Goal: Task Accomplishment & Management: Manage account settings

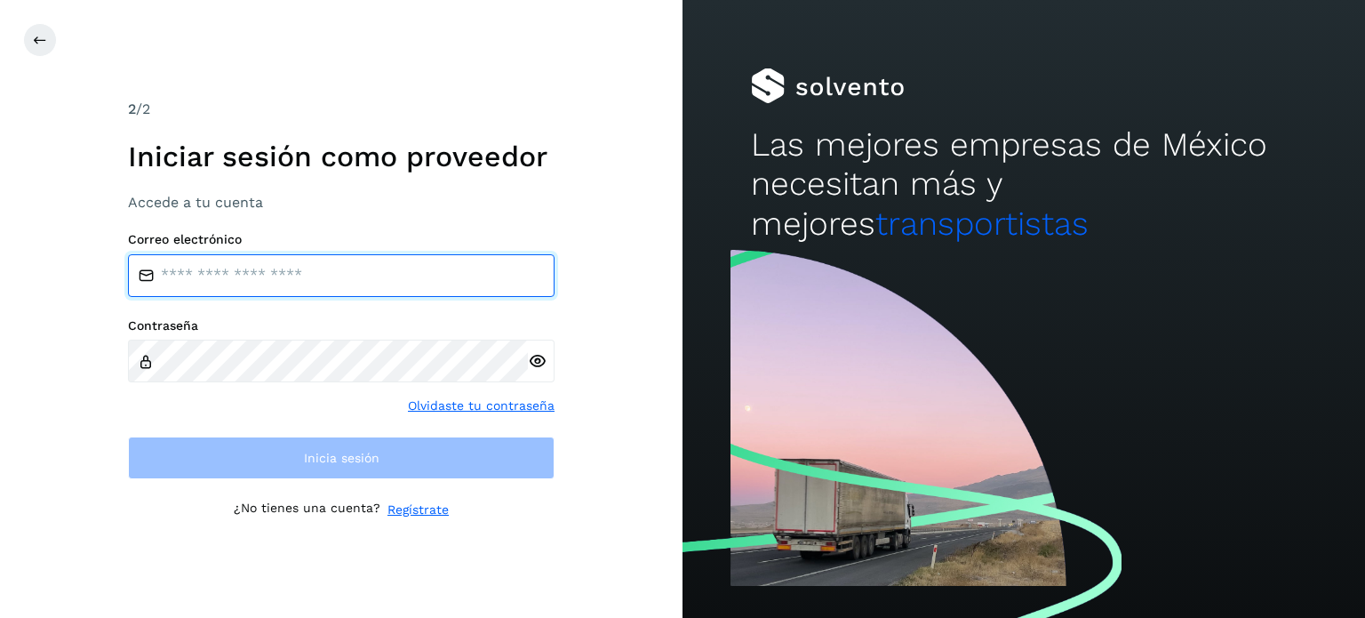
type input "**********"
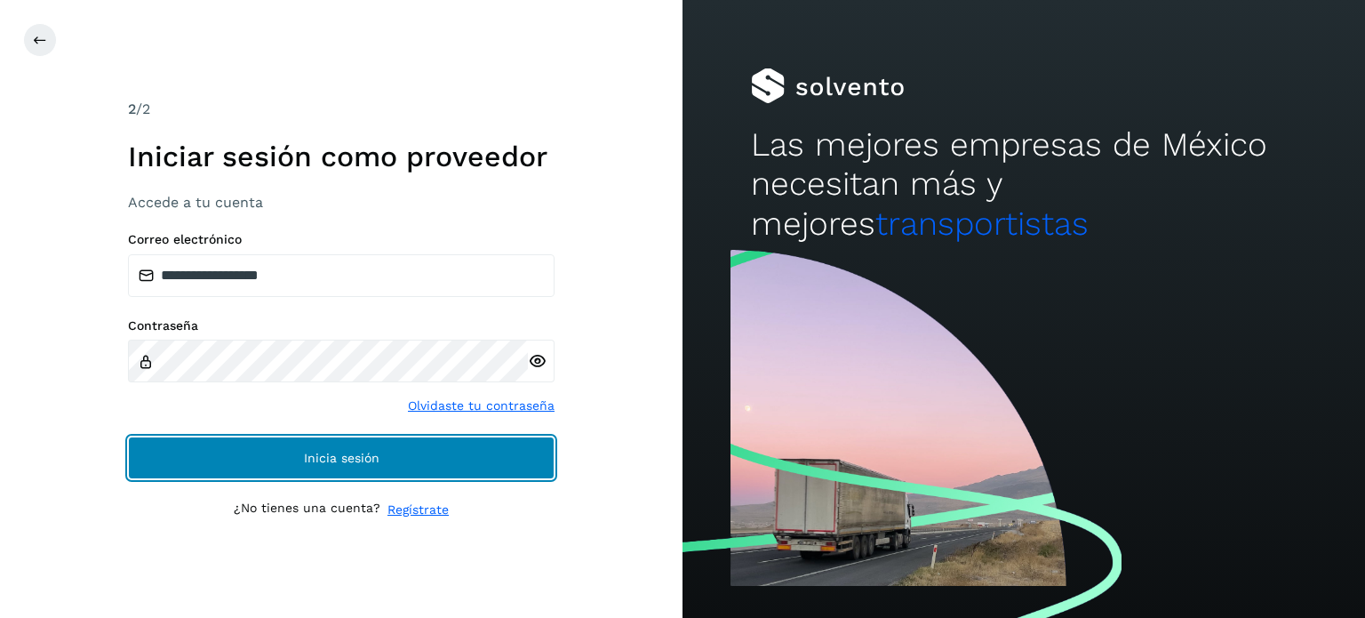
click at [394, 472] on button "Inicia sesión" at bounding box center [341, 457] width 427 height 43
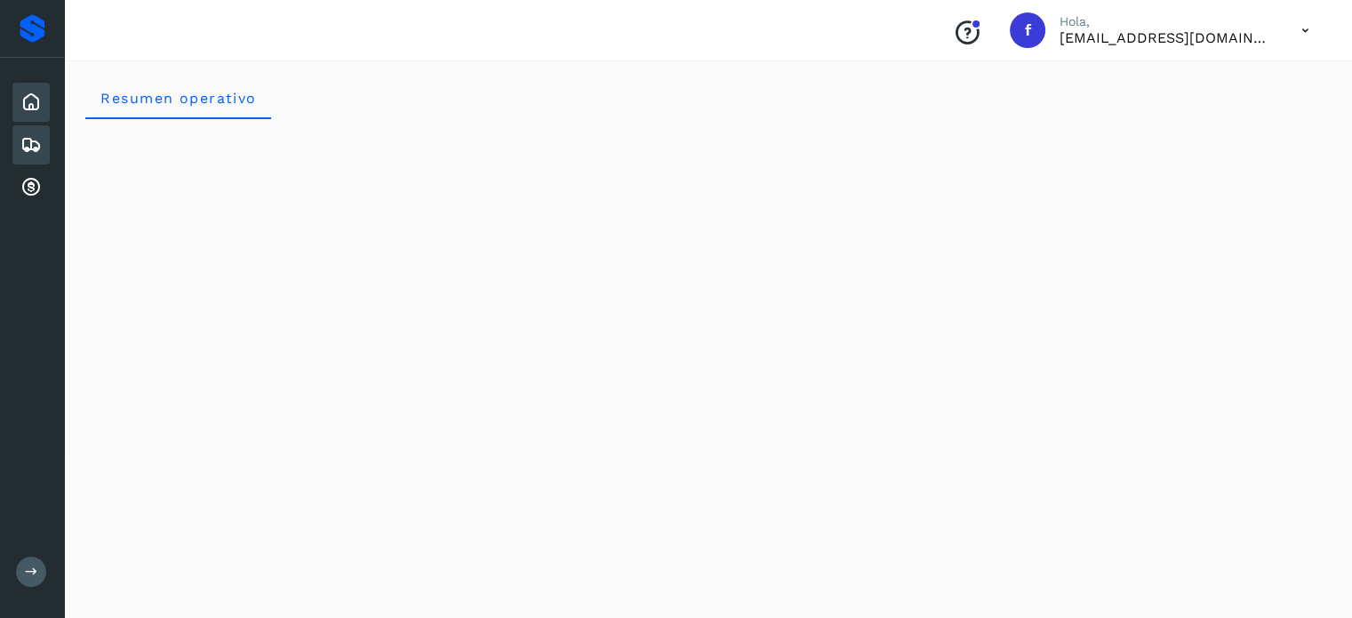
click at [32, 138] on icon at bounding box center [30, 144] width 21 height 21
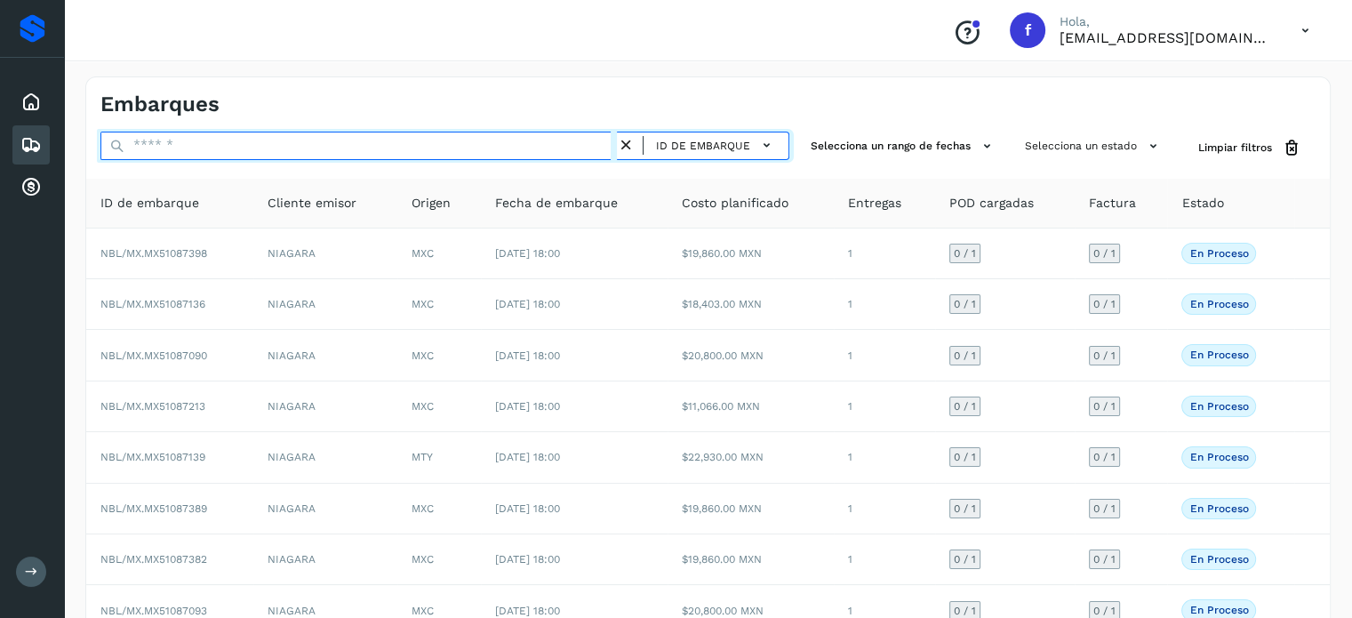
click at [224, 145] on input "text" at bounding box center [358, 146] width 516 height 28
paste input "**********"
type input "**********"
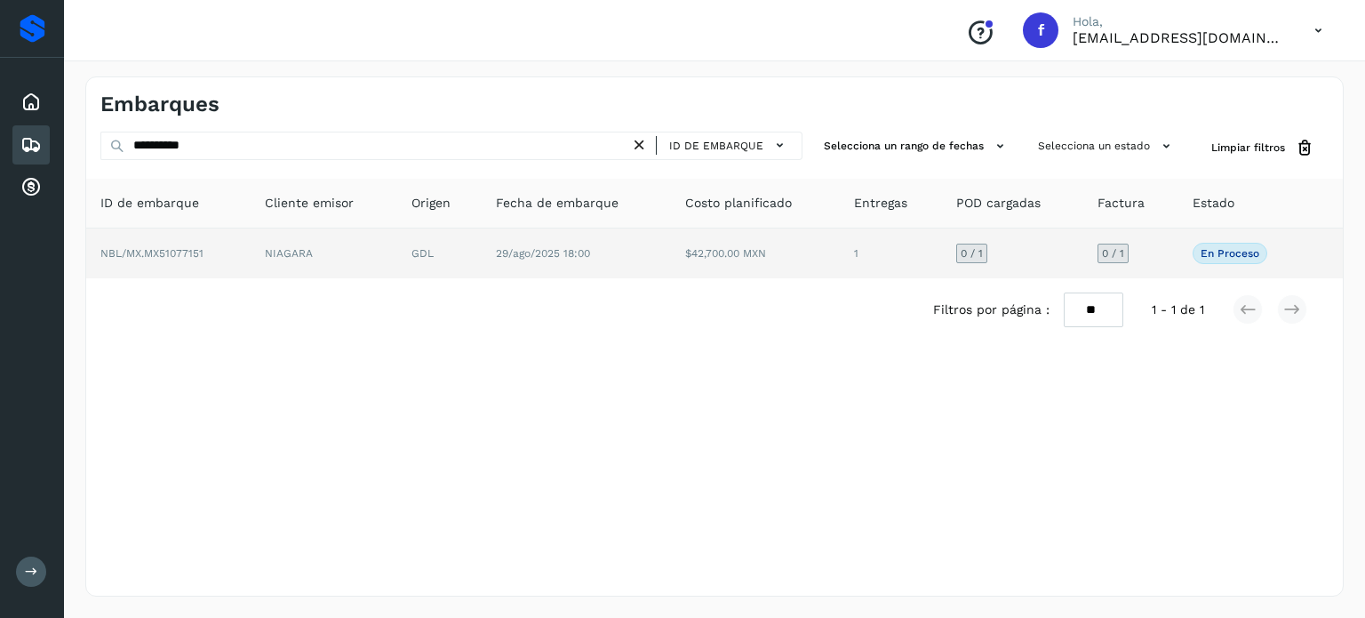
click at [565, 262] on td "29/ago/2025 18:00" at bounding box center [576, 253] width 189 height 50
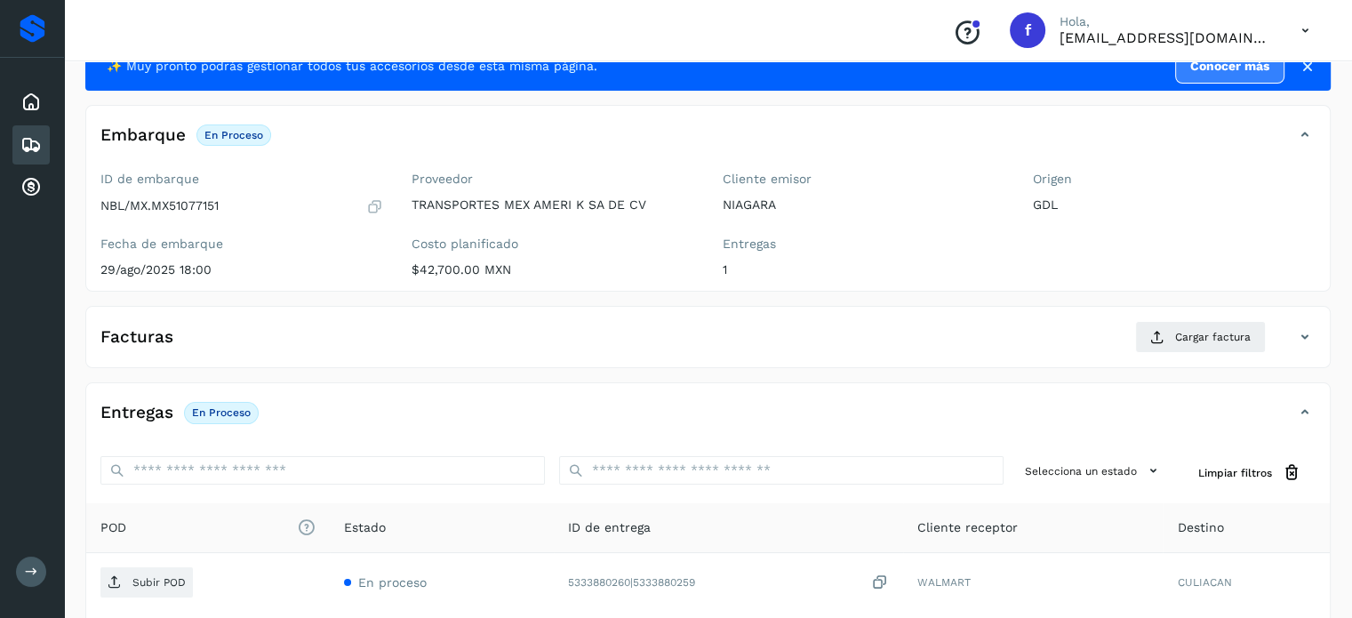
scroll to position [226, 0]
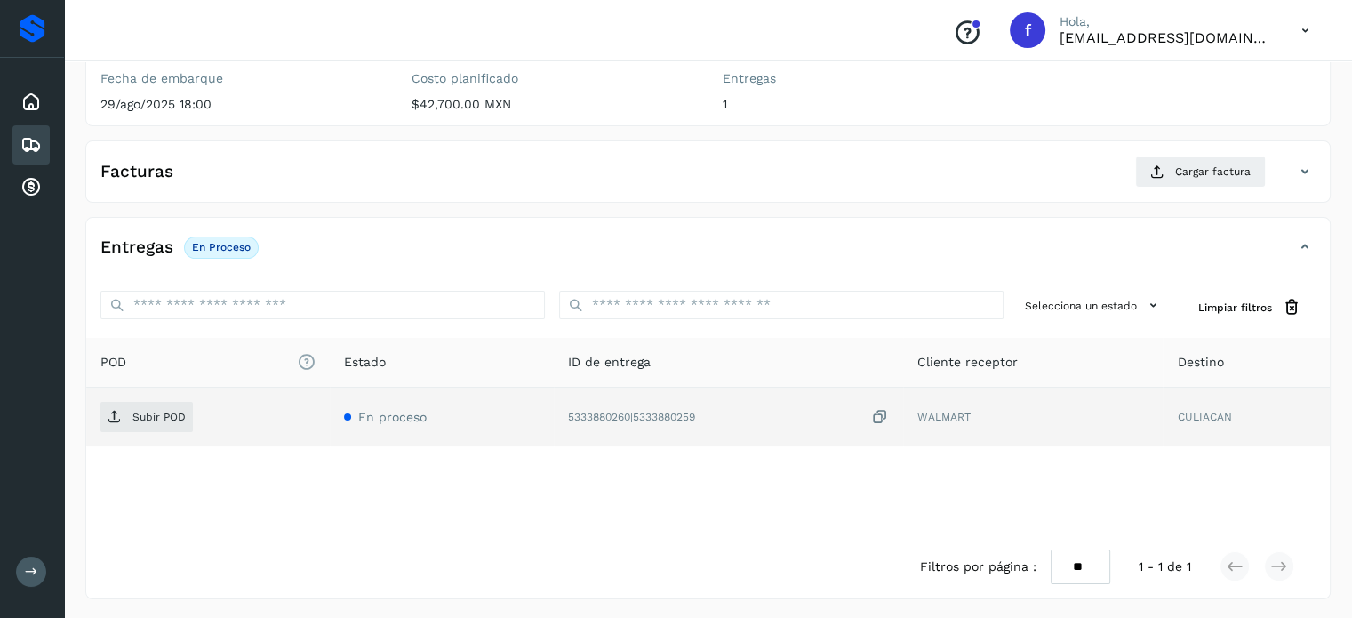
click at [884, 413] on icon at bounding box center [880, 417] width 18 height 19
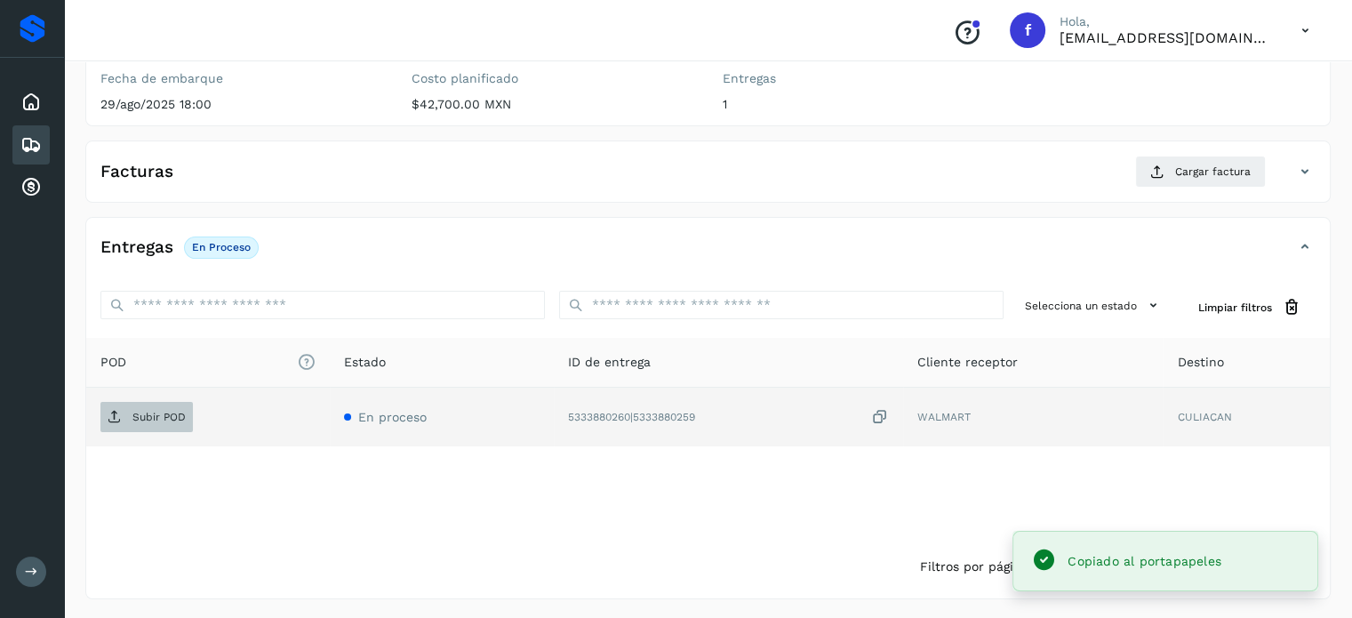
click at [158, 411] on p "Subir POD" at bounding box center [158, 417] width 53 height 12
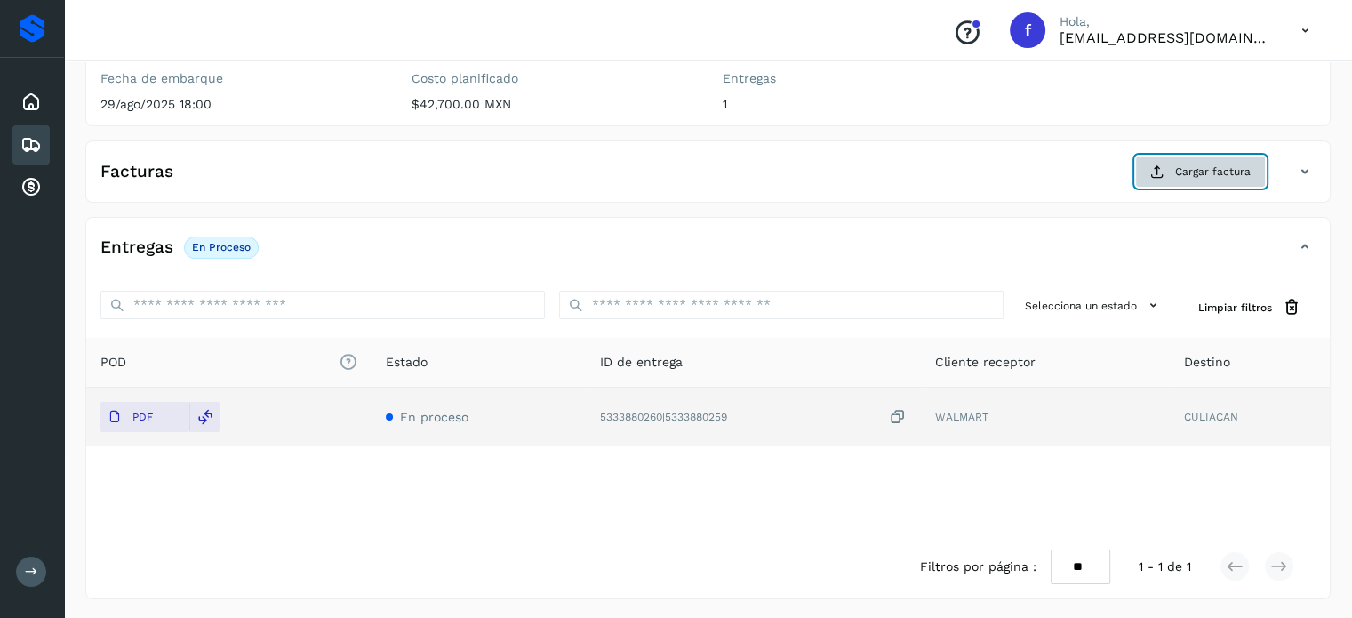
click at [1184, 169] on span "Cargar factura" at bounding box center [1213, 172] width 76 height 16
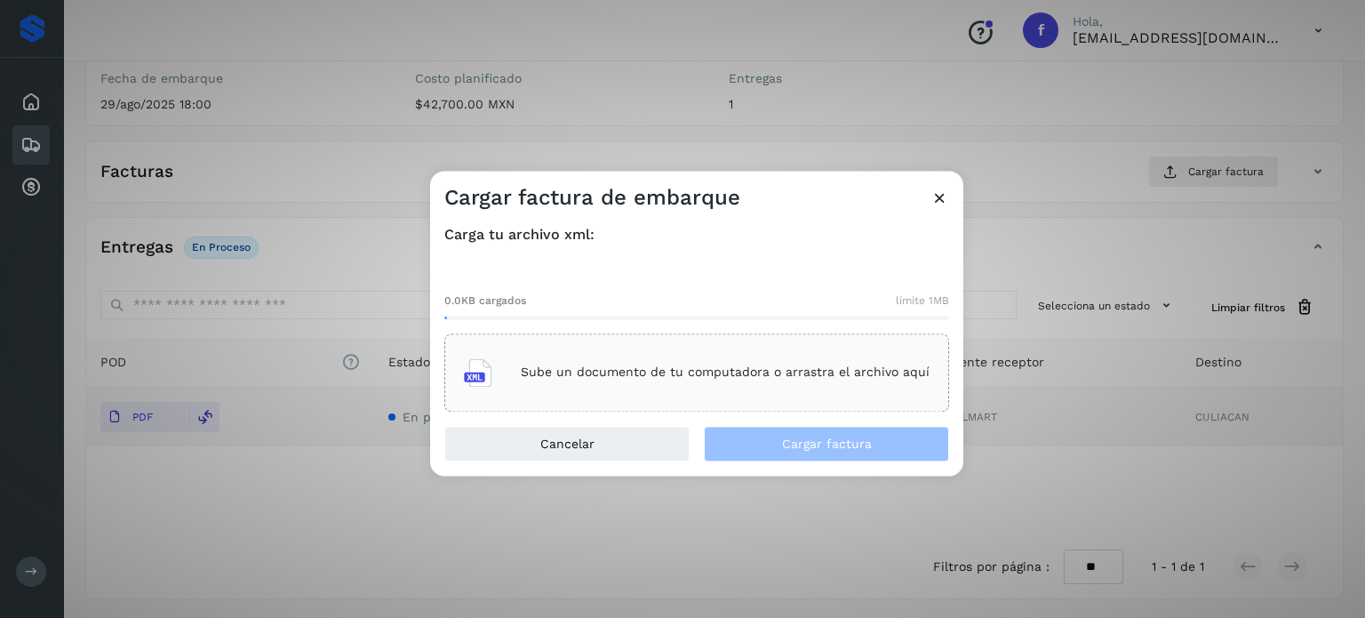
click at [808, 364] on div "Sube un documento de tu computadora o arrastra el archivo aquí" at bounding box center [697, 372] width 466 height 48
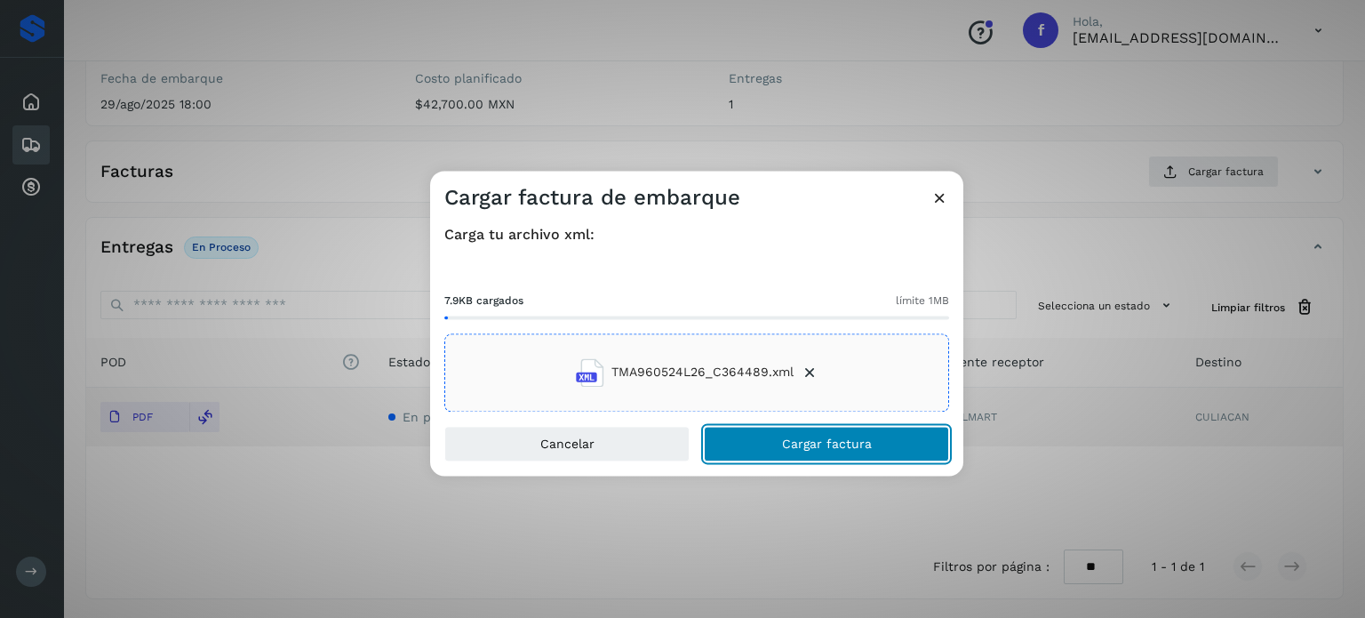
click at [789, 442] on span "Cargar factura" at bounding box center [827, 443] width 90 height 12
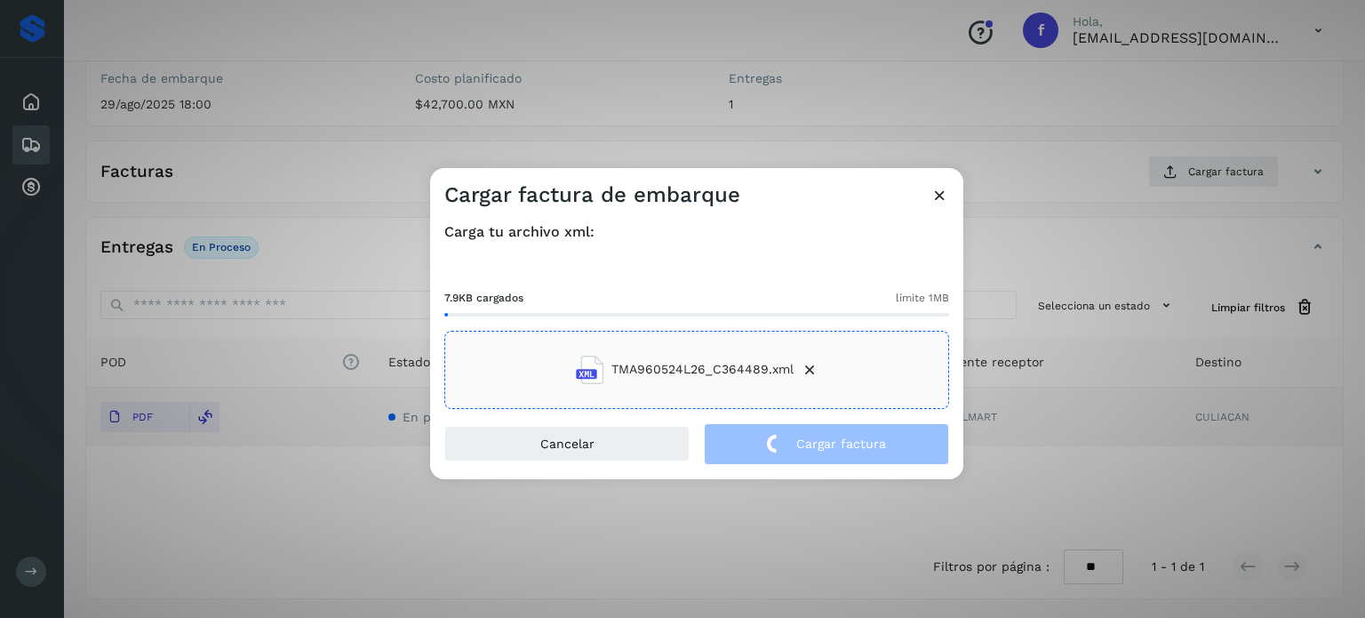
click at [363, 79] on div "Cargar factura de embarque Carga tu archivo xml: 7.9KB cargados límite 1MB TMA9…" at bounding box center [682, 309] width 1365 height 618
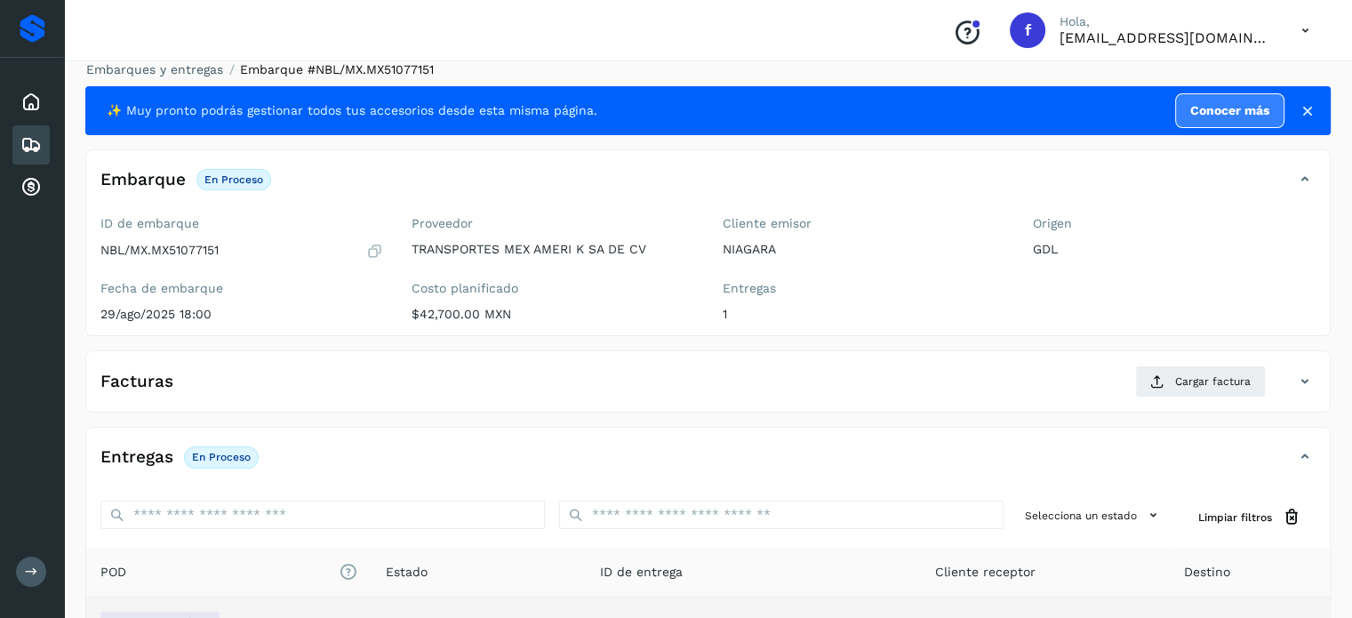
scroll to position [0, 0]
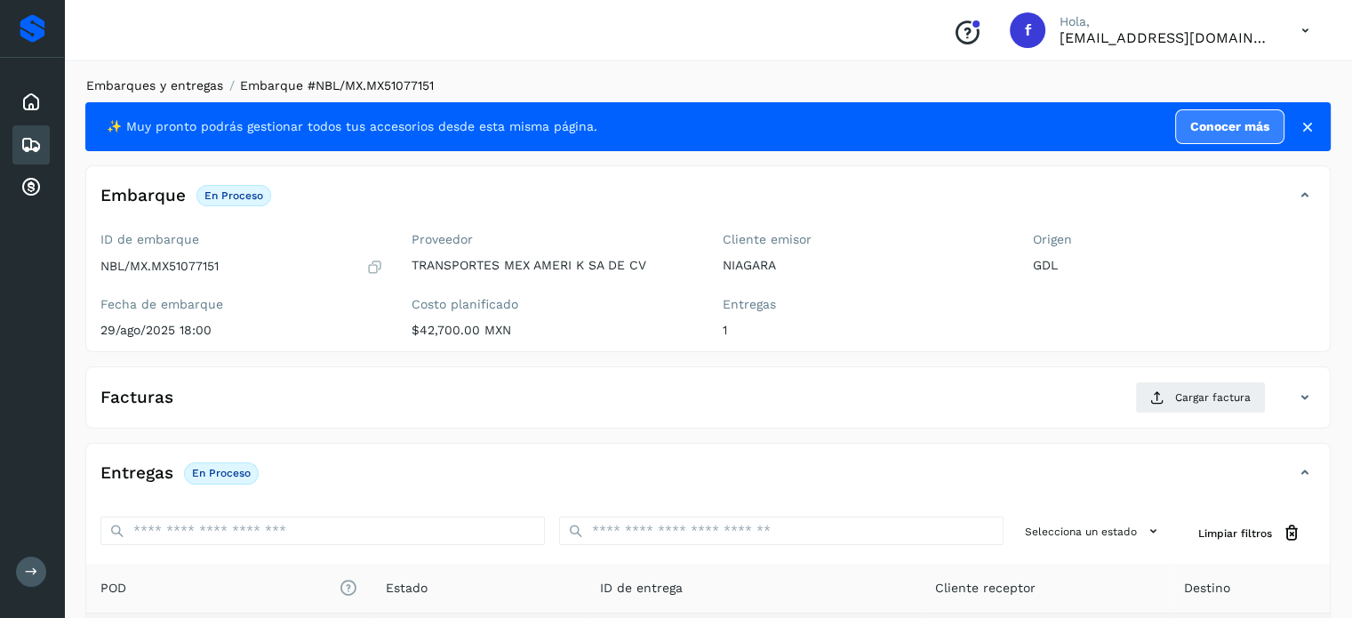
click at [178, 85] on link "Embarques y entregas" at bounding box center [154, 85] width 137 height 14
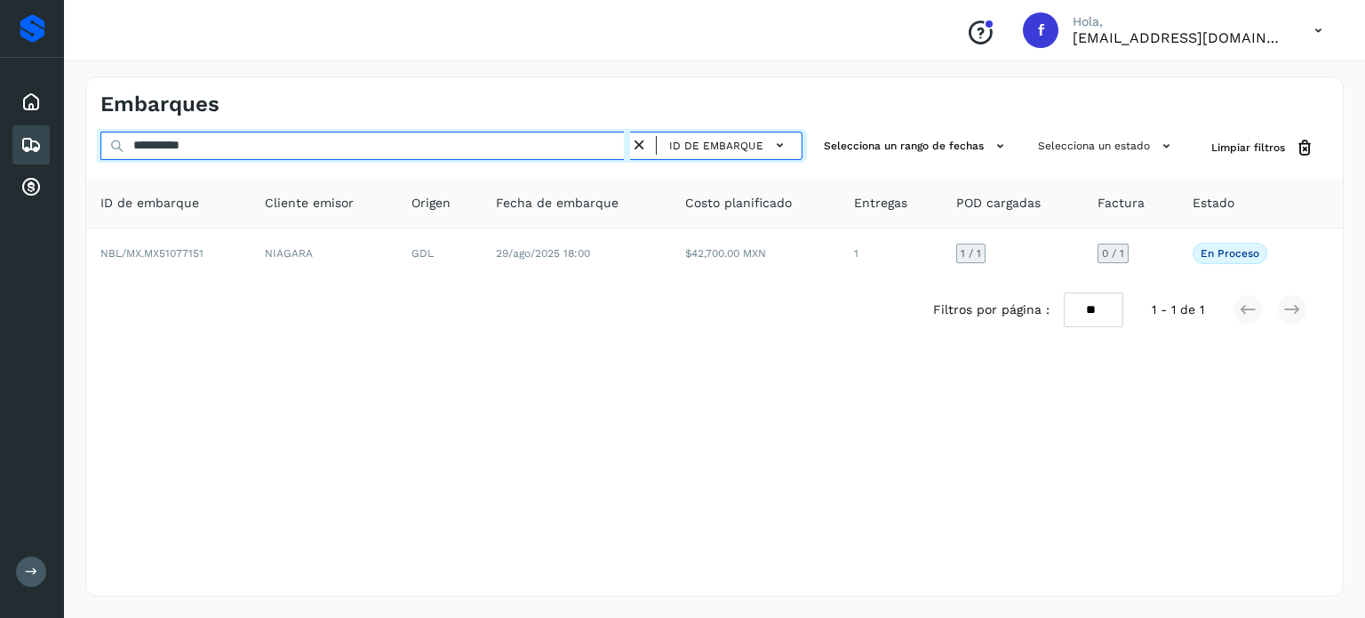
click at [180, 145] on input "**********" at bounding box center [365, 146] width 530 height 28
paste input "text"
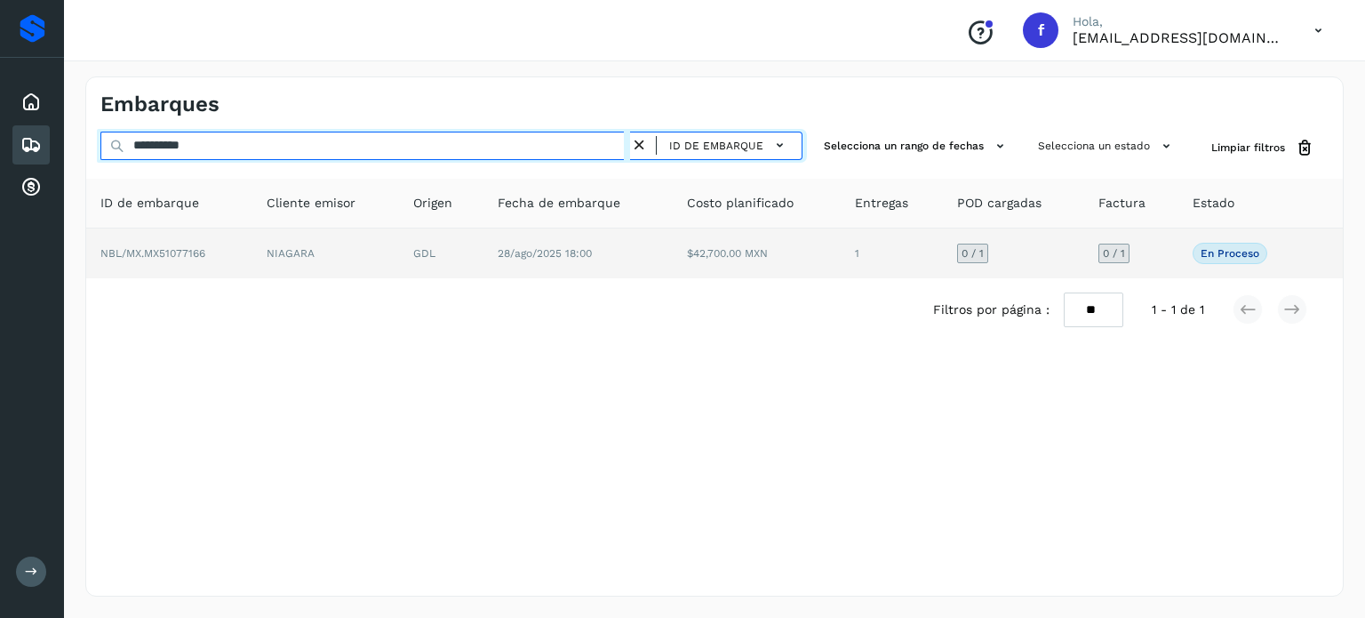
type input "**********"
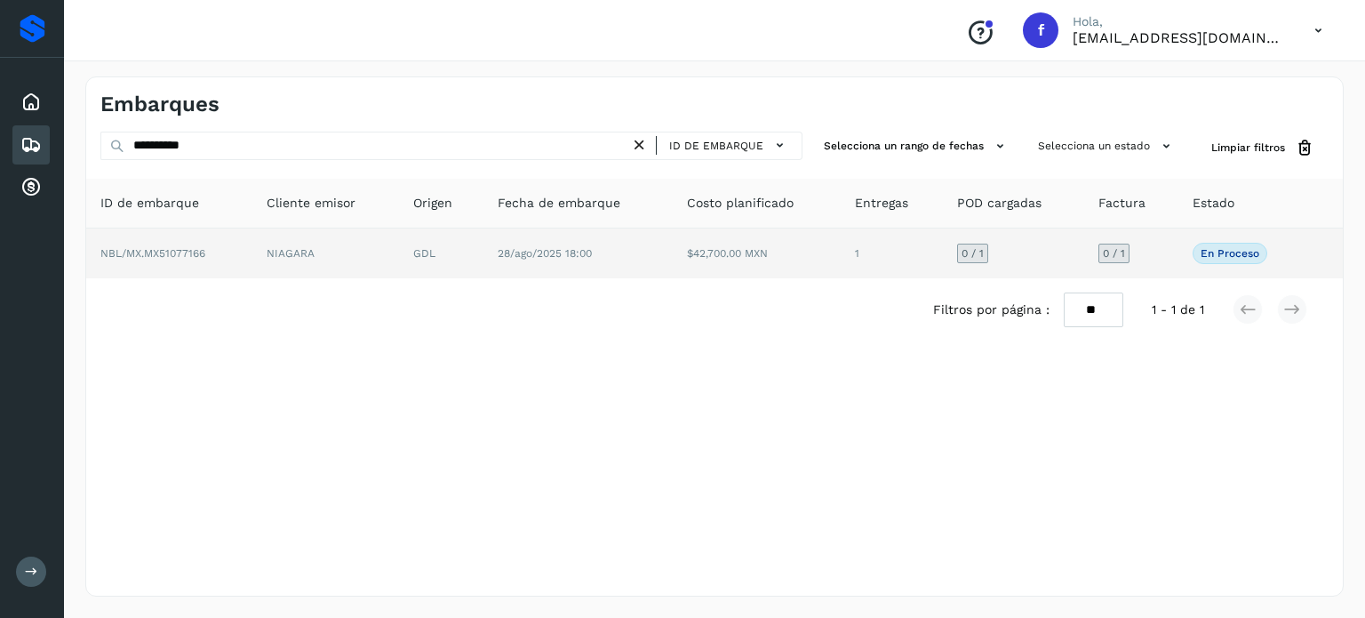
click at [811, 257] on td "$42,700.00 MXN" at bounding box center [757, 253] width 169 height 50
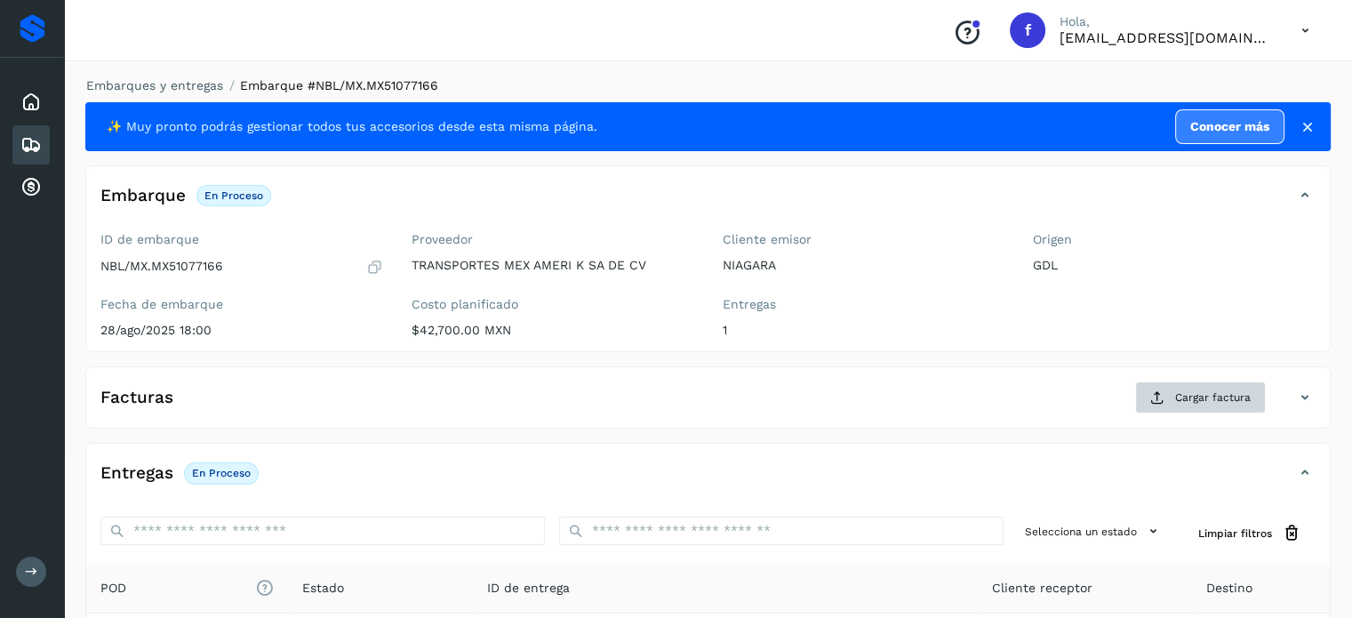
scroll to position [226, 0]
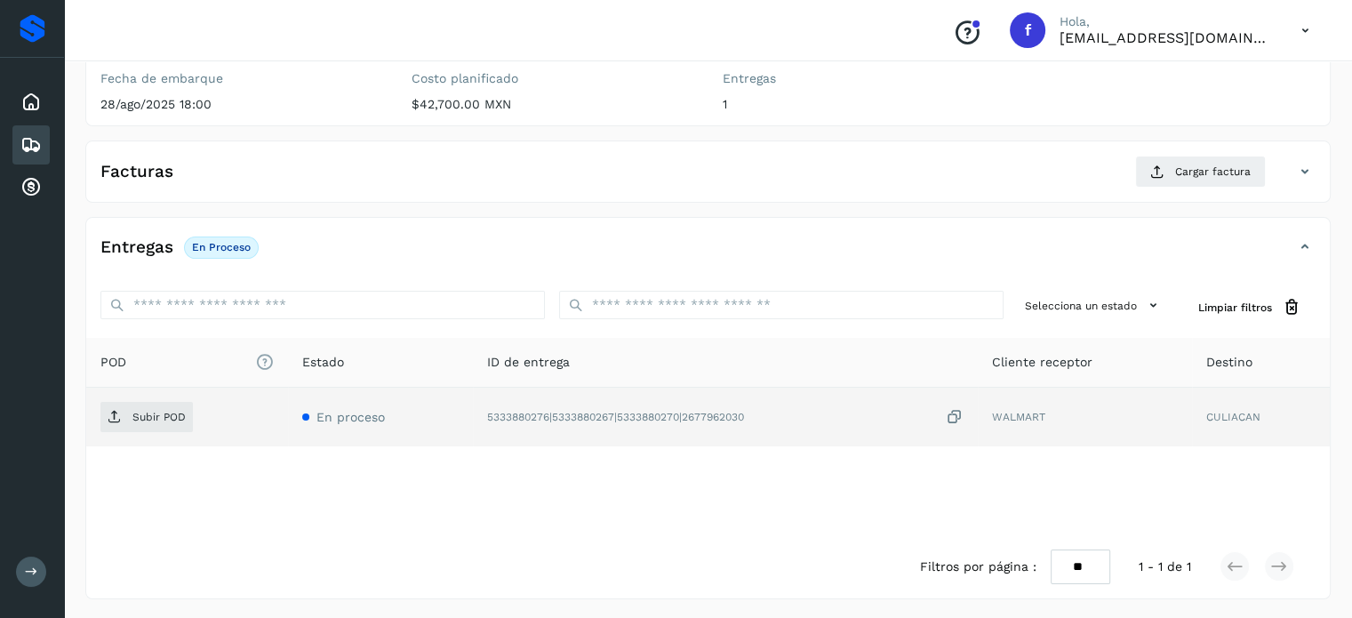
click at [957, 412] on icon at bounding box center [955, 417] width 18 height 19
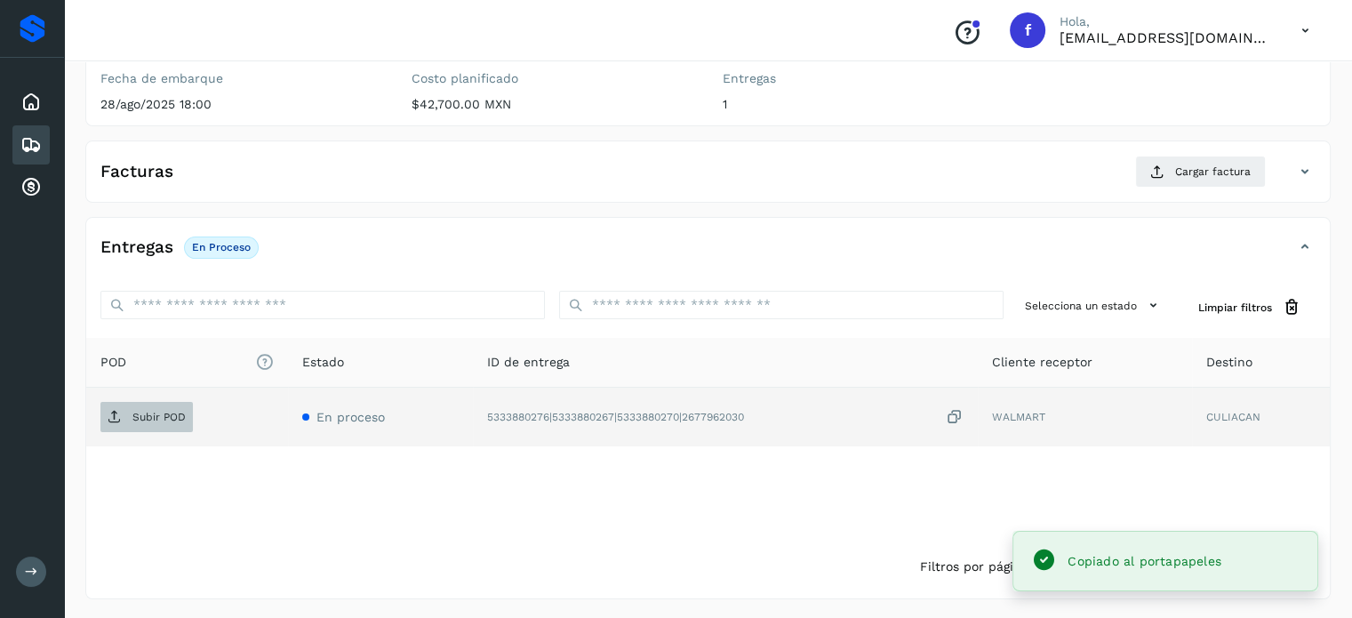
click at [167, 428] on button "Subir POD" at bounding box center [146, 417] width 92 height 30
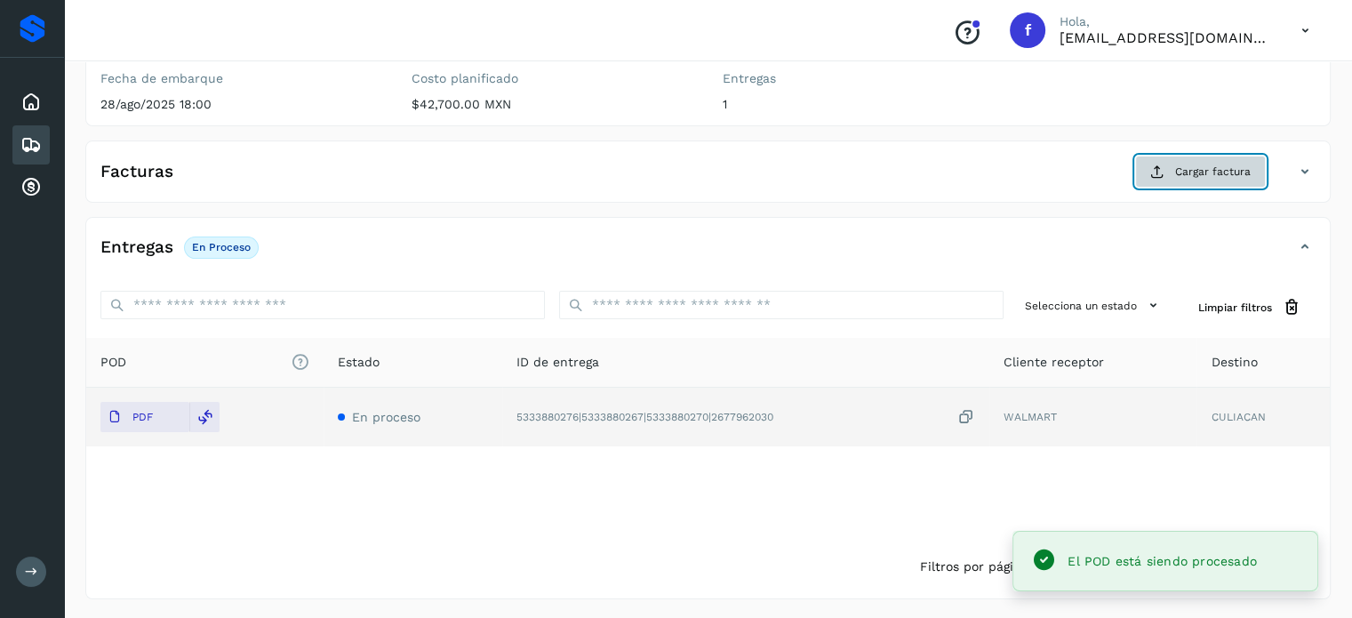
click at [1229, 179] on button "Cargar factura" at bounding box center [1200, 172] width 131 height 32
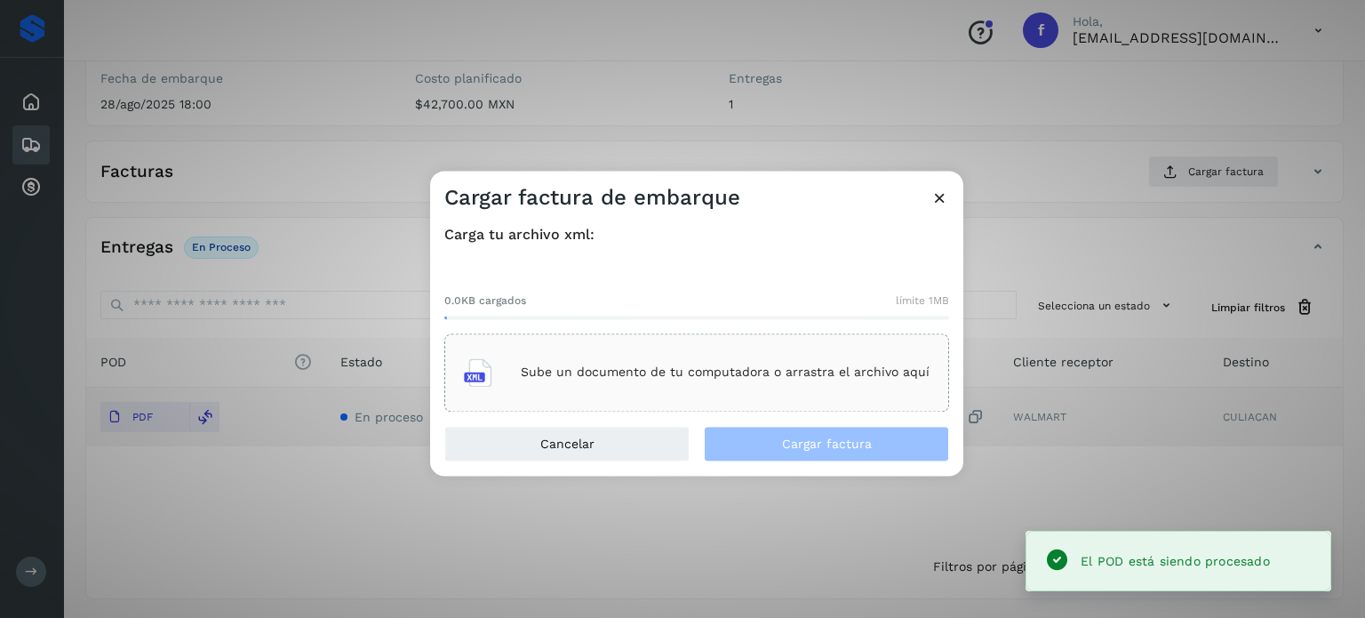
click at [731, 367] on p "Sube un documento de tu computadora o arrastra el archivo aquí" at bounding box center [725, 372] width 409 height 15
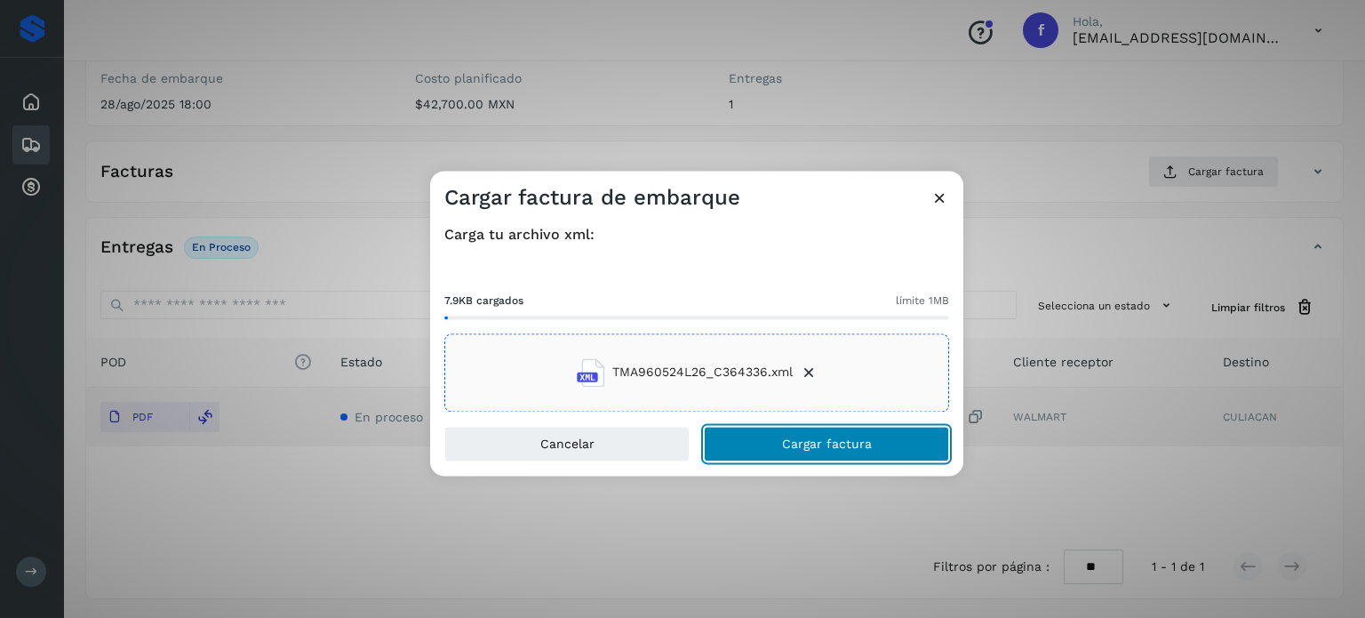
click at [811, 436] on button "Cargar factura" at bounding box center [826, 444] width 245 height 36
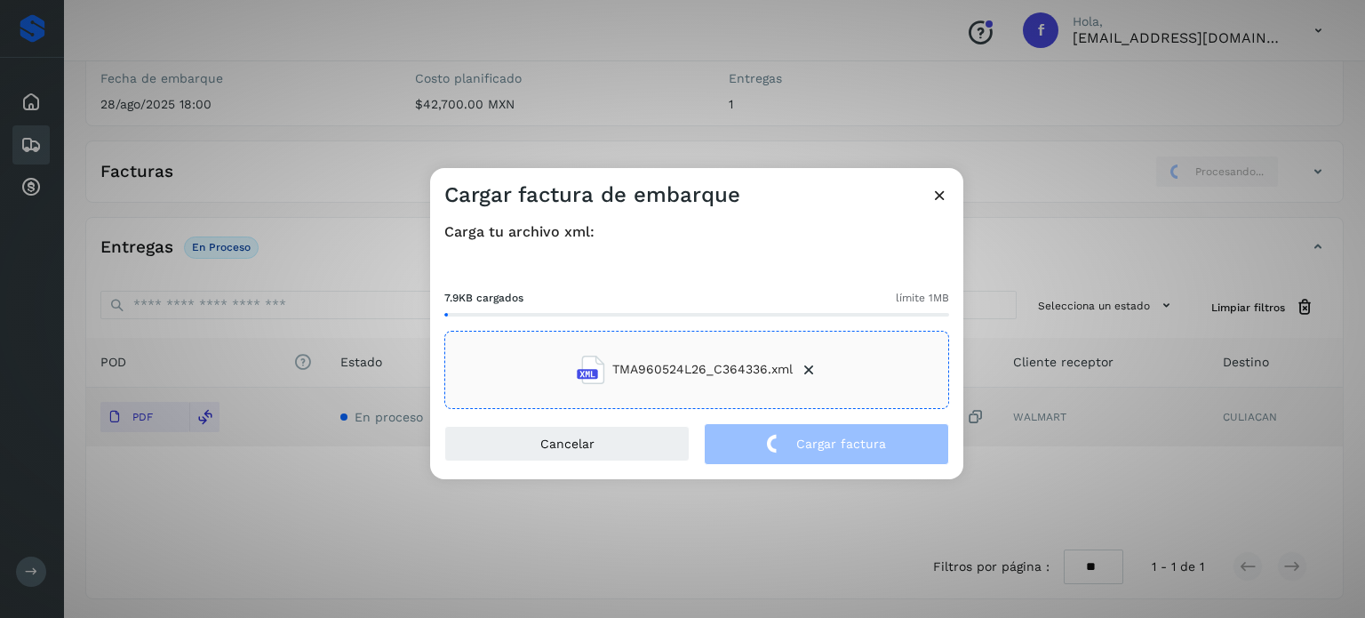
click at [324, 110] on div "Cargar factura de embarque Carga tu archivo xml: 7.9KB cargados límite 1MB TMA9…" at bounding box center [682, 309] width 1365 height 618
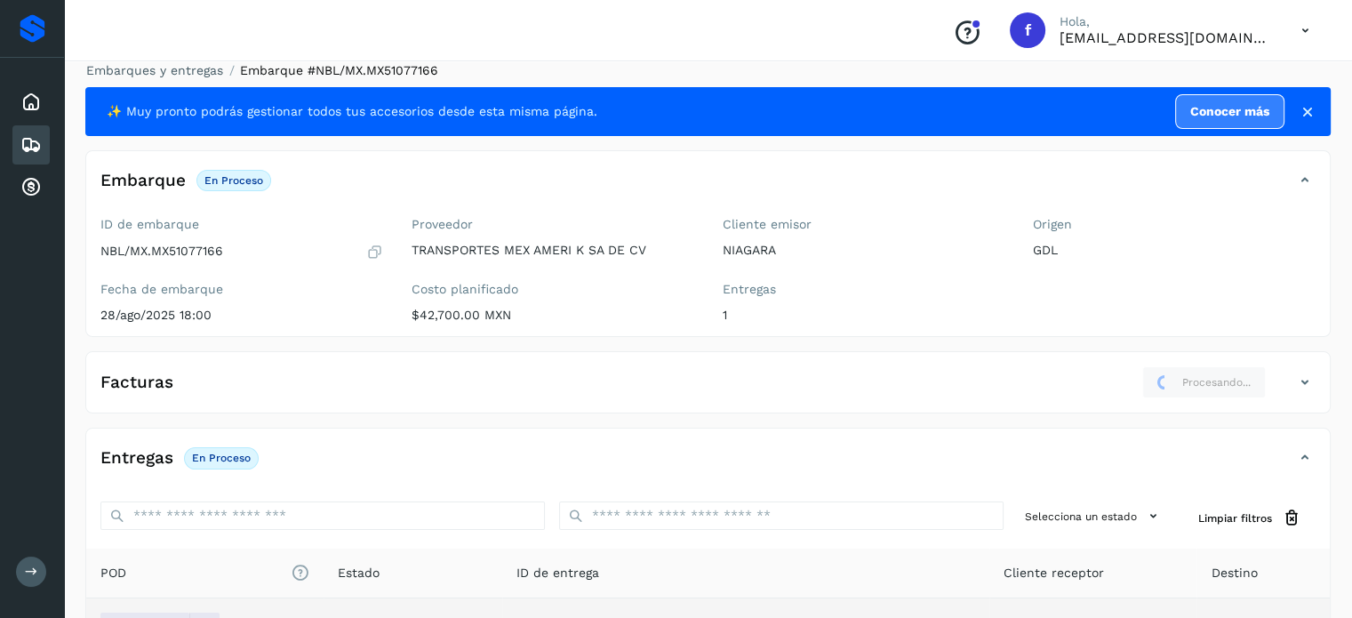
scroll to position [0, 0]
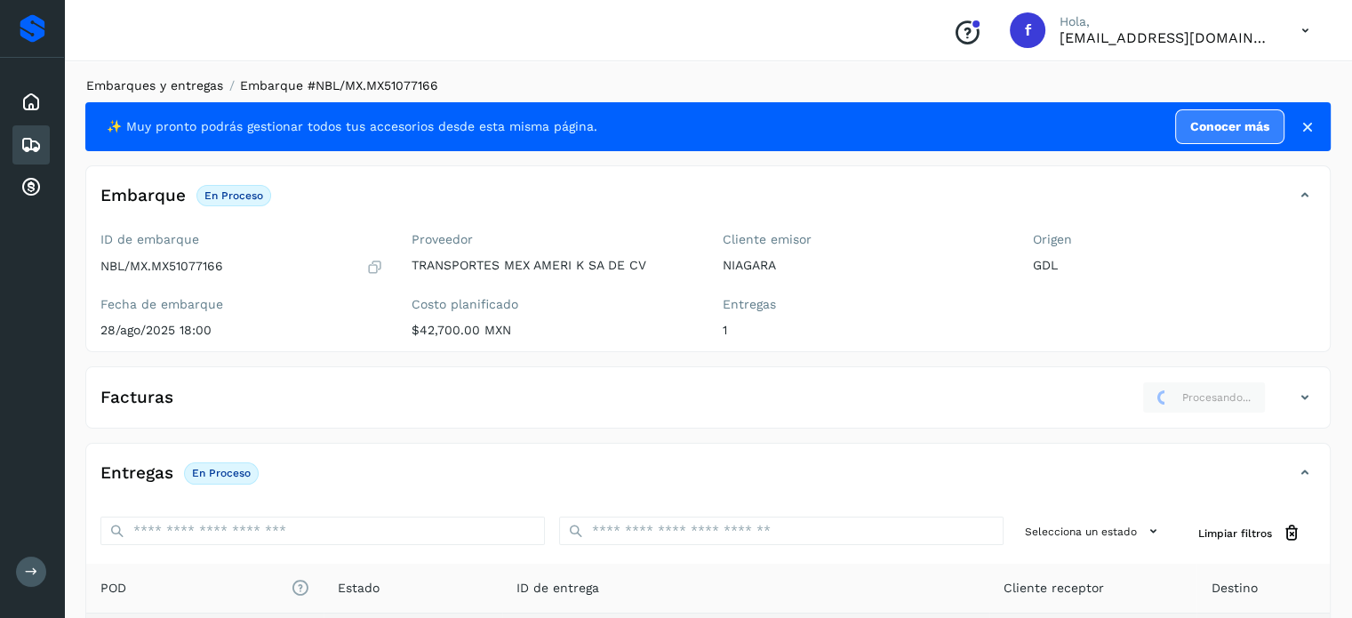
click at [199, 88] on link "Embarques y entregas" at bounding box center [154, 85] width 137 height 14
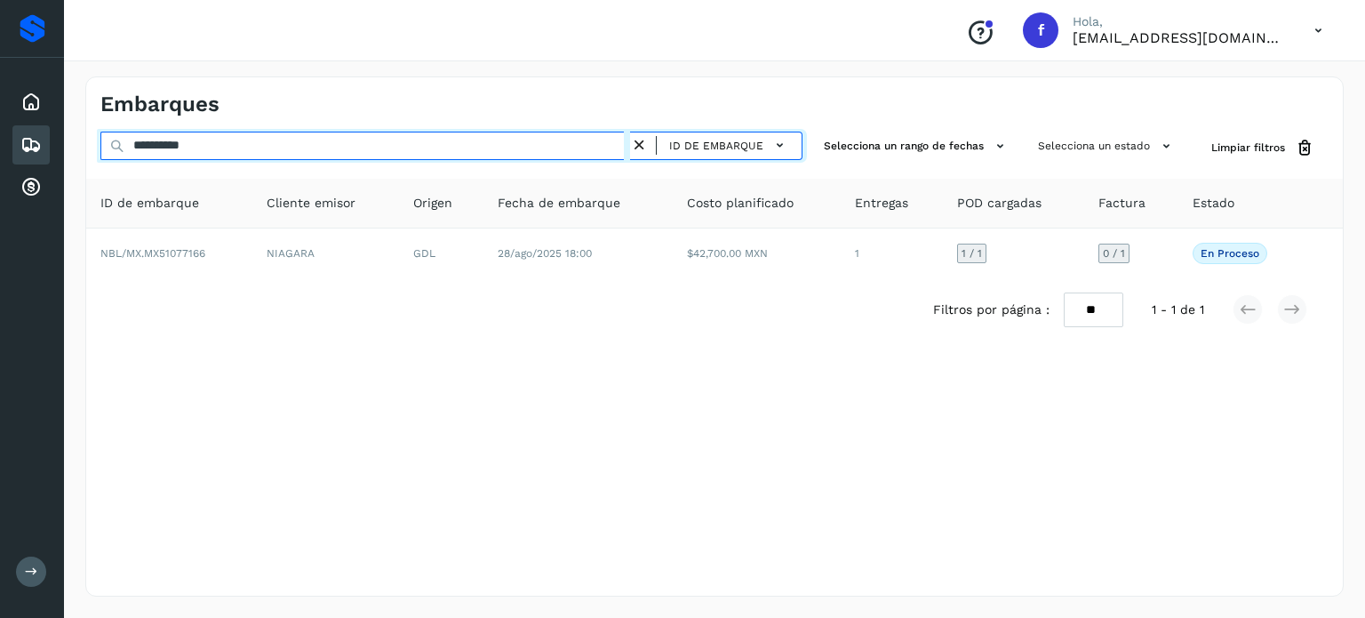
click at [188, 148] on input "**********" at bounding box center [365, 146] width 530 height 28
click at [187, 149] on input "**********" at bounding box center [365, 146] width 530 height 28
paste input "text"
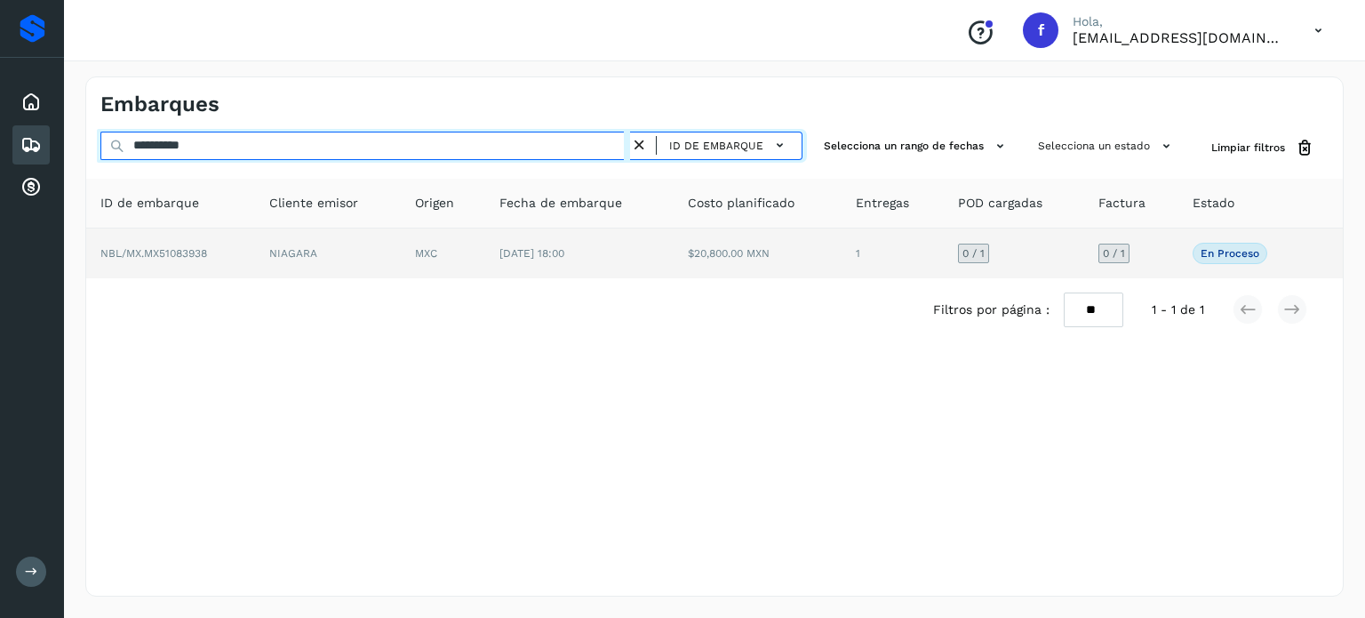
type input "**********"
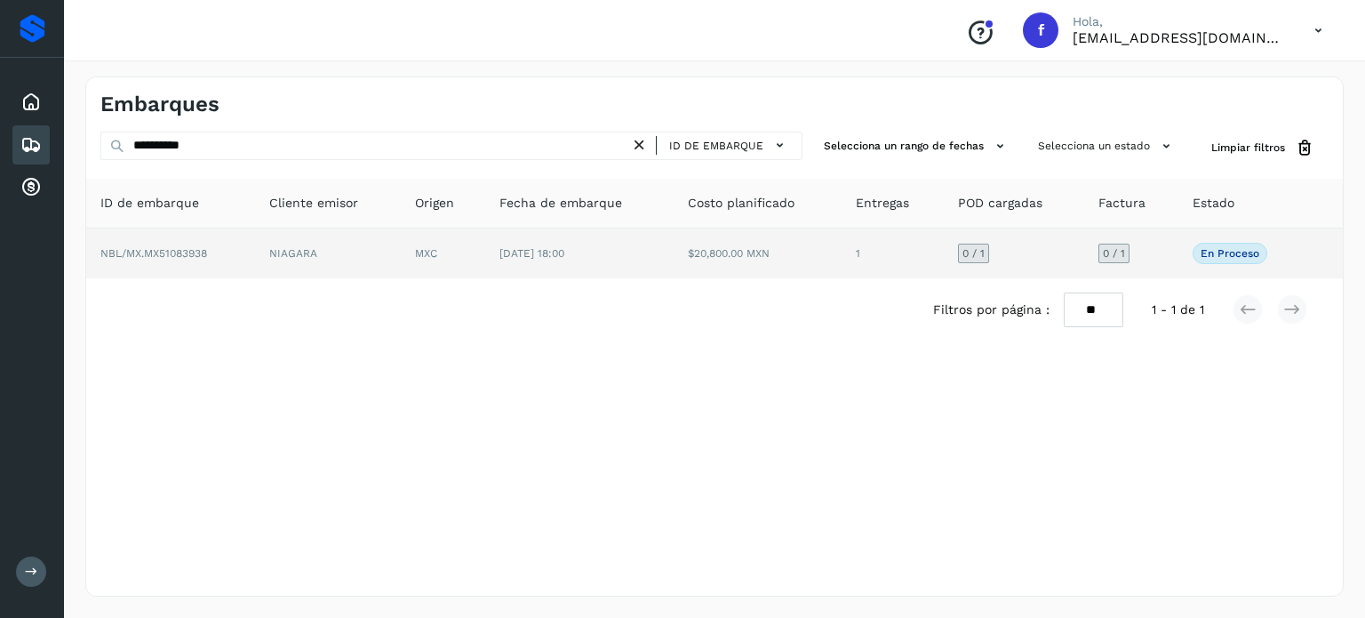
click at [497, 258] on td "[DATE] 18:00" at bounding box center [579, 253] width 188 height 50
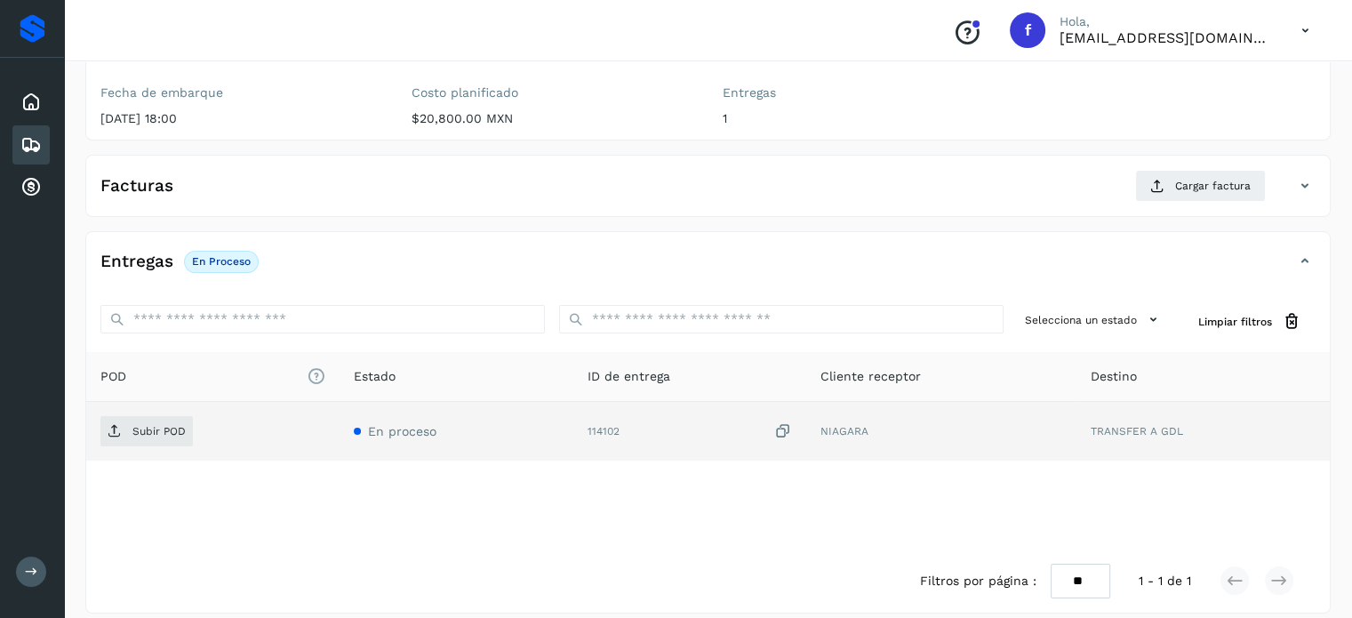
scroll to position [226, 0]
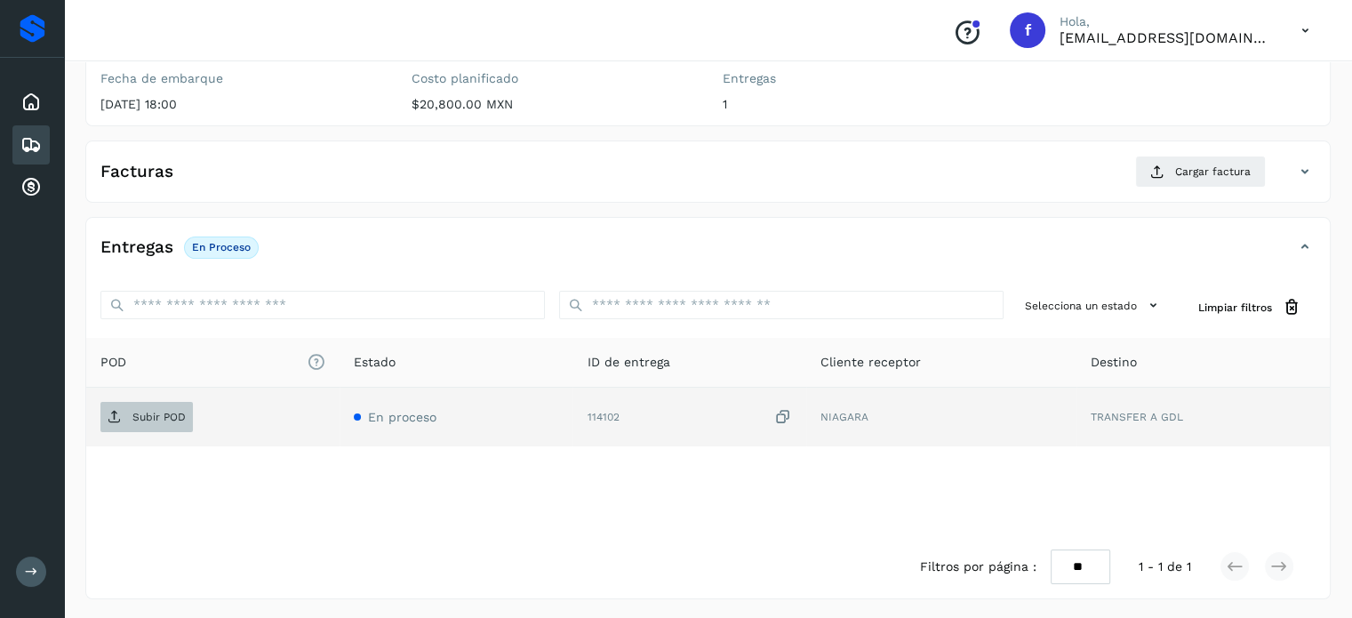
click at [144, 422] on span "Subir POD" at bounding box center [146, 417] width 92 height 28
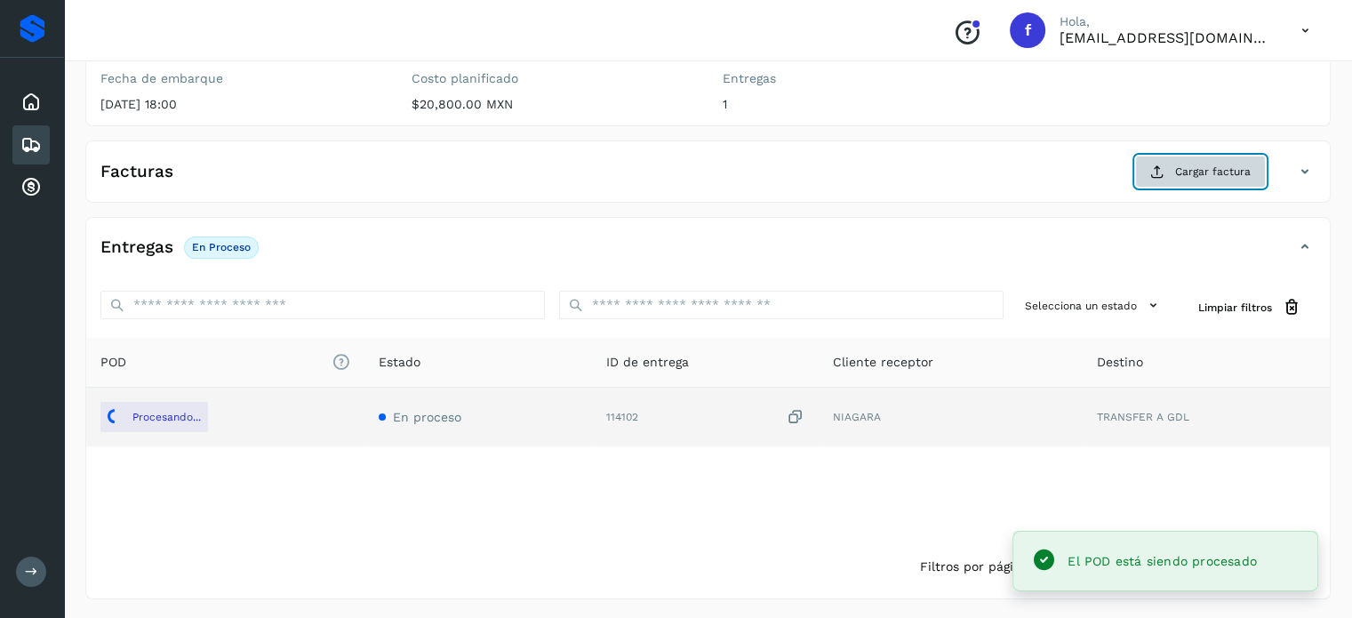
click at [1156, 171] on icon at bounding box center [1157, 171] width 14 height 14
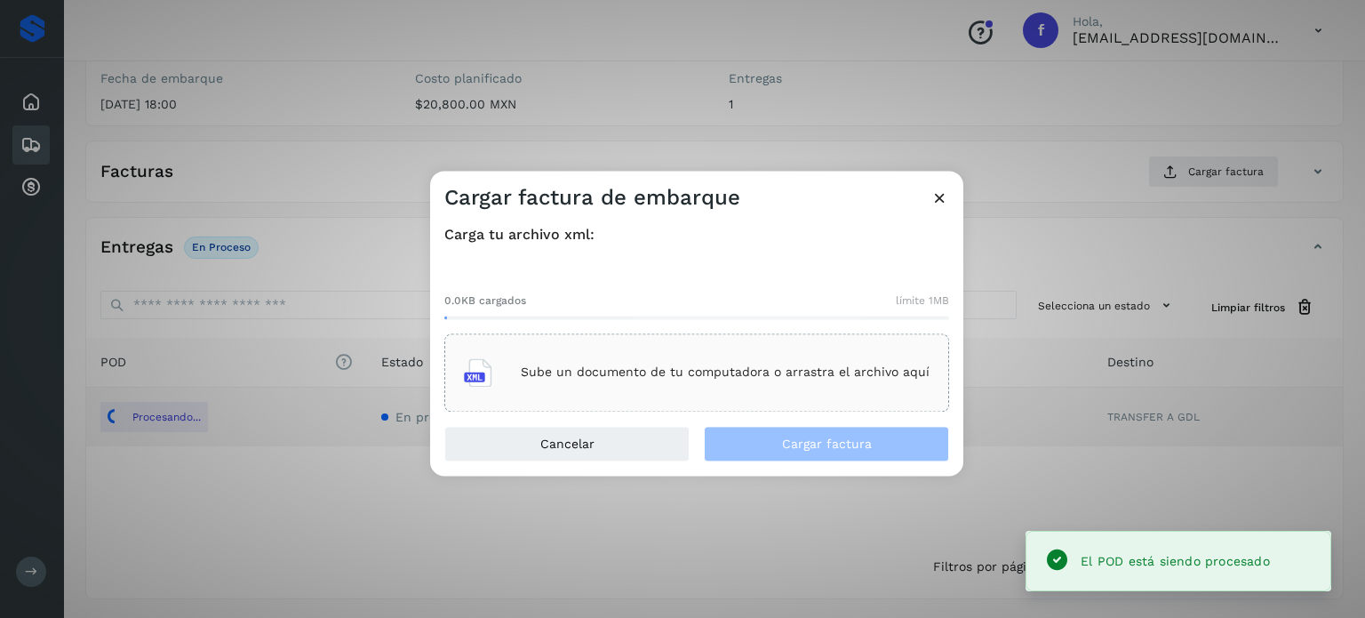
click at [832, 368] on p "Sube un documento de tu computadora o arrastra el archivo aquí" at bounding box center [725, 372] width 409 height 15
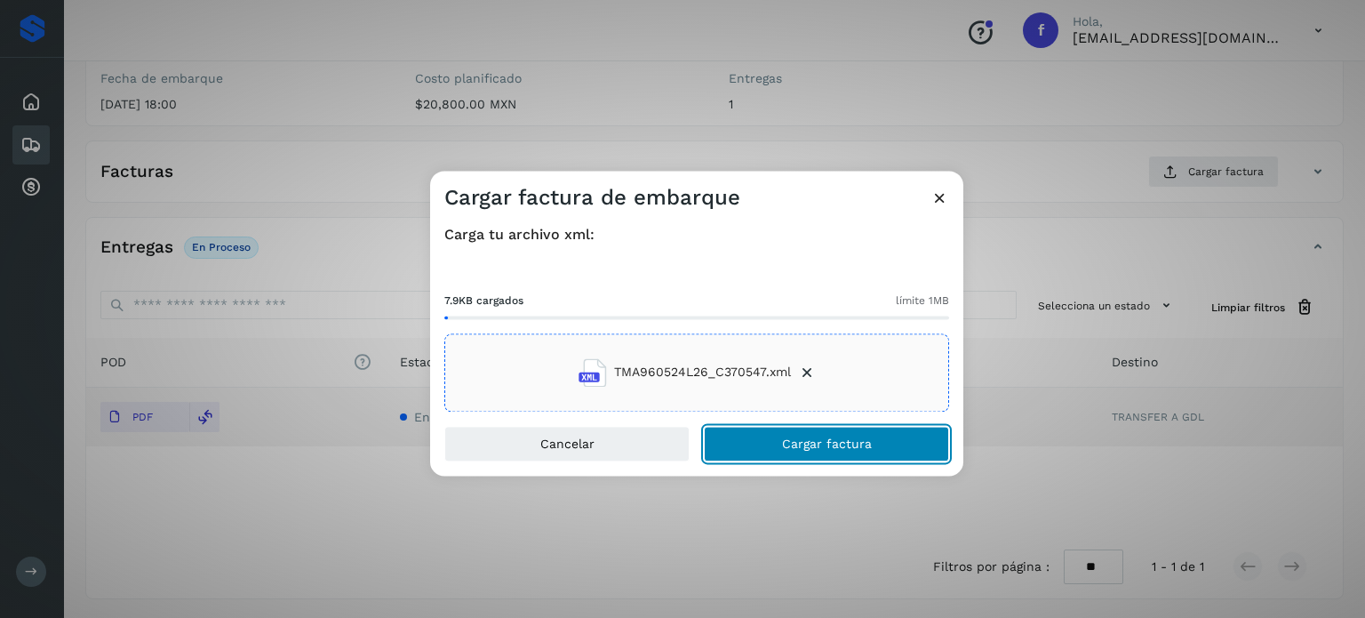
click at [775, 446] on button "Cargar factura" at bounding box center [826, 444] width 245 height 36
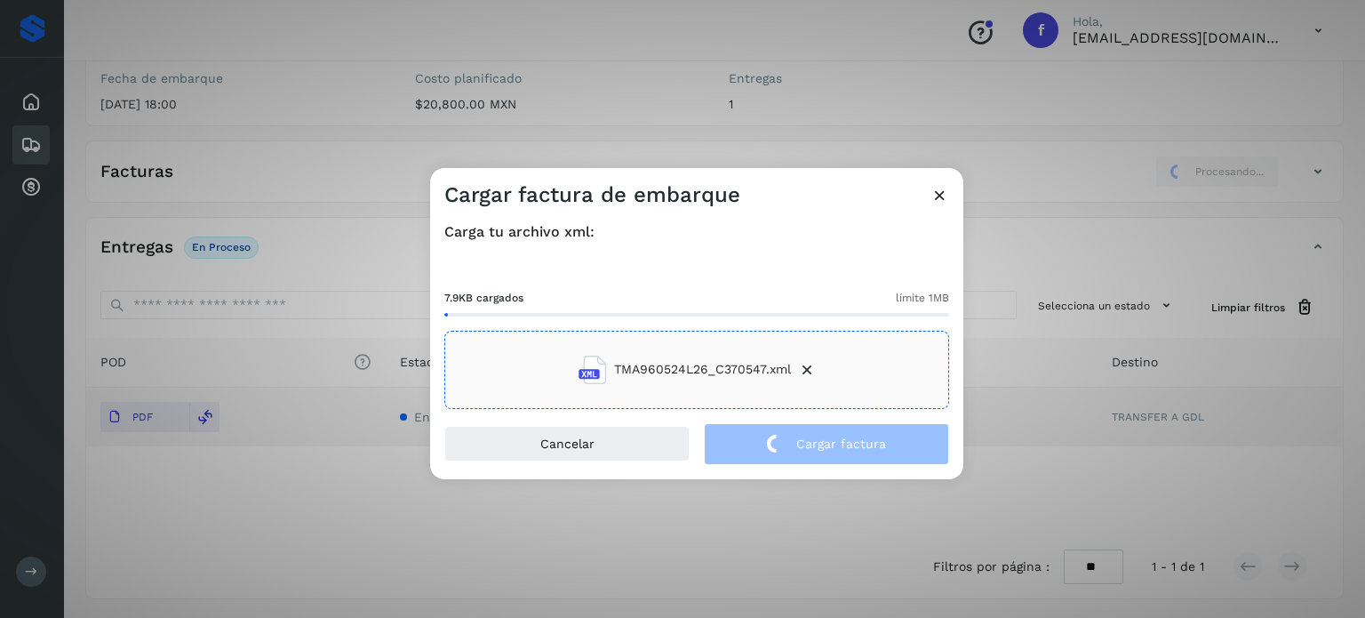
click at [232, 42] on div "Cargar factura de embarque Carga tu archivo xml: 7.9KB cargados límite 1MB TMA9…" at bounding box center [682, 309] width 1365 height 618
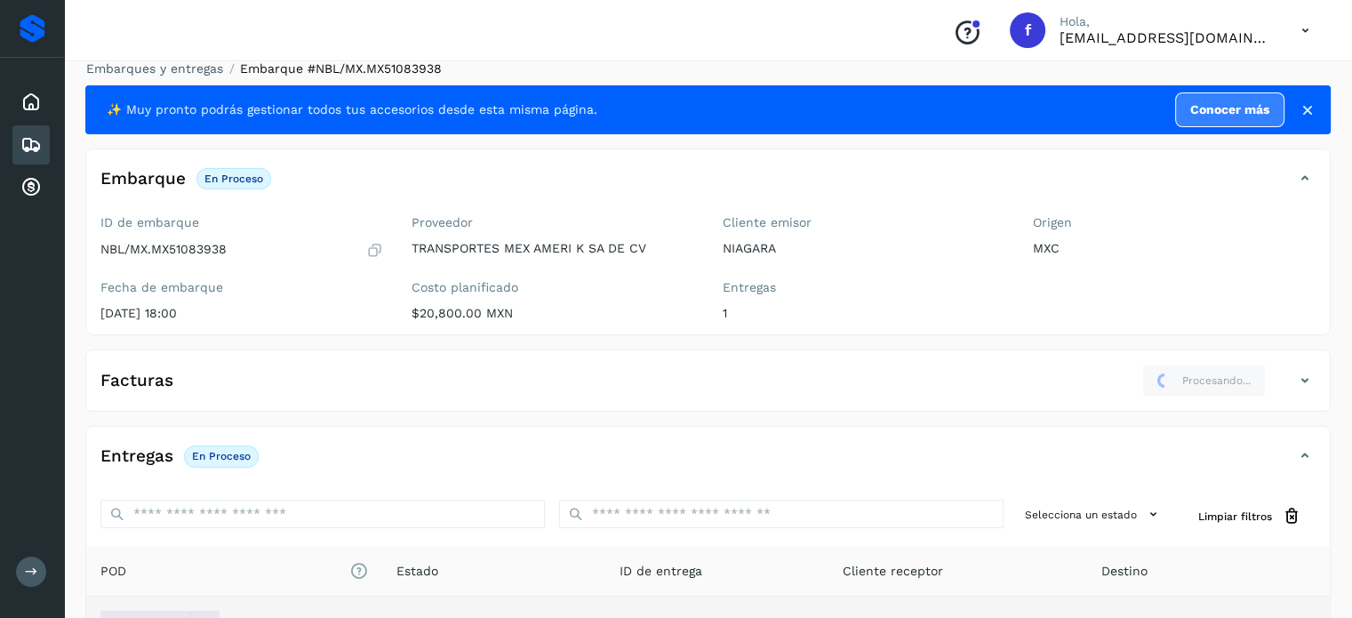
scroll to position [0, 0]
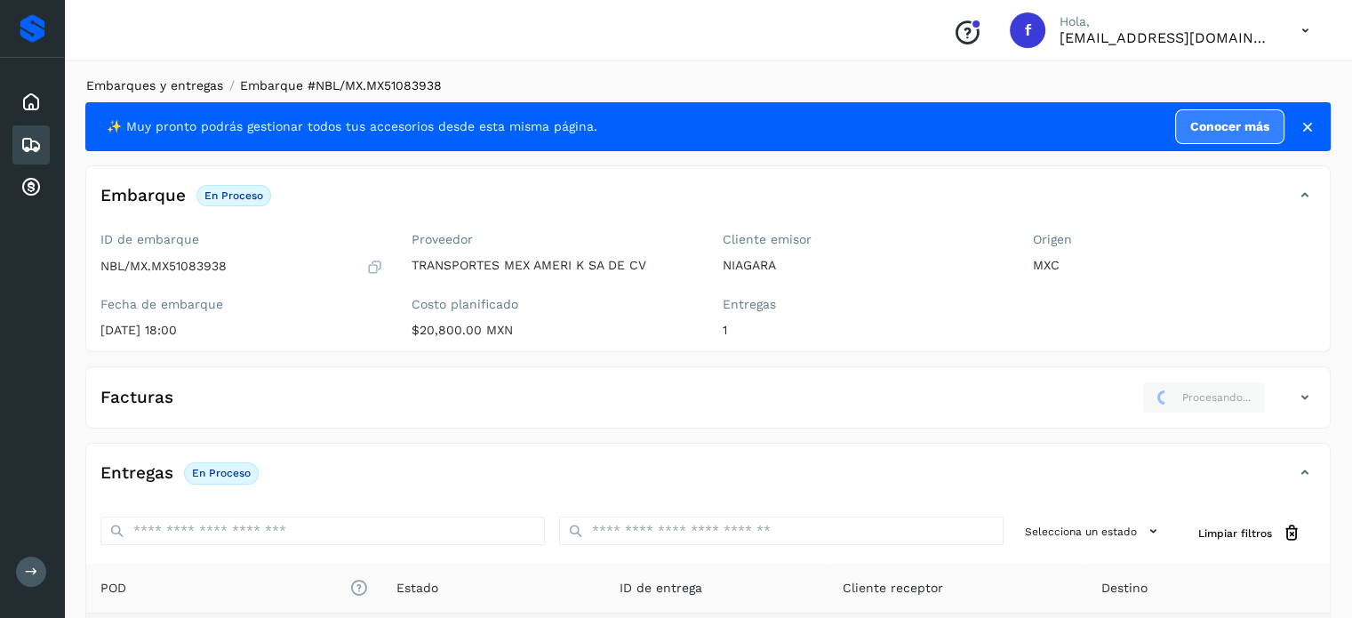
click at [192, 89] on link "Embarques y entregas" at bounding box center [154, 85] width 137 height 14
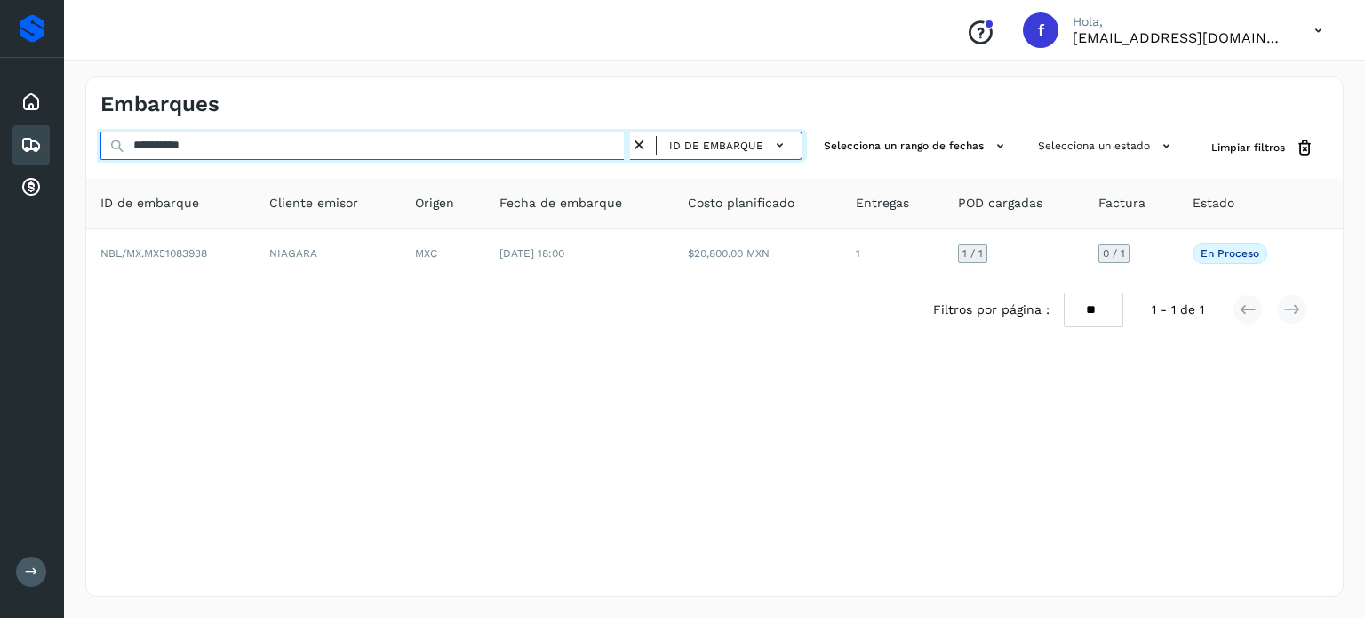
click at [181, 136] on input "**********" at bounding box center [365, 146] width 530 height 28
paste input "text"
type input "**********"
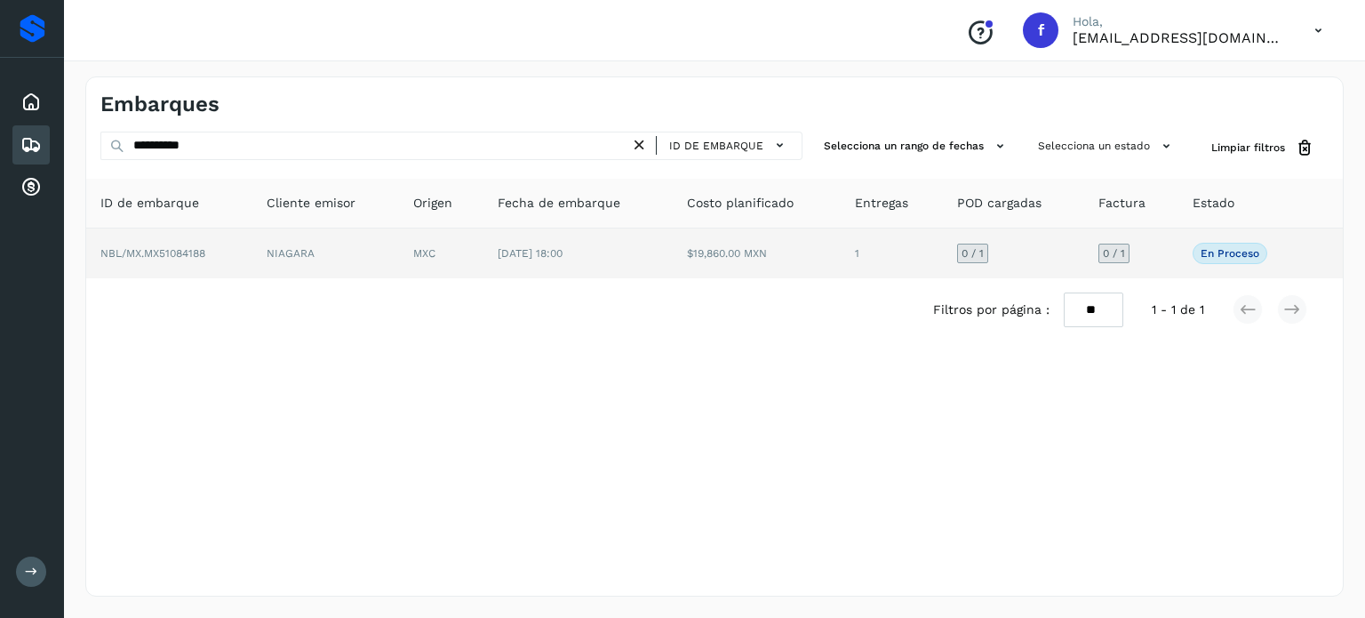
click at [793, 264] on td "$19,860.00 MXN" at bounding box center [757, 253] width 169 height 50
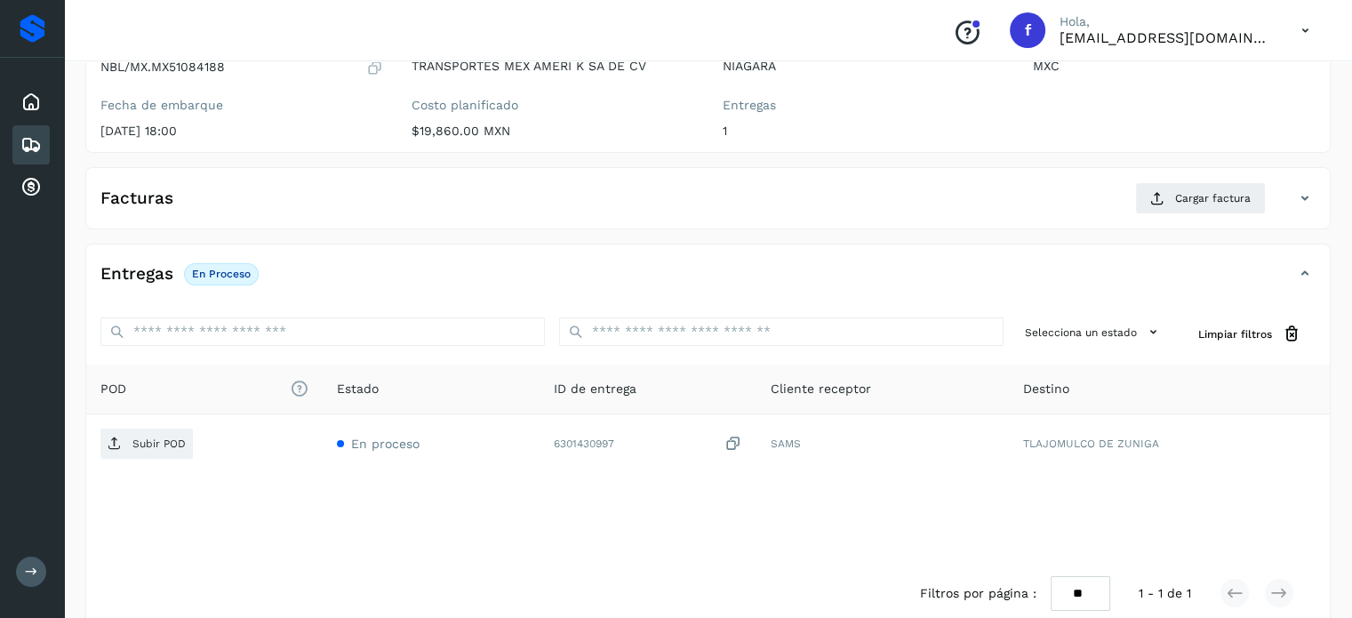
scroll to position [226, 0]
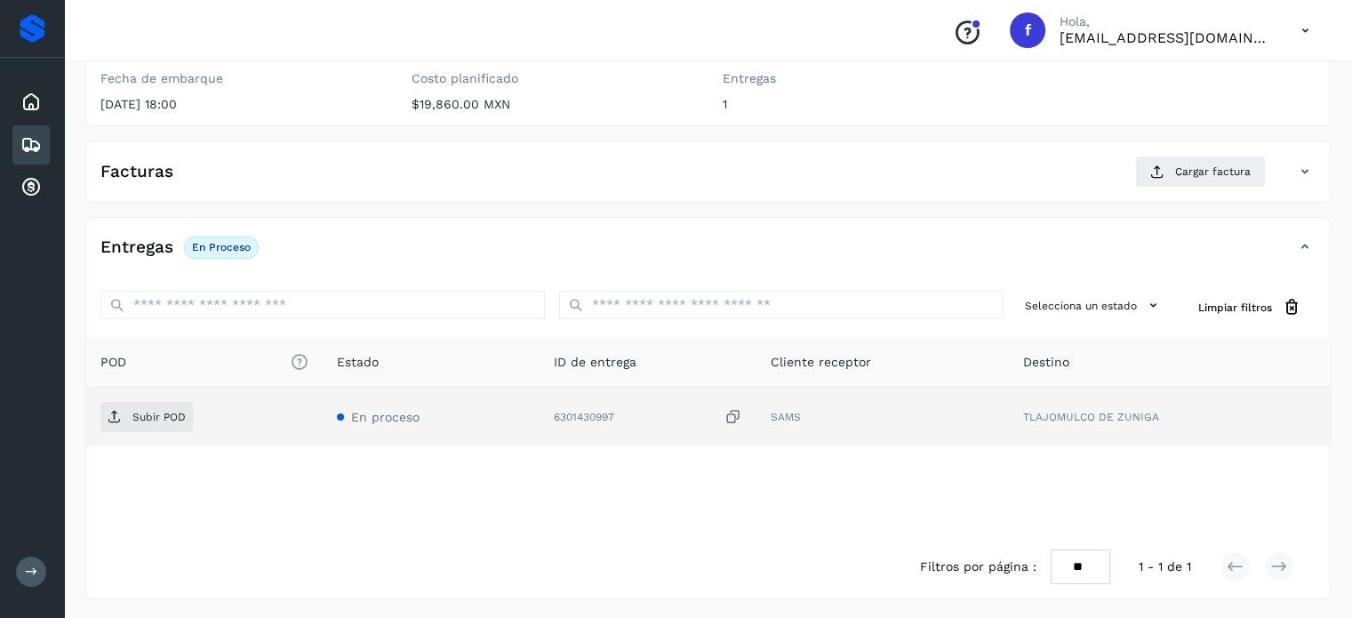
click at [737, 414] on icon at bounding box center [733, 417] width 18 height 19
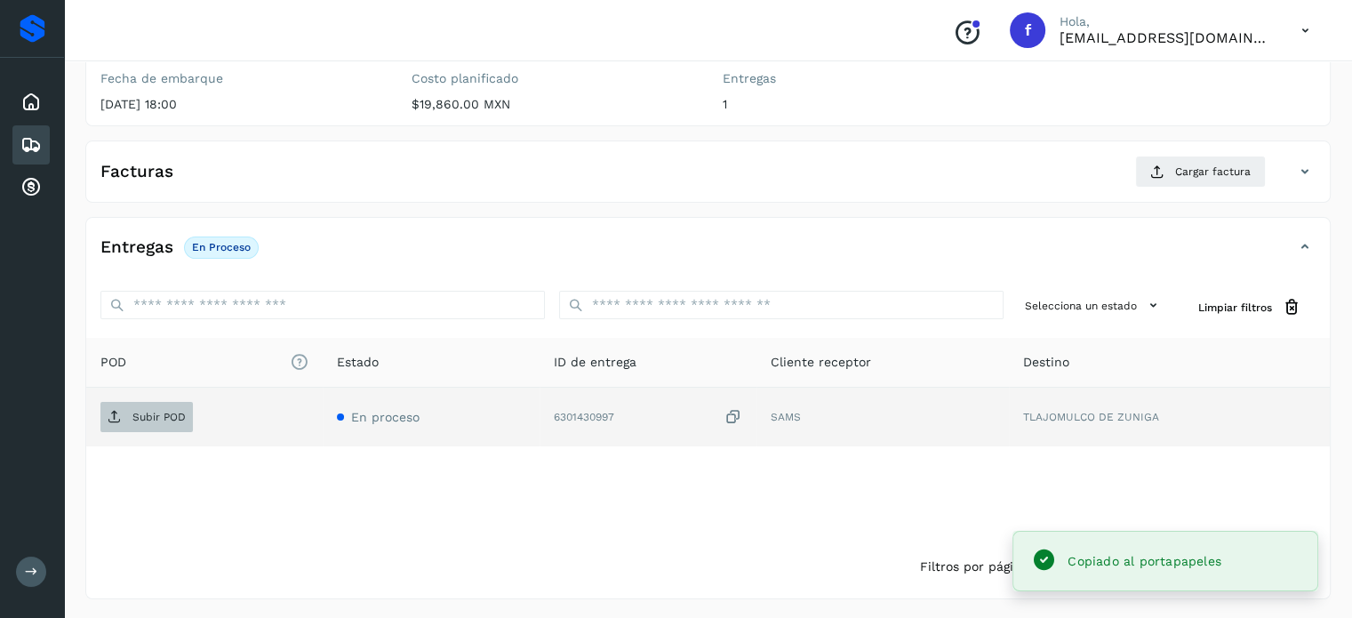
click at [178, 420] on p "Subir POD" at bounding box center [158, 417] width 53 height 12
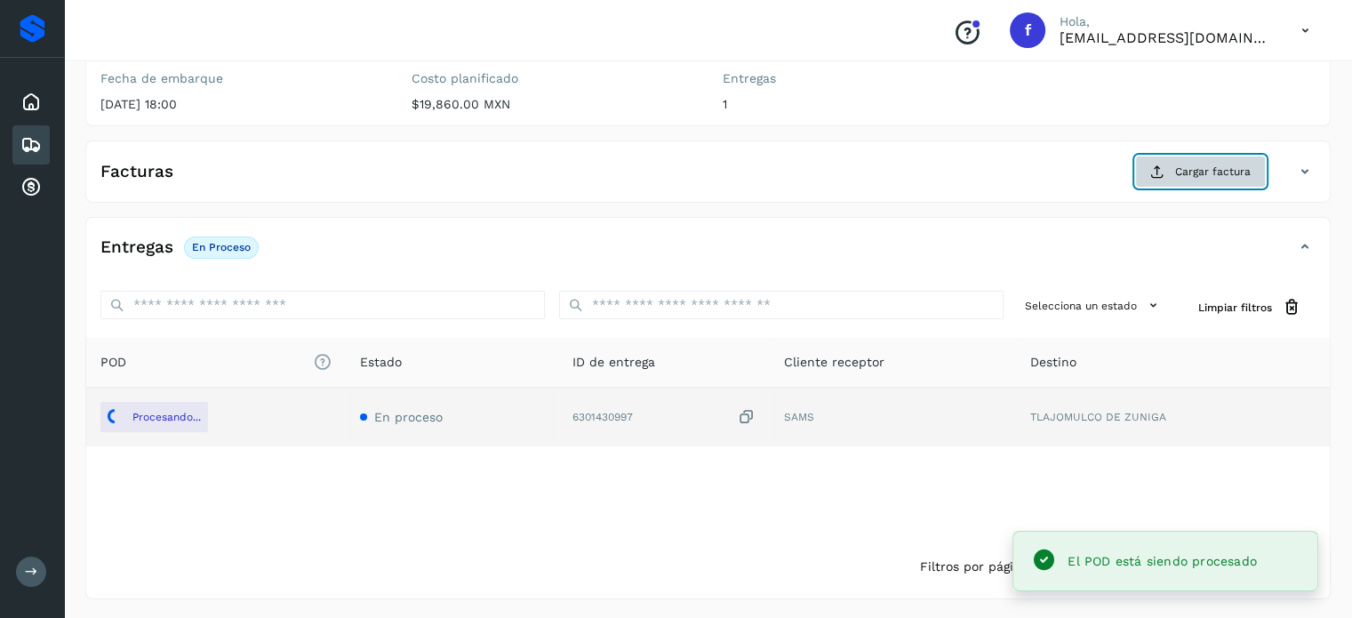
click at [1166, 162] on button "Cargar factura" at bounding box center [1200, 172] width 131 height 32
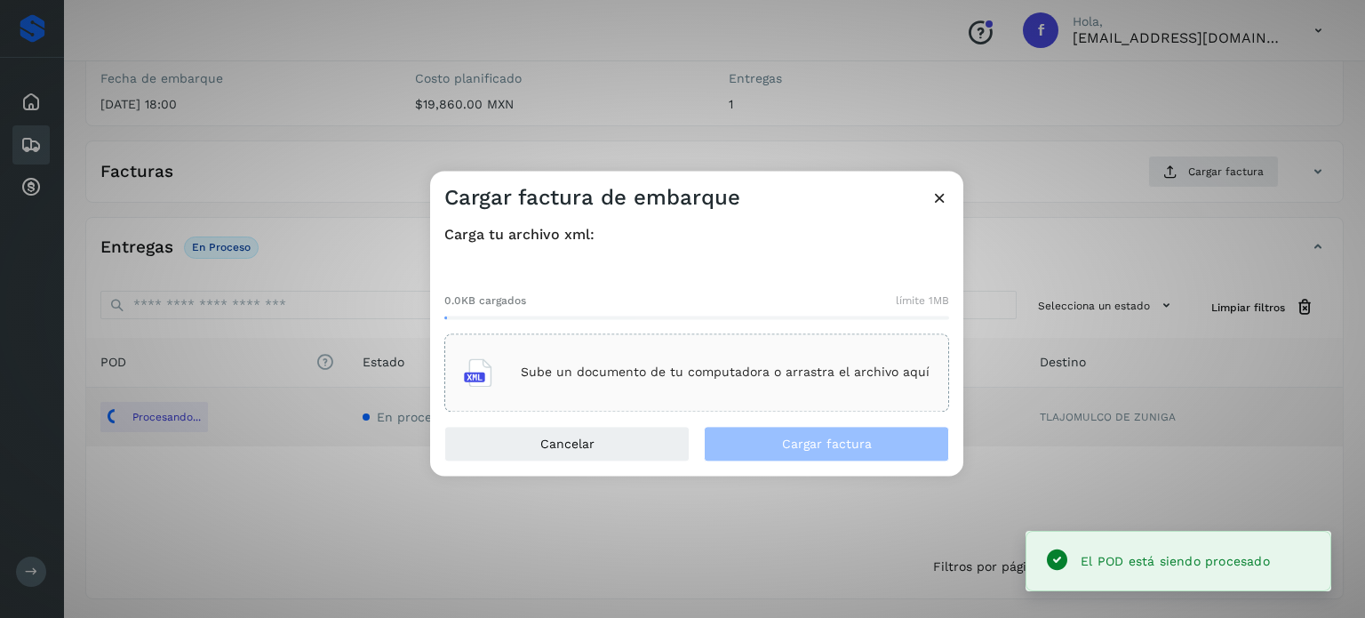
click at [871, 380] on div "Sube un documento de tu computadora o arrastra el archivo aquí" at bounding box center [697, 372] width 466 height 48
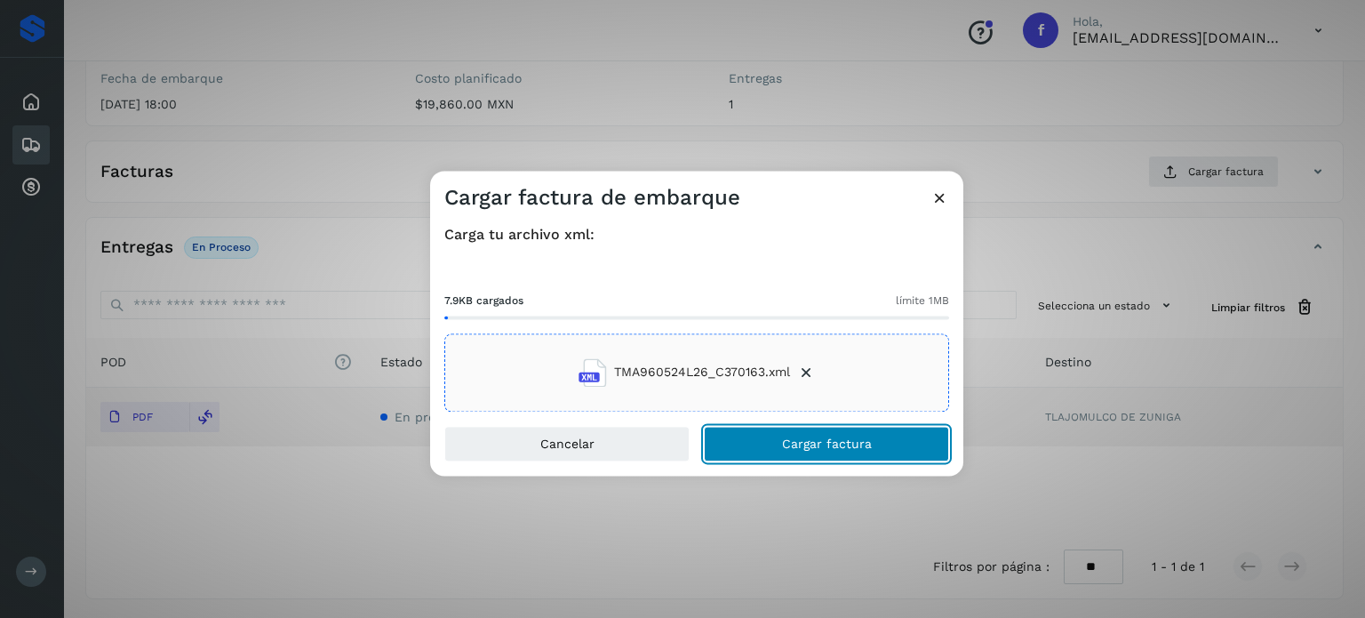
click at [802, 443] on span "Cargar factura" at bounding box center [827, 443] width 90 height 12
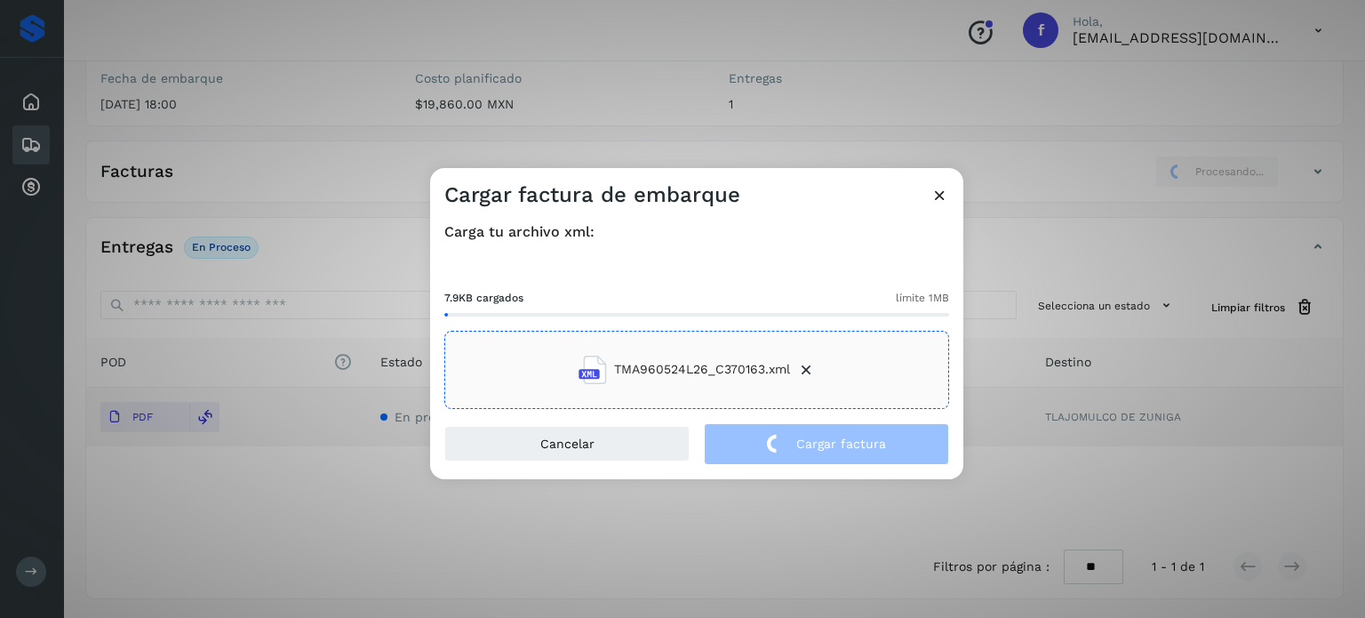
click at [557, 100] on div "Cargar factura de embarque Carga tu archivo xml: 7.9KB cargados límite 1MB TMA9…" at bounding box center [682, 309] width 1365 height 618
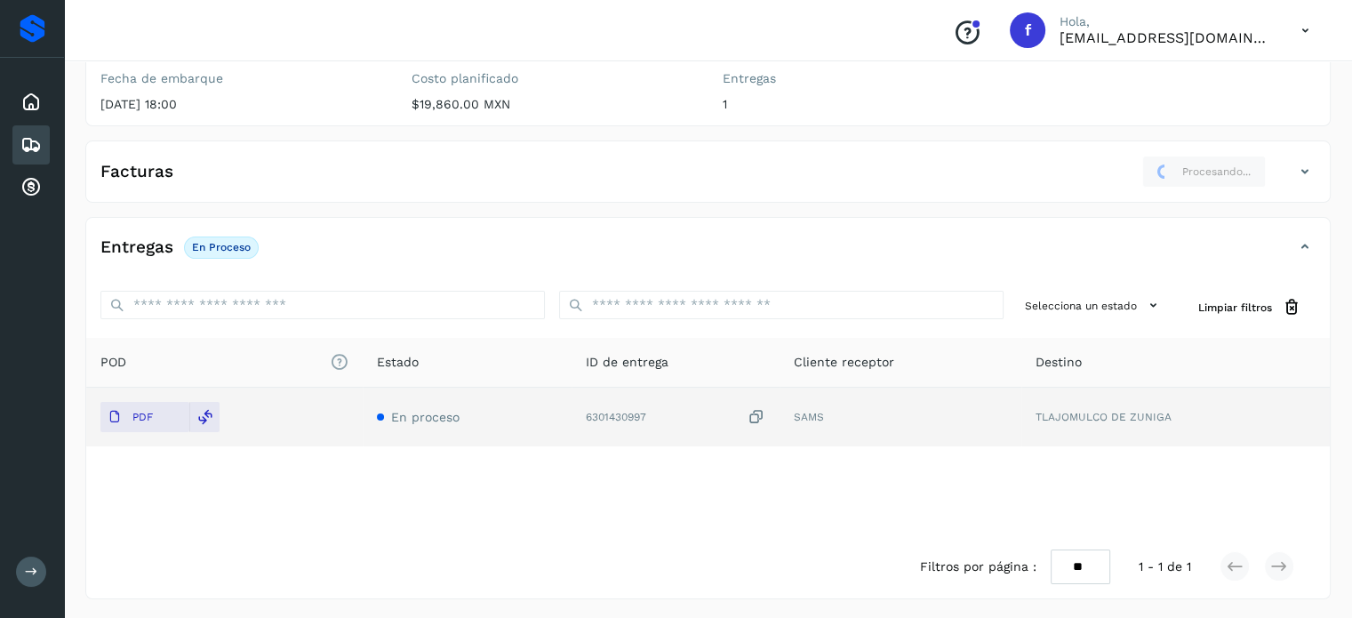
scroll to position [0, 0]
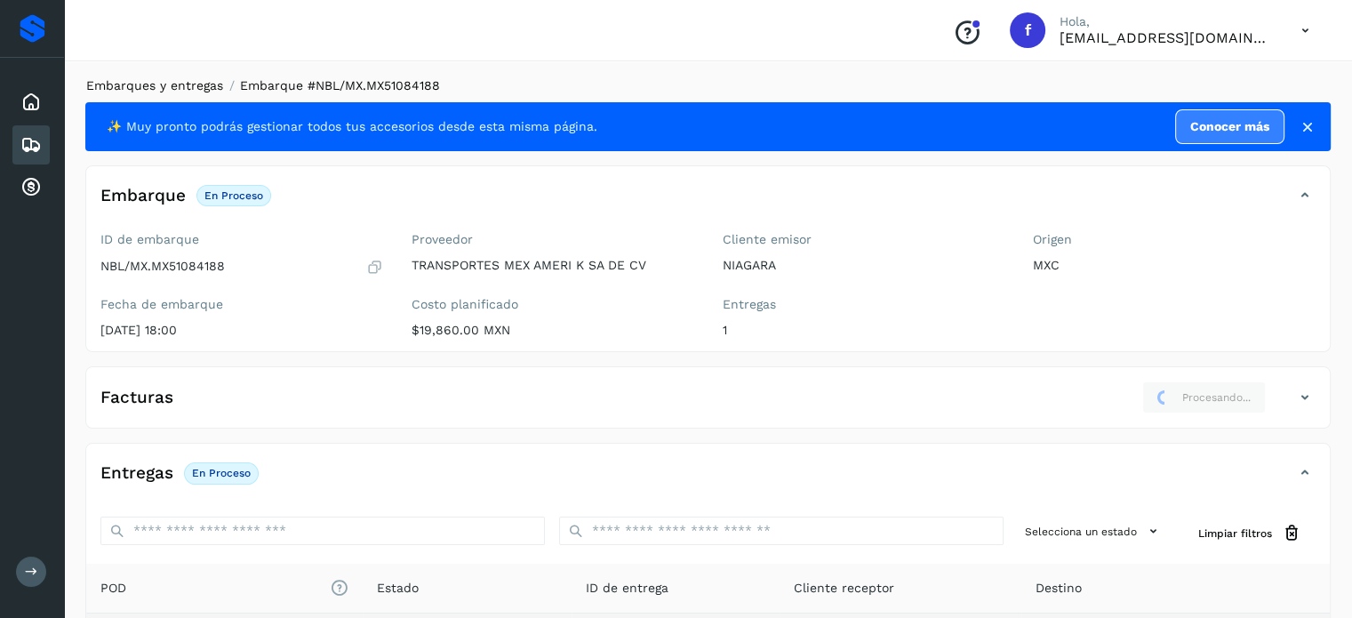
click at [173, 92] on link "Embarques y entregas" at bounding box center [154, 85] width 137 height 14
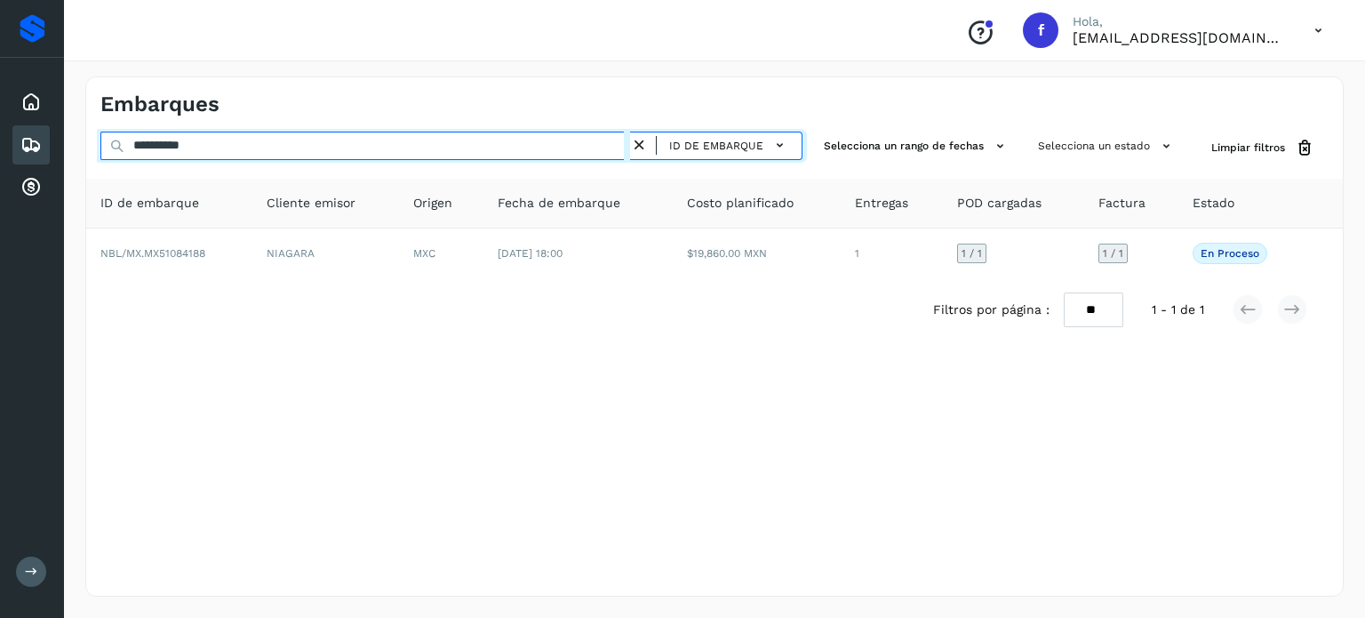
click at [184, 140] on input "**********" at bounding box center [365, 146] width 530 height 28
click at [186, 146] on input "**********" at bounding box center [365, 146] width 530 height 28
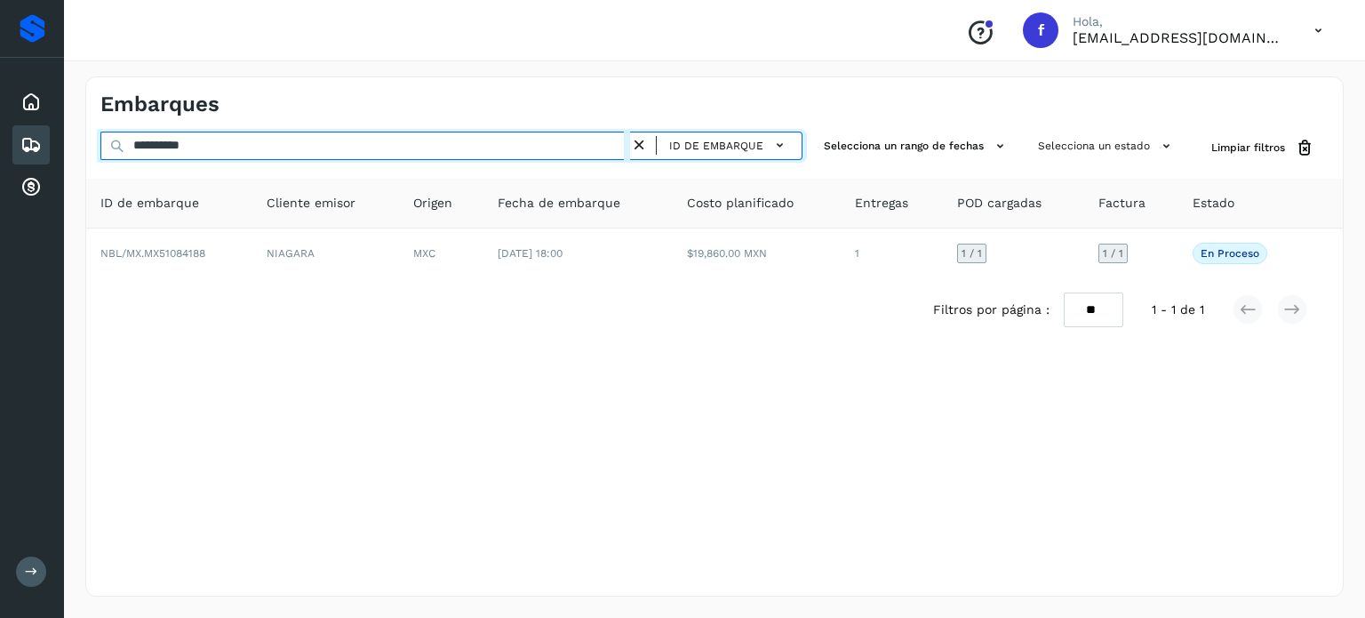
paste input "text"
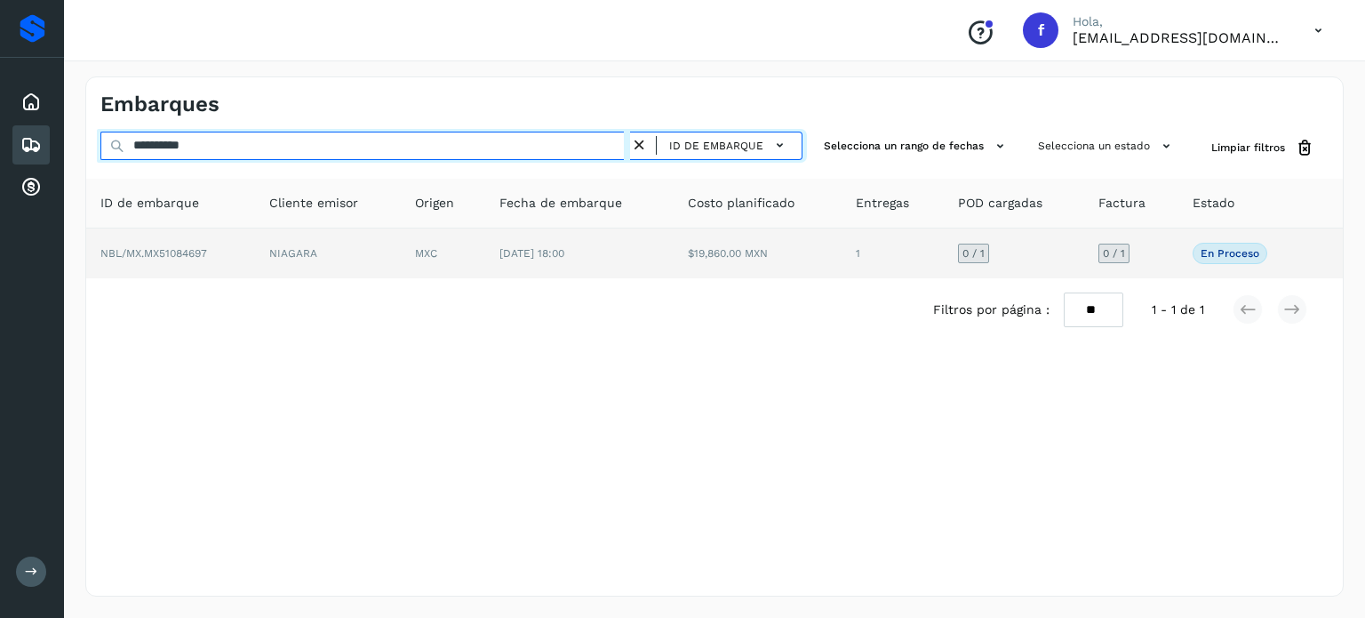
type input "**********"
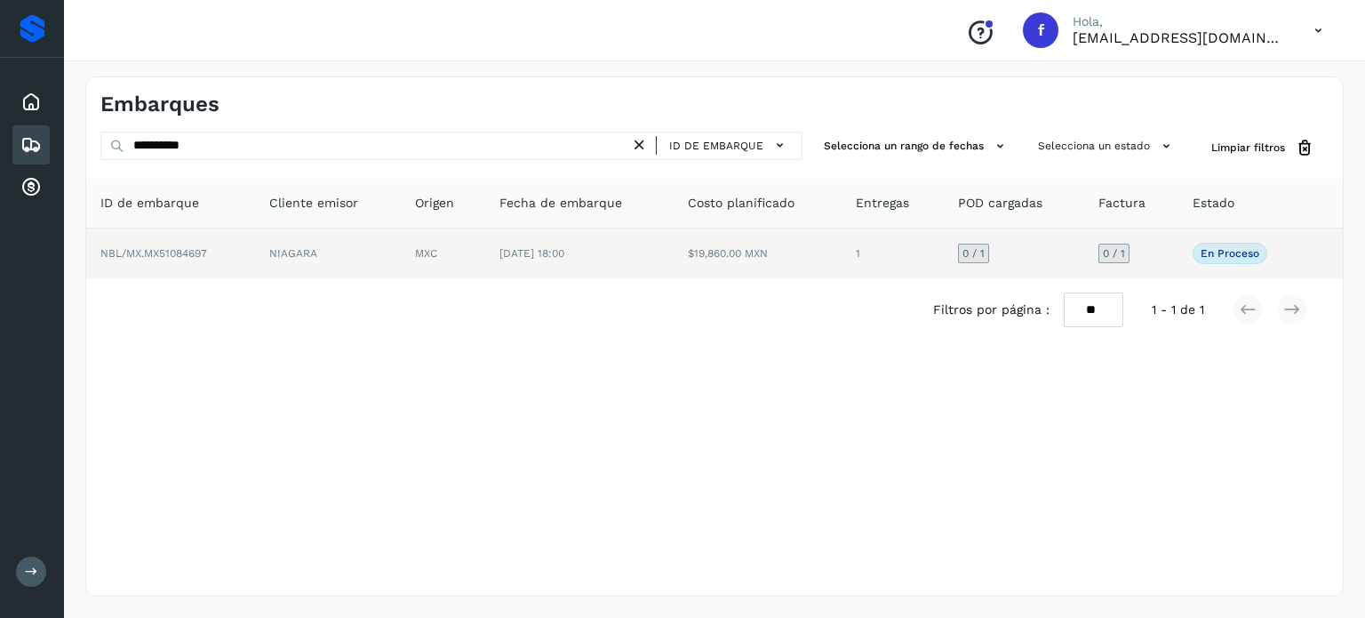
click at [386, 260] on td "NIAGARA" at bounding box center [328, 253] width 147 height 50
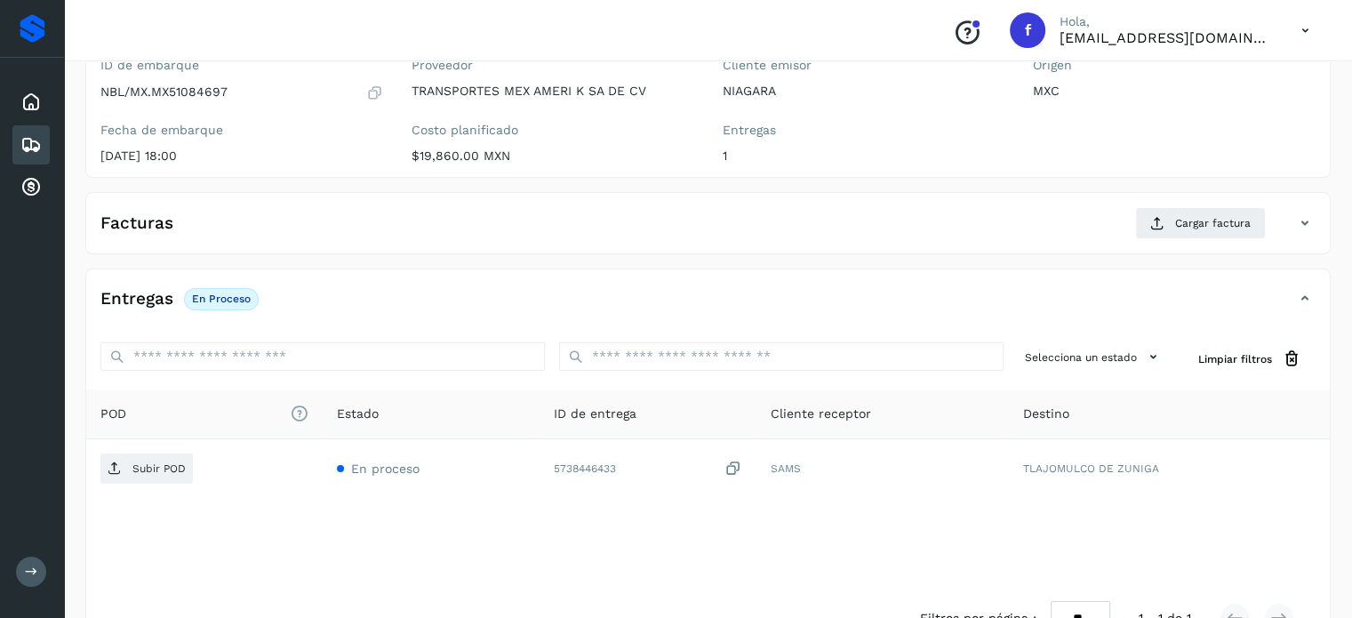
scroll to position [177, 0]
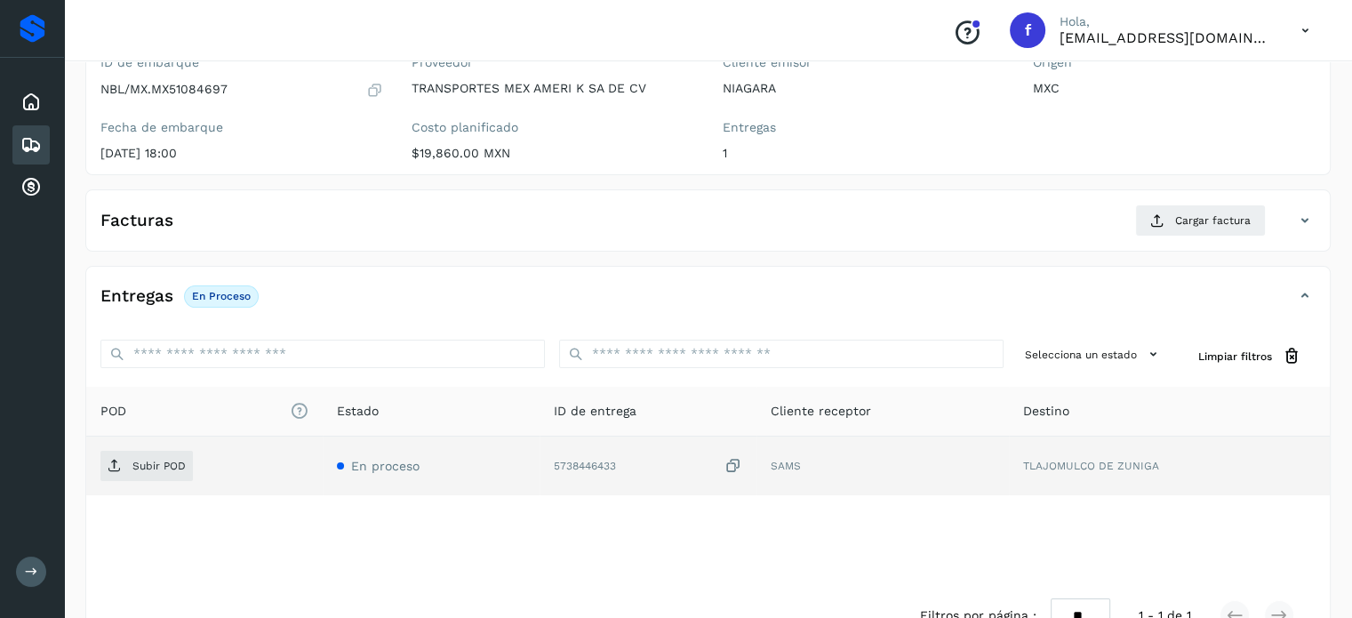
click at [736, 463] on icon at bounding box center [733, 466] width 18 height 19
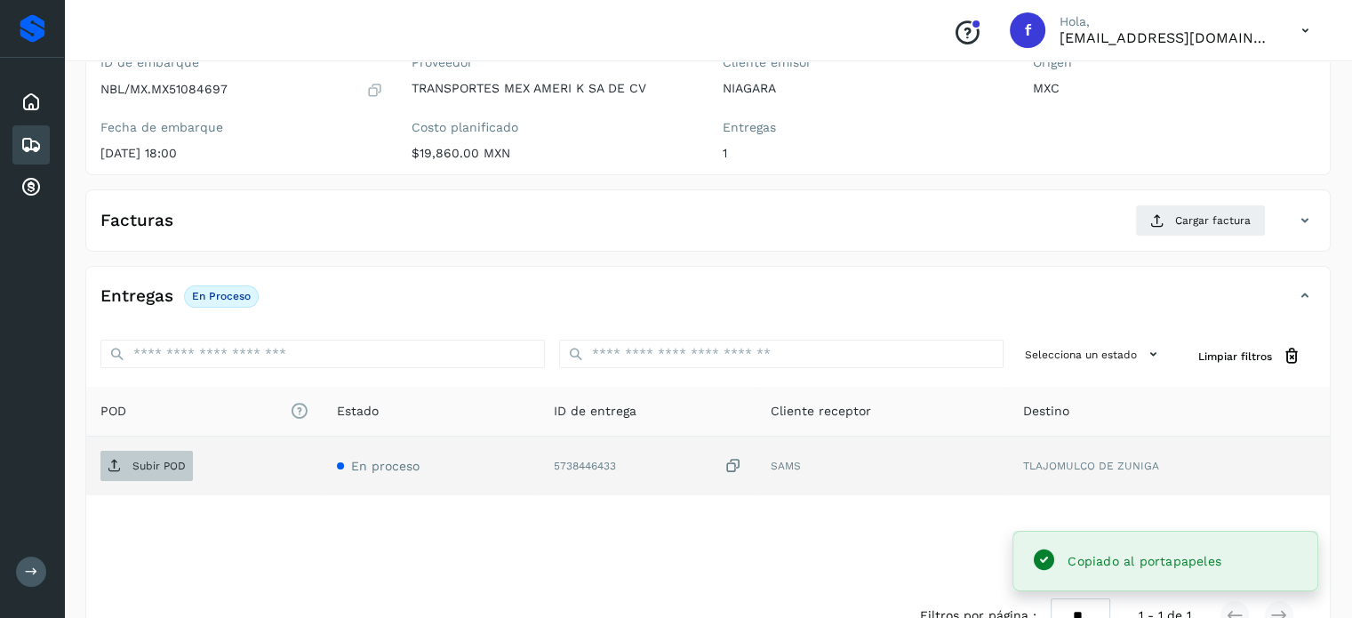
click at [171, 461] on p "Subir POD" at bounding box center [158, 466] width 53 height 12
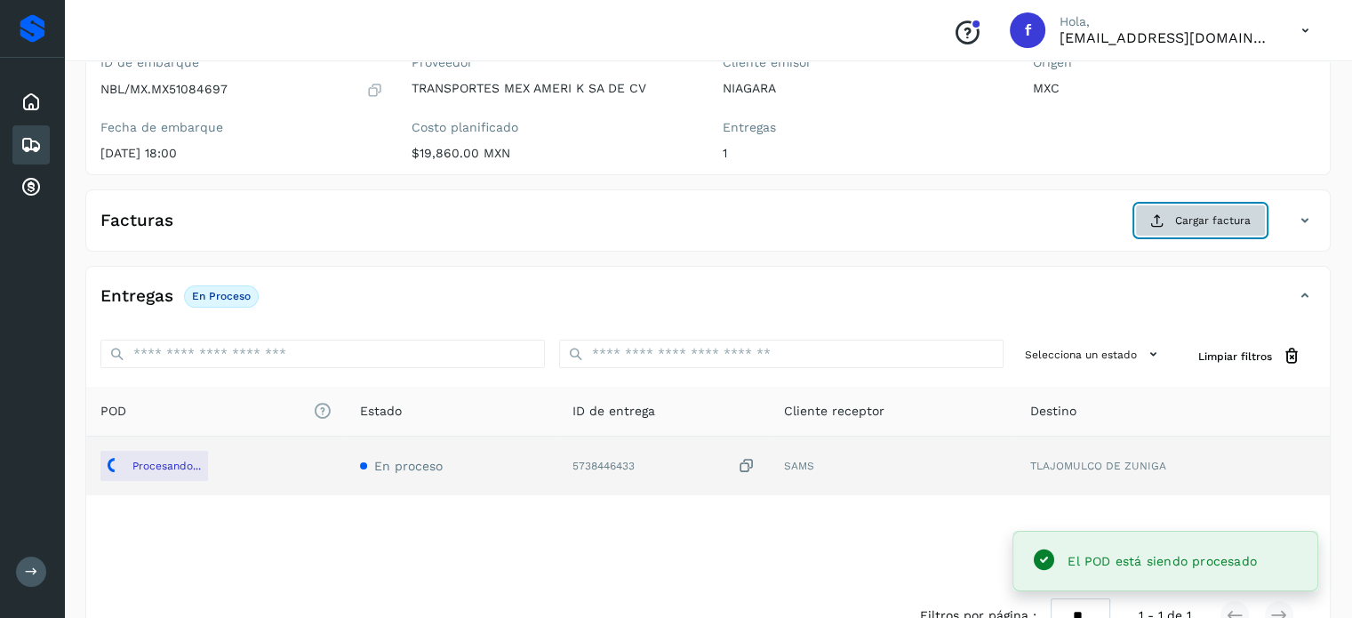
click at [1197, 219] on span "Cargar factura" at bounding box center [1213, 220] width 76 height 16
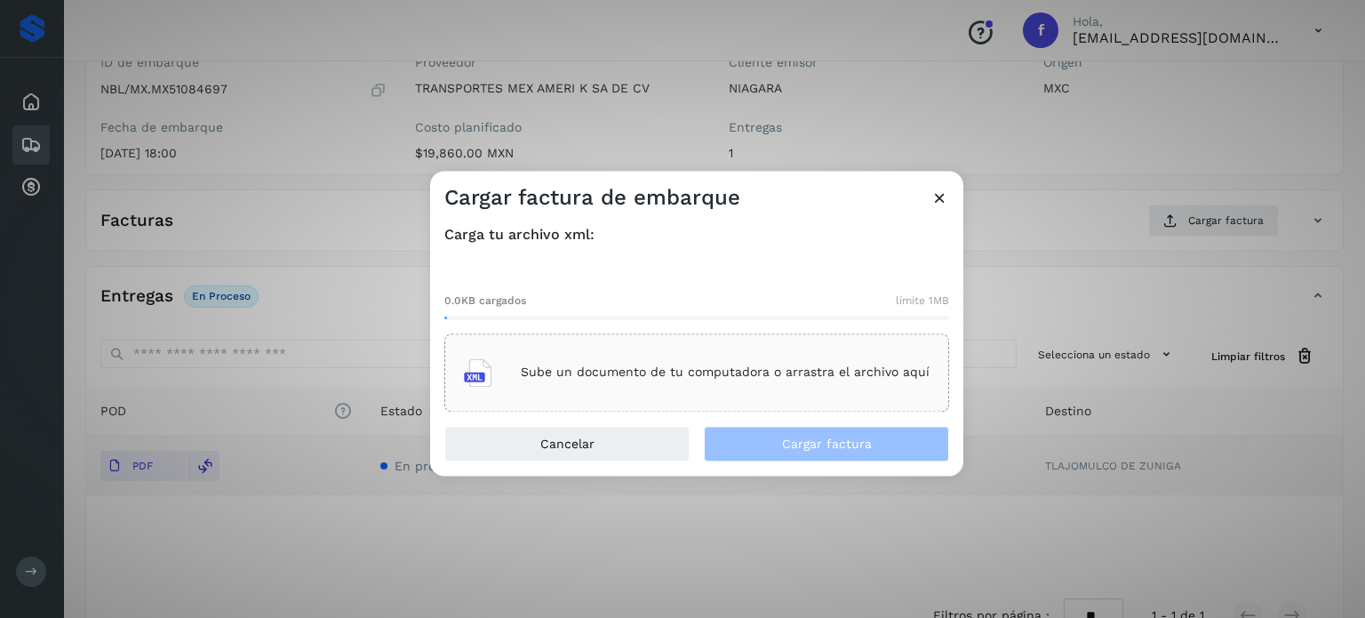
click at [685, 374] on p "Sube un documento de tu computadora o arrastra el archivo aquí" at bounding box center [725, 372] width 409 height 15
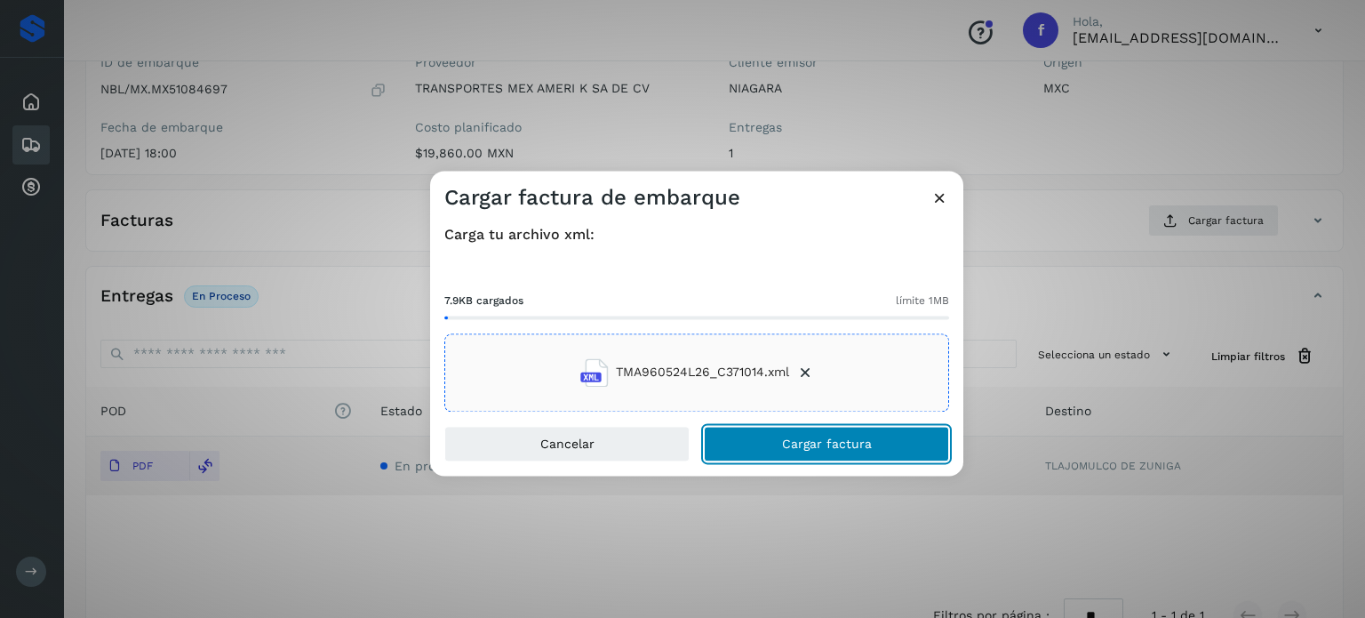
click at [843, 439] on span "Cargar factura" at bounding box center [827, 443] width 90 height 12
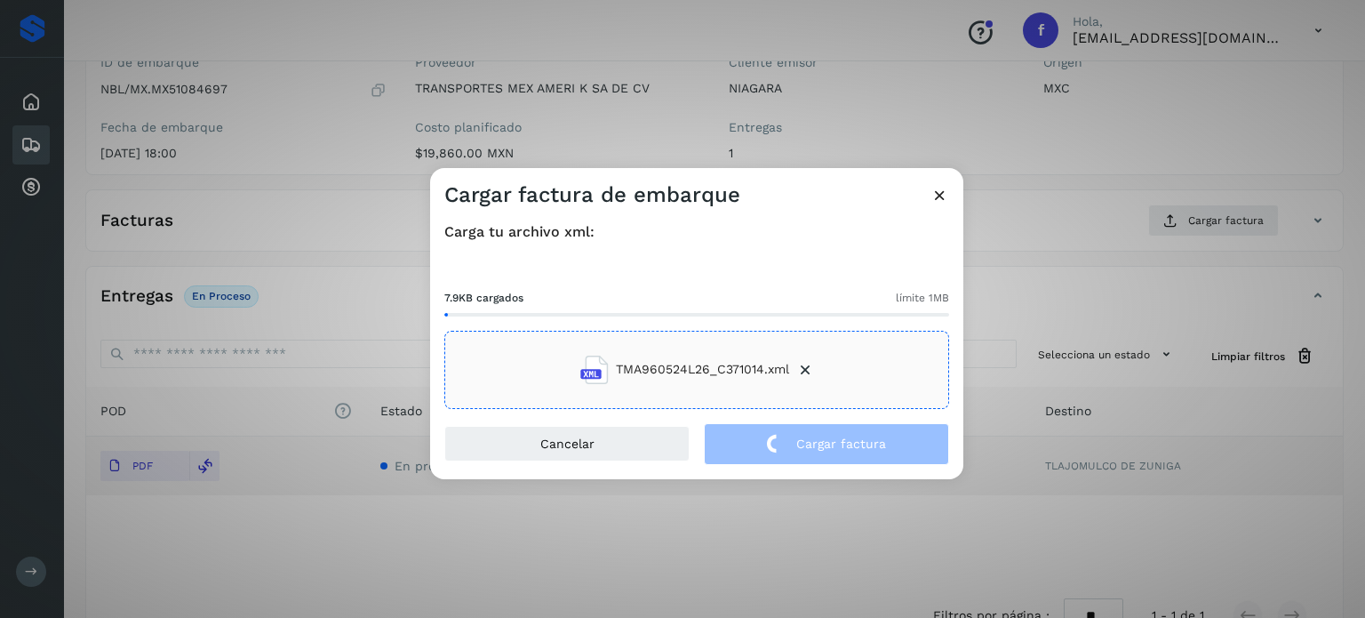
click at [313, 118] on div "Cargar factura de embarque Carga tu archivo xml: 7.9KB cargados límite 1MB TMA9…" at bounding box center [682, 309] width 1365 height 618
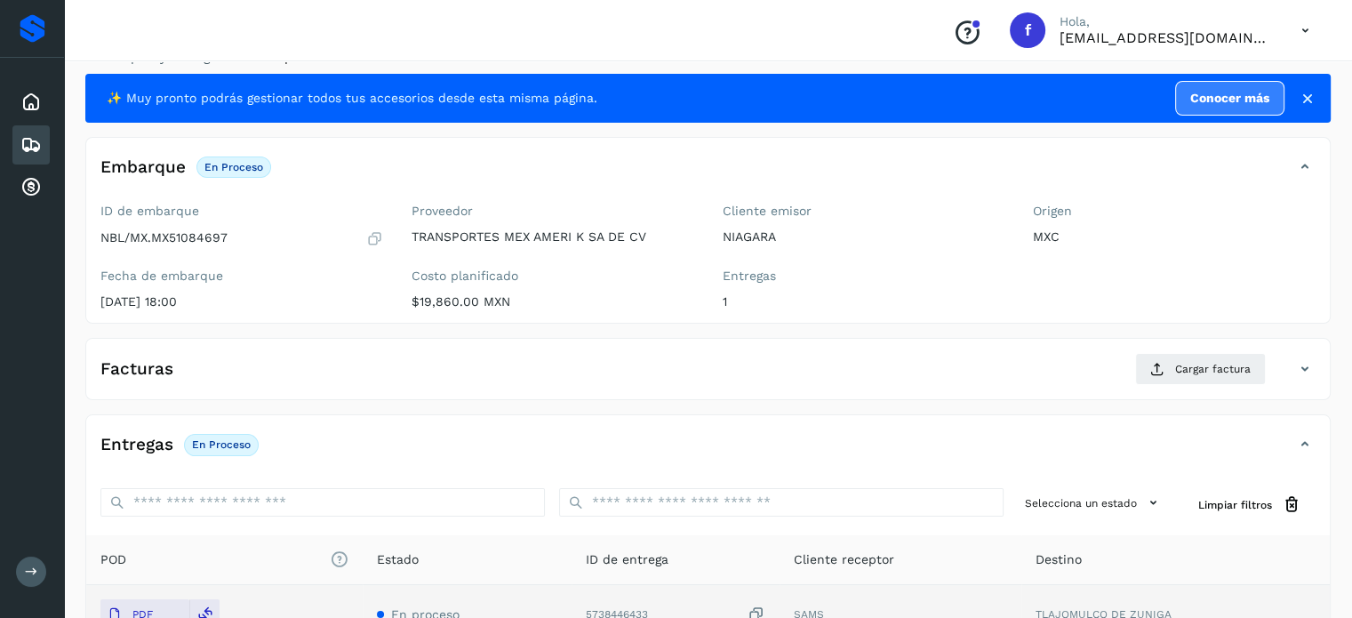
scroll to position [0, 0]
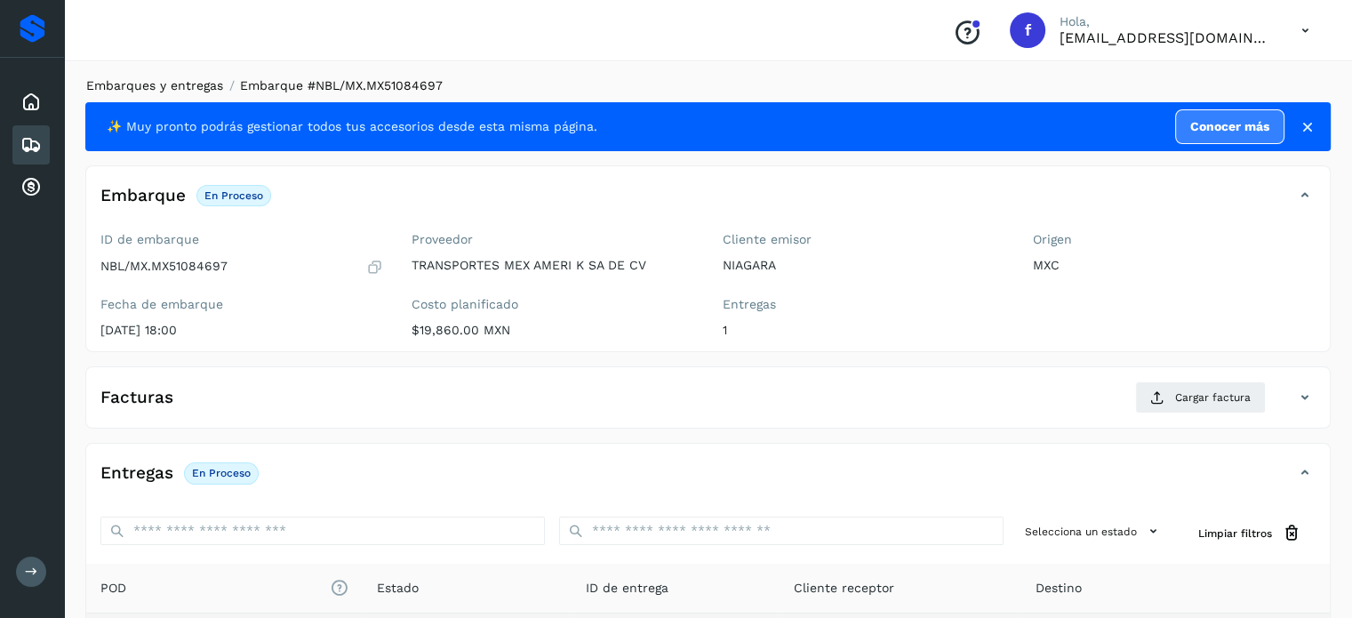
click at [154, 79] on link "Embarques y entregas" at bounding box center [154, 85] width 137 height 14
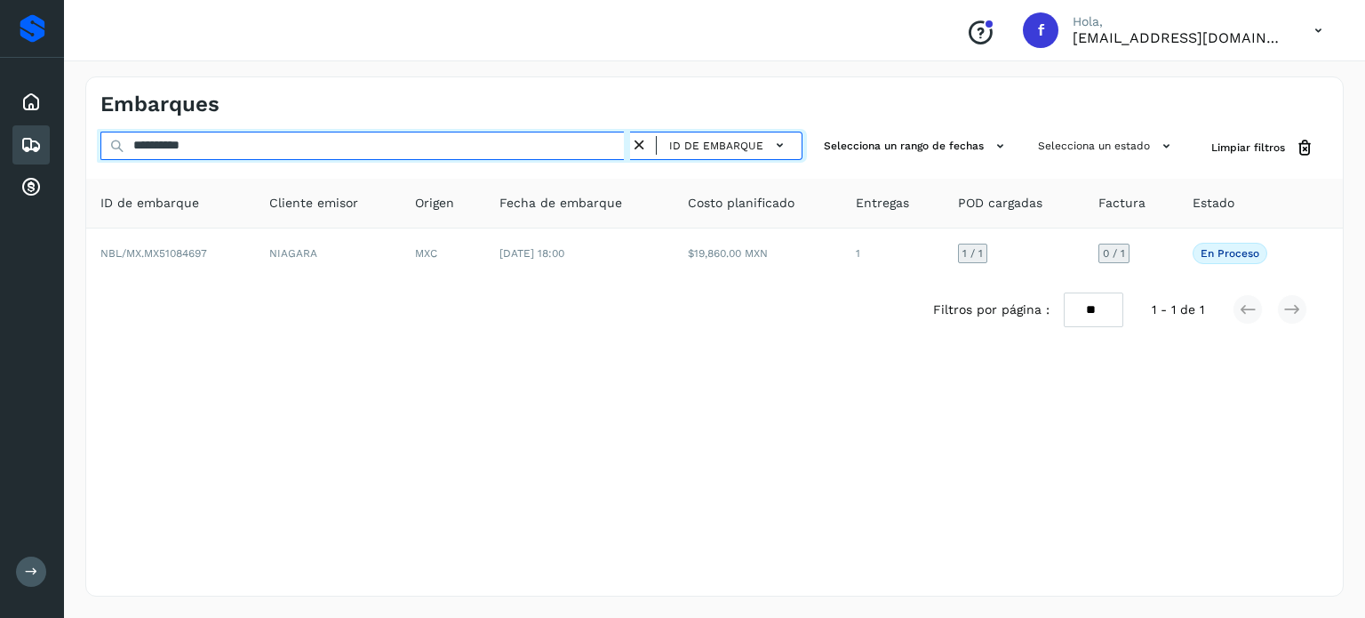
click at [179, 147] on input "**********" at bounding box center [365, 146] width 530 height 28
paste input "text"
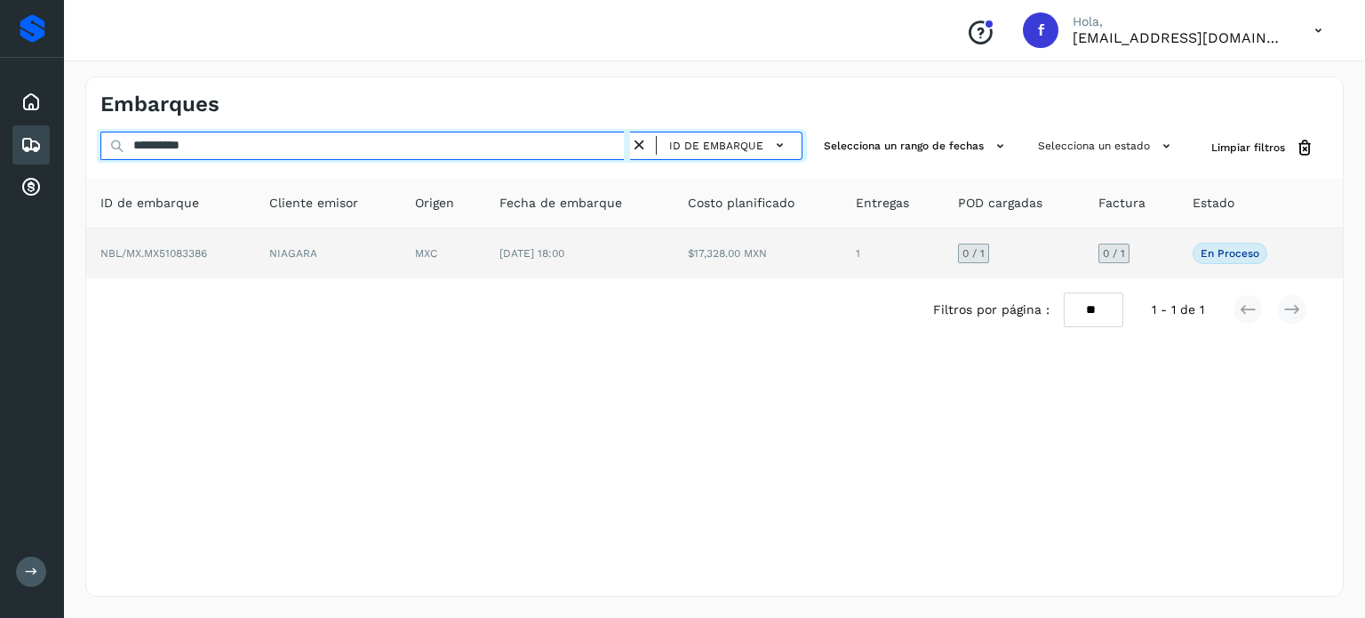
type input "**********"
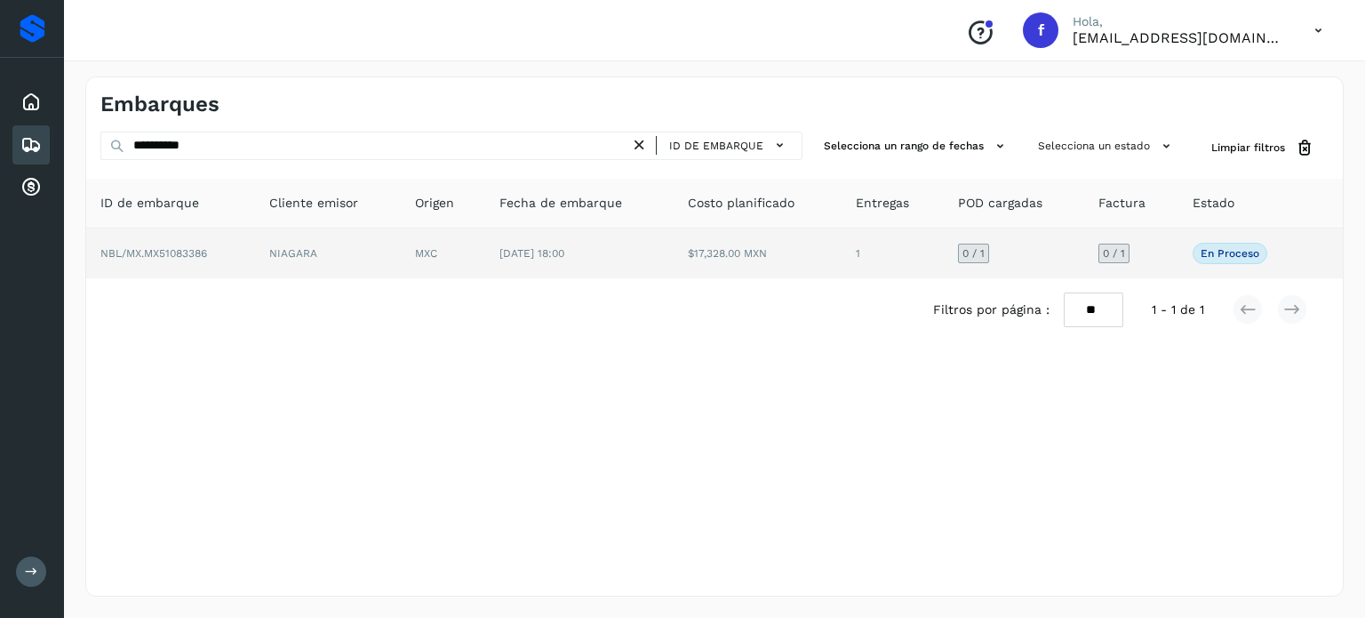
click at [401, 269] on td "NIAGARA" at bounding box center [328, 253] width 147 height 50
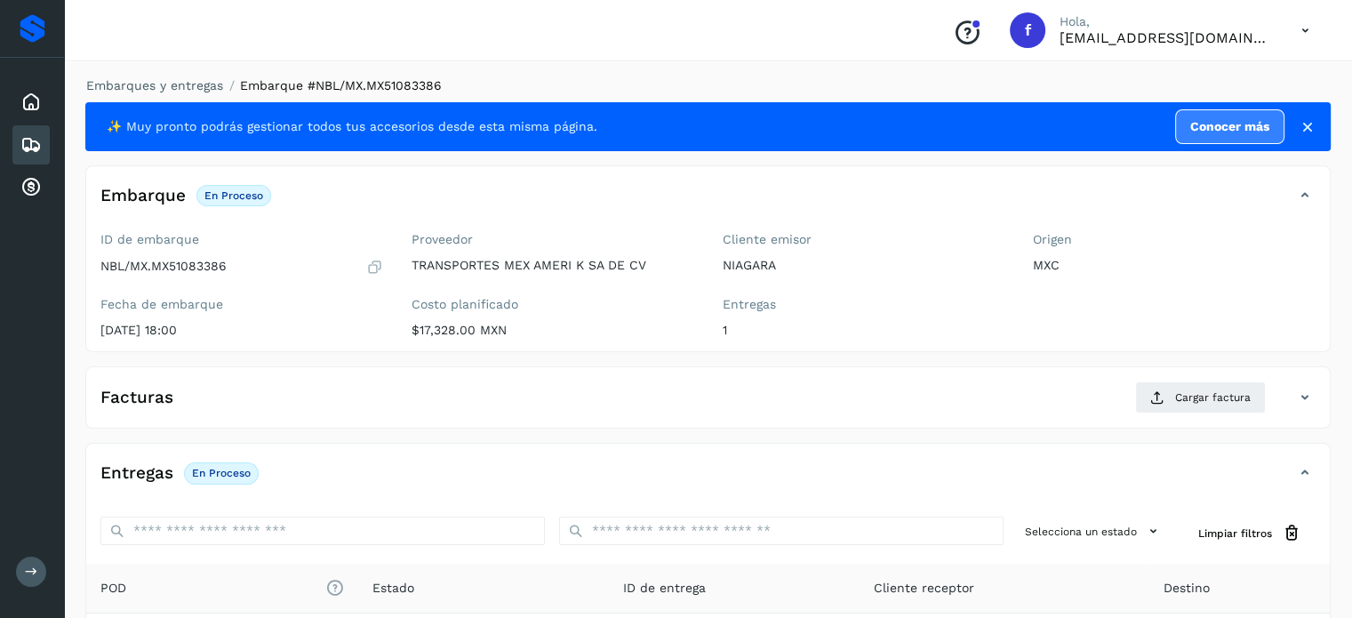
scroll to position [226, 0]
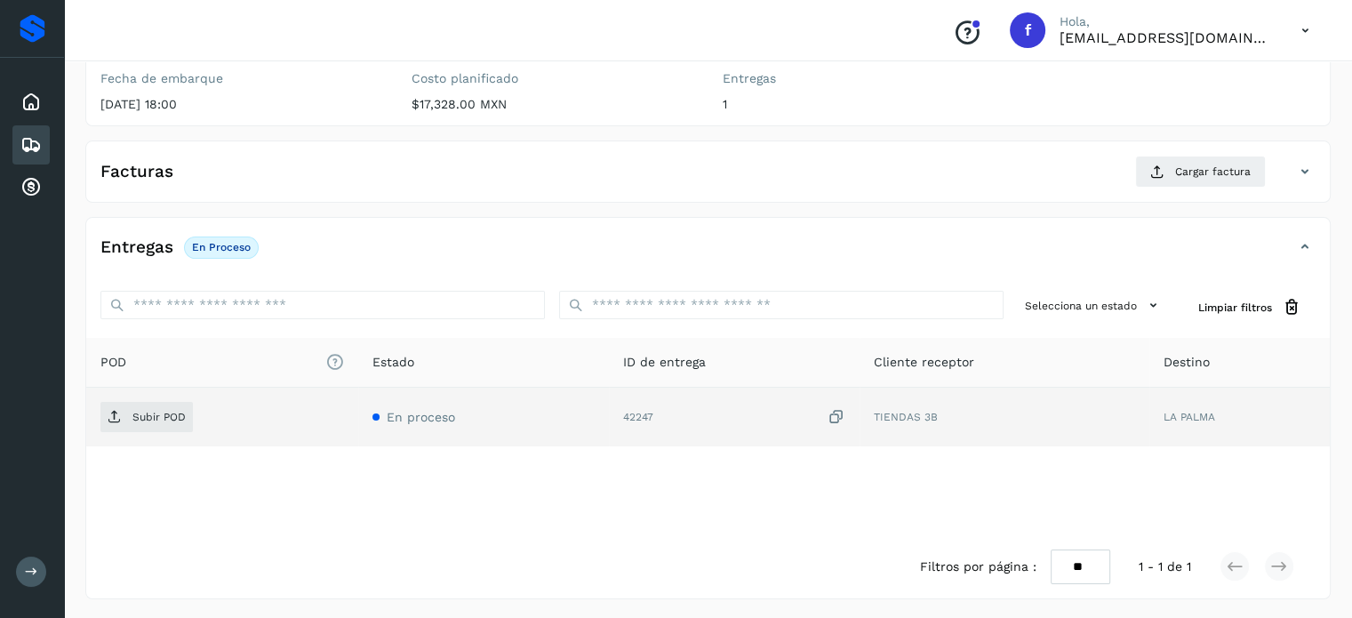
click at [829, 419] on icon at bounding box center [837, 417] width 18 height 19
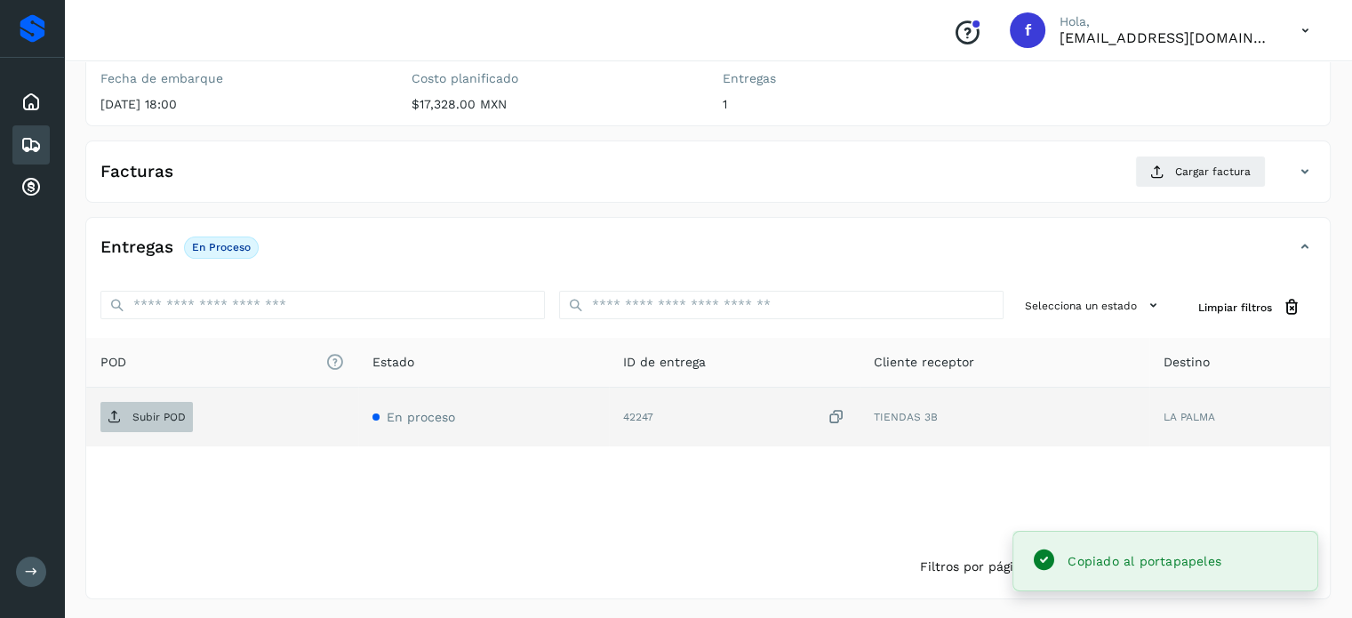
click at [134, 428] on span "Subir POD" at bounding box center [146, 417] width 92 height 28
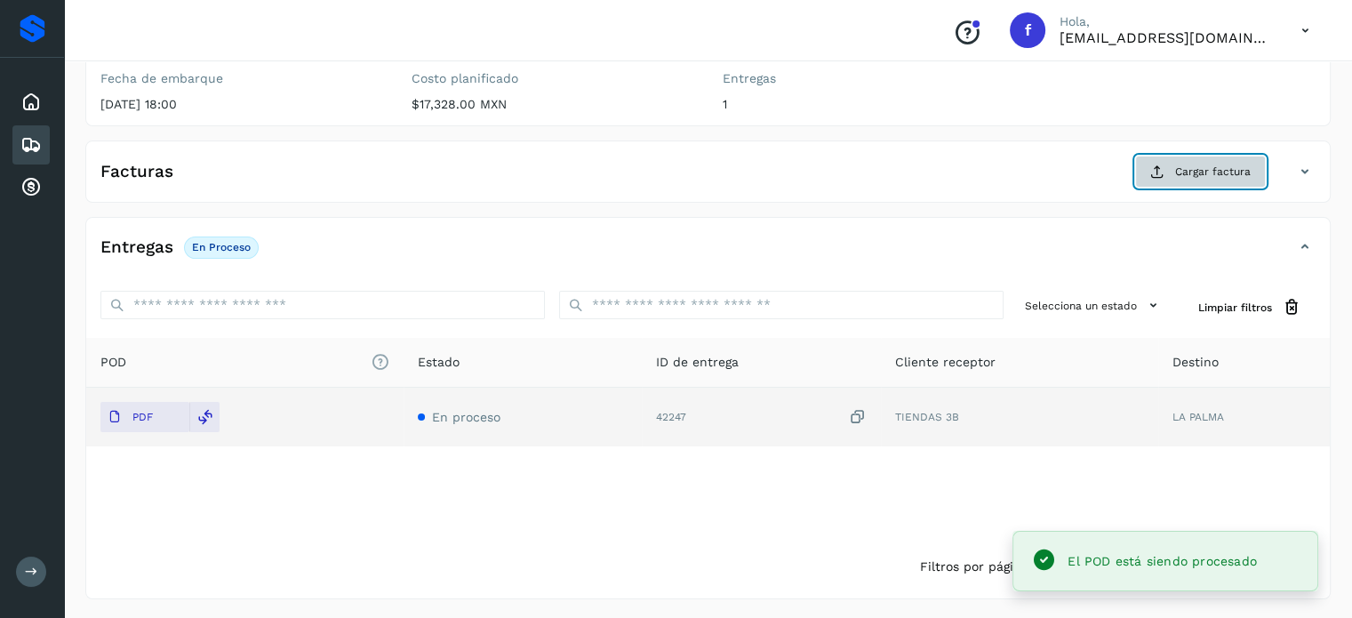
click at [1183, 170] on span "Cargar factura" at bounding box center [1213, 172] width 76 height 16
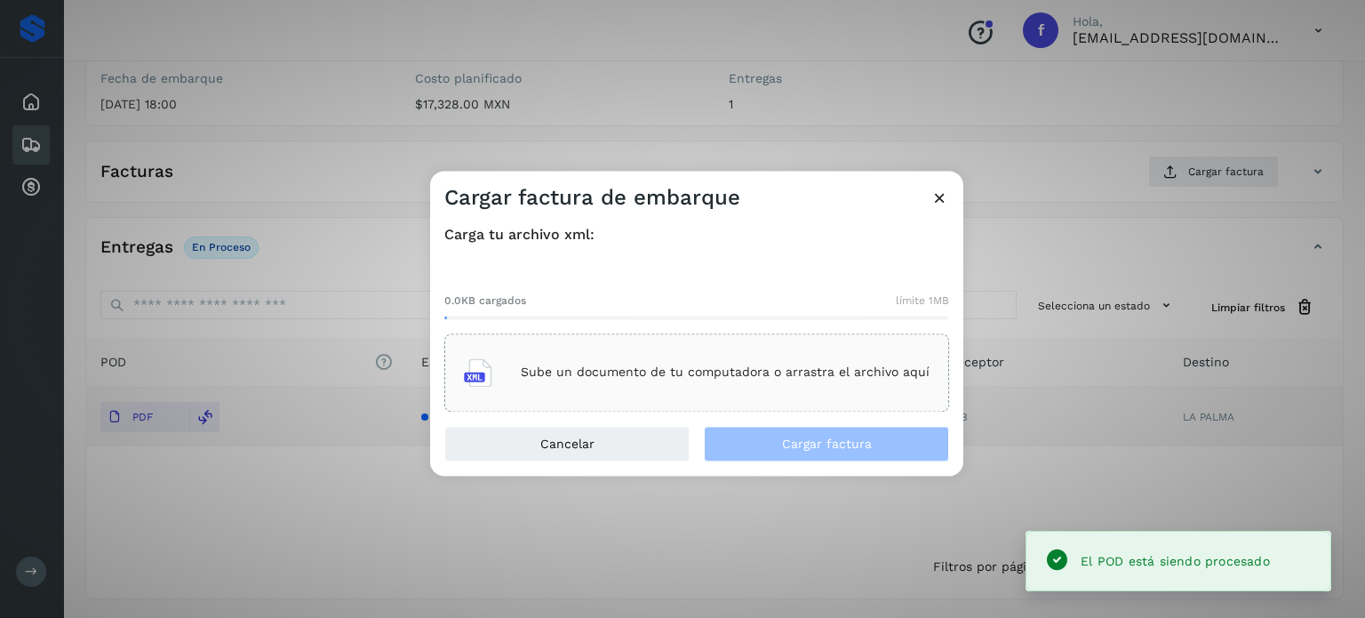
click at [706, 377] on p "Sube un documento de tu computadora o arrastra el archivo aquí" at bounding box center [725, 372] width 409 height 15
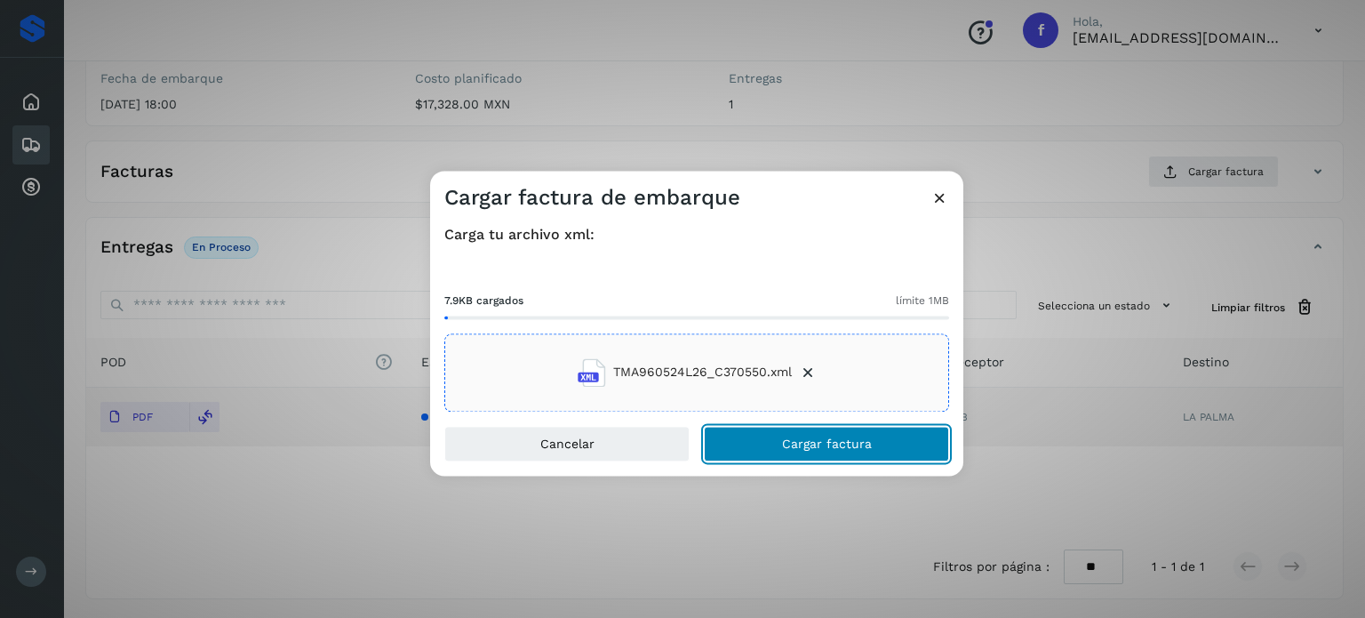
click at [814, 436] on button "Cargar factura" at bounding box center [826, 444] width 245 height 36
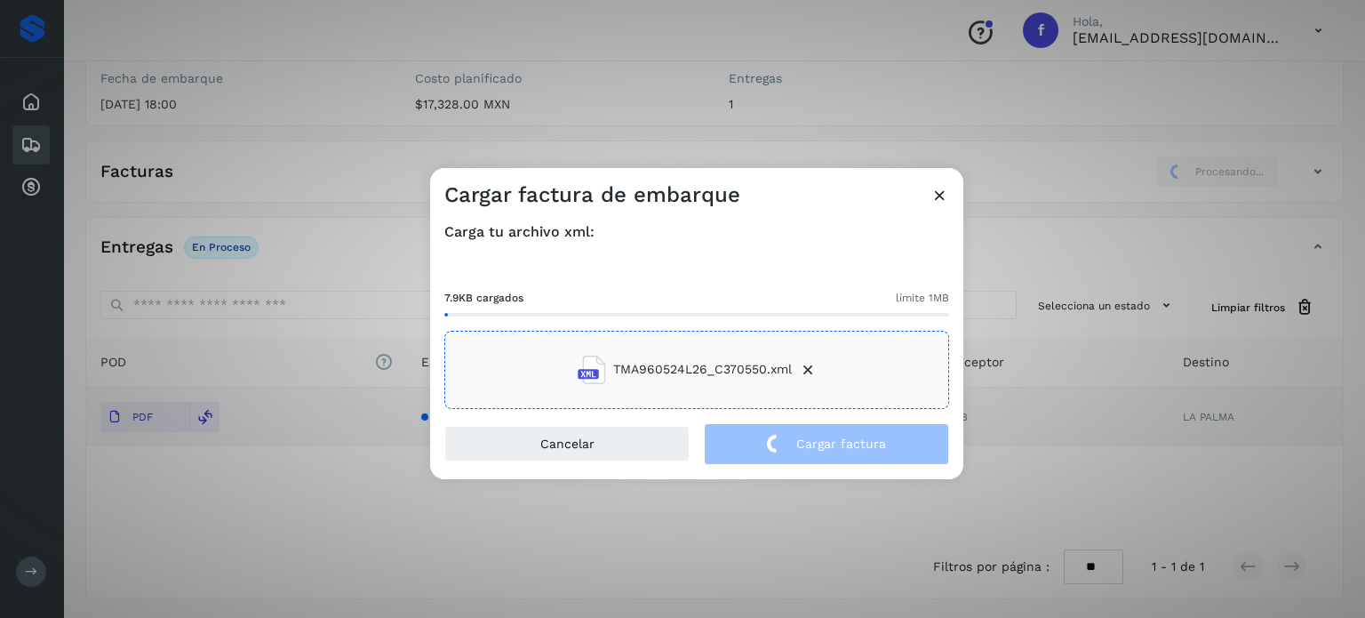
click at [347, 174] on div "Cargar factura de embarque Carga tu archivo xml: 7.9KB cargados límite 1MB TMA9…" at bounding box center [682, 309] width 1365 height 618
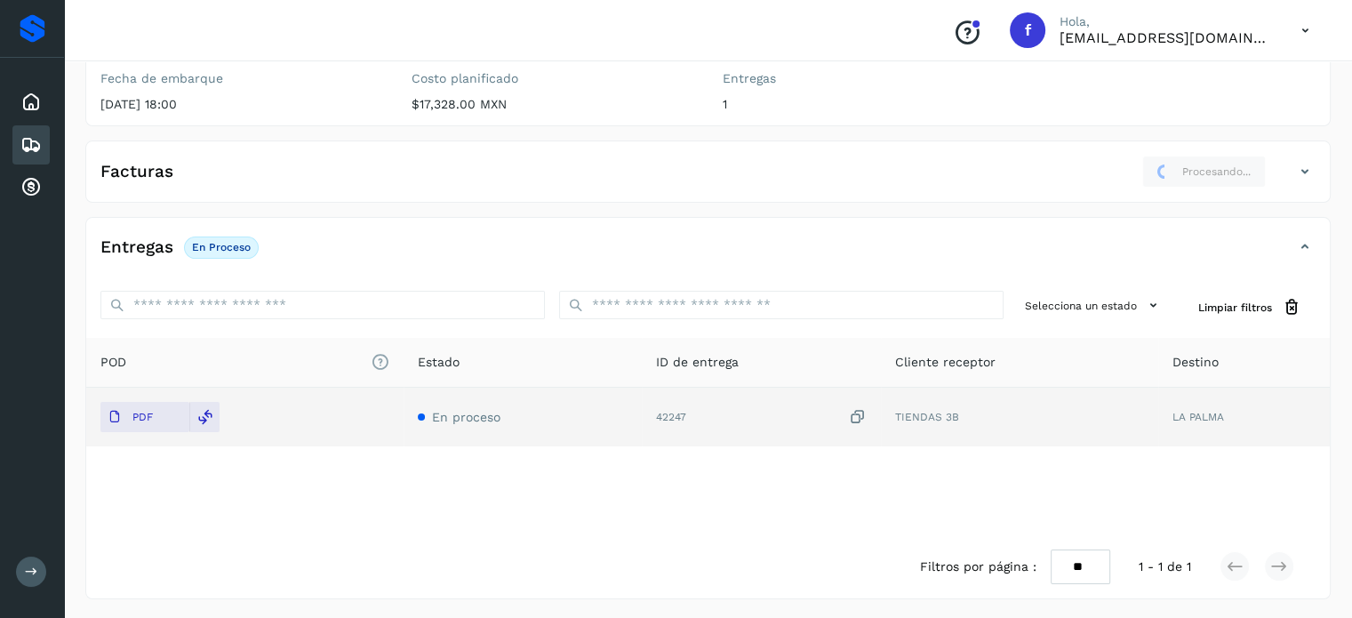
scroll to position [0, 0]
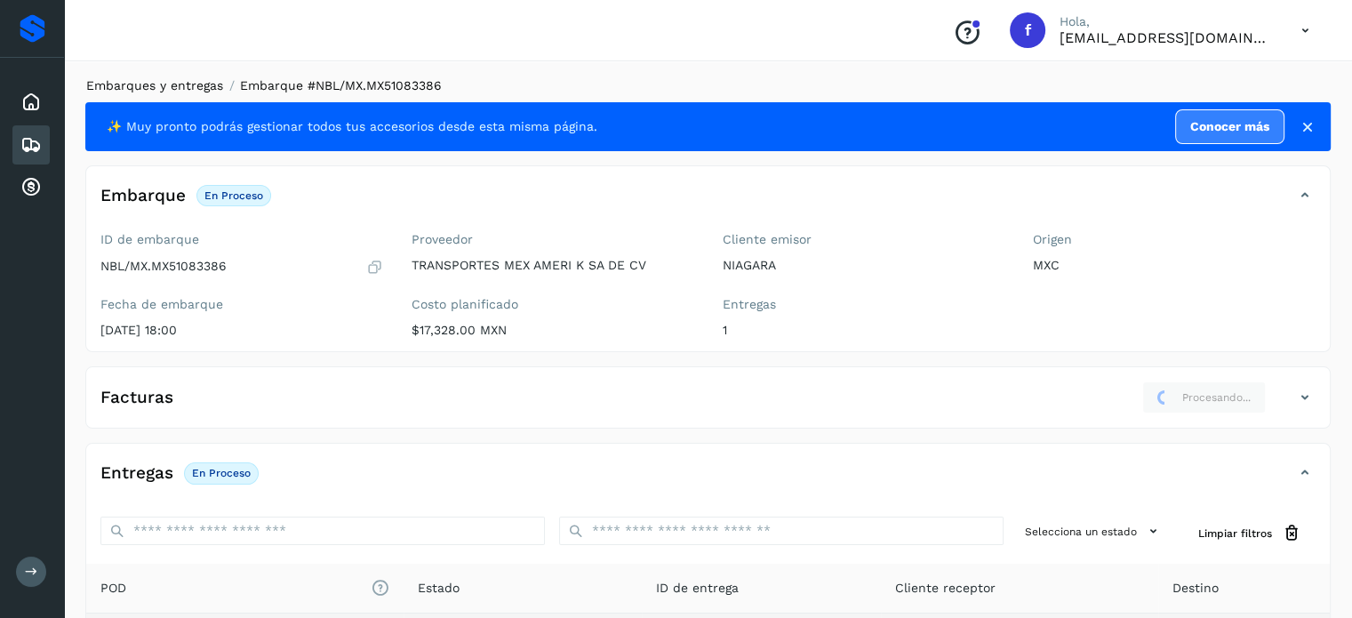
click at [148, 84] on link "Embarques y entregas" at bounding box center [154, 85] width 137 height 14
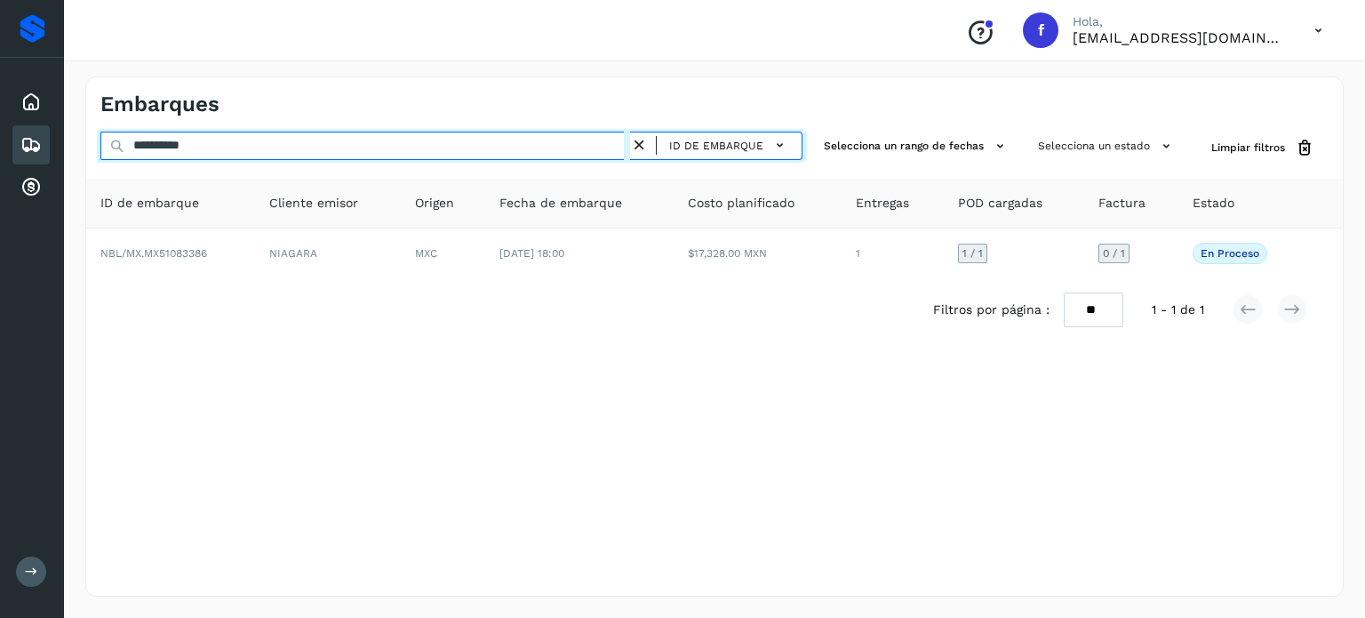
click at [186, 147] on input "**********" at bounding box center [365, 146] width 530 height 28
click at [185, 146] on input "**********" at bounding box center [365, 146] width 530 height 28
paste input "text"
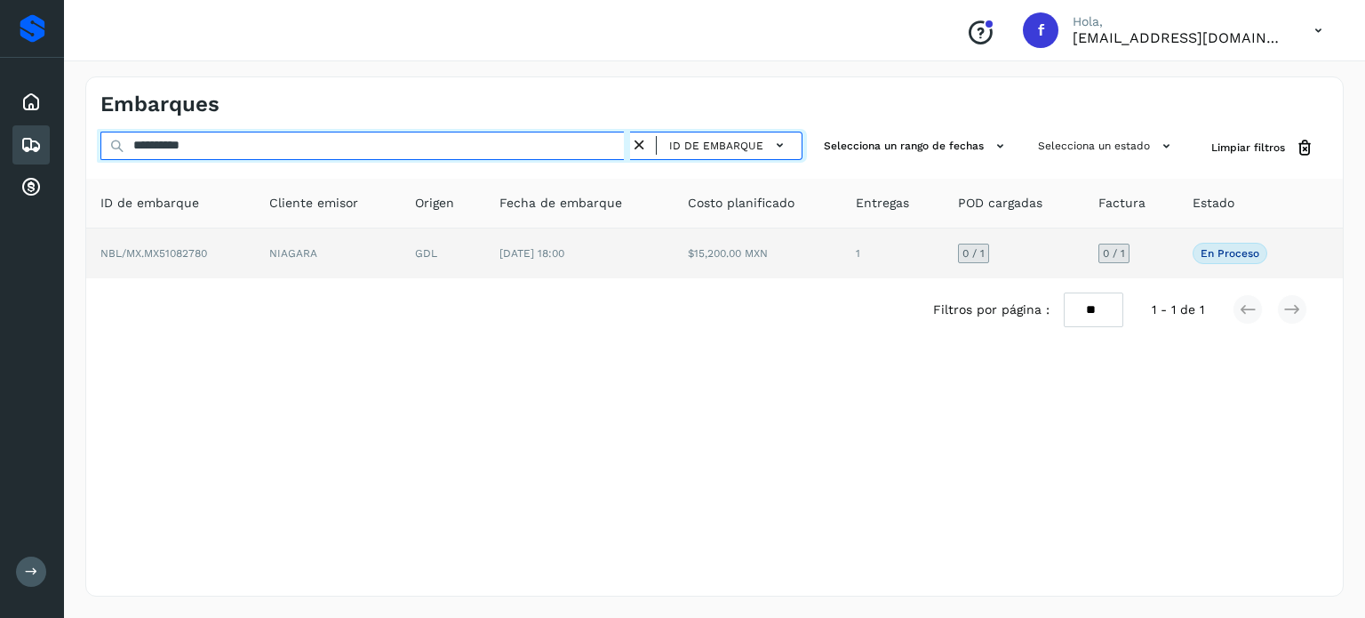
type input "**********"
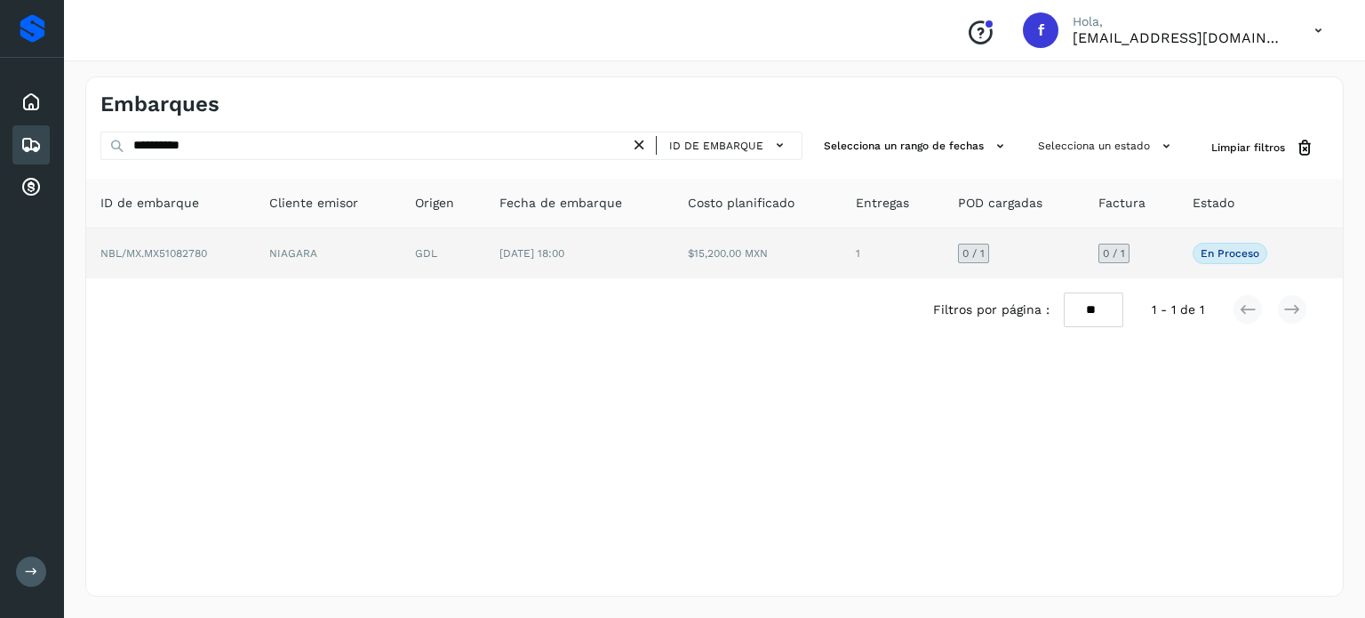
click at [846, 266] on td "1" at bounding box center [893, 253] width 102 height 50
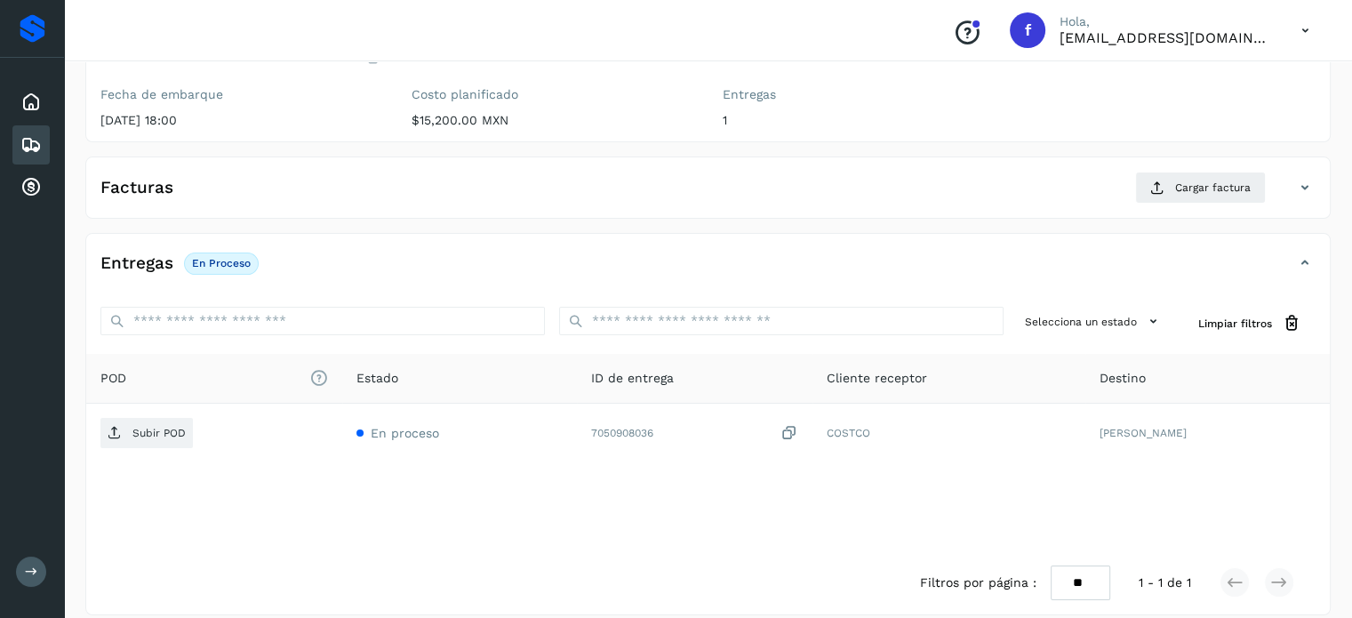
scroll to position [226, 0]
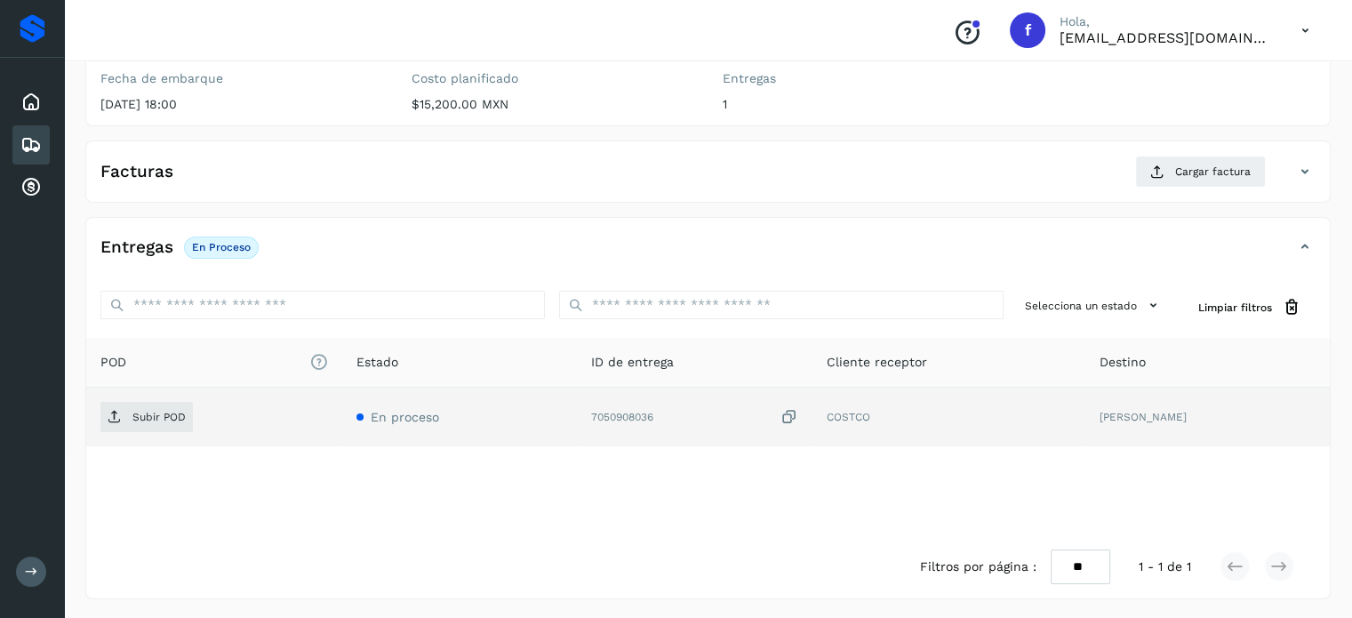
click at [798, 415] on icon at bounding box center [790, 417] width 18 height 19
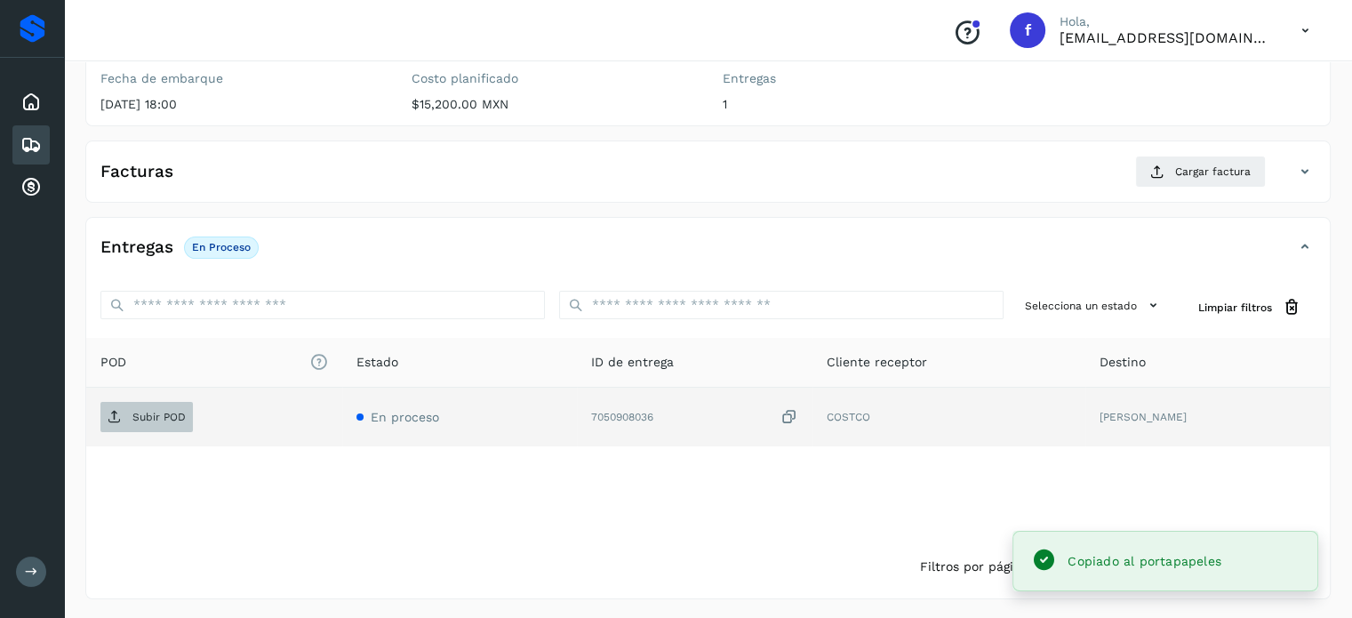
click at [177, 416] on p "Subir POD" at bounding box center [158, 417] width 53 height 12
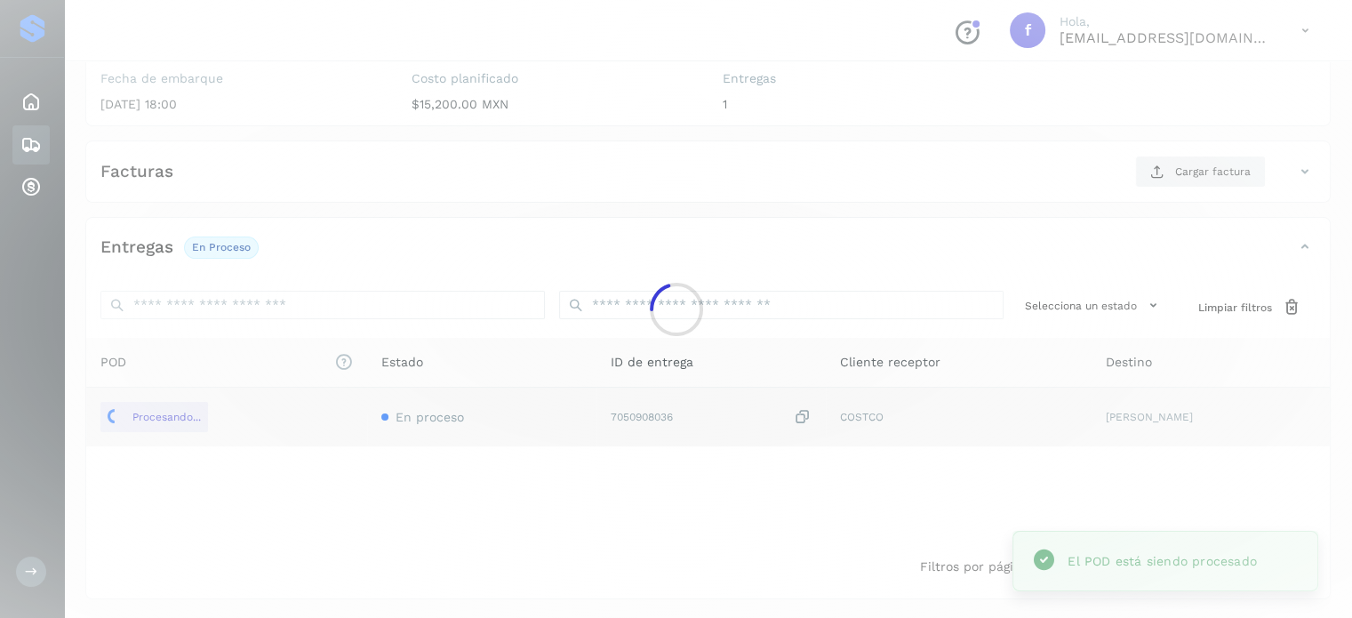
click at [1218, 159] on div at bounding box center [676, 309] width 1352 height 618
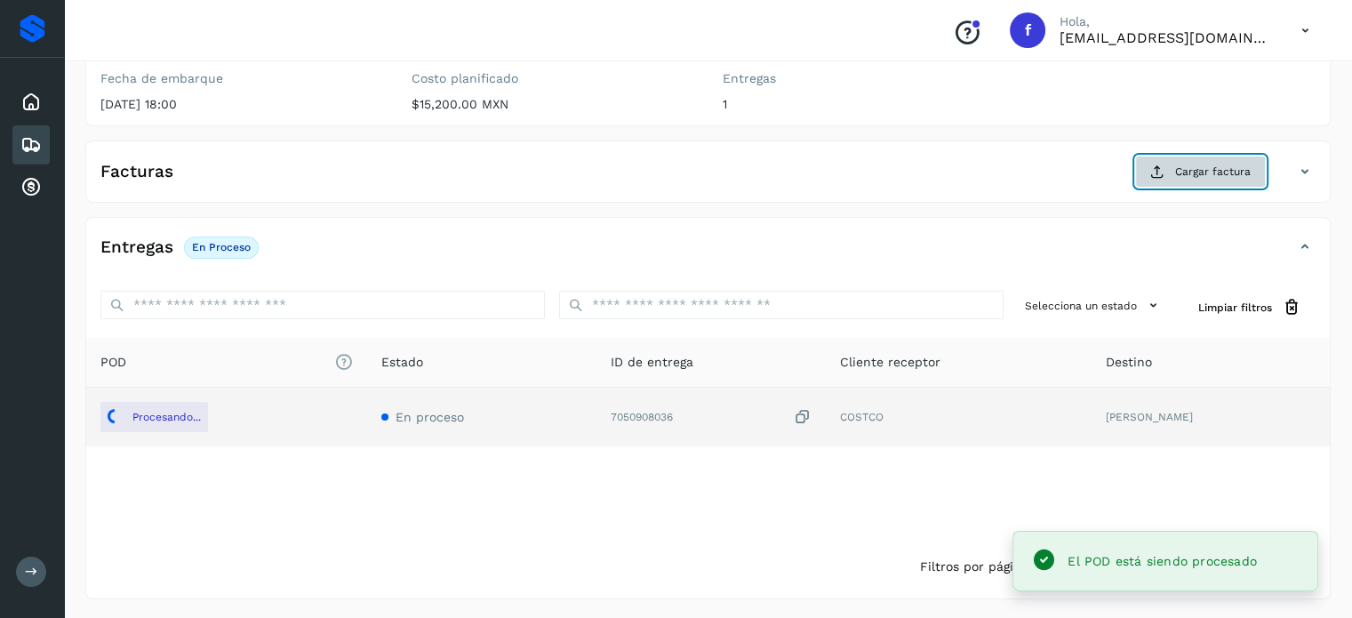
click at [1219, 166] on span "Cargar factura" at bounding box center [1213, 172] width 76 height 16
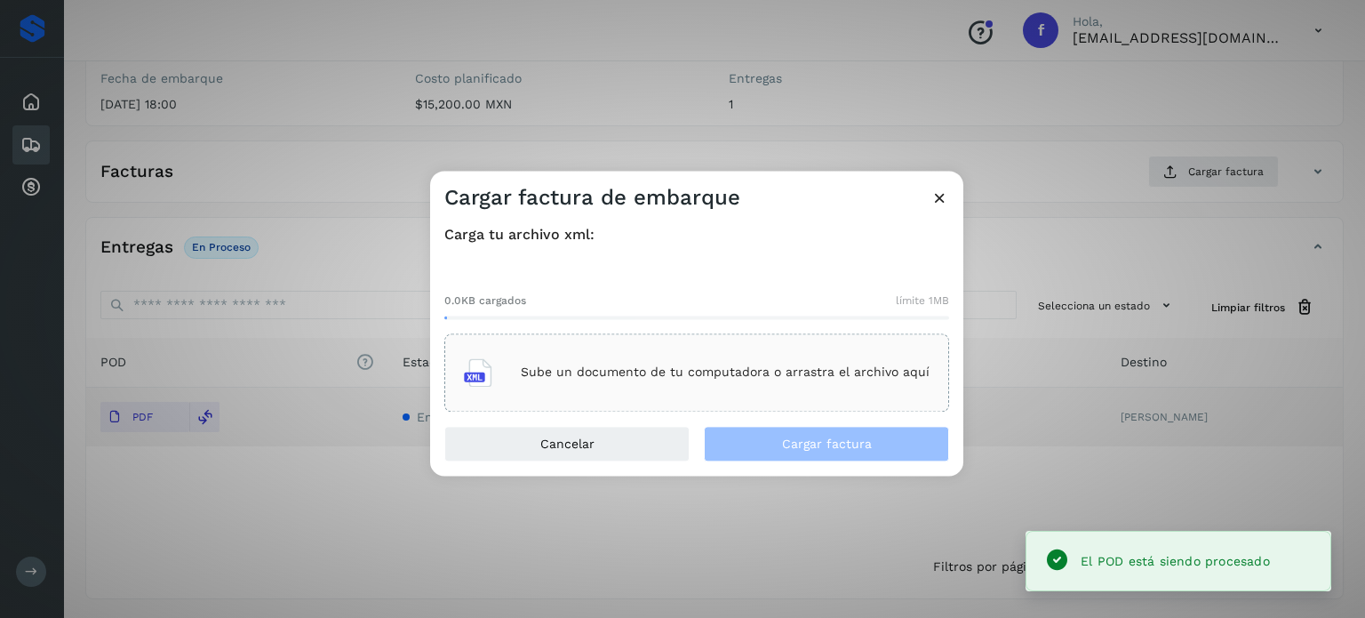
click at [693, 368] on p "Sube un documento de tu computadora o arrastra el archivo aquí" at bounding box center [725, 372] width 409 height 15
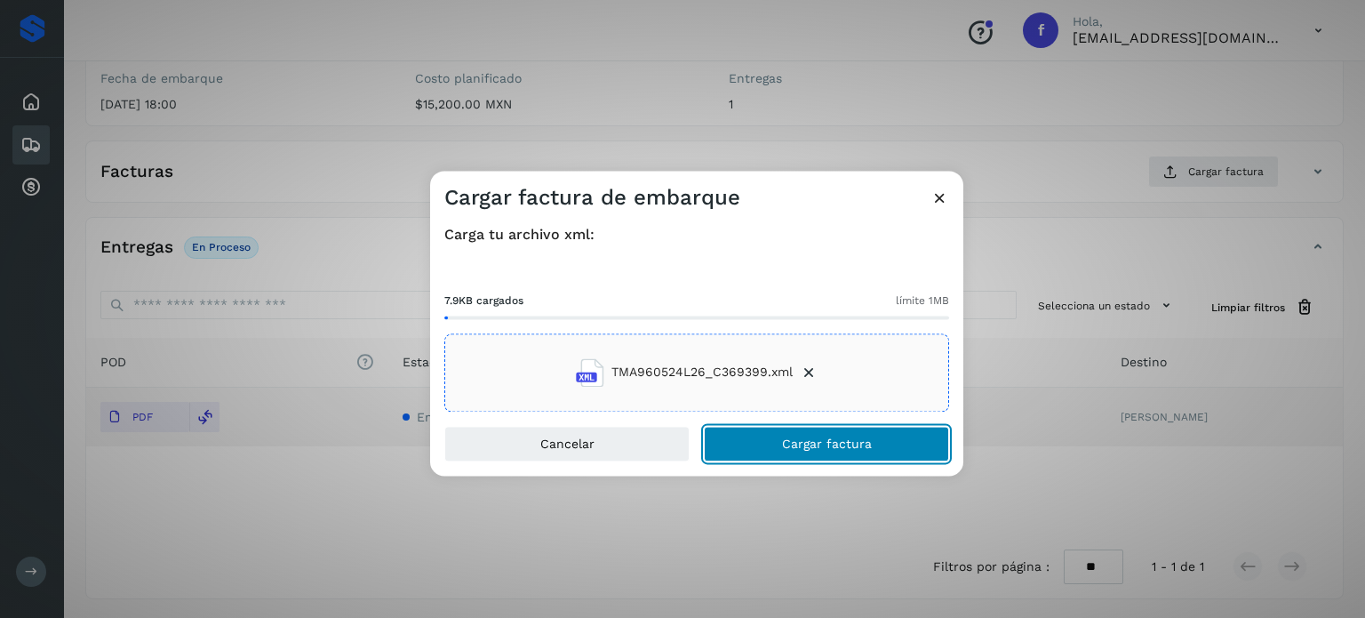
click at [768, 448] on button "Cargar factura" at bounding box center [826, 444] width 245 height 36
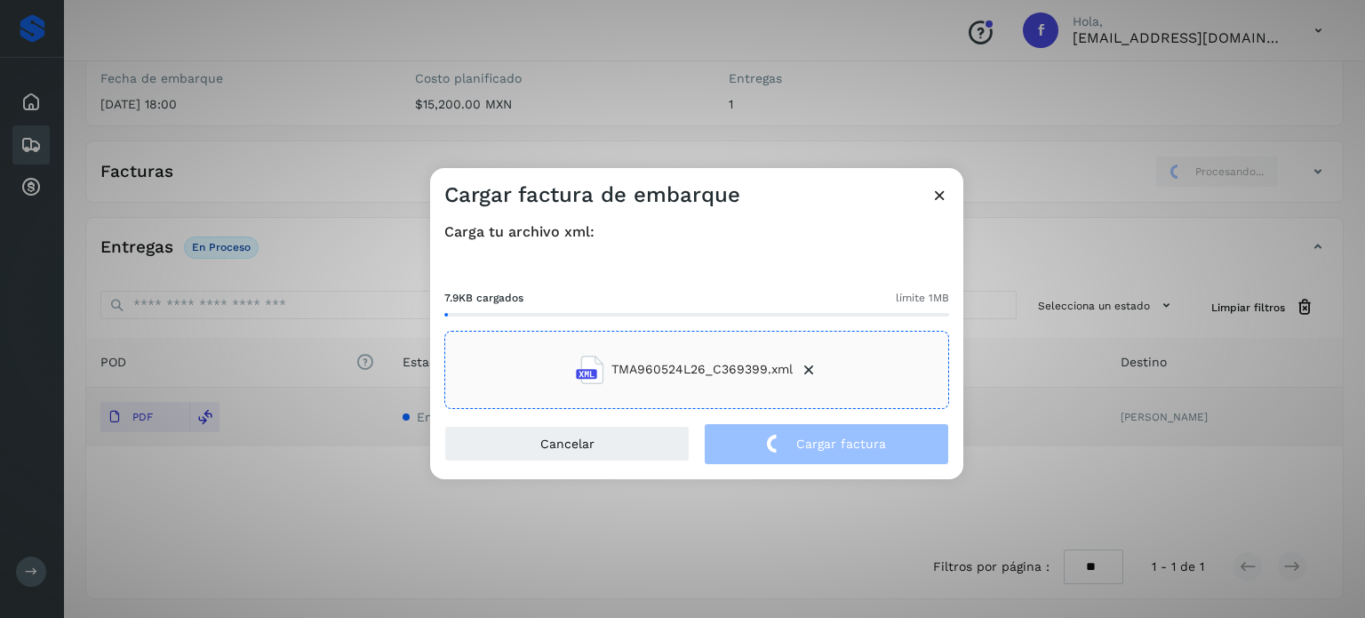
click at [324, 144] on div "Cargar factura de embarque Carga tu archivo xml: 7.9KB cargados límite 1MB TMA9…" at bounding box center [682, 309] width 1365 height 618
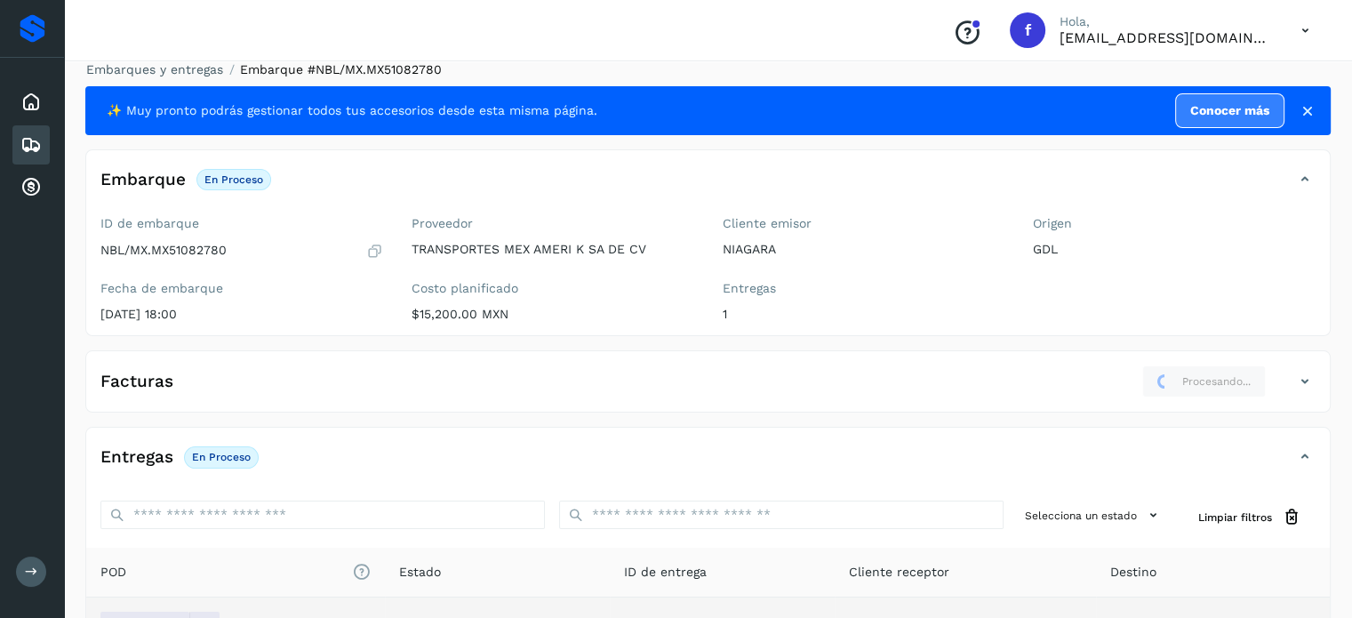
scroll to position [0, 0]
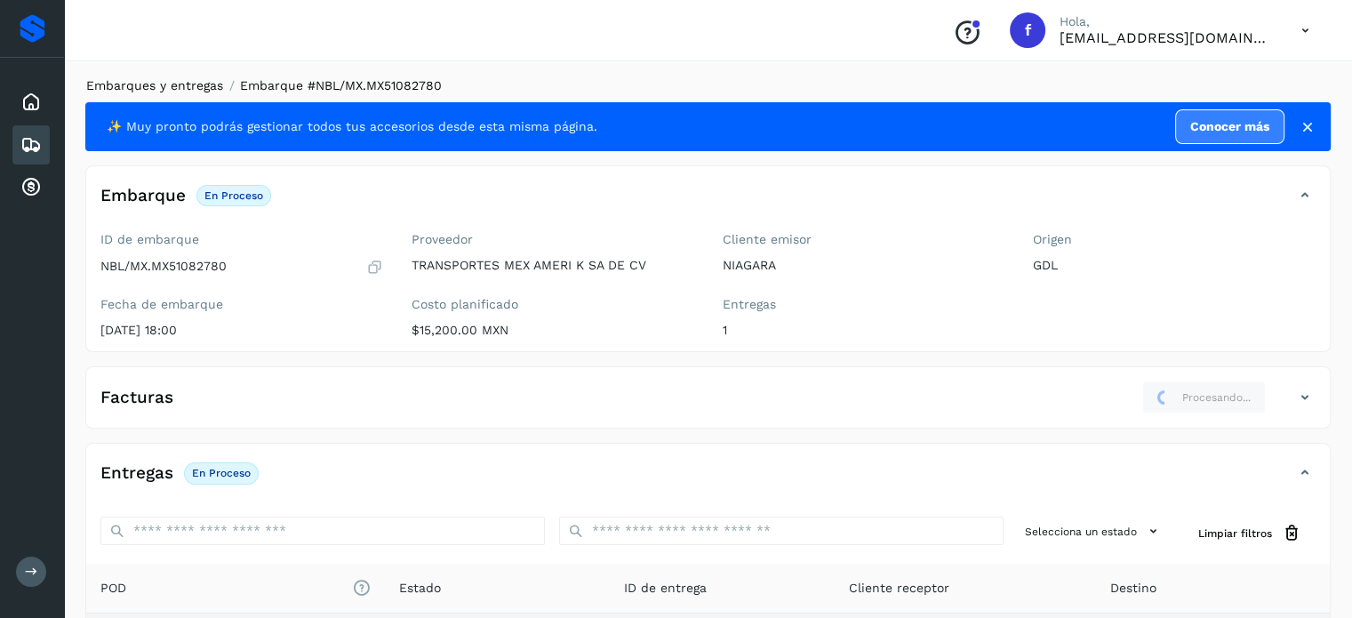
click at [152, 89] on link "Embarques y entregas" at bounding box center [154, 85] width 137 height 14
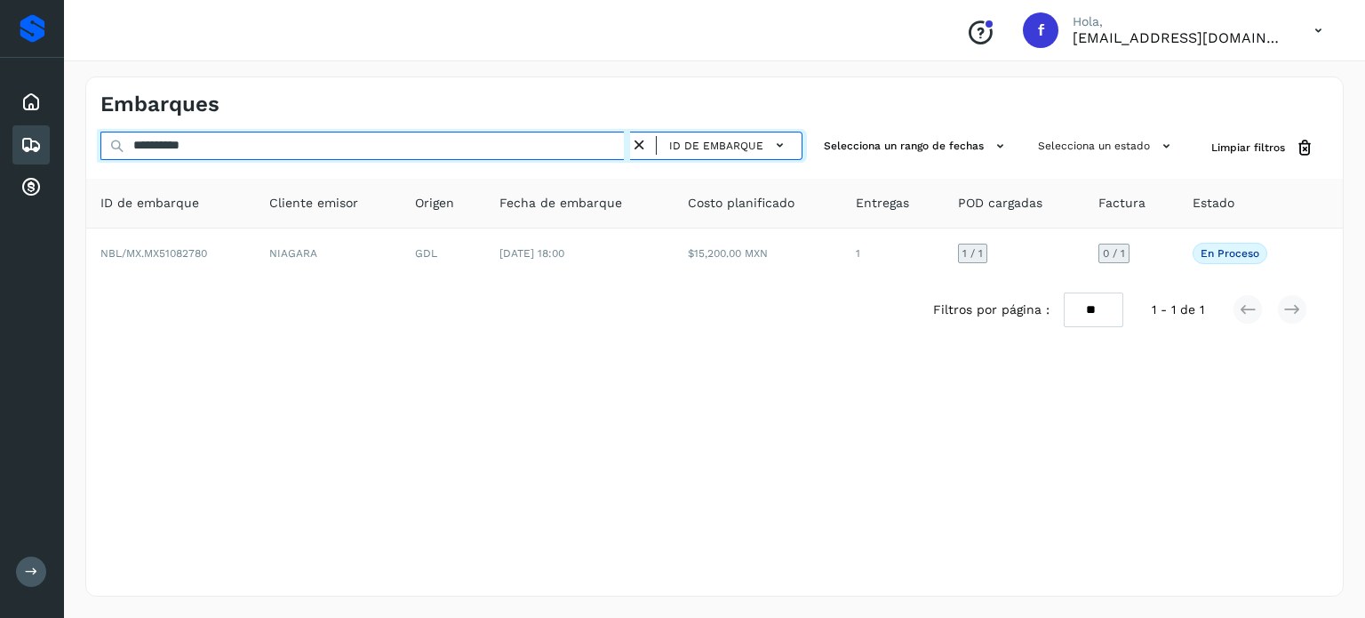
click at [185, 148] on input "**********" at bounding box center [365, 146] width 530 height 28
paste input "text"
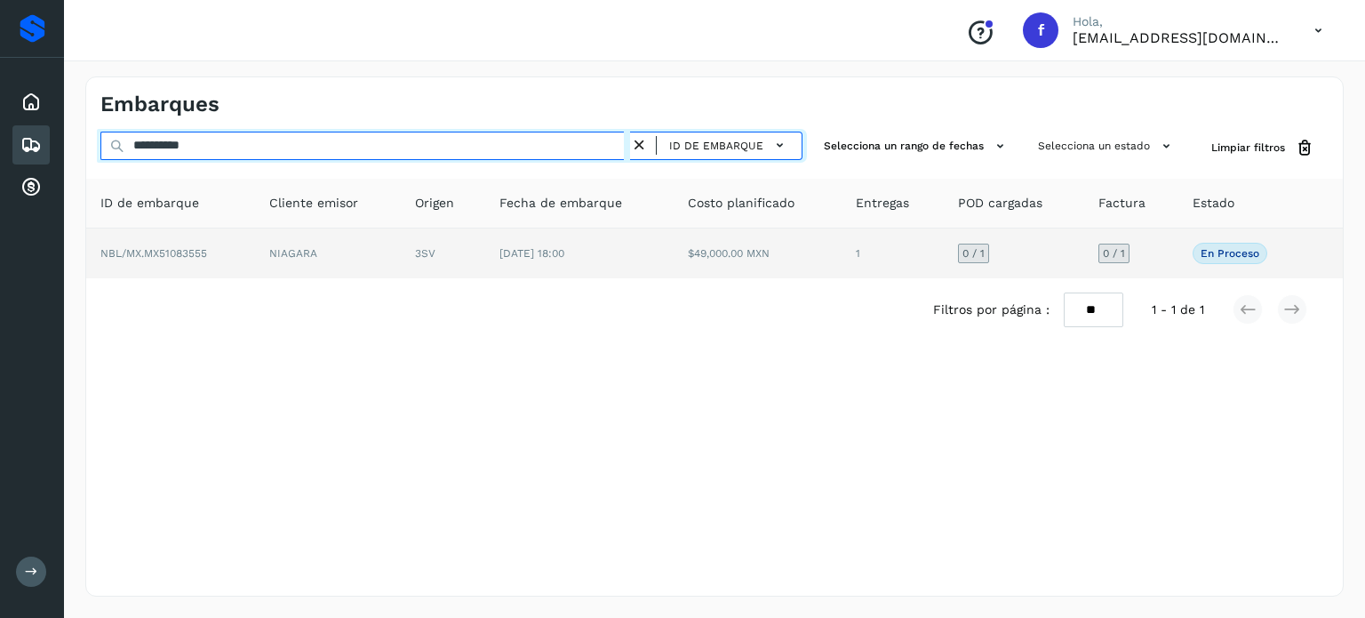
type input "**********"
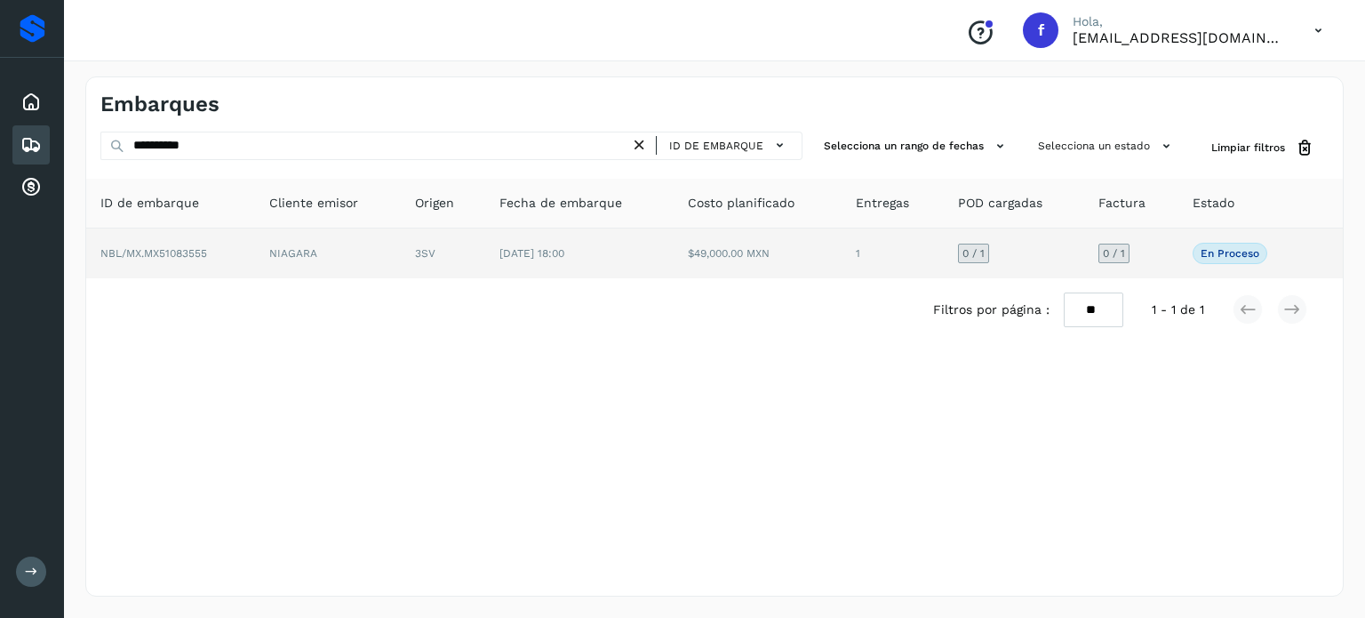
click at [773, 258] on td "$49,000.00 MXN" at bounding box center [758, 253] width 169 height 50
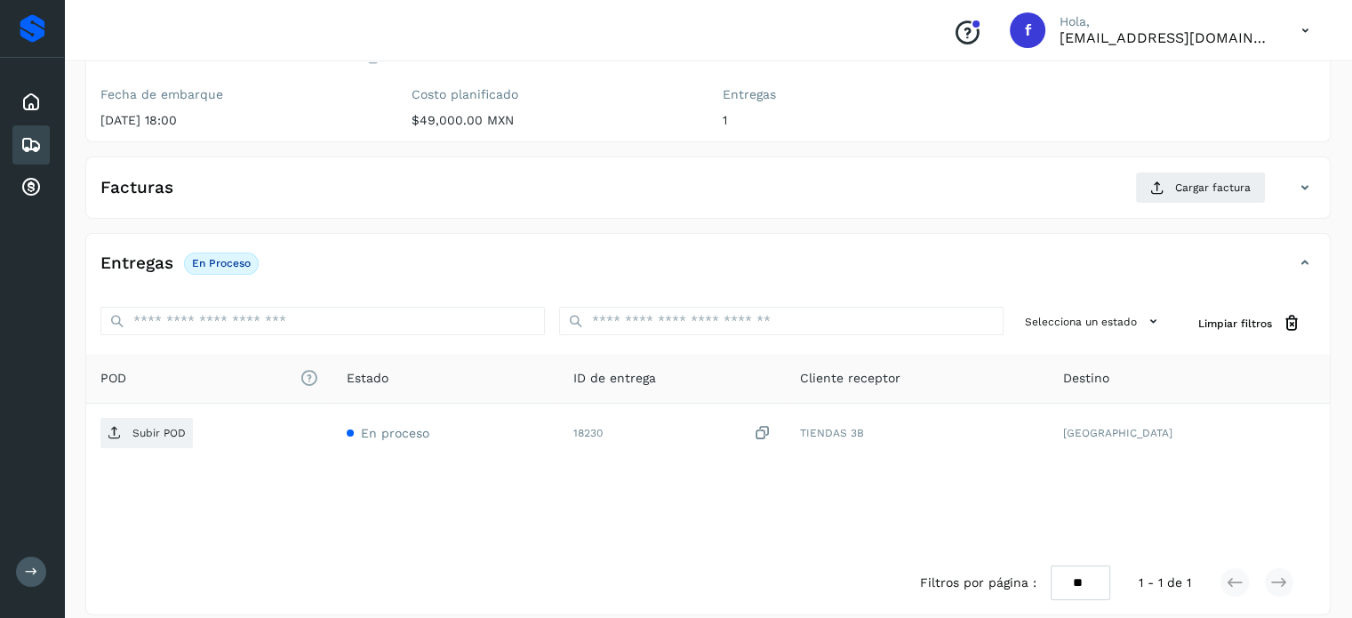
scroll to position [226, 0]
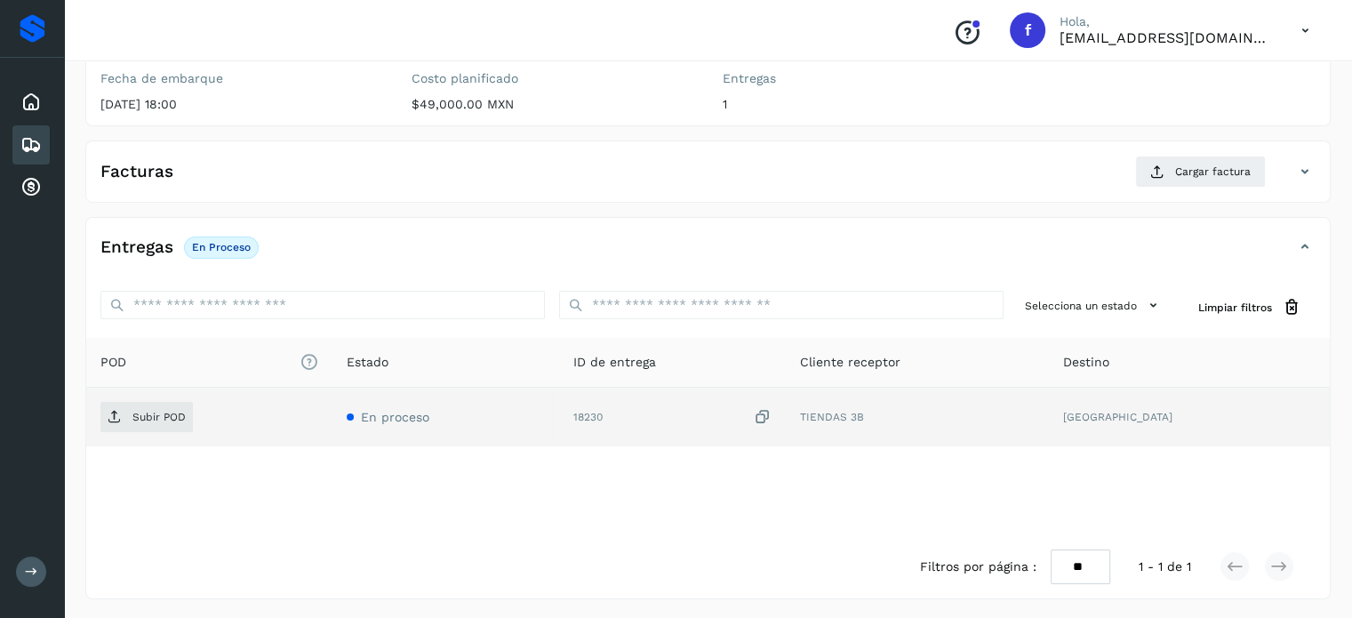
click at [772, 417] on icon at bounding box center [763, 417] width 18 height 19
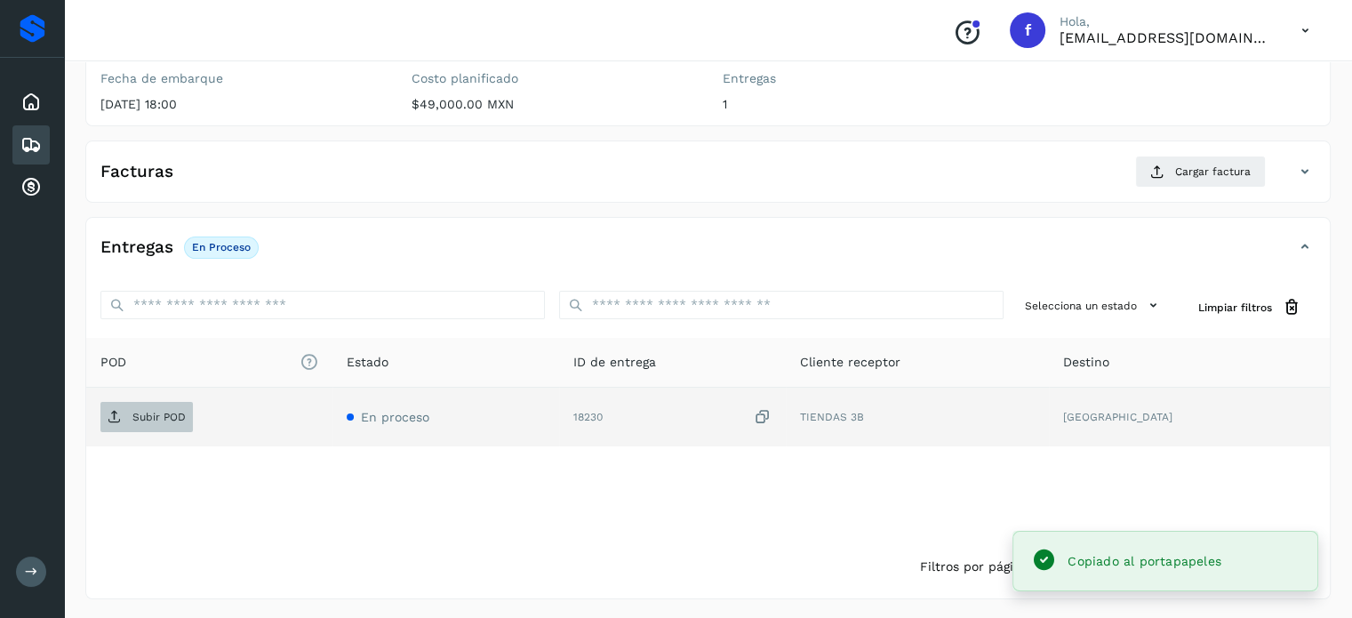
click at [119, 416] on icon at bounding box center [115, 417] width 14 height 14
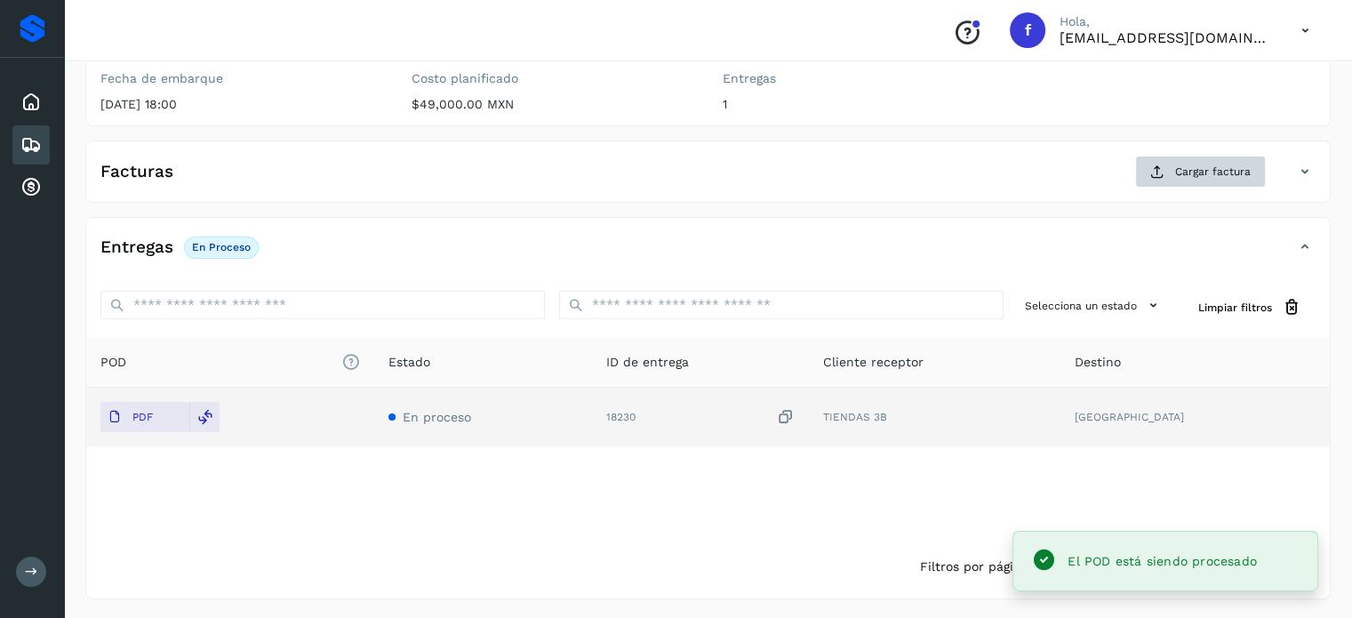
drag, startPoint x: 1221, startPoint y: 146, endPoint x: 1205, endPoint y: 176, distance: 33.8
click at [1221, 151] on div "Facturas Cargar factura Aún no has subido ninguna factura" at bounding box center [707, 171] width 1245 height 62
click at [1205, 176] on span "Cargar factura" at bounding box center [1213, 172] width 76 height 16
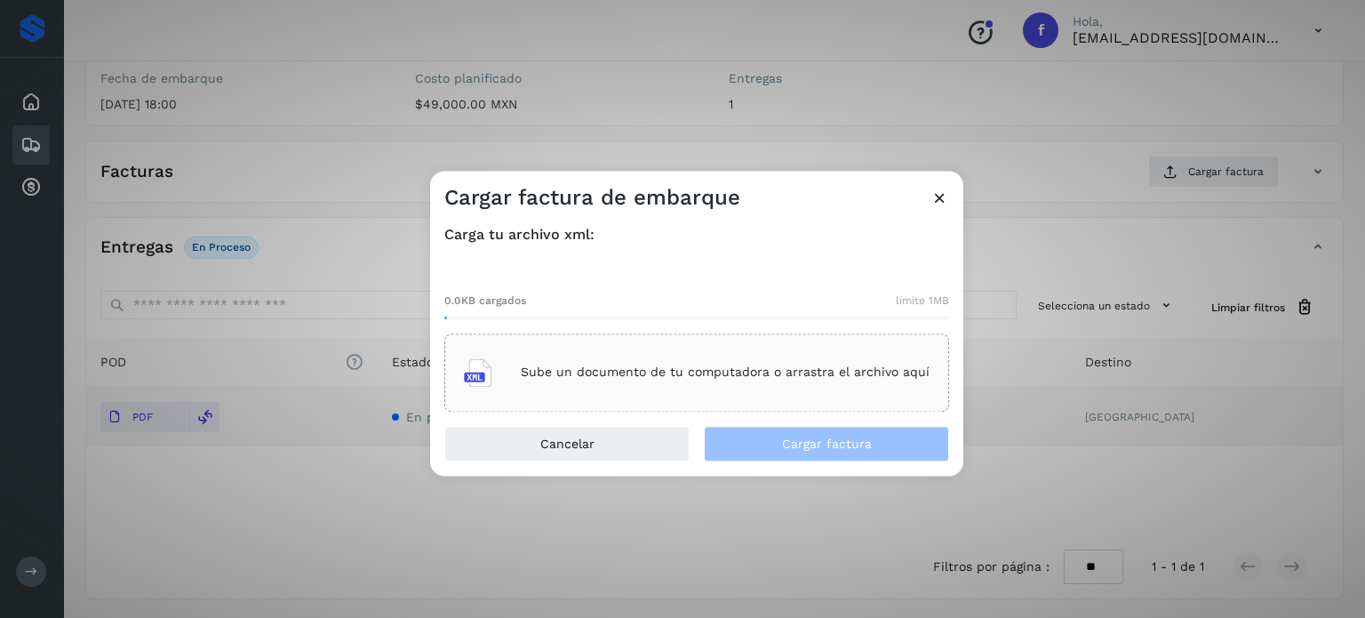
click at [622, 379] on p "Sube un documento de tu computadora o arrastra el archivo aquí" at bounding box center [725, 372] width 409 height 15
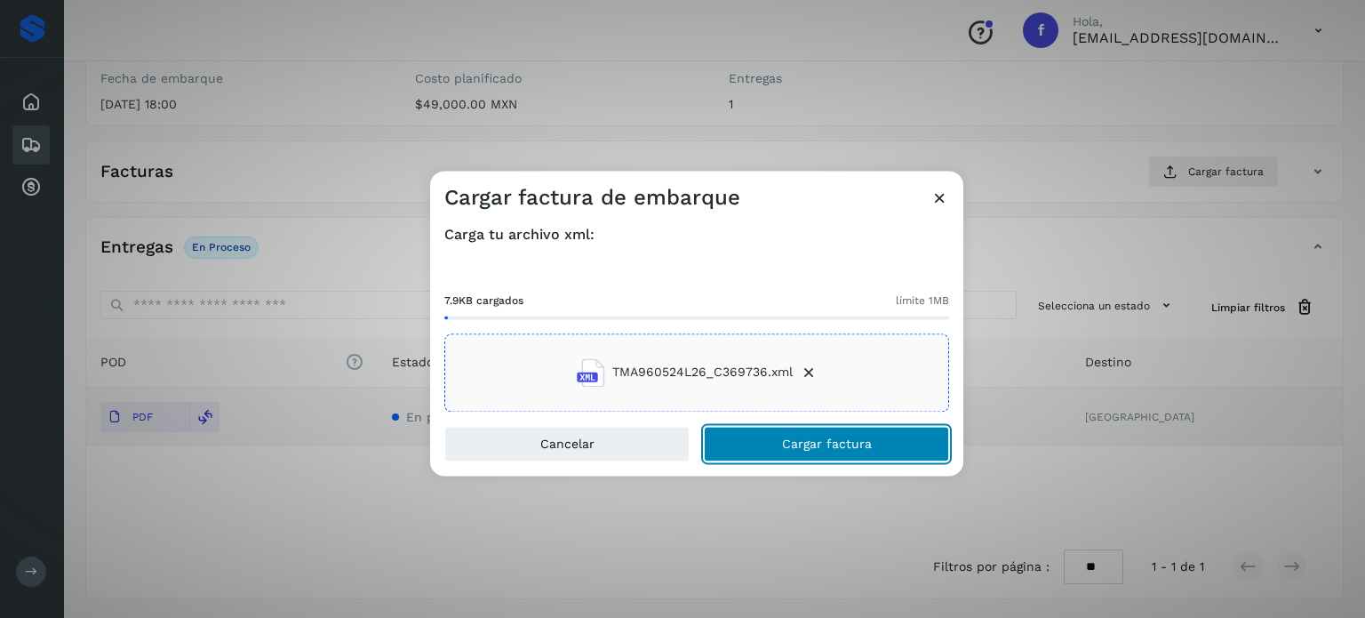
click at [747, 440] on button "Cargar factura" at bounding box center [826, 444] width 245 height 36
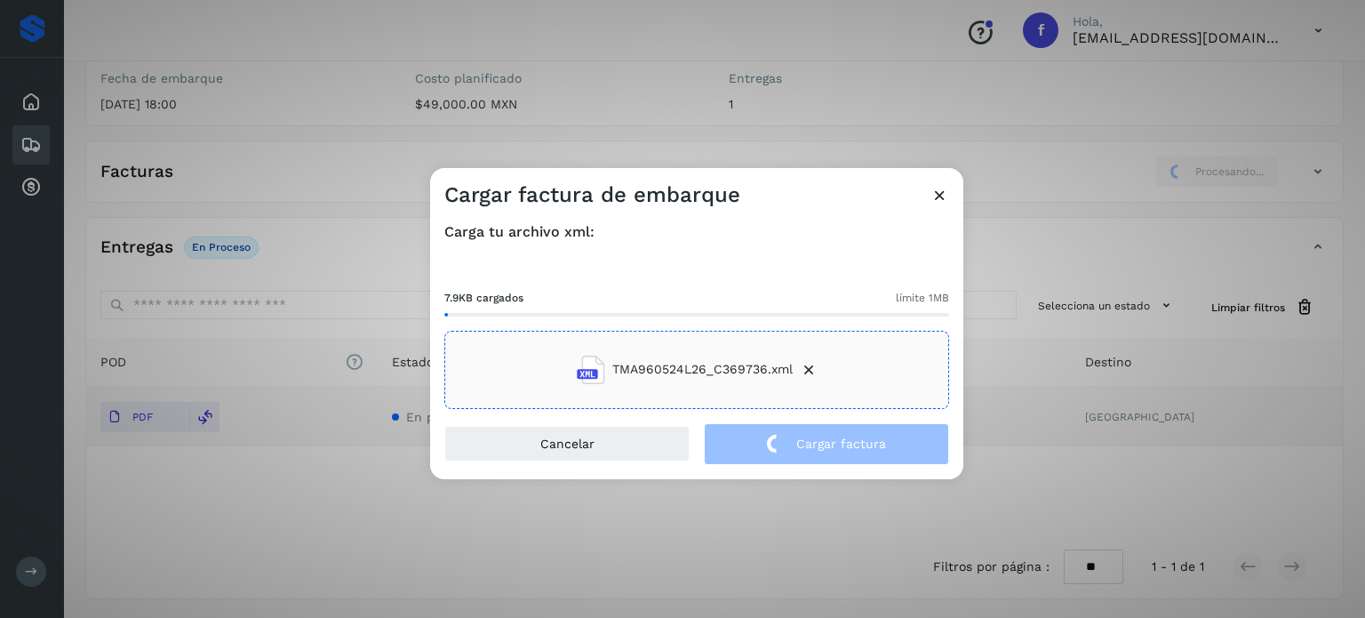
click at [220, 85] on div "Cargar factura de embarque Carga tu archivo xml: 7.9KB cargados límite 1MB TMA9…" at bounding box center [682, 309] width 1365 height 618
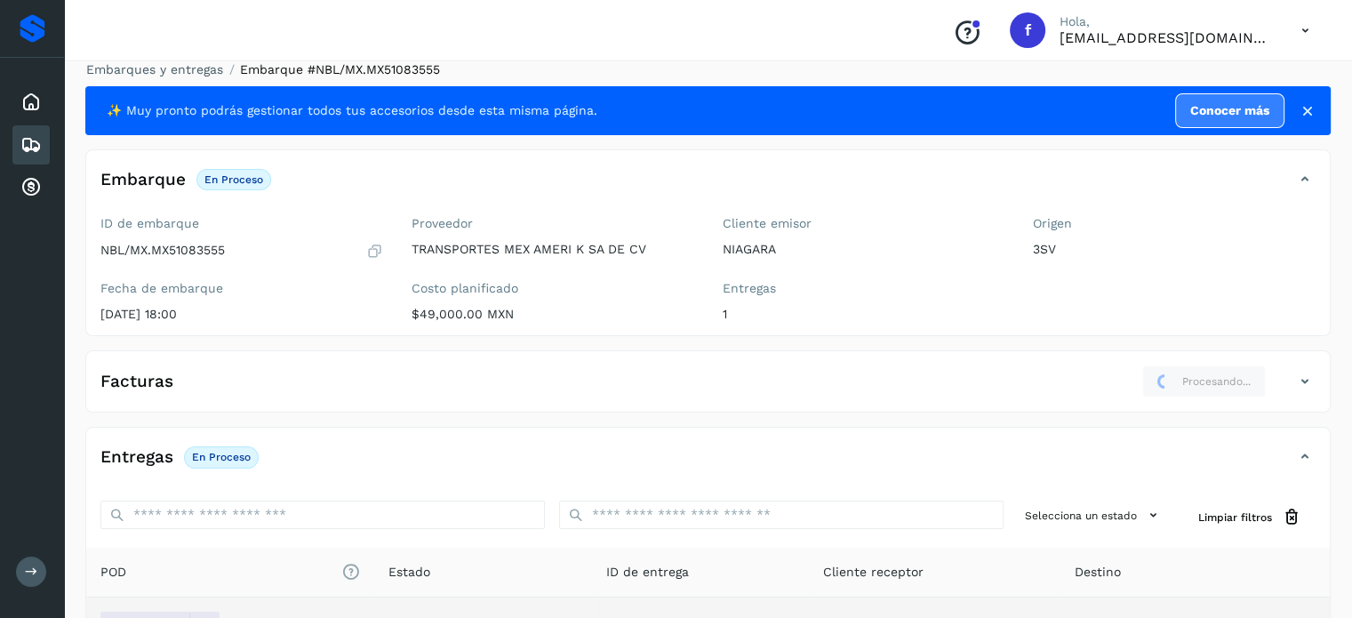
scroll to position [0, 0]
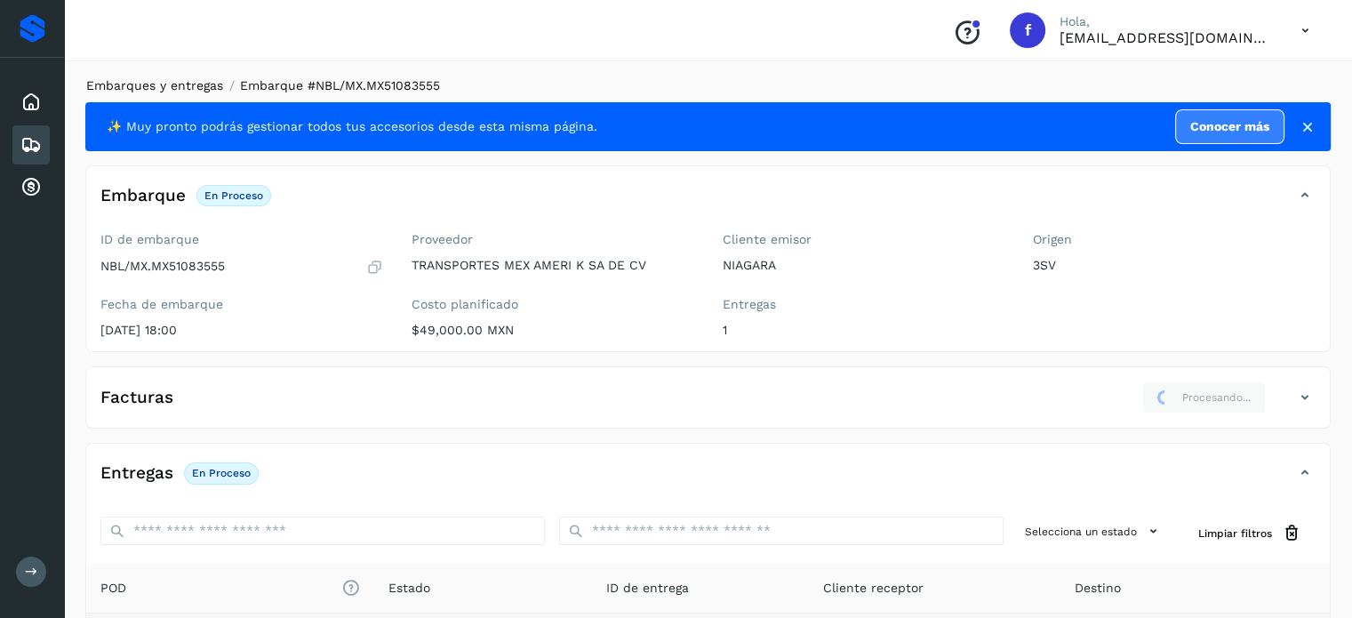
click at [178, 81] on link "Embarques y entregas" at bounding box center [154, 85] width 137 height 14
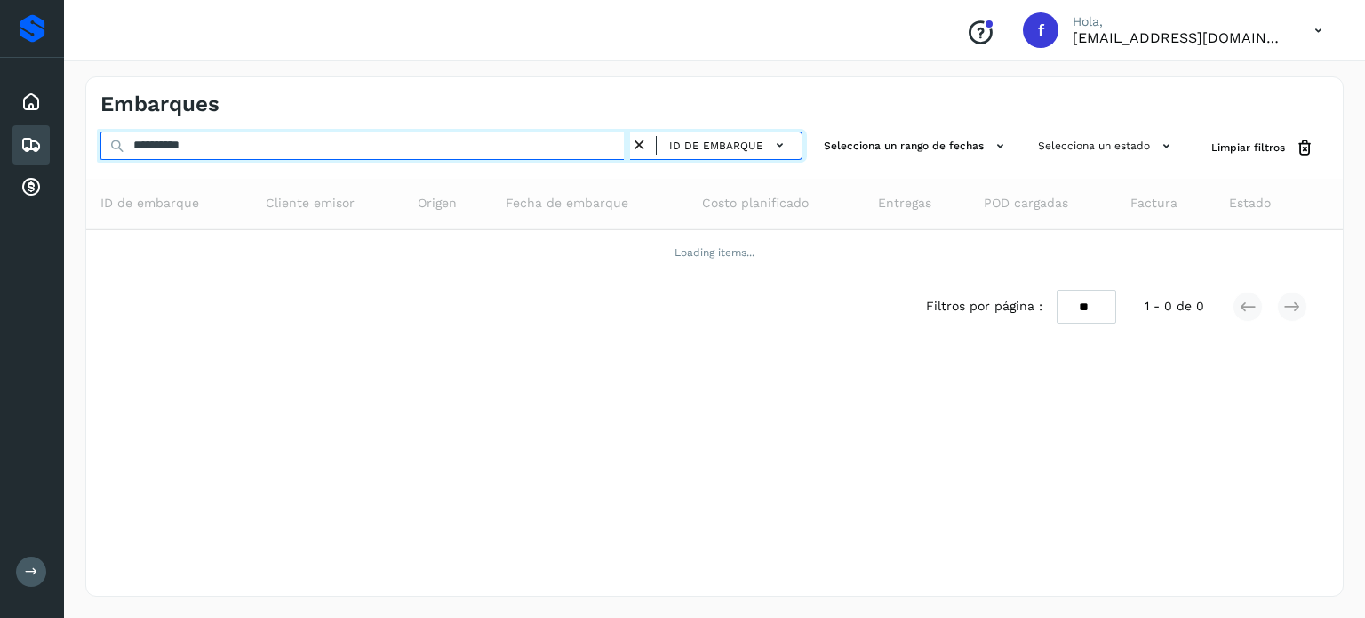
click at [192, 140] on input "**********" at bounding box center [365, 146] width 530 height 28
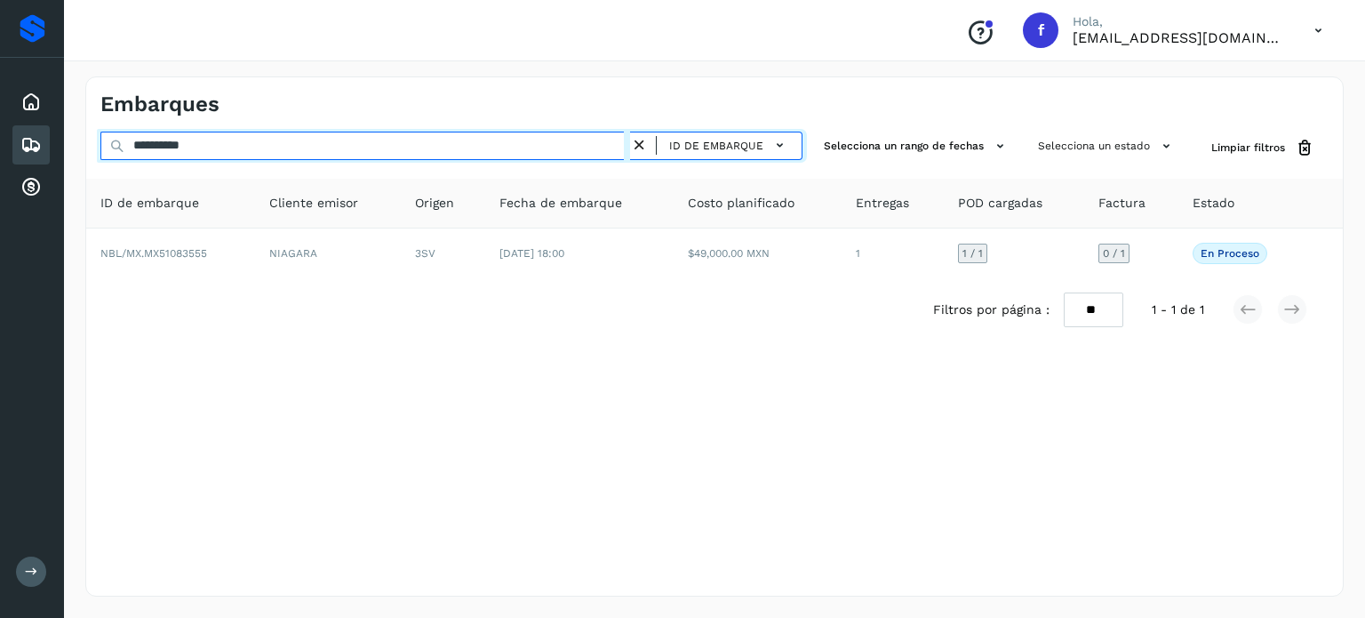
click at [192, 140] on input "**********" at bounding box center [365, 146] width 530 height 28
paste input "text"
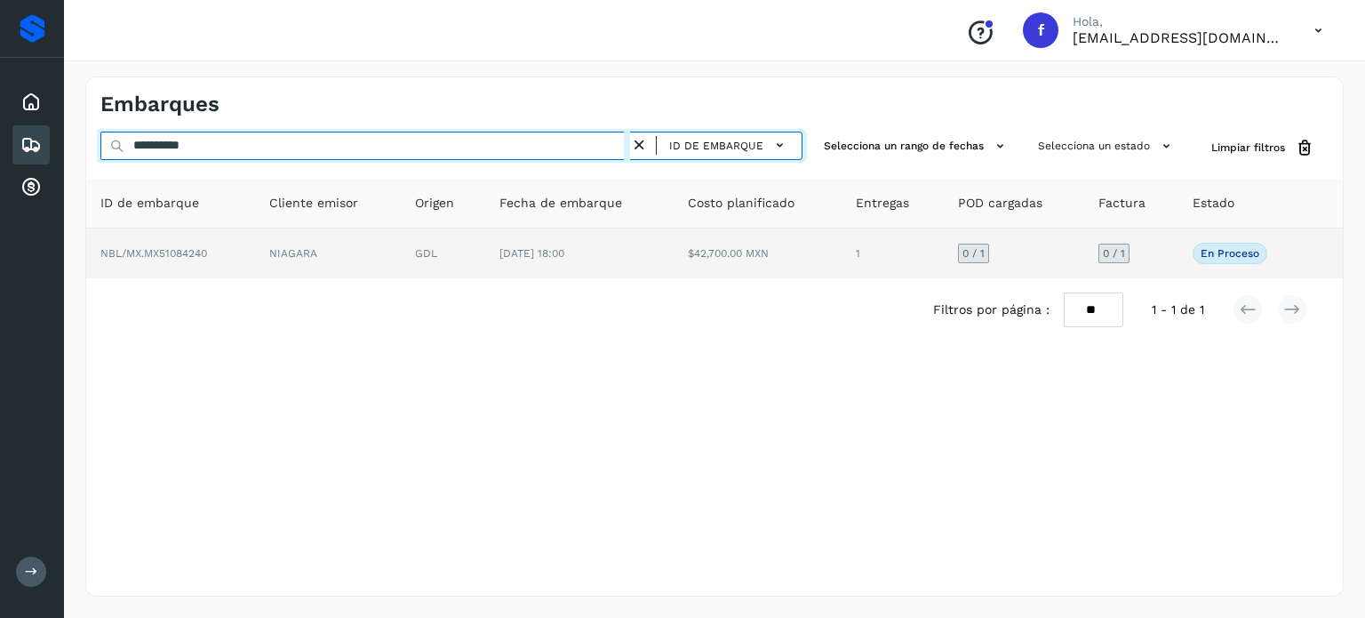
type input "**********"
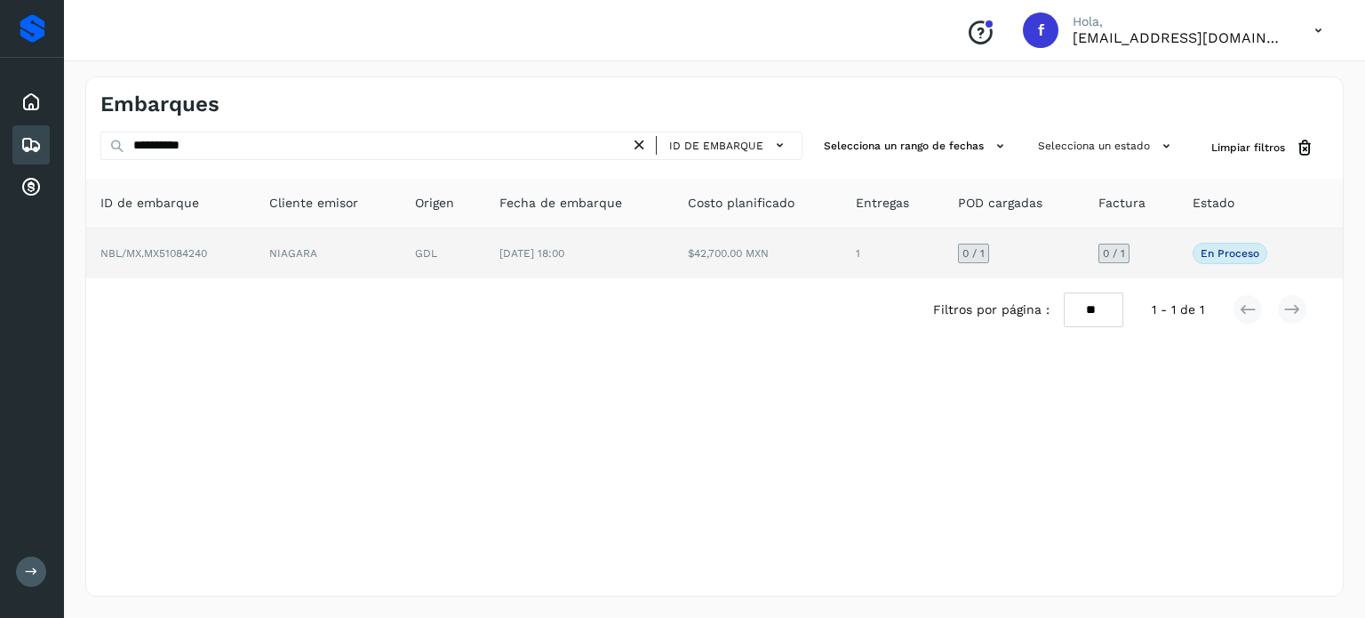
click at [809, 244] on td "$42,700.00 MXN" at bounding box center [758, 253] width 169 height 50
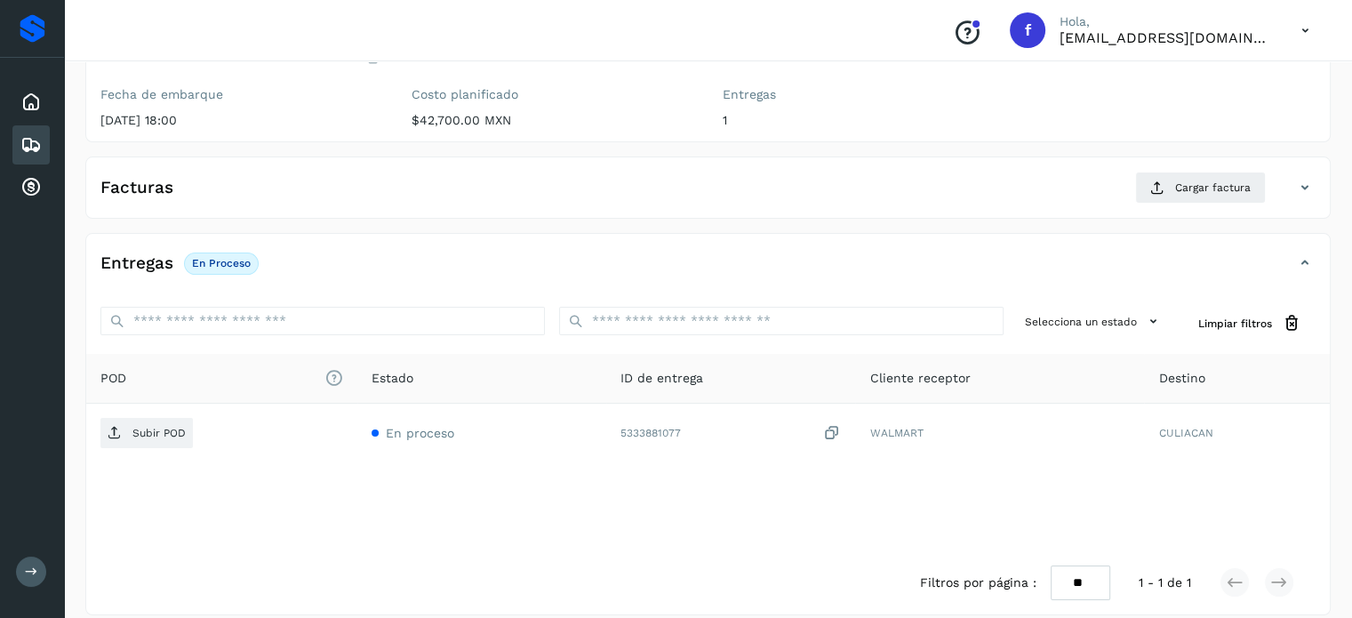
scroll to position [226, 0]
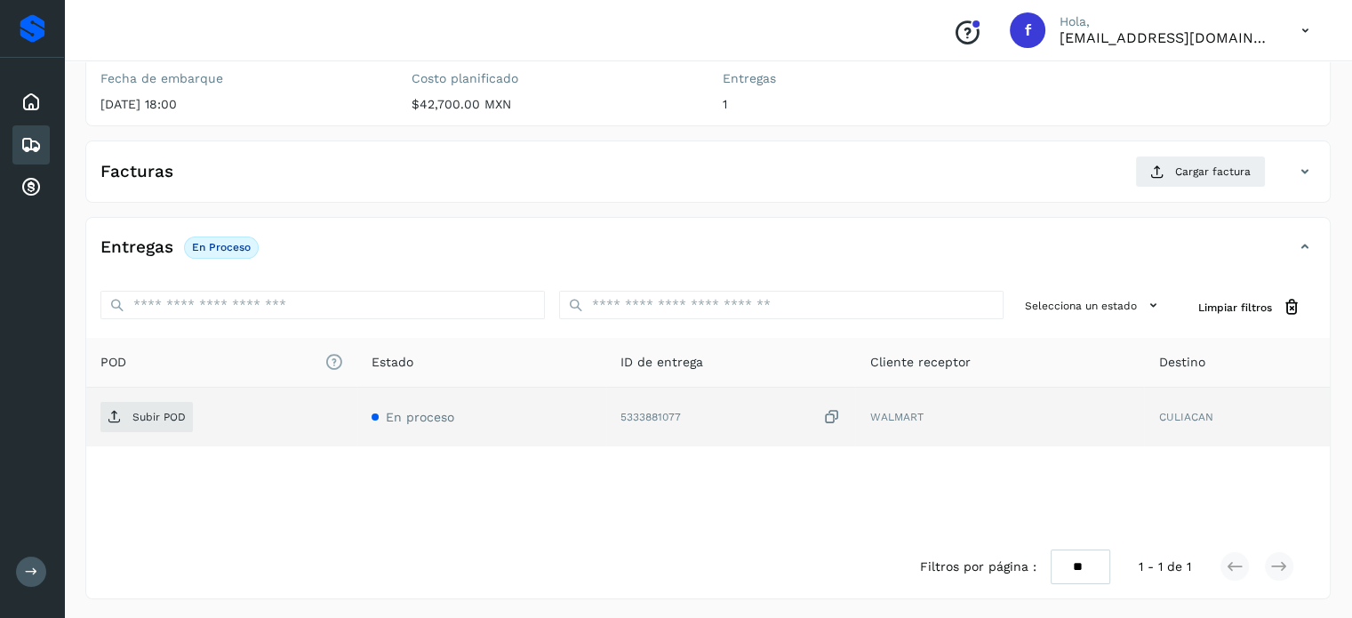
click at [832, 414] on icon at bounding box center [832, 417] width 18 height 19
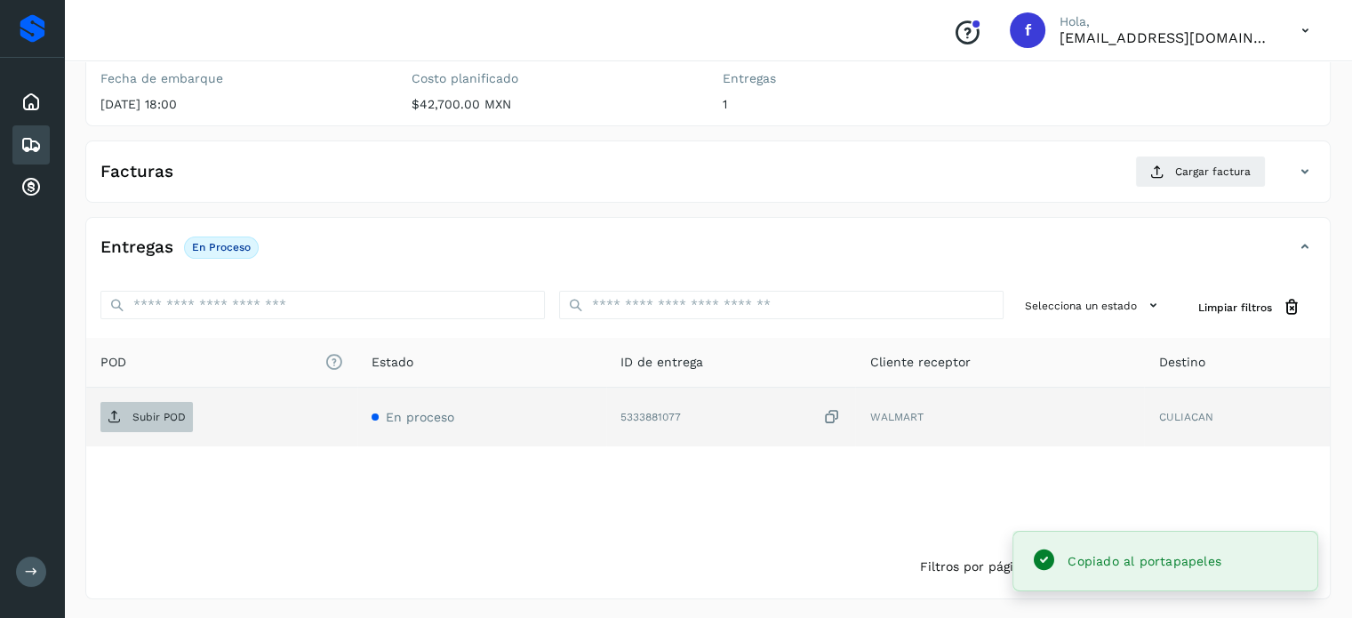
click at [164, 412] on p "Subir POD" at bounding box center [158, 417] width 53 height 12
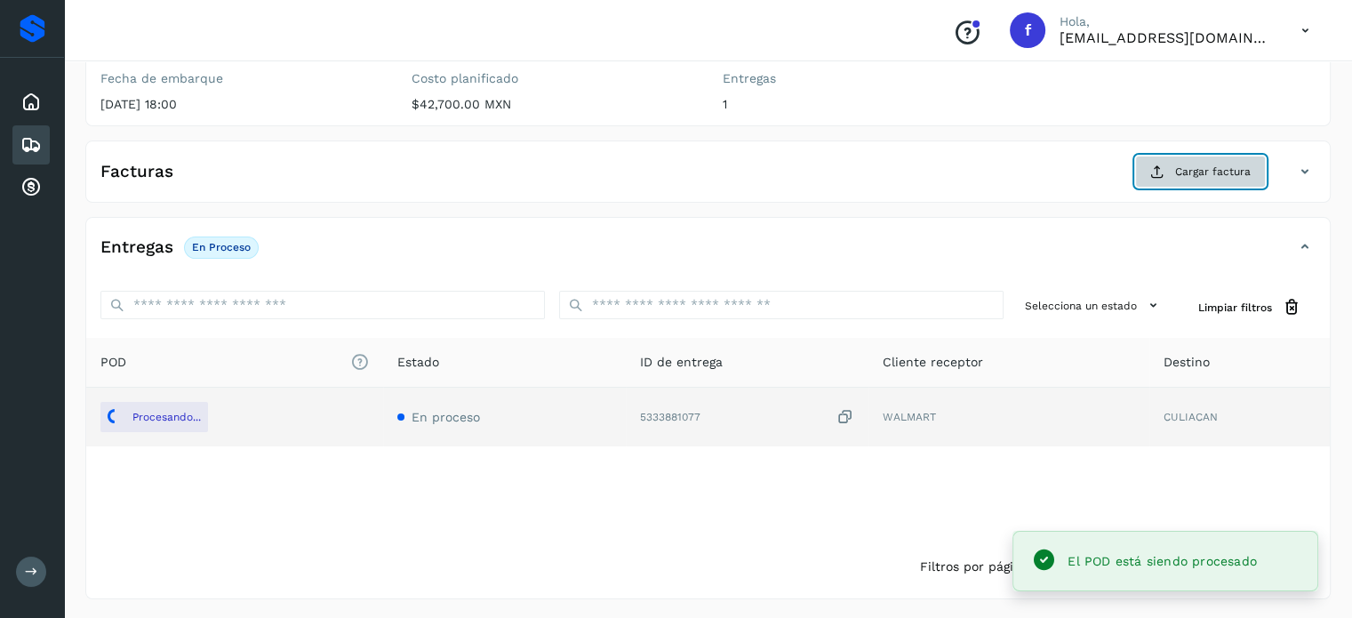
click at [1223, 166] on span "Cargar factura" at bounding box center [1213, 172] width 76 height 16
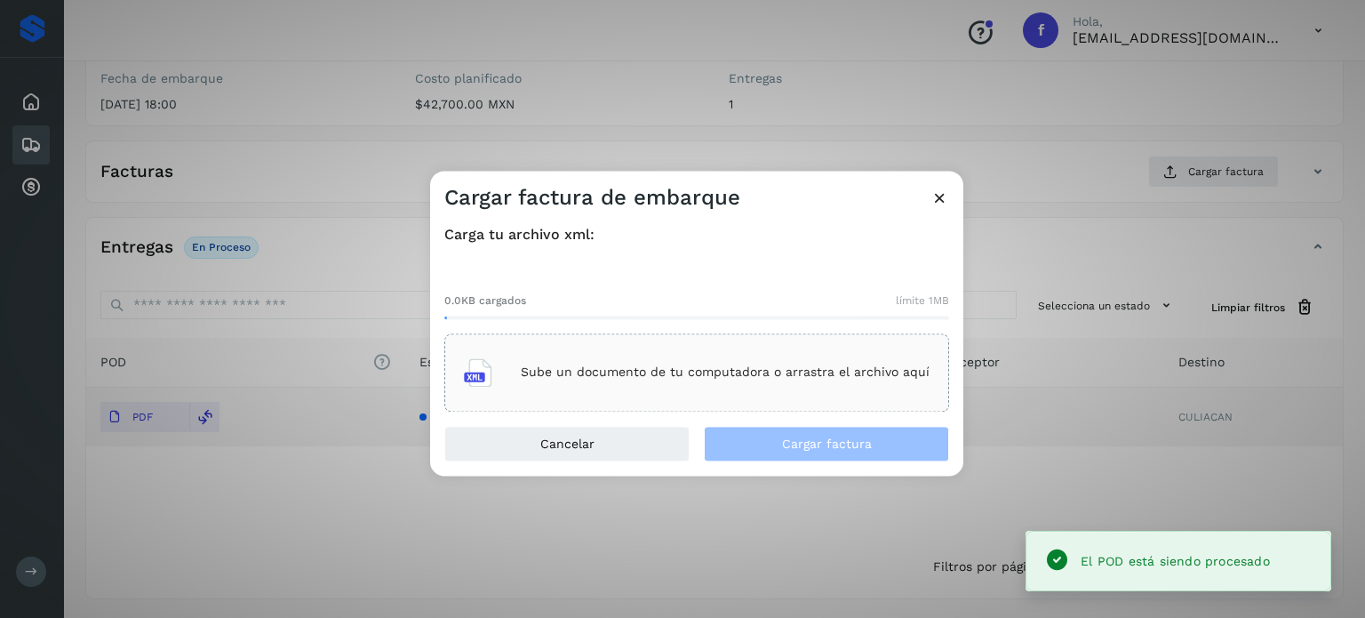
click at [781, 370] on p "Sube un documento de tu computadora o arrastra el archivo aquí" at bounding box center [725, 372] width 409 height 15
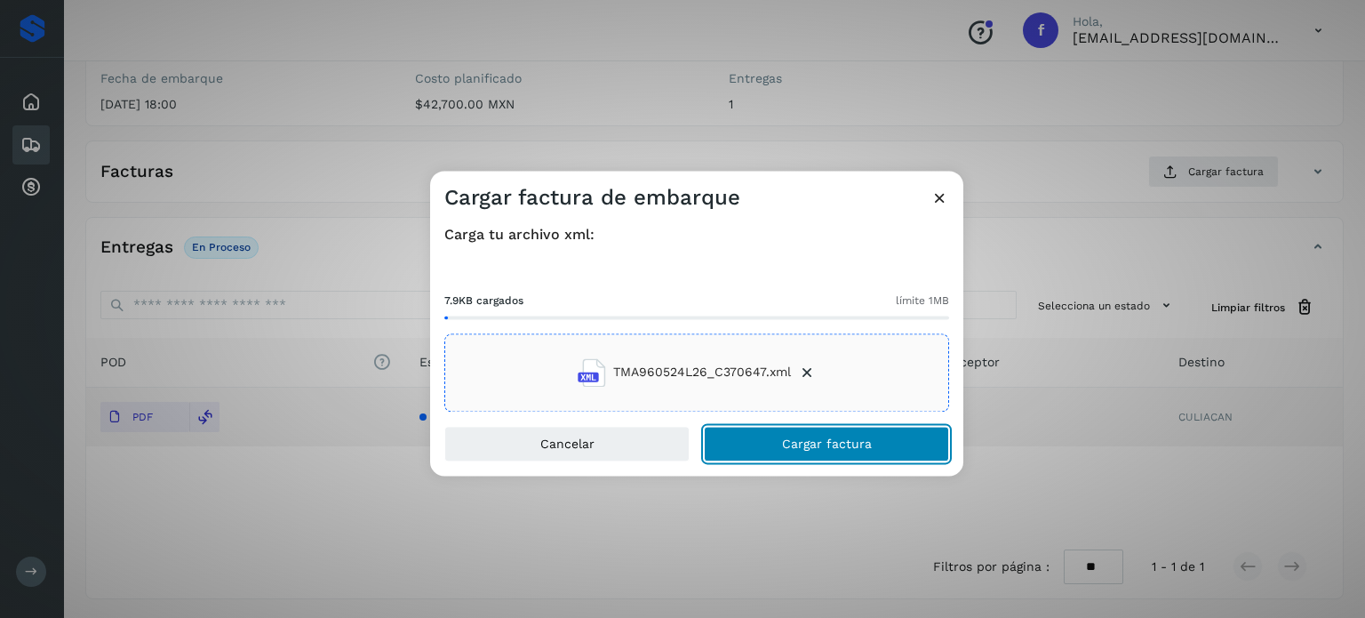
click at [820, 440] on span "Cargar factura" at bounding box center [827, 443] width 90 height 12
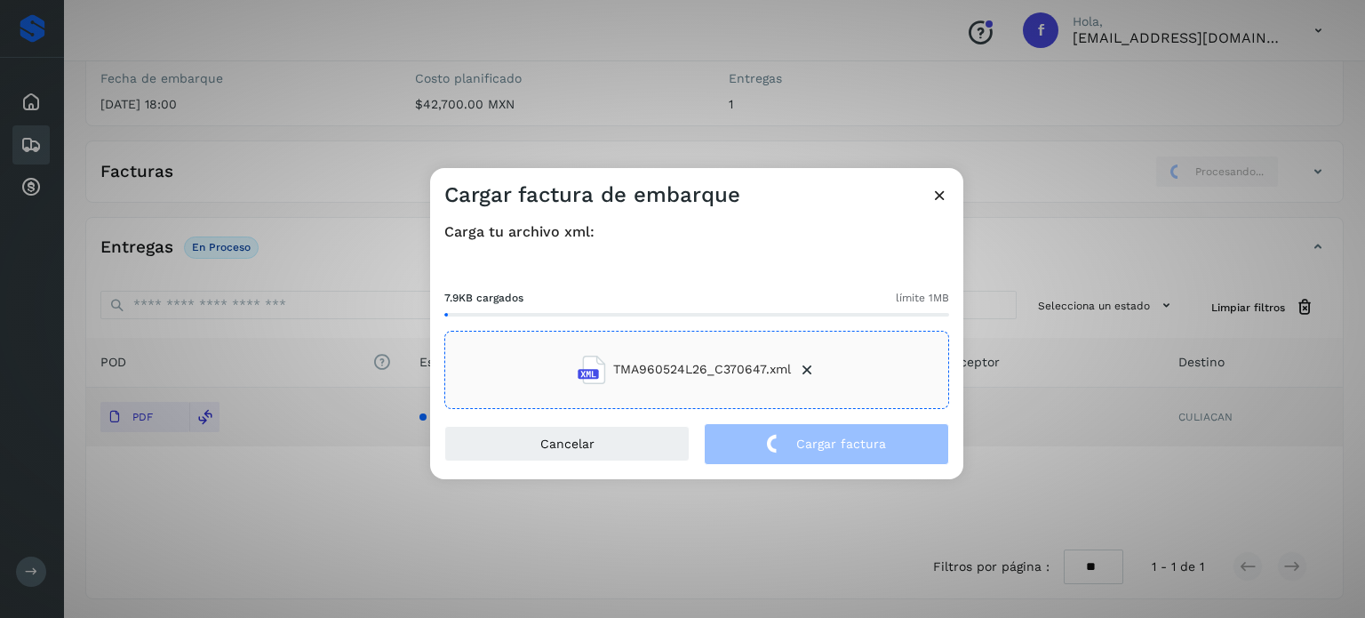
click at [356, 140] on div "Cargar factura de embarque Carga tu archivo xml: 7.9KB cargados límite 1MB TMA9…" at bounding box center [682, 309] width 1365 height 618
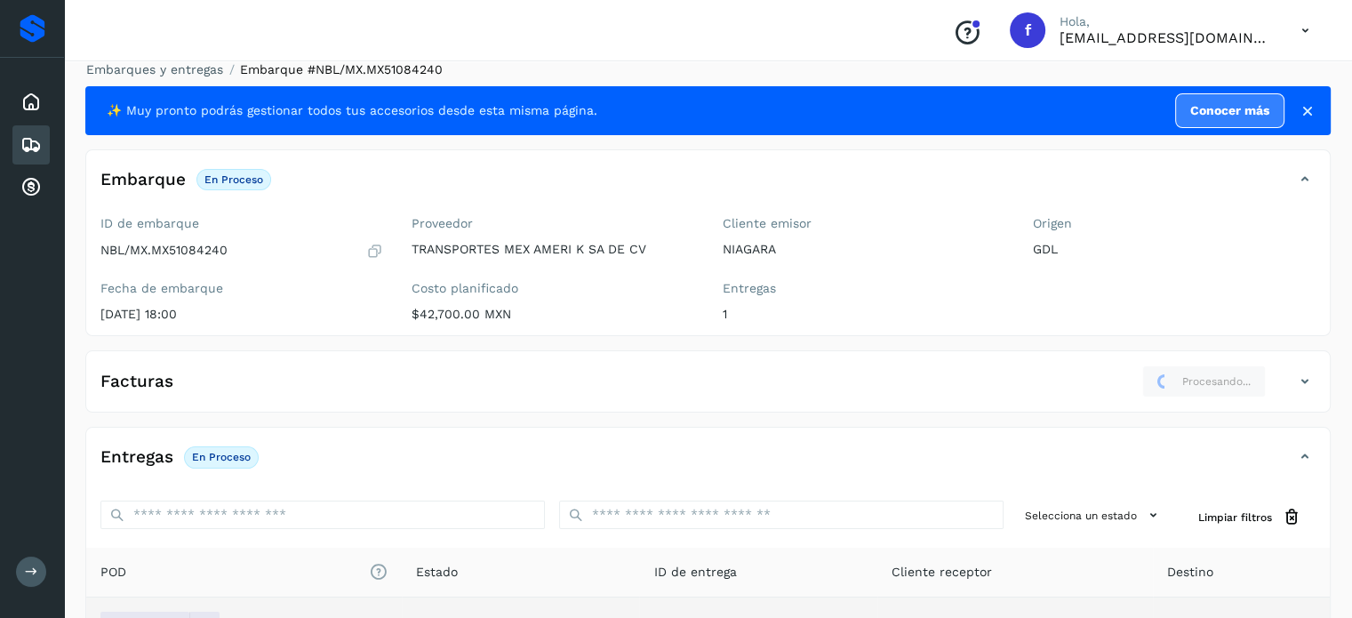
scroll to position [0, 0]
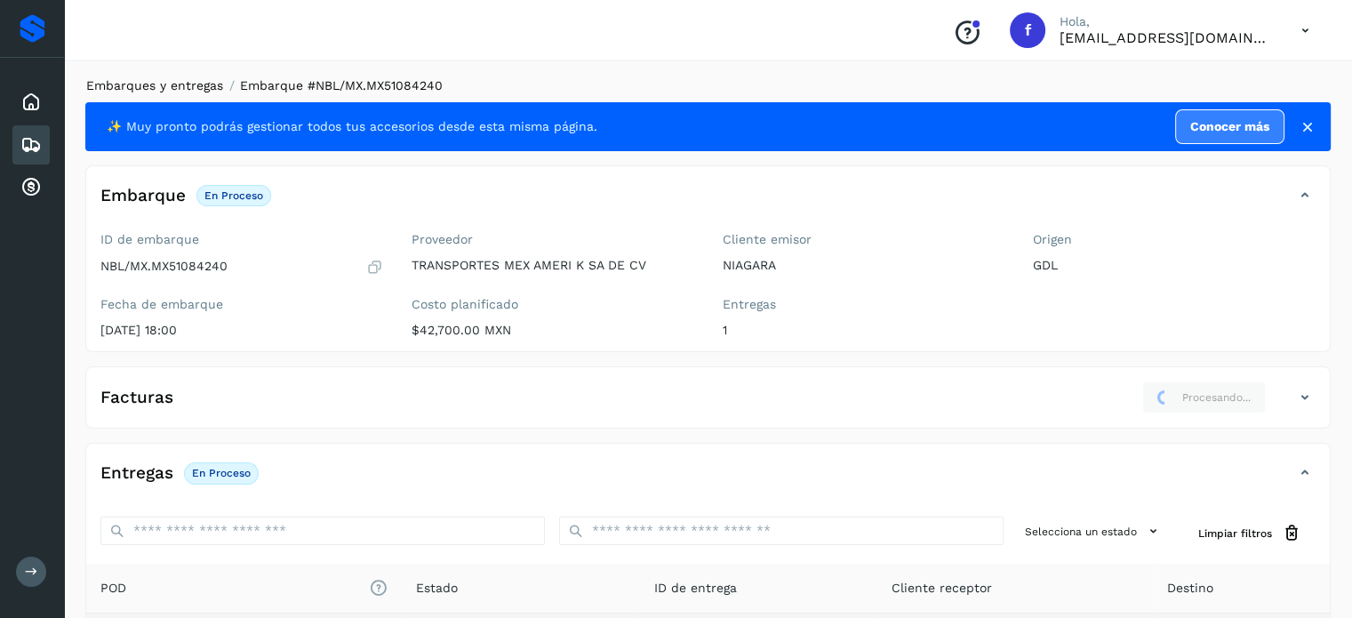
click at [176, 85] on link "Embarques y entregas" at bounding box center [154, 85] width 137 height 14
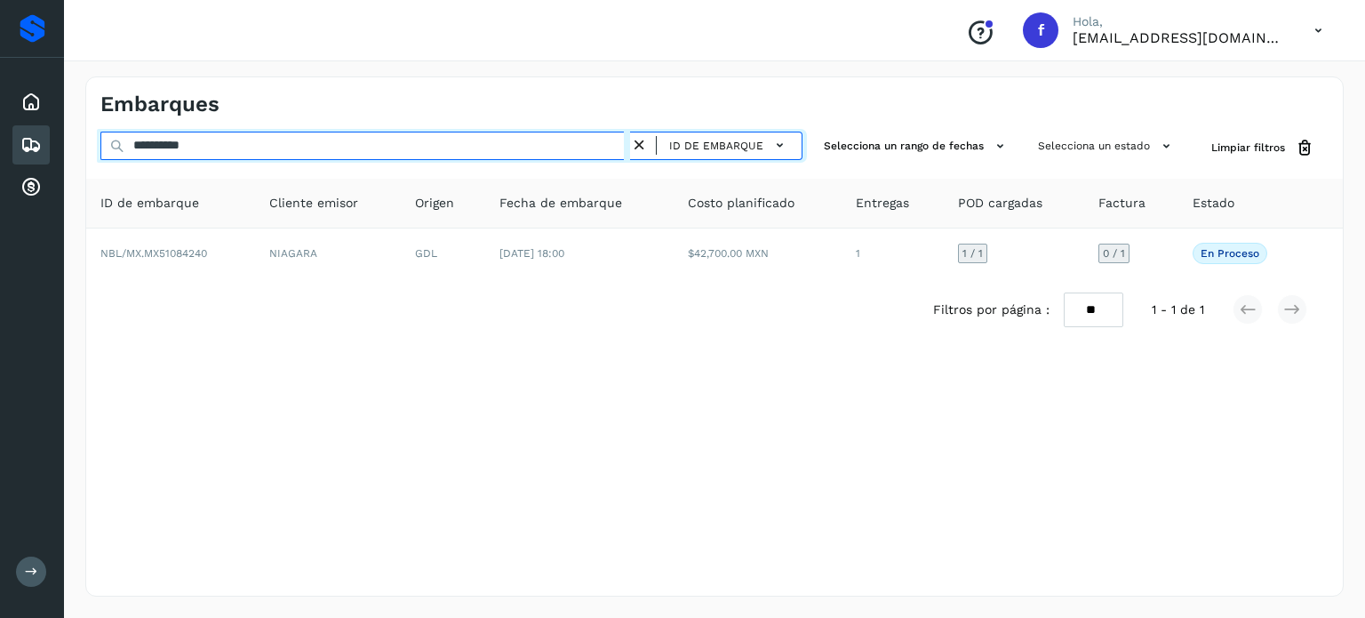
click at [185, 143] on input "**********" at bounding box center [365, 146] width 530 height 28
paste input "text"
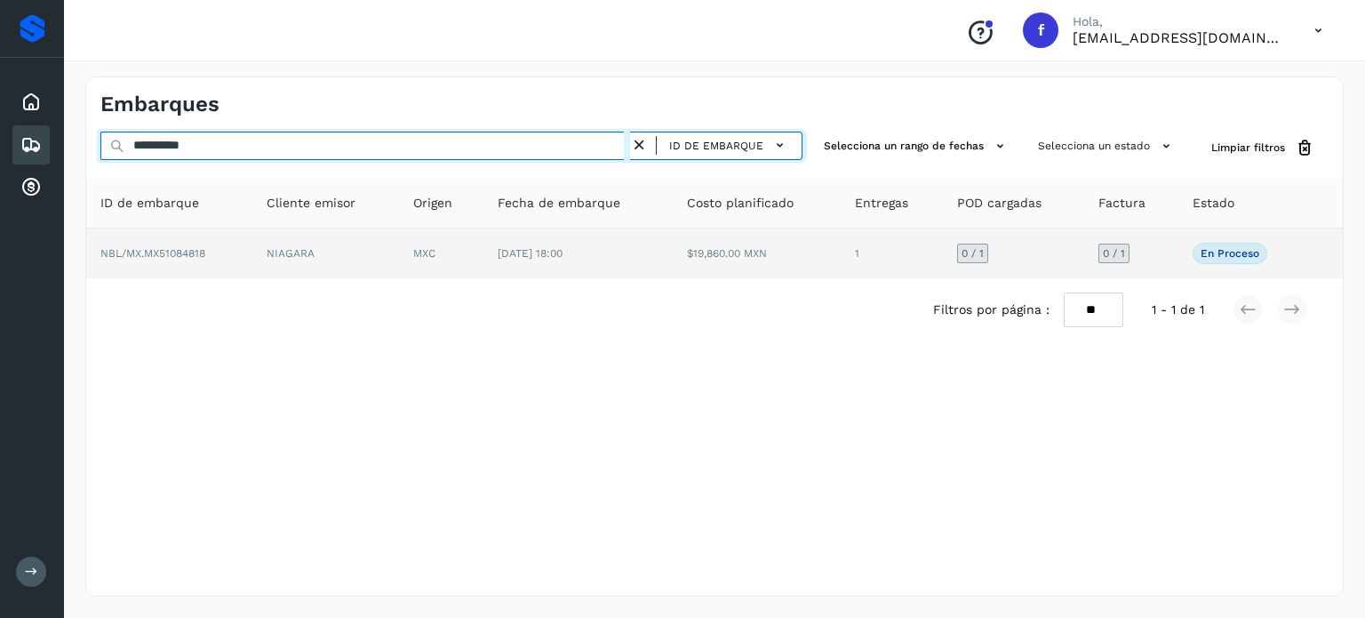
type input "**********"
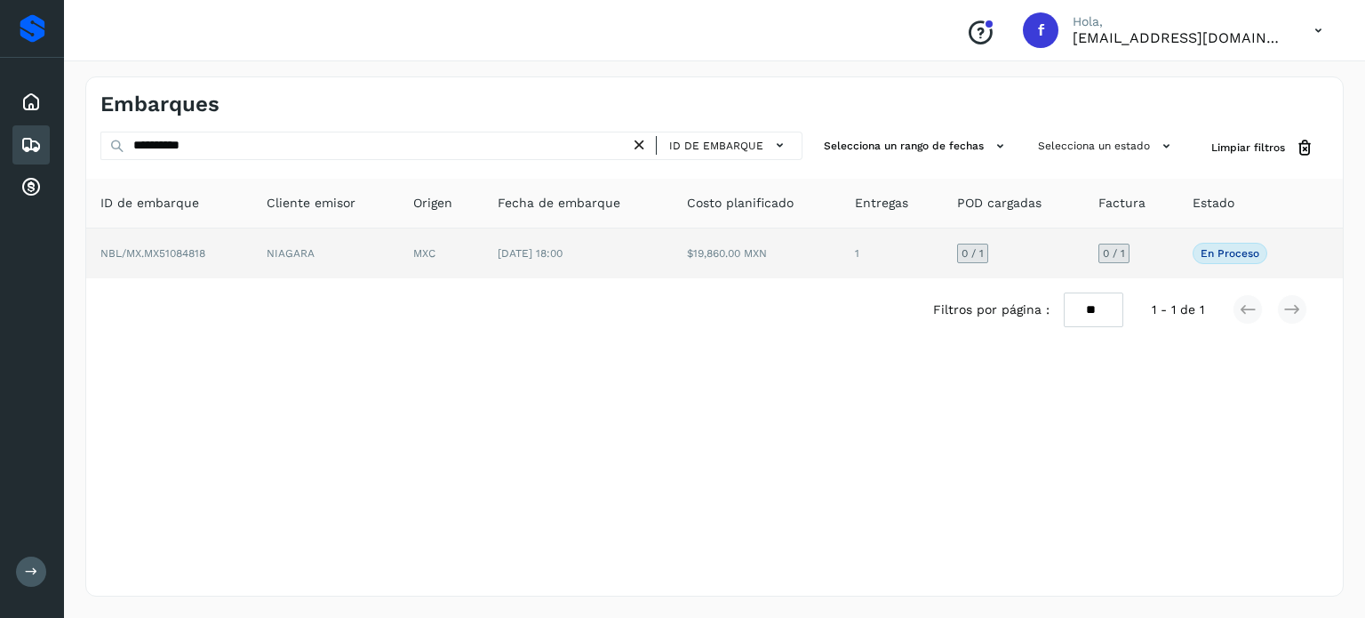
click at [397, 276] on td "NIAGARA" at bounding box center [325, 253] width 147 height 50
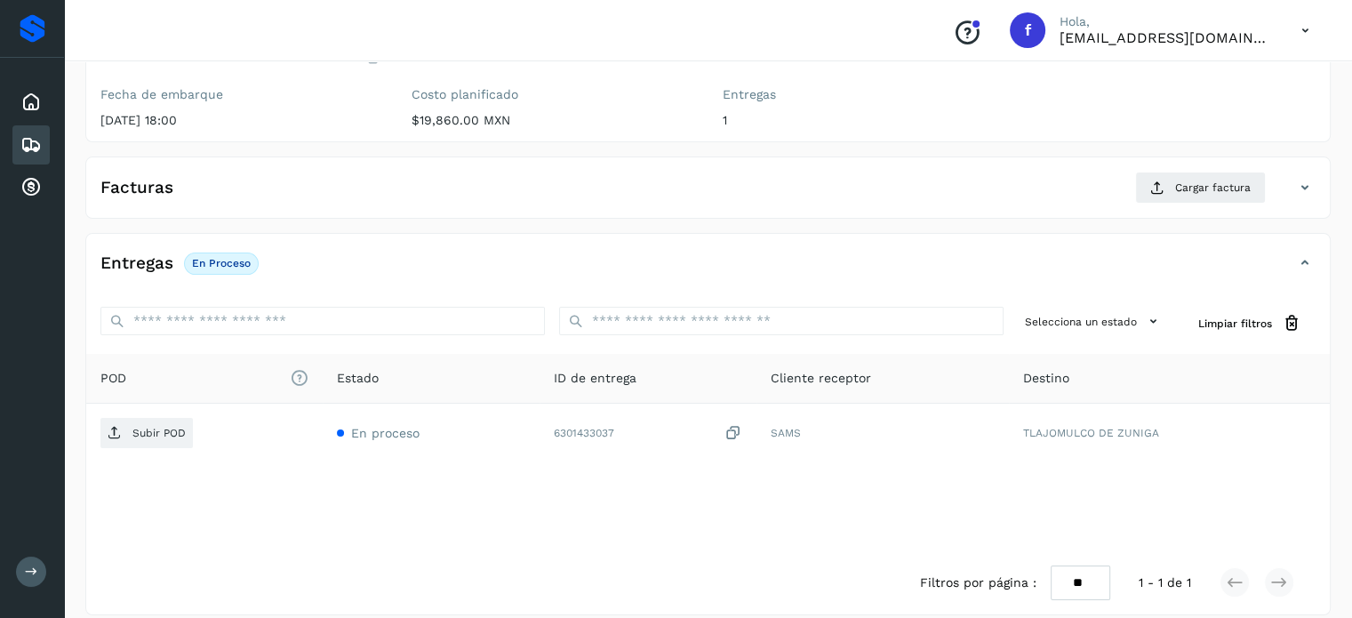
scroll to position [226, 0]
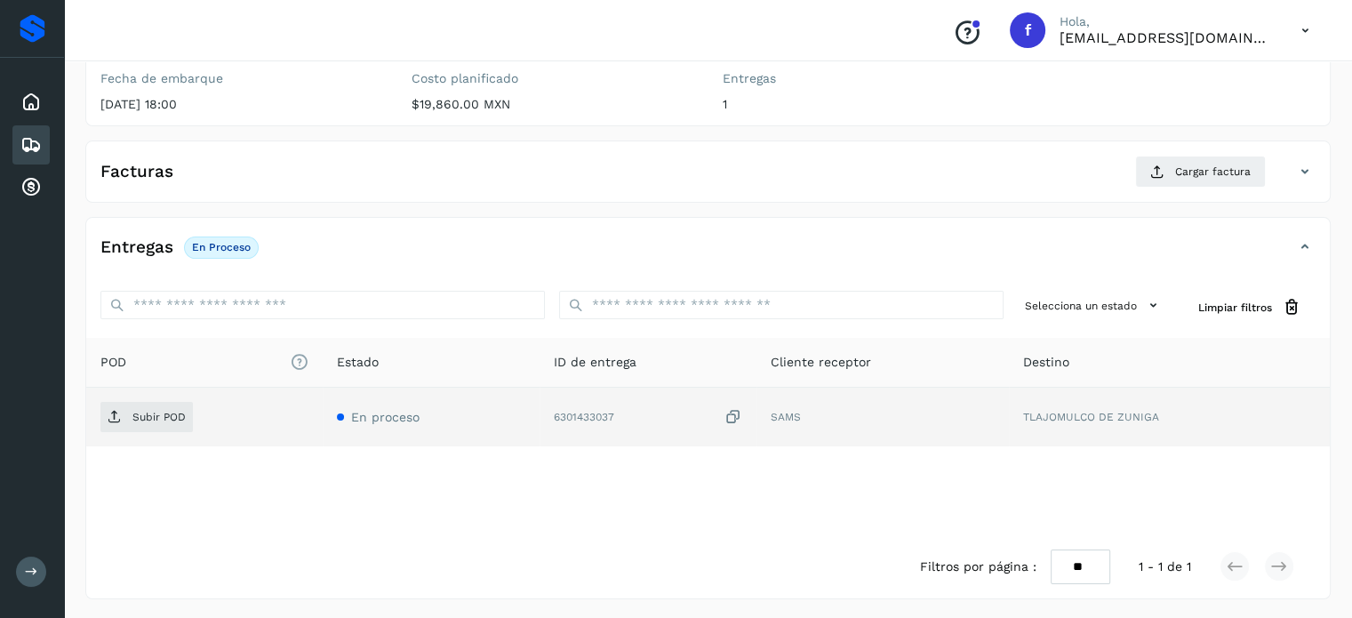
click at [737, 415] on icon at bounding box center [733, 417] width 18 height 19
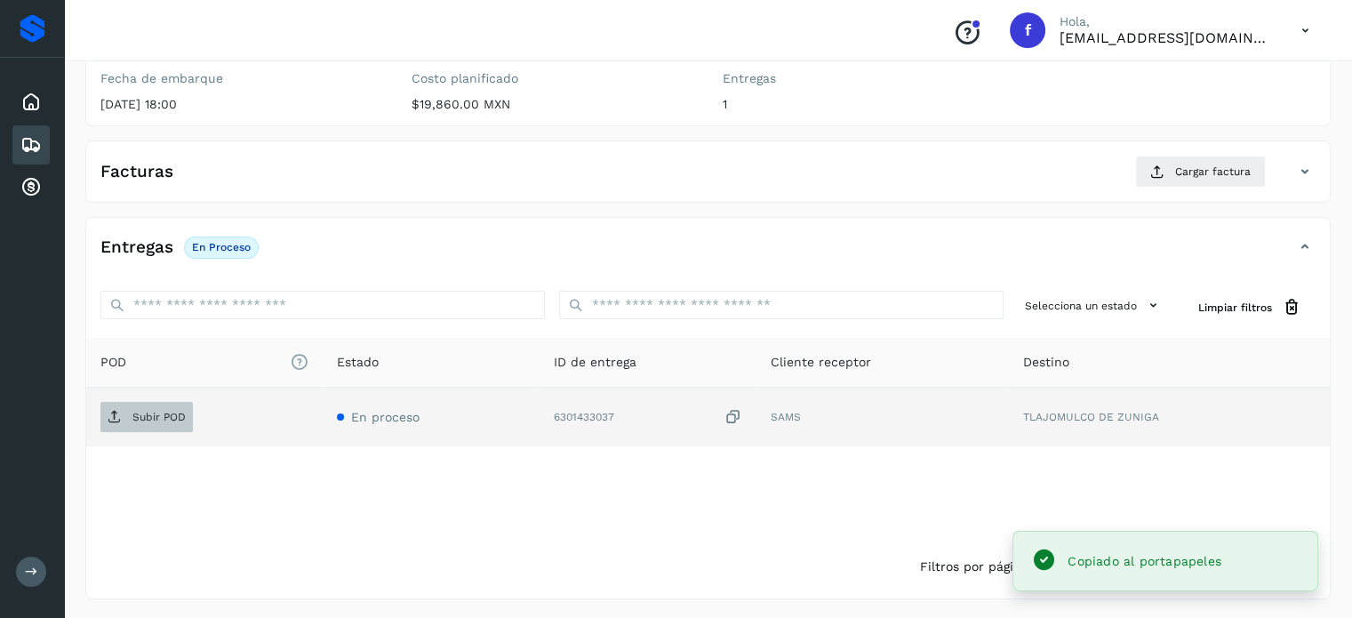
click at [160, 415] on p "Subir POD" at bounding box center [158, 417] width 53 height 12
click at [1158, 150] on div "Facturas Cargar factura Aún no has subido ninguna factura" at bounding box center [707, 171] width 1245 height 62
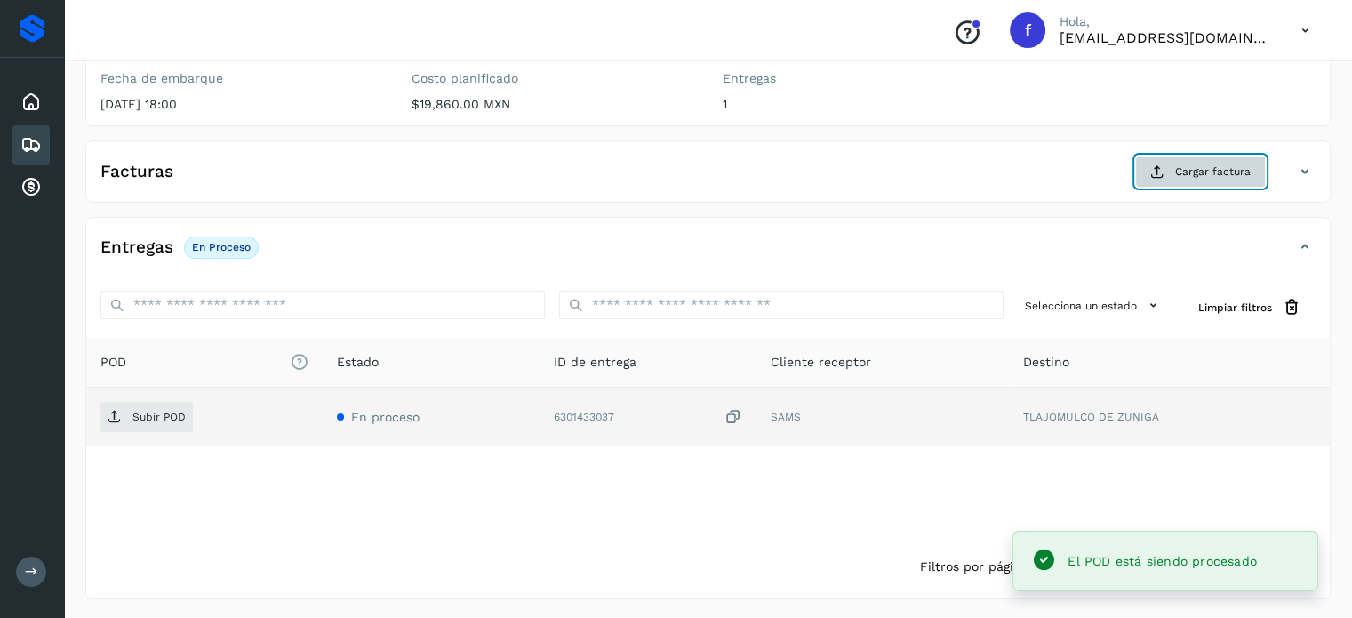
click at [1164, 166] on icon at bounding box center [1157, 171] width 14 height 14
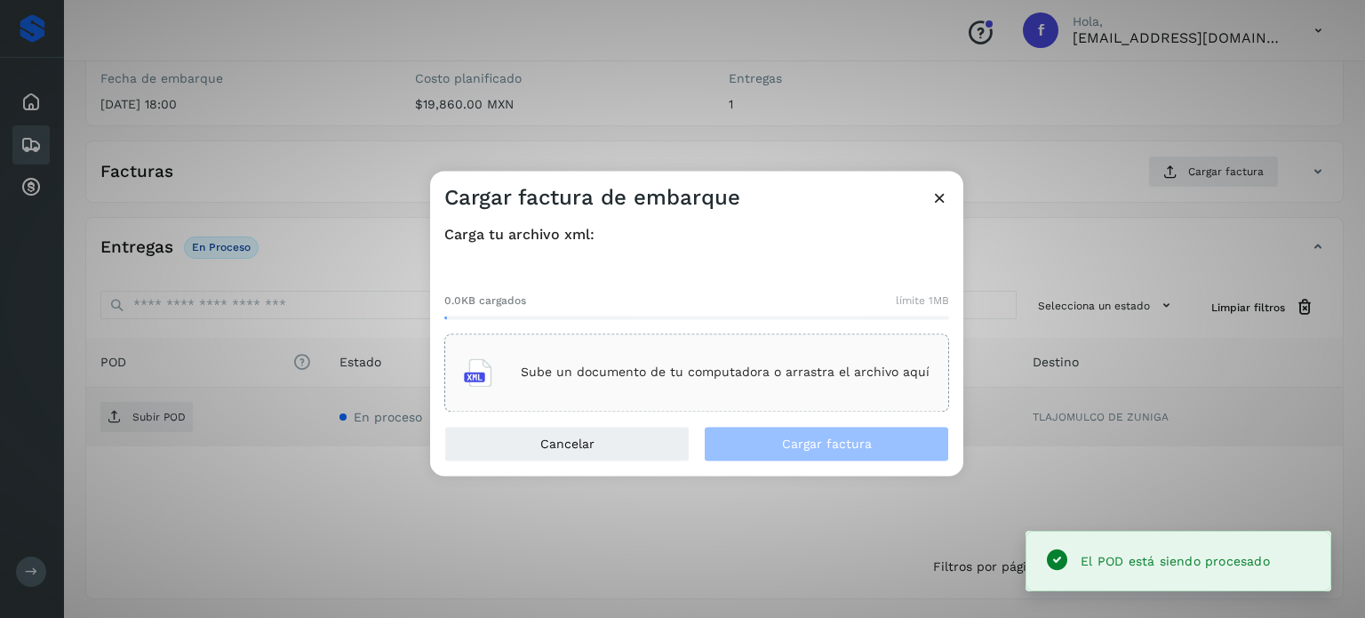
click at [797, 393] on div "Sube un documento de tu computadora o arrastra el archivo aquí" at bounding box center [697, 372] width 466 height 48
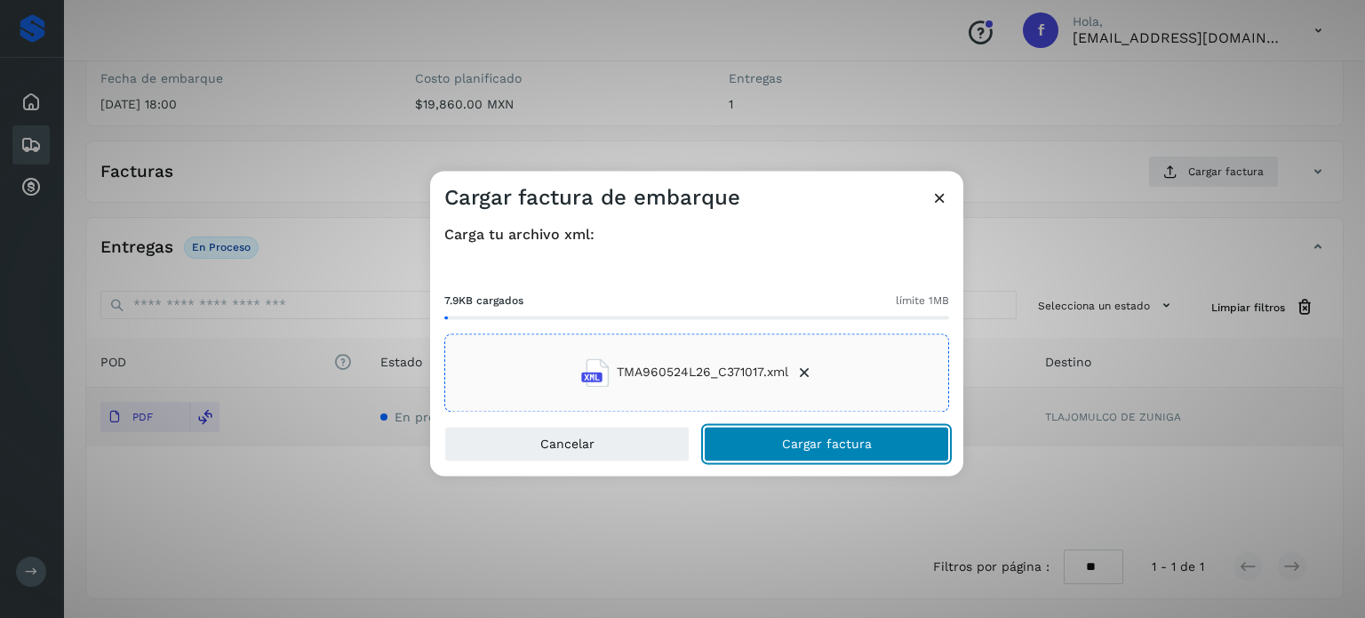
click at [873, 452] on button "Cargar factura" at bounding box center [826, 444] width 245 height 36
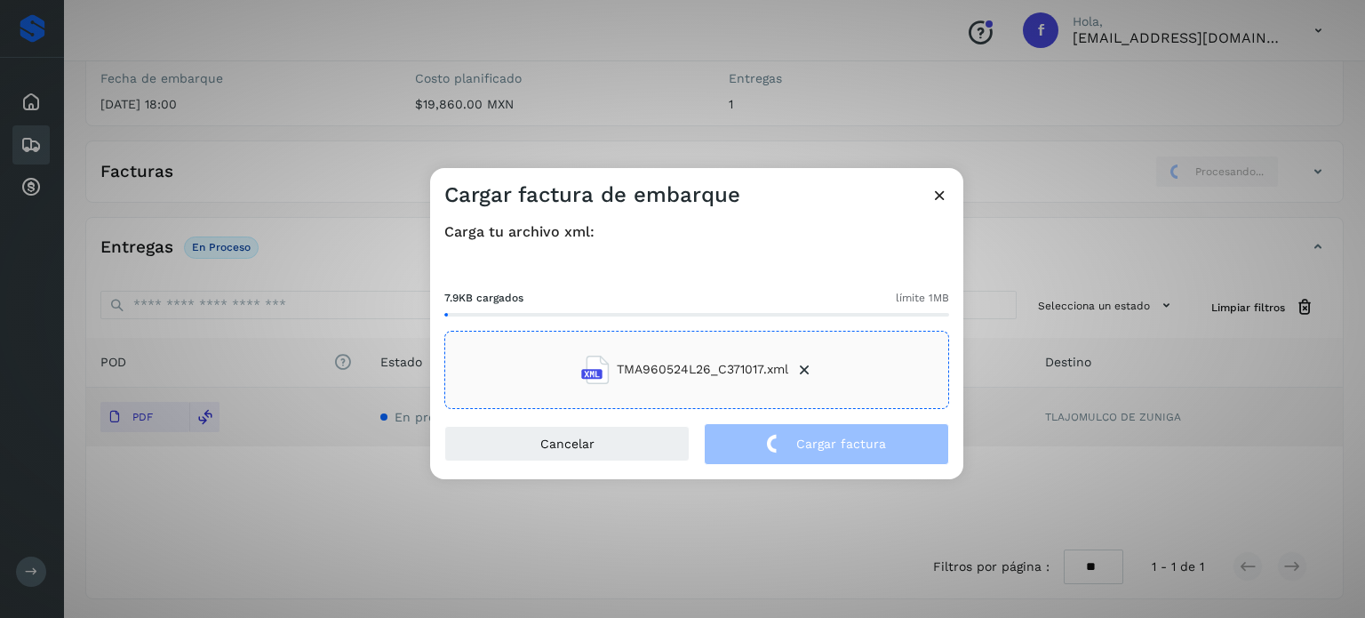
click at [285, 128] on div "Cargar factura de embarque Carga tu archivo xml: 7.9KB cargados límite 1MB TMA9…" at bounding box center [682, 309] width 1365 height 618
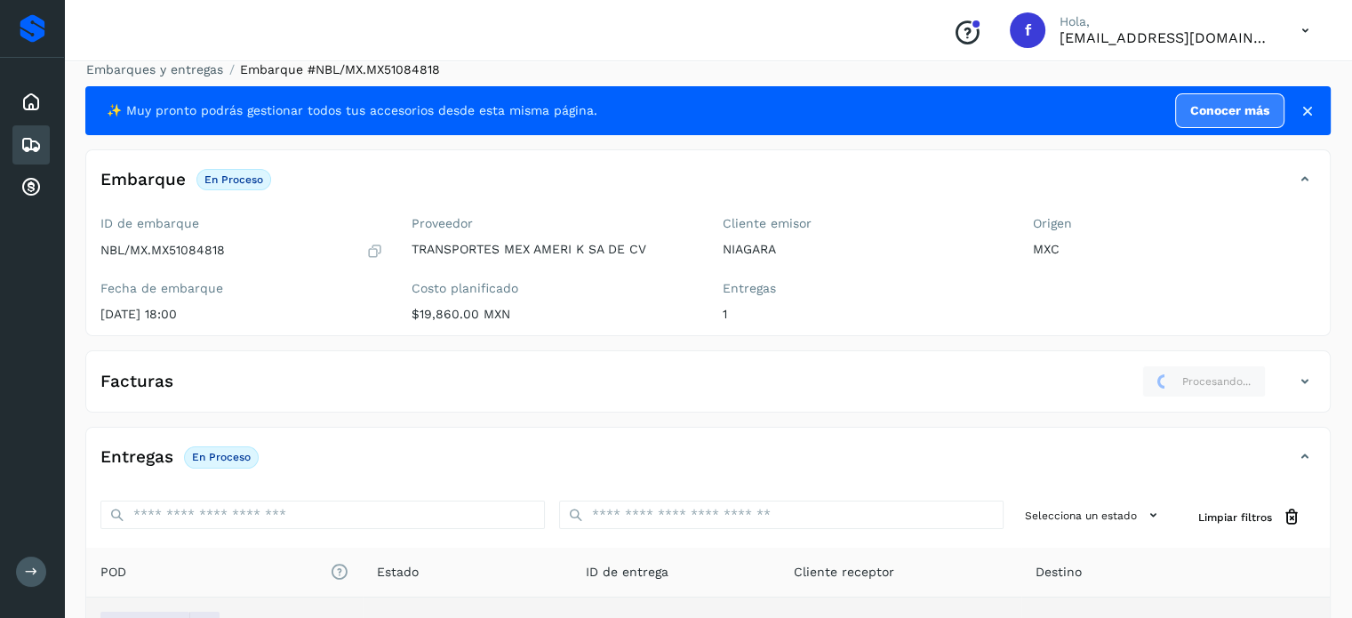
scroll to position [0, 0]
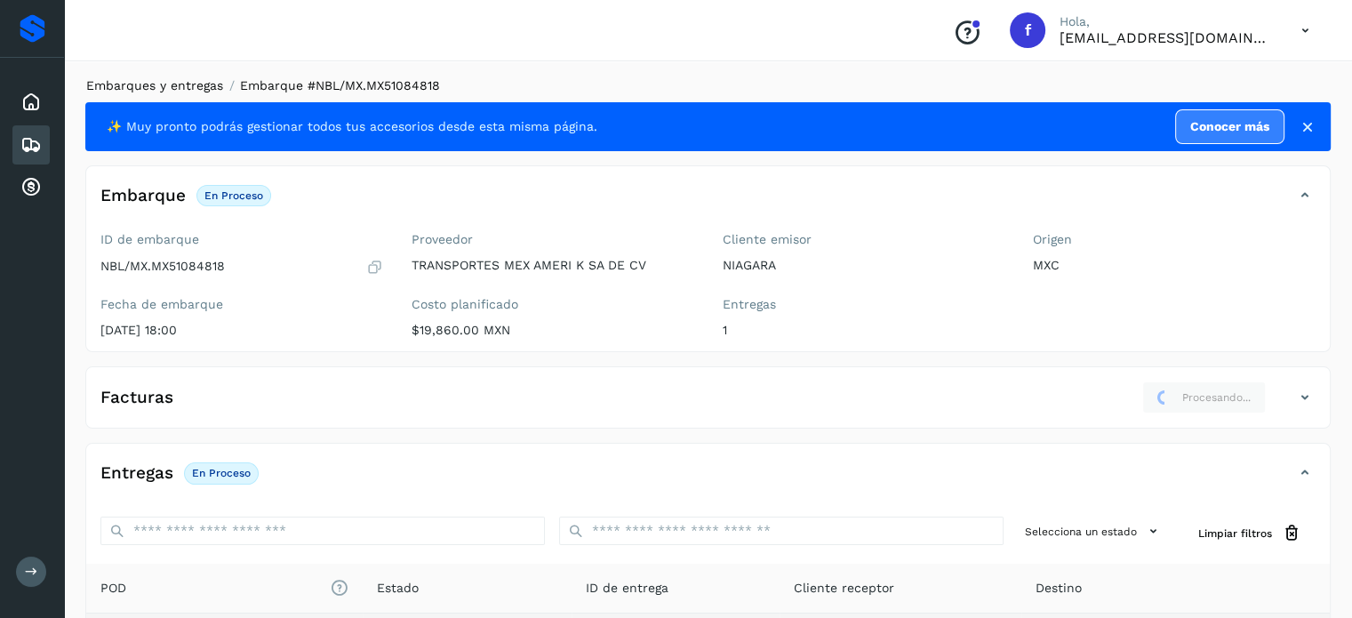
click at [187, 80] on link "Embarques y entregas" at bounding box center [154, 85] width 137 height 14
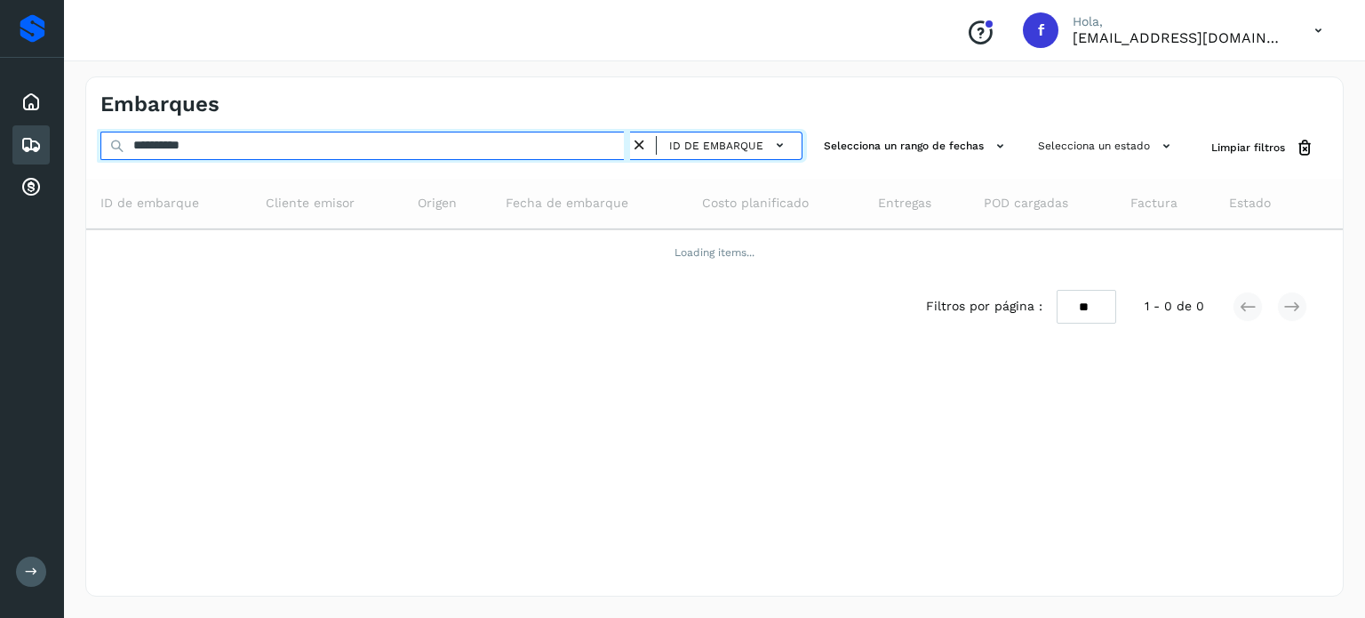
click at [203, 148] on input "**********" at bounding box center [365, 146] width 530 height 28
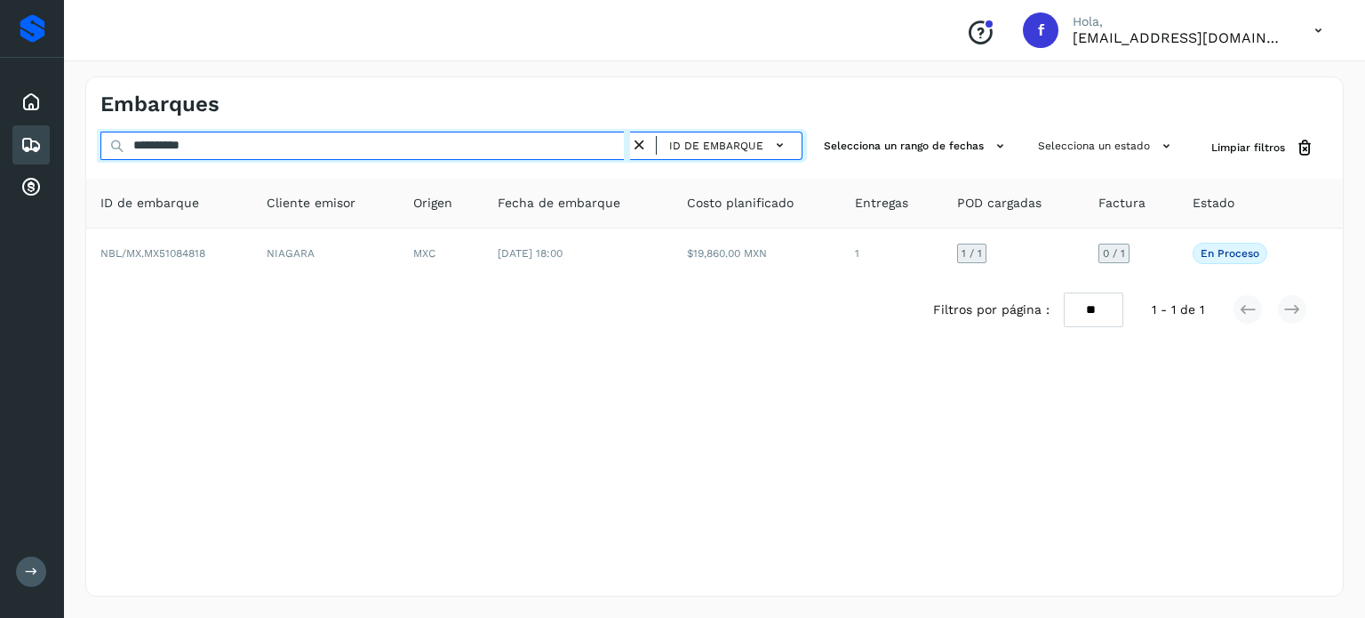
click at [203, 148] on input "**********" at bounding box center [365, 146] width 530 height 28
paste input "text"
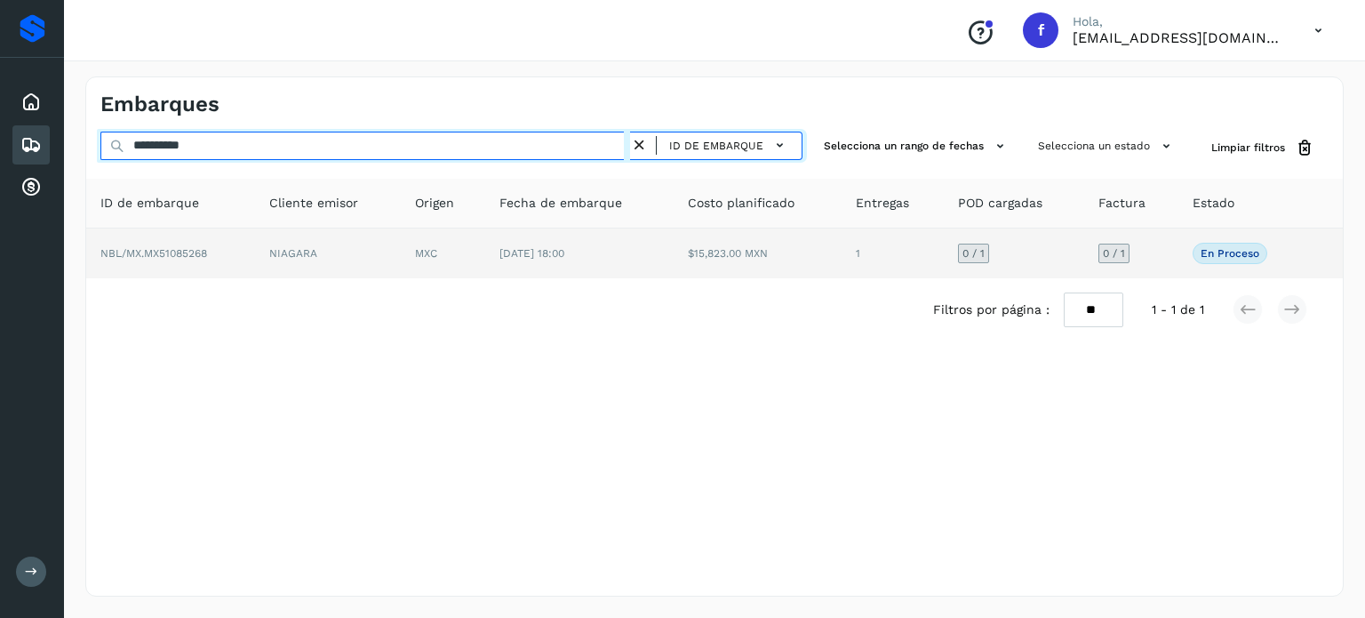
type input "**********"
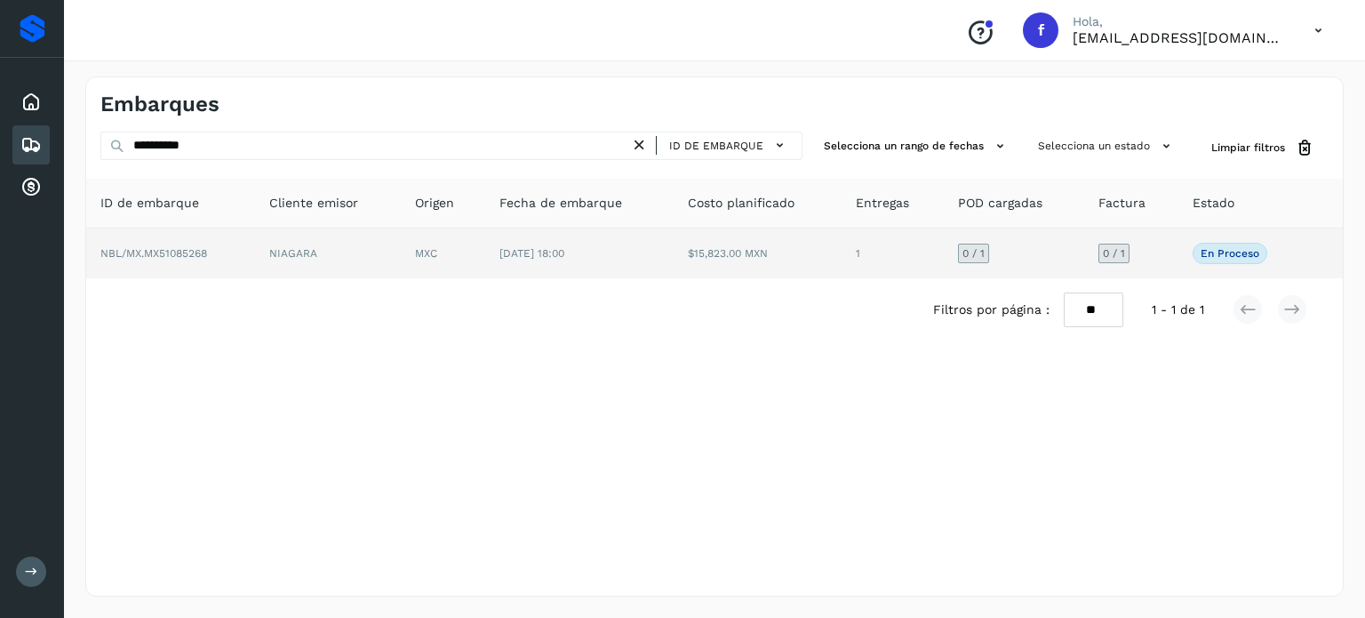
click at [782, 236] on td "$15,823.00 MXN" at bounding box center [758, 253] width 169 height 50
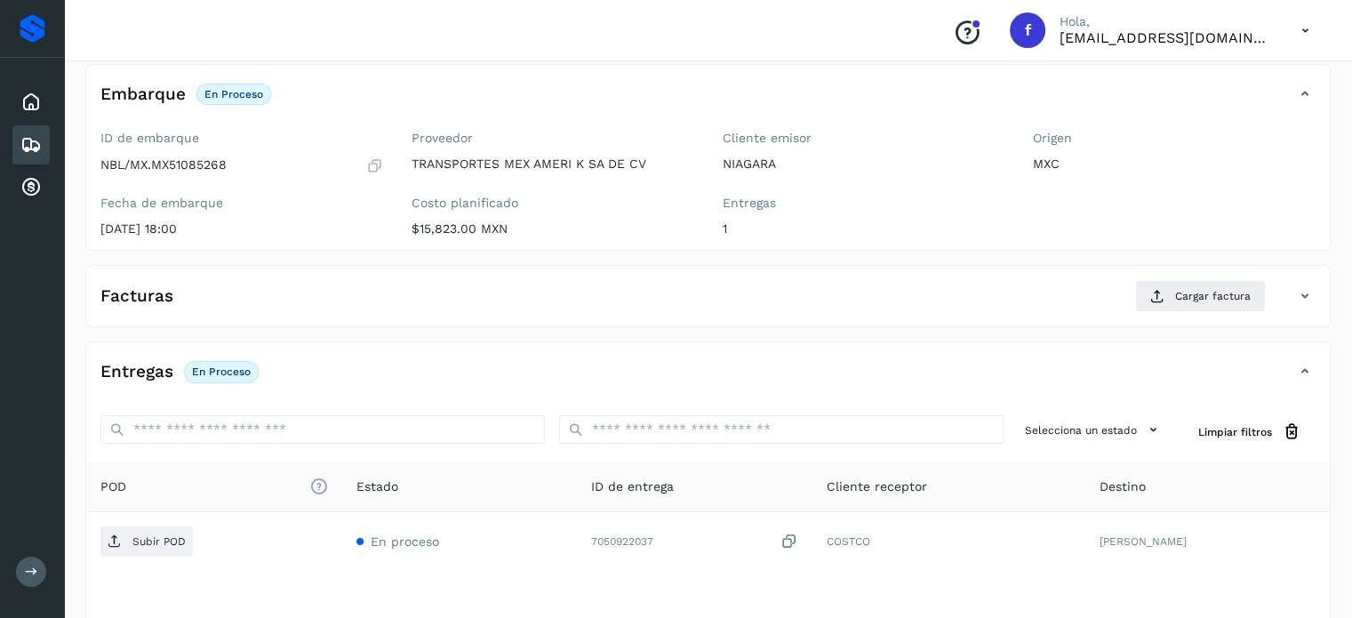
scroll to position [226, 0]
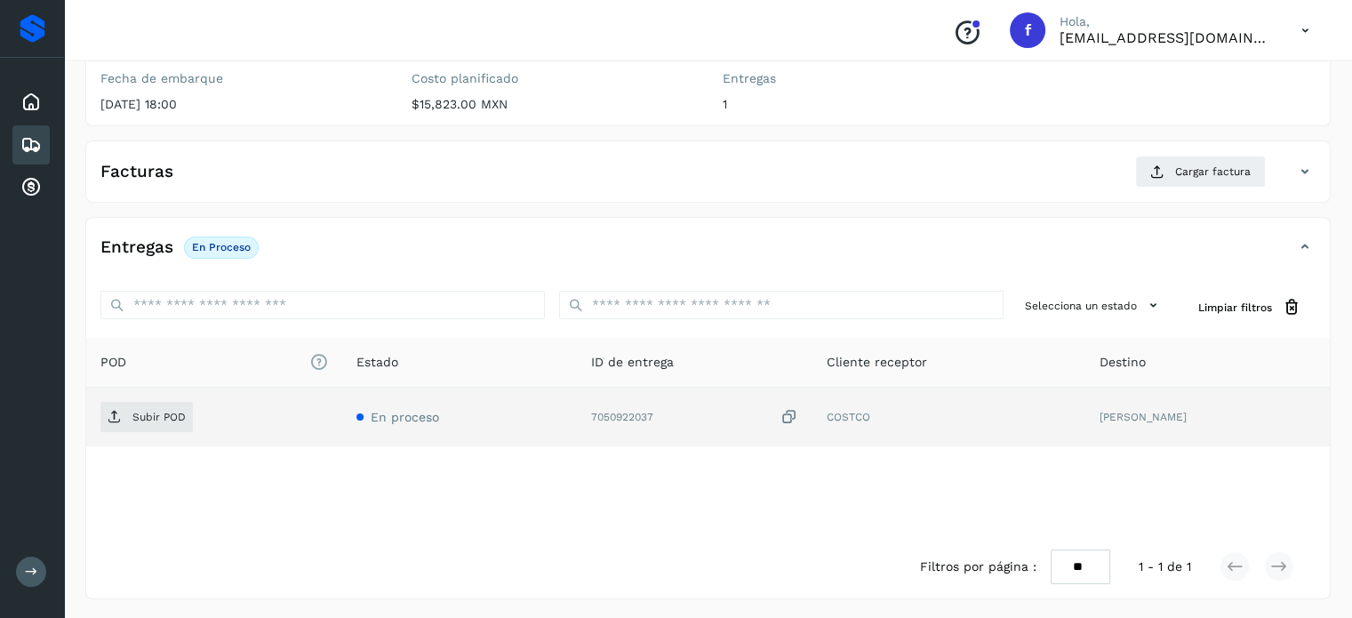
click at [798, 412] on icon at bounding box center [790, 417] width 18 height 19
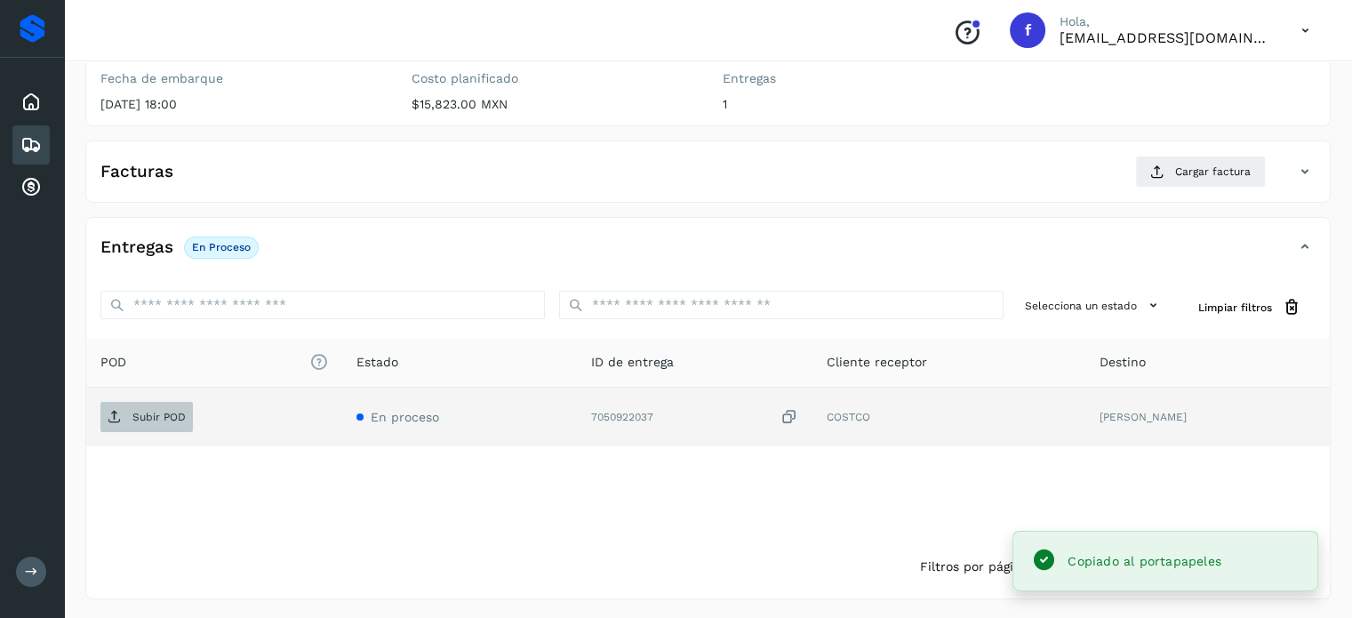
click at [167, 428] on span "Subir POD" at bounding box center [146, 417] width 92 height 28
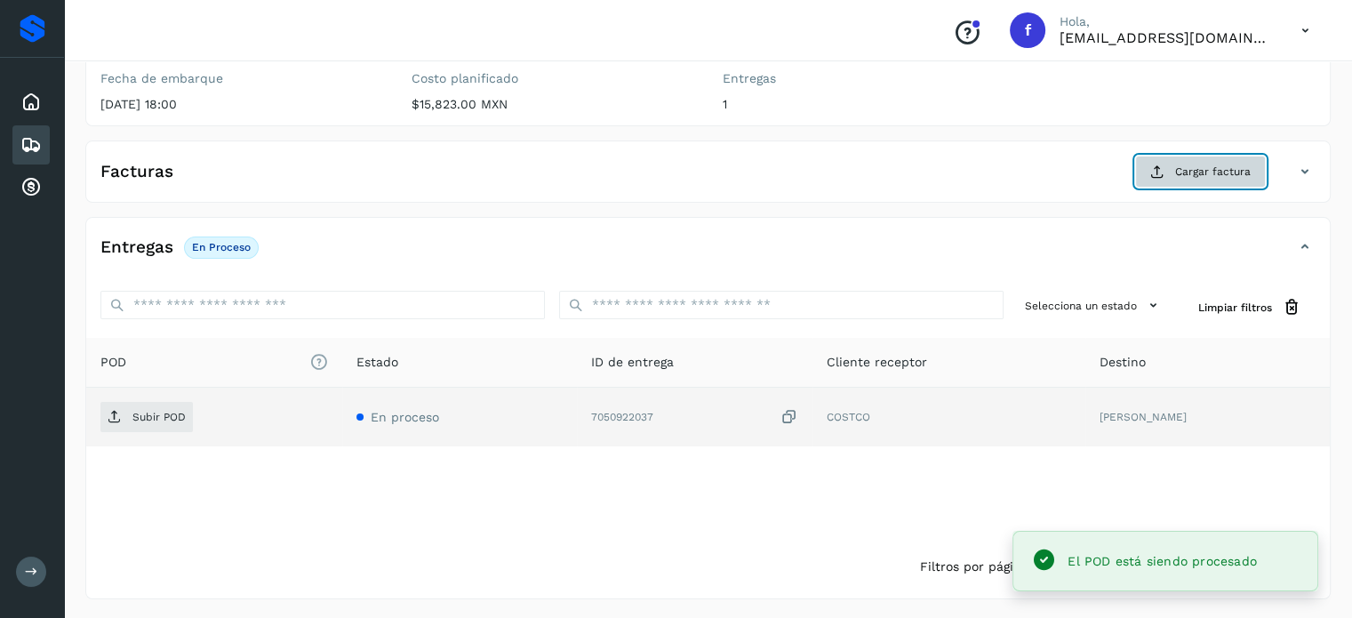
click at [1158, 168] on icon at bounding box center [1157, 171] width 14 height 14
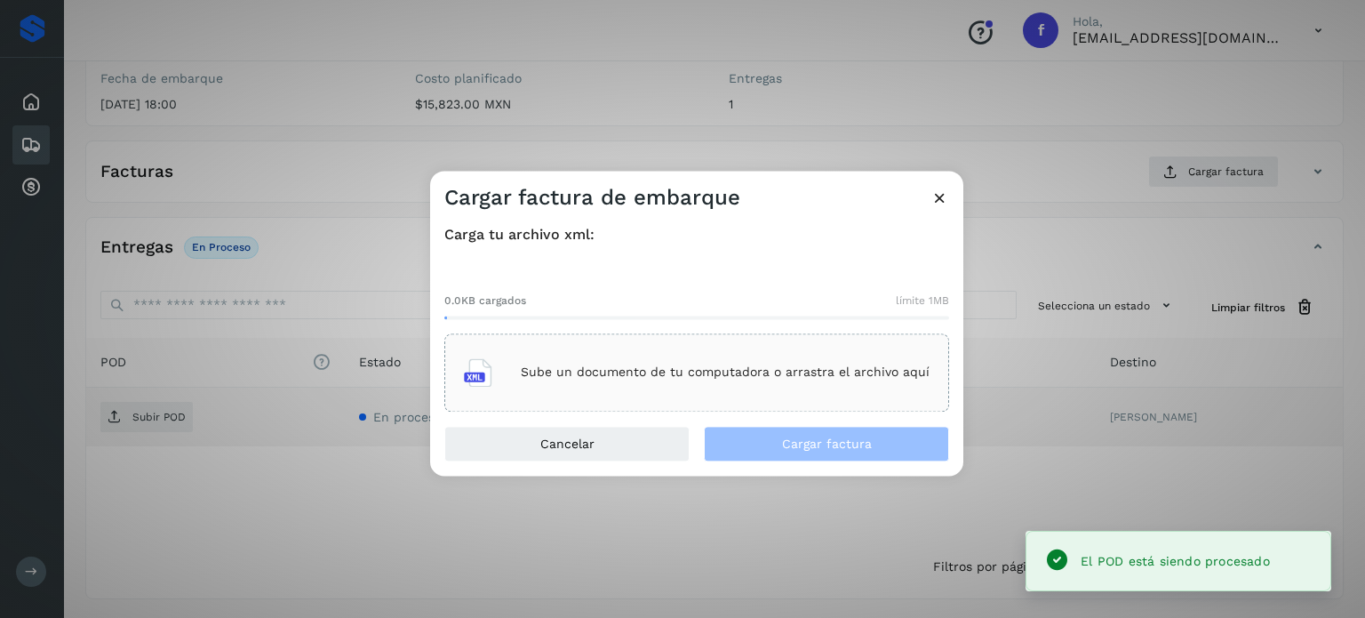
click at [804, 358] on div "Sube un documento de tu computadora o arrastra el archivo aquí" at bounding box center [697, 372] width 466 height 48
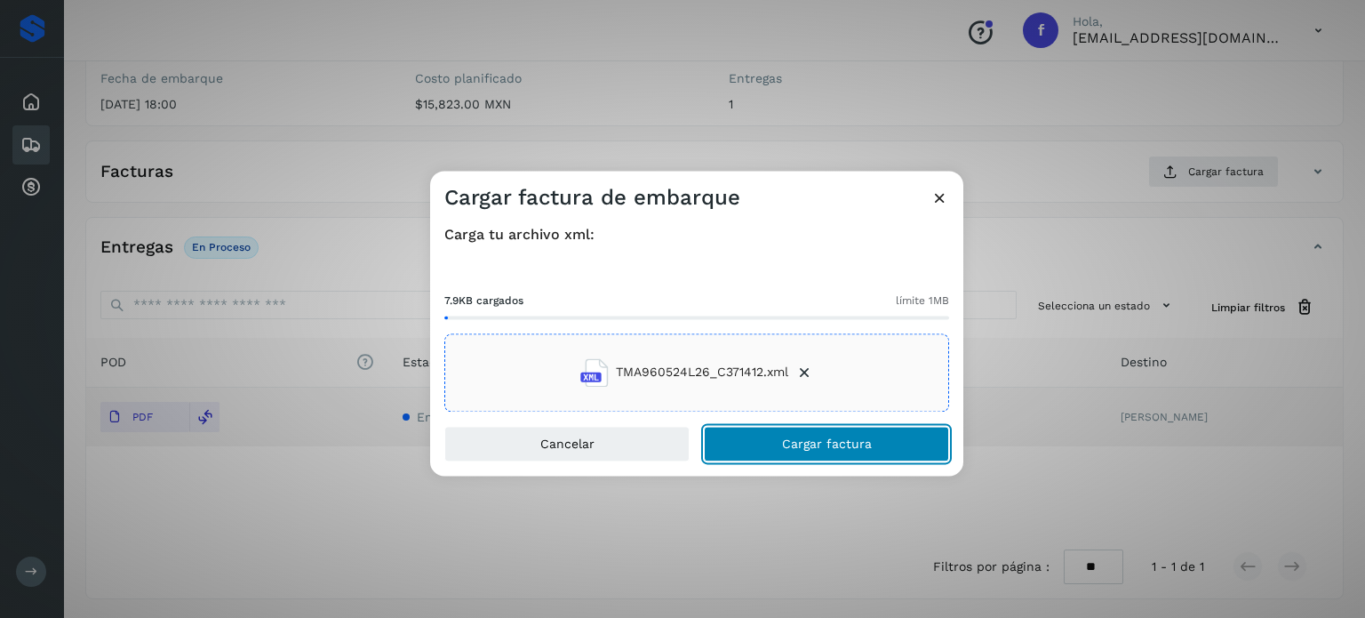
click at [829, 443] on span "Cargar factura" at bounding box center [827, 443] width 90 height 12
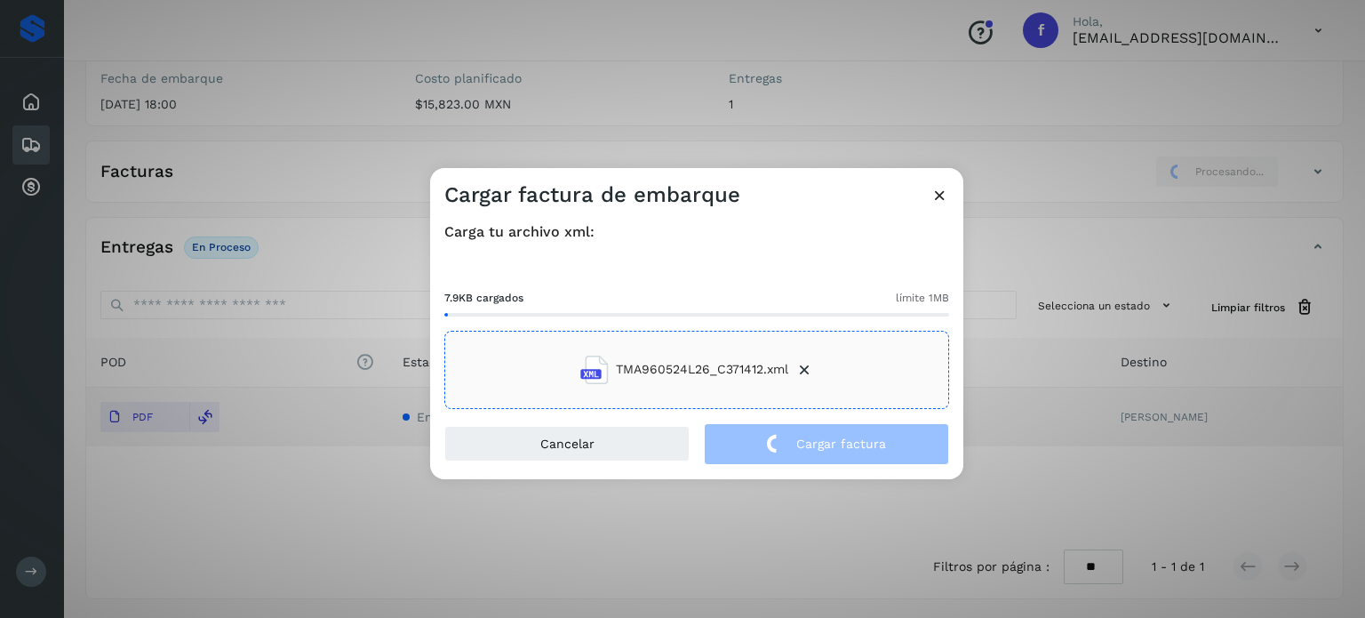
click at [271, 180] on div "Cargar factura de embarque Carga tu archivo xml: 7.9KB cargados límite 1MB TMA9…" at bounding box center [682, 309] width 1365 height 618
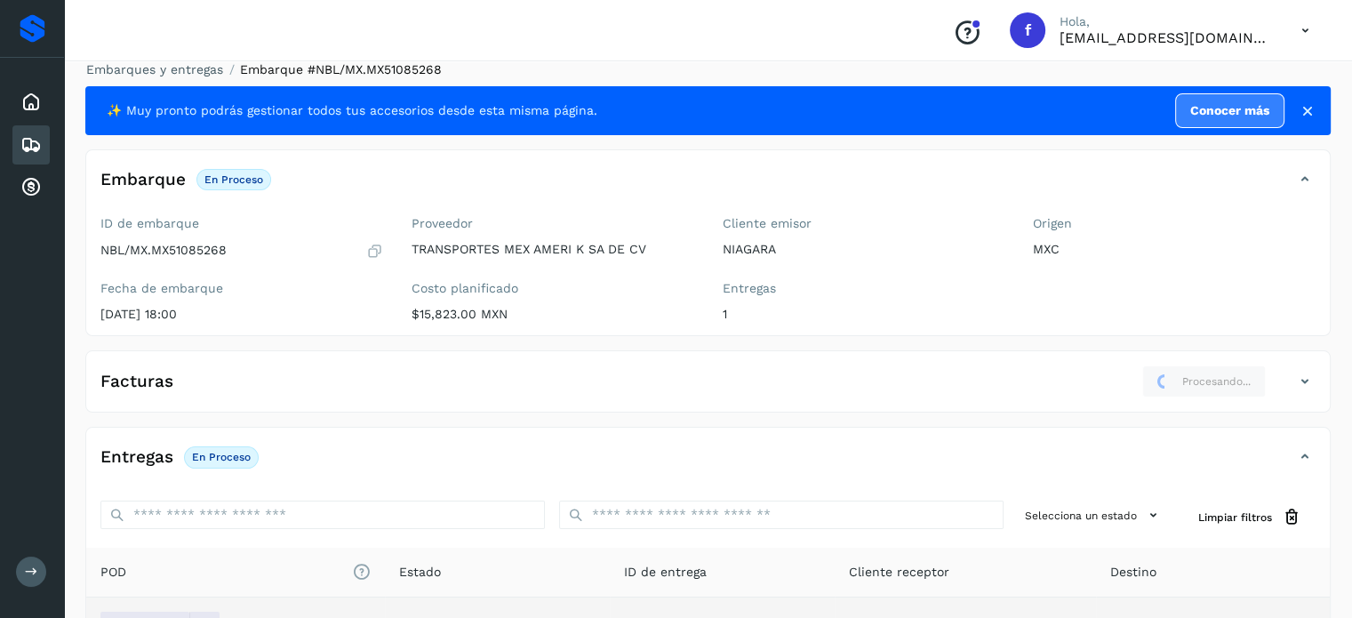
scroll to position [0, 0]
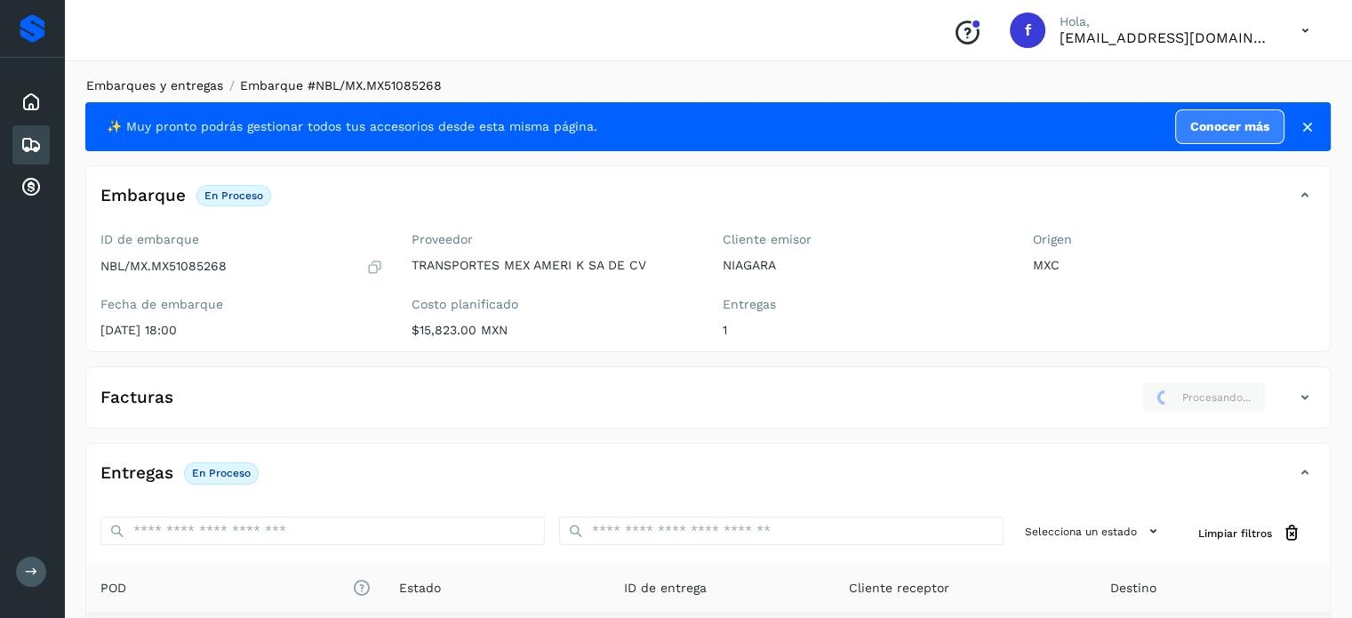
click at [187, 84] on link "Embarques y entregas" at bounding box center [154, 85] width 137 height 14
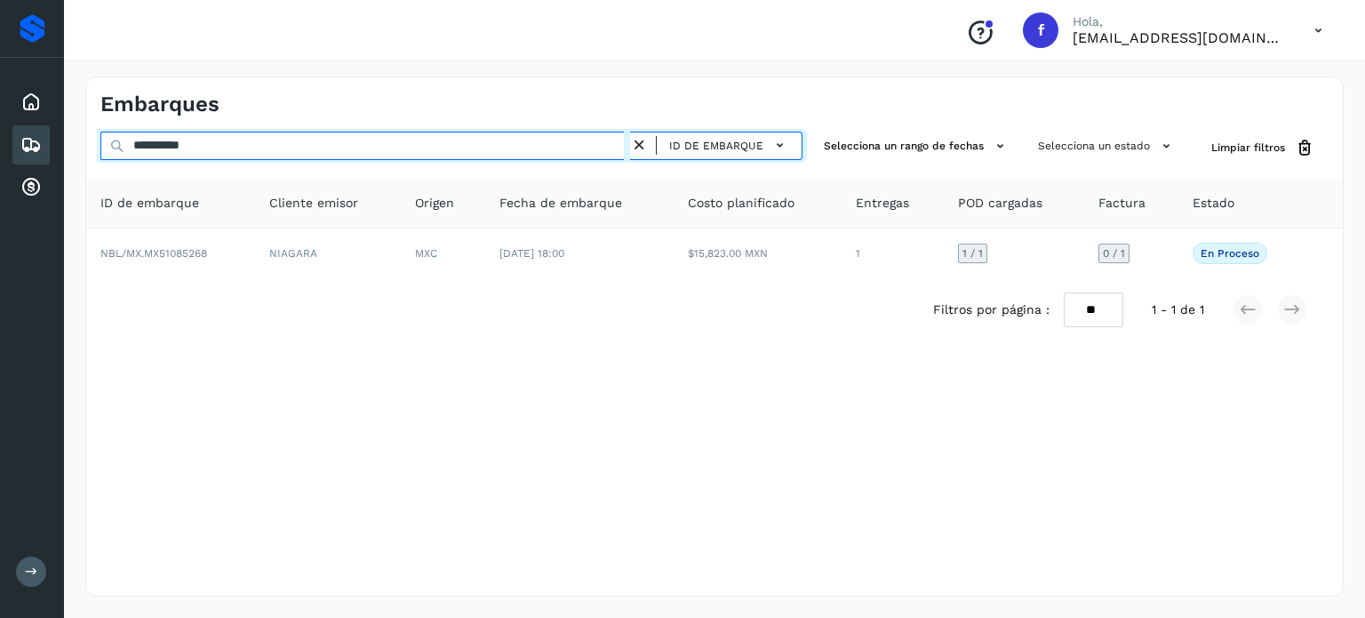
click at [175, 157] on input "**********" at bounding box center [365, 146] width 530 height 28
click at [179, 149] on input "**********" at bounding box center [365, 146] width 530 height 28
paste input "text"
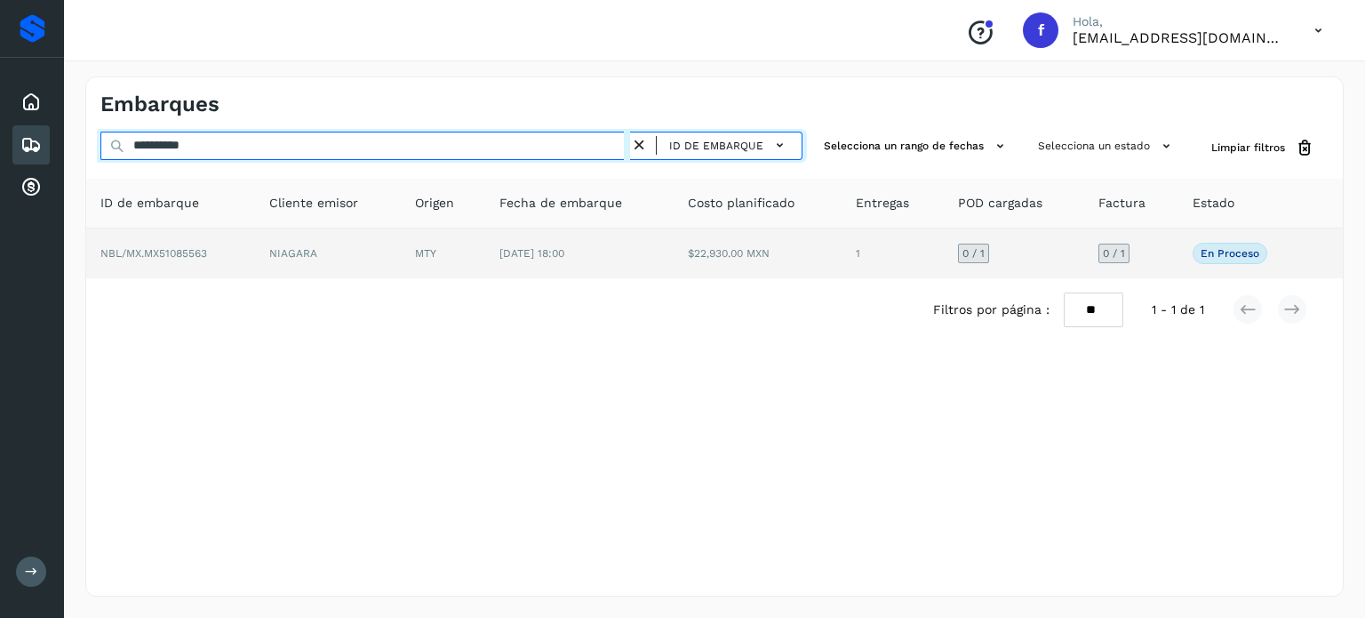
type input "**********"
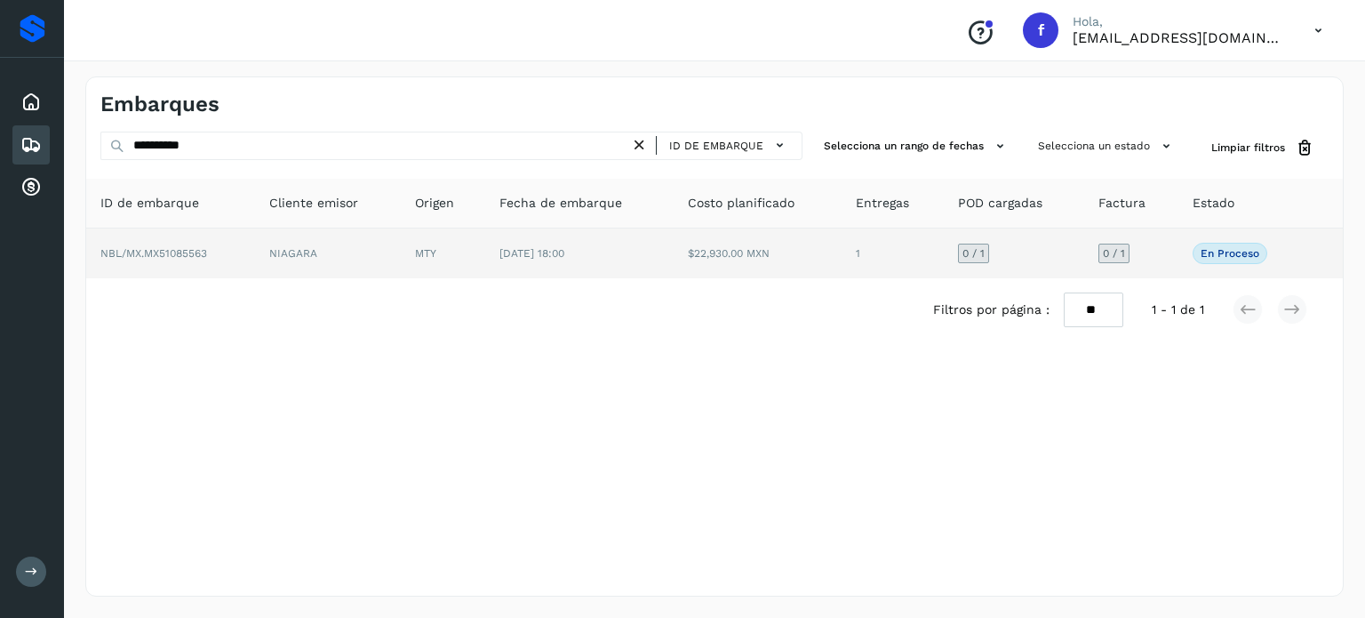
click at [846, 266] on td "1" at bounding box center [893, 253] width 102 height 50
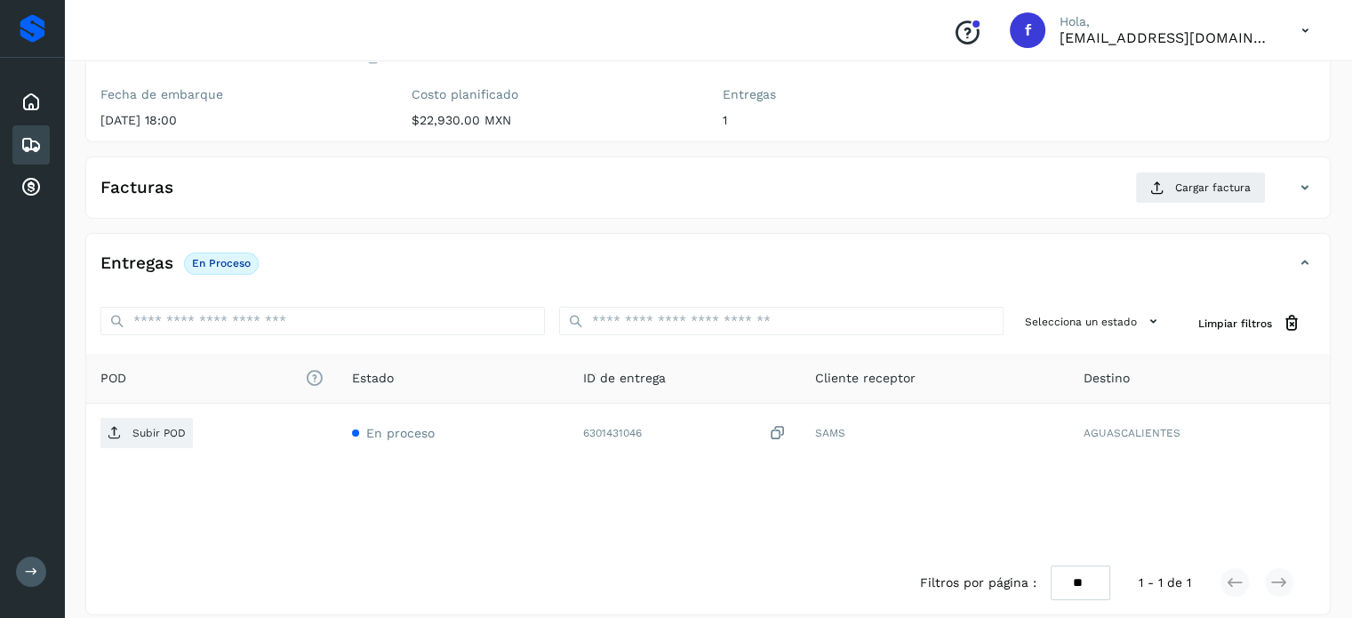
scroll to position [226, 0]
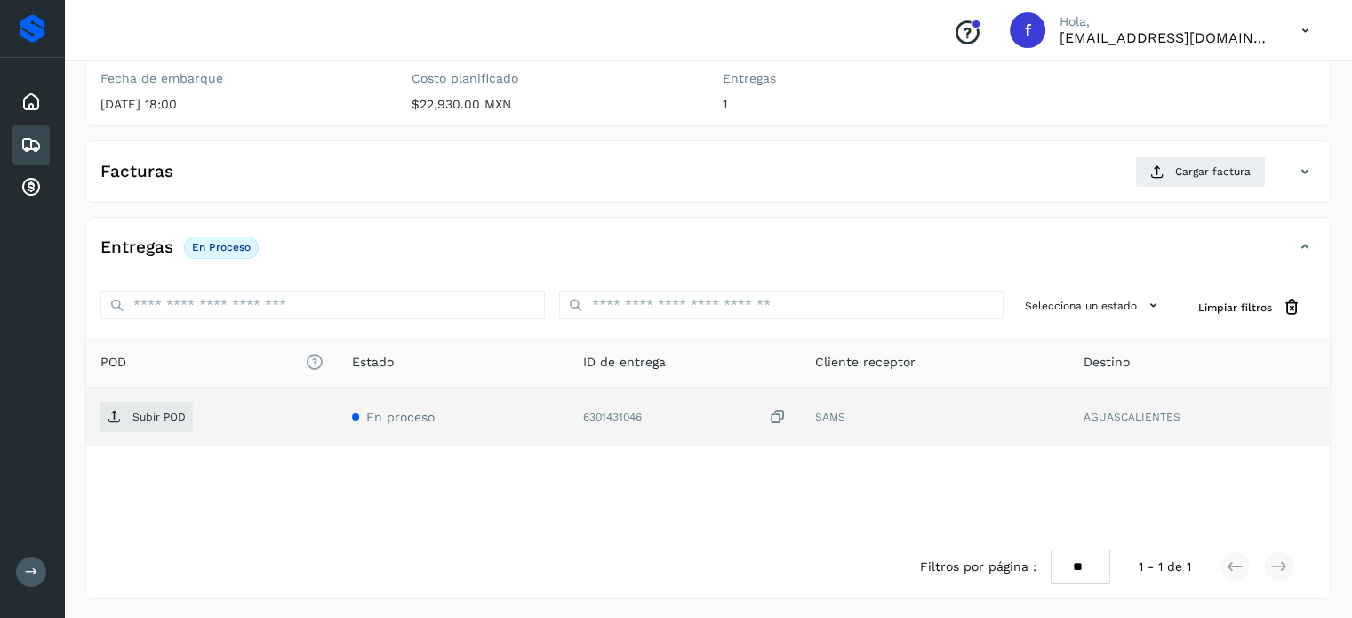
click at [782, 412] on icon at bounding box center [778, 417] width 18 height 19
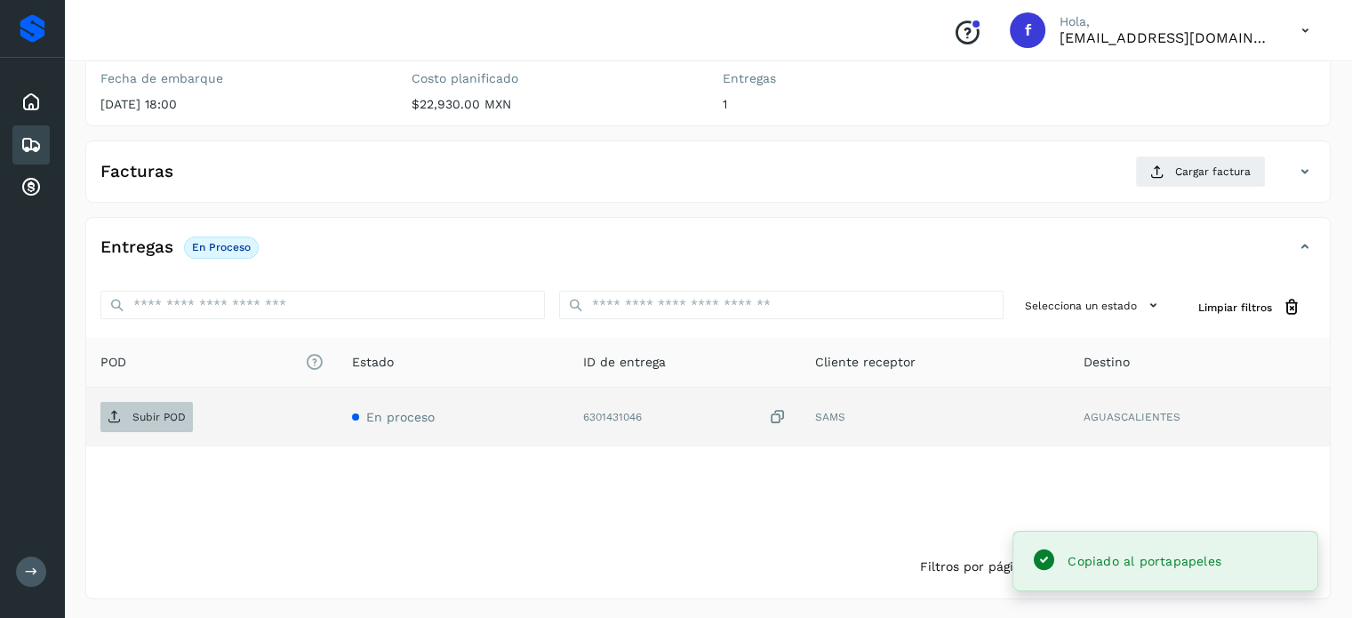
click at [116, 421] on icon at bounding box center [115, 417] width 14 height 14
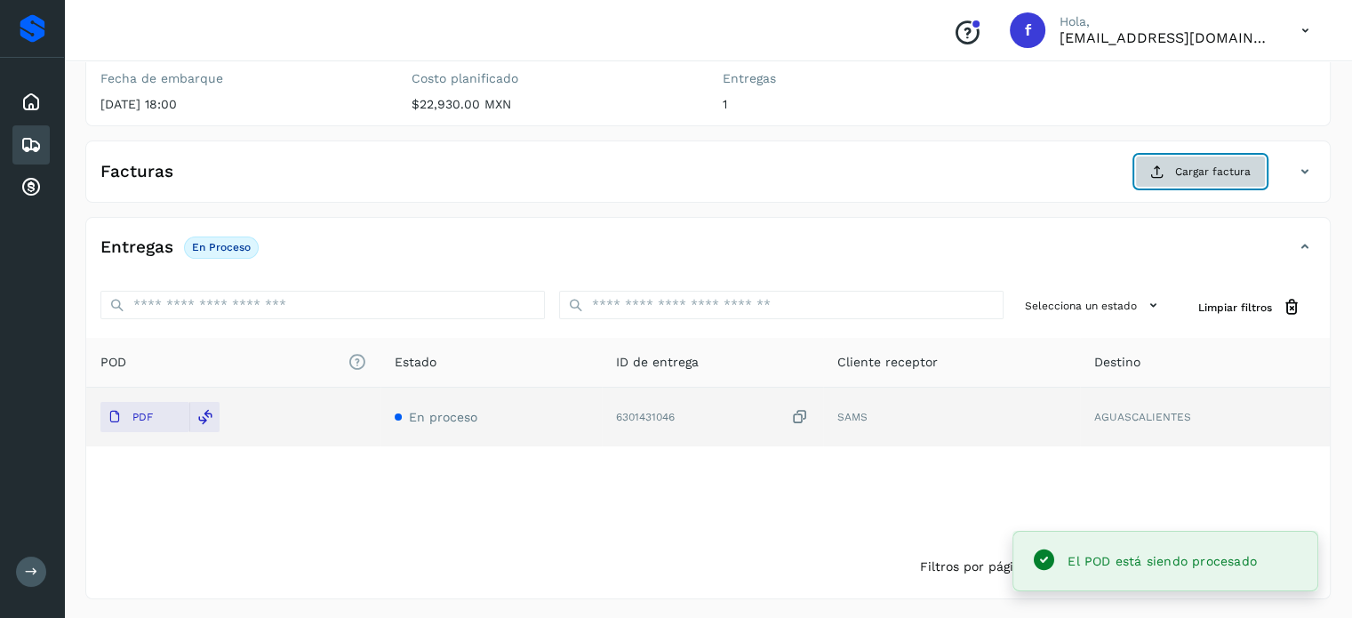
click at [1156, 164] on icon at bounding box center [1157, 171] width 14 height 14
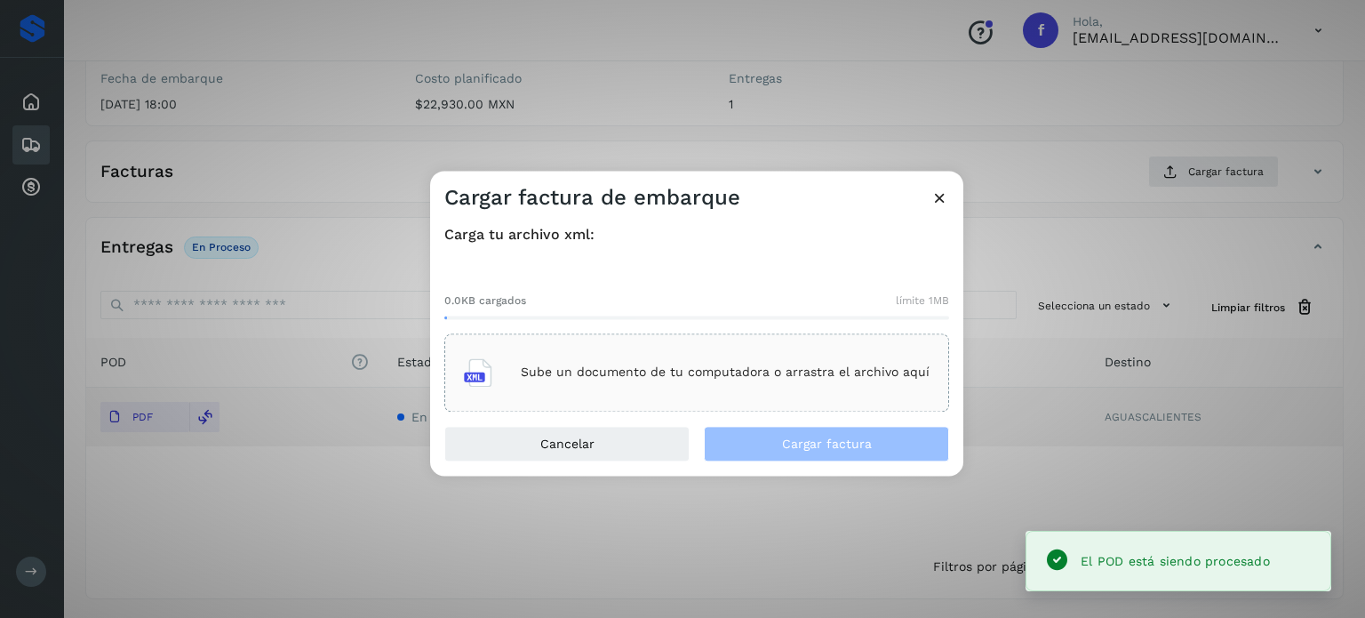
click at [773, 380] on p "Sube un documento de tu computadora o arrastra el archivo aquí" at bounding box center [725, 372] width 409 height 15
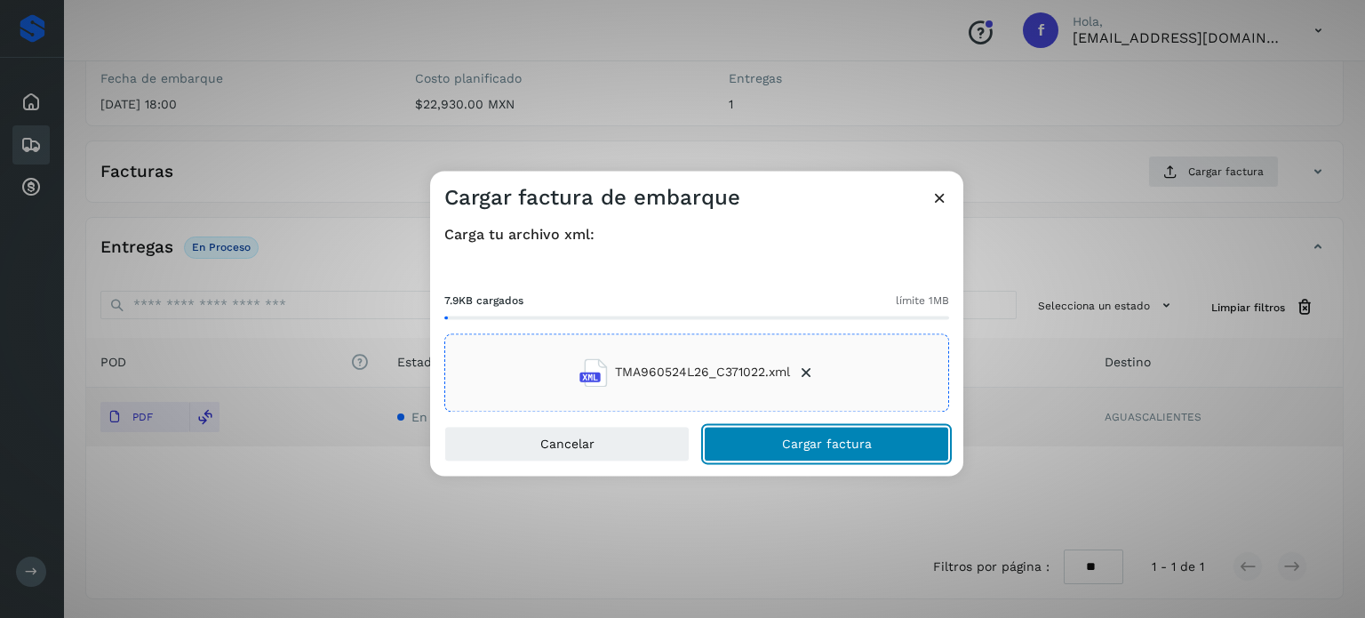
click at [802, 447] on span "Cargar factura" at bounding box center [827, 443] width 90 height 12
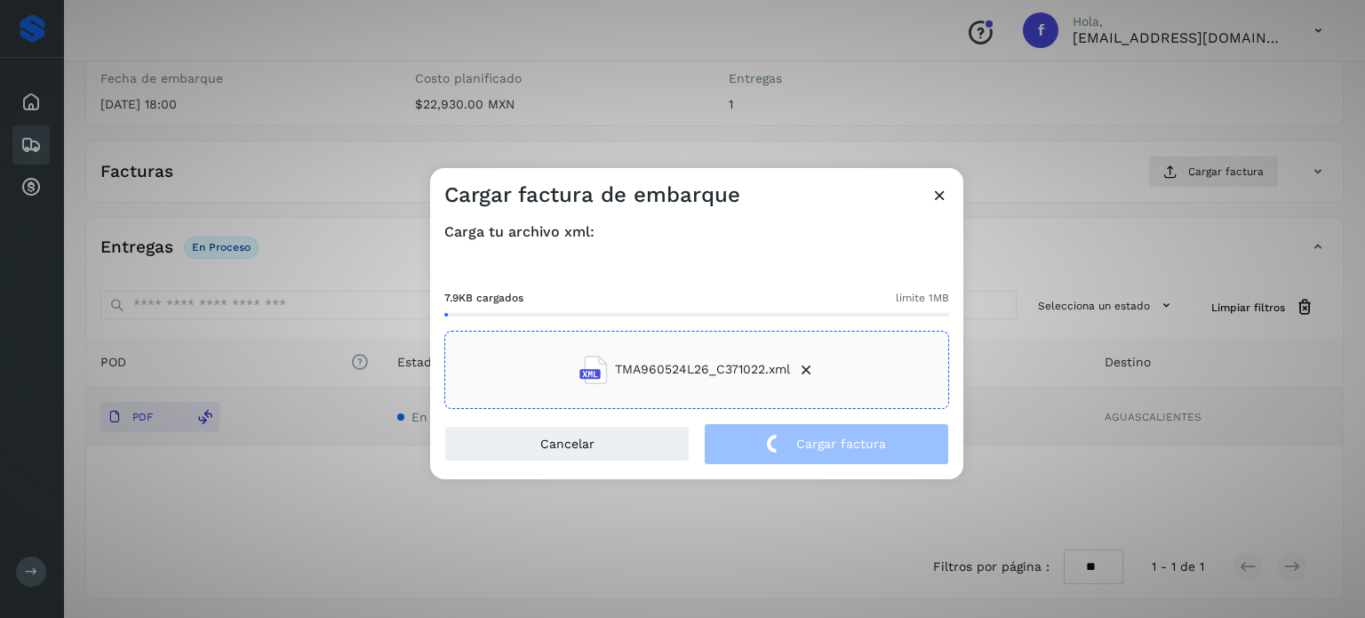
click at [294, 113] on div "Cargar factura de embarque Carga tu archivo xml: 7.9KB cargados límite 1MB TMA9…" at bounding box center [682, 309] width 1365 height 618
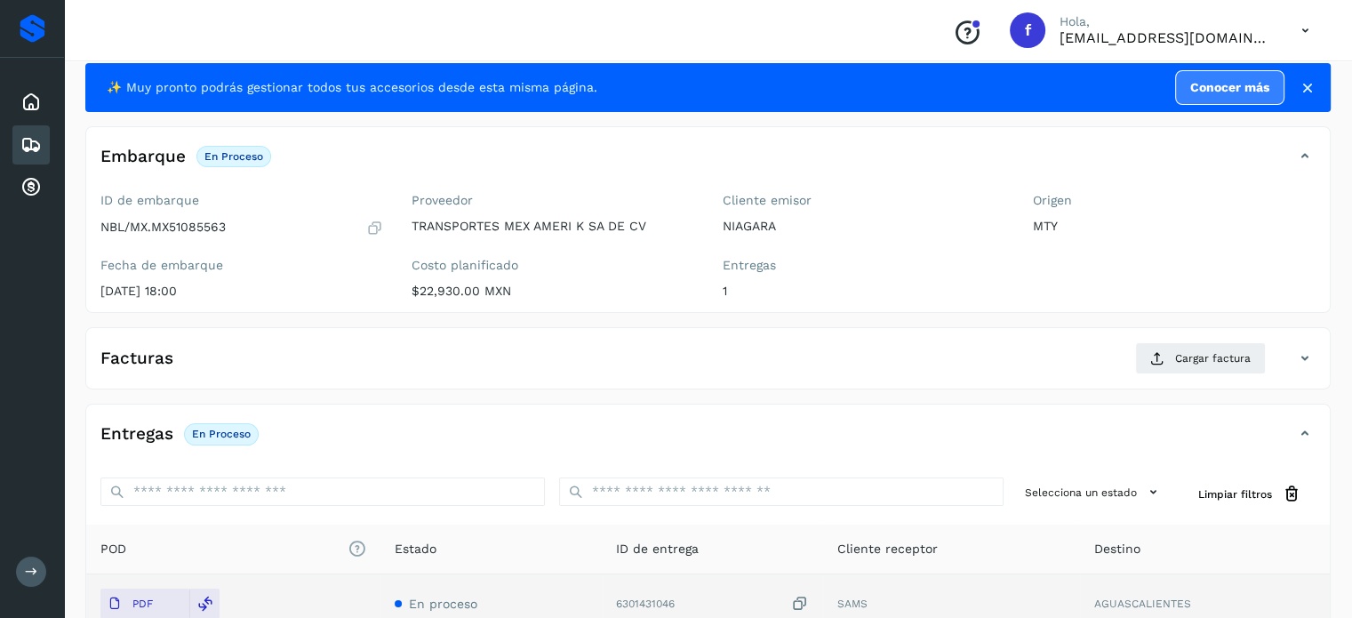
scroll to position [0, 0]
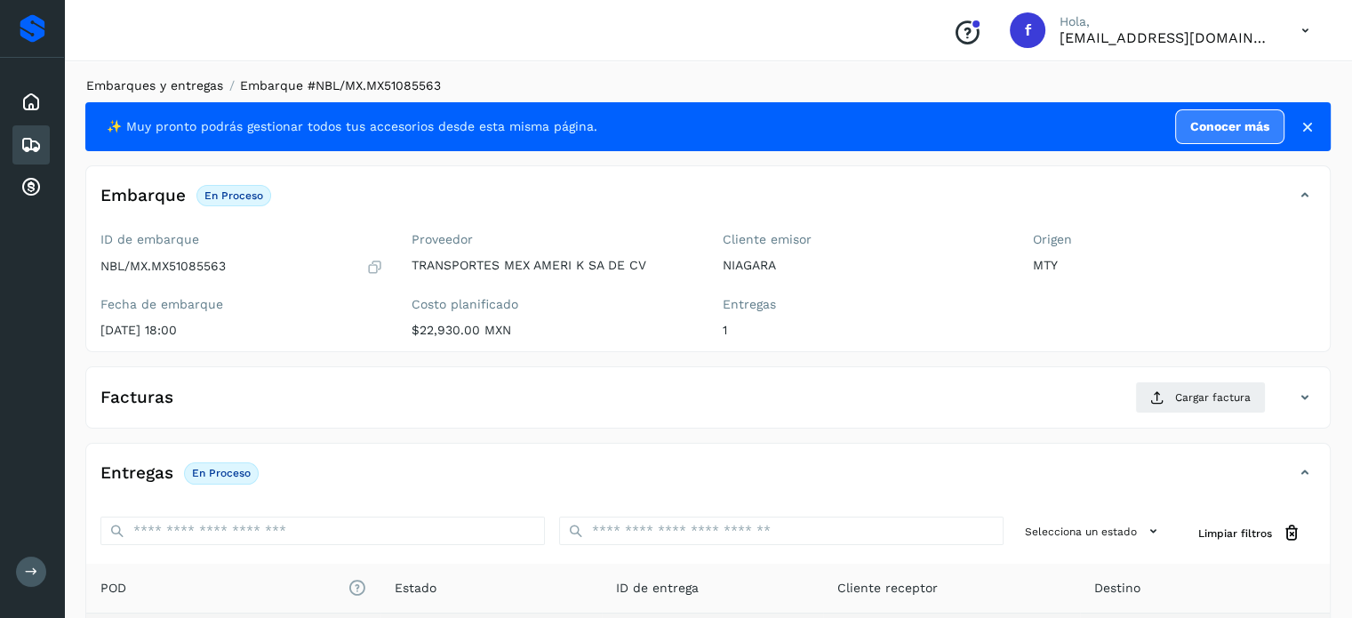
click at [170, 85] on link "Embarques y entregas" at bounding box center [154, 85] width 137 height 14
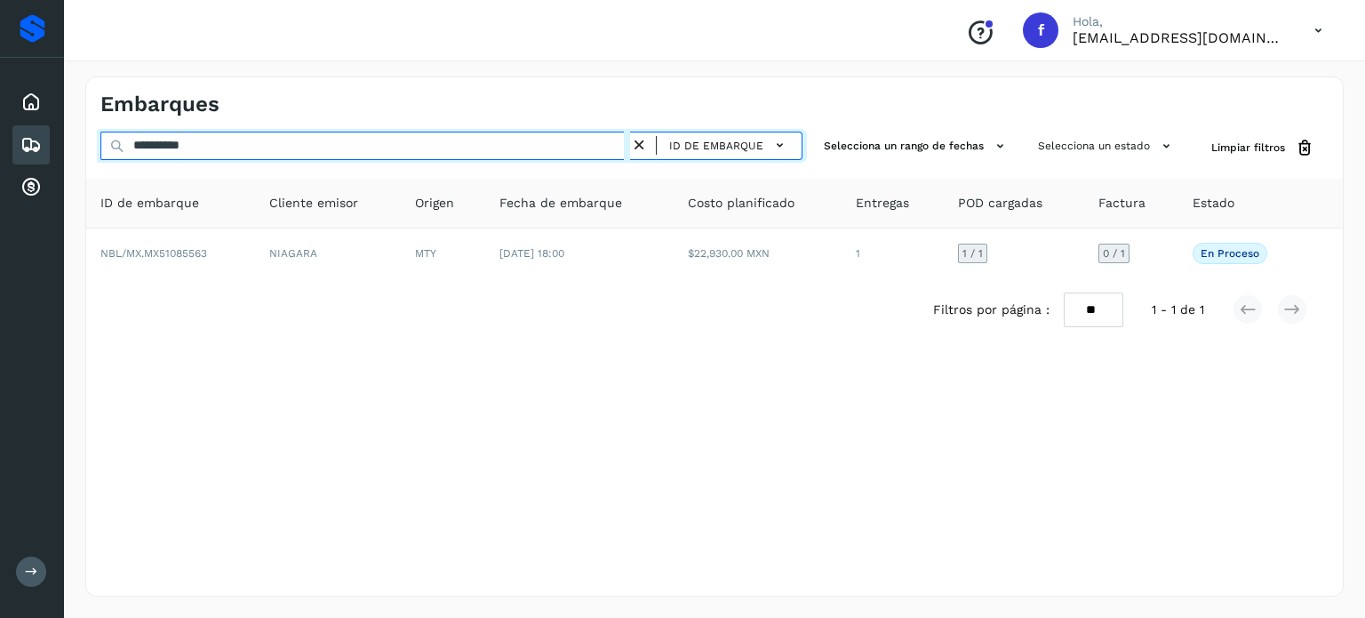
click at [178, 140] on input "**********" at bounding box center [365, 146] width 530 height 28
paste input "text"
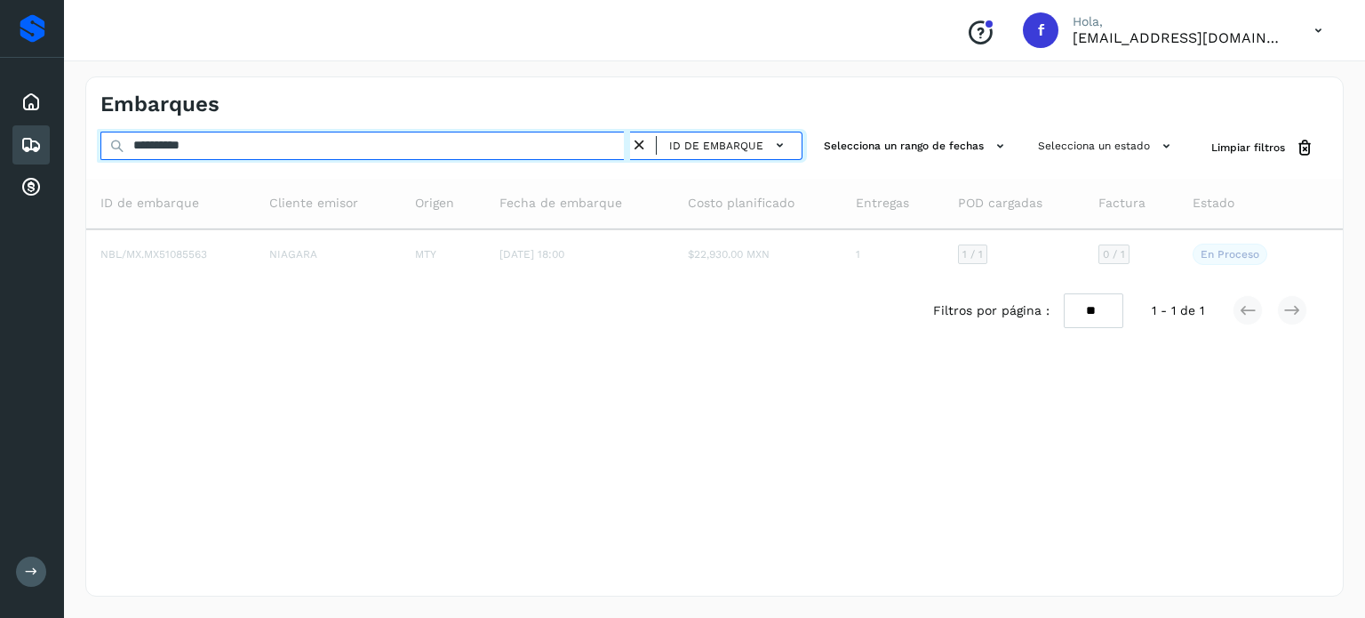
type input "**********"
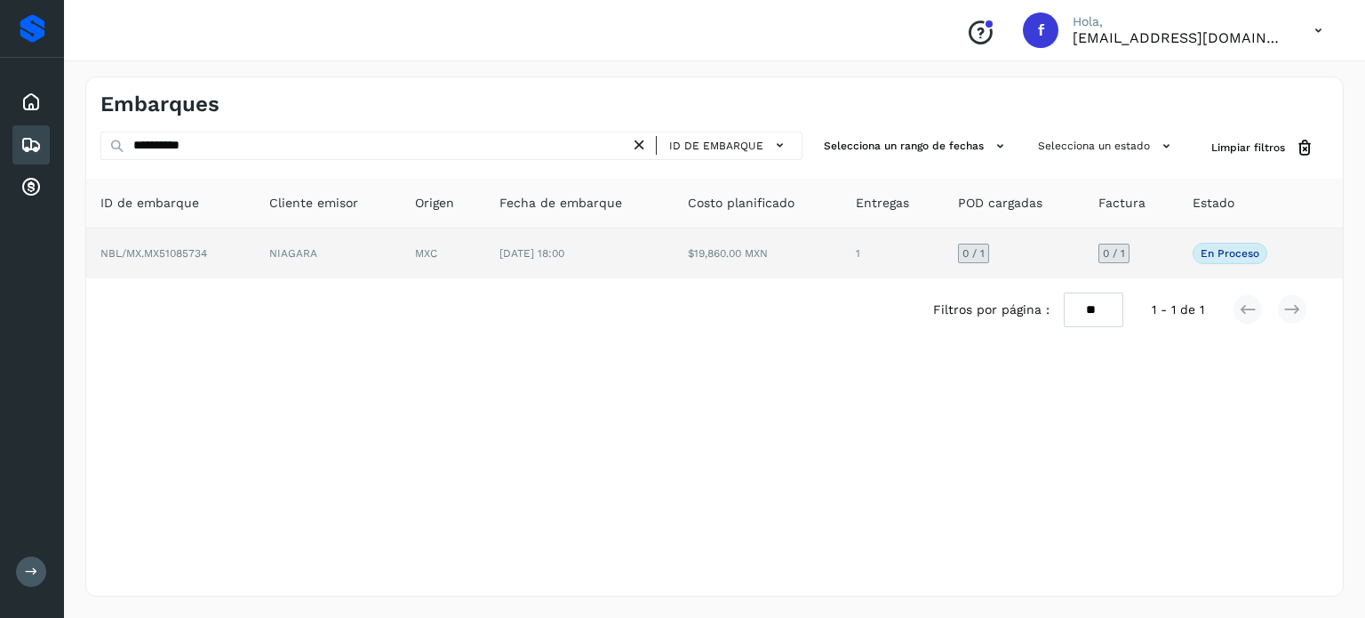
click at [655, 238] on td "[DATE] 18:00" at bounding box center [579, 253] width 188 height 50
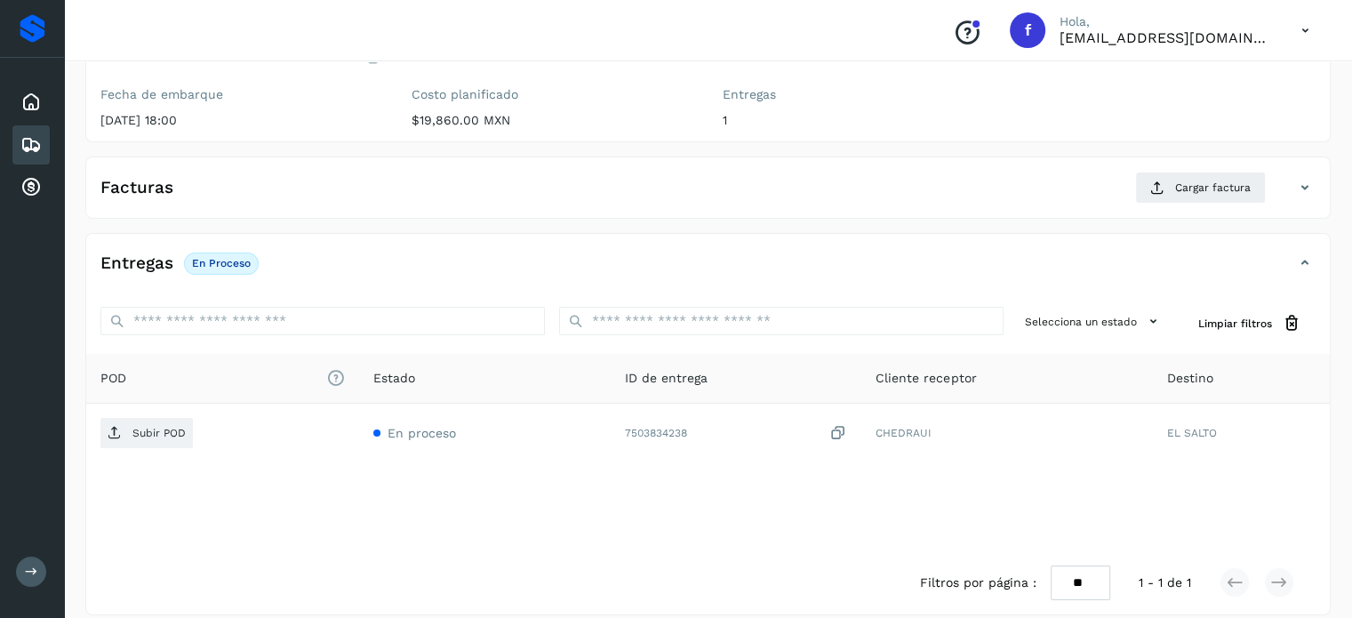
scroll to position [226, 0]
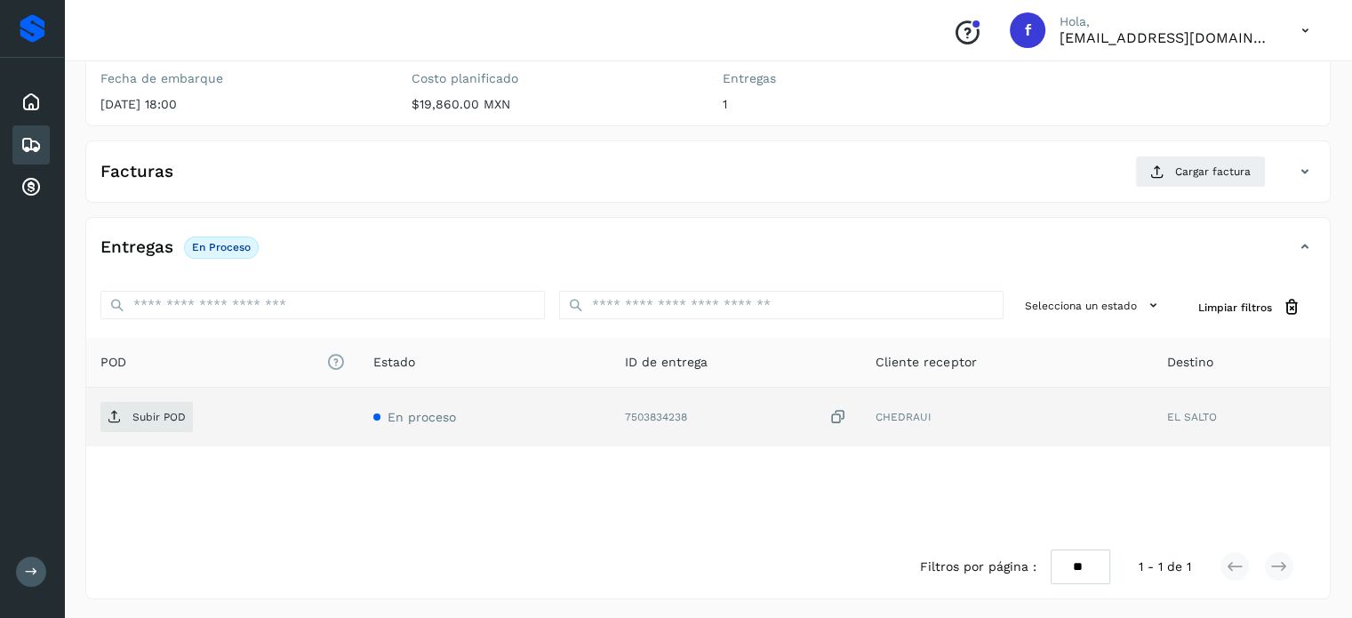
click at [837, 418] on icon at bounding box center [838, 417] width 18 height 19
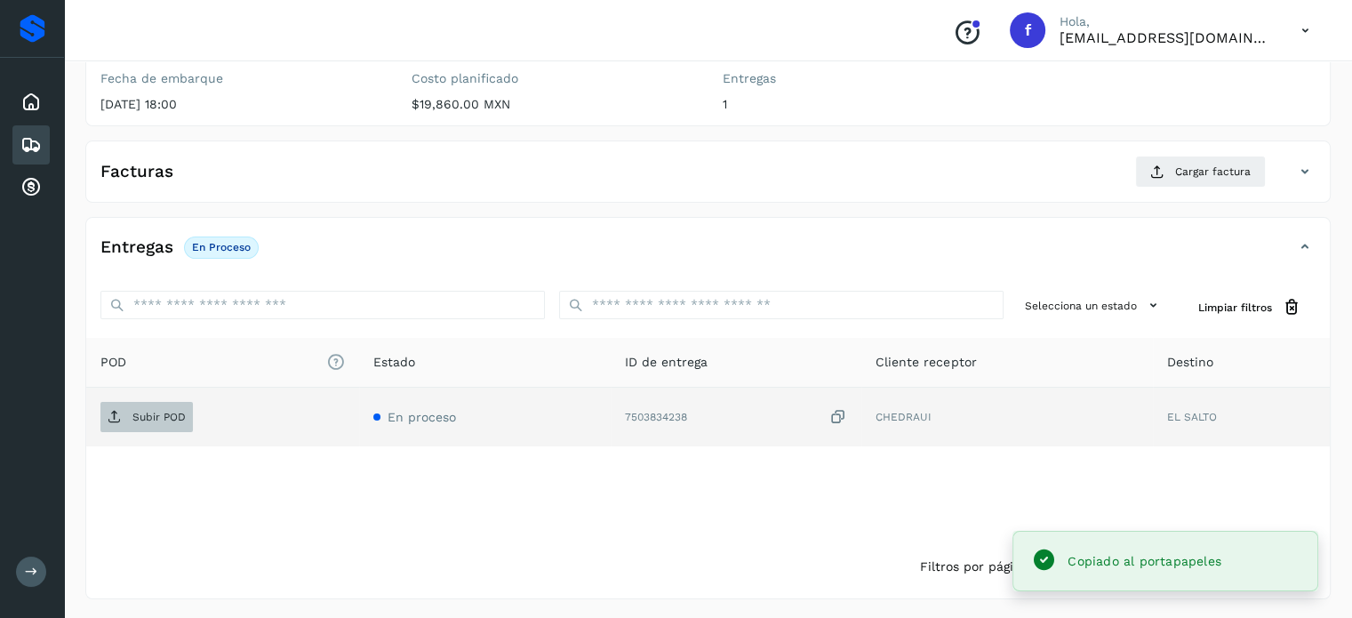
click at [116, 426] on span "Subir POD" at bounding box center [146, 417] width 92 height 28
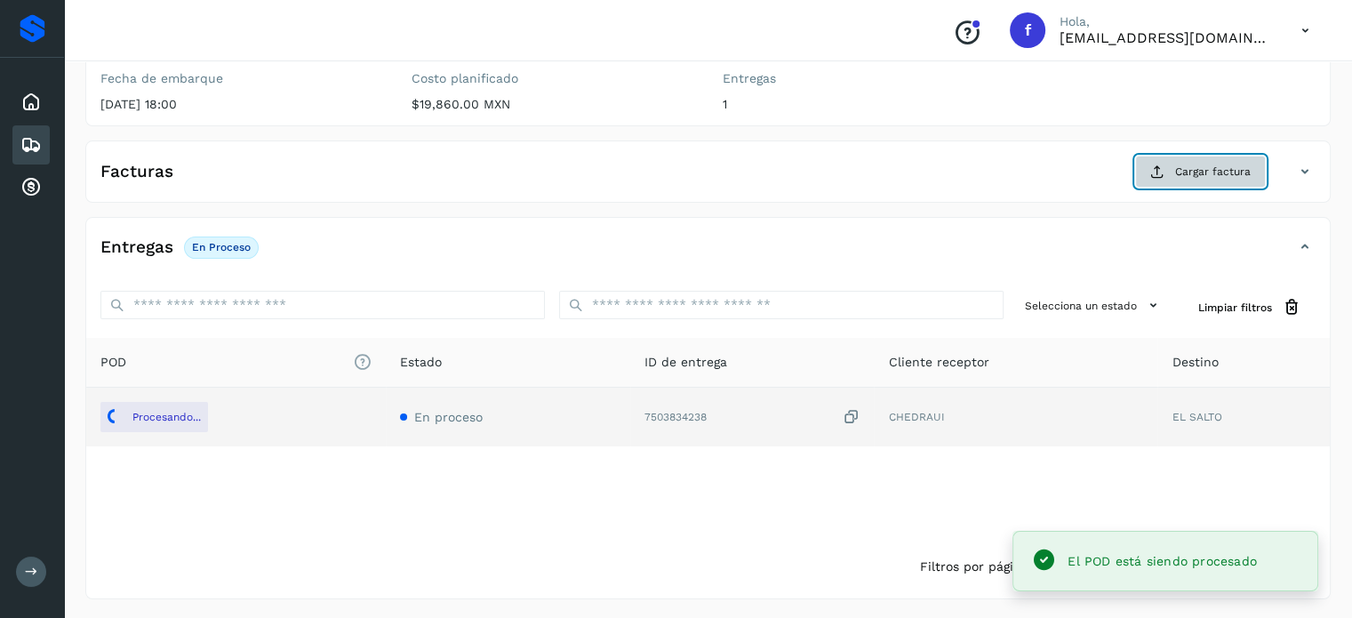
click at [1195, 167] on span "Cargar factura" at bounding box center [1213, 172] width 76 height 16
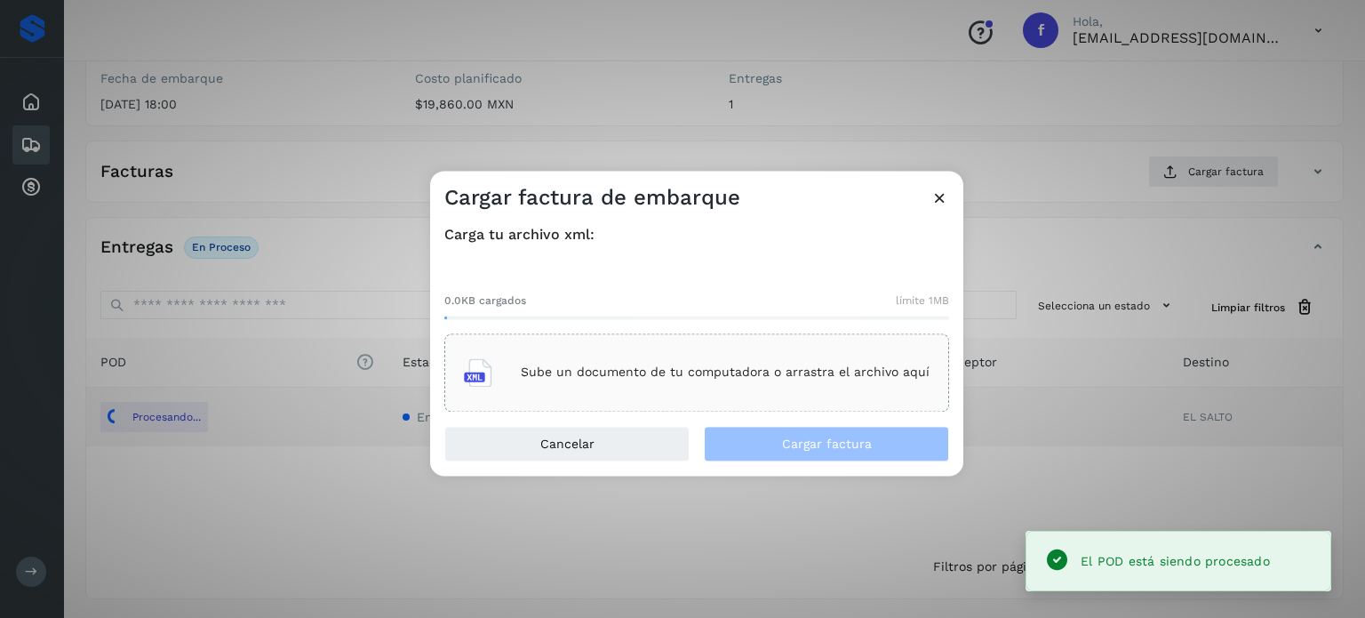
click at [786, 391] on div "Sube un documento de tu computadora o arrastra el archivo aquí" at bounding box center [697, 372] width 466 height 48
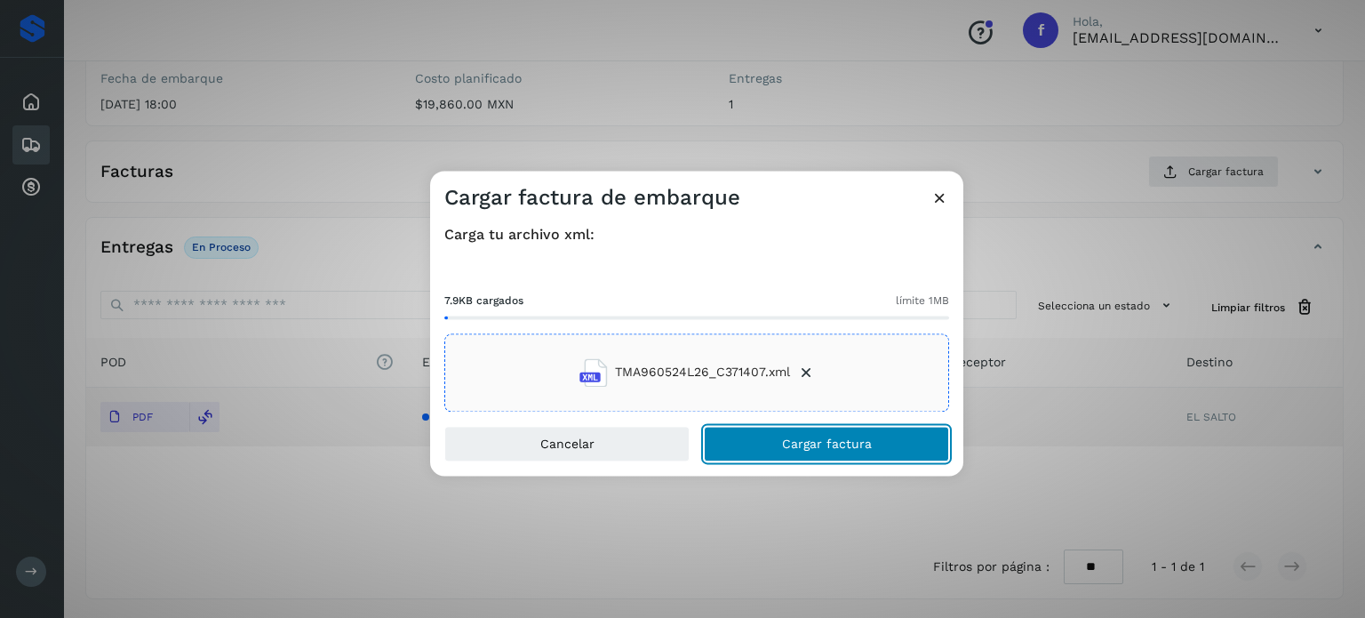
click at [838, 457] on button "Cargar factura" at bounding box center [826, 444] width 245 height 36
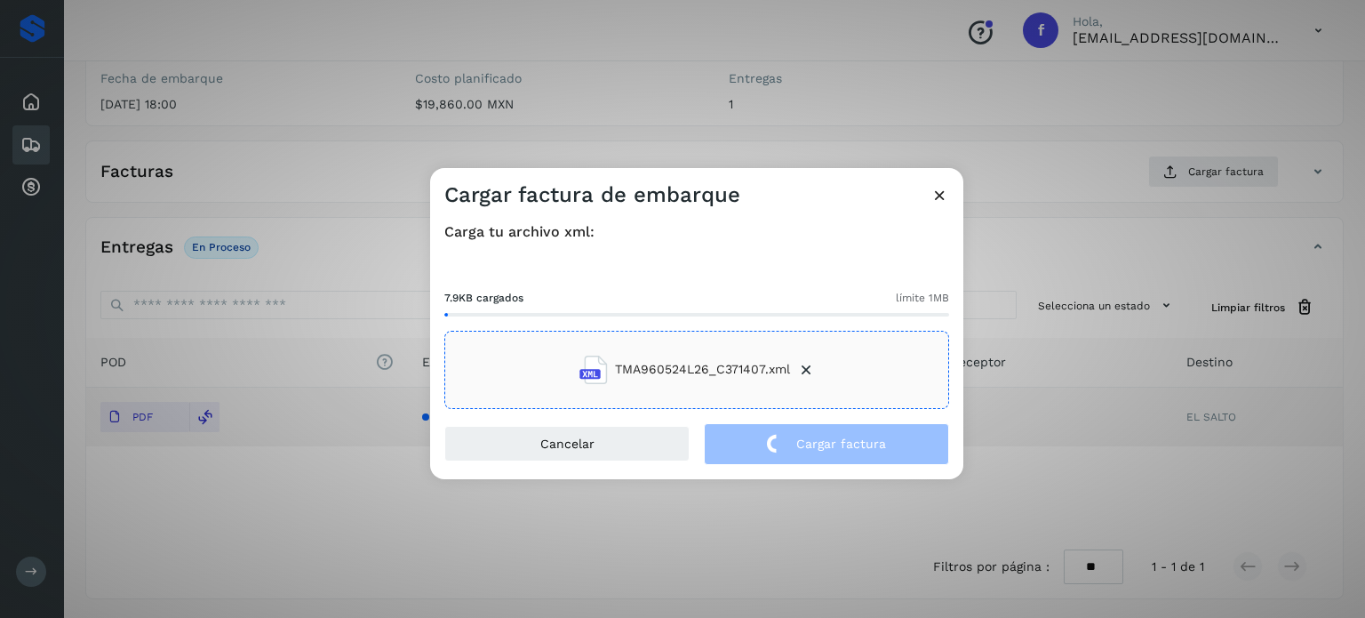
click at [300, 237] on div "Cargar factura de embarque Carga tu archivo xml: 7.9KB cargados límite 1MB TMA9…" at bounding box center [682, 309] width 1365 height 618
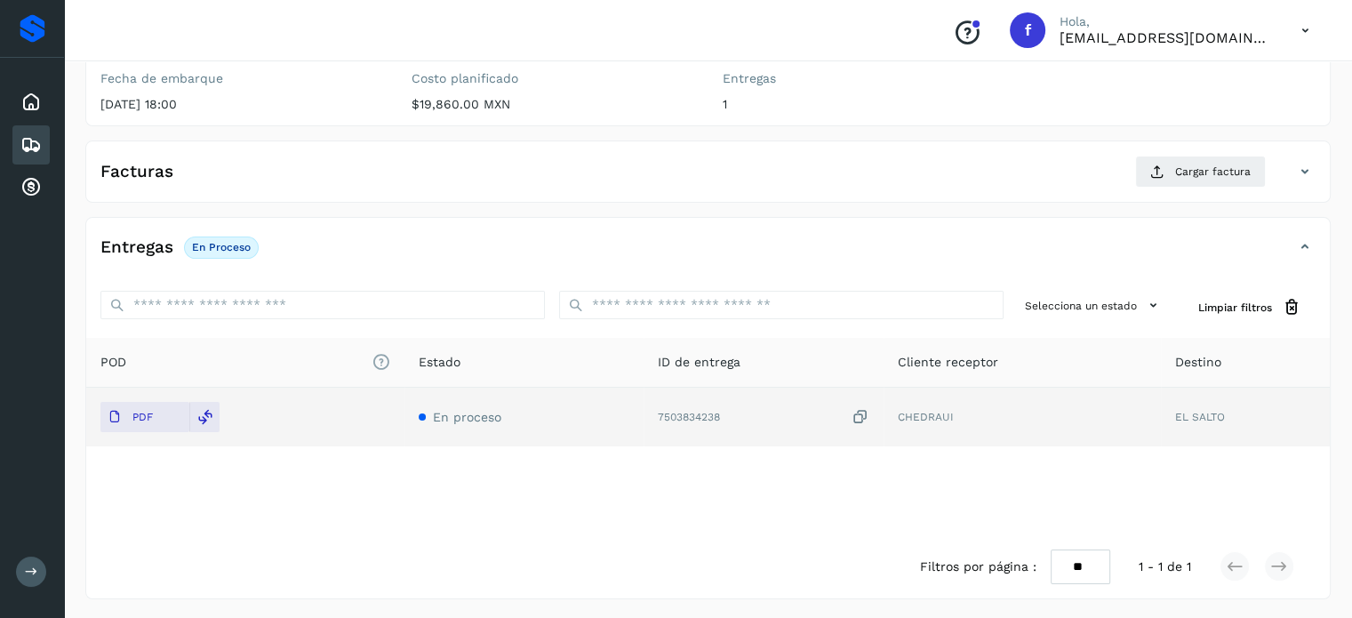
scroll to position [0, 0]
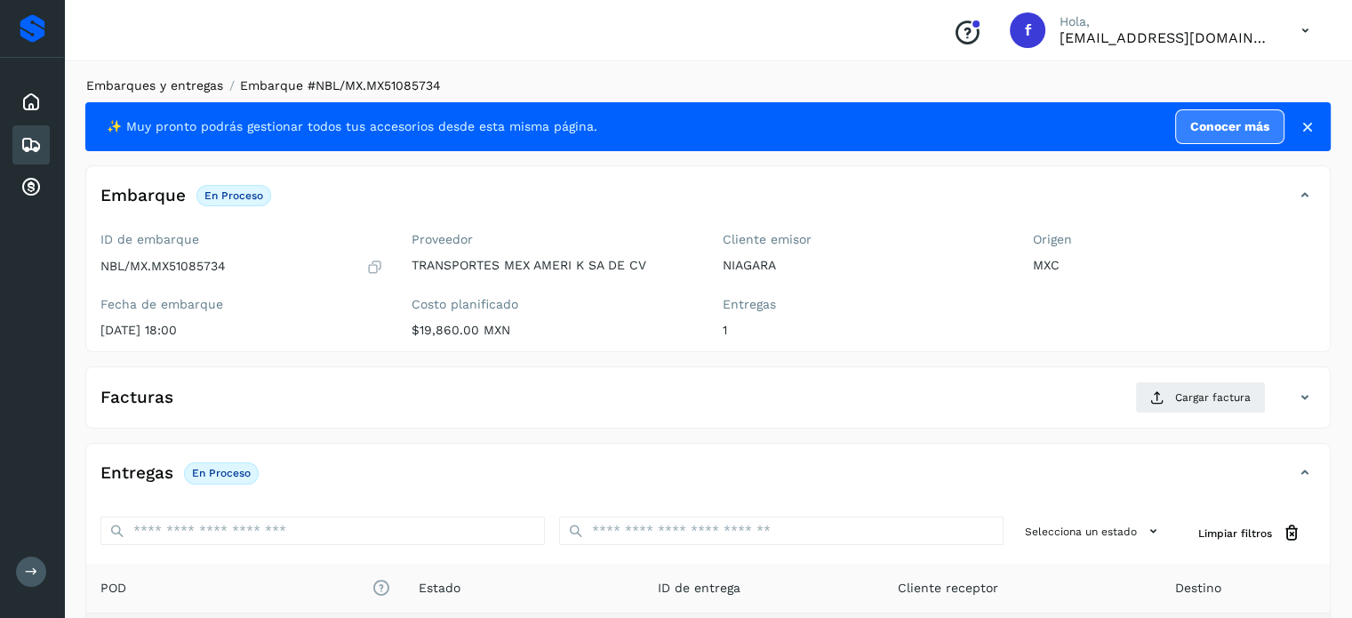
click at [127, 85] on link "Embarques y entregas" at bounding box center [154, 85] width 137 height 14
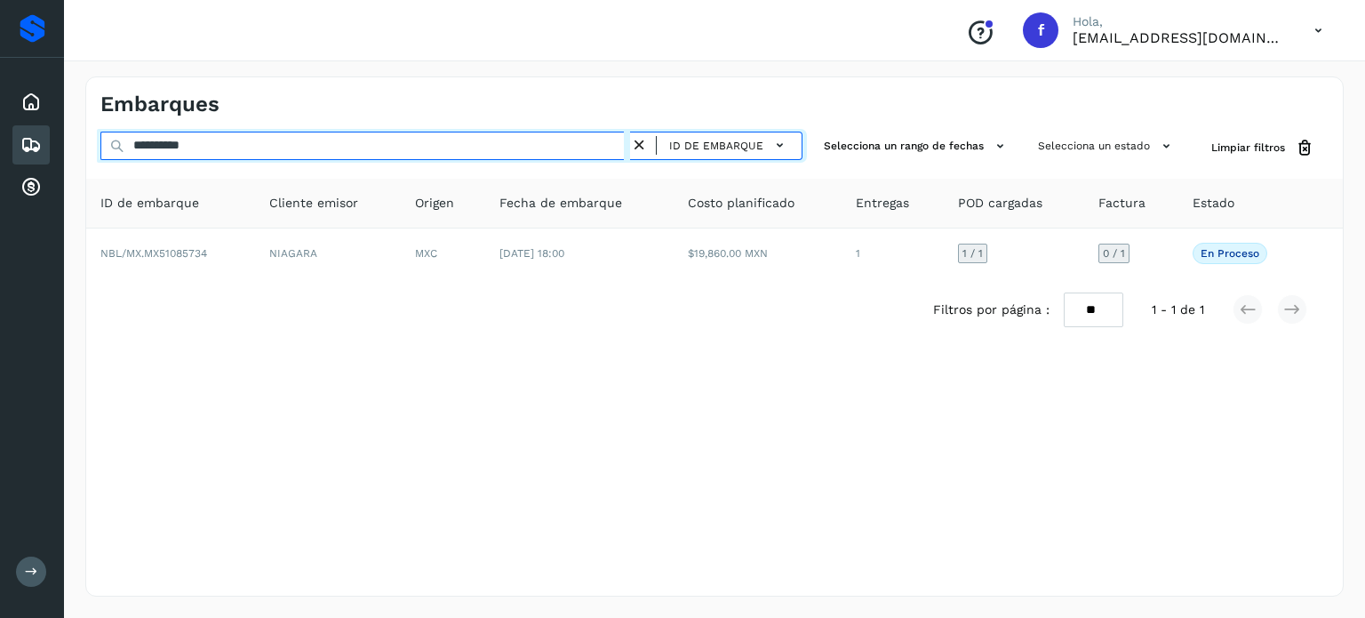
click at [156, 141] on input "**********" at bounding box center [365, 146] width 530 height 28
paste input "text"
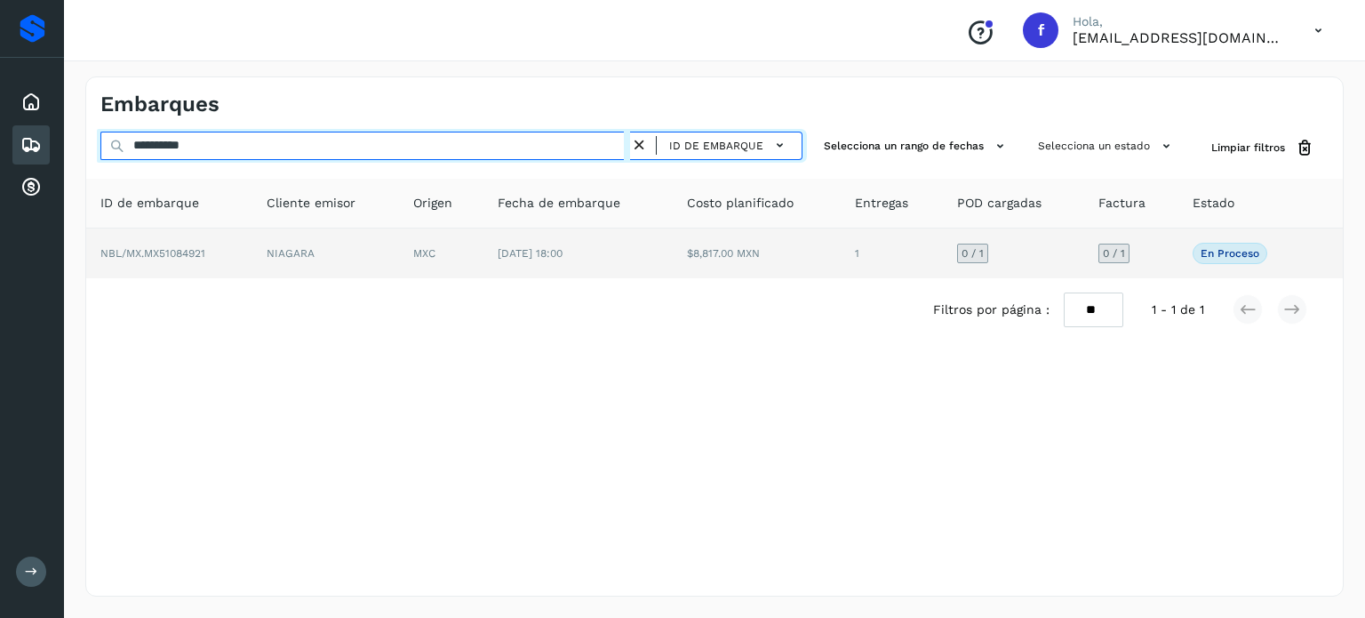
type input "**********"
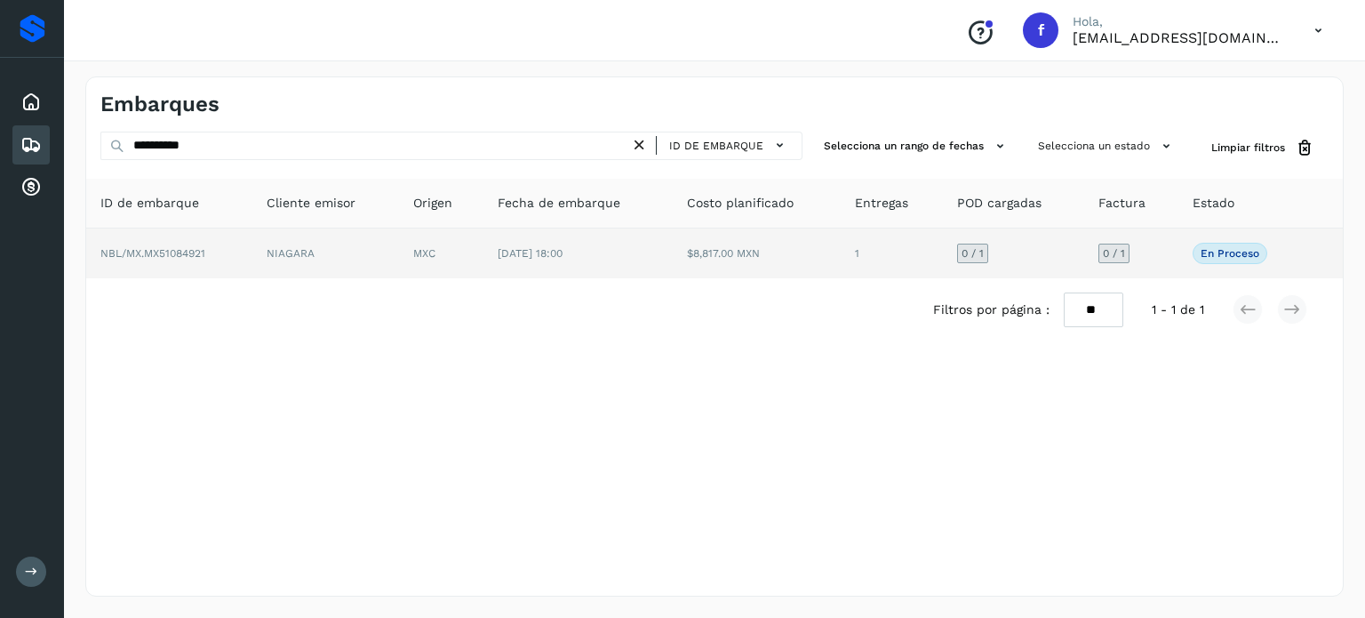
click at [667, 262] on td "[DATE] 18:00" at bounding box center [578, 253] width 188 height 50
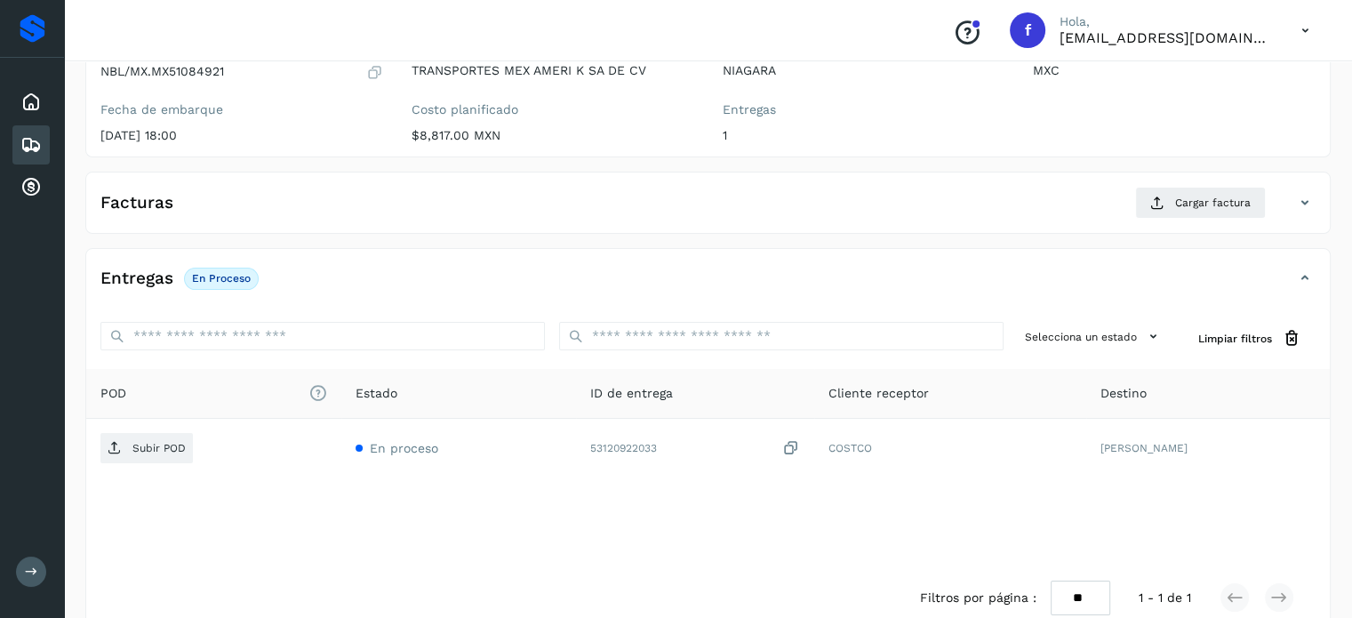
scroll to position [214, 0]
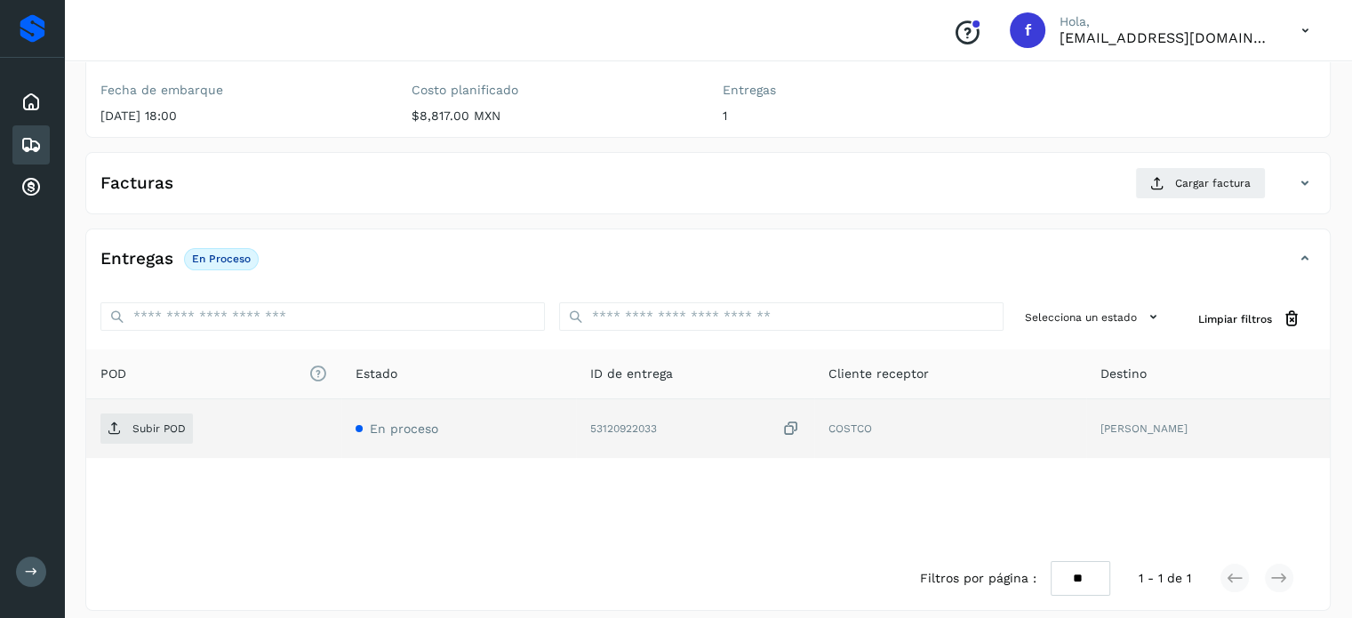
click at [782, 428] on icon at bounding box center [791, 429] width 18 height 19
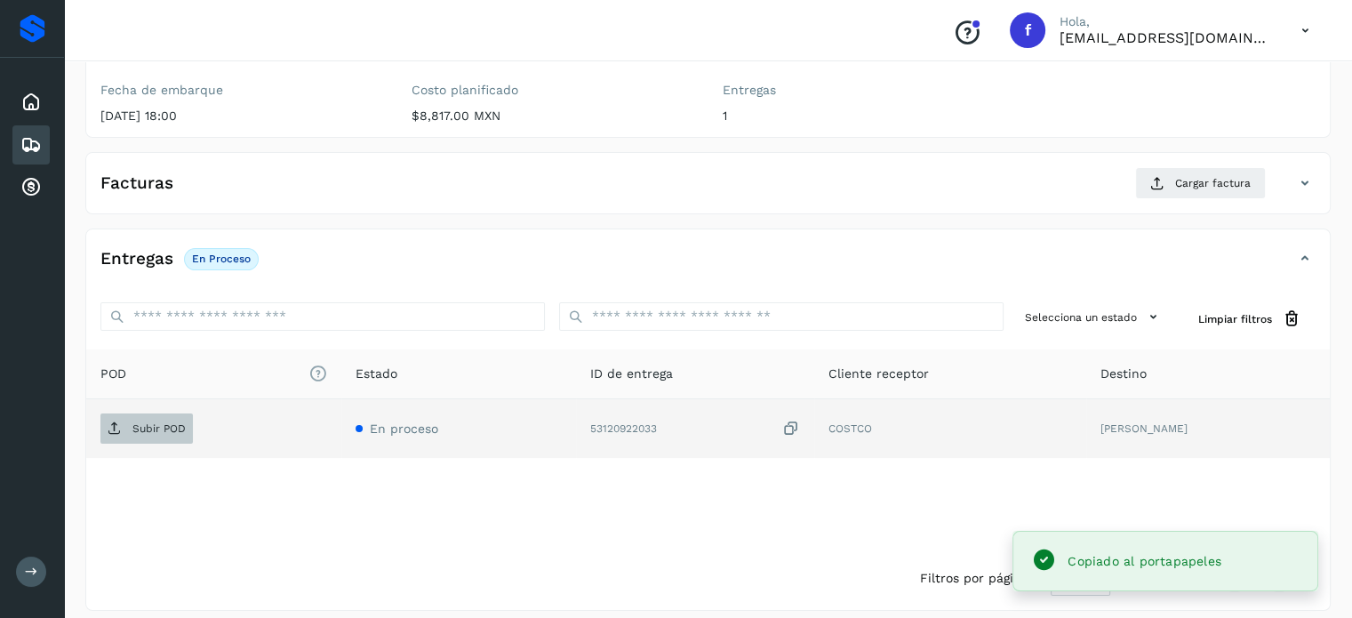
click at [151, 440] on button "Subir POD" at bounding box center [146, 428] width 92 height 30
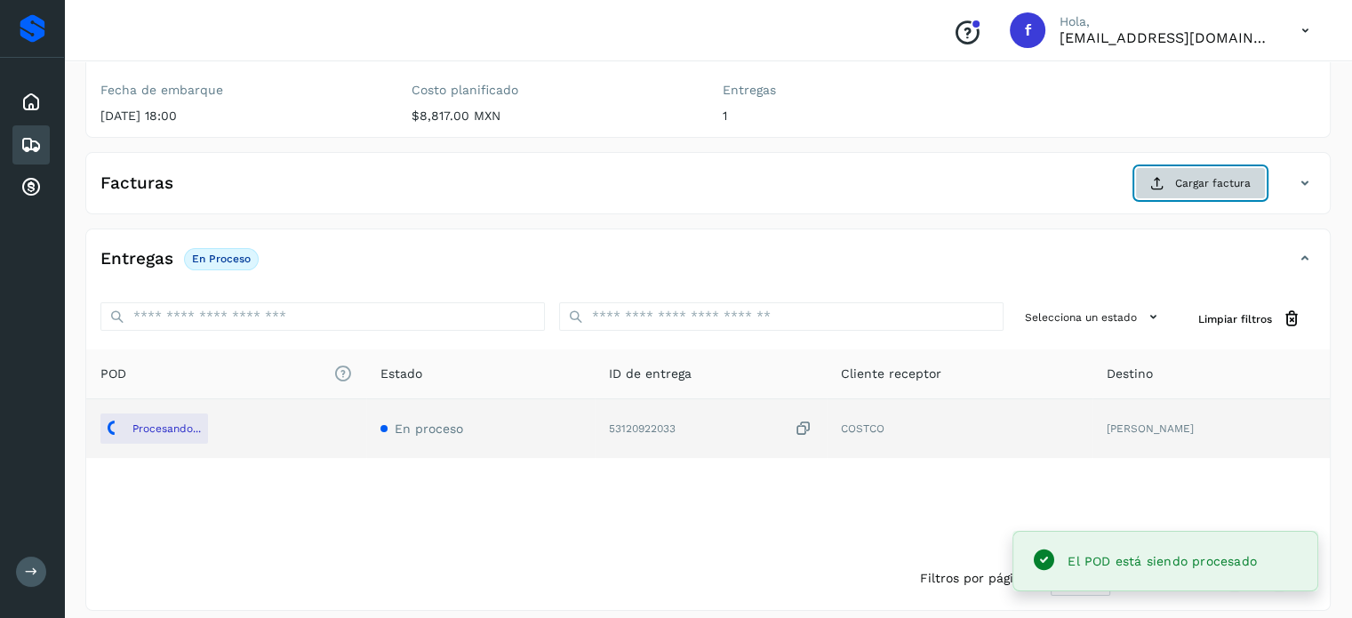
click at [1196, 181] on span "Cargar factura" at bounding box center [1213, 183] width 76 height 16
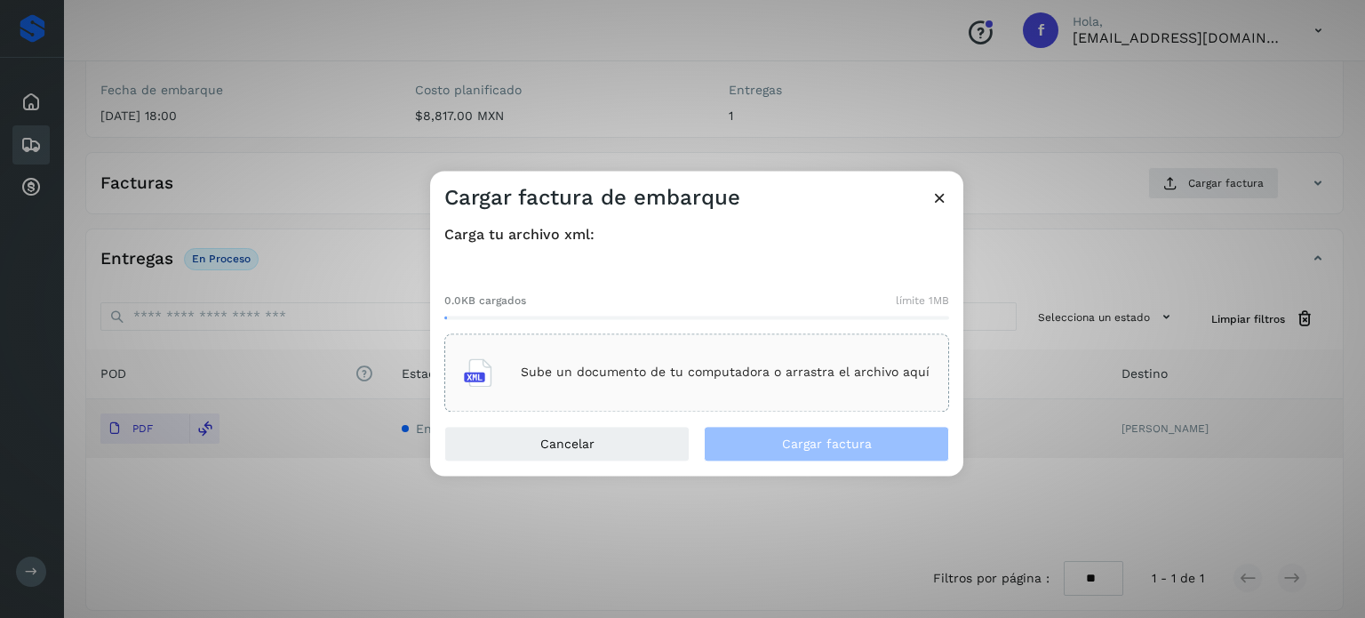
click at [713, 380] on div "Sube un documento de tu computadora o arrastra el archivo aquí" at bounding box center [697, 372] width 466 height 48
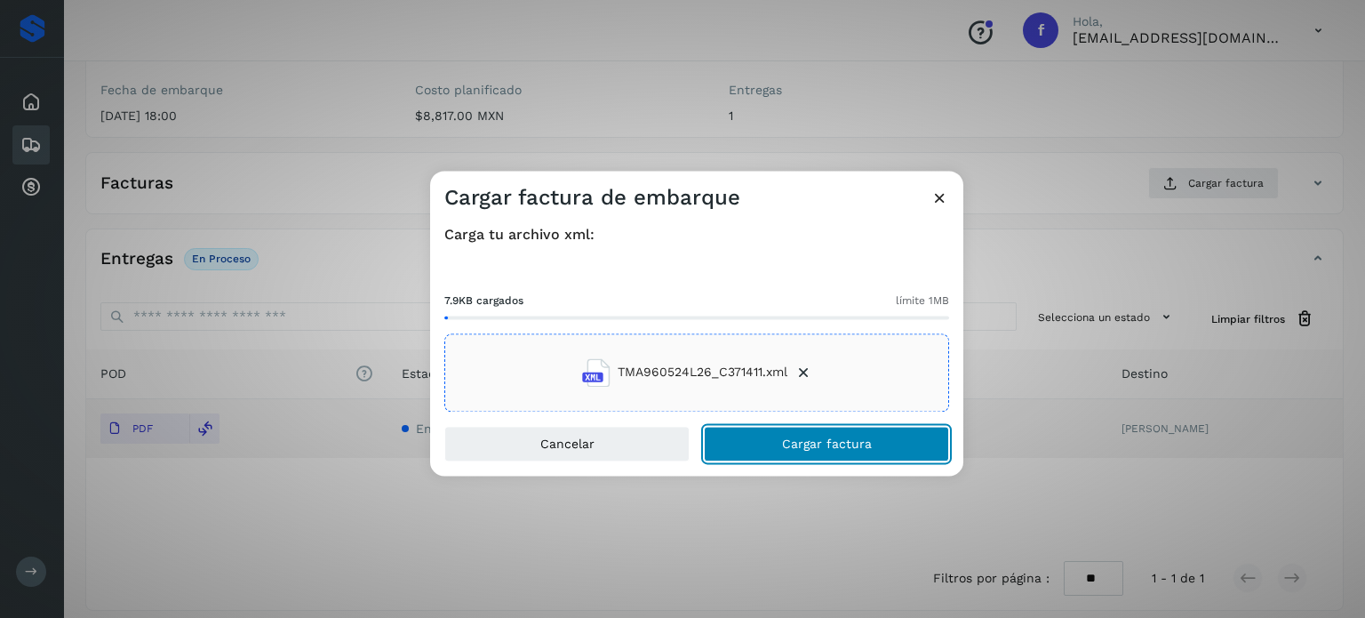
click at [795, 443] on span "Cargar factura" at bounding box center [827, 443] width 90 height 12
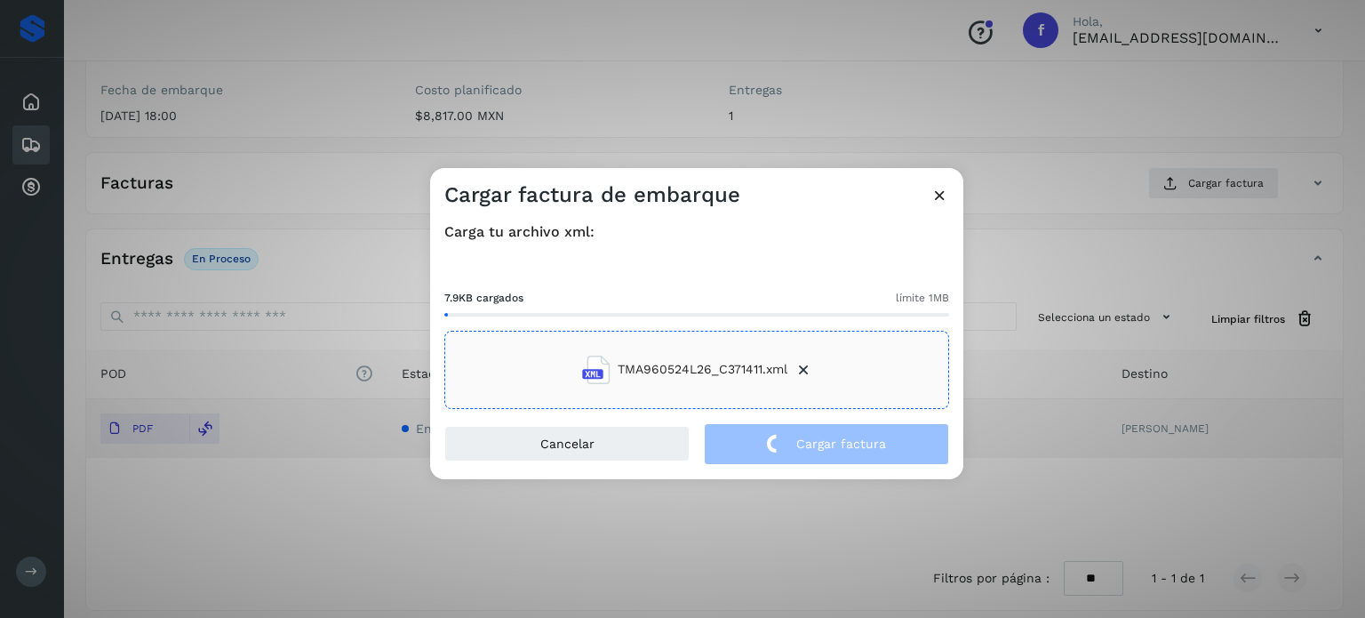
click at [338, 84] on div "Cargar factura de embarque Carga tu archivo xml: 7.9KB cargados límite 1MB TMA9…" at bounding box center [682, 309] width 1365 height 618
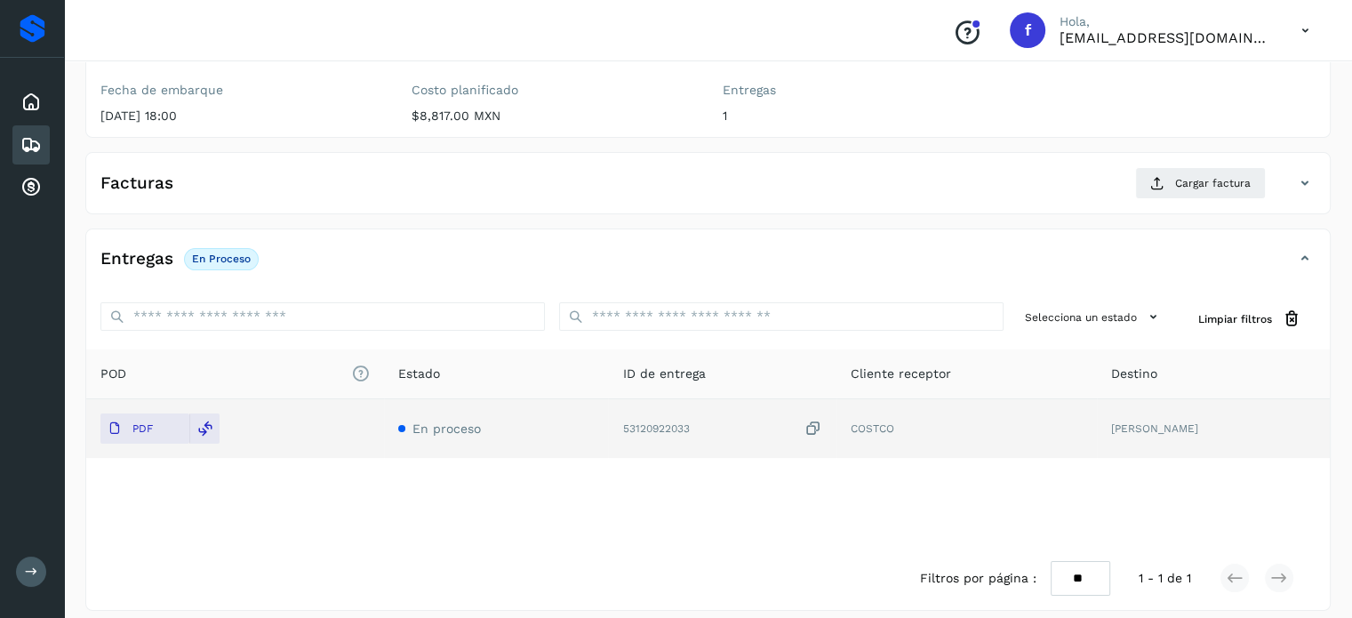
scroll to position [0, 0]
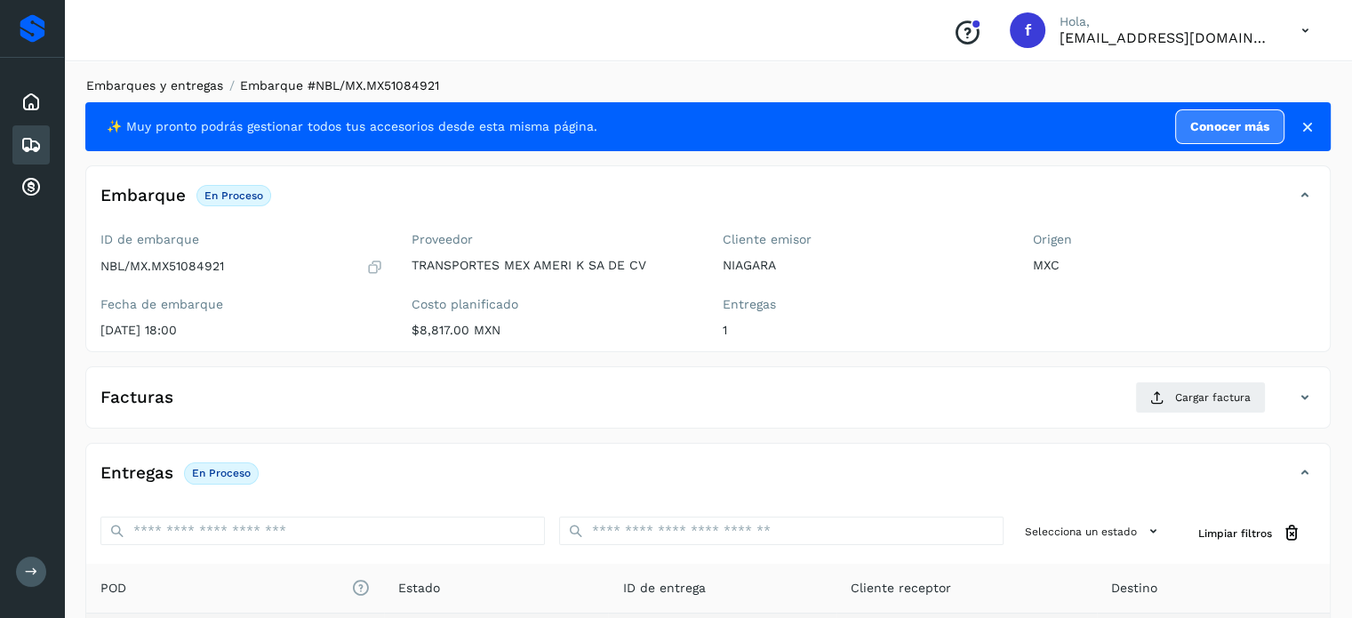
click at [138, 88] on link "Embarques y entregas" at bounding box center [154, 85] width 137 height 14
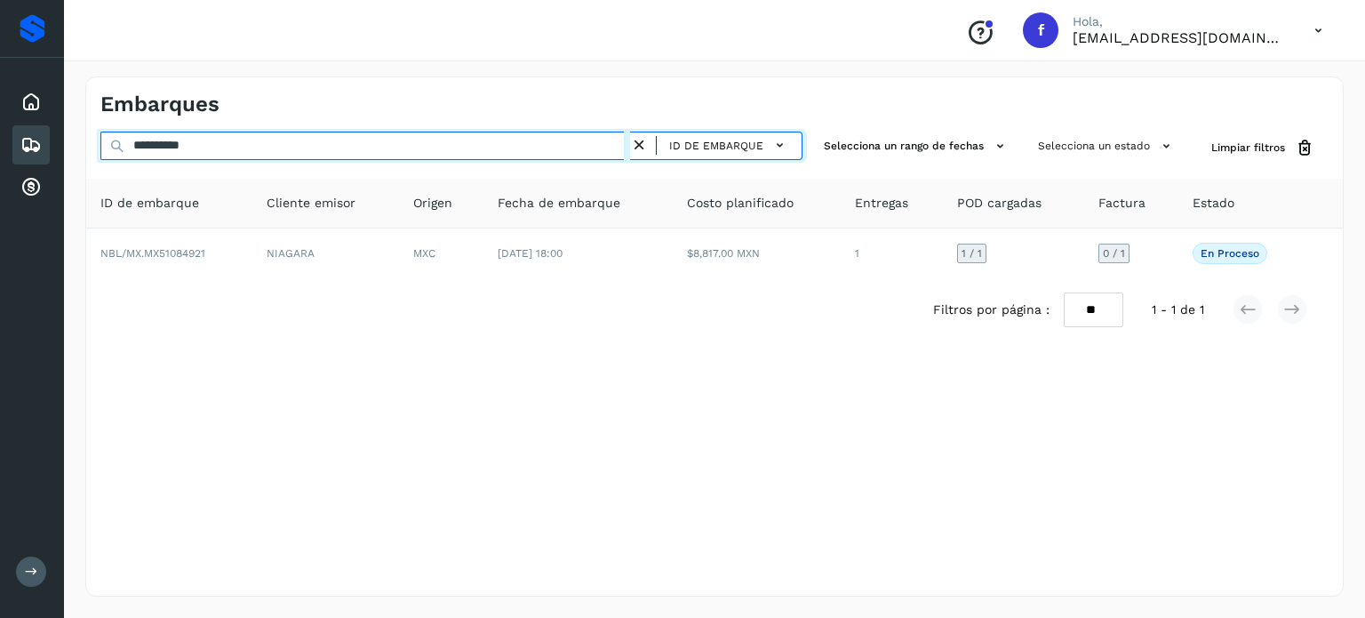
click at [170, 149] on input "**********" at bounding box center [365, 146] width 530 height 28
paste input "text"
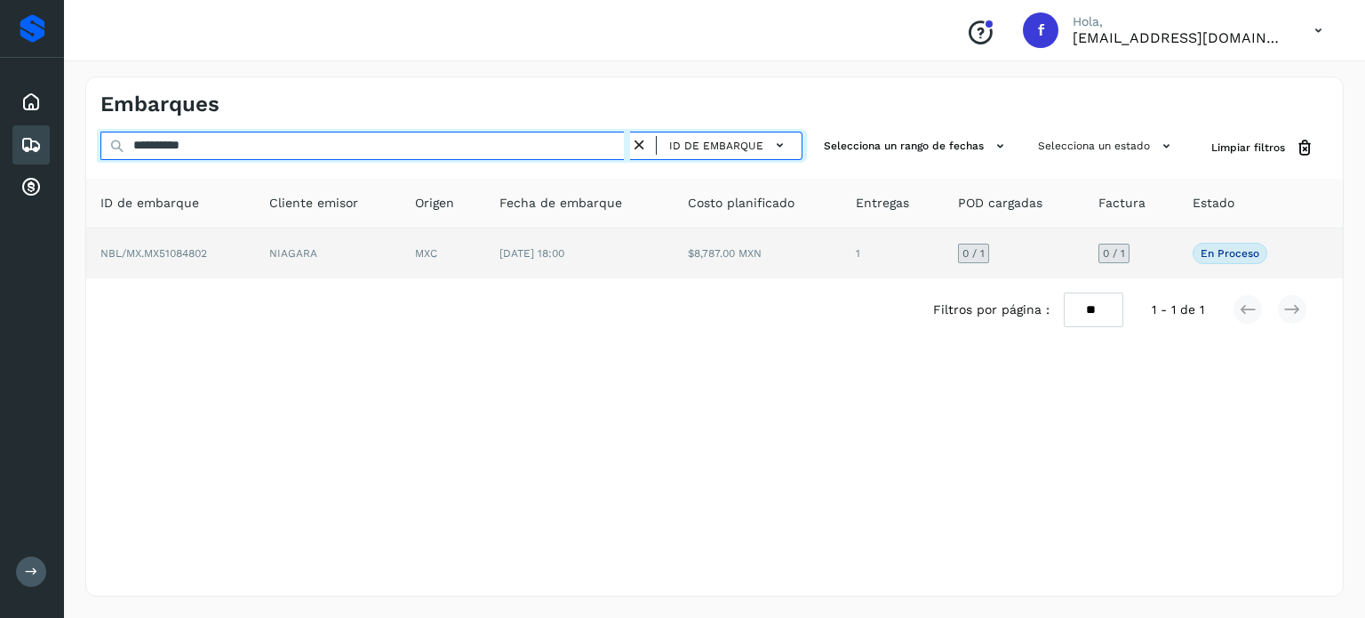
type input "**********"
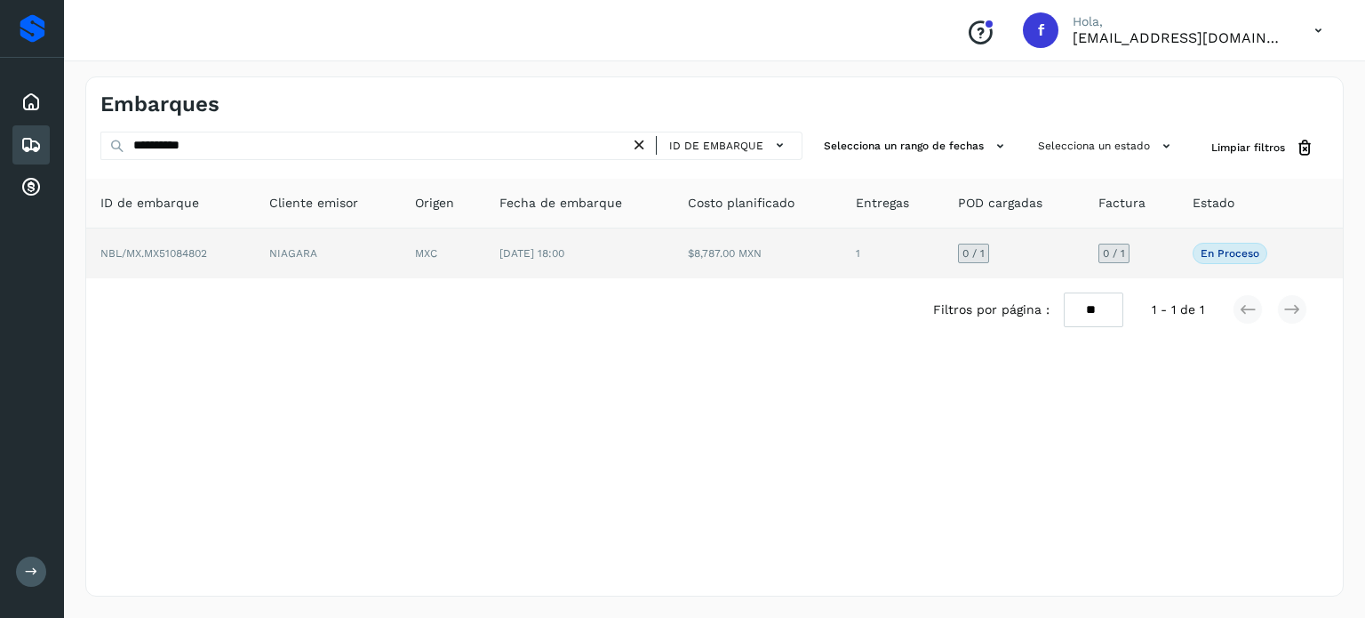
click at [659, 257] on td "[DATE] 18:00" at bounding box center [579, 253] width 188 height 50
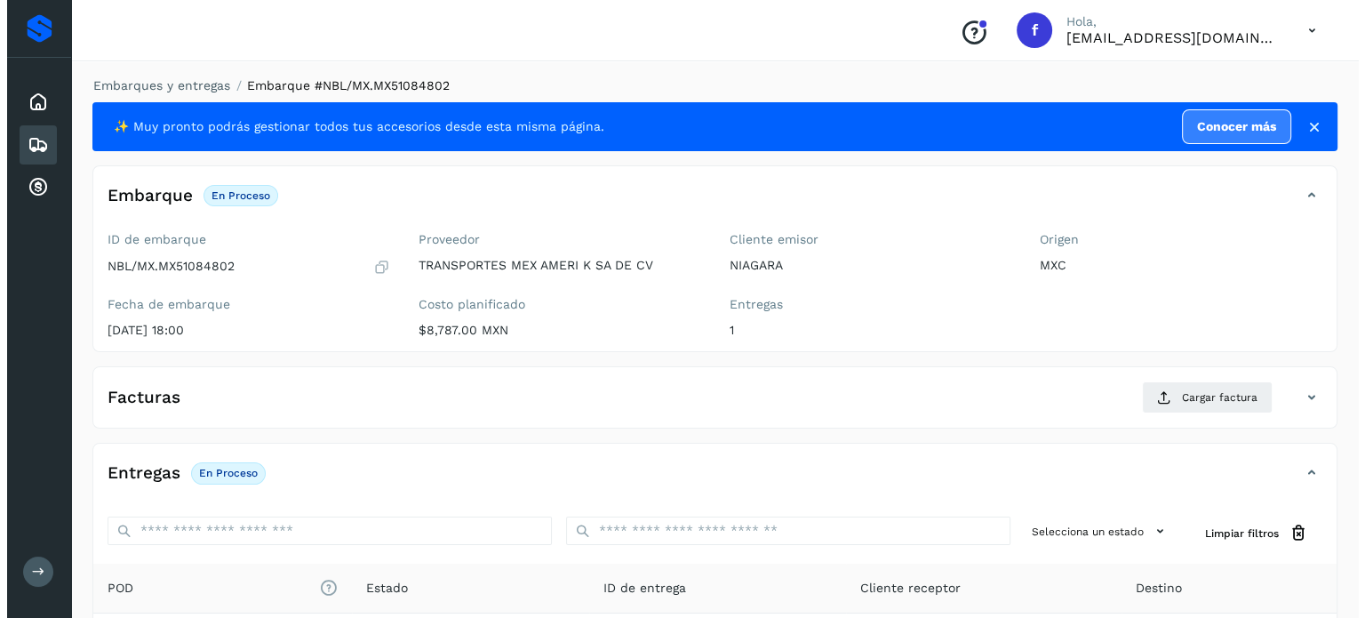
scroll to position [226, 0]
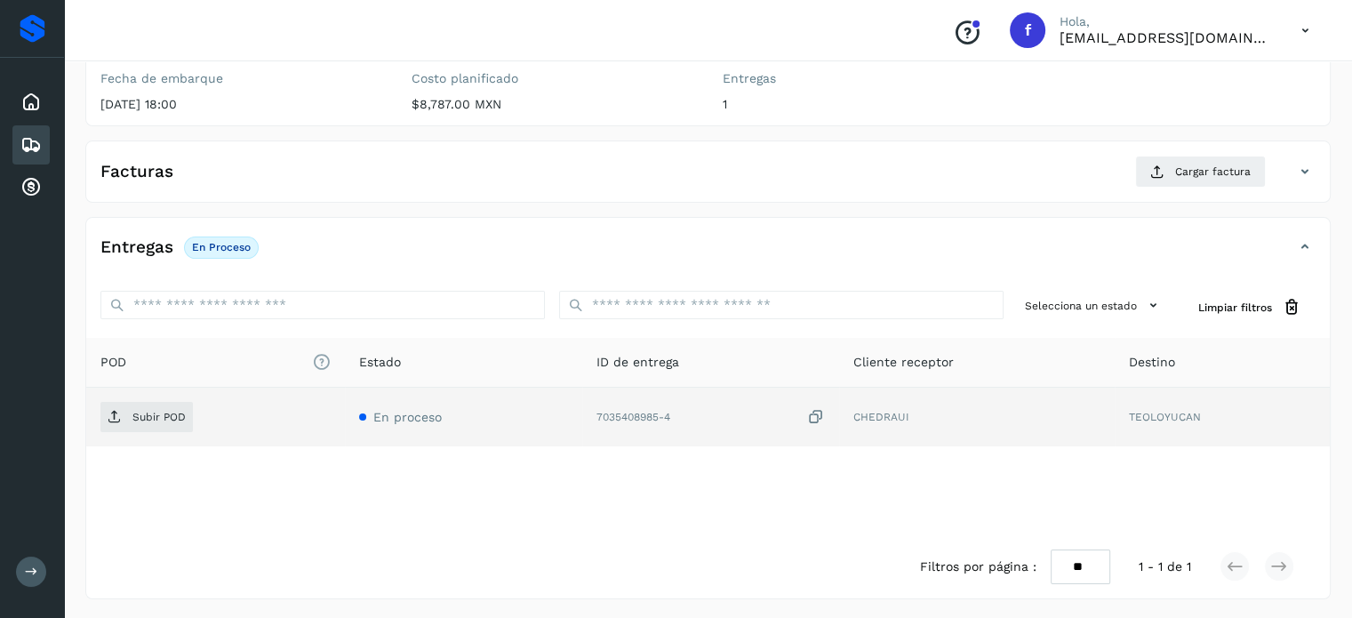
click at [818, 420] on icon at bounding box center [816, 417] width 18 height 19
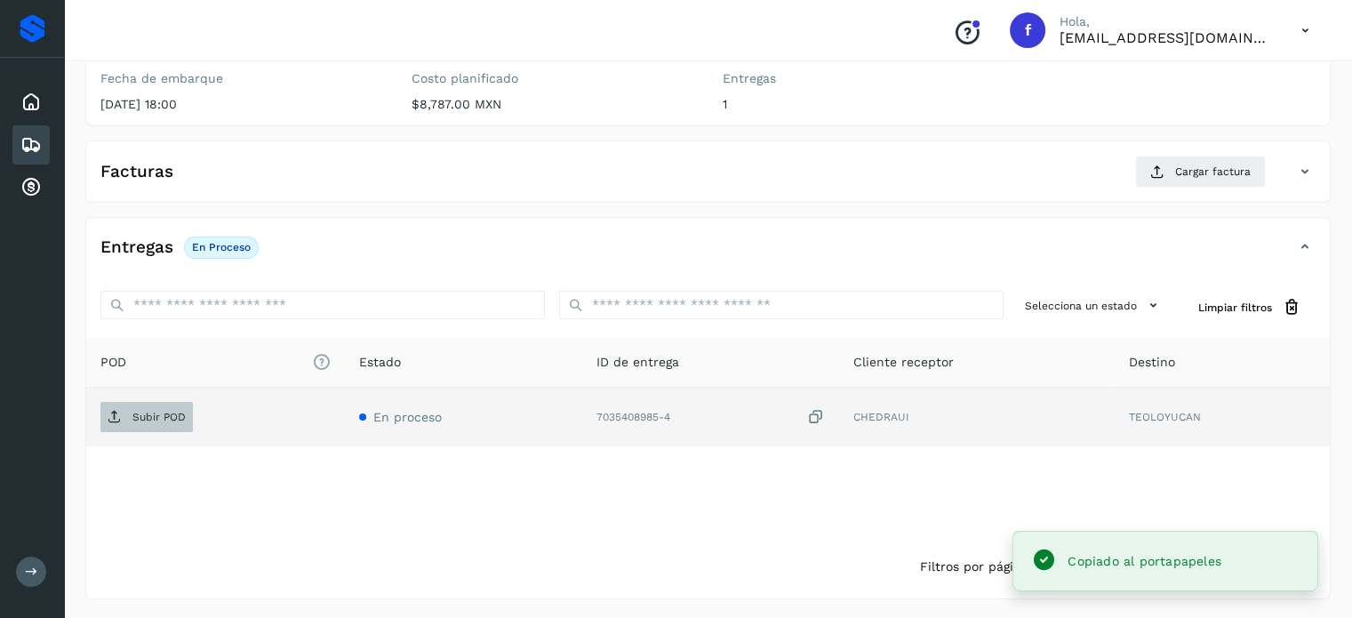
click at [171, 420] on p "Subir POD" at bounding box center [158, 417] width 53 height 12
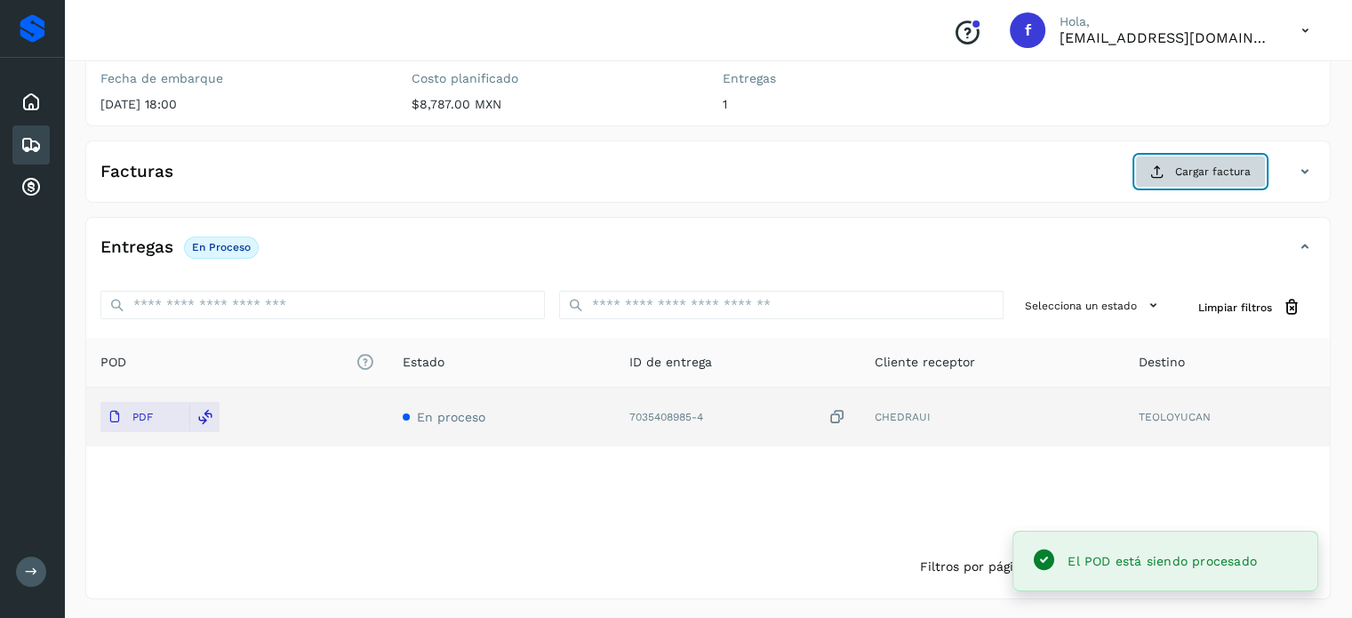
click at [1195, 169] on span "Cargar factura" at bounding box center [1213, 172] width 76 height 16
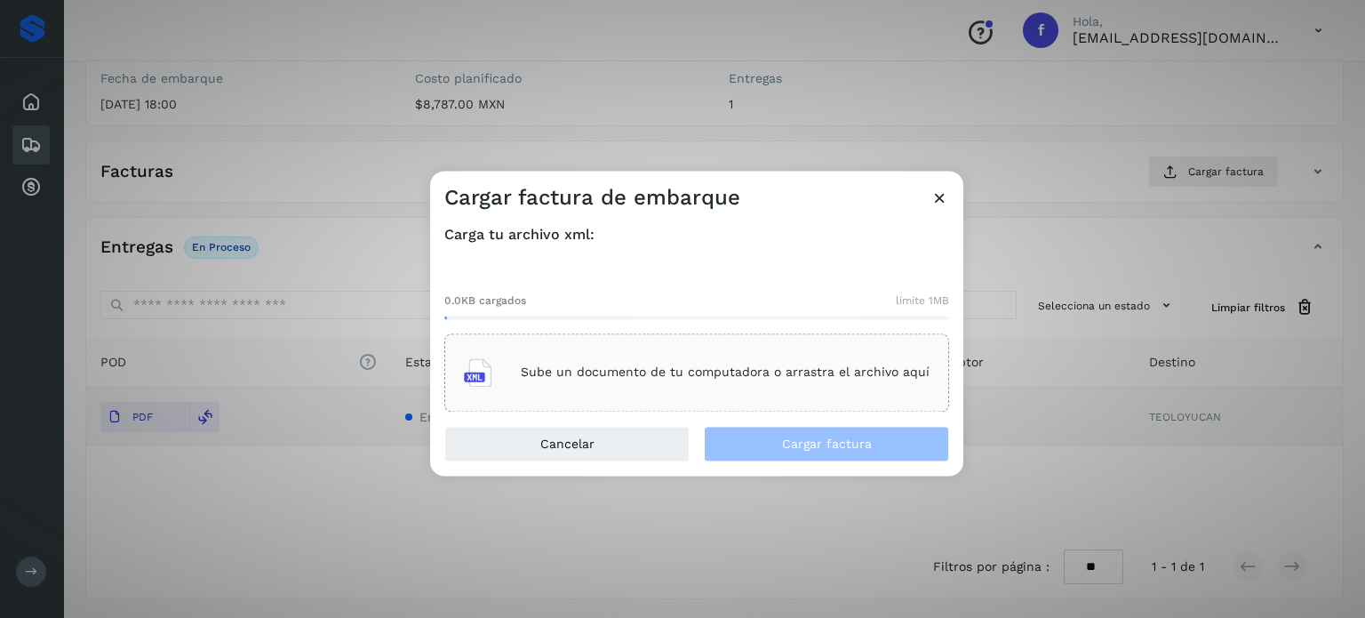
click at [739, 368] on p "Sube un documento de tu computadora o arrastra el archivo aquí" at bounding box center [725, 372] width 409 height 15
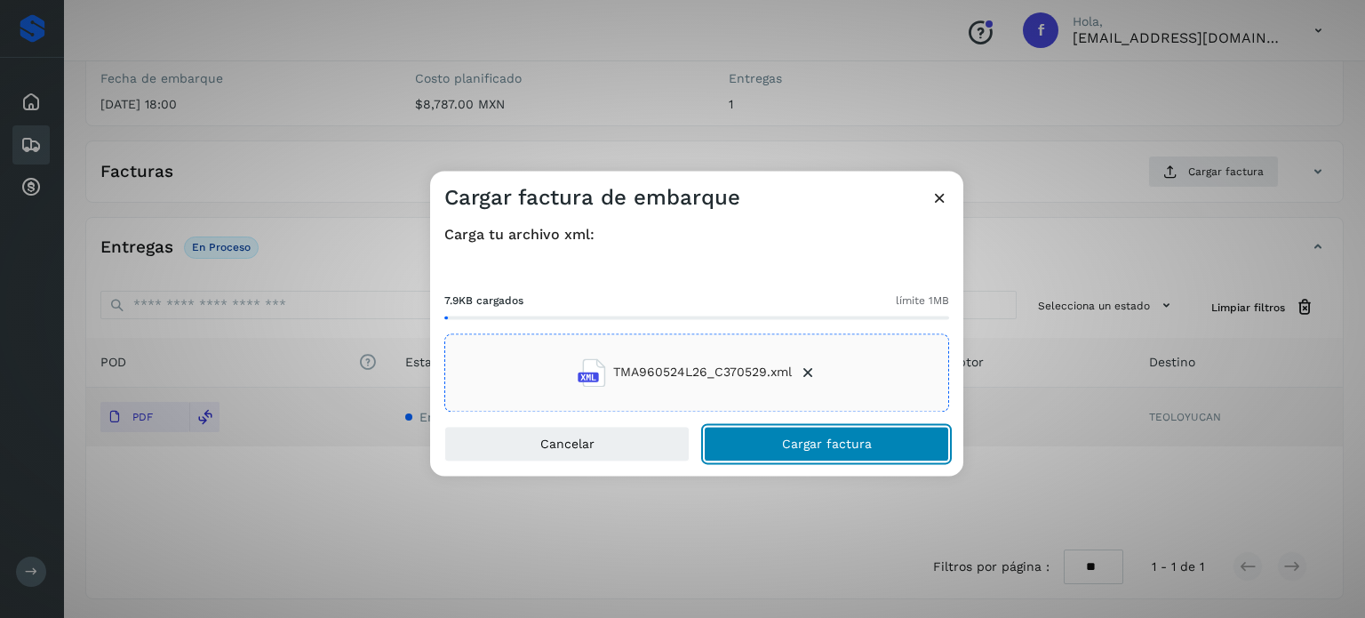
click at [801, 439] on span "Cargar factura" at bounding box center [827, 443] width 90 height 12
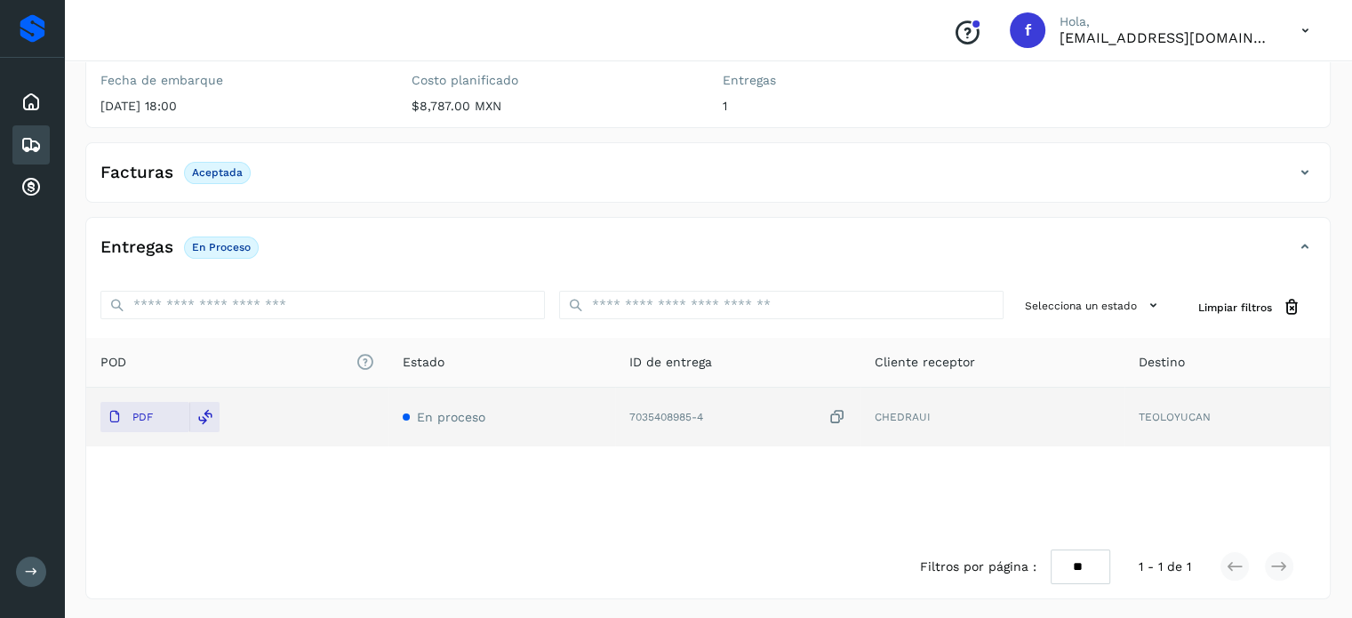
scroll to position [0, 0]
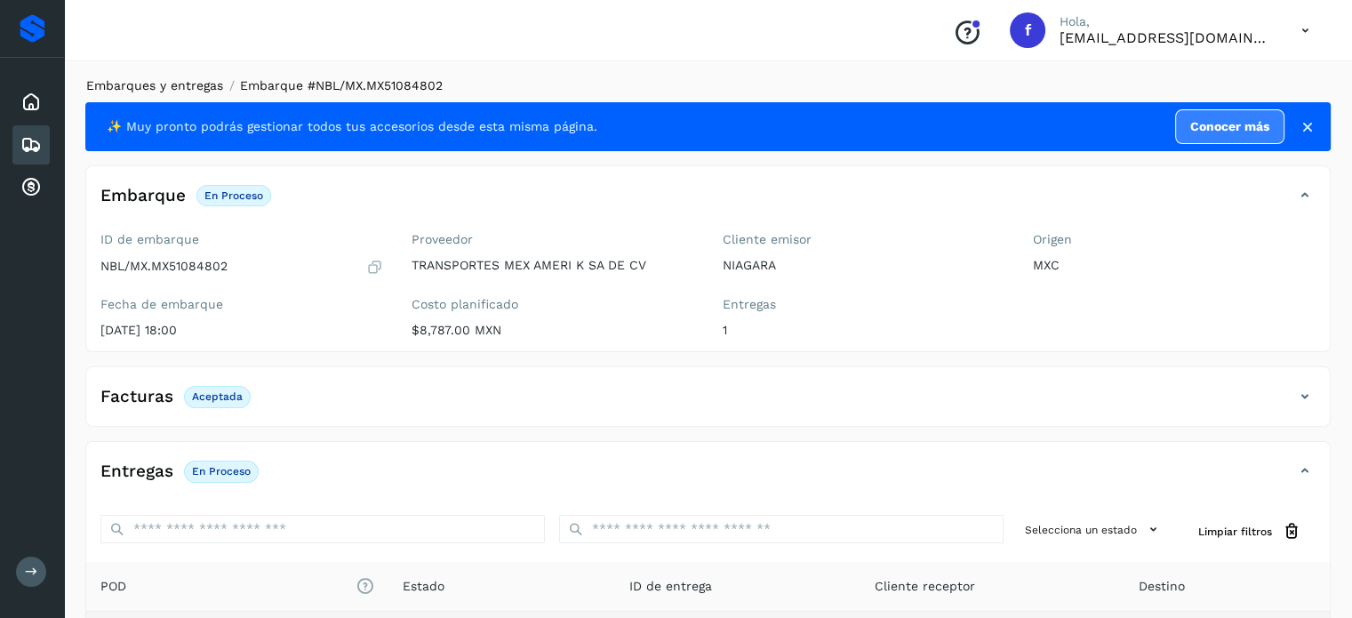
click at [189, 84] on link "Embarques y entregas" at bounding box center [154, 85] width 137 height 14
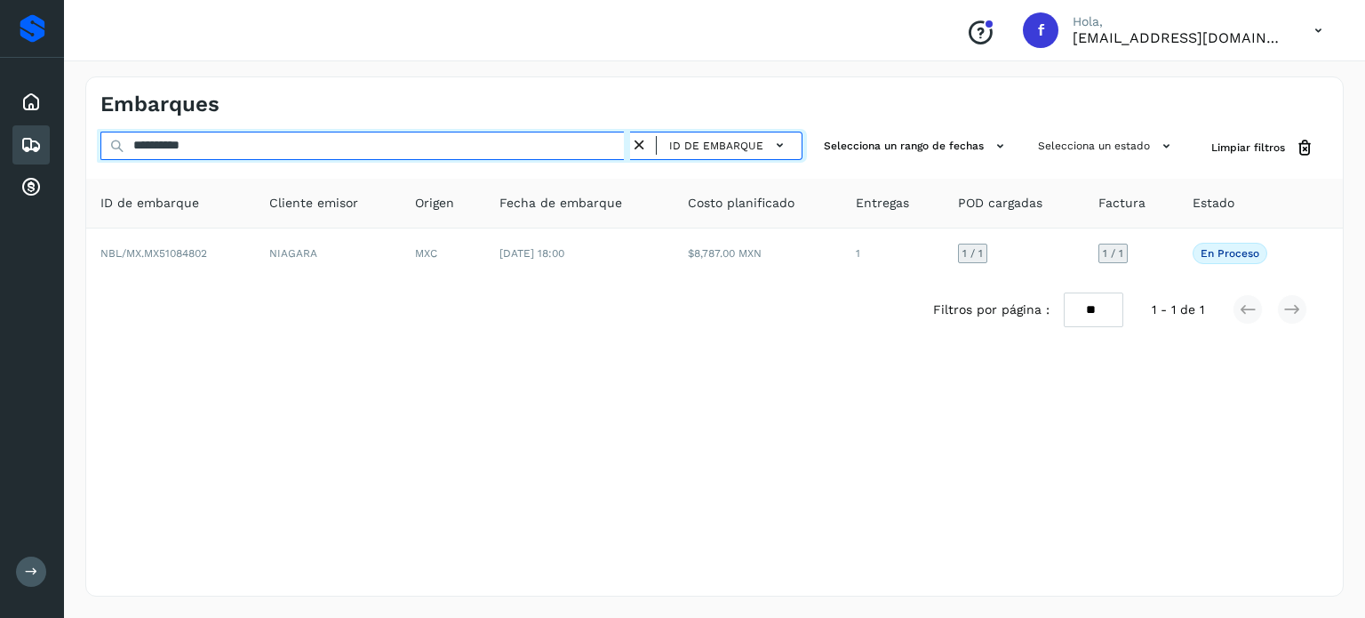
click at [185, 145] on input "**********" at bounding box center [365, 146] width 530 height 28
paste input "text"
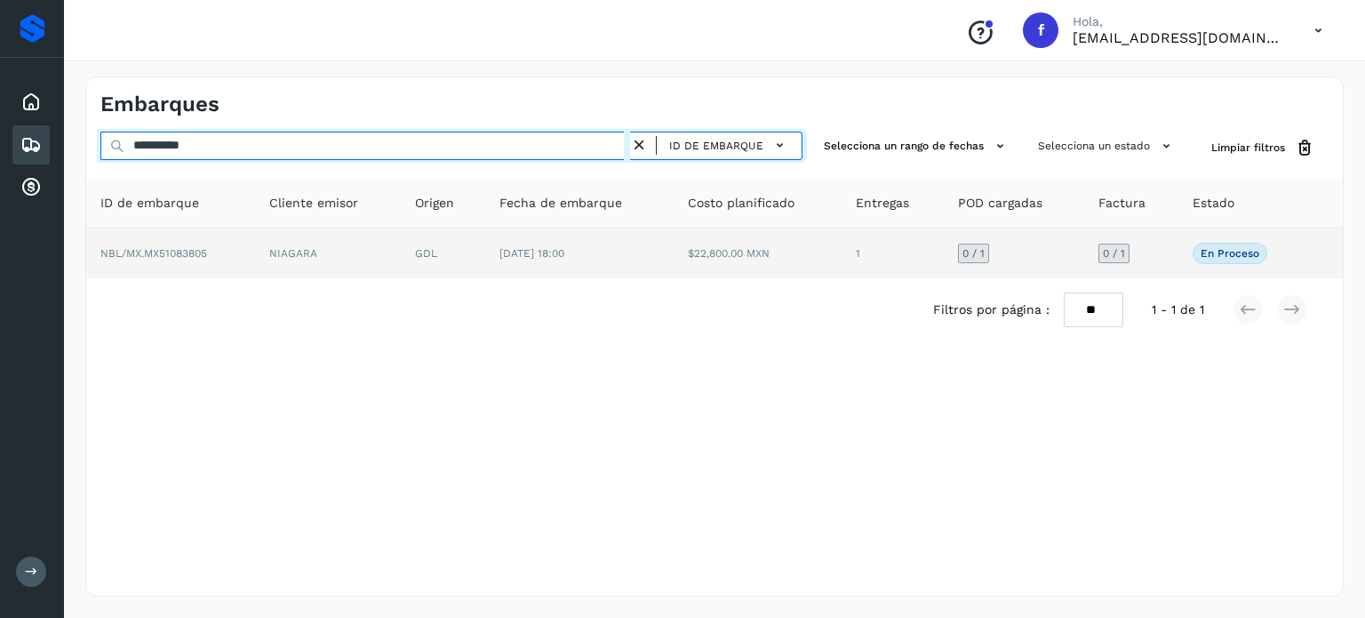
type input "**********"
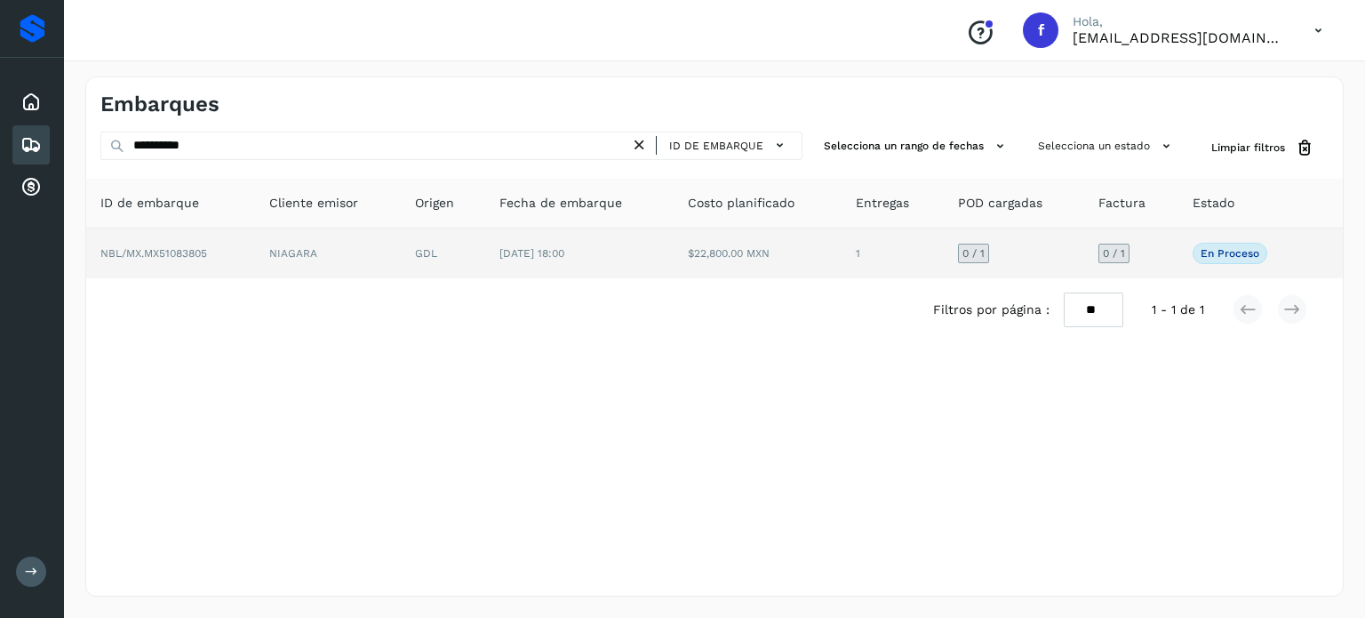
click at [677, 263] on td "$22,800.00 MXN" at bounding box center [758, 253] width 169 height 50
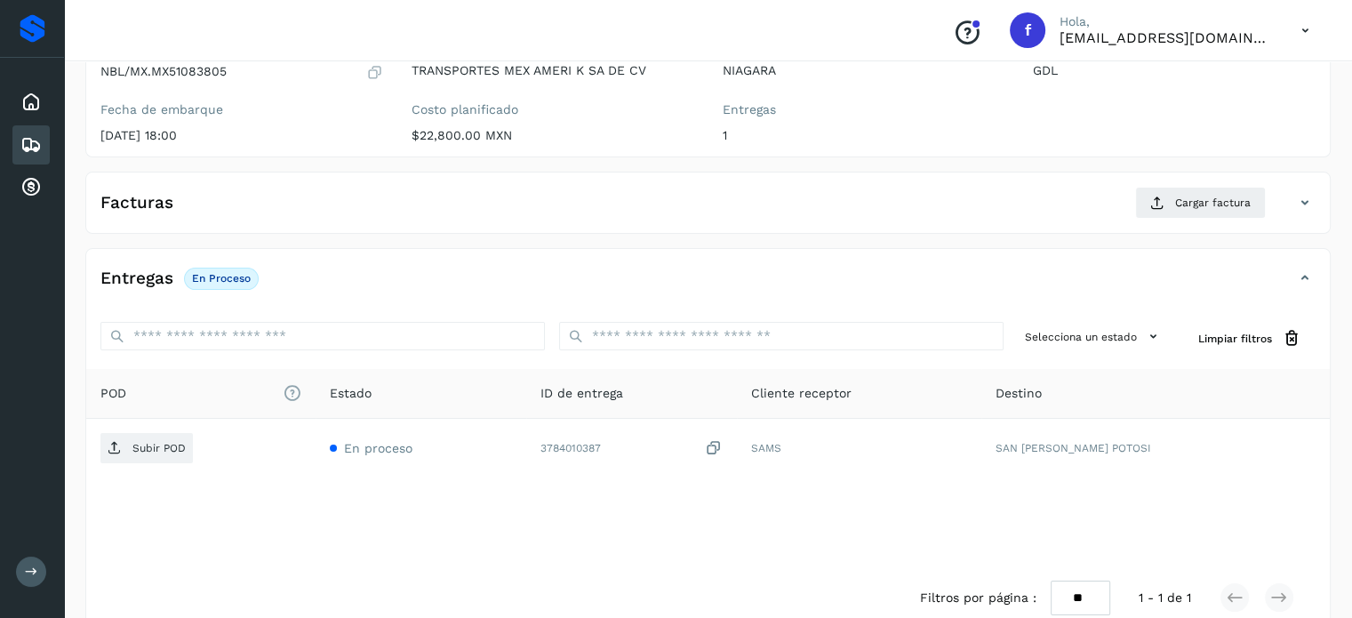
scroll to position [214, 0]
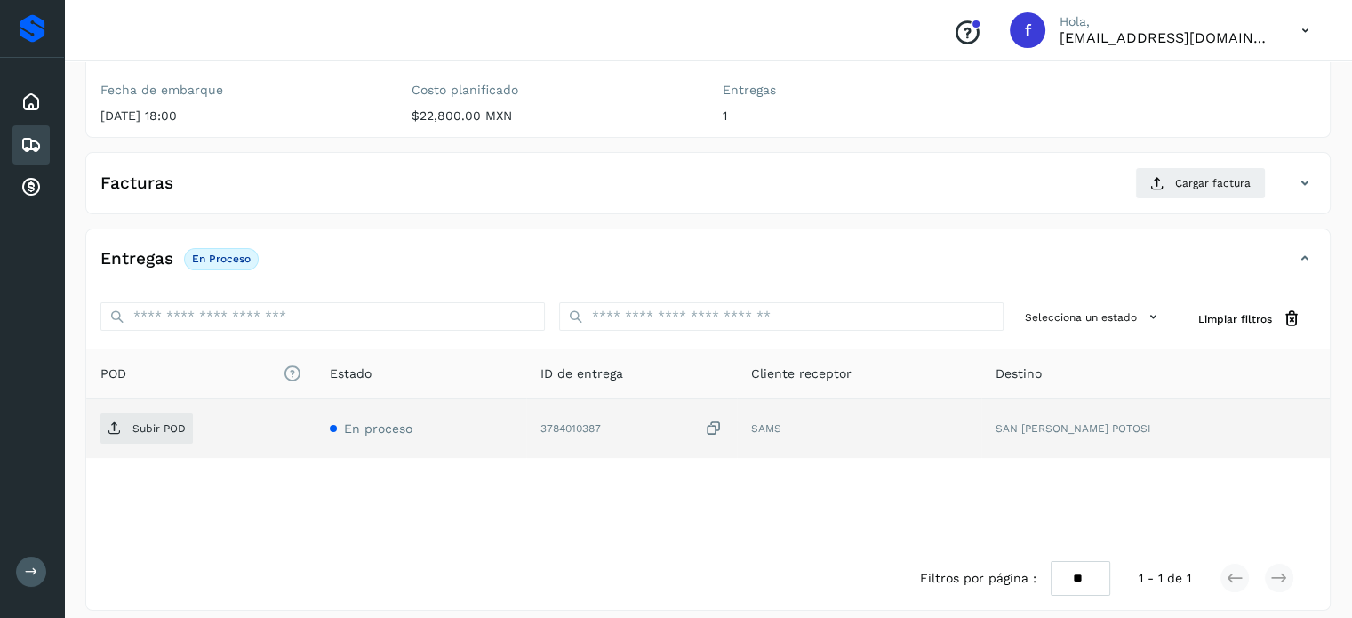
click at [723, 427] on icon at bounding box center [714, 429] width 18 height 19
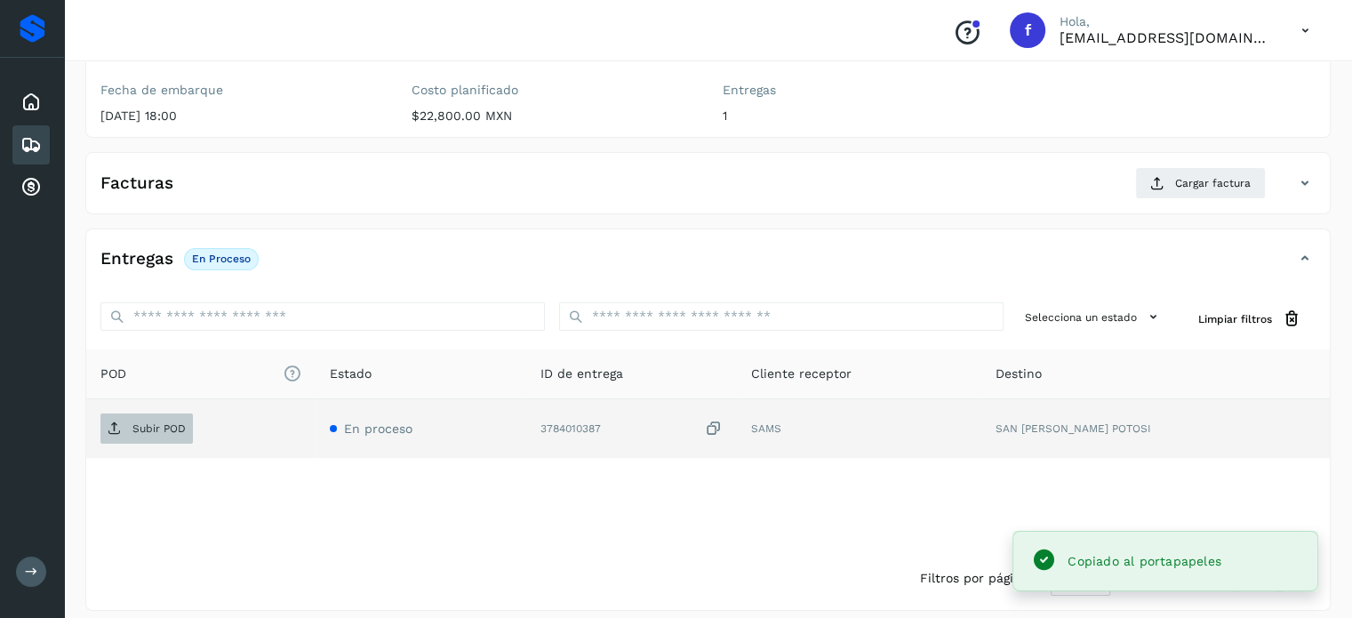
click at [176, 428] on p "Subir POD" at bounding box center [158, 428] width 53 height 12
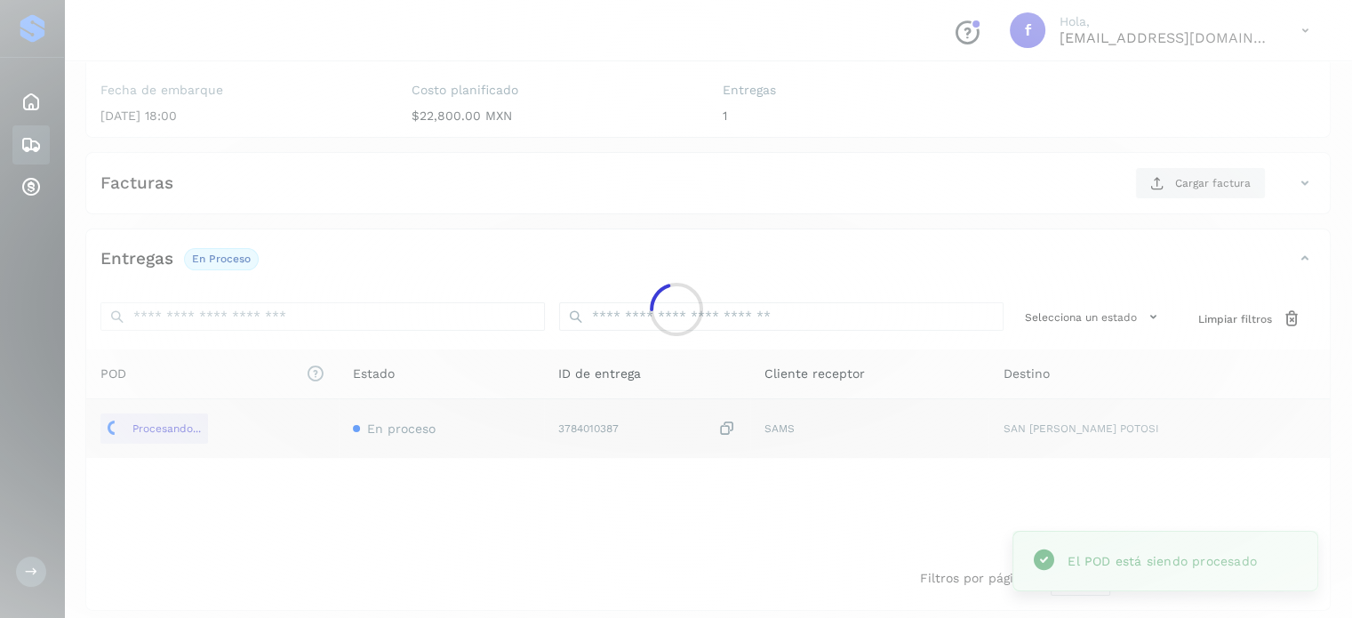
click at [1181, 183] on div at bounding box center [676, 309] width 1352 height 618
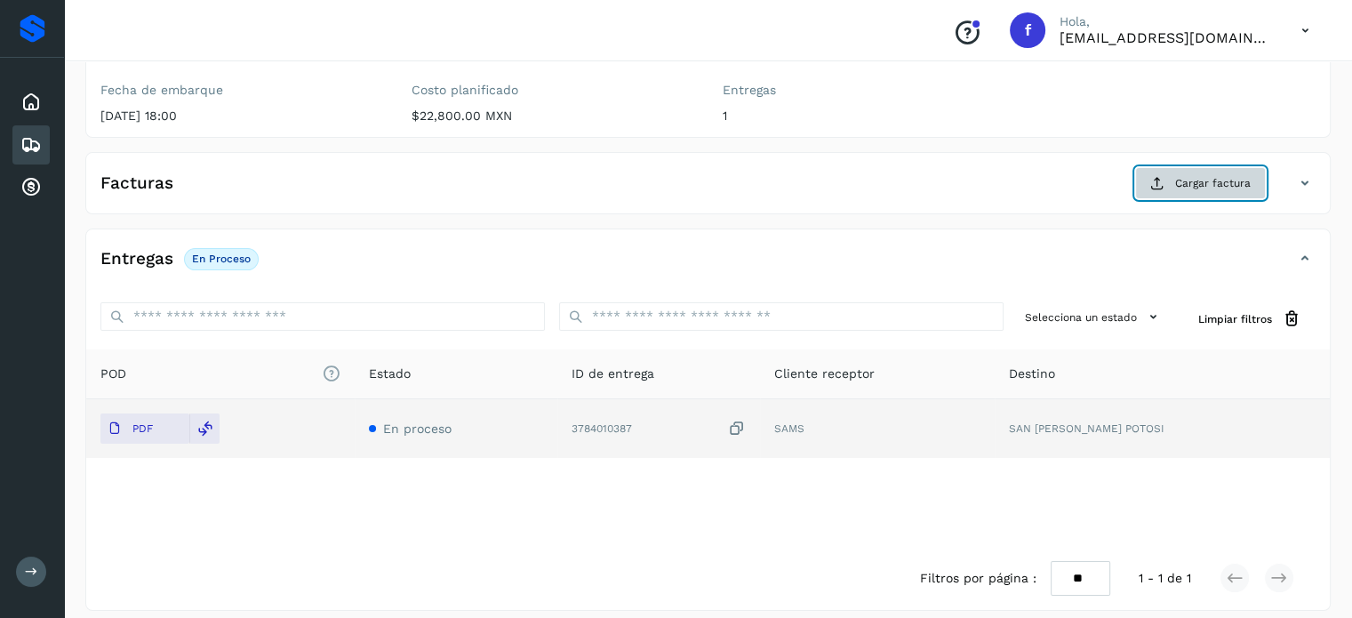
click at [1159, 191] on button "Cargar factura" at bounding box center [1200, 183] width 131 height 32
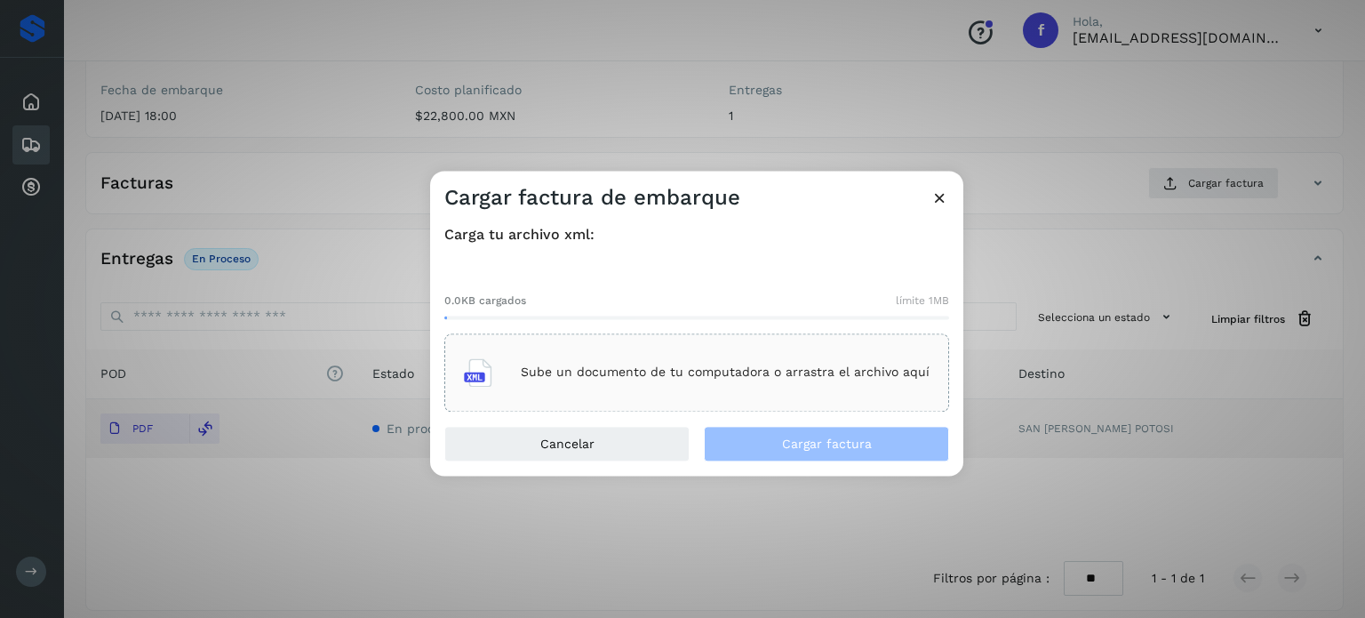
click at [819, 376] on p "Sube un documento de tu computadora o arrastra el archivo aquí" at bounding box center [725, 372] width 409 height 15
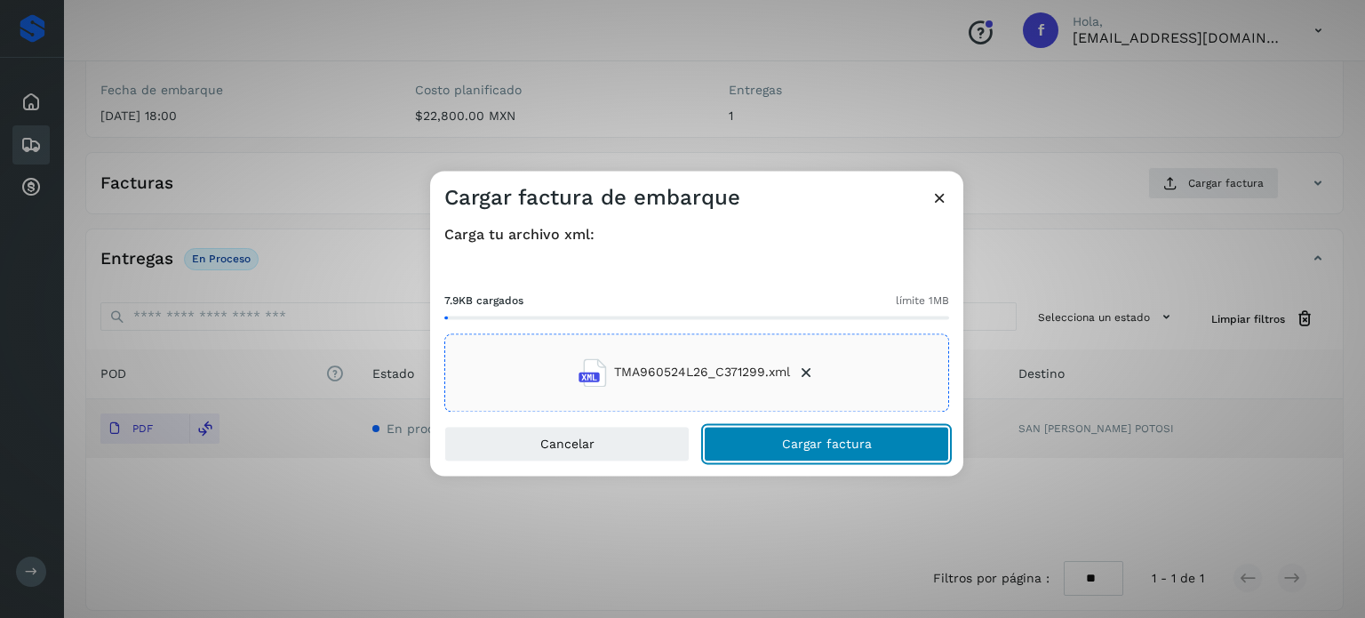
click at [800, 450] on span "Cargar factura" at bounding box center [827, 443] width 90 height 12
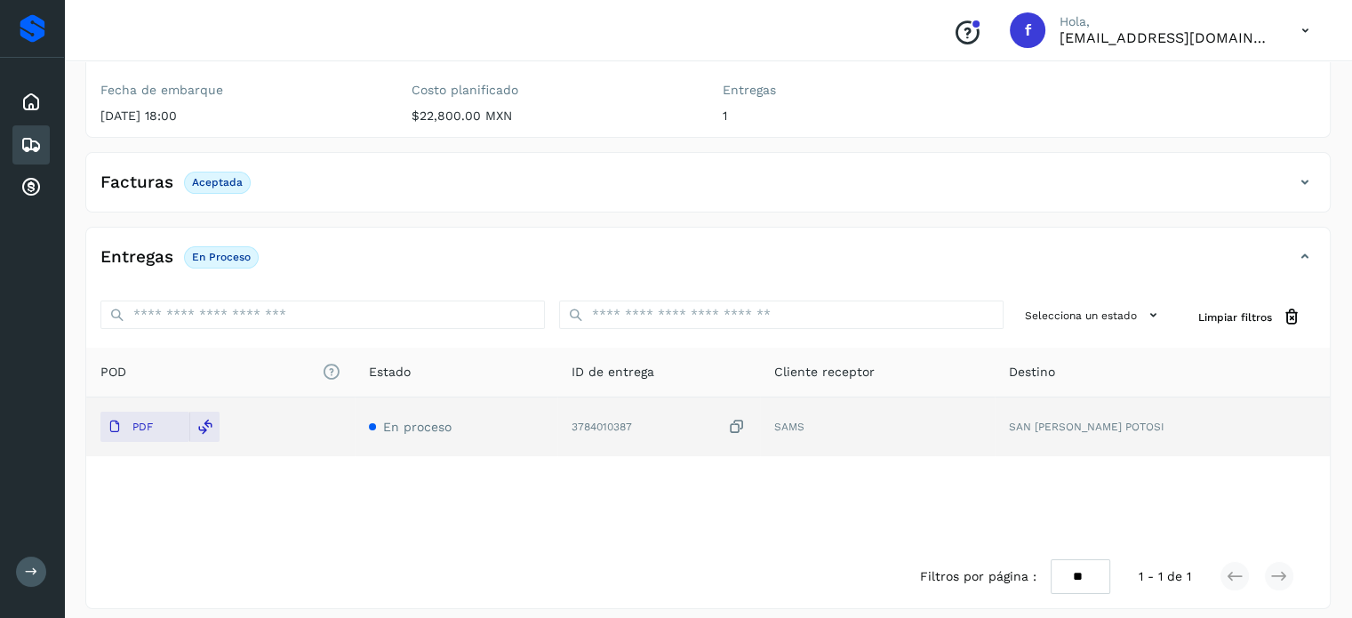
scroll to position [0, 0]
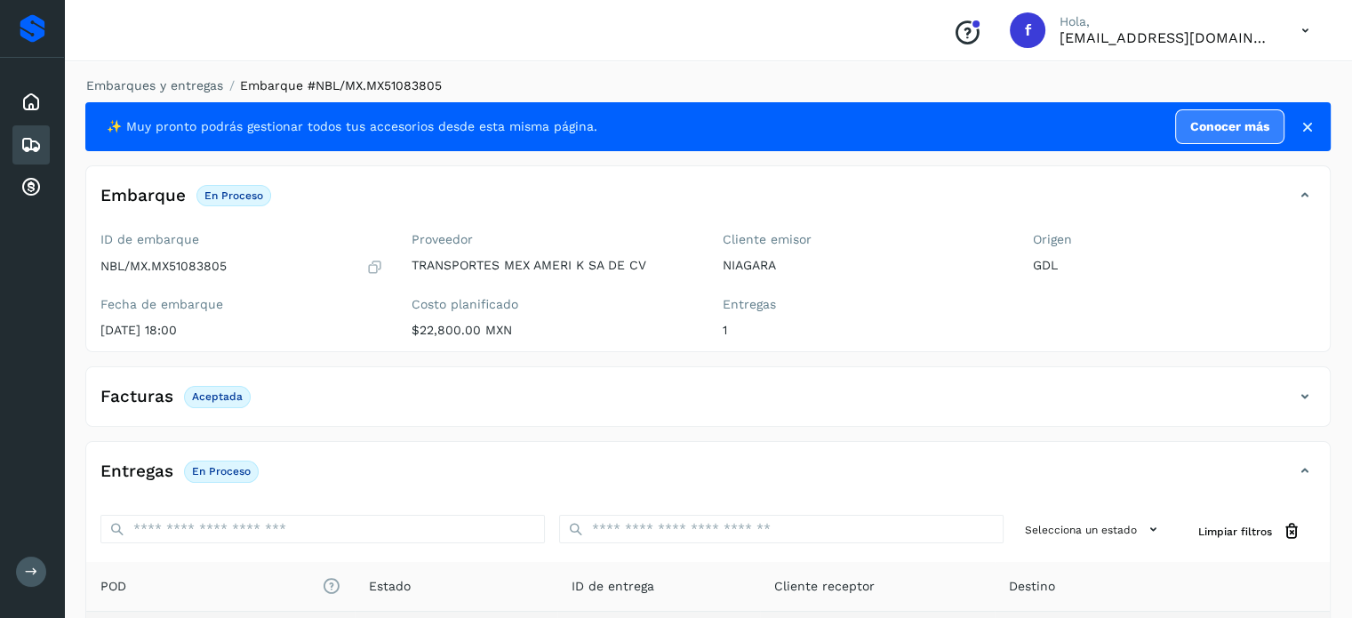
click at [187, 77] on li "Embarques y entregas" at bounding box center [149, 85] width 148 height 19
click at [188, 84] on link "Embarques y entregas" at bounding box center [154, 85] width 137 height 14
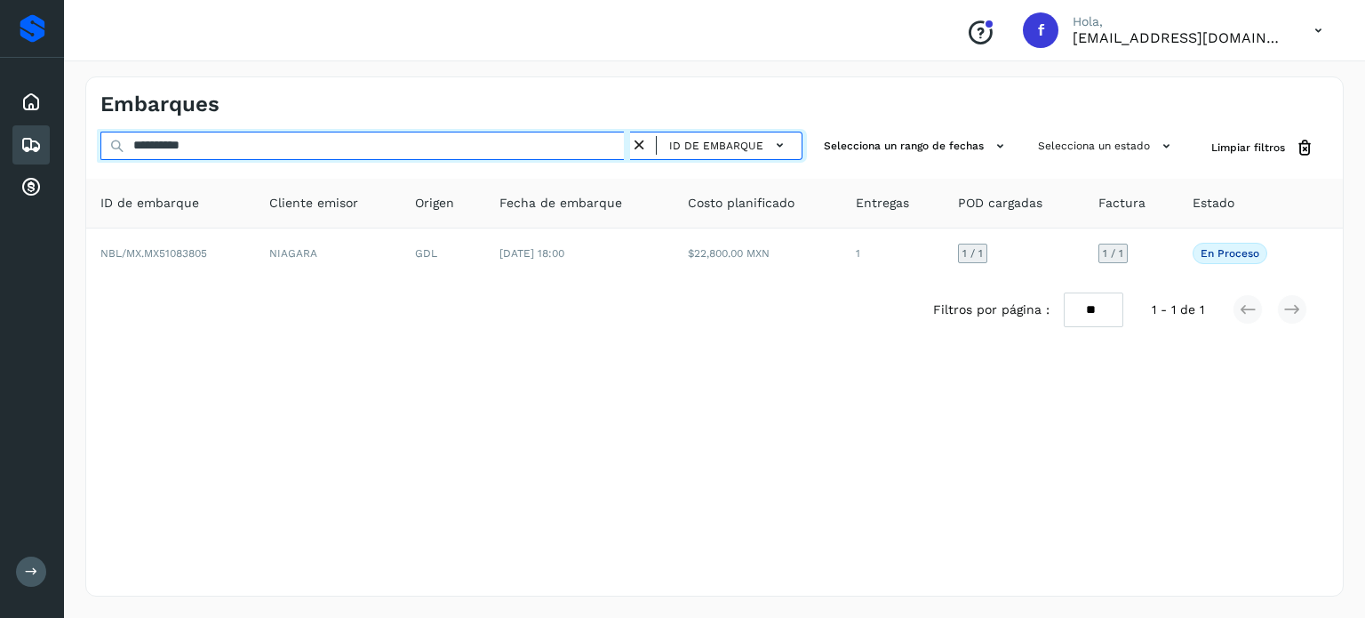
click at [187, 139] on input "**********" at bounding box center [365, 146] width 530 height 28
paste input "text"
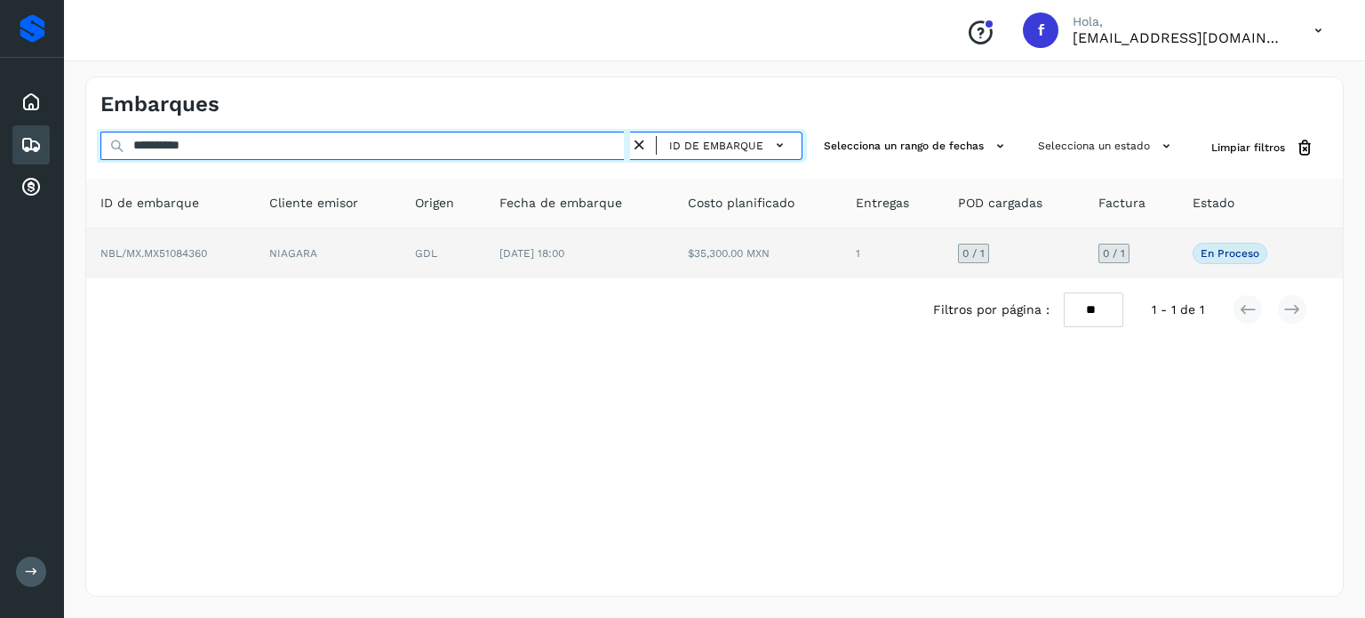
type input "**********"
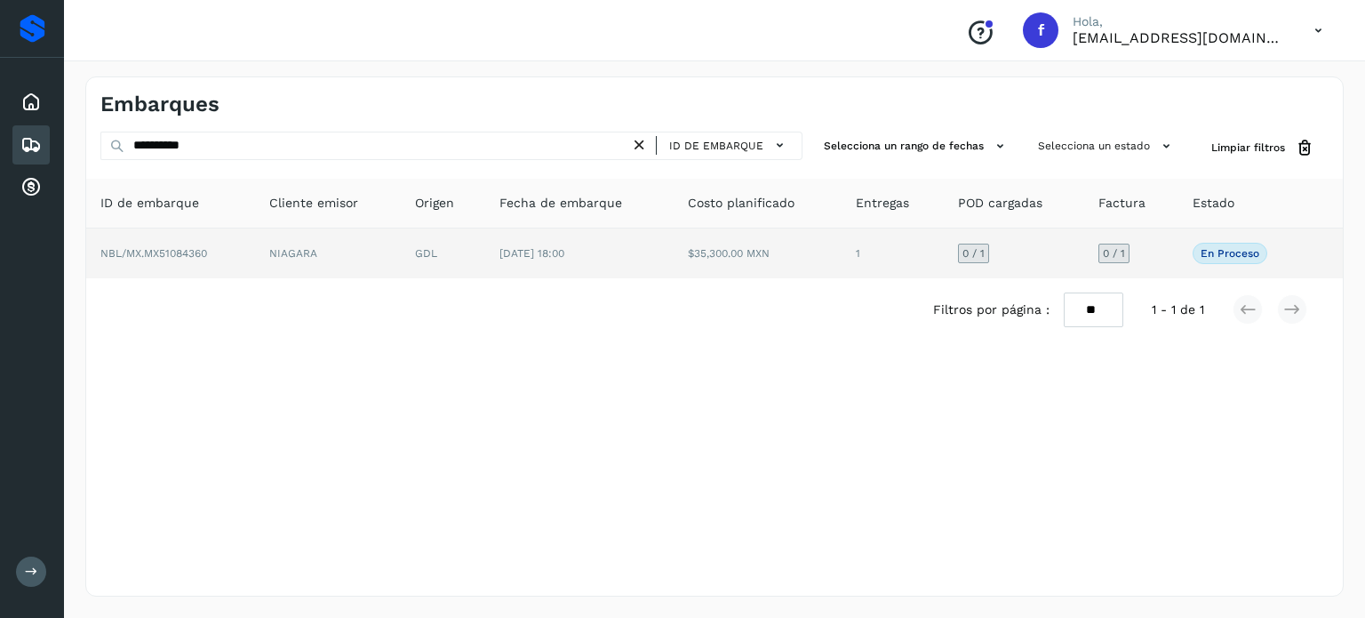
click at [571, 244] on td "[DATE] 18:00" at bounding box center [579, 253] width 188 height 50
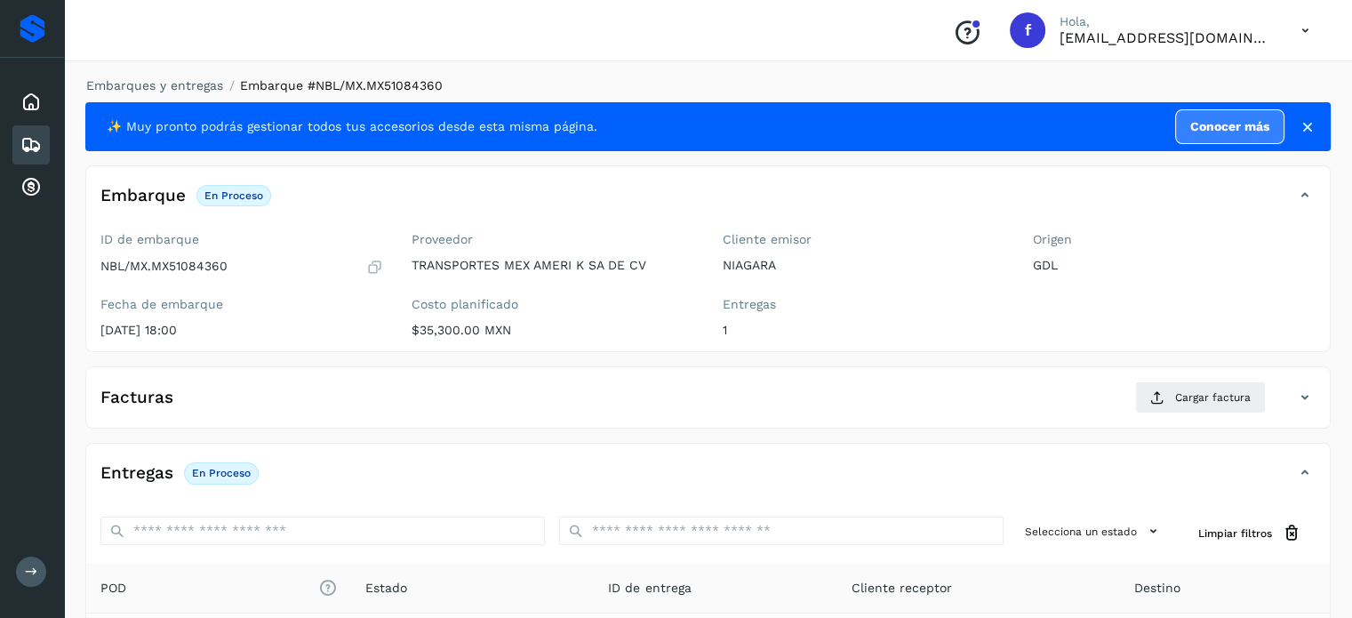
scroll to position [226, 0]
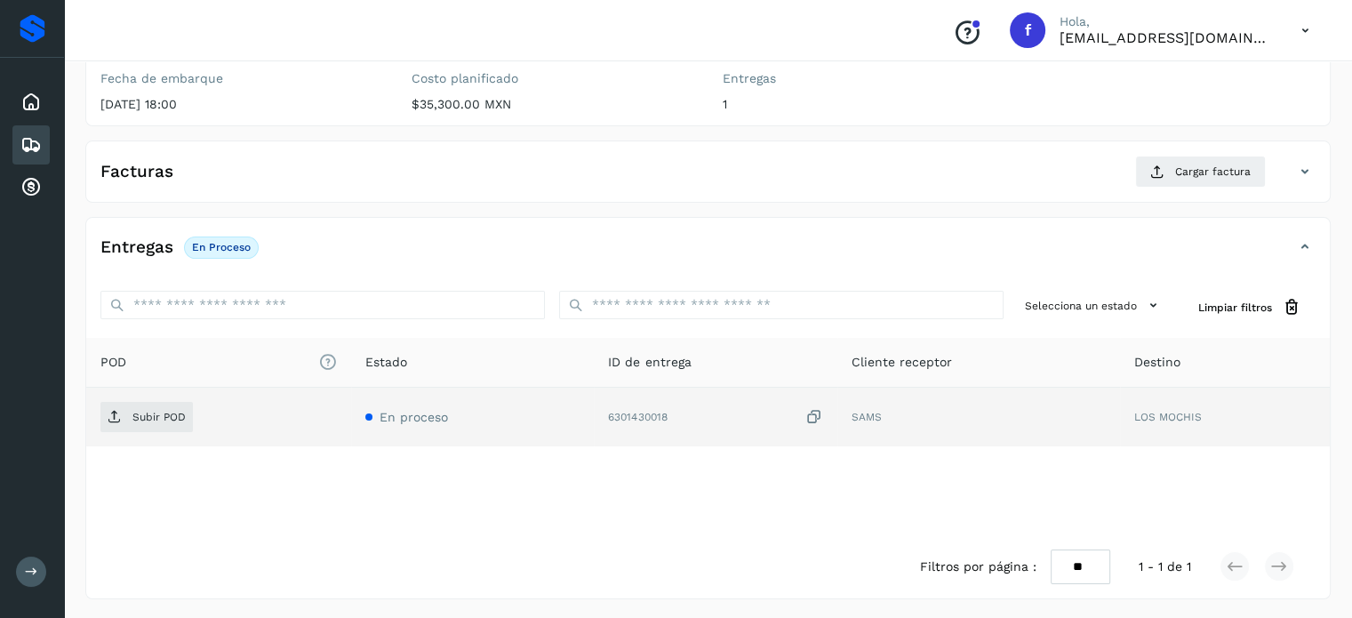
click at [813, 414] on icon at bounding box center [814, 417] width 18 height 19
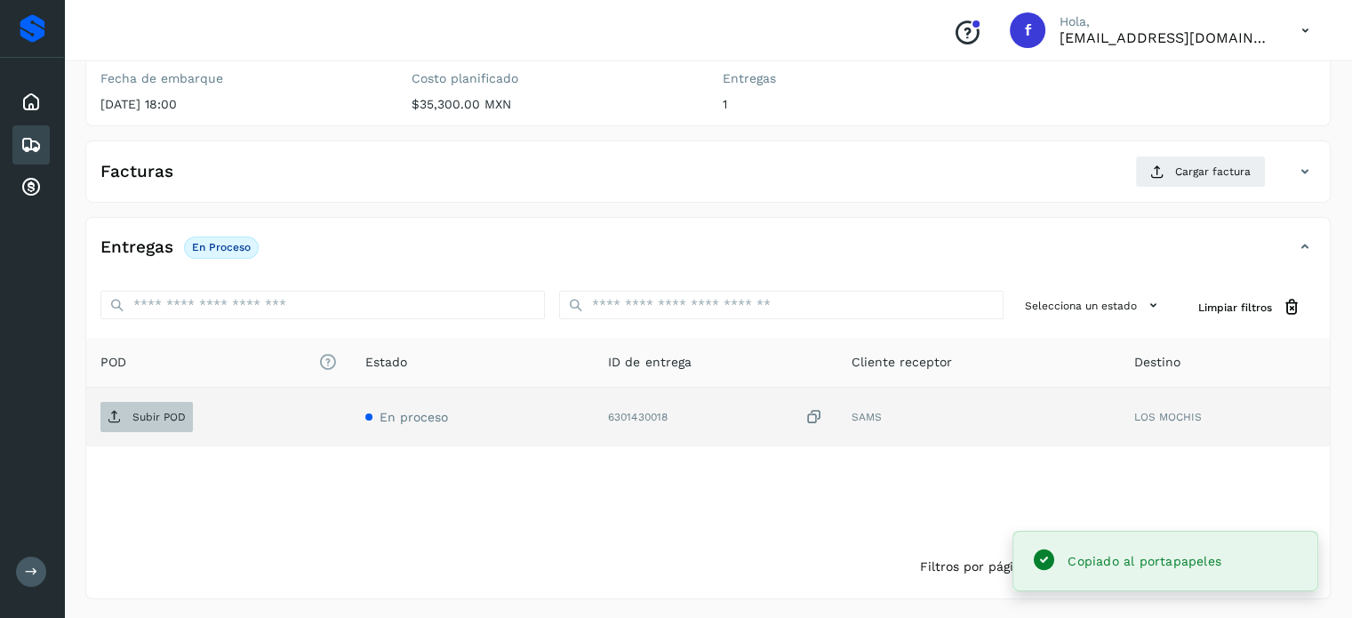
click at [155, 428] on span "Subir POD" at bounding box center [146, 417] width 92 height 28
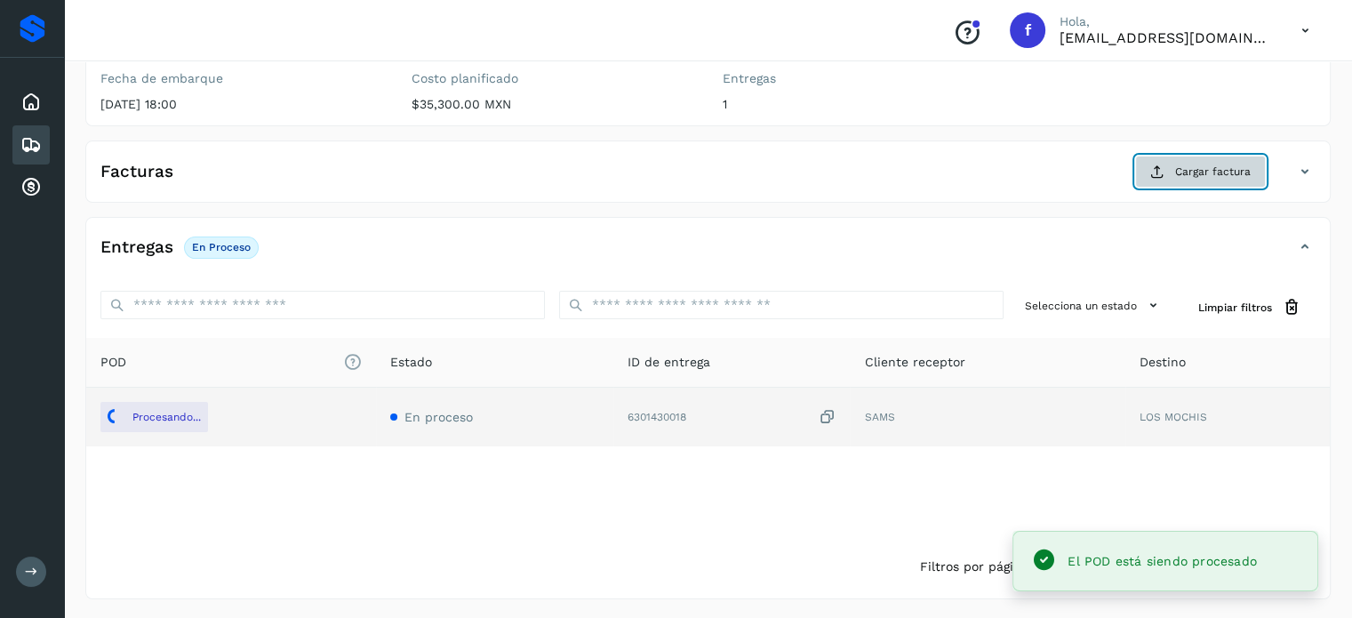
click at [1170, 177] on button "Cargar factura" at bounding box center [1200, 172] width 131 height 32
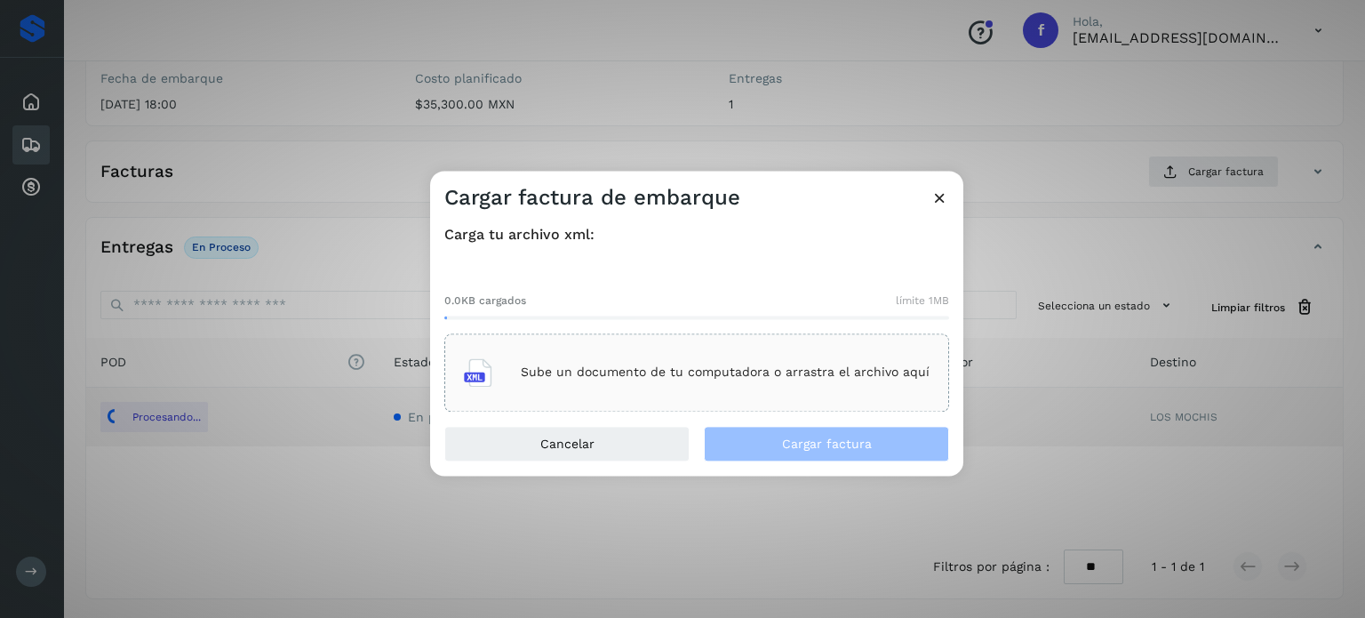
click at [796, 380] on p "Sube un documento de tu computadora o arrastra el archivo aquí" at bounding box center [725, 372] width 409 height 15
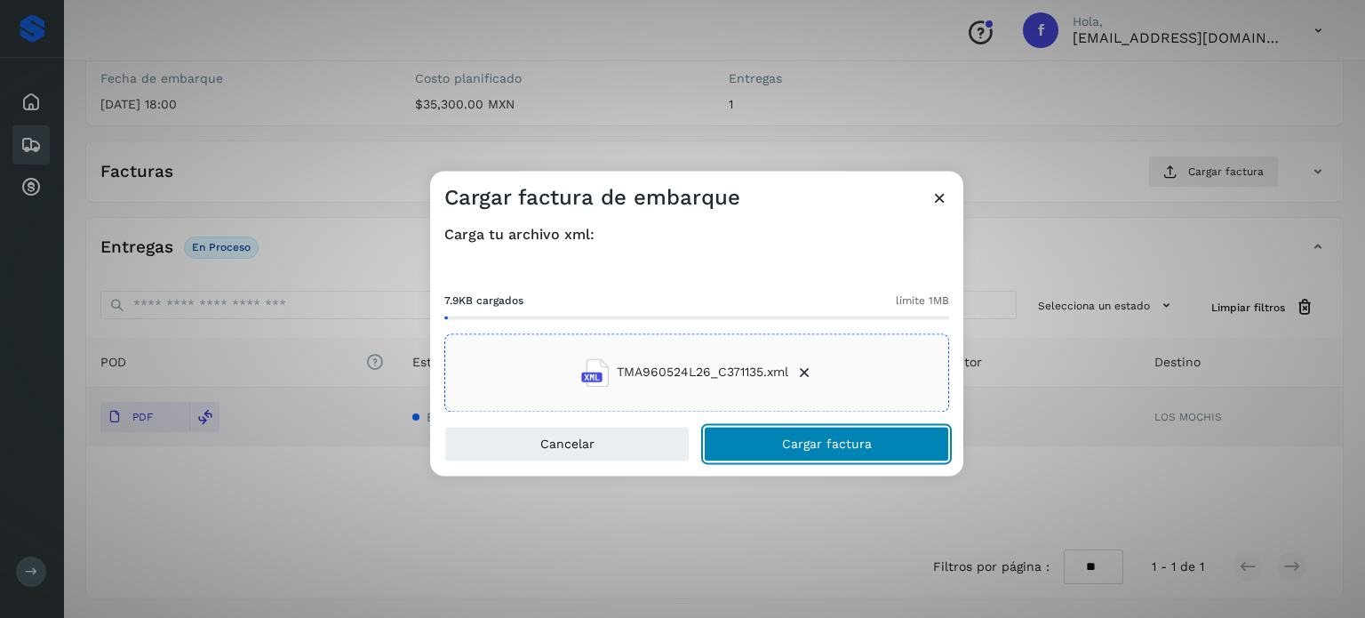
click at [850, 443] on span "Cargar factura" at bounding box center [827, 443] width 90 height 12
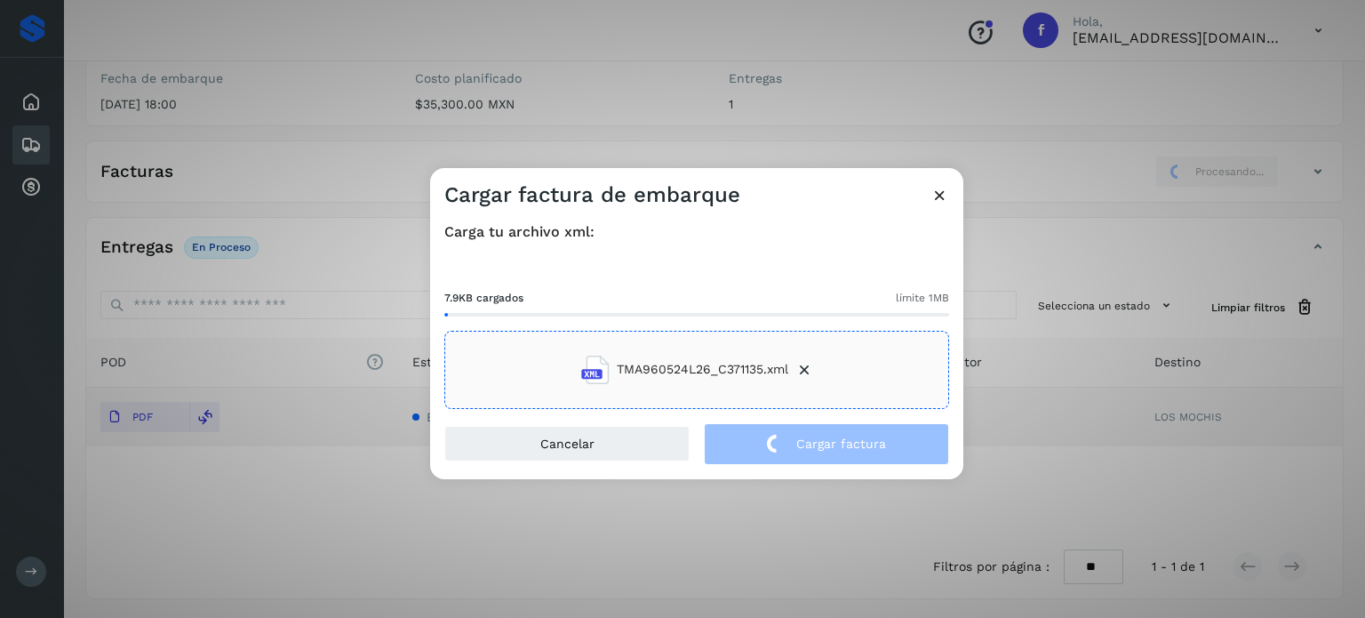
click at [343, 89] on div "Cargar factura de embarque Carga tu archivo xml: 7.9KB cargados límite 1MB TMA9…" at bounding box center [682, 309] width 1365 height 618
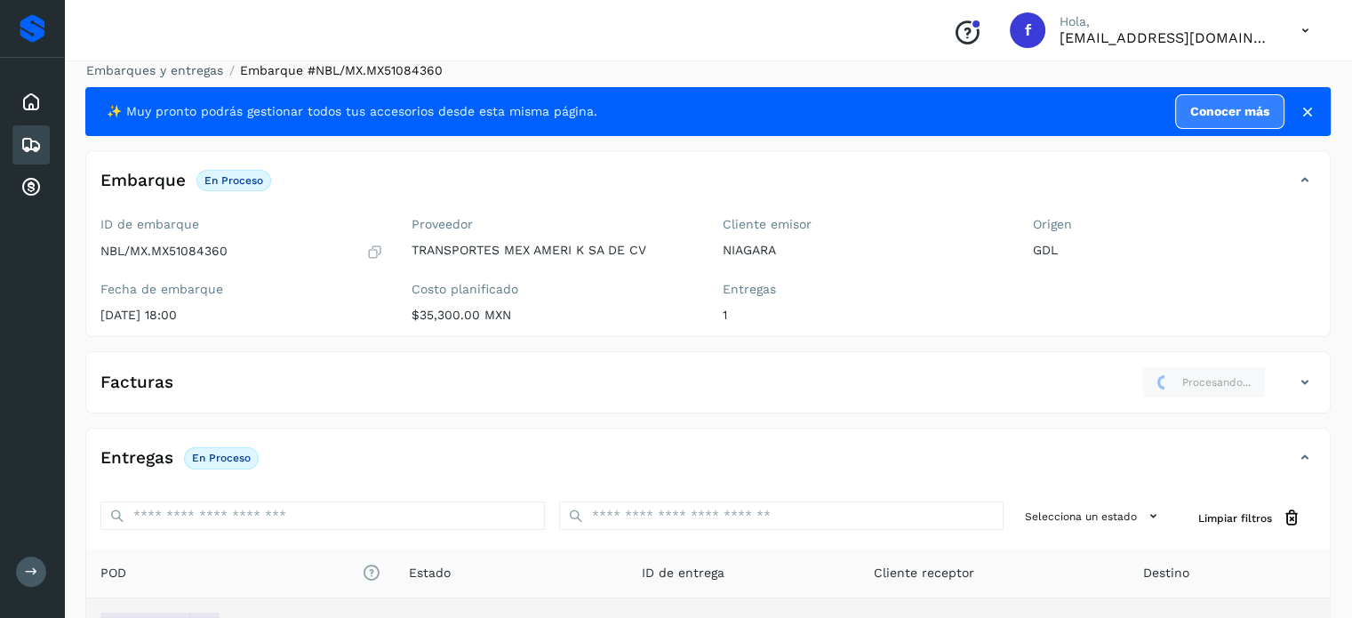
scroll to position [0, 0]
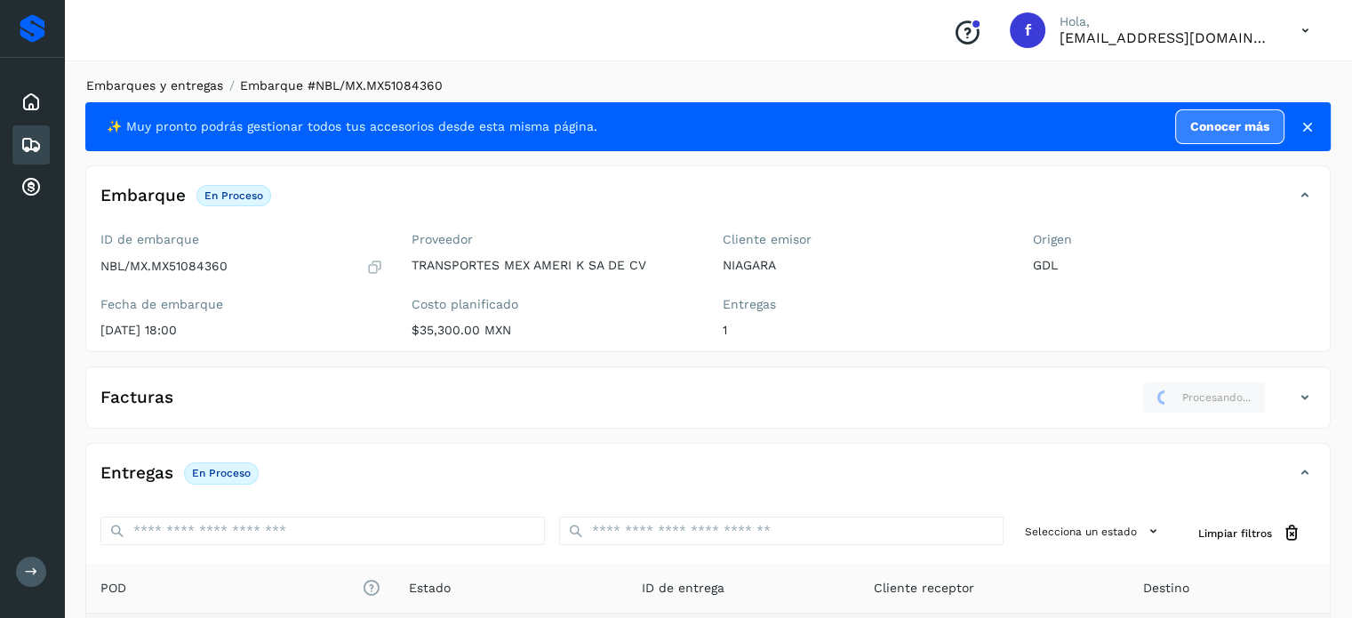
click at [182, 85] on link "Embarques y entregas" at bounding box center [154, 85] width 137 height 14
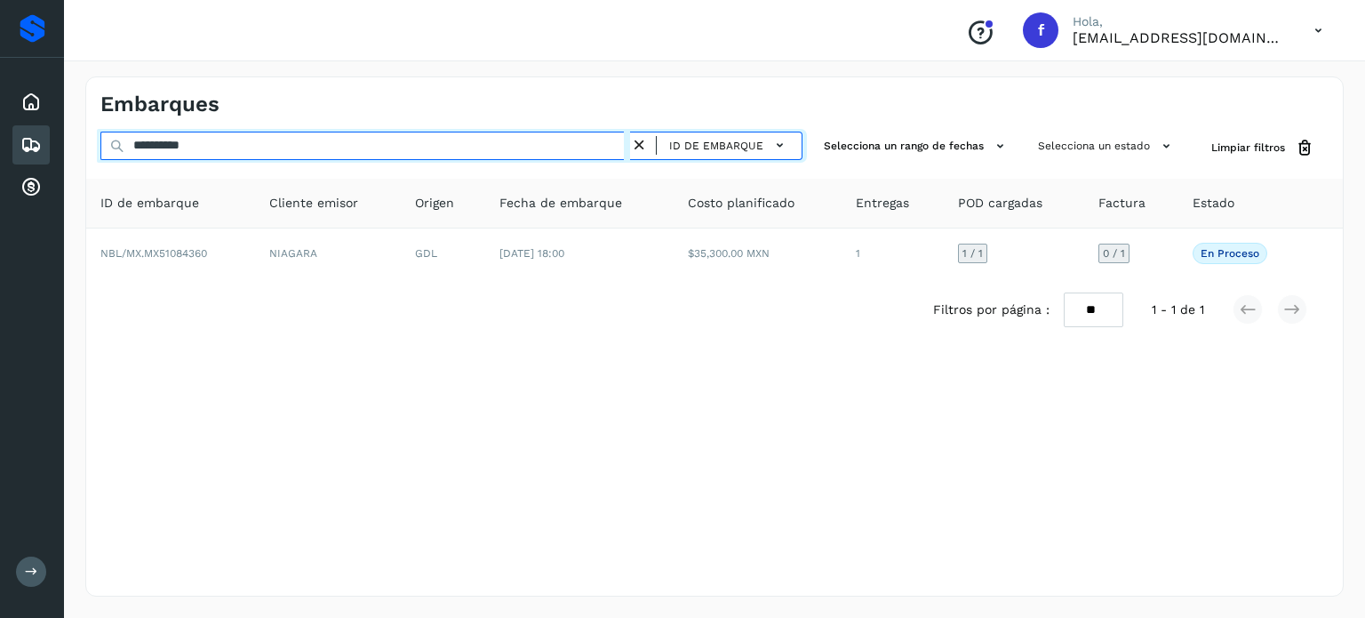
click at [180, 147] on input "**********" at bounding box center [365, 146] width 530 height 28
paste input "text"
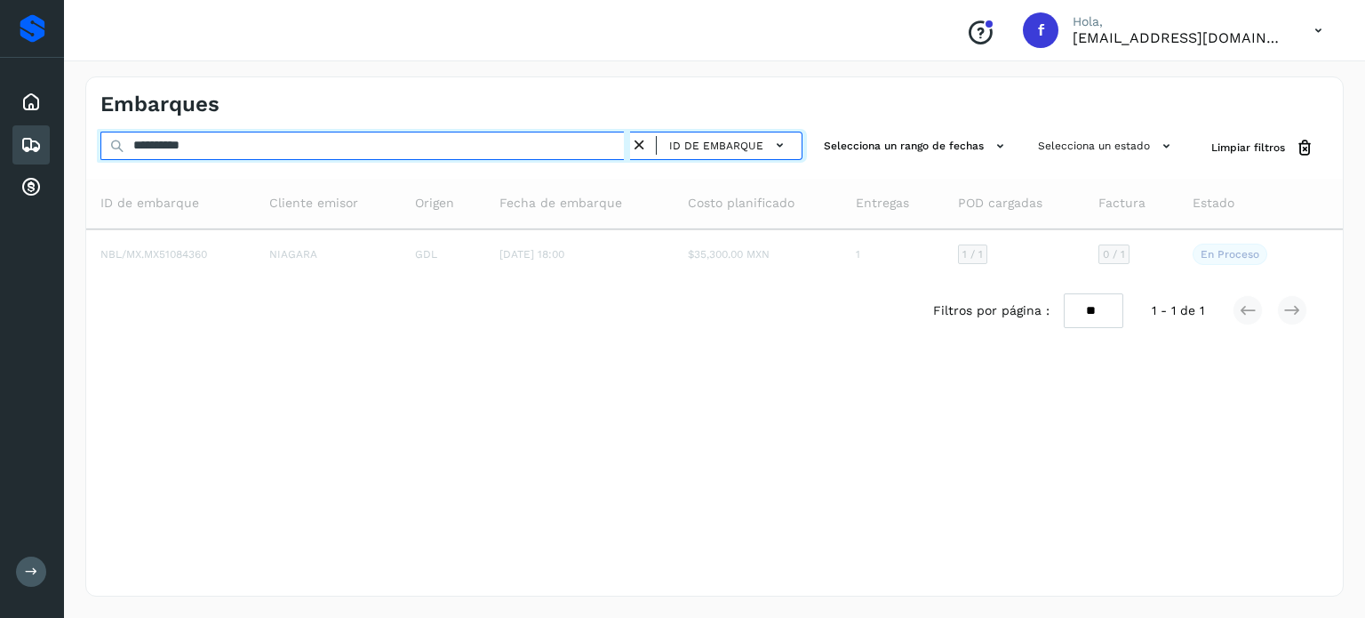
type input "**********"
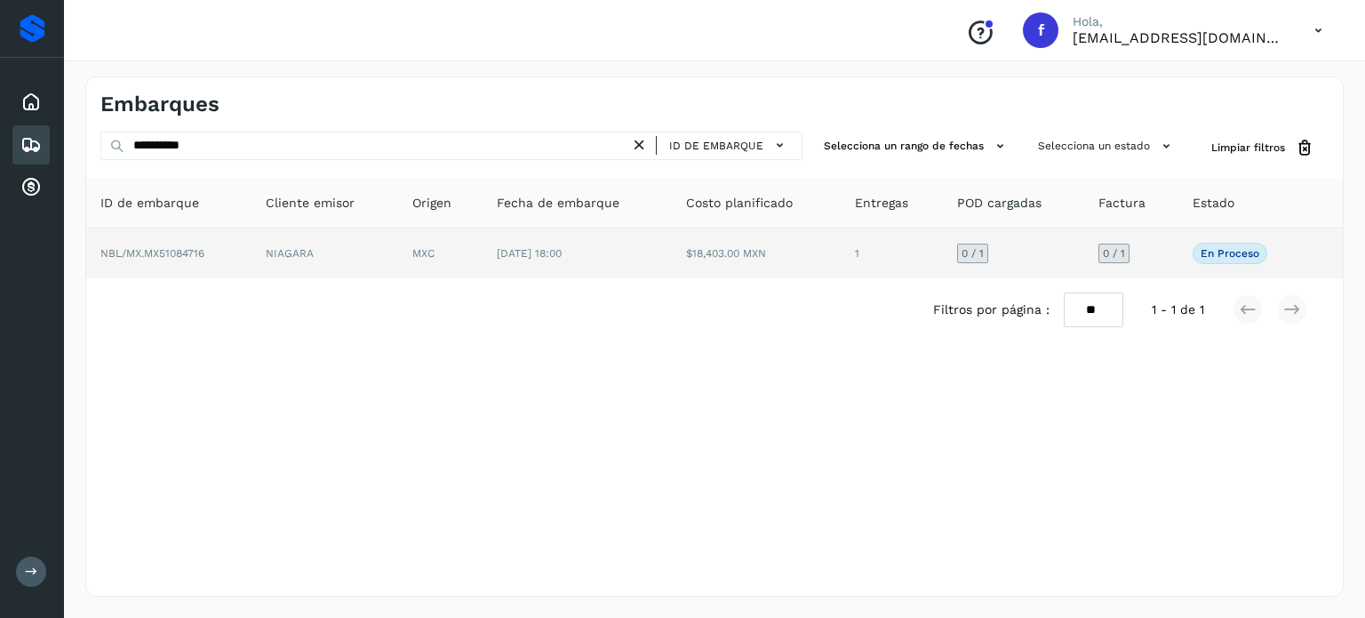
click at [407, 268] on td "MXC" at bounding box center [440, 253] width 84 height 50
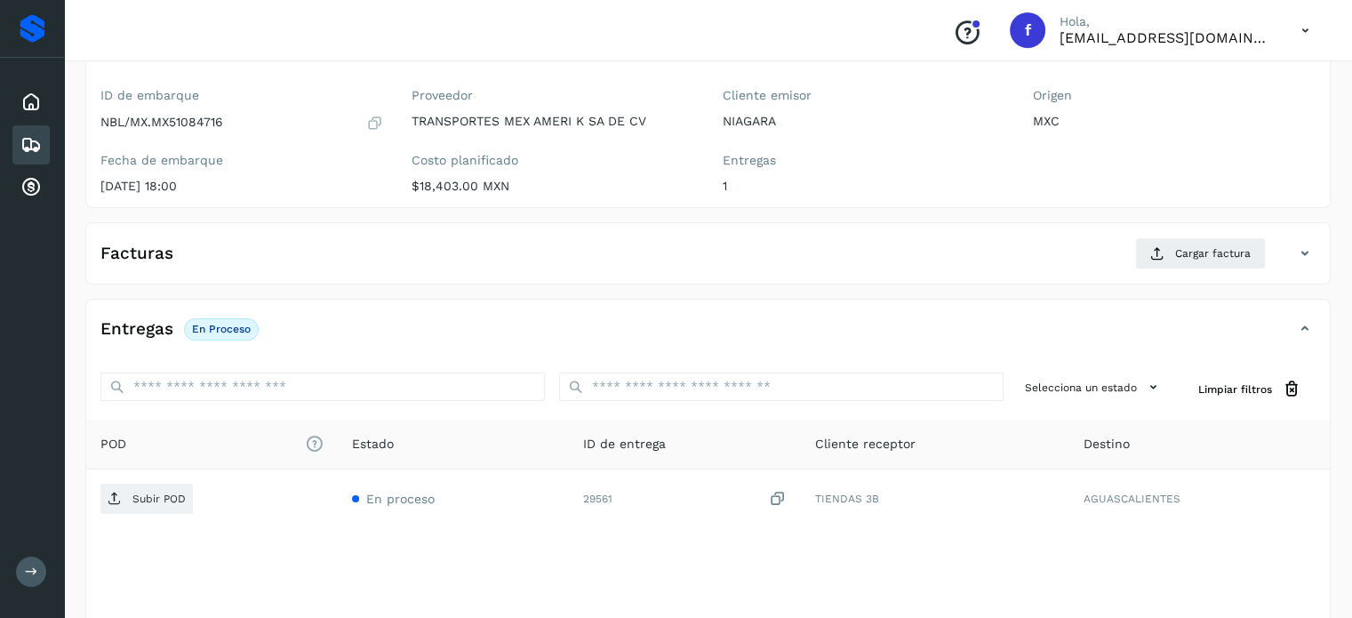
scroll to position [226, 0]
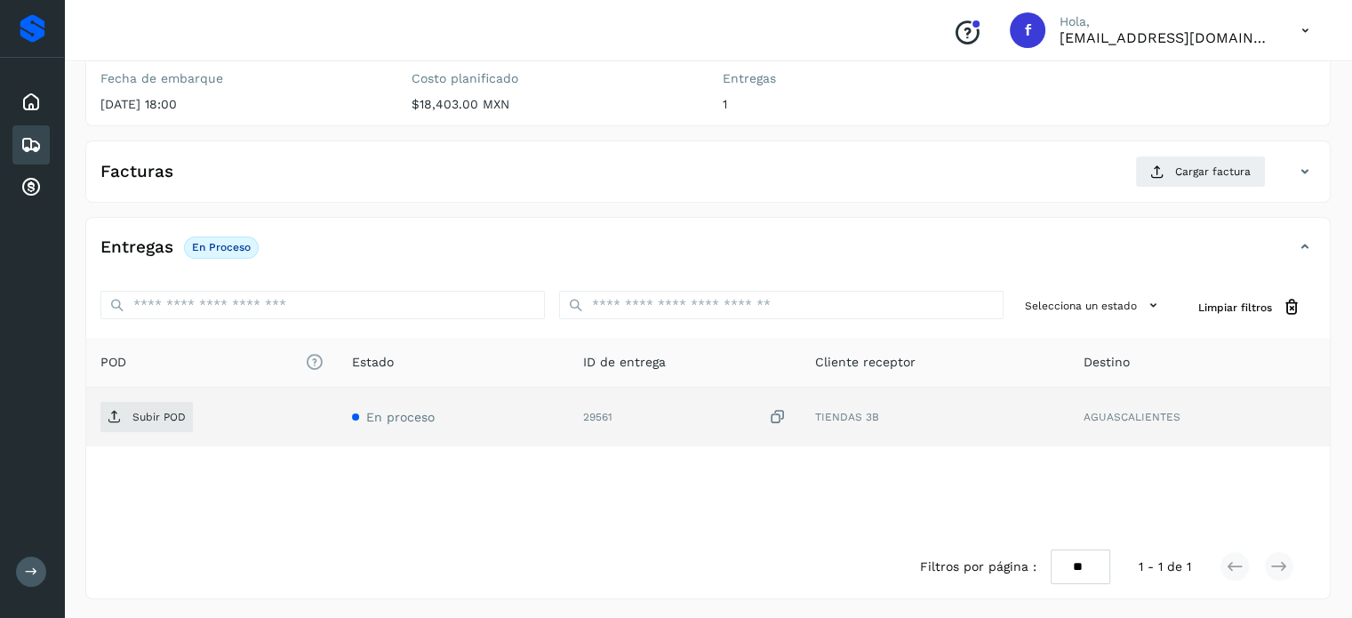
click at [780, 413] on icon at bounding box center [778, 417] width 18 height 19
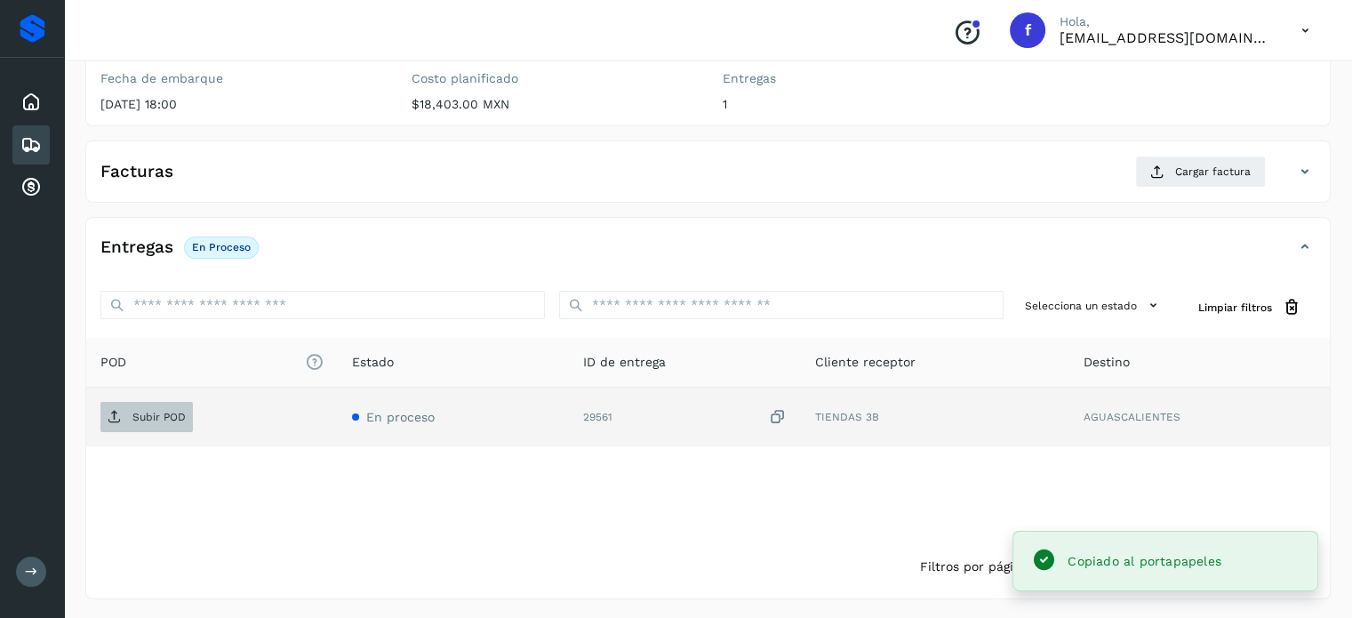
click at [117, 418] on icon at bounding box center [115, 417] width 14 height 14
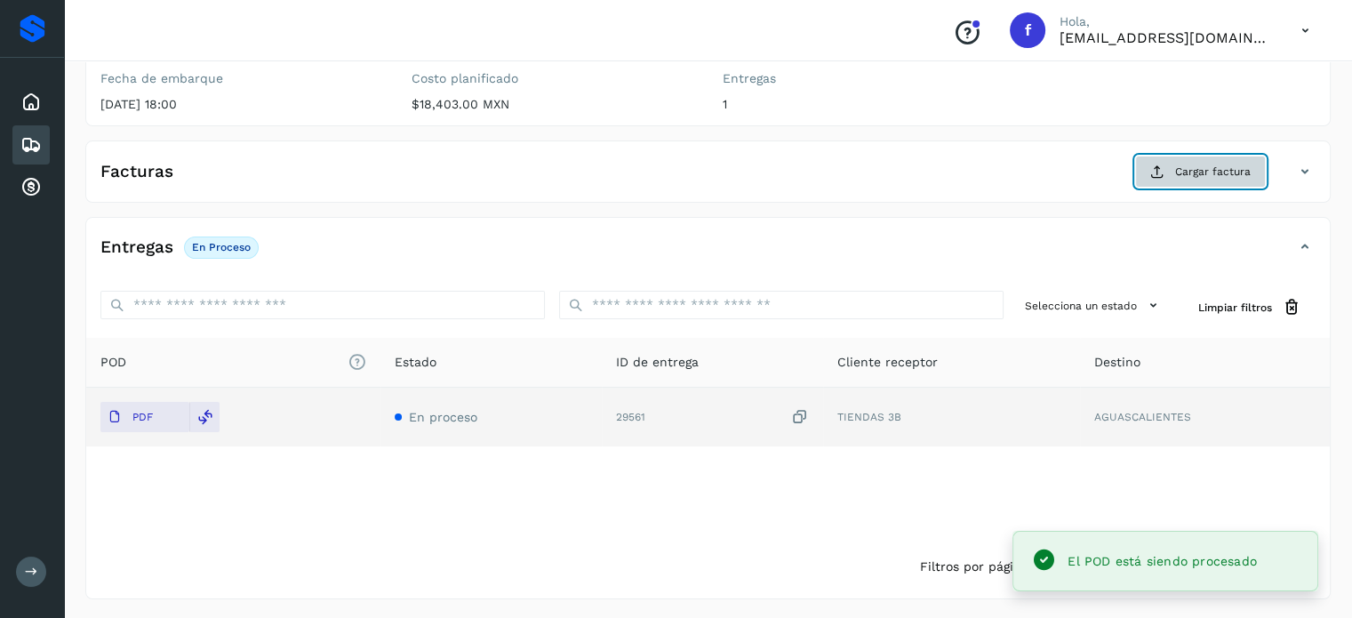
click at [1140, 163] on button "Cargar factura" at bounding box center [1200, 172] width 131 height 32
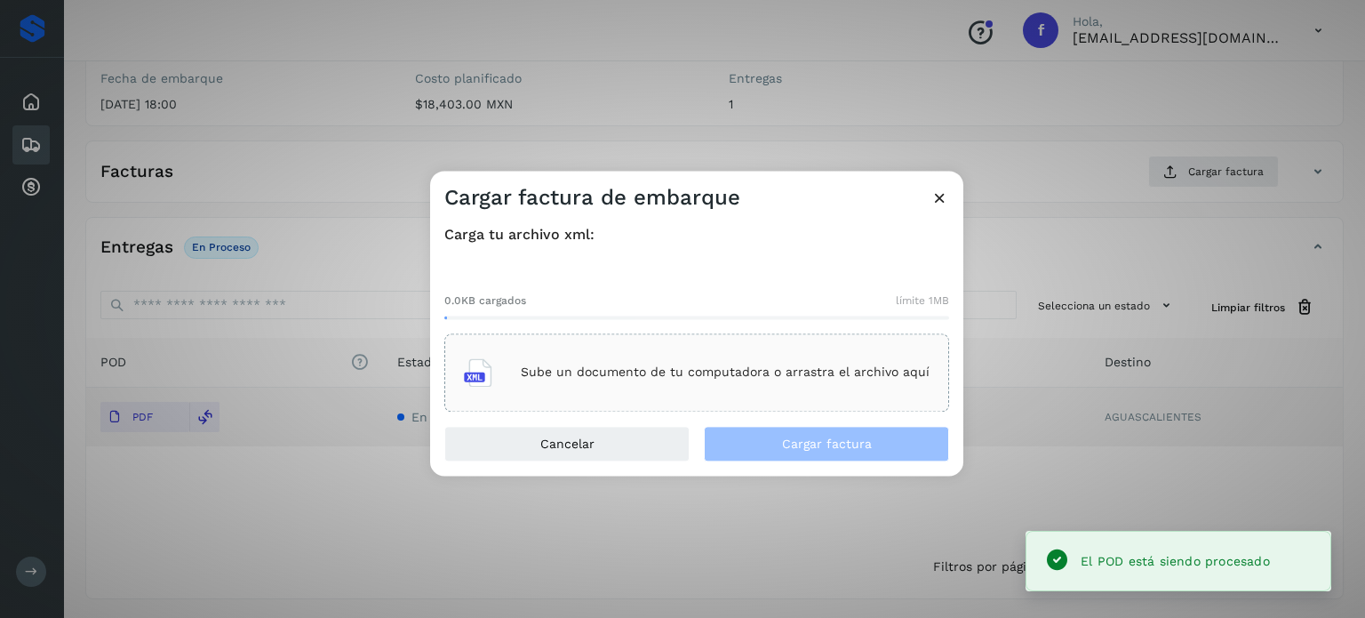
click at [757, 388] on div "Sube un documento de tu computadora o arrastra el archivo aquí" at bounding box center [697, 372] width 466 height 48
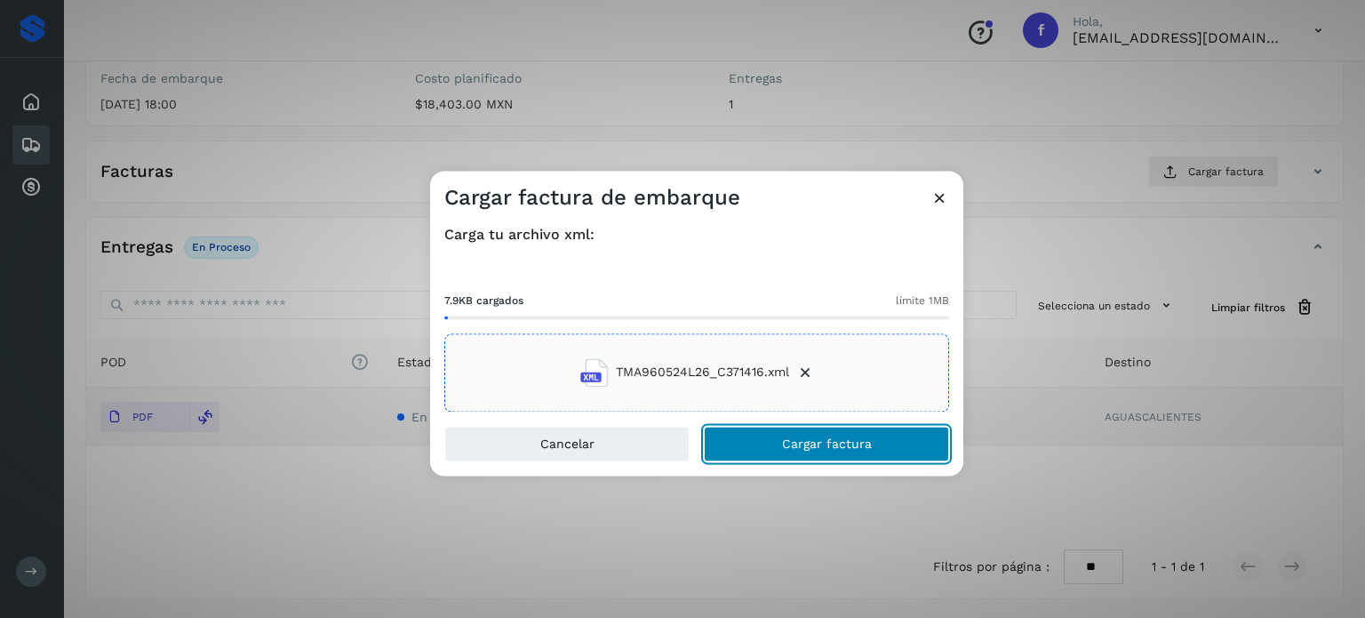
click at [797, 452] on button "Cargar factura" at bounding box center [826, 444] width 245 height 36
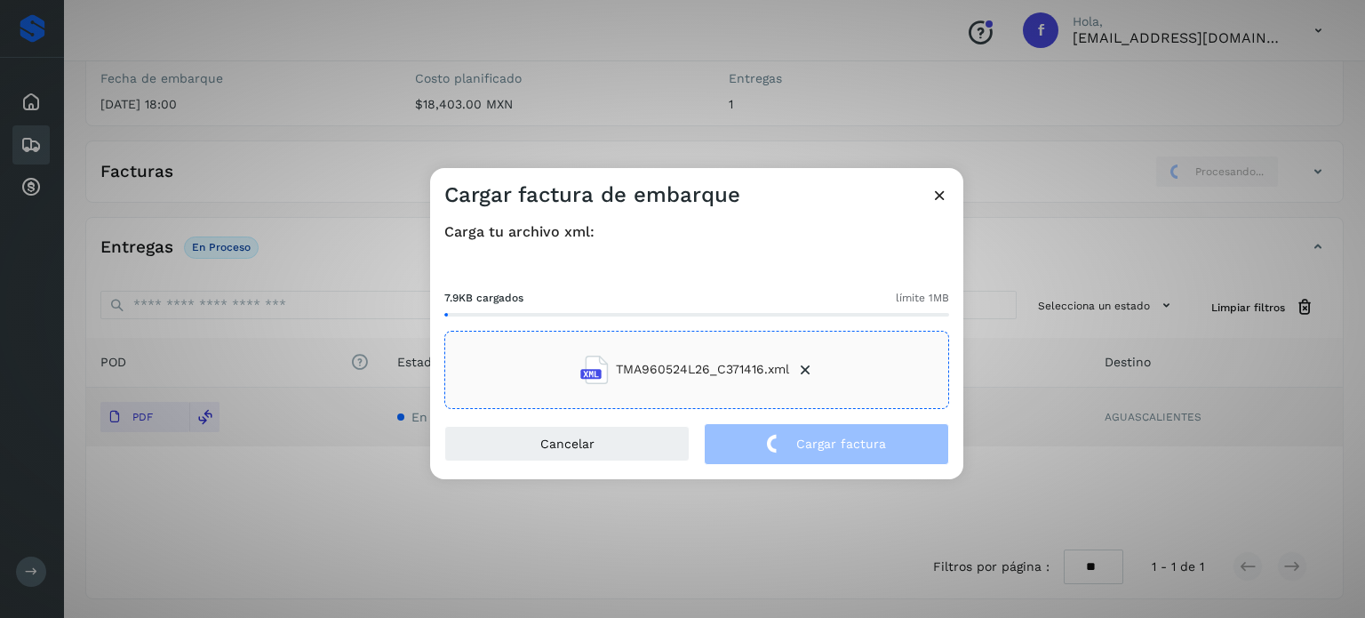
click at [357, 73] on div "Cargar factura de embarque Carga tu archivo xml: 7.9KB cargados límite 1MB TMA9…" at bounding box center [682, 309] width 1365 height 618
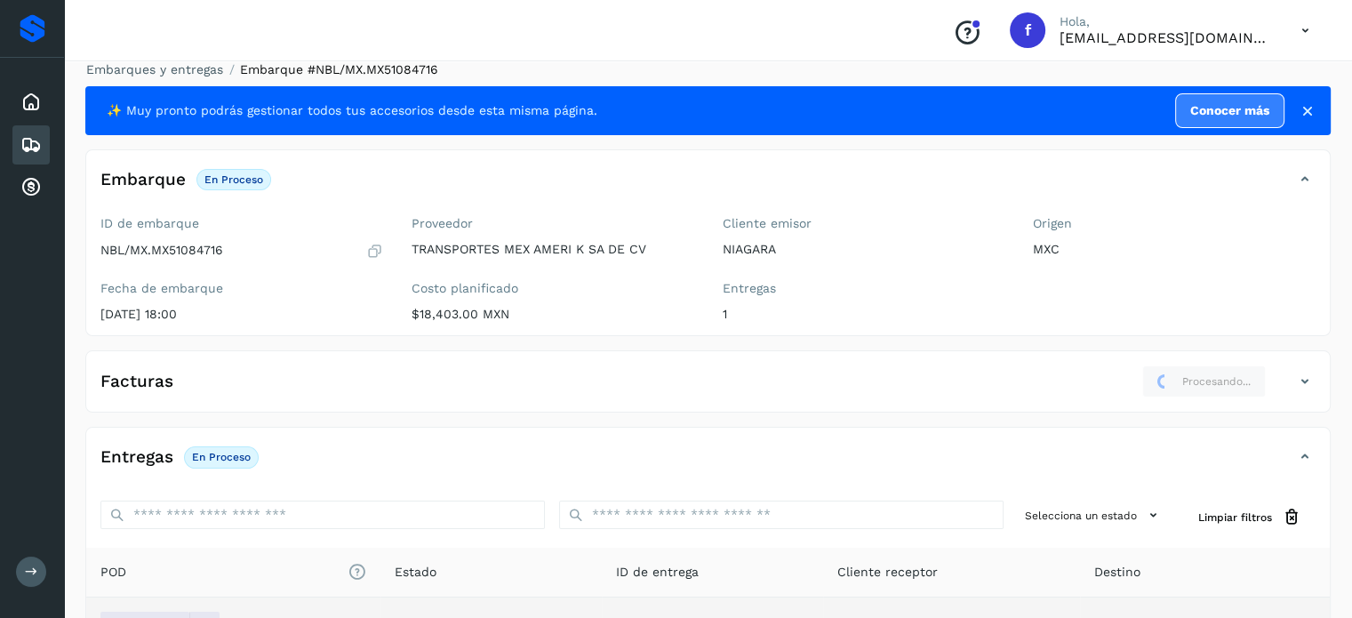
scroll to position [0, 0]
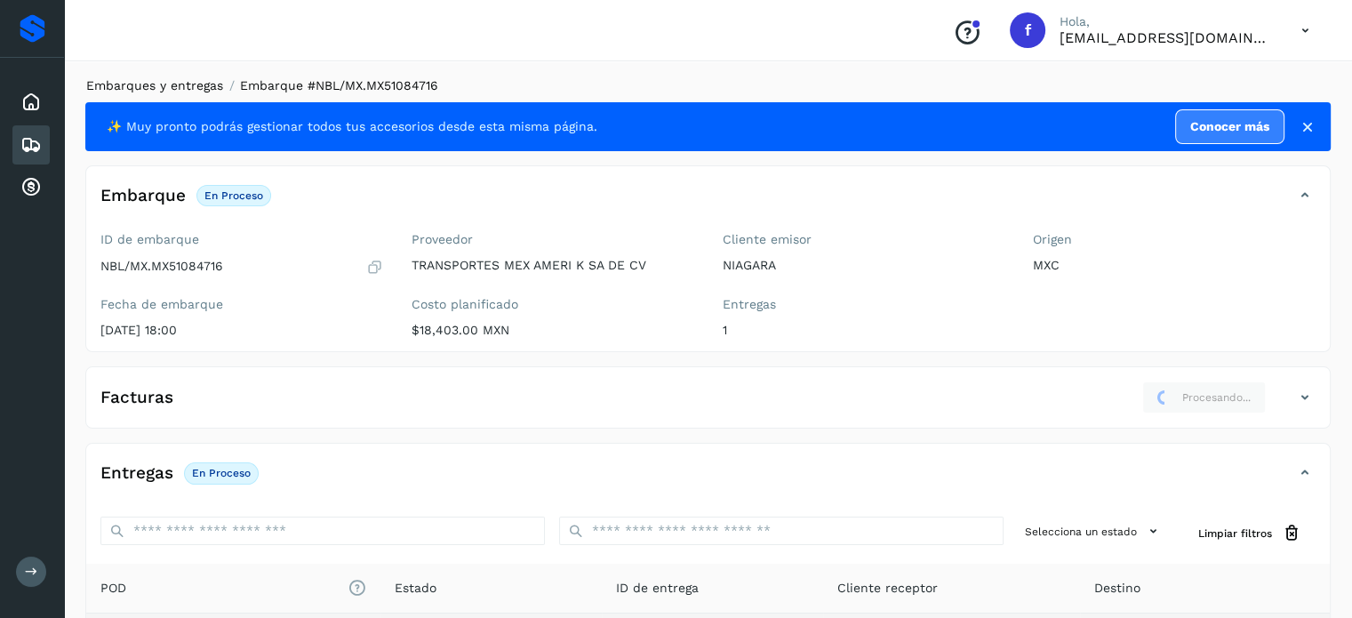
click at [196, 85] on link "Embarques y entregas" at bounding box center [154, 85] width 137 height 14
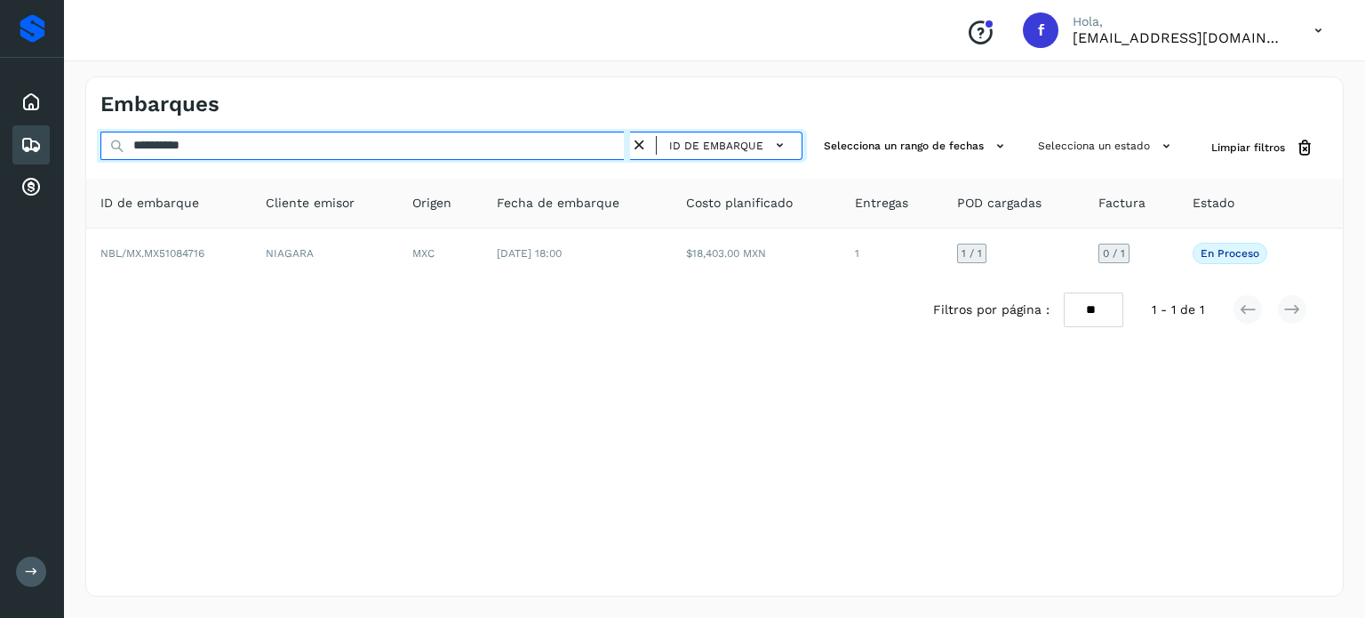
click at [174, 141] on input "**********" at bounding box center [365, 146] width 530 height 28
paste input "text"
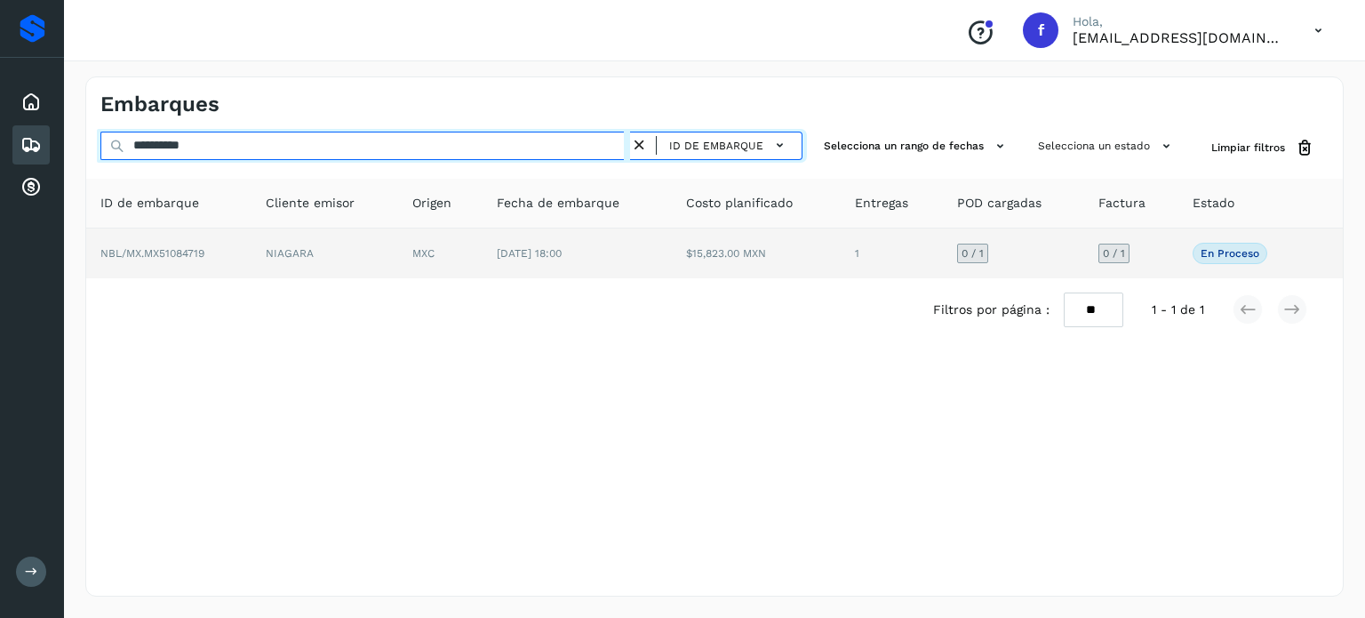
type input "**********"
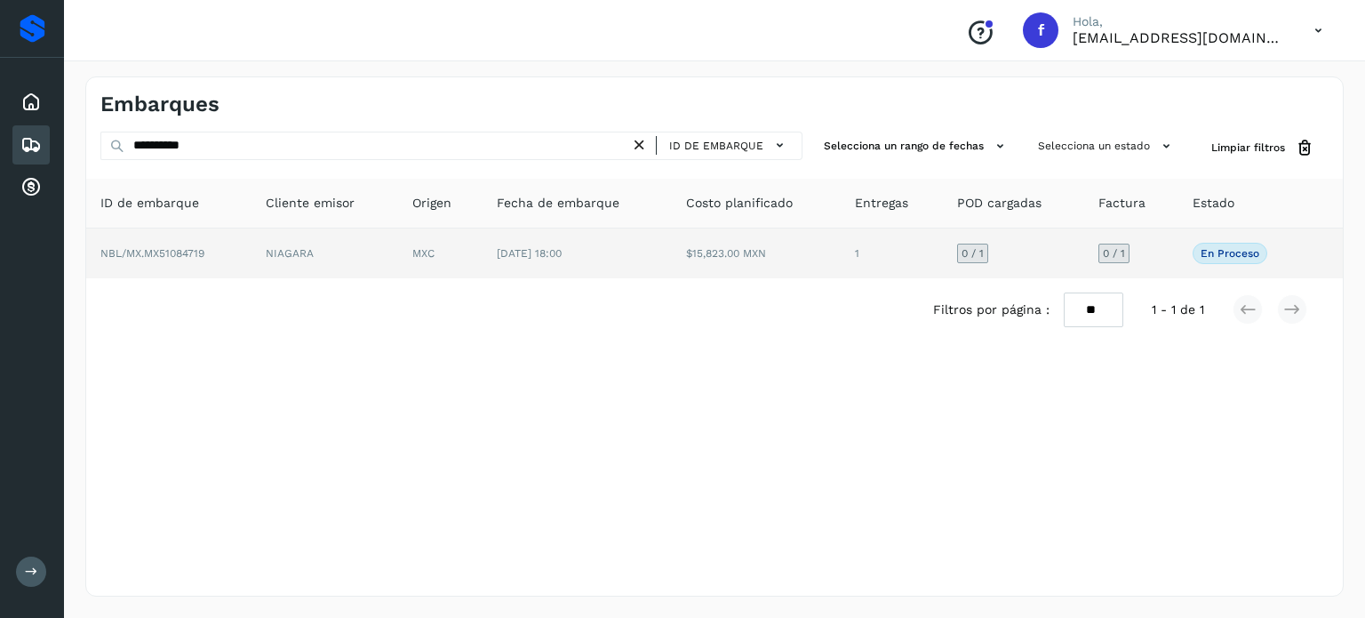
click at [354, 262] on td "NIAGARA" at bounding box center [325, 253] width 147 height 50
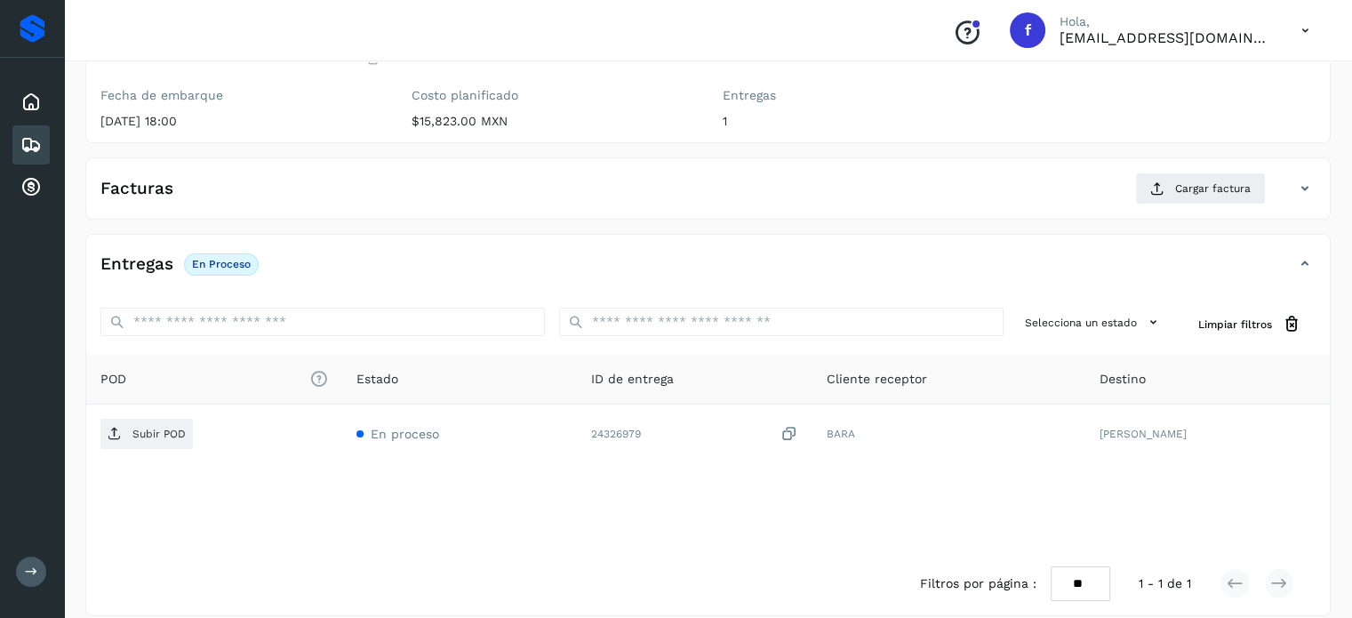
scroll to position [226, 0]
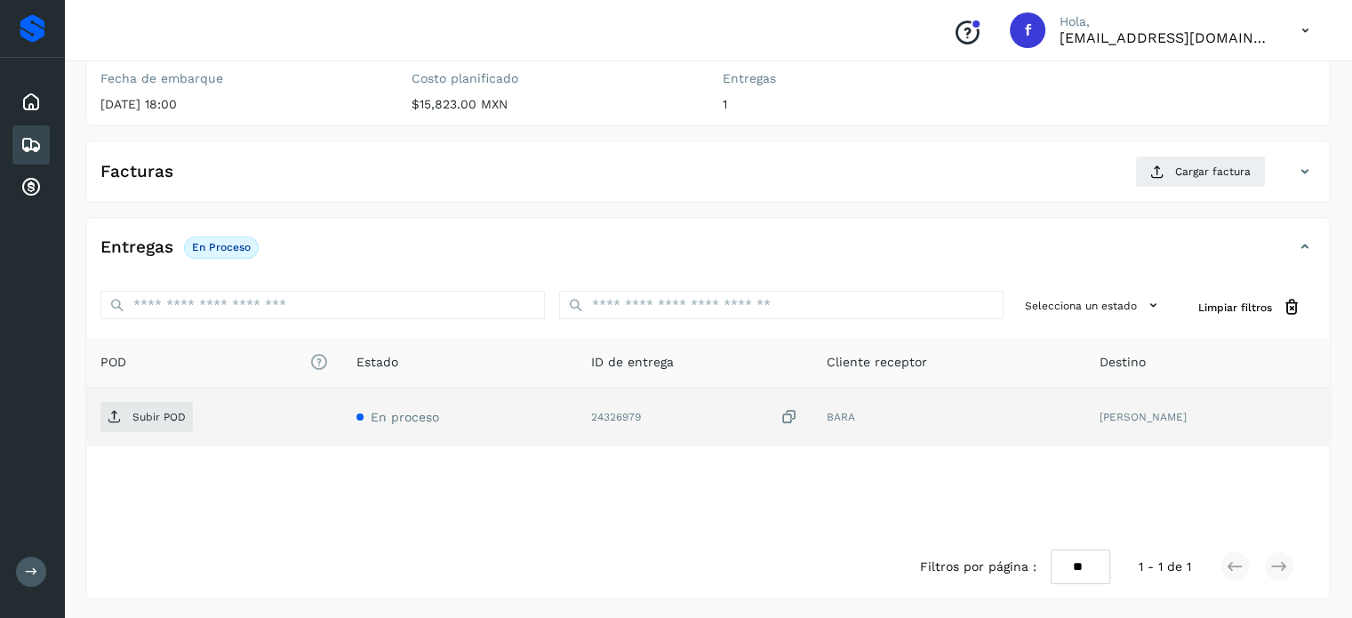
click at [798, 420] on icon at bounding box center [790, 417] width 18 height 19
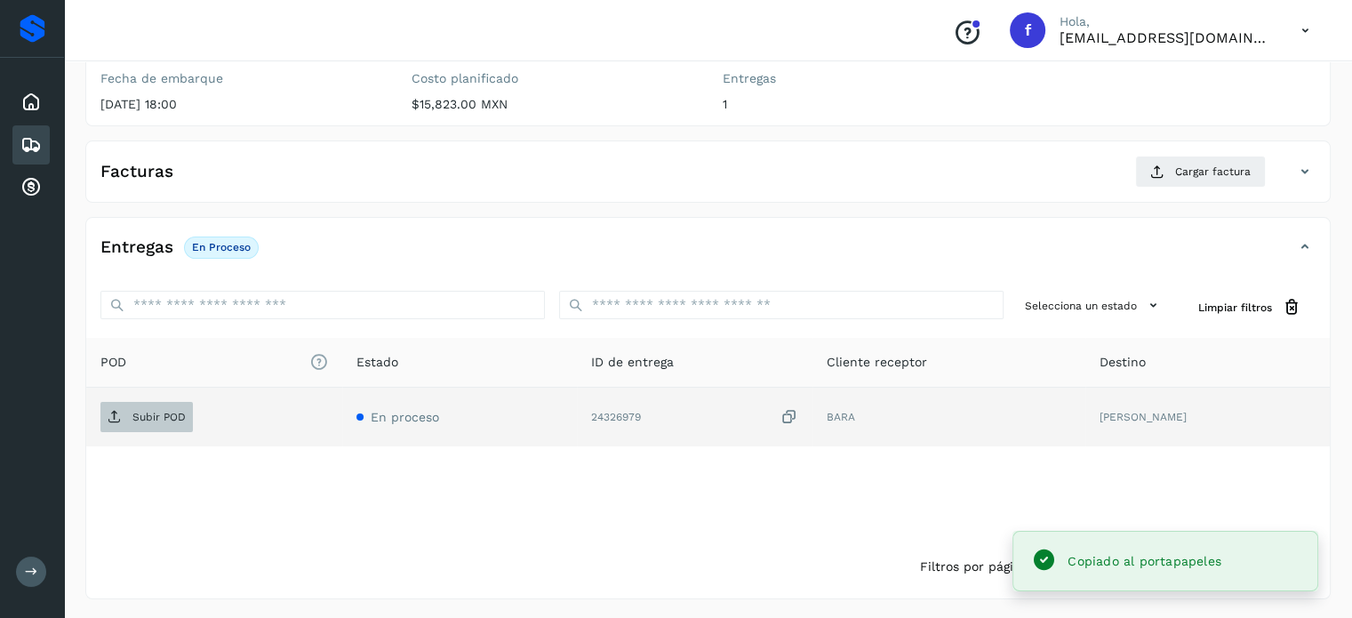
click at [188, 412] on span "Subir POD" at bounding box center [146, 417] width 92 height 28
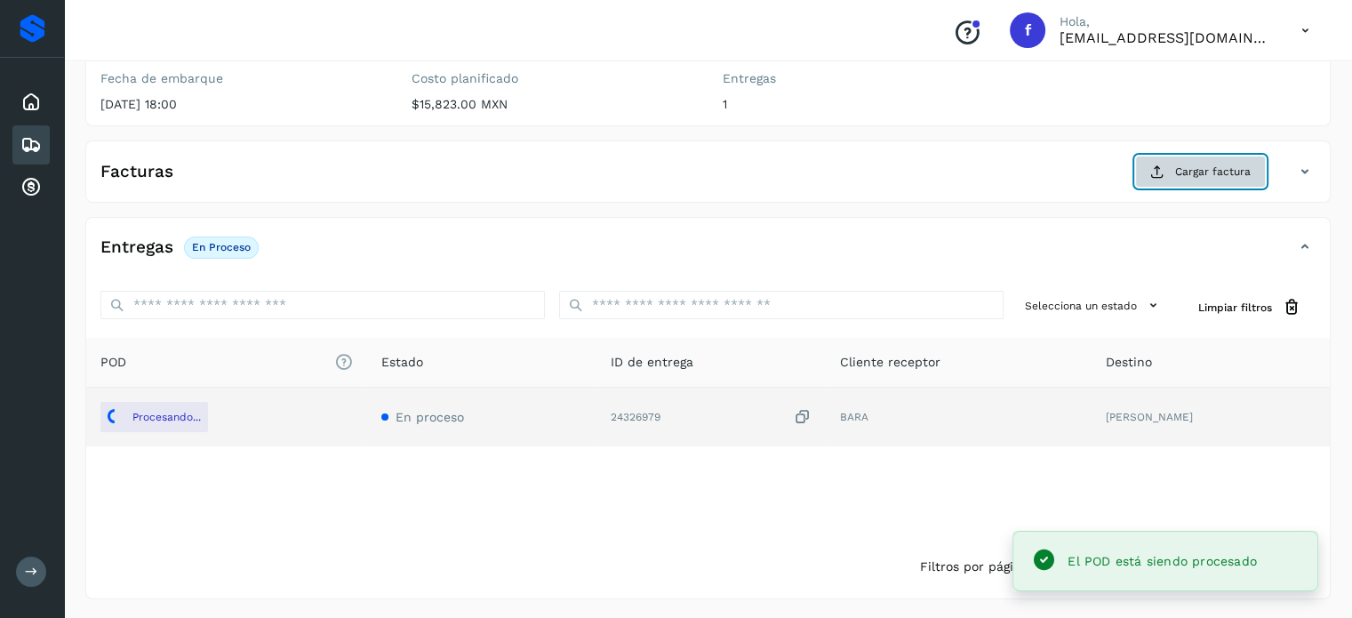
click at [1244, 165] on span "Cargar factura" at bounding box center [1213, 172] width 76 height 16
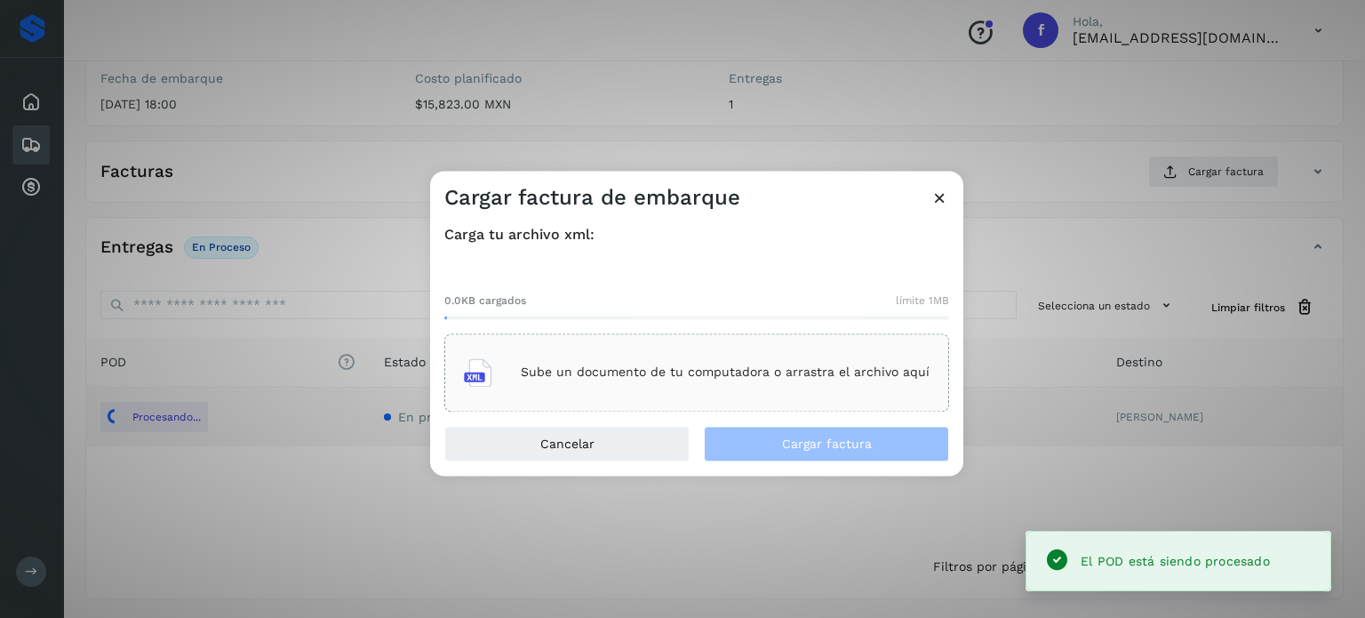
click at [668, 379] on p "Sube un documento de tu computadora o arrastra el archivo aquí" at bounding box center [725, 372] width 409 height 15
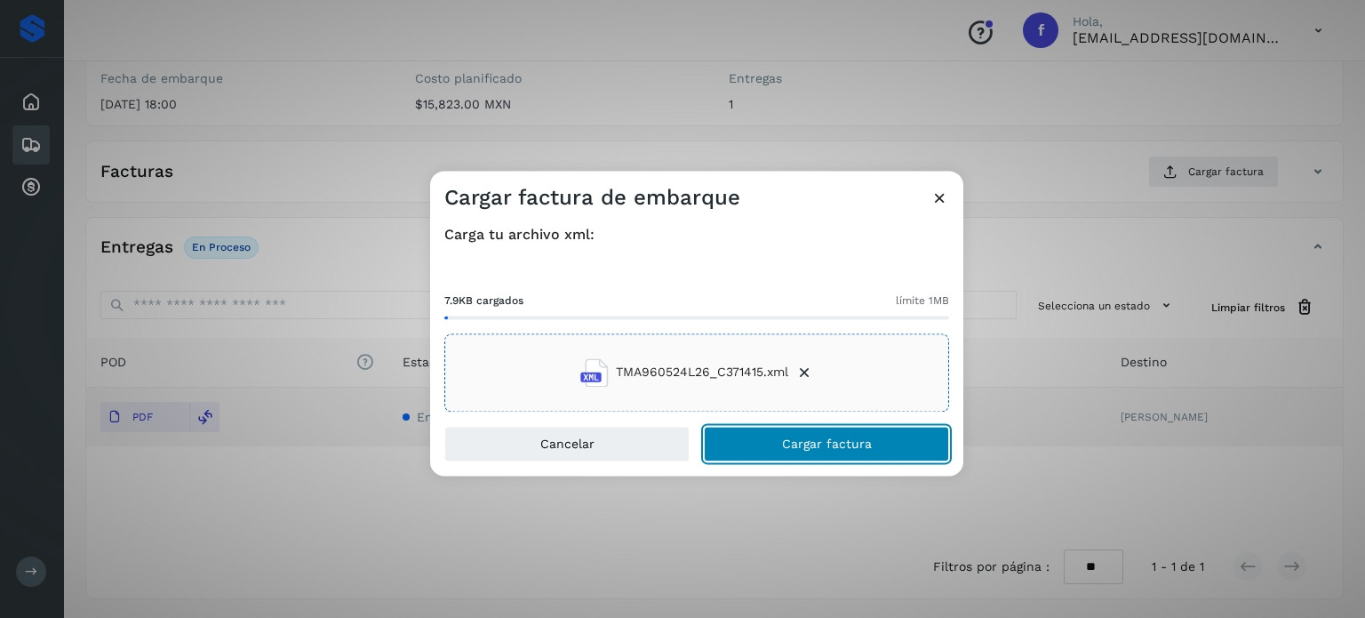
click at [846, 440] on span "Cargar factura" at bounding box center [827, 443] width 90 height 12
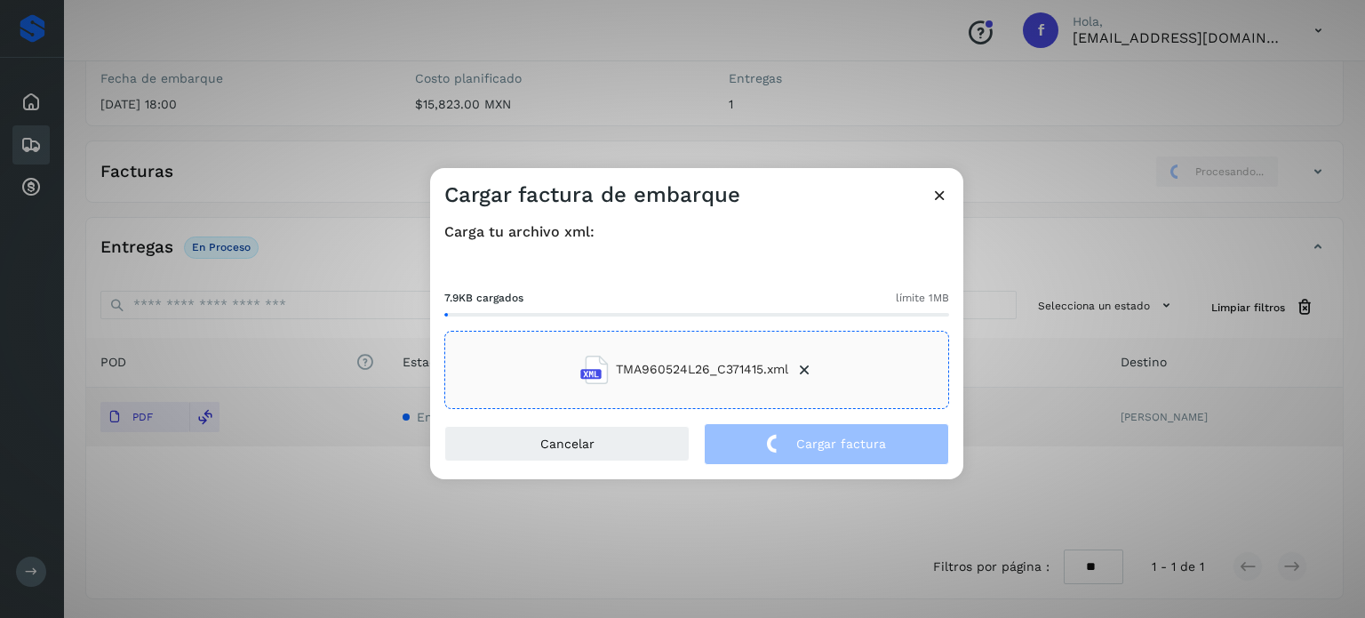
drag, startPoint x: 308, startPoint y: 124, endPoint x: 269, endPoint y: 107, distance: 41.8
click at [306, 124] on div "Cargar factura de embarque Carga tu archivo xml: 7.9KB cargados límite 1MB TMA9…" at bounding box center [682, 309] width 1365 height 618
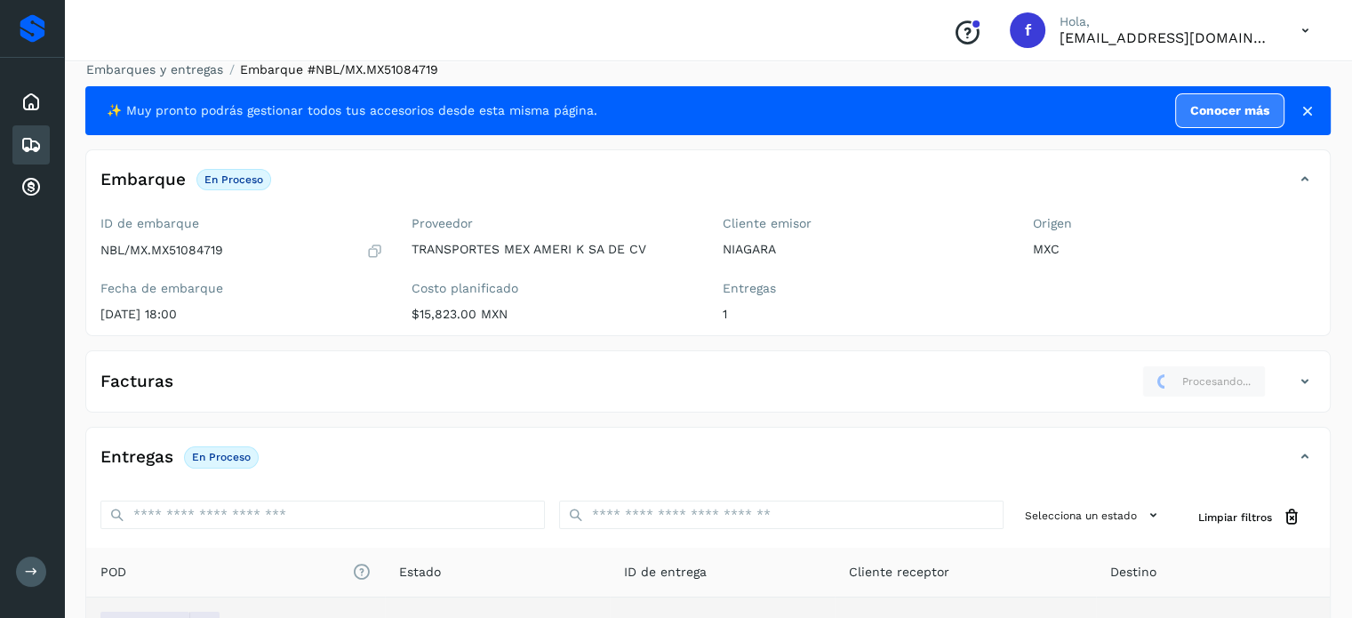
scroll to position [0, 0]
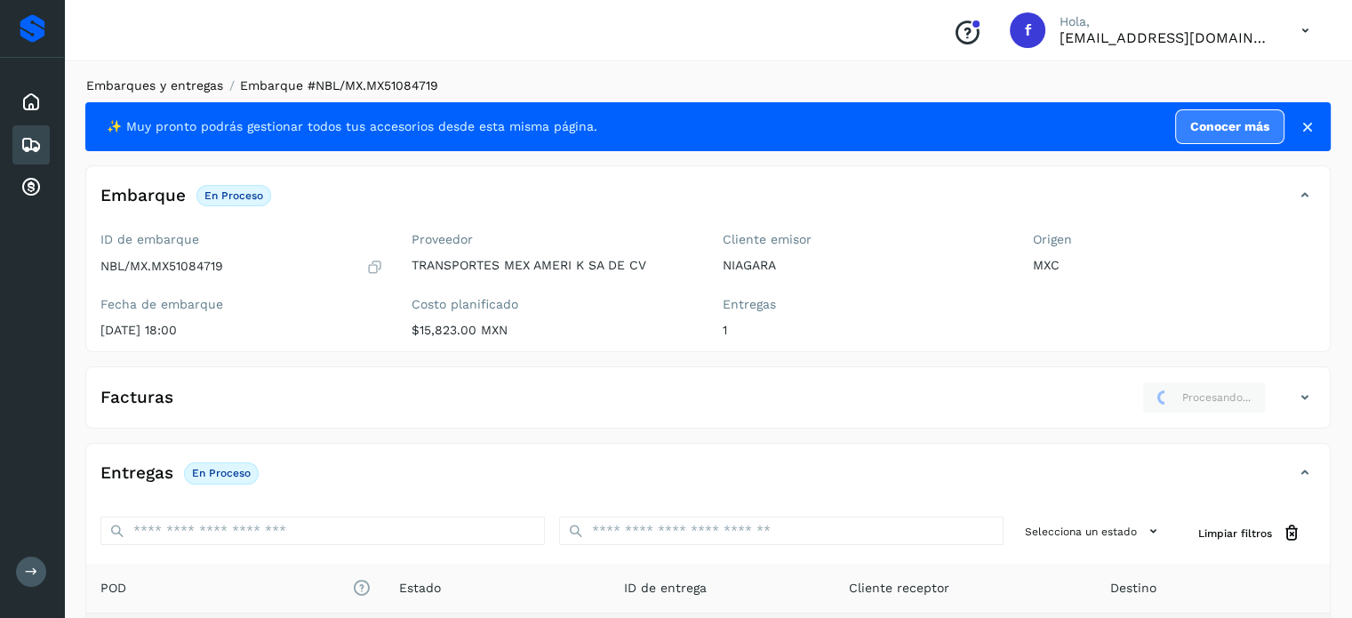
click at [164, 92] on link "Embarques y entregas" at bounding box center [154, 85] width 137 height 14
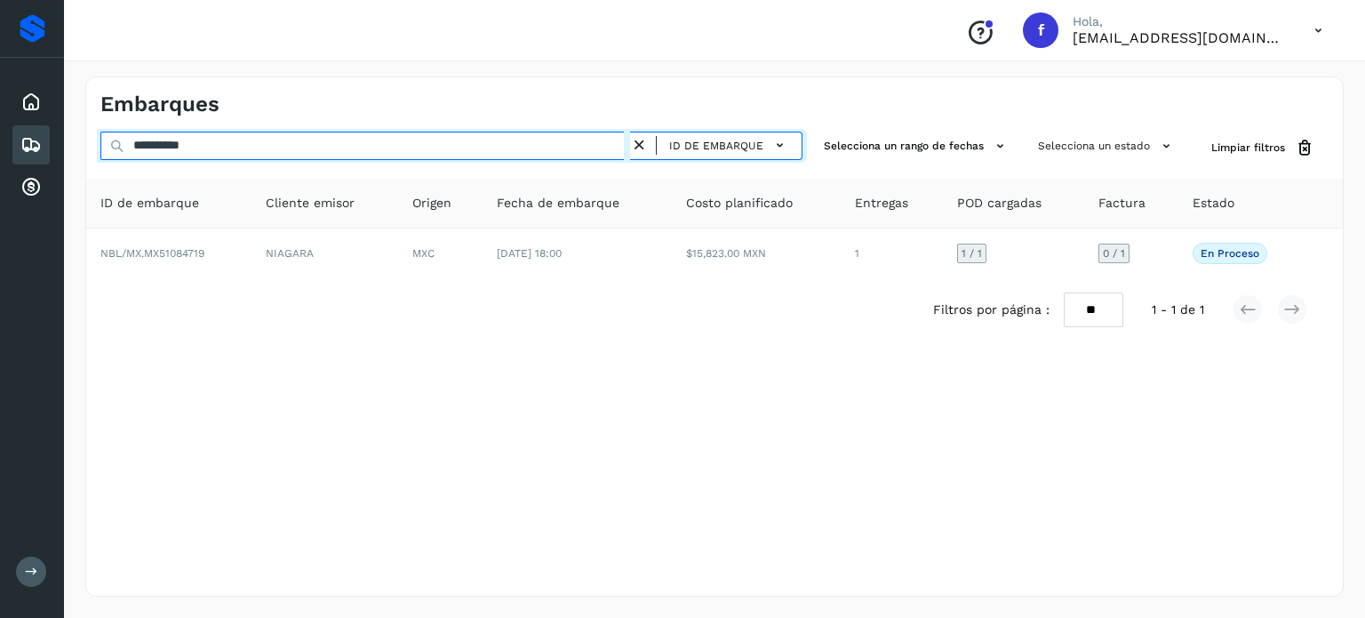
click at [182, 136] on input "**********" at bounding box center [365, 146] width 530 height 28
click at [184, 136] on input "**********" at bounding box center [365, 146] width 530 height 28
paste input "text"
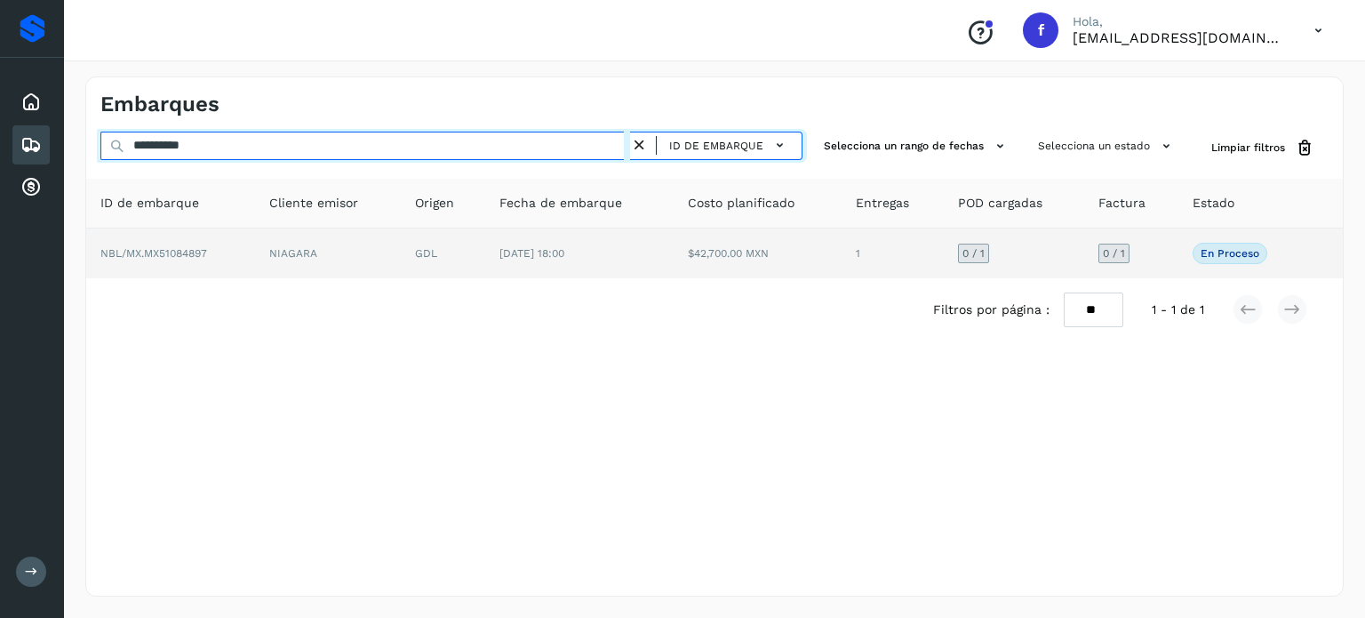
type input "**********"
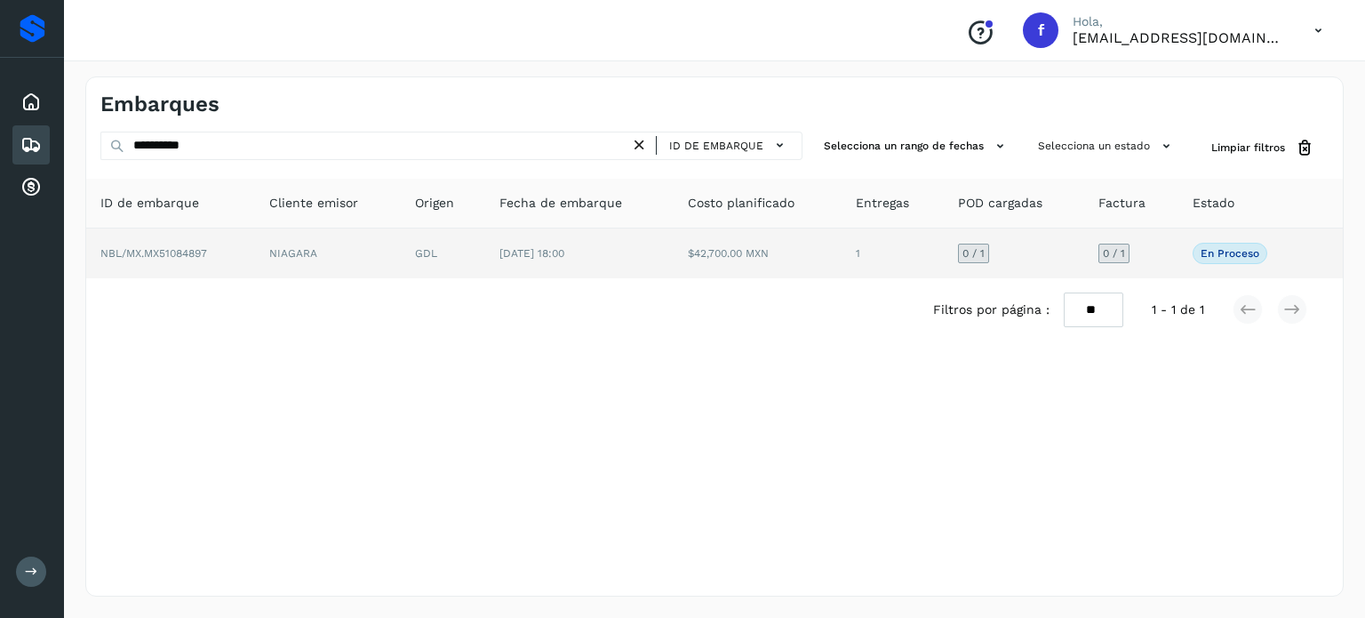
click at [618, 261] on td "[DATE] 18:00" at bounding box center [579, 253] width 188 height 50
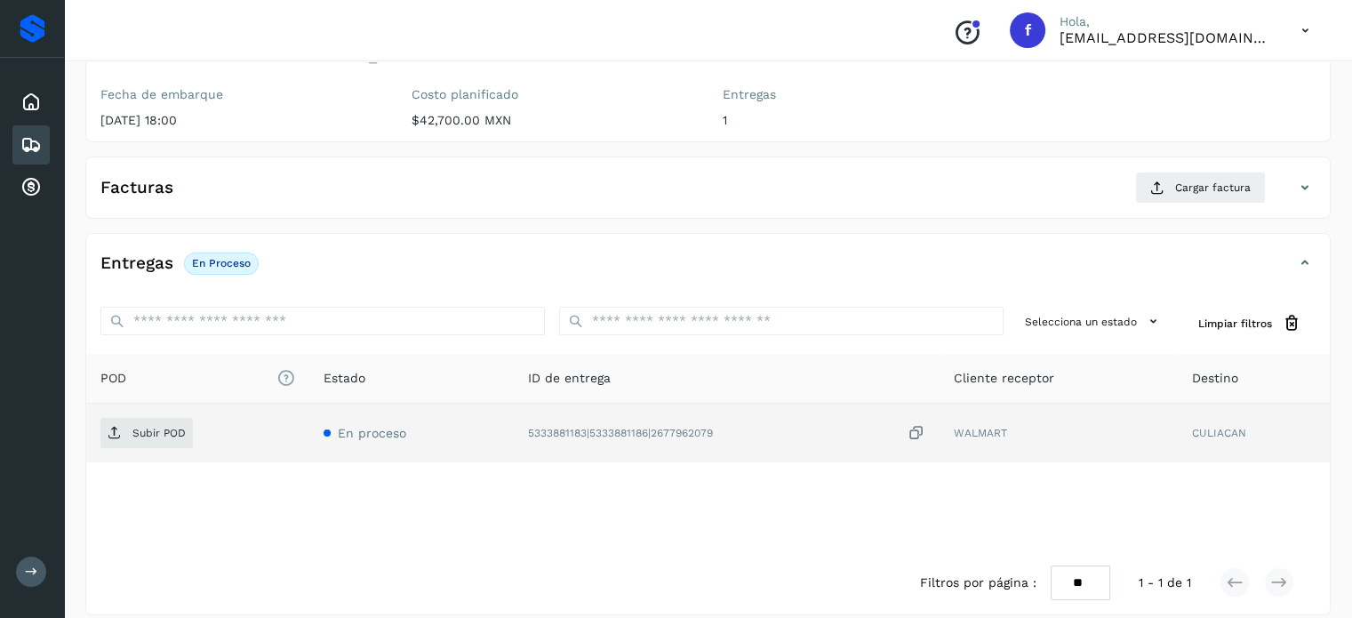
scroll to position [226, 0]
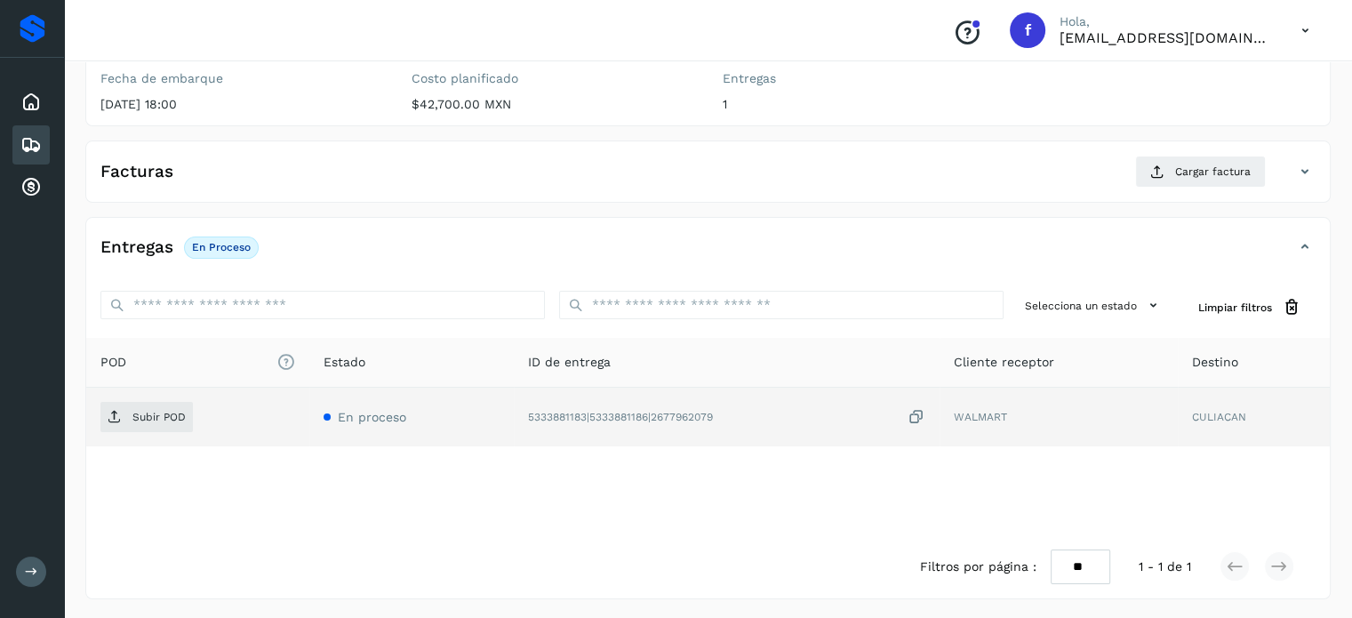
click at [917, 416] on icon at bounding box center [917, 417] width 18 height 19
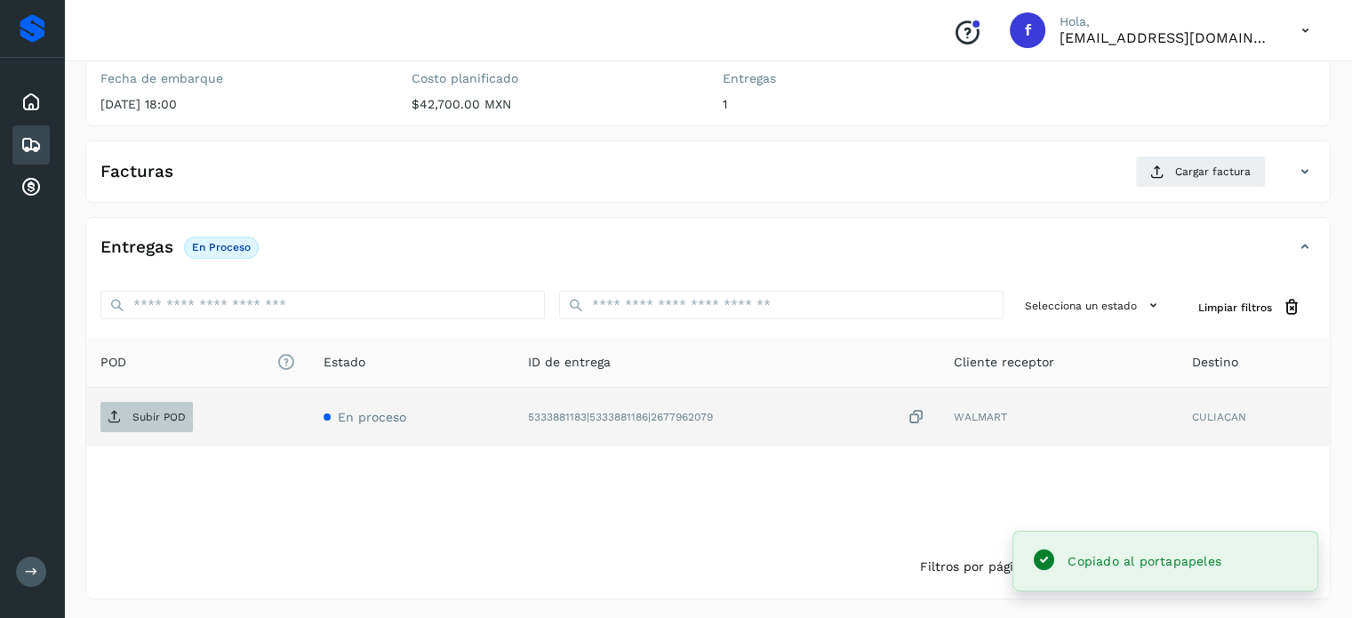
click at [168, 411] on p "Subir POD" at bounding box center [158, 417] width 53 height 12
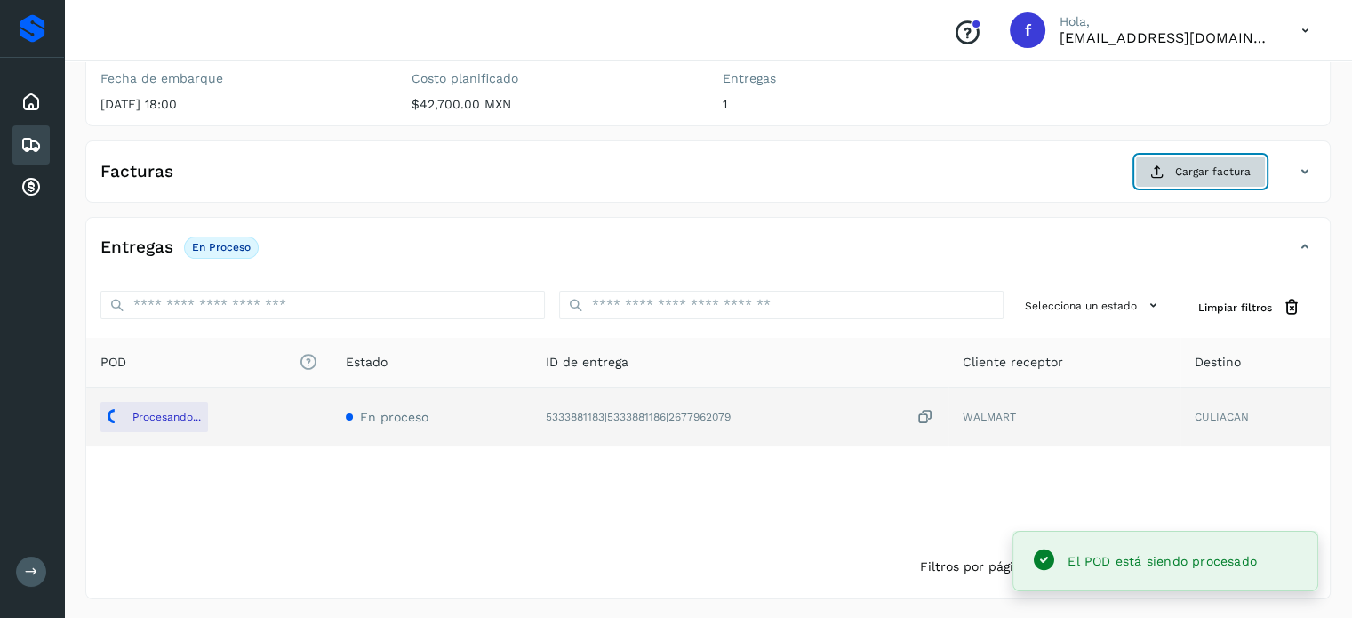
click at [1190, 173] on span "Cargar factura" at bounding box center [1213, 172] width 76 height 16
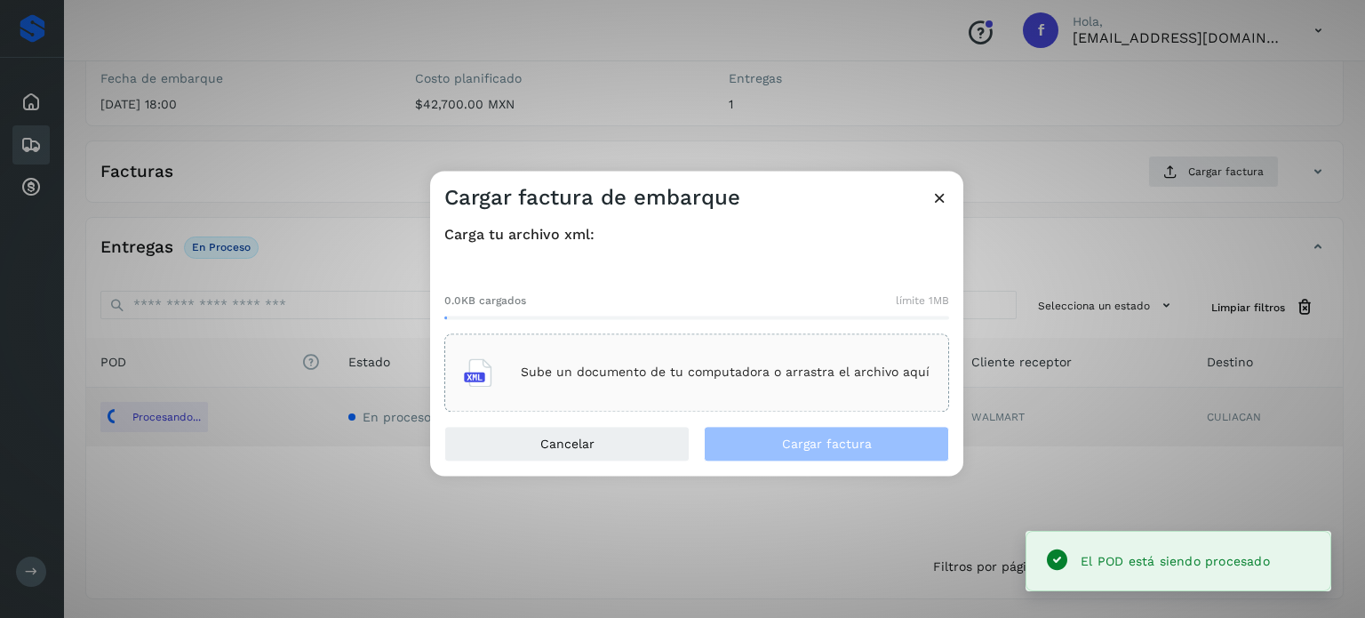
click at [601, 370] on p "Sube un documento de tu computadora o arrastra el archivo aquí" at bounding box center [725, 372] width 409 height 15
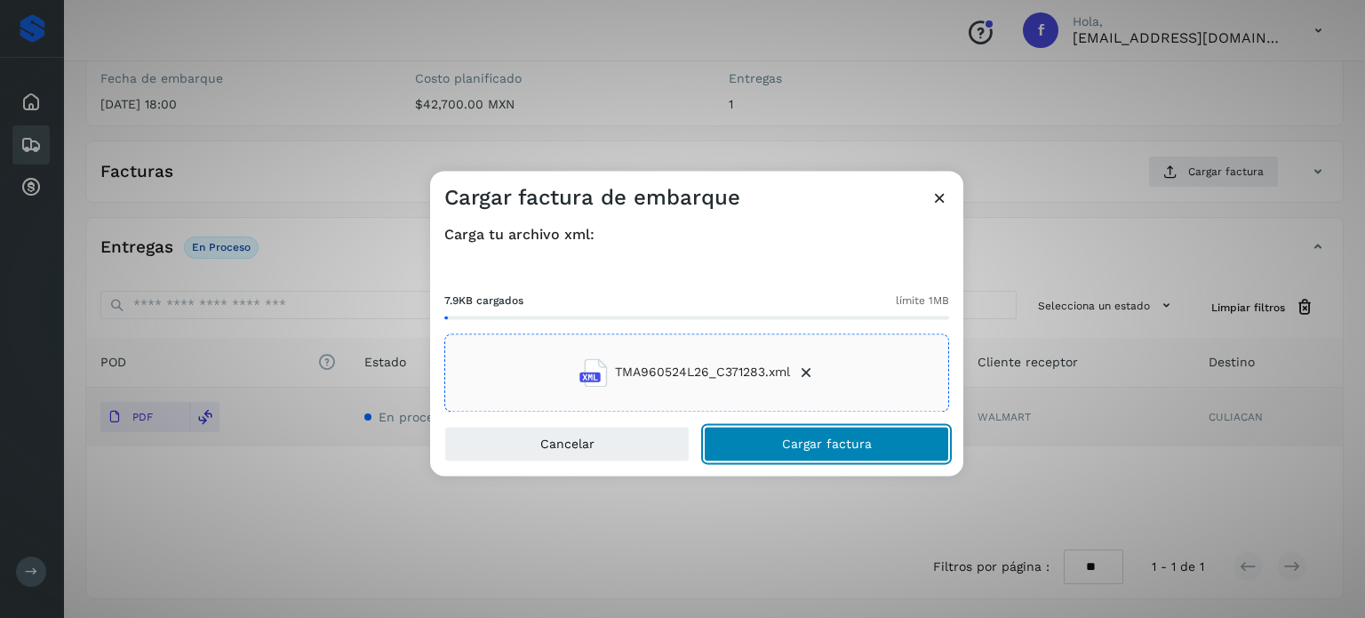
click at [750, 439] on button "Cargar factura" at bounding box center [826, 444] width 245 height 36
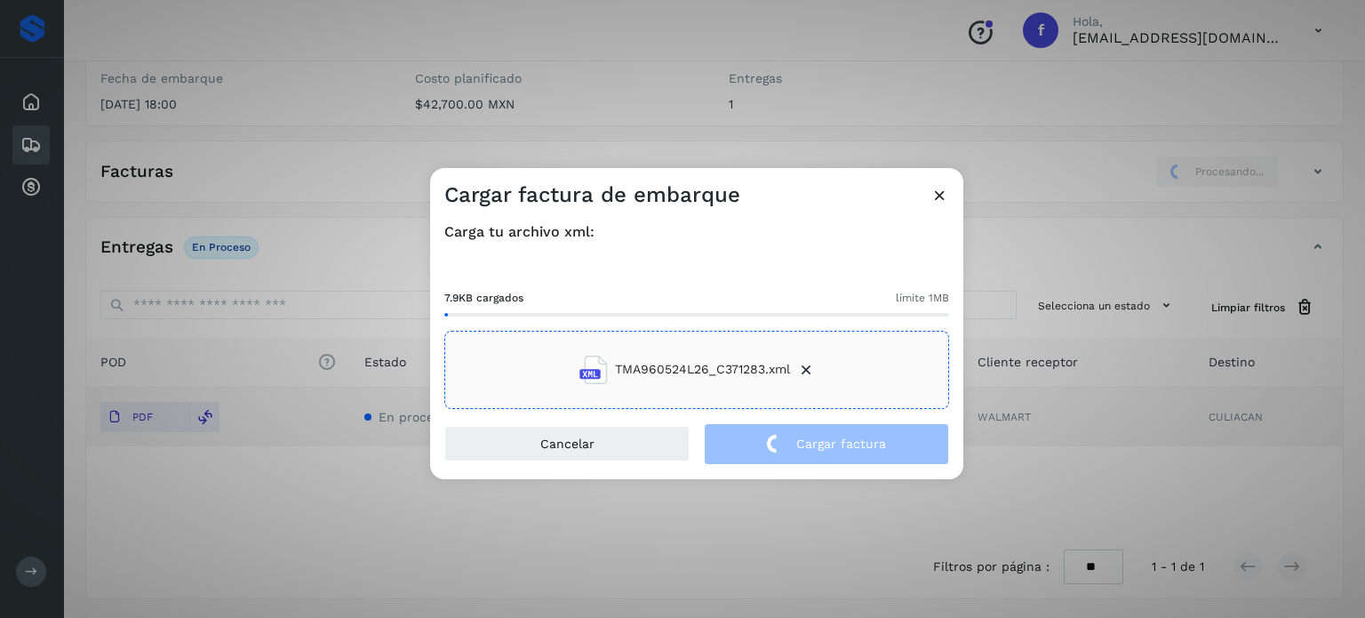
click at [260, 114] on div "Cargar factura de embarque Carga tu archivo xml: 7.9KB cargados límite 1MB TMA9…" at bounding box center [682, 309] width 1365 height 618
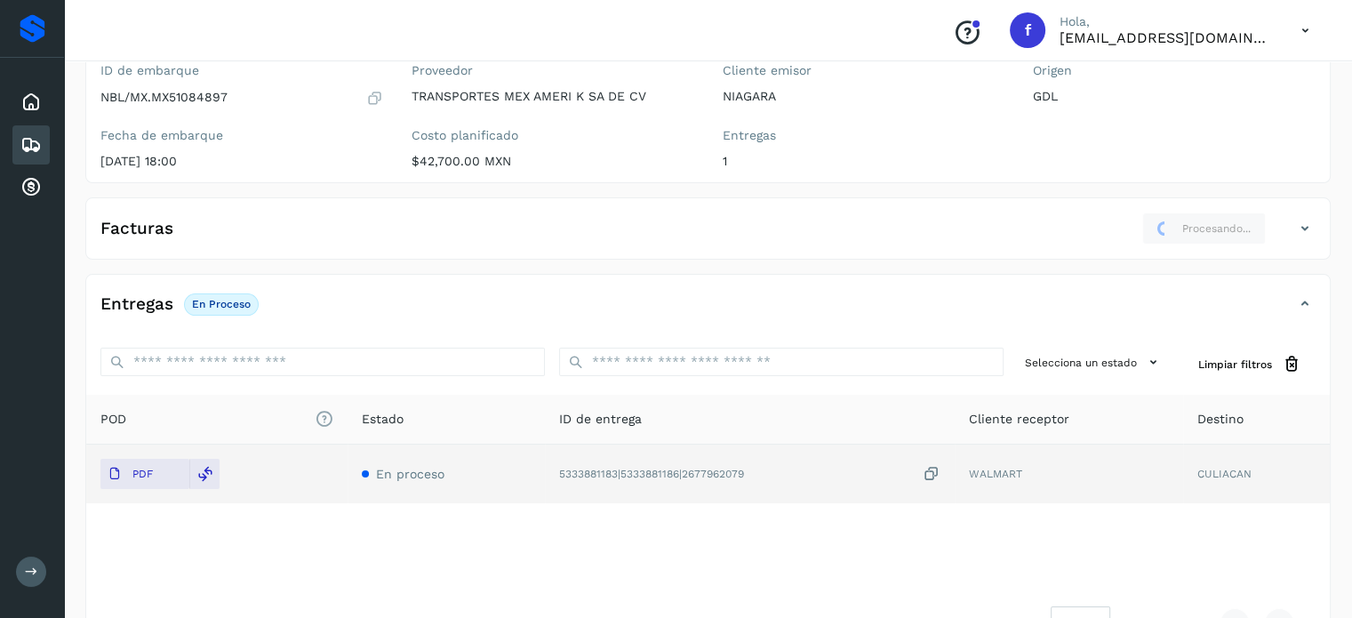
scroll to position [0, 0]
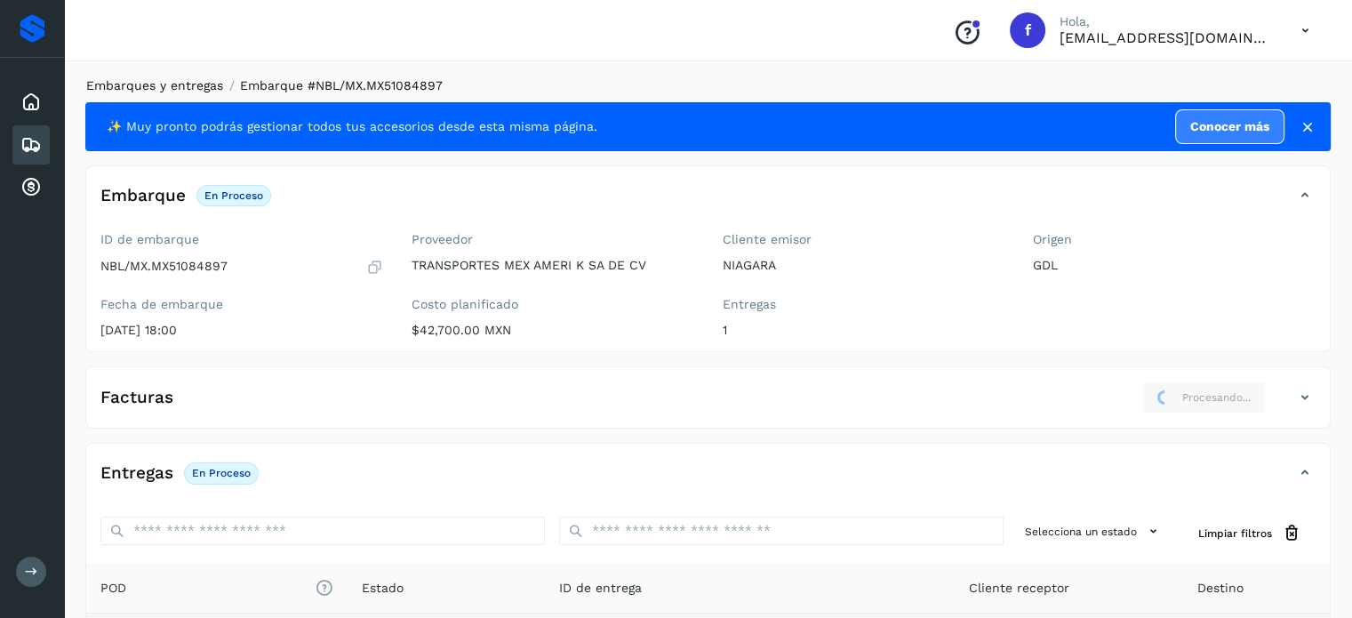
click at [170, 78] on link "Embarques y entregas" at bounding box center [154, 85] width 137 height 14
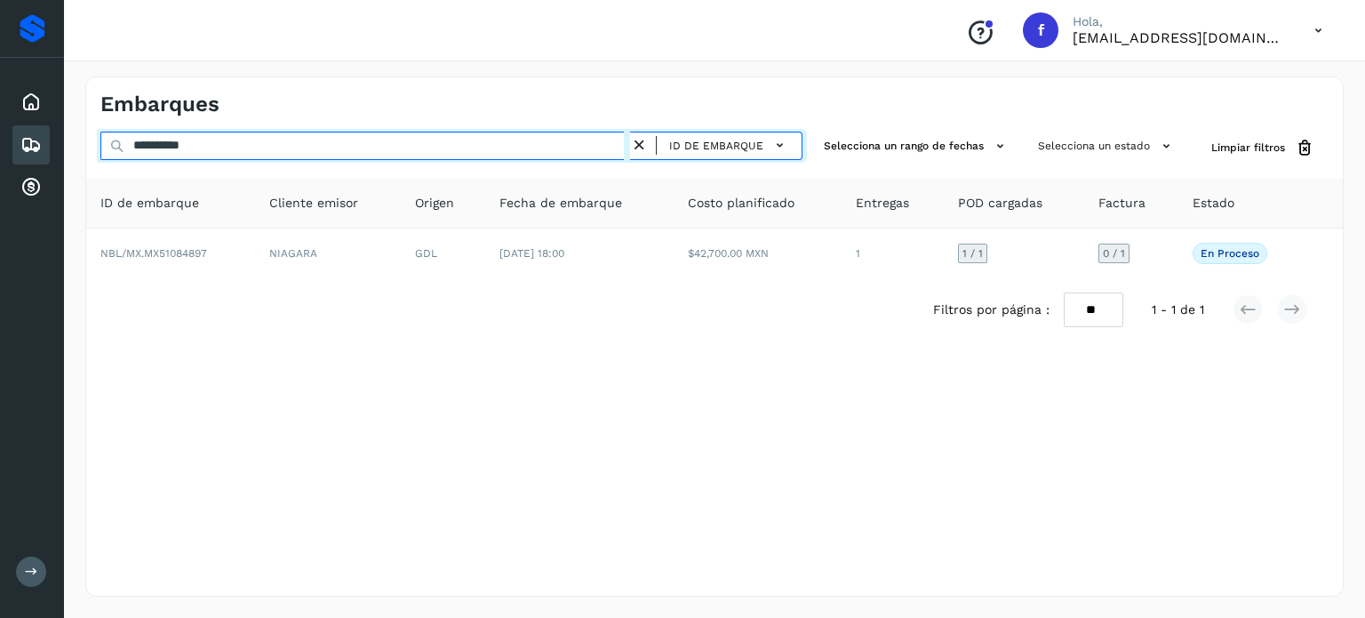
click at [167, 155] on input "**********" at bounding box center [365, 146] width 530 height 28
click at [167, 156] on input "**********" at bounding box center [365, 146] width 530 height 28
paste input "text"
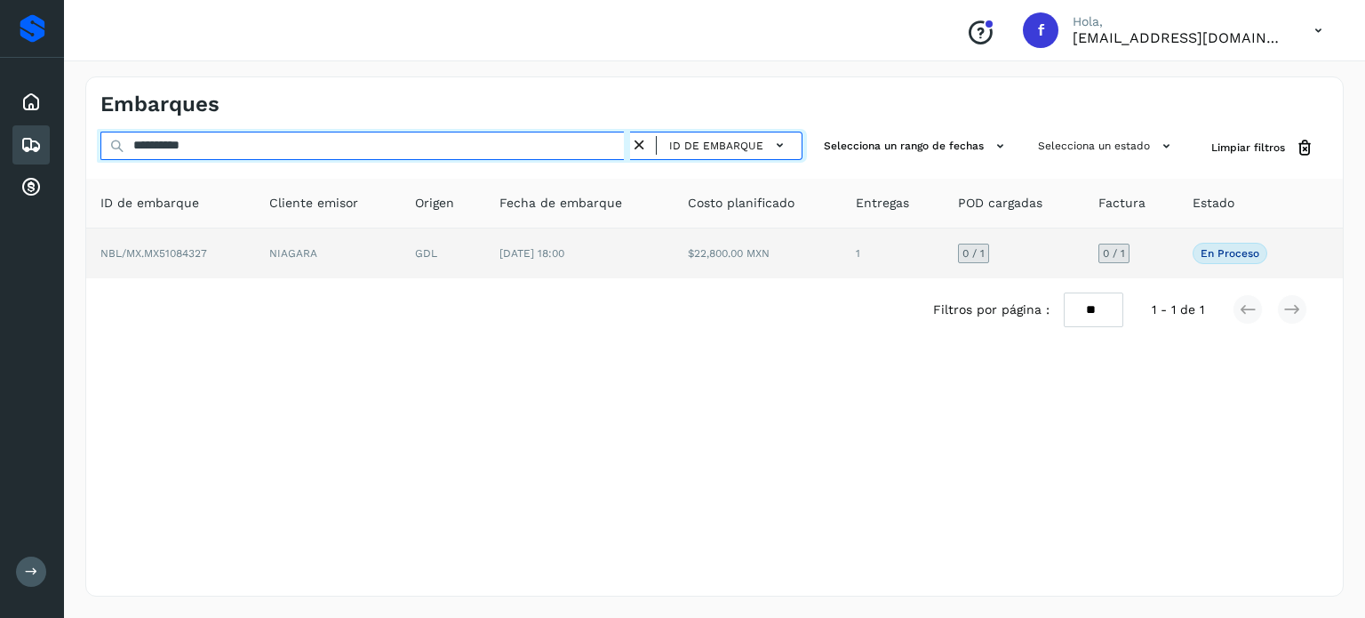
type input "**********"
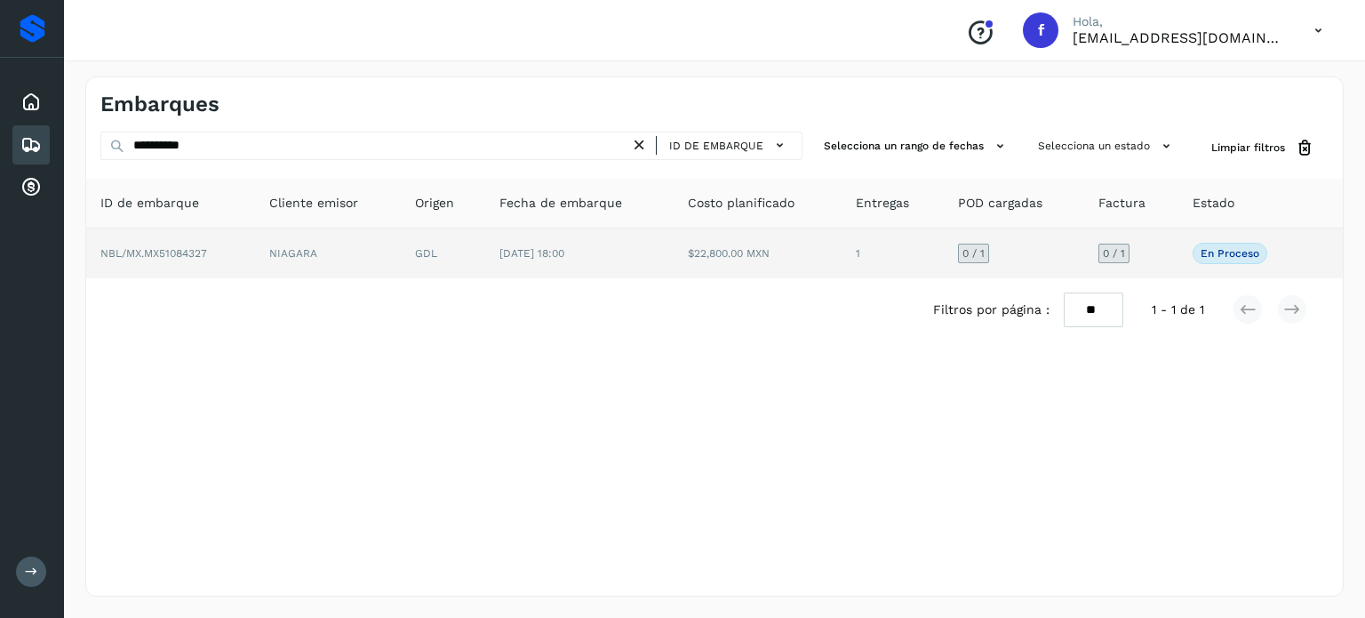
click at [623, 259] on td "[DATE] 18:00" at bounding box center [579, 253] width 188 height 50
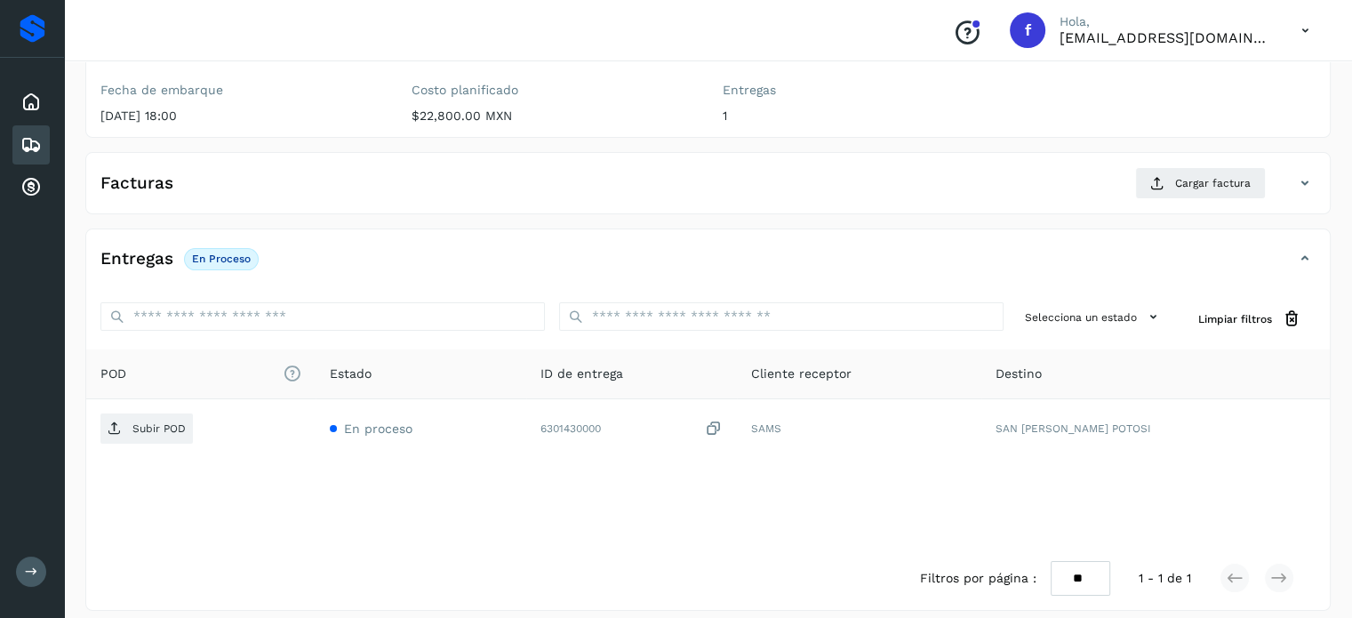
scroll to position [226, 0]
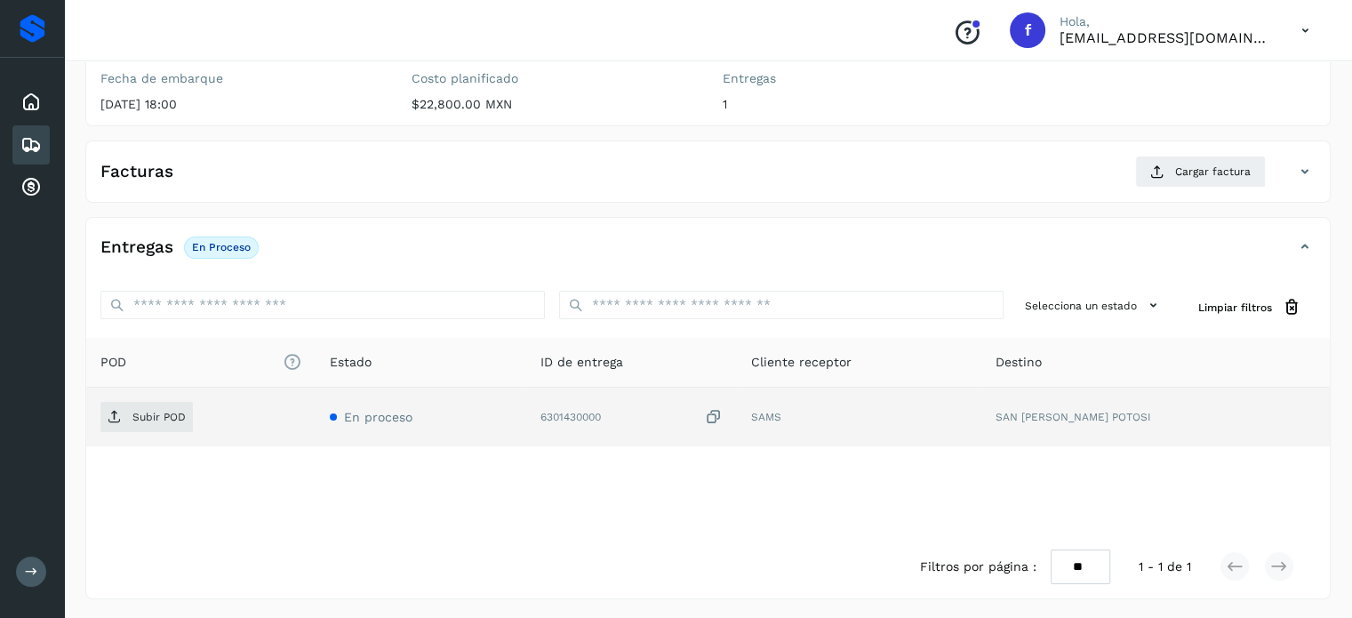
click at [723, 418] on icon at bounding box center [714, 417] width 18 height 19
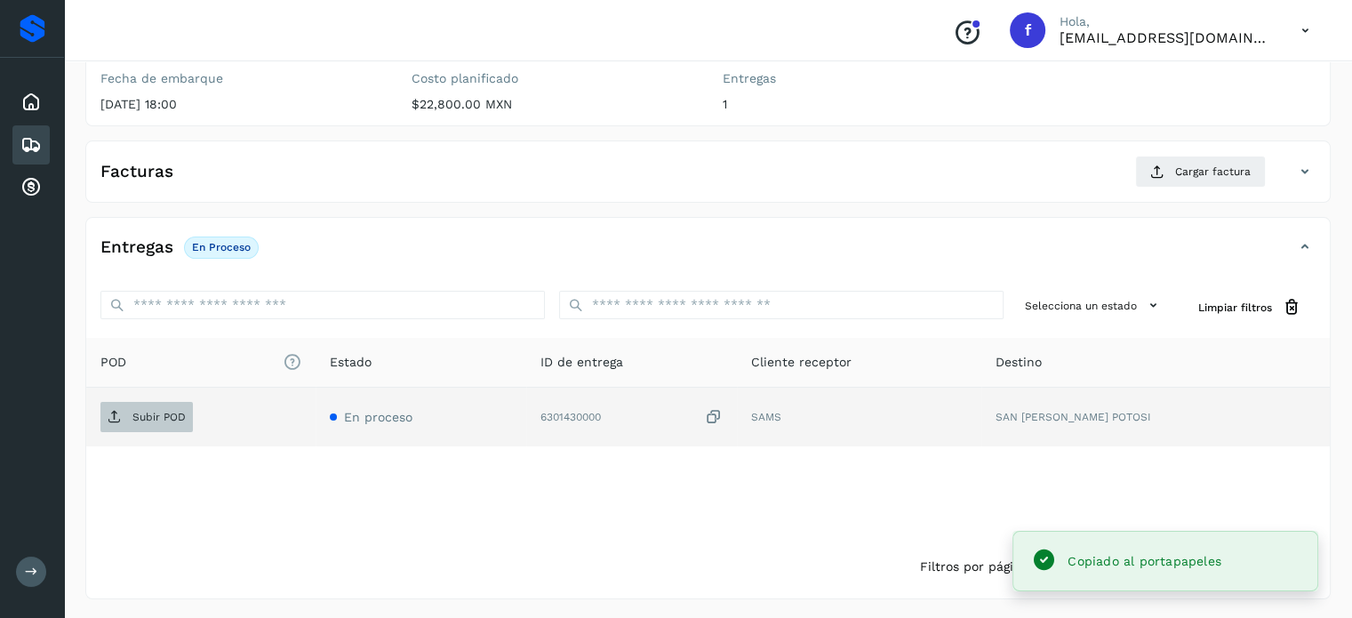
click at [183, 412] on p "Subir POD" at bounding box center [158, 417] width 53 height 12
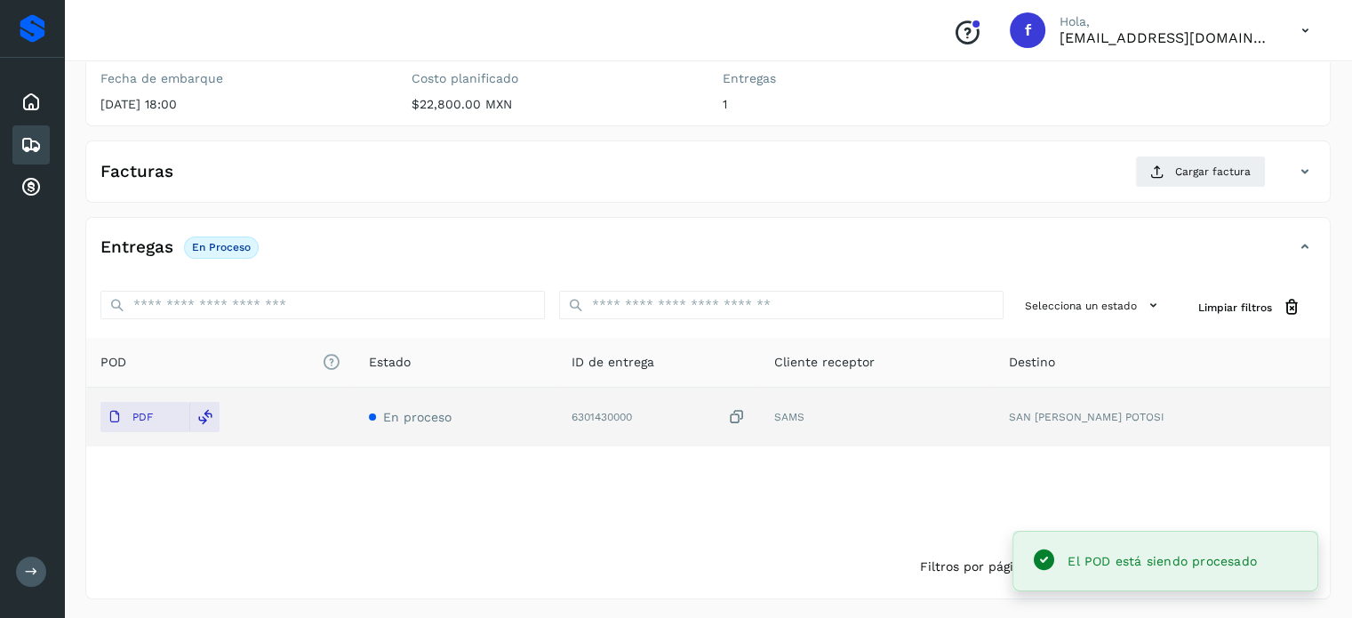
click at [1170, 191] on div "Facturas Cargar factura" at bounding box center [708, 179] width 1244 height 46
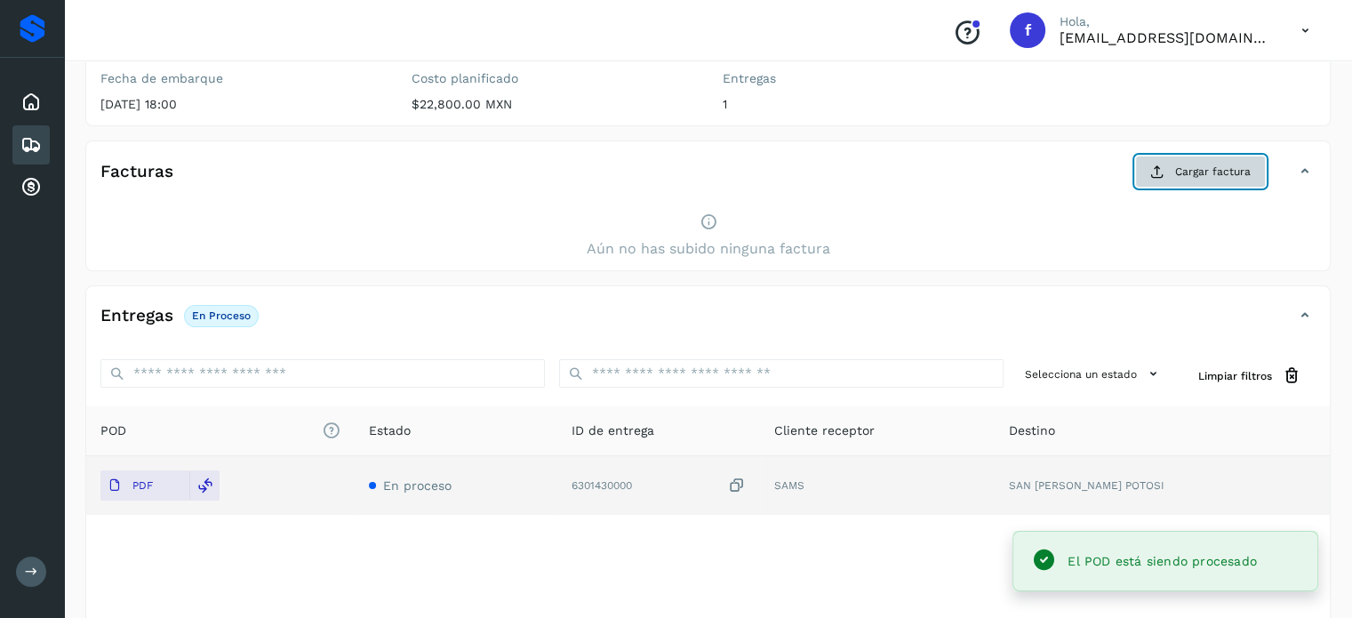
click at [1162, 174] on icon at bounding box center [1157, 171] width 14 height 14
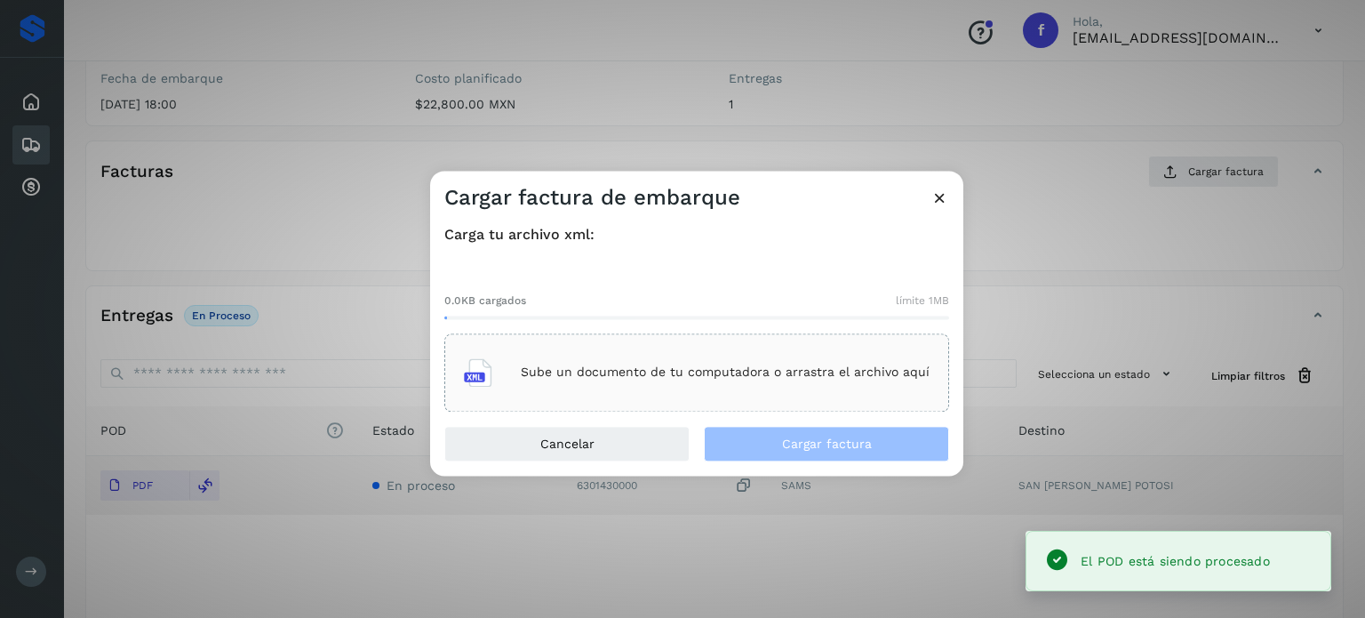
click at [676, 373] on p "Sube un documento de tu computadora o arrastra el archivo aquí" at bounding box center [725, 372] width 409 height 15
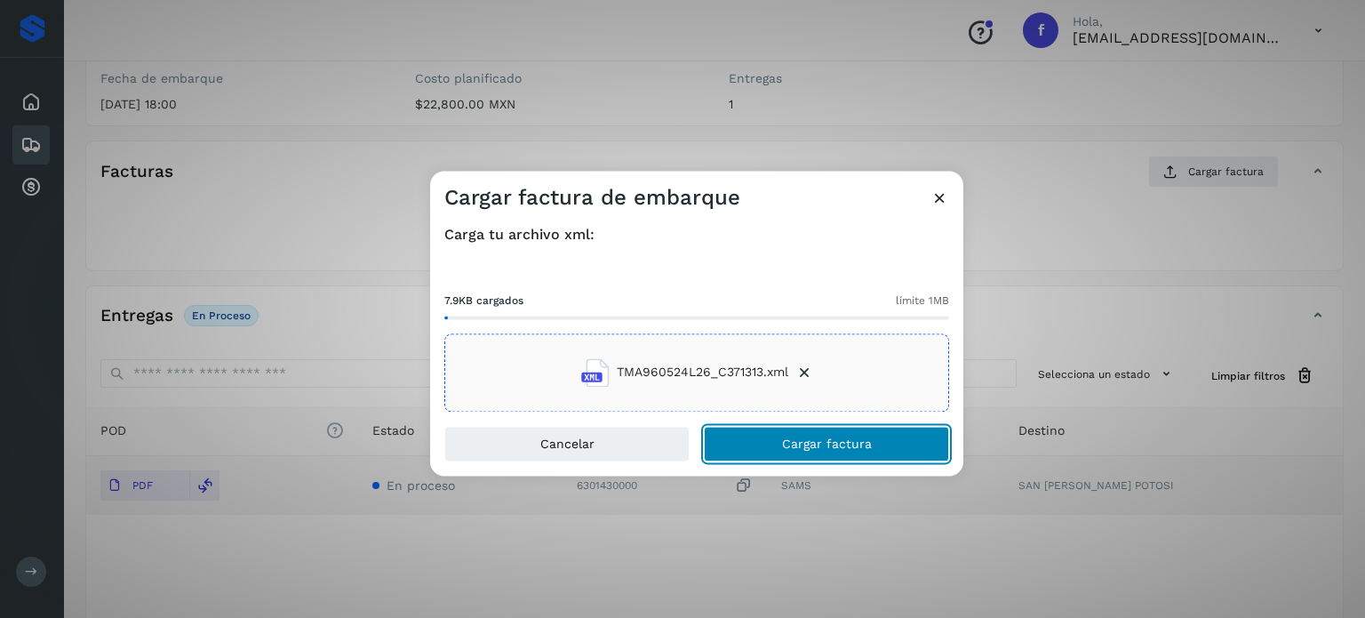
click at [780, 435] on button "Cargar factura" at bounding box center [826, 444] width 245 height 36
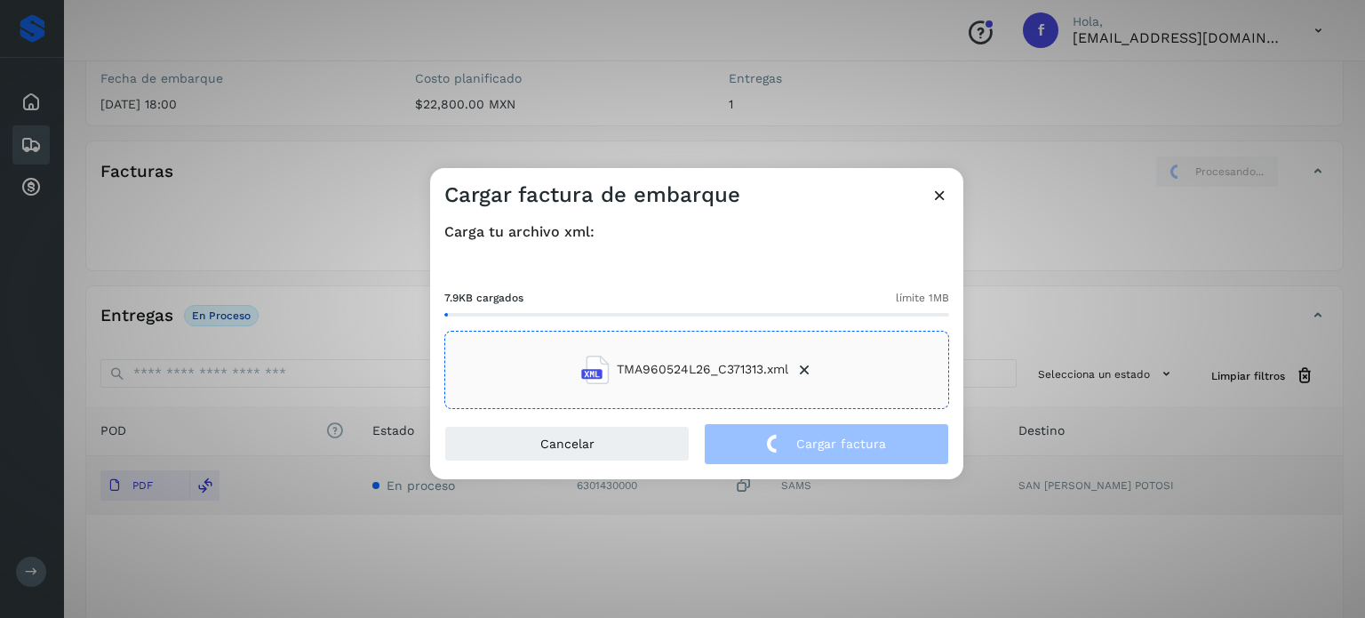
click at [263, 116] on div "Cargar factura de embarque Carga tu archivo xml: 7.9KB cargados límite 1MB TMA9…" at bounding box center [682, 309] width 1365 height 618
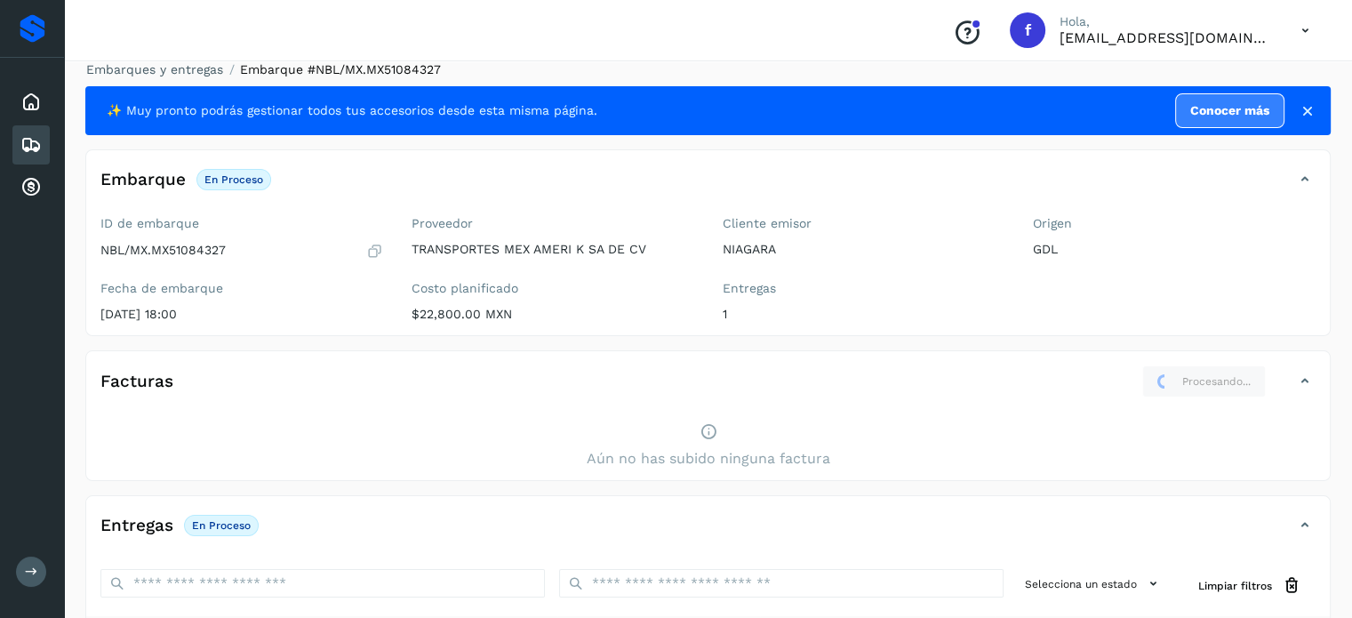
scroll to position [0, 0]
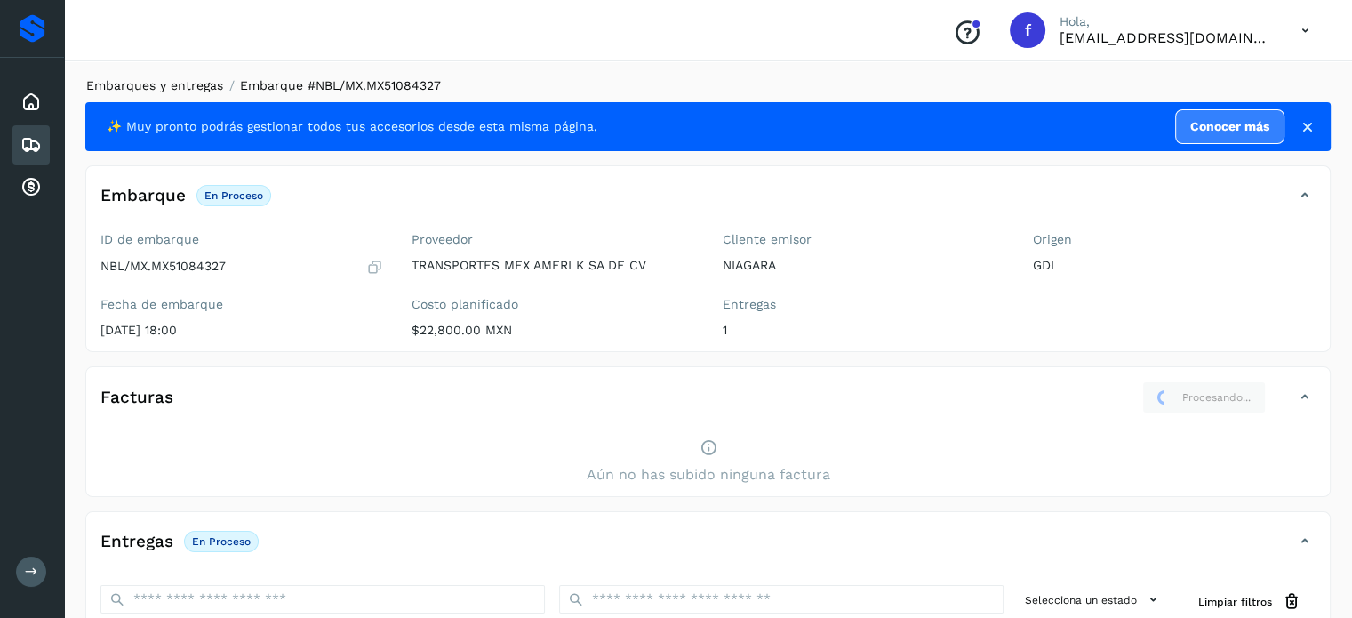
click at [189, 88] on link "Embarques y entregas" at bounding box center [154, 85] width 137 height 14
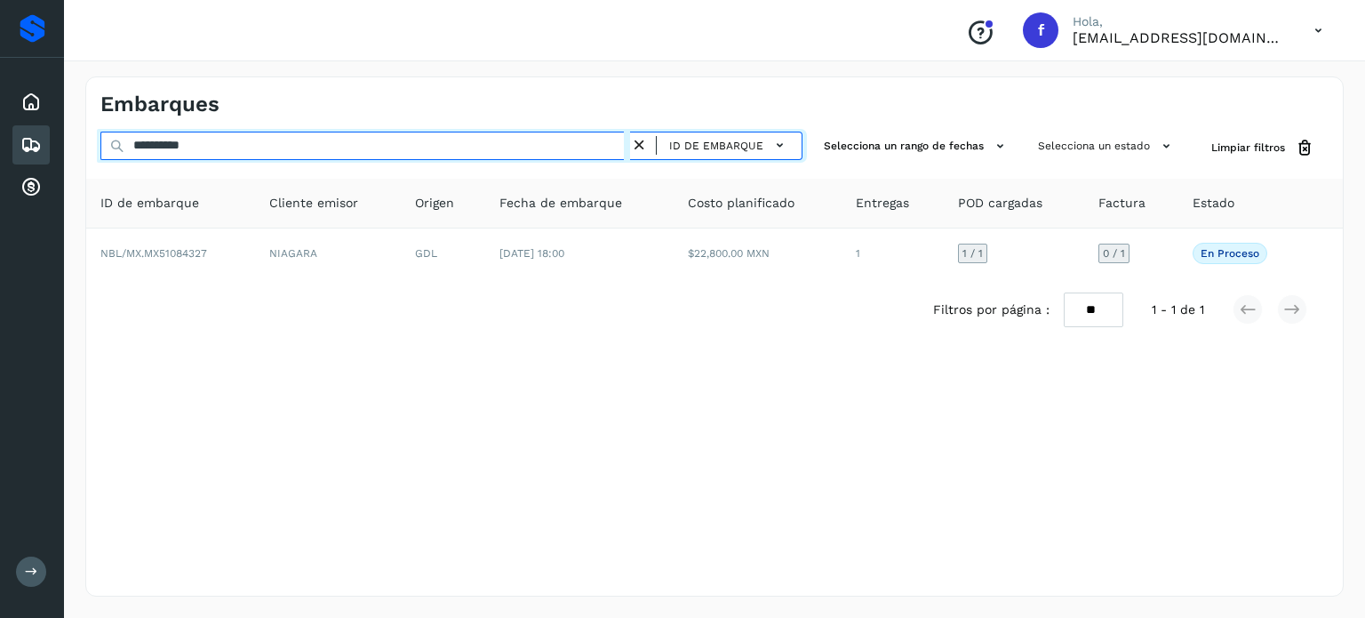
click at [190, 138] on input "**********" at bounding box center [365, 146] width 530 height 28
paste input "text"
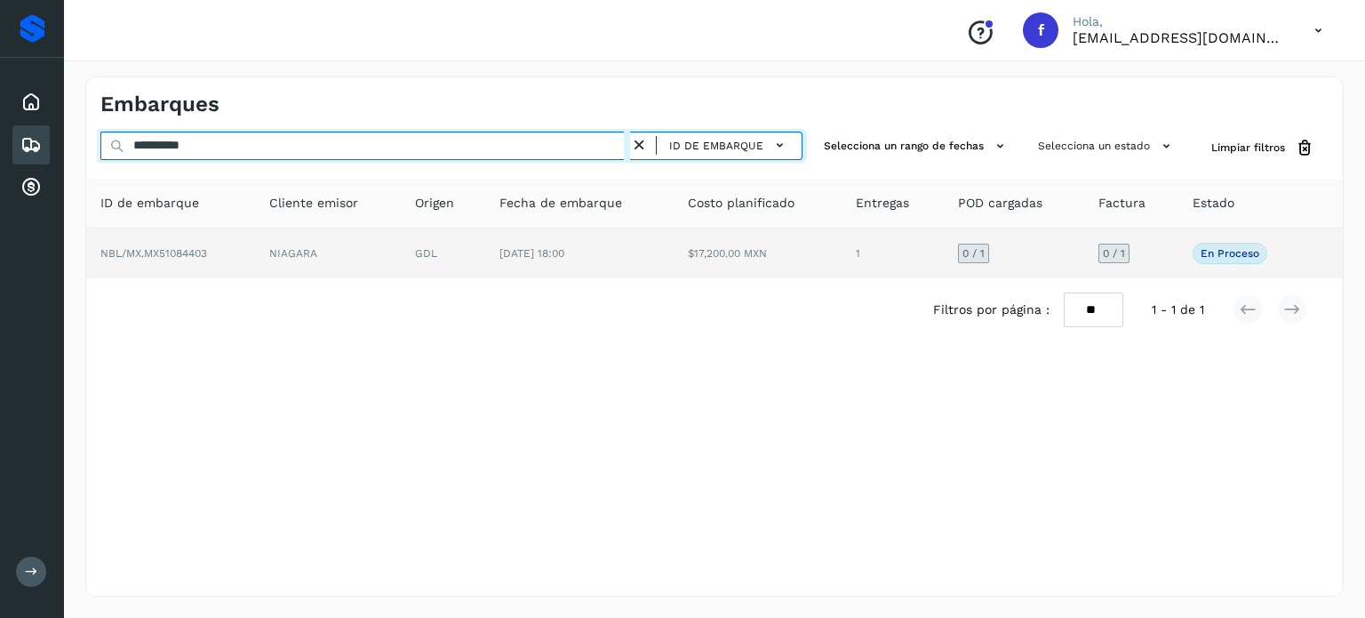
type input "**********"
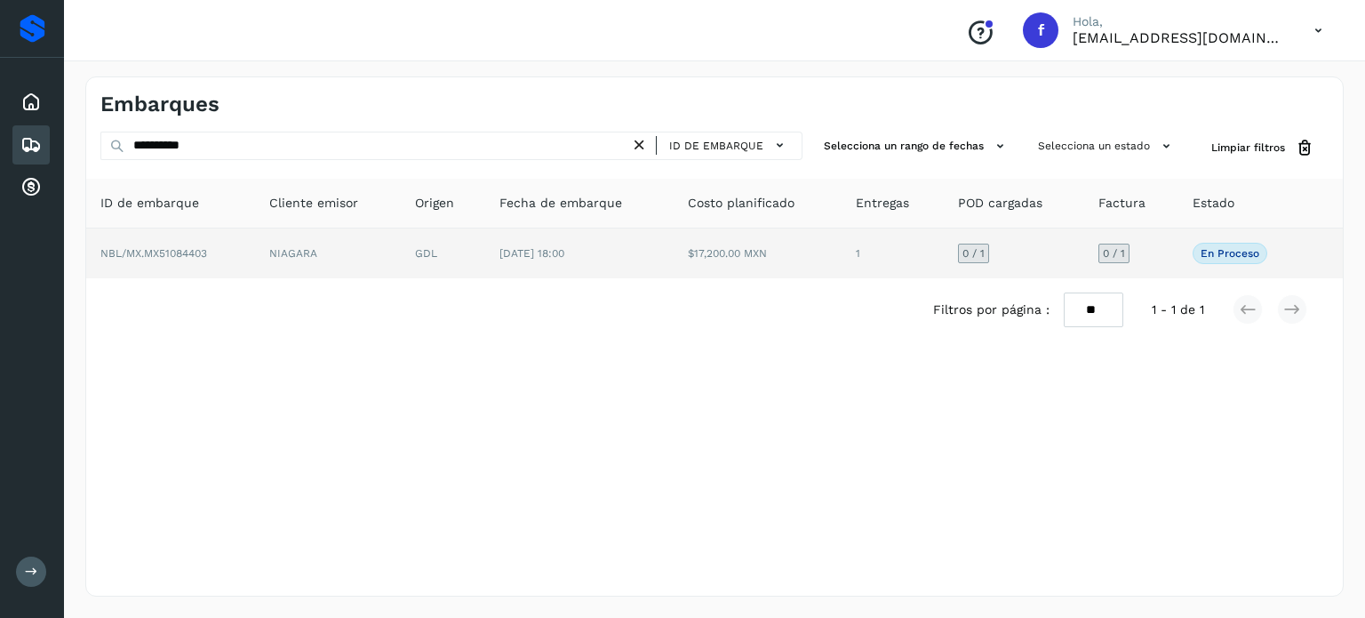
click at [530, 268] on td "[DATE] 18:00" at bounding box center [579, 253] width 188 height 50
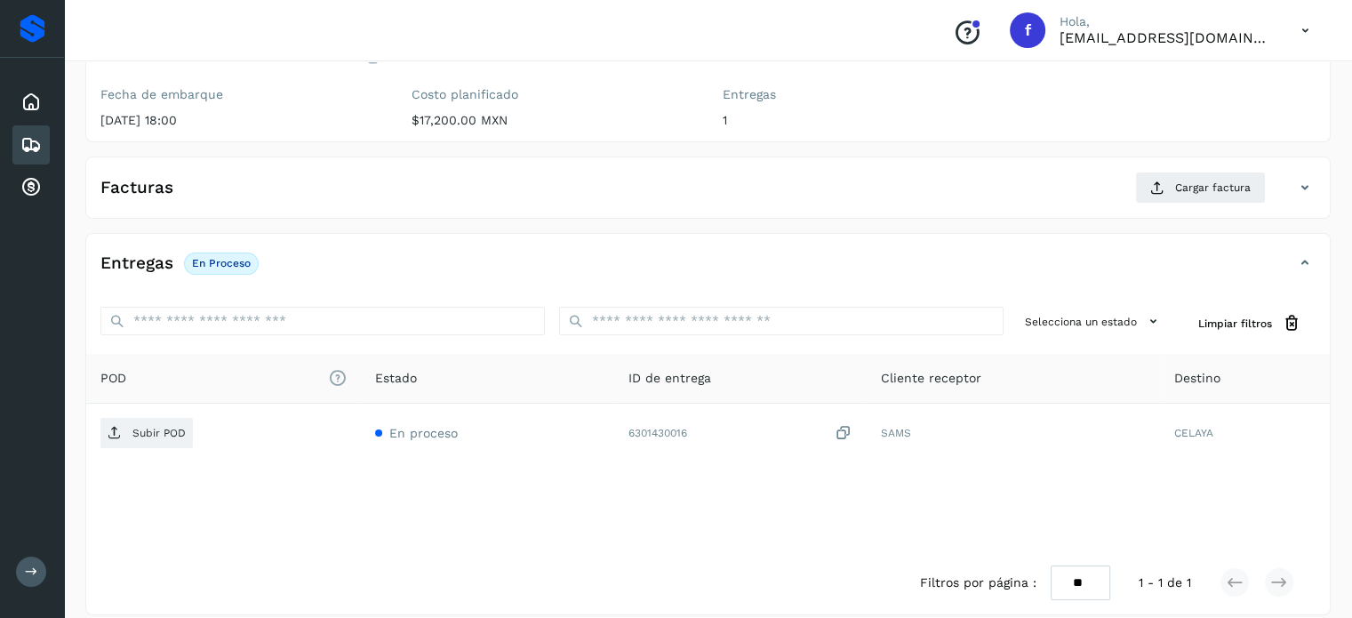
scroll to position [226, 0]
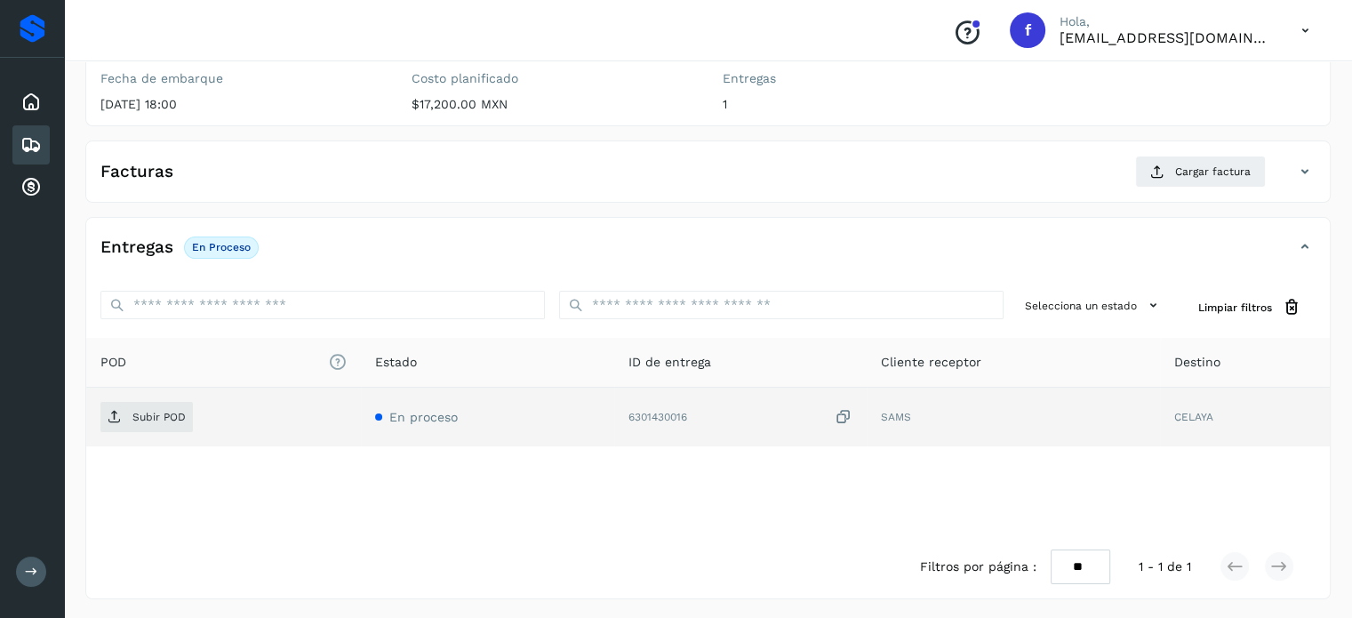
click at [842, 416] on icon at bounding box center [844, 417] width 18 height 19
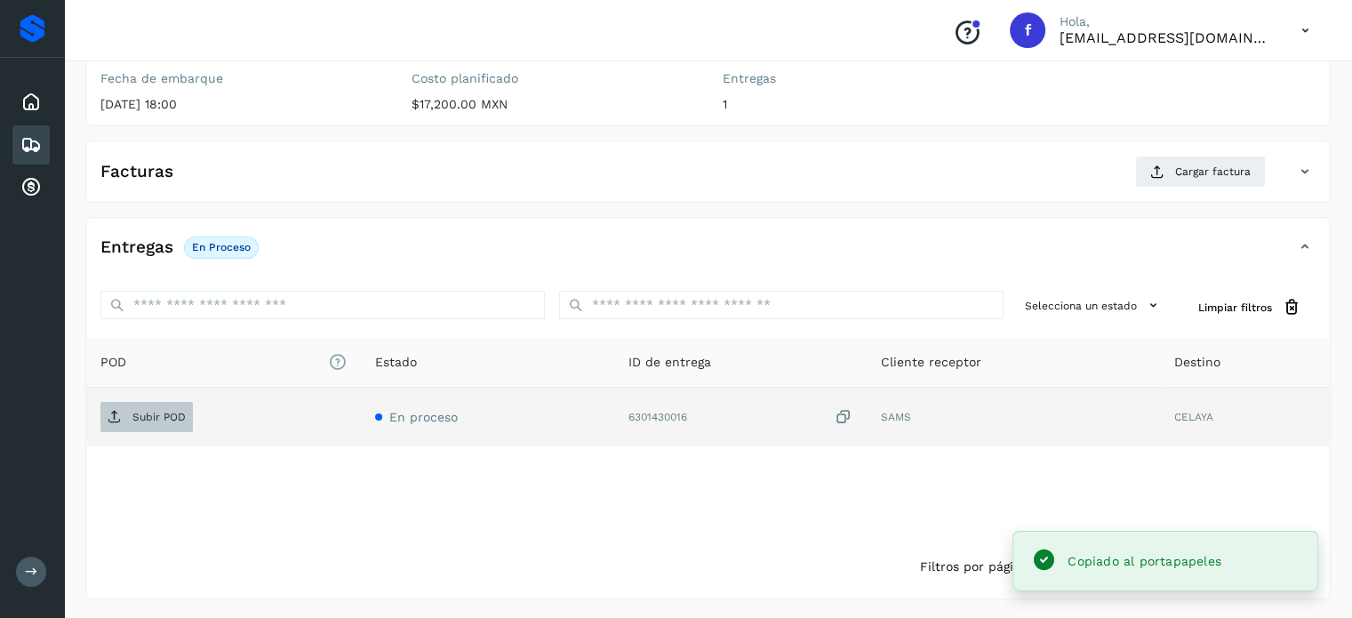
click at [160, 408] on span "Subir POD" at bounding box center [146, 417] width 92 height 28
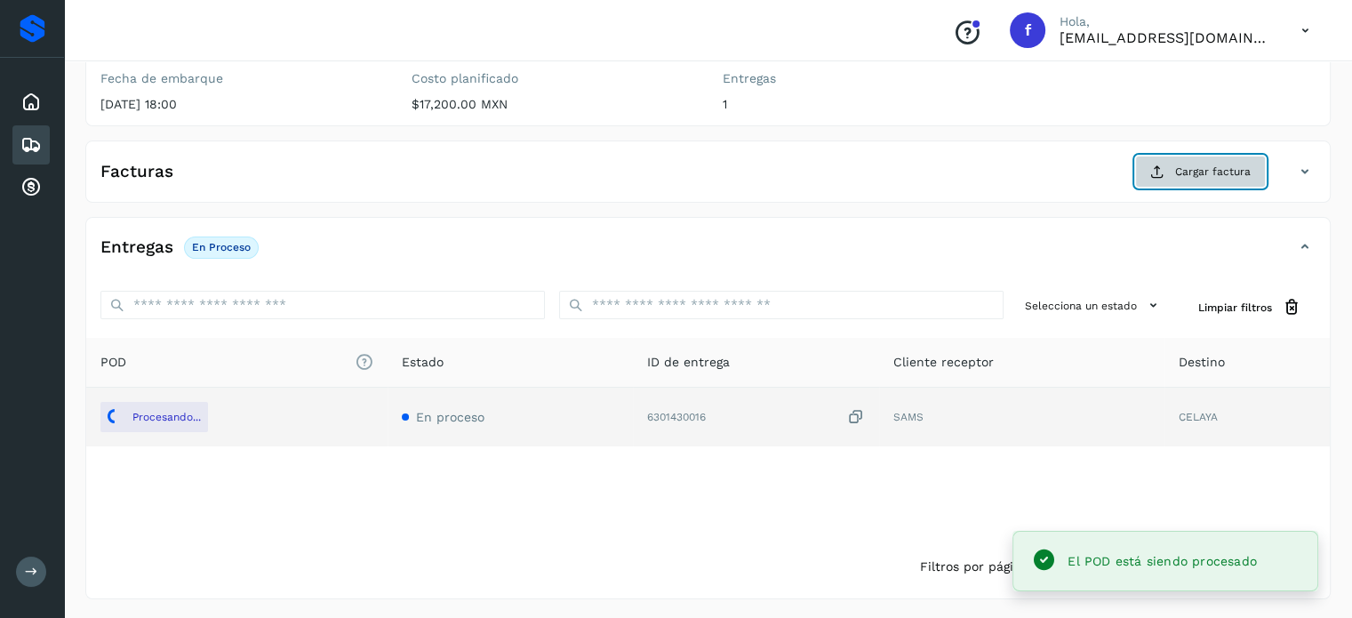
click at [1181, 179] on button "Cargar factura" at bounding box center [1200, 172] width 131 height 32
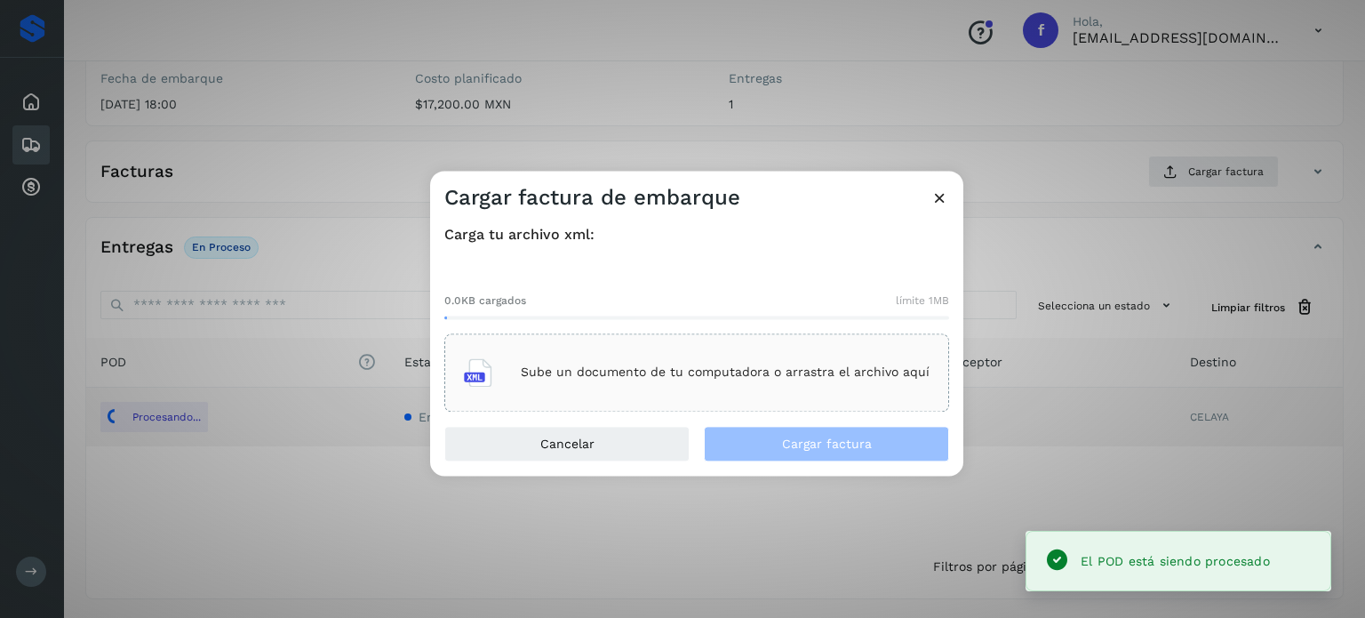
click at [689, 348] on div "Sube un documento de tu computadora o arrastra el archivo aquí" at bounding box center [696, 372] width 505 height 78
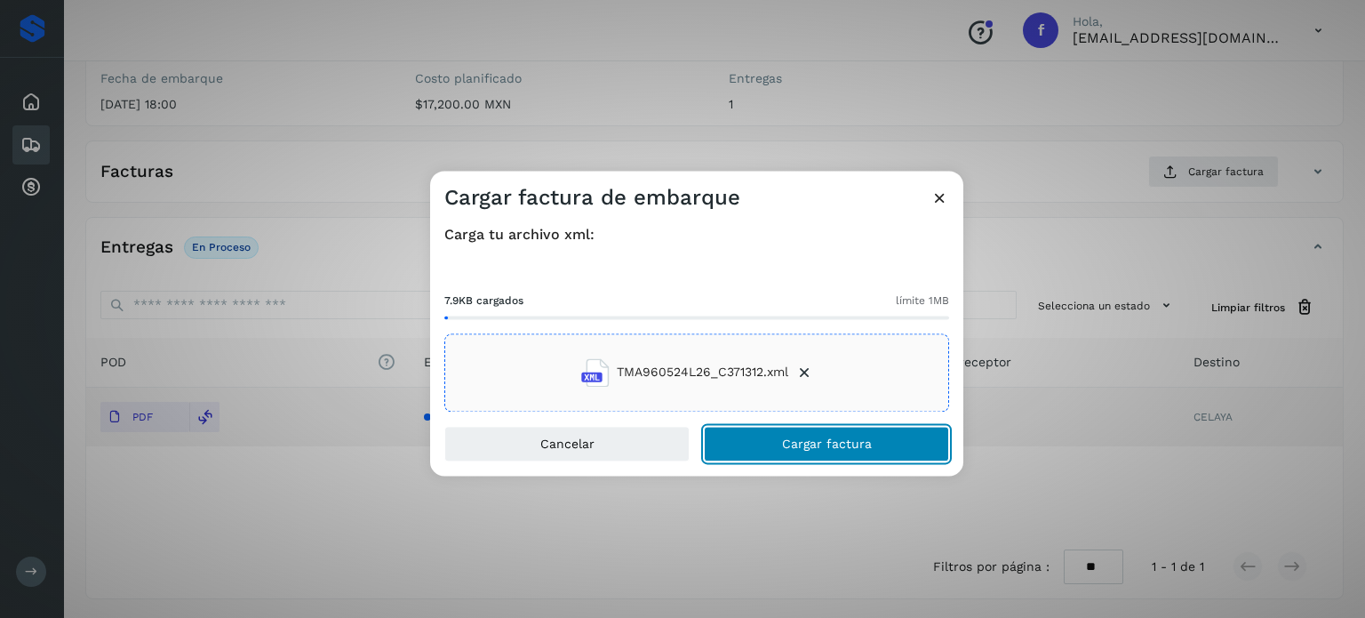
click at [838, 449] on span "Cargar factura" at bounding box center [827, 443] width 90 height 12
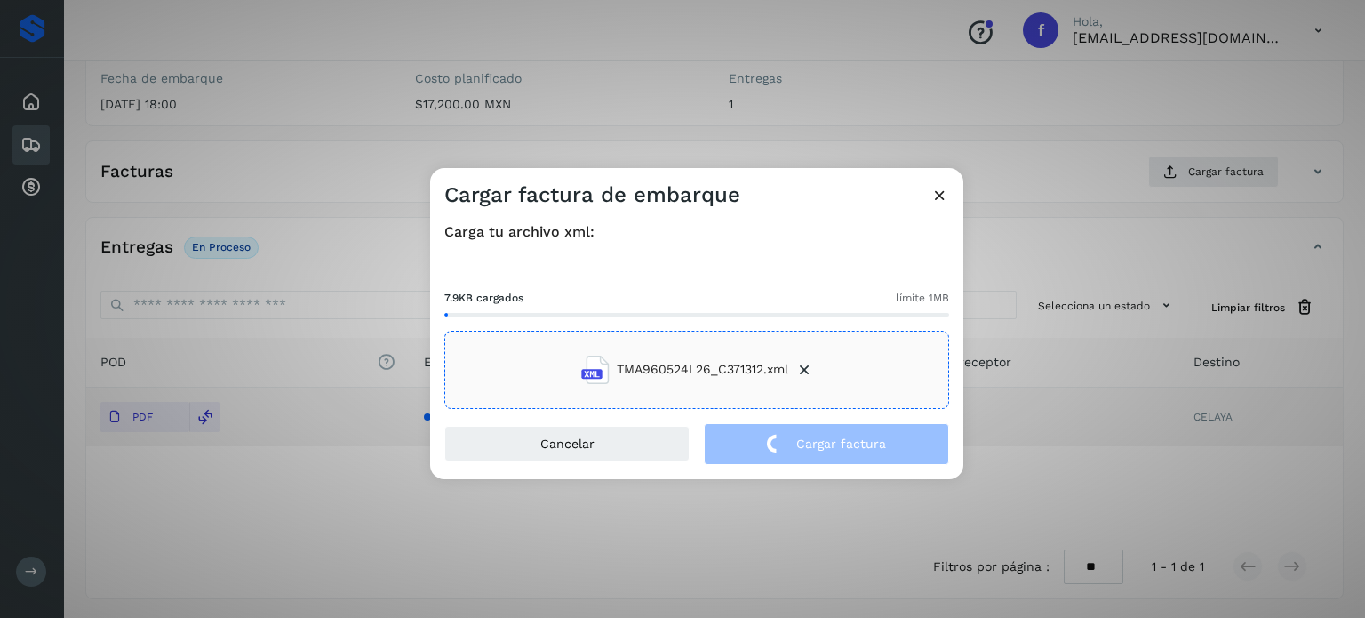
click at [299, 181] on div "Cargar factura de embarque Carga tu archivo xml: 7.9KB cargados límite 1MB TMA9…" at bounding box center [682, 309] width 1365 height 618
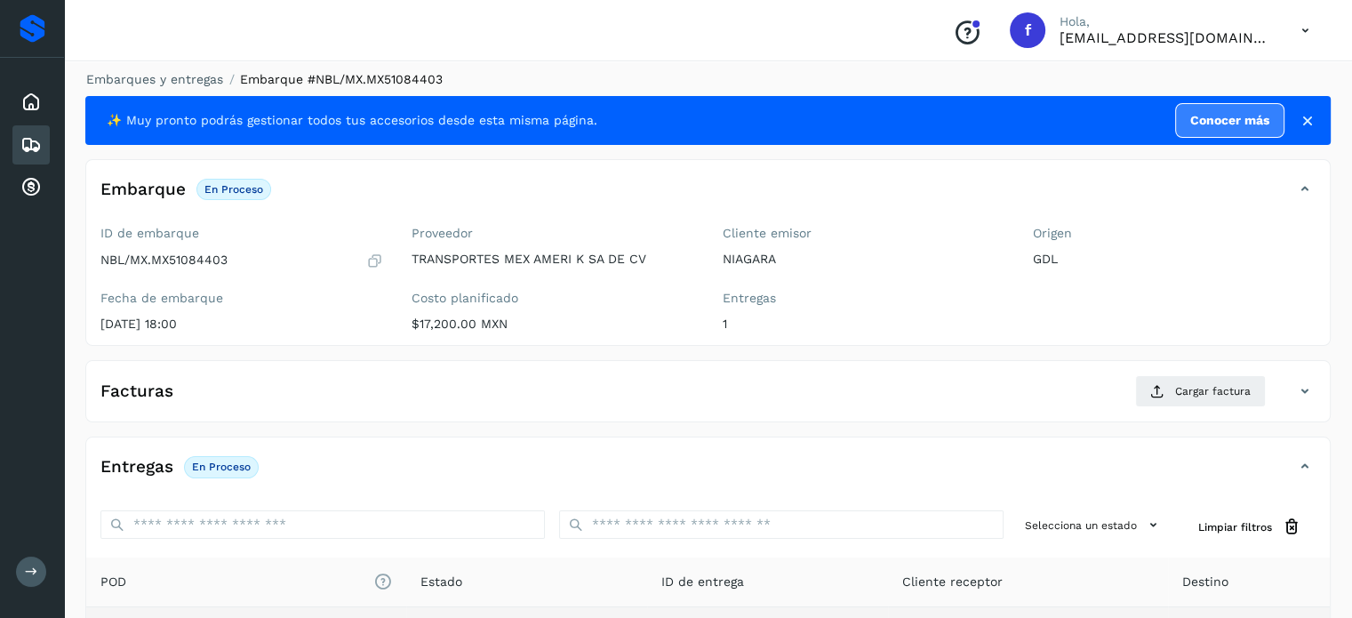
scroll to position [0, 0]
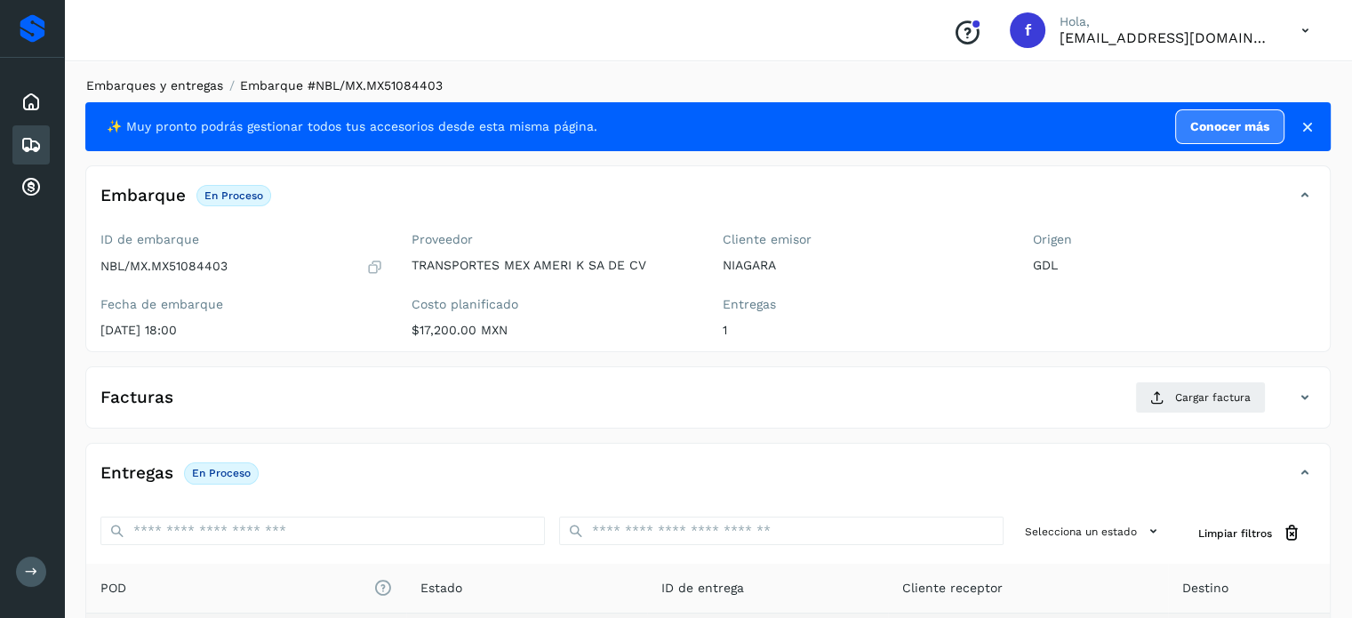
click at [199, 88] on link "Embarques y entregas" at bounding box center [154, 85] width 137 height 14
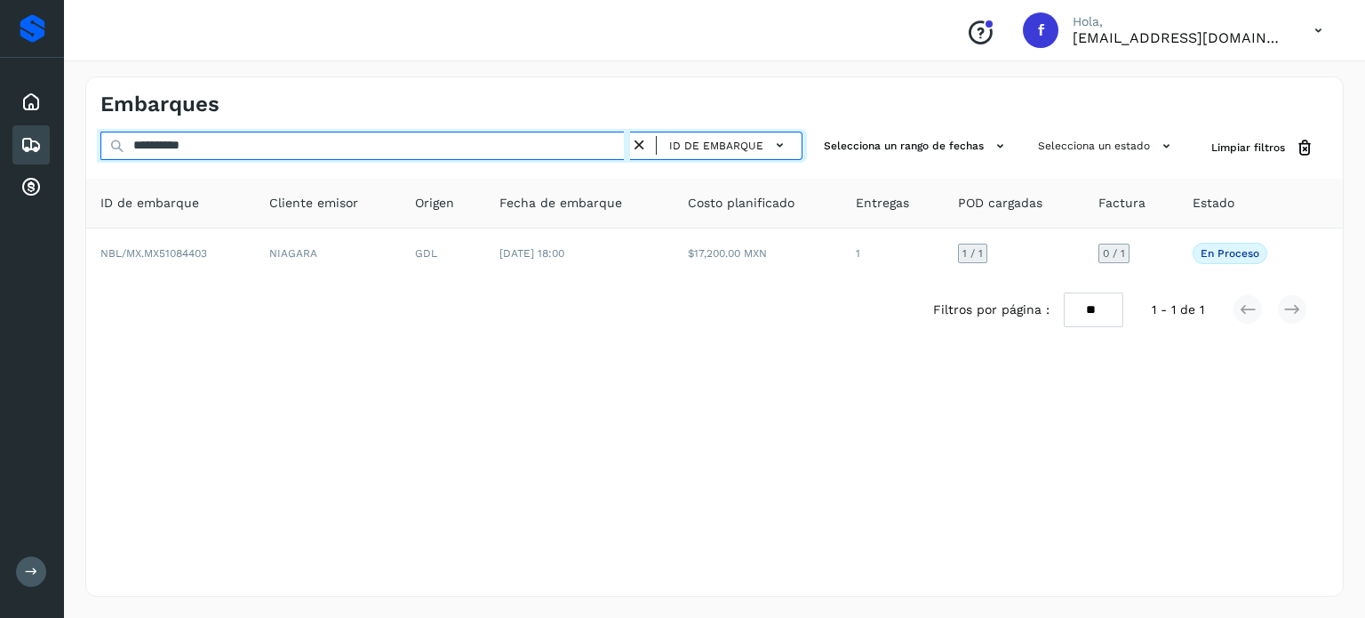
click at [196, 148] on input "**********" at bounding box center [365, 146] width 530 height 28
paste input "text"
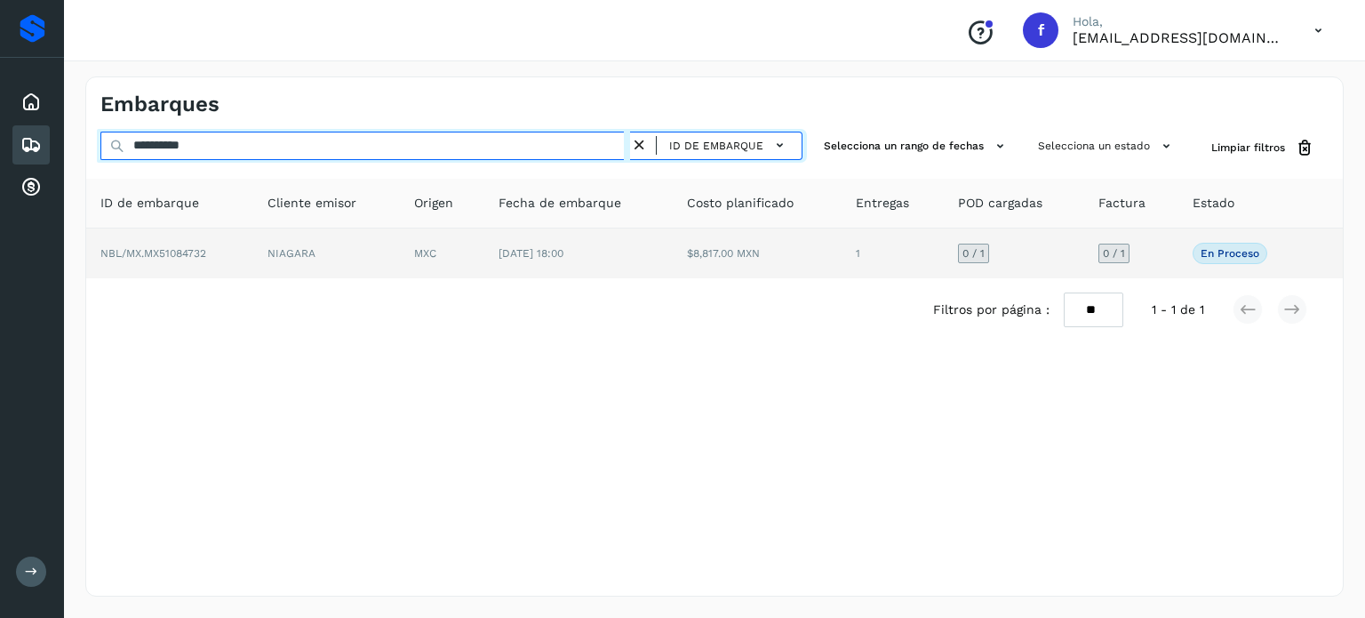
type input "**********"
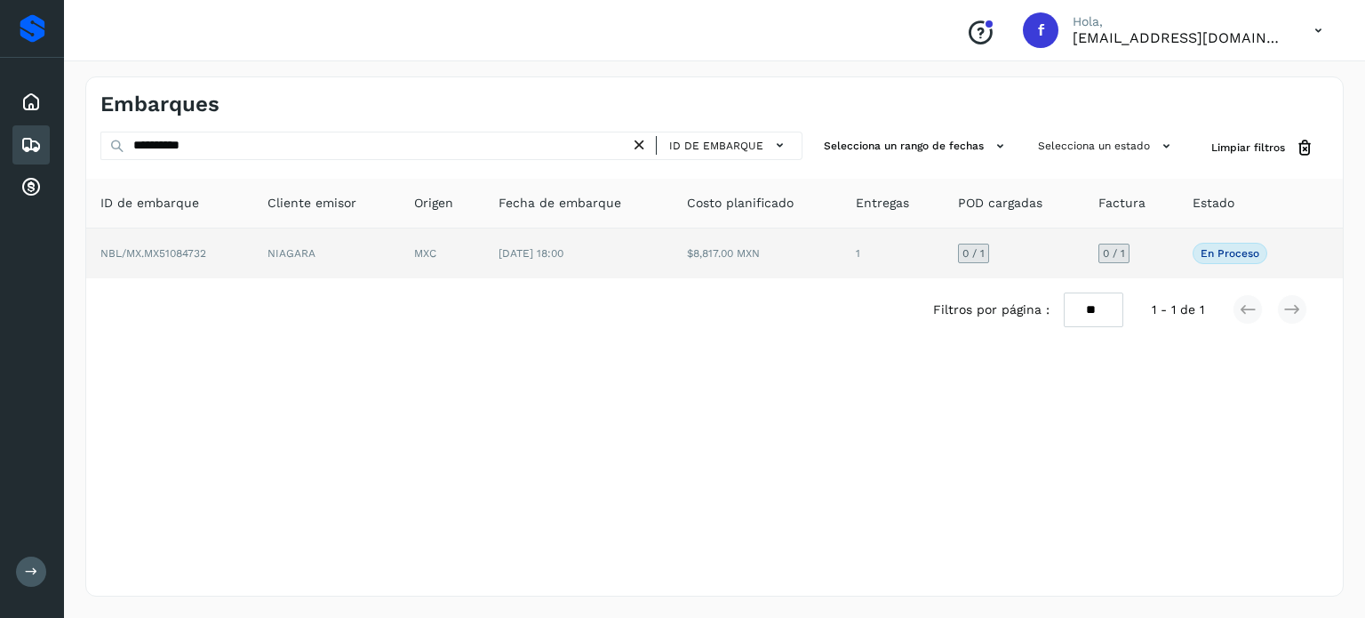
click at [548, 259] on td "[DATE] 18:00" at bounding box center [578, 253] width 188 height 50
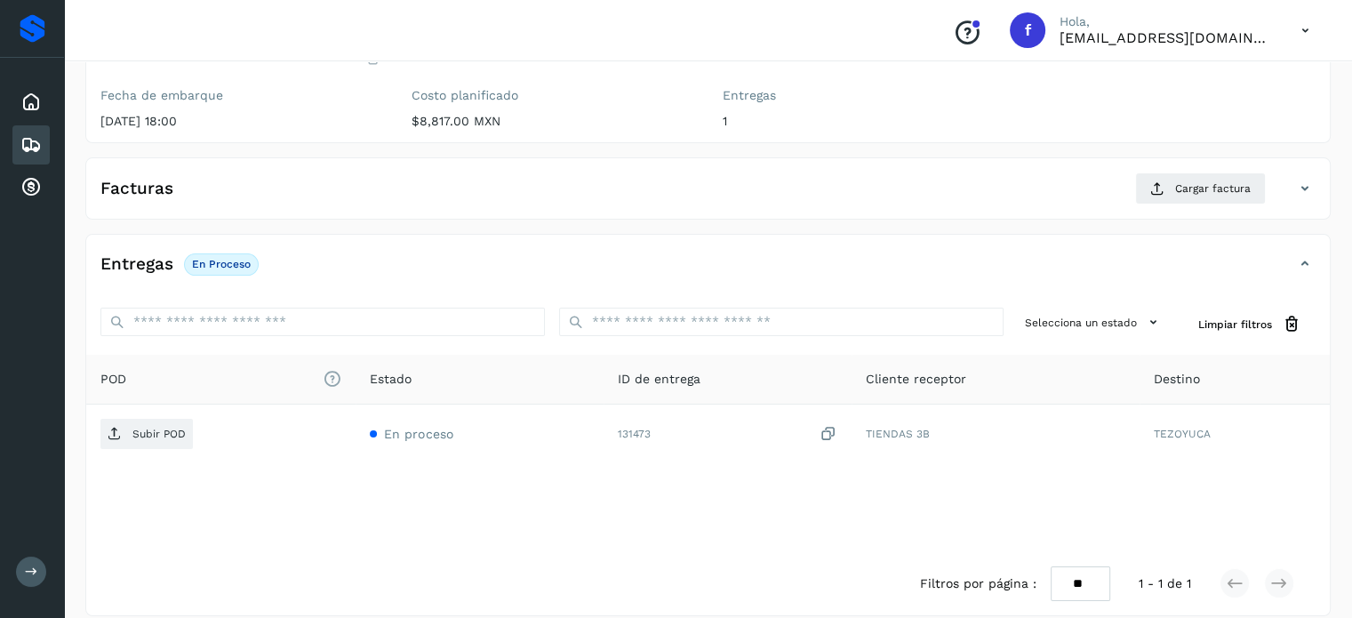
scroll to position [226, 0]
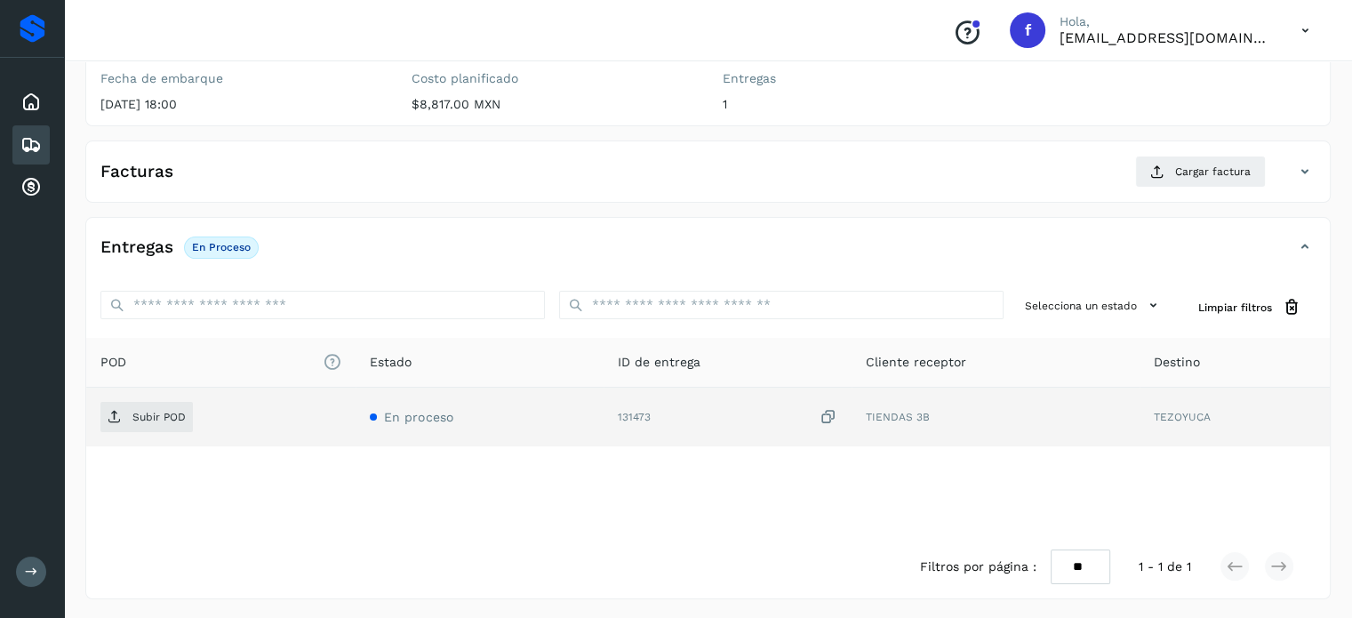
click at [829, 411] on icon at bounding box center [829, 417] width 18 height 19
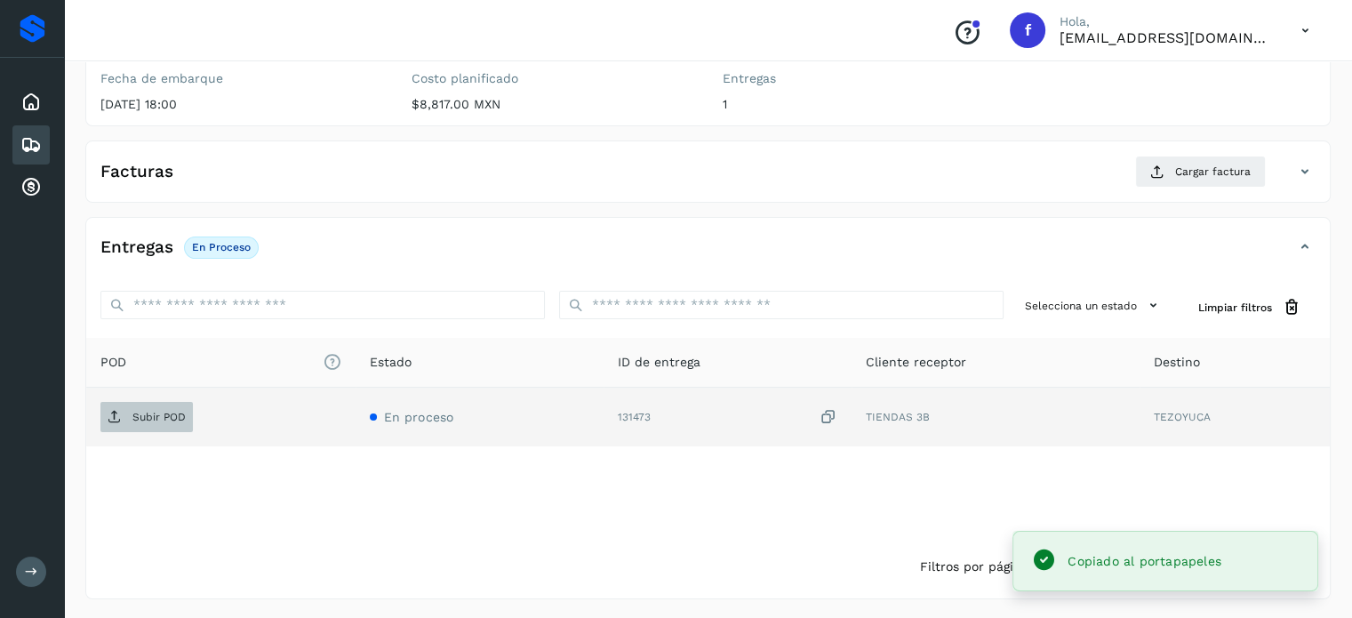
click at [143, 412] on p "Subir POD" at bounding box center [158, 417] width 53 height 12
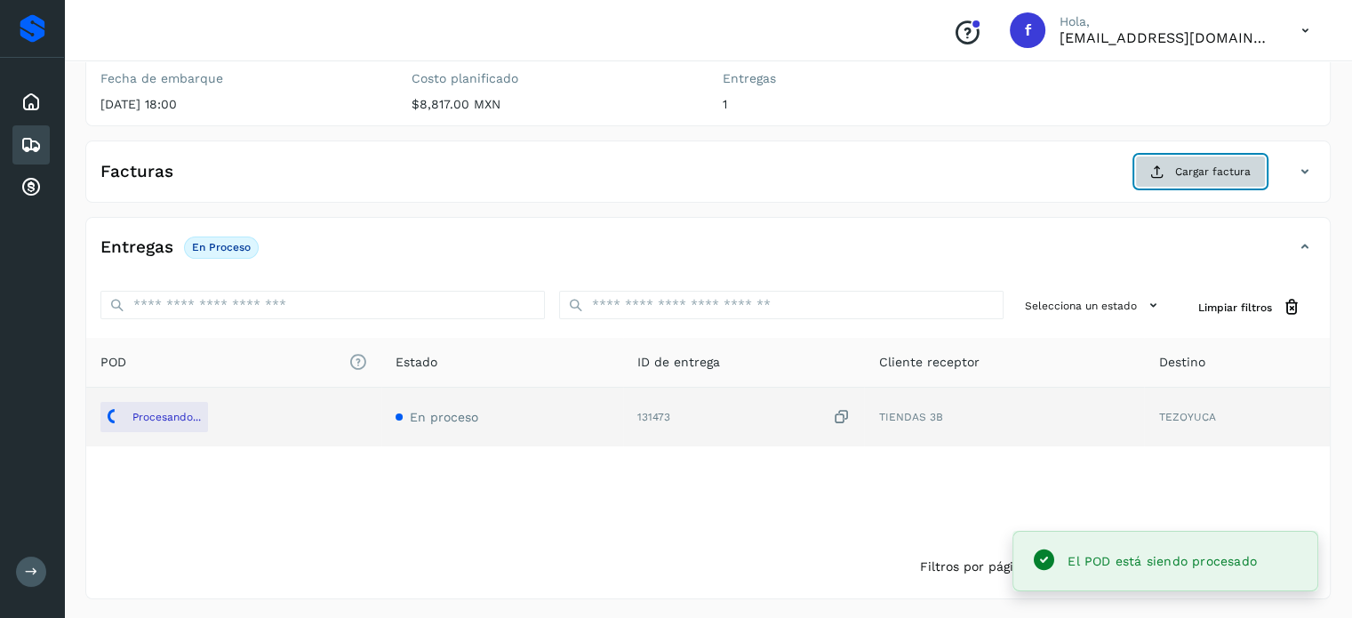
click at [1239, 176] on span "Cargar factura" at bounding box center [1213, 172] width 76 height 16
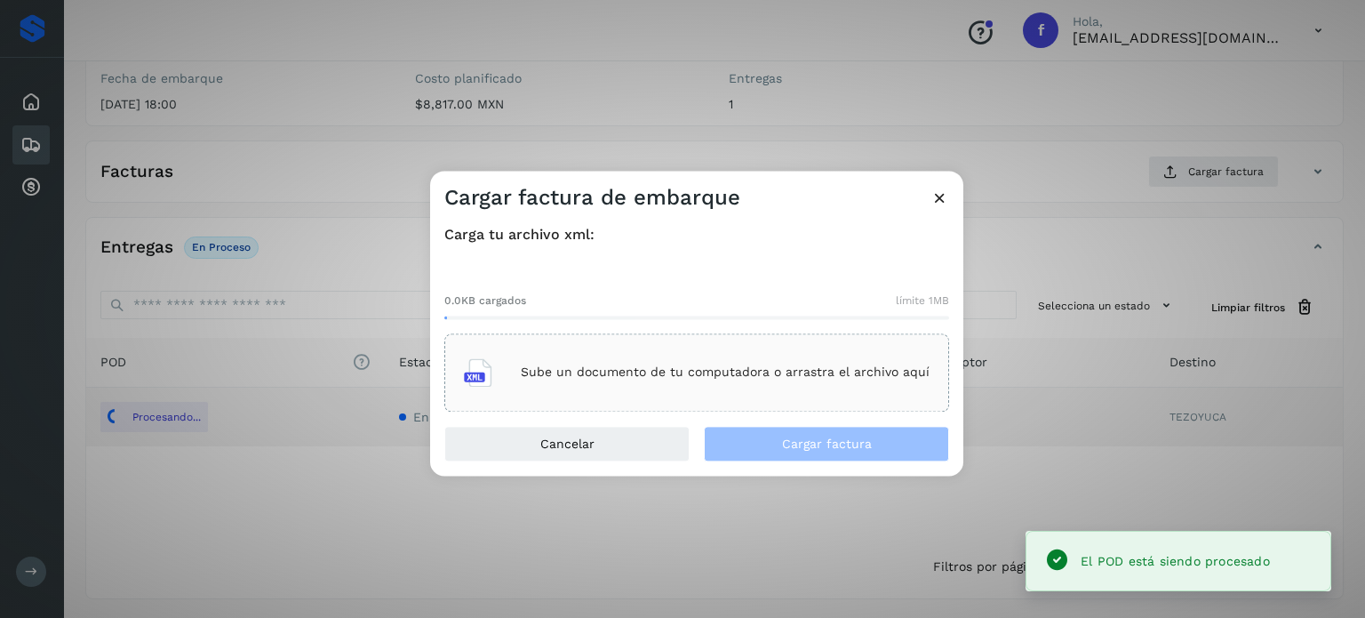
click at [786, 380] on div "Sube un documento de tu computadora o arrastra el archivo aquí" at bounding box center [697, 372] width 466 height 48
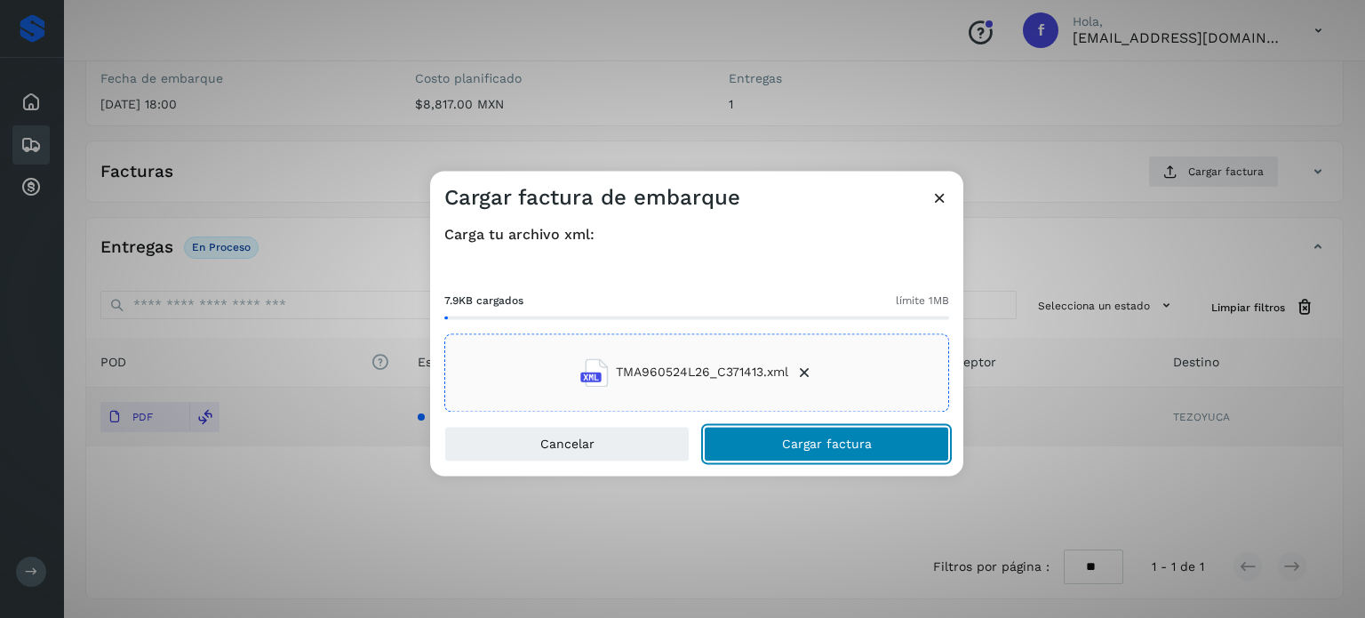
click at [773, 436] on button "Cargar factura" at bounding box center [826, 444] width 245 height 36
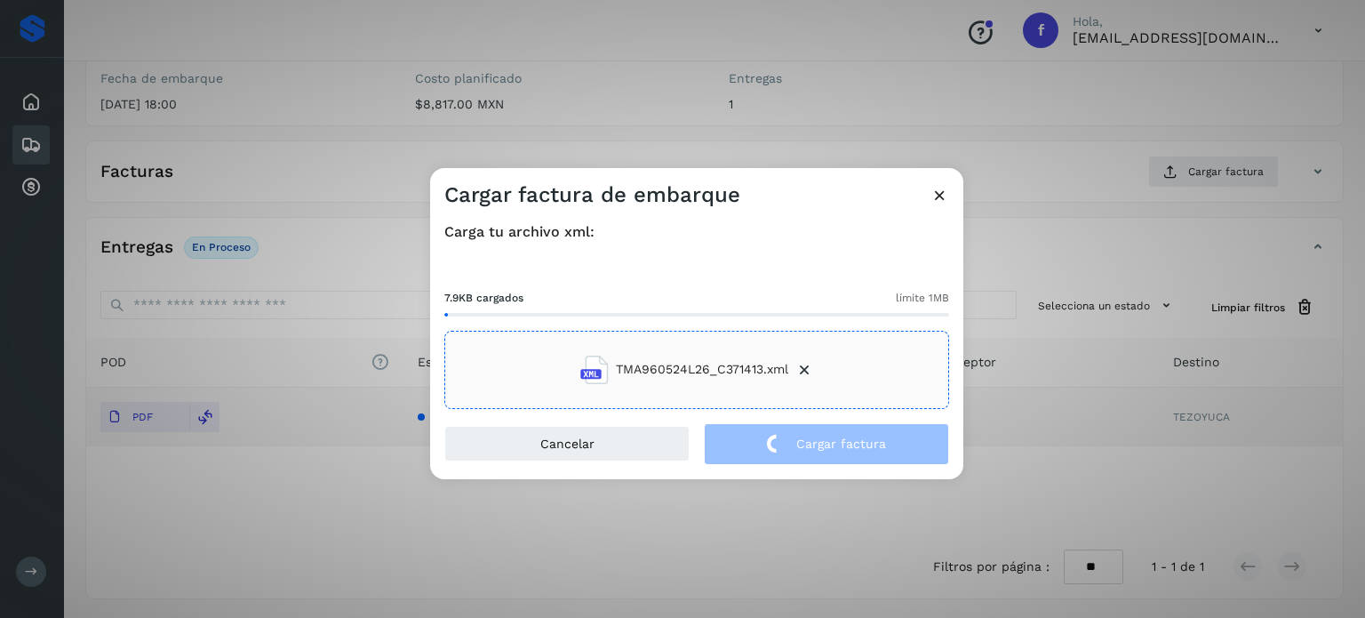
click at [270, 66] on div "Cargar factura de embarque Carga tu archivo xml: 7.9KB cargados límite 1MB TMA9…" at bounding box center [682, 309] width 1365 height 618
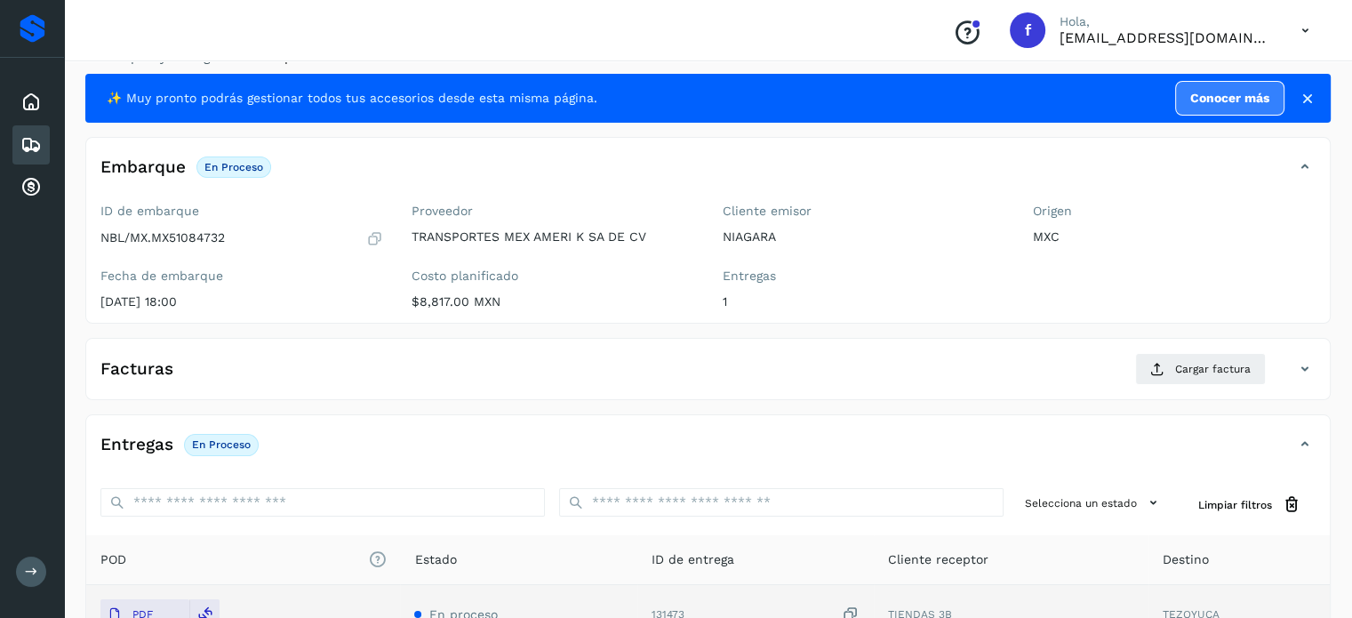
scroll to position [0, 0]
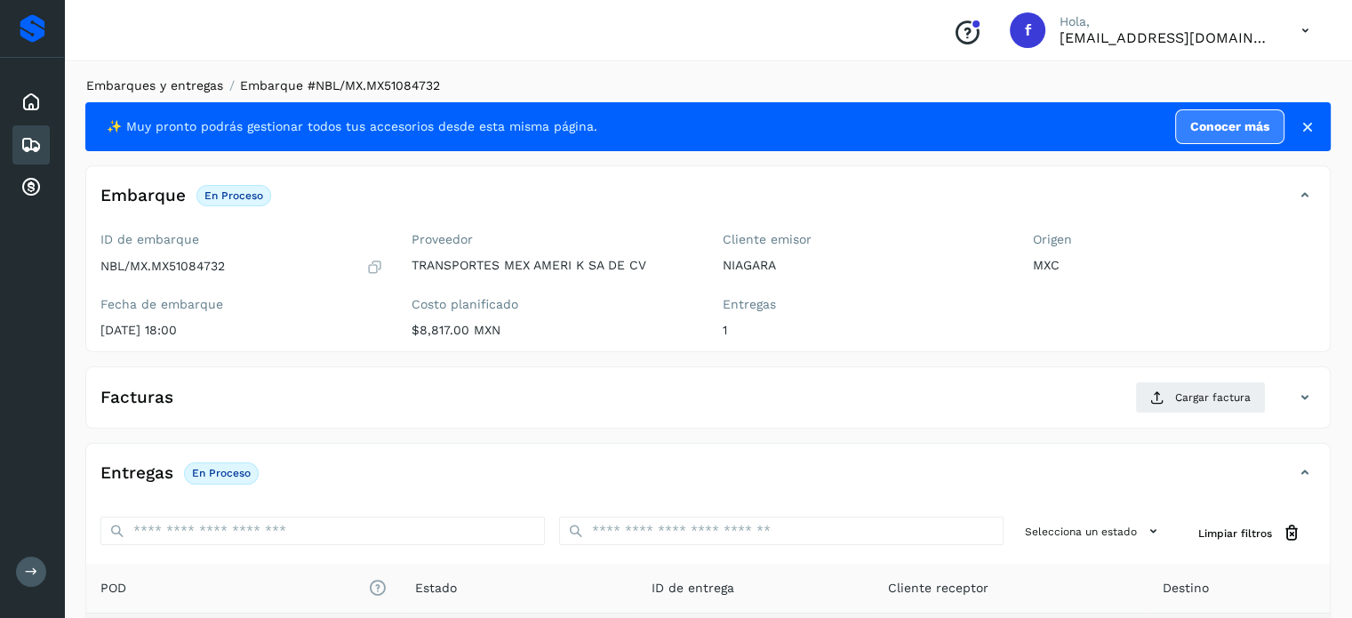
click at [157, 84] on link "Embarques y entregas" at bounding box center [154, 85] width 137 height 14
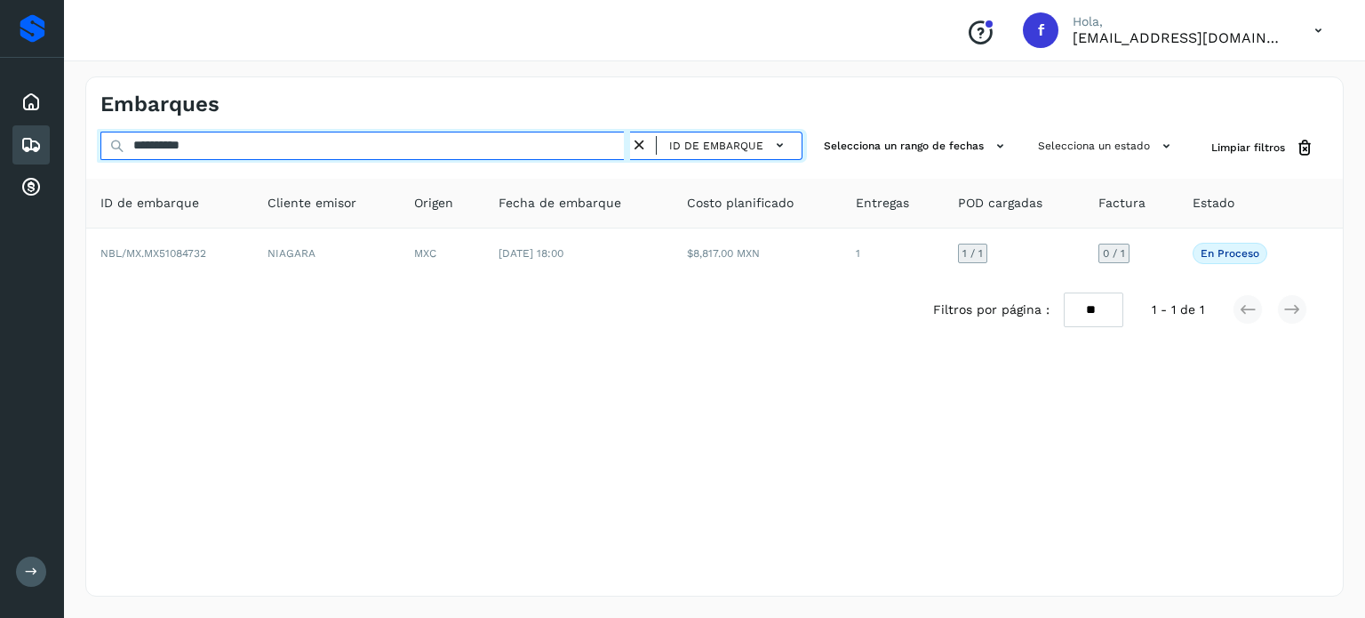
click at [196, 154] on input "**********" at bounding box center [365, 146] width 530 height 28
click at [196, 153] on input "**********" at bounding box center [365, 146] width 530 height 28
paste input "text"
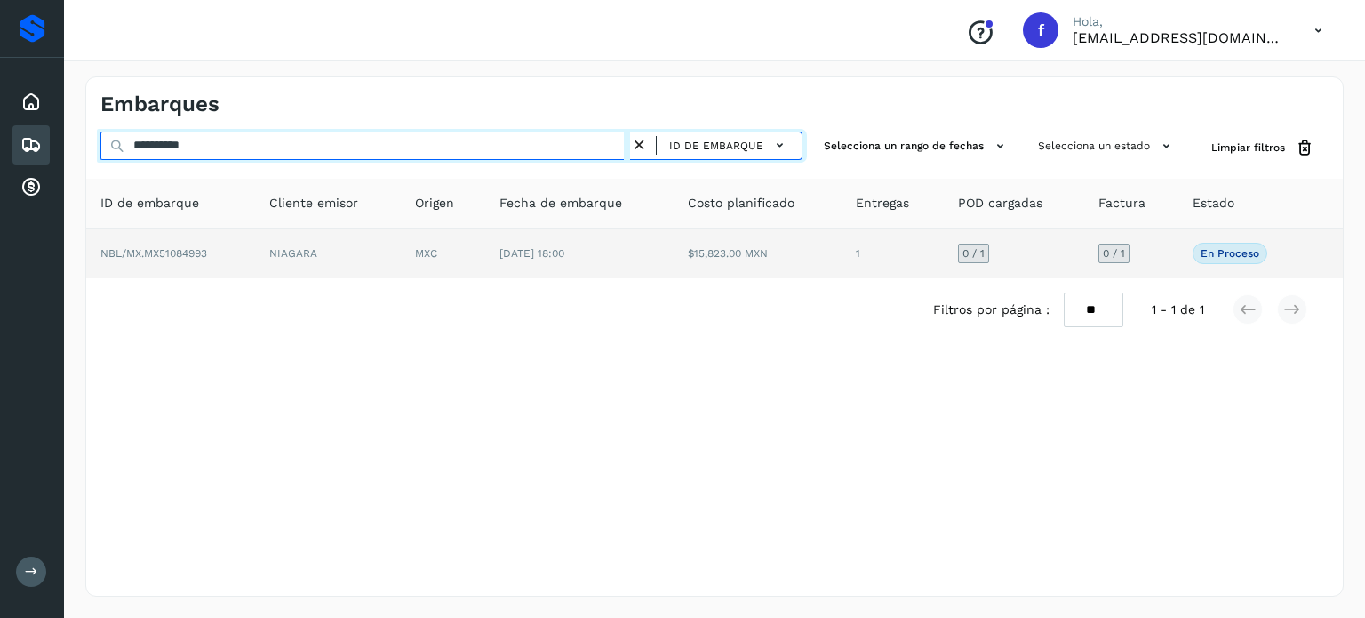
type input "**********"
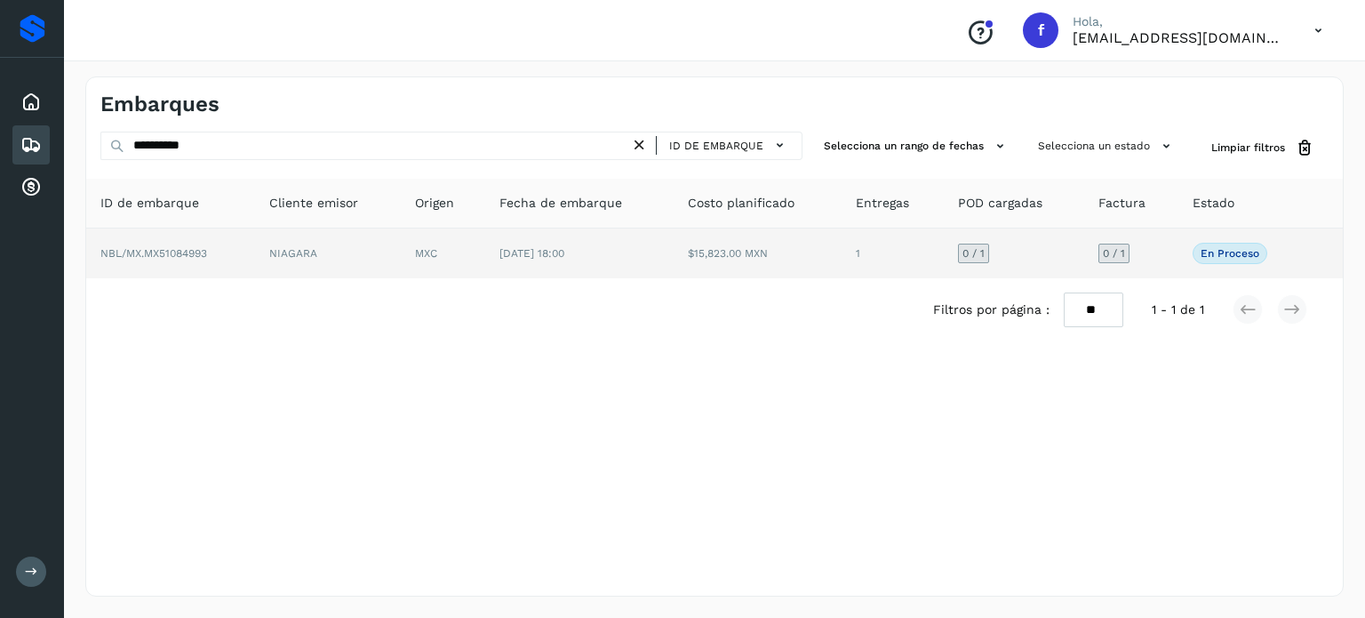
click at [492, 268] on td "[DATE] 18:00" at bounding box center [579, 253] width 188 height 50
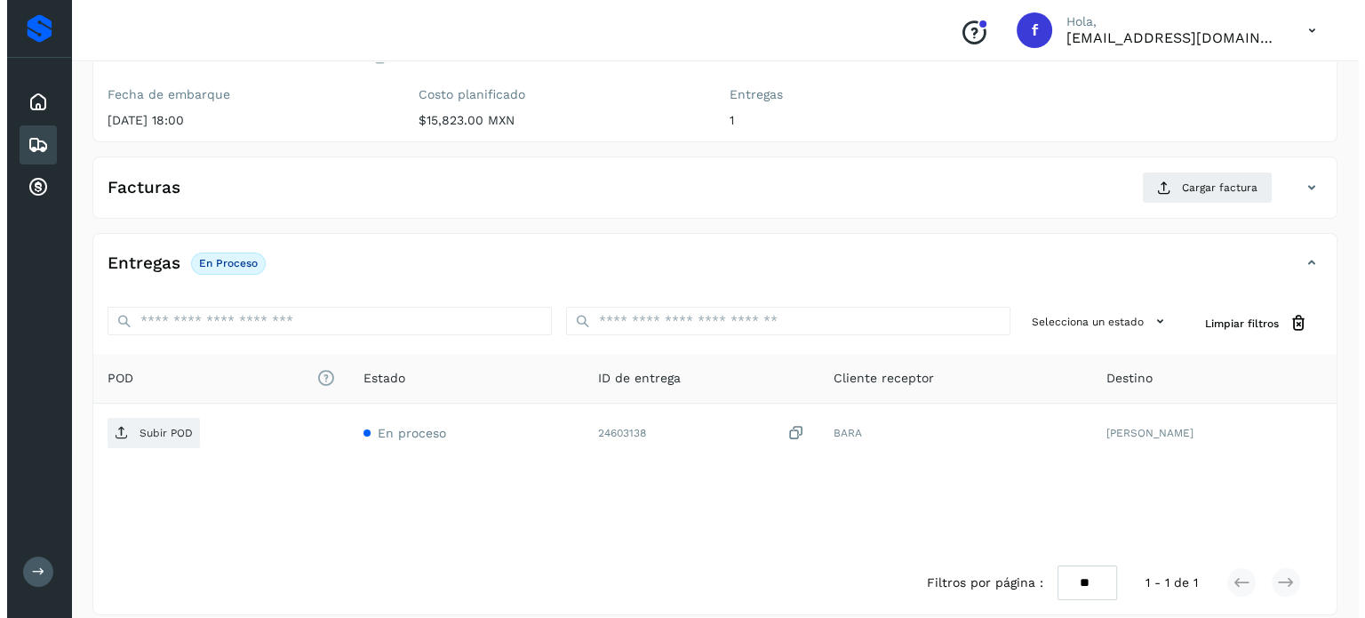
scroll to position [226, 0]
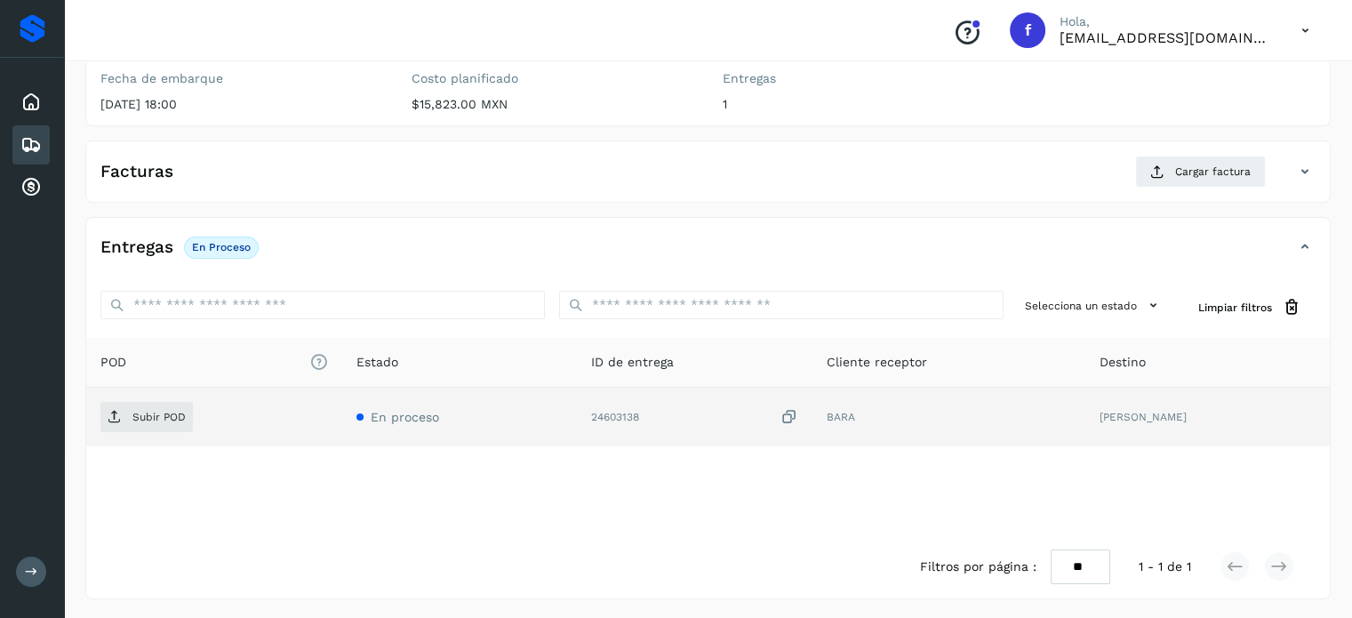
click at [798, 417] on icon at bounding box center [790, 417] width 18 height 19
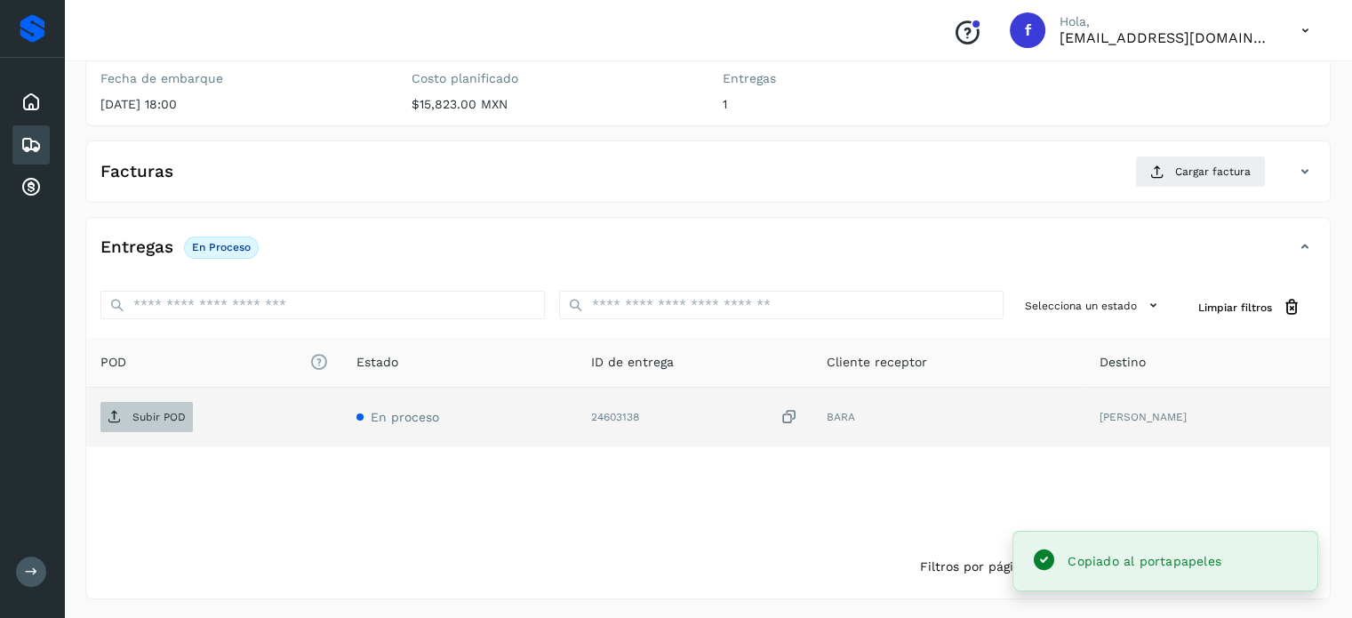
click at [128, 421] on span "Subir POD" at bounding box center [146, 417] width 92 height 28
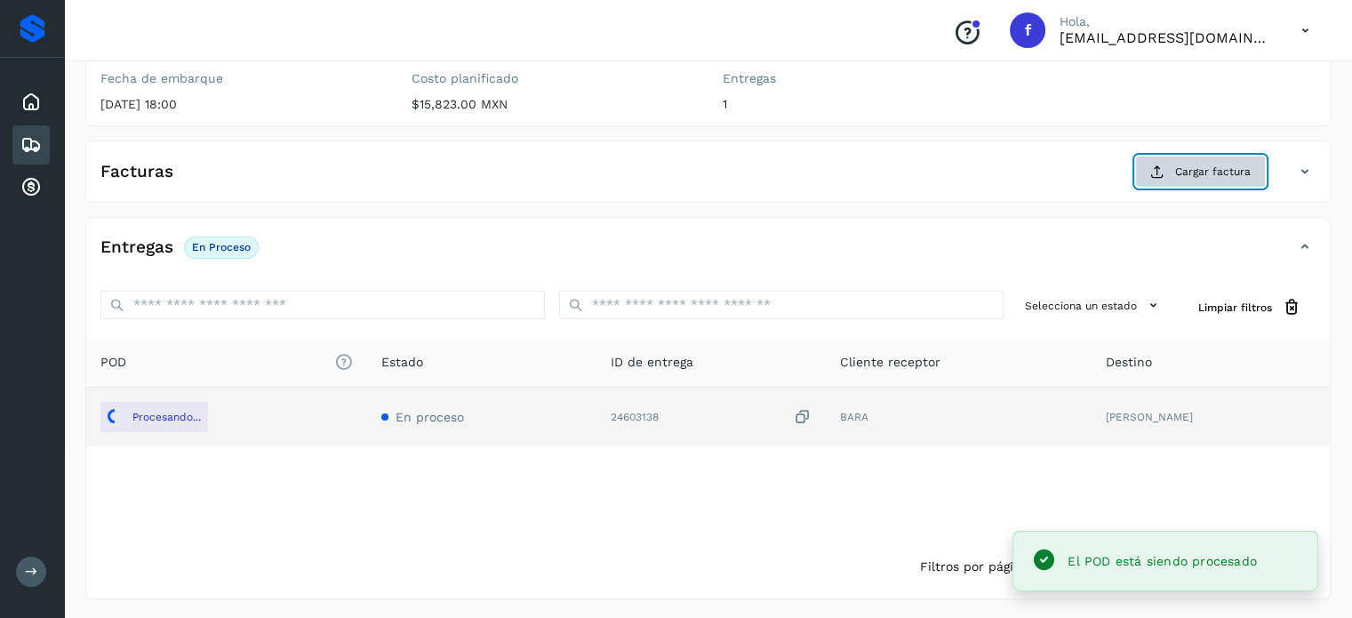
click at [1182, 177] on span "Cargar factura" at bounding box center [1213, 172] width 76 height 16
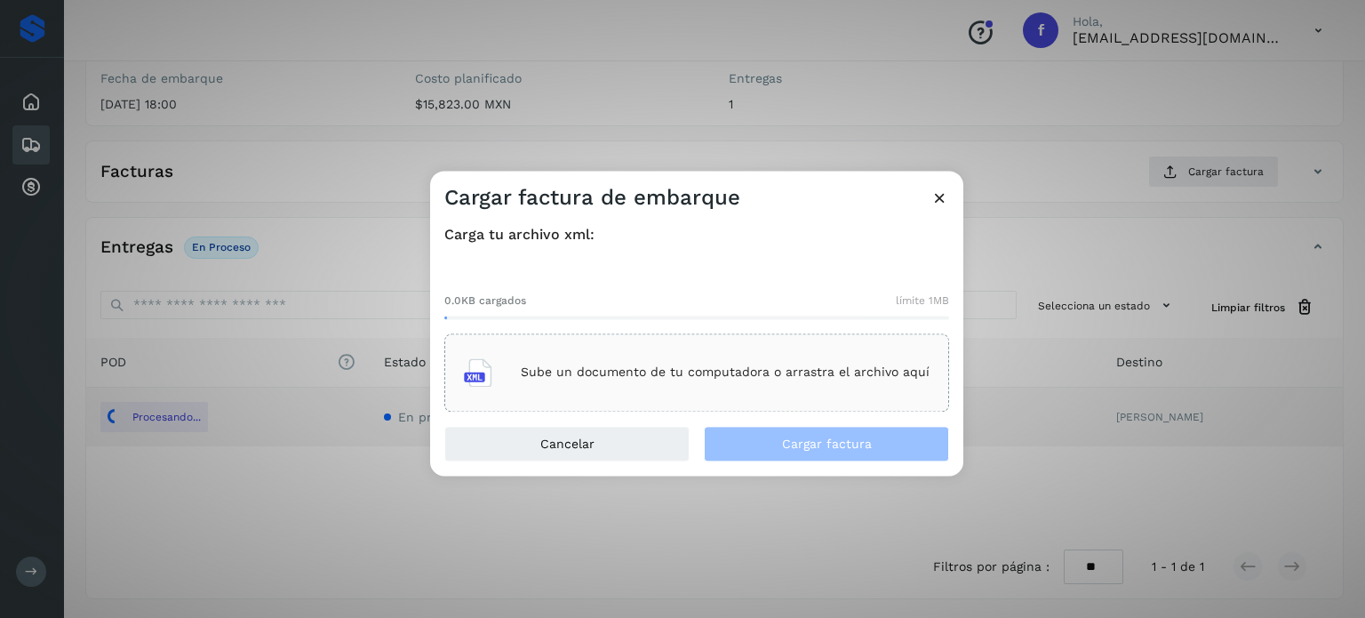
click at [761, 371] on p "Sube un documento de tu computadora o arrastra el archivo aquí" at bounding box center [725, 372] width 409 height 15
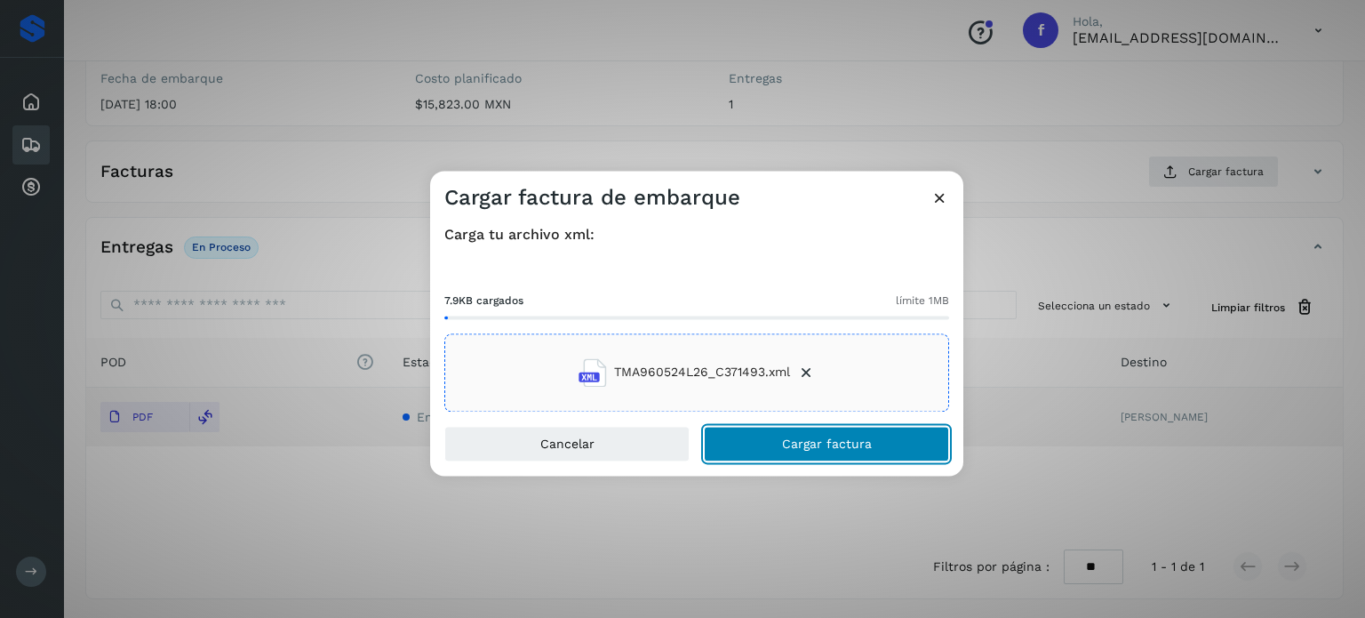
click at [774, 441] on button "Cargar factura" at bounding box center [826, 444] width 245 height 36
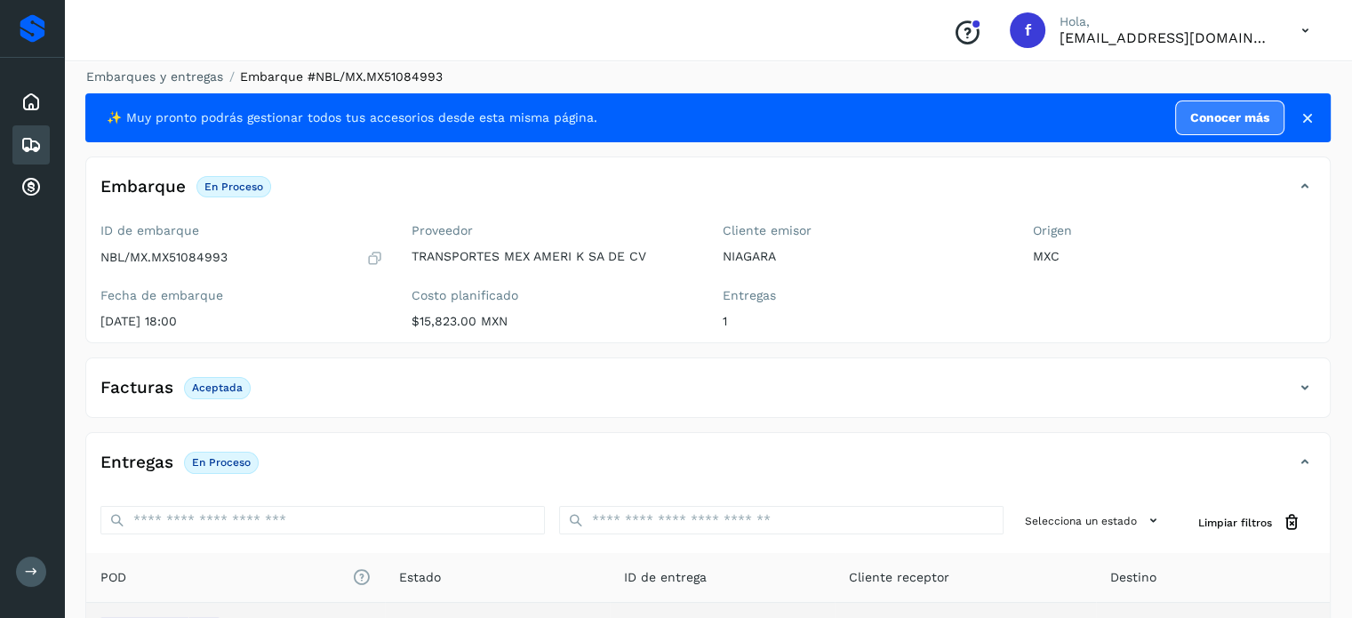
scroll to position [0, 0]
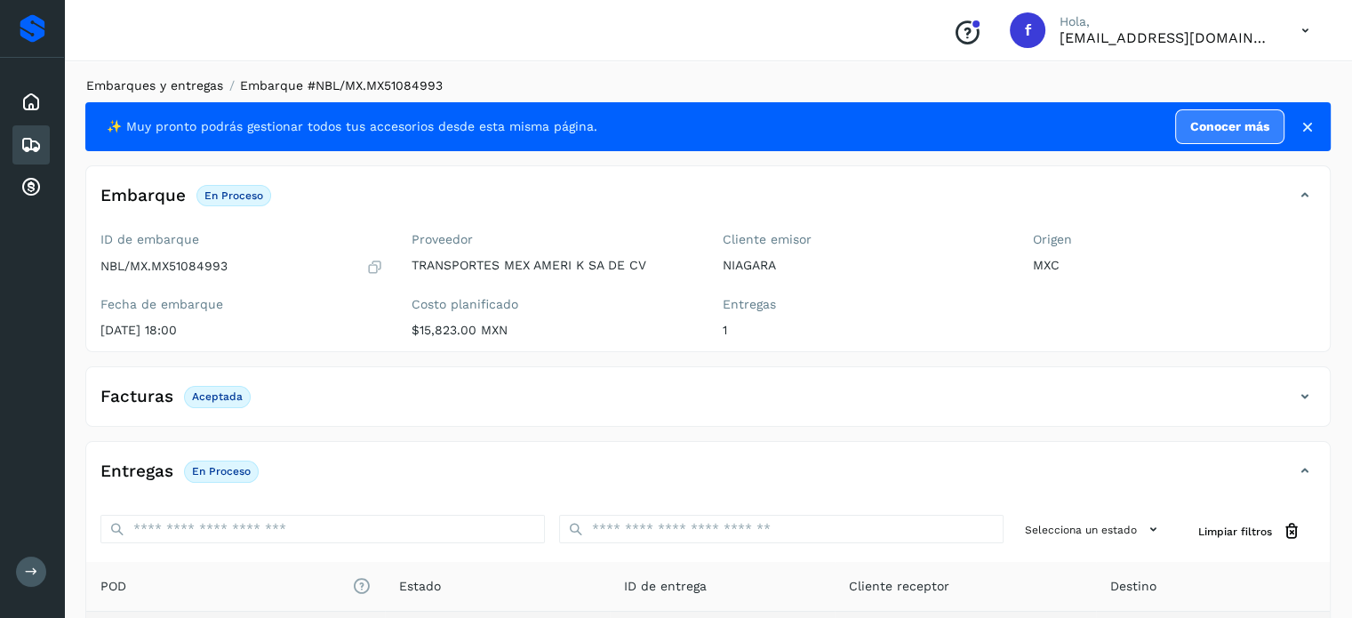
click at [180, 83] on link "Embarques y entregas" at bounding box center [154, 85] width 137 height 14
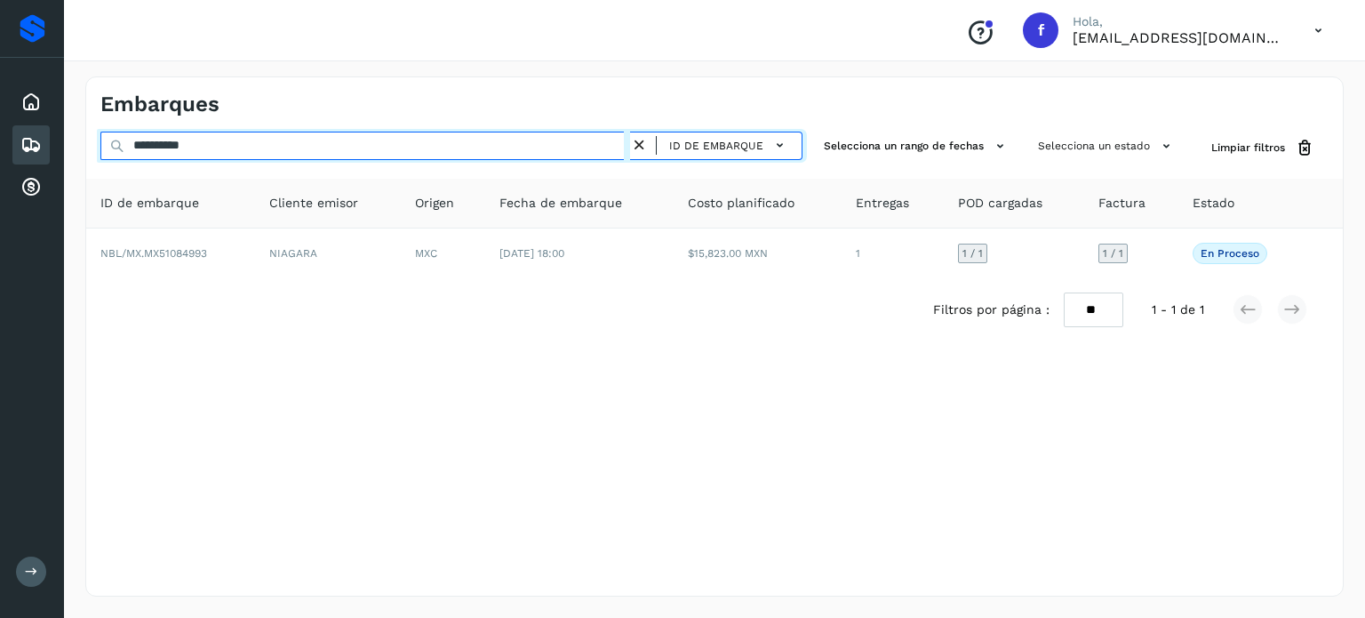
click at [185, 141] on input "**********" at bounding box center [365, 146] width 530 height 28
click at [185, 139] on input "**********" at bounding box center [365, 146] width 530 height 28
paste input "**********"
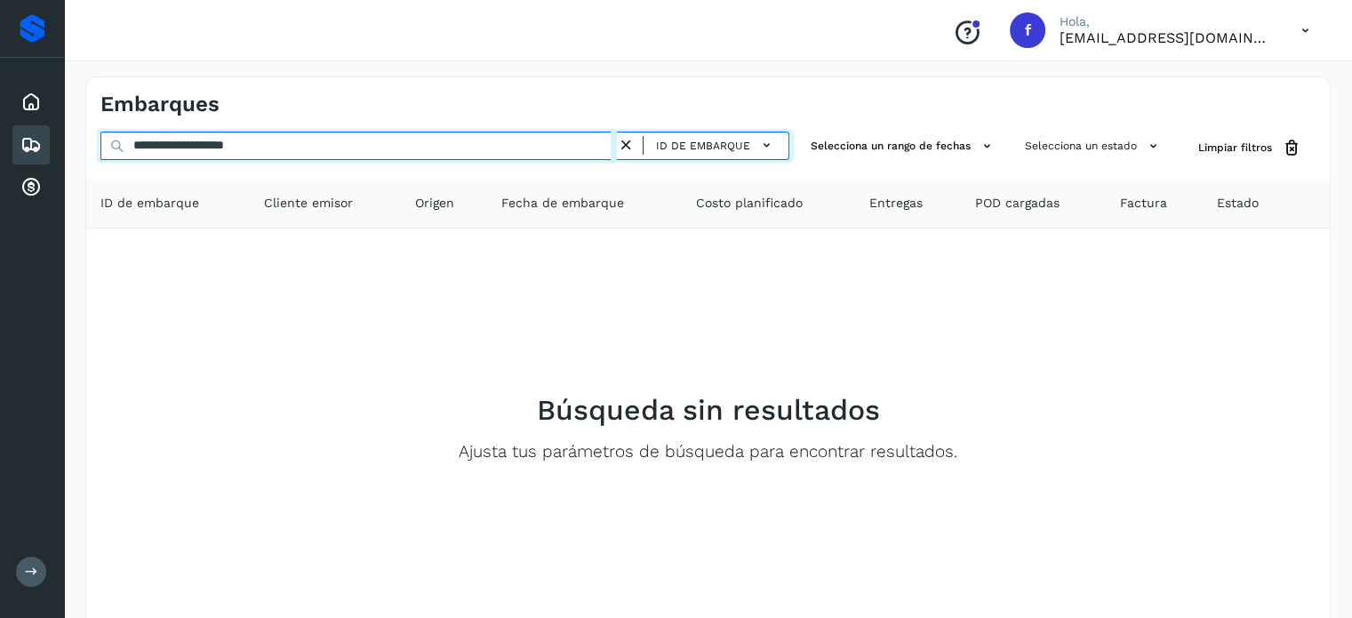
drag, startPoint x: 326, startPoint y: 152, endPoint x: 0, endPoint y: 148, distance: 326.3
click at [0, 148] on div "**********" at bounding box center [676, 356] width 1352 height 712
paste input "text"
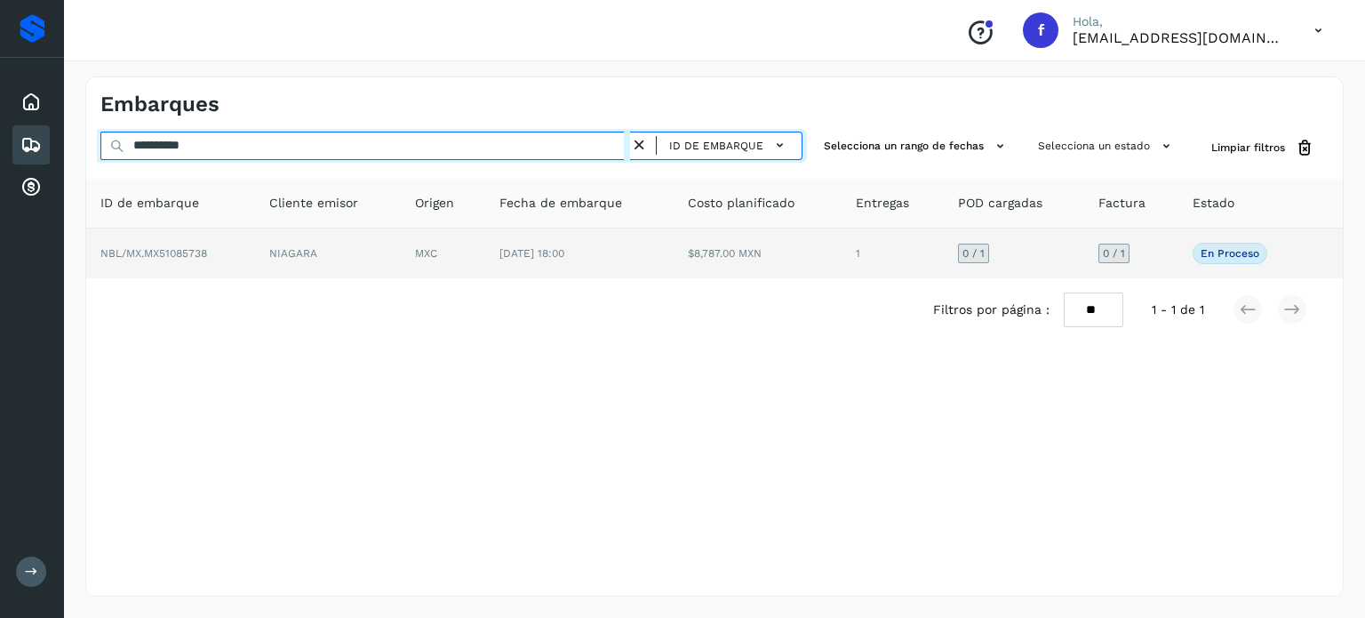
type input "**********"
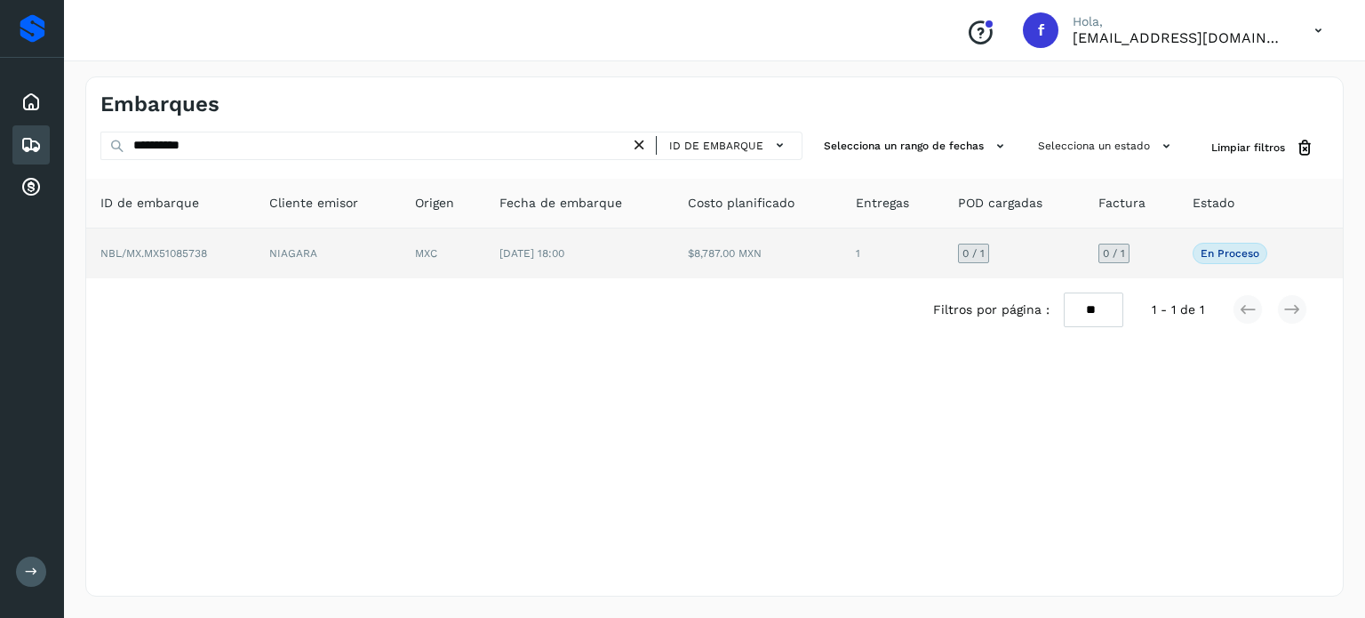
click at [542, 273] on td "[DATE] 18:00" at bounding box center [579, 253] width 188 height 50
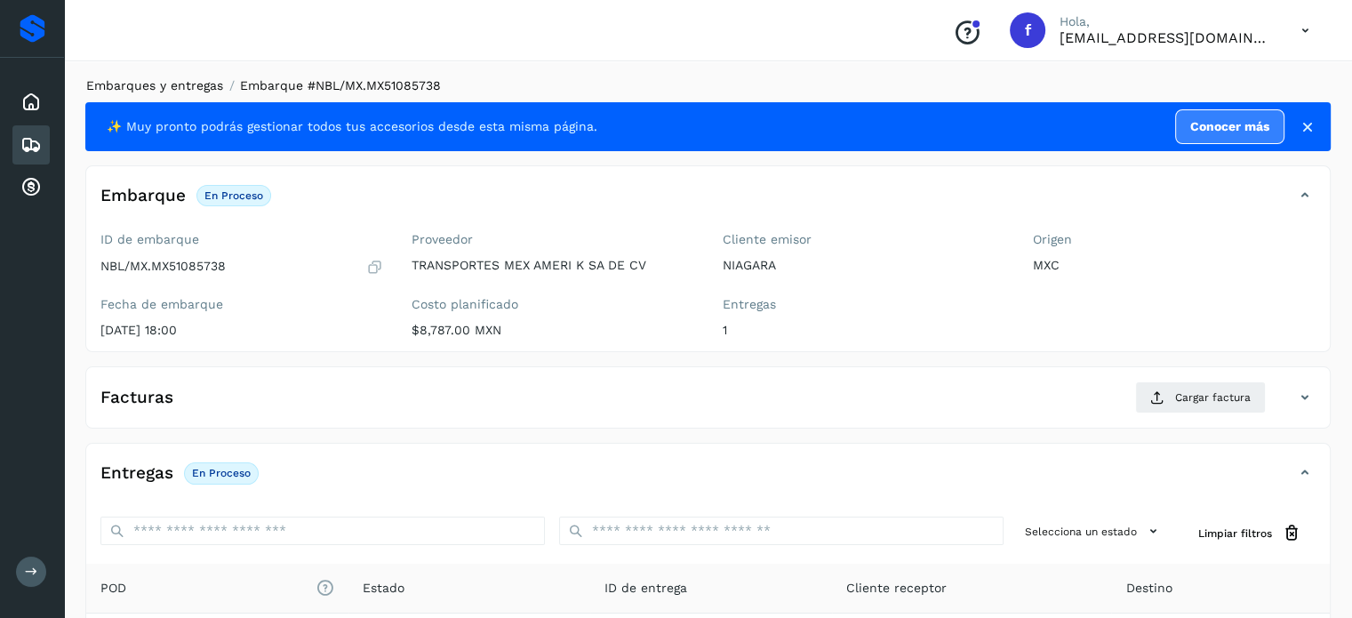
click at [167, 86] on link "Embarques y entregas" at bounding box center [154, 85] width 137 height 14
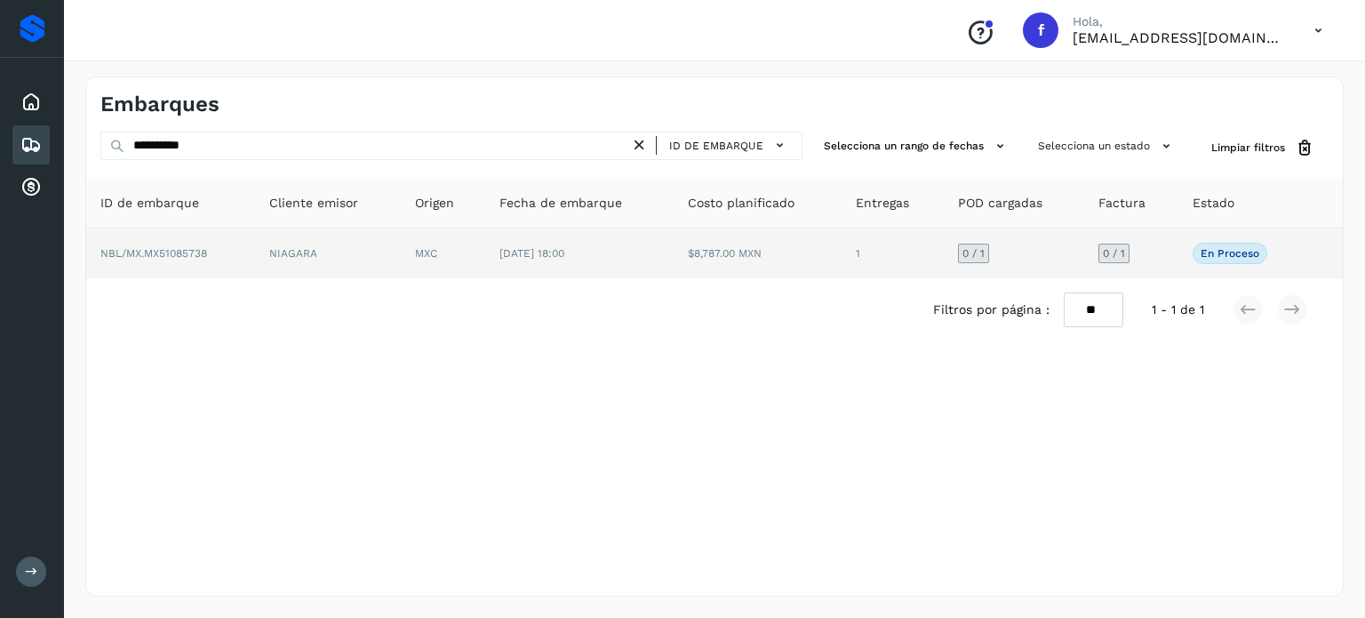
click at [540, 263] on td "[DATE] 18:00" at bounding box center [579, 253] width 188 height 50
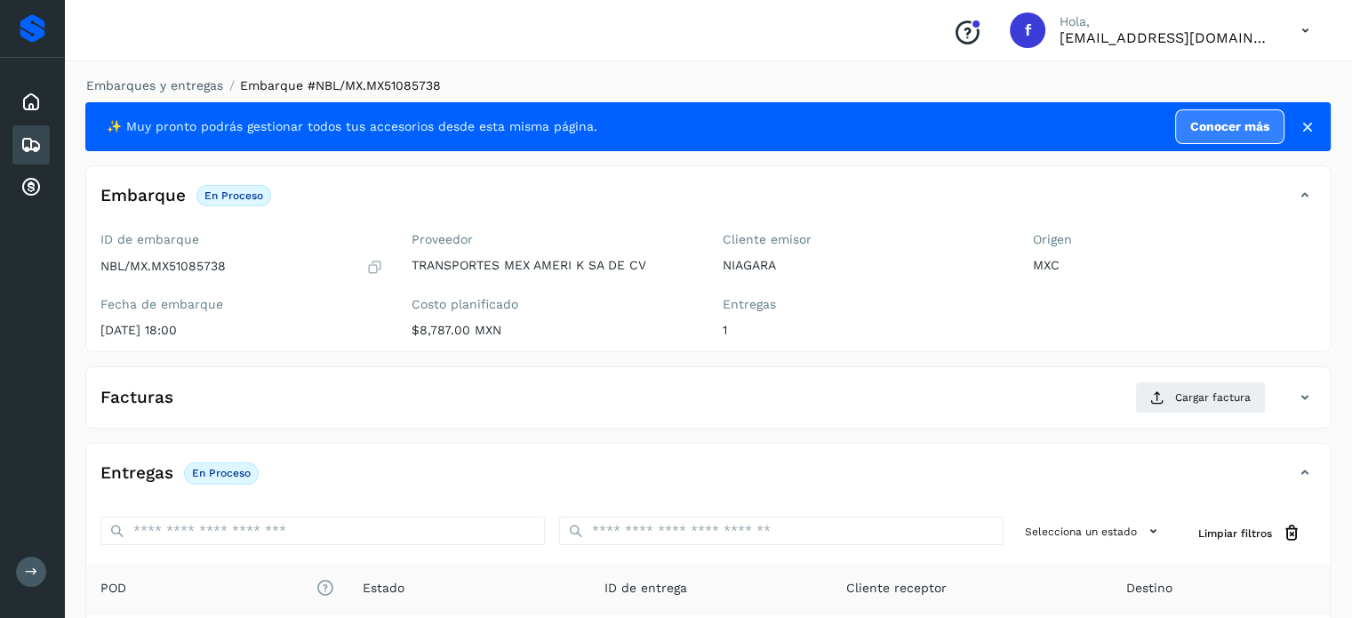
scroll to position [226, 0]
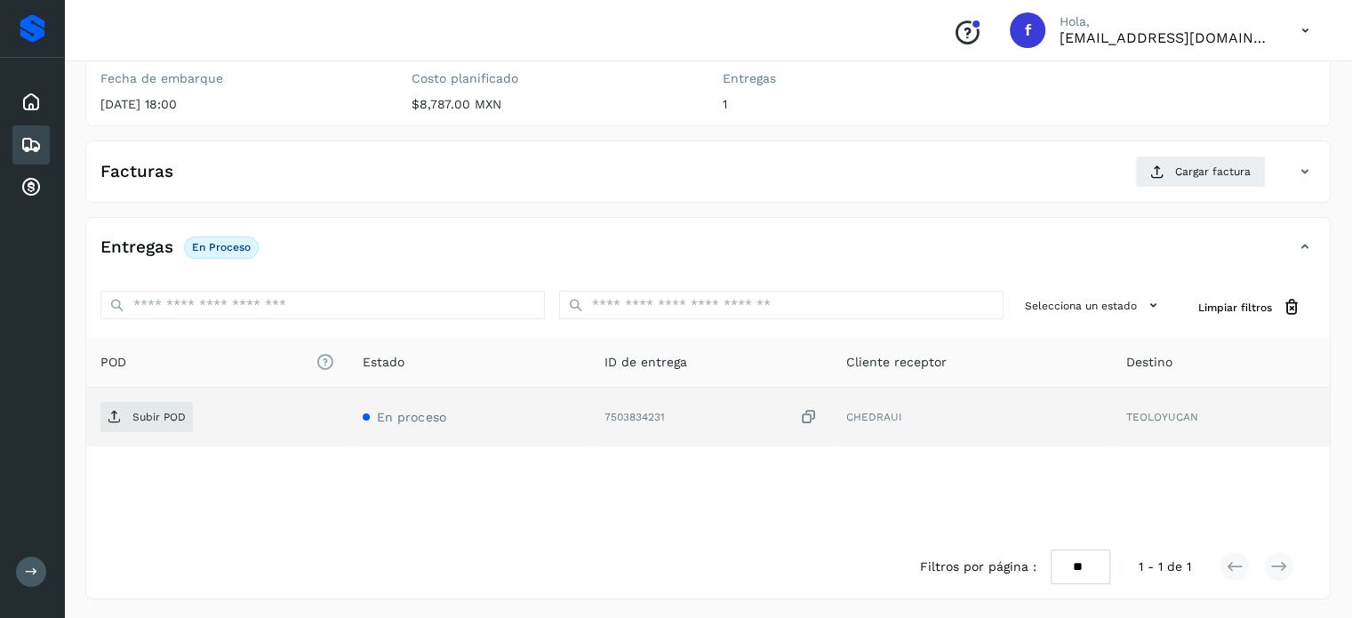
click at [807, 408] on icon at bounding box center [809, 417] width 18 height 19
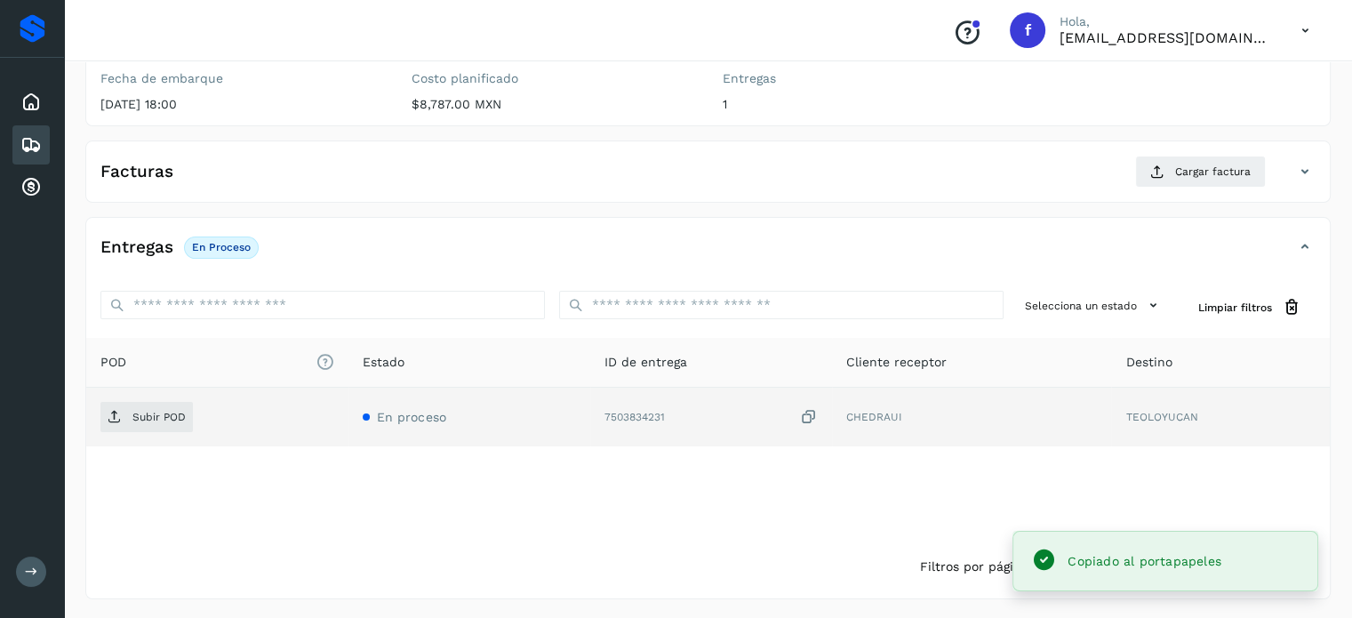
click at [809, 420] on icon at bounding box center [809, 417] width 18 height 19
click at [164, 421] on span "Subir POD" at bounding box center [146, 417] width 92 height 28
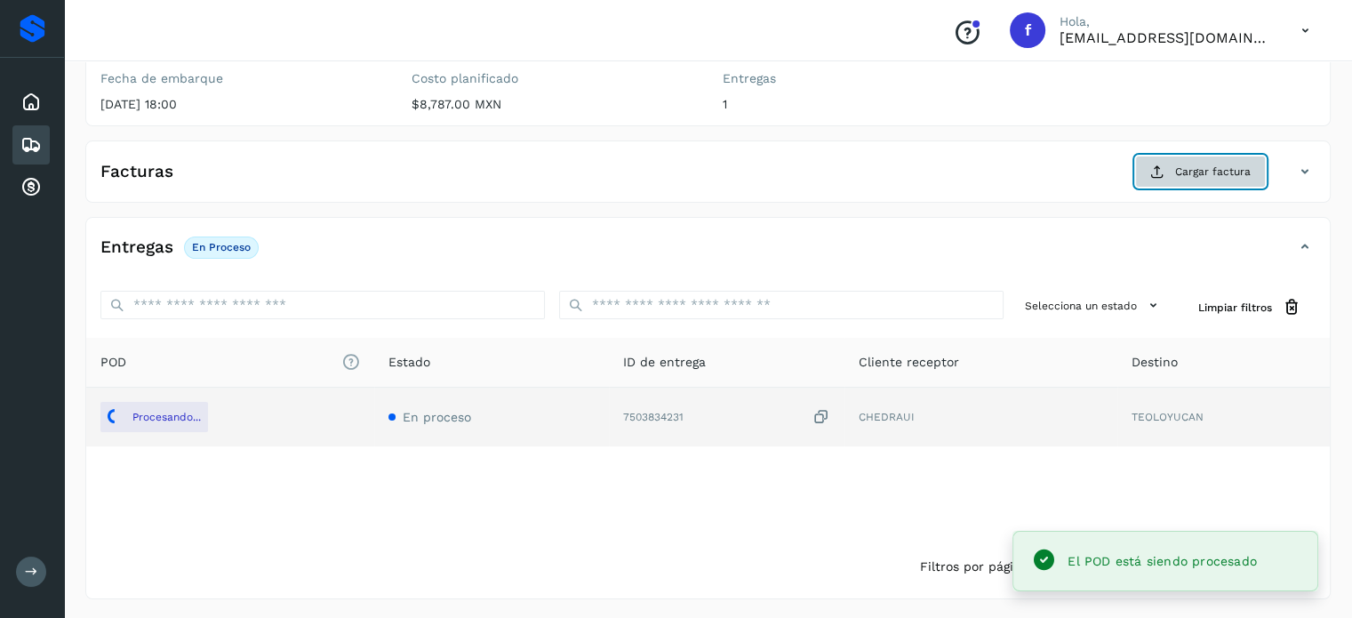
click at [1194, 170] on span "Cargar factura" at bounding box center [1213, 172] width 76 height 16
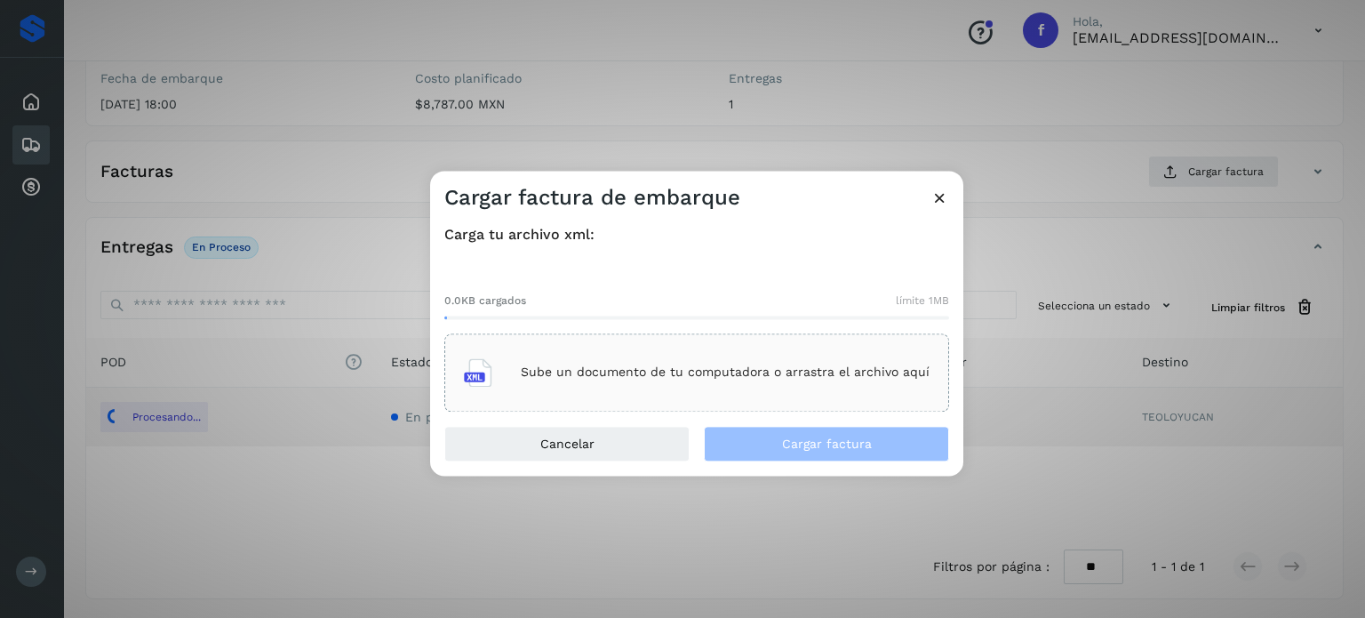
click at [620, 368] on p "Sube un documento de tu computadora o arrastra el archivo aquí" at bounding box center [725, 372] width 409 height 15
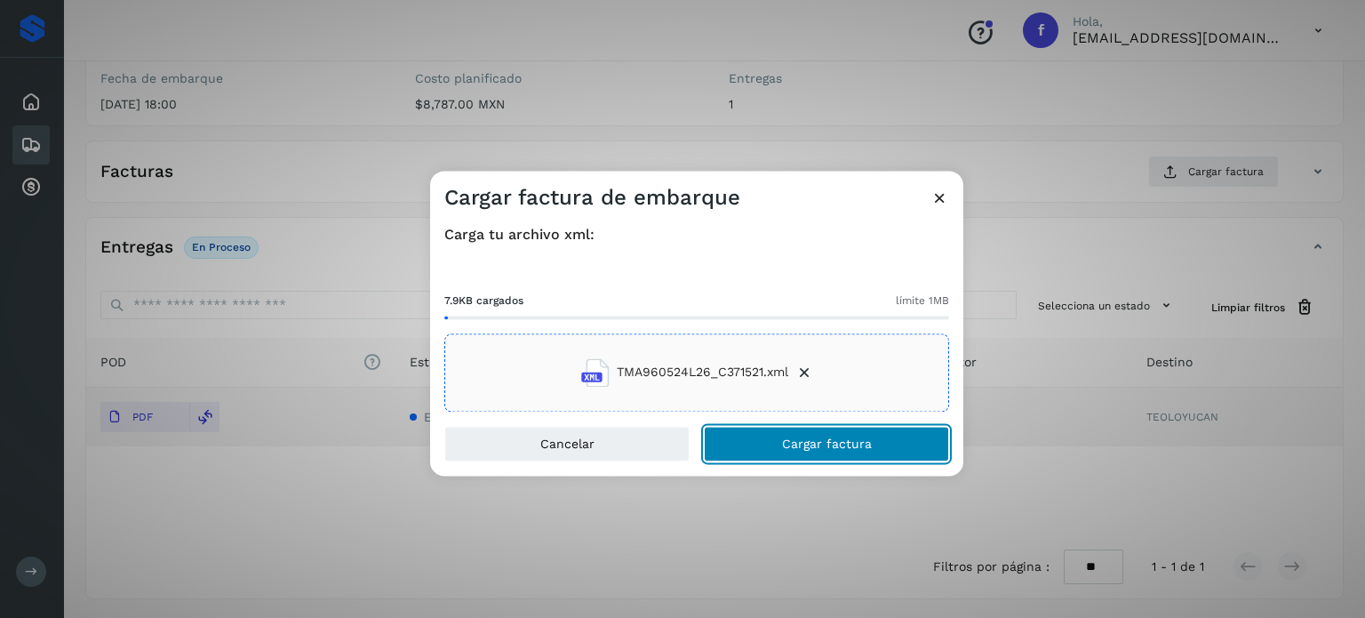
click at [765, 433] on button "Cargar factura" at bounding box center [826, 444] width 245 height 36
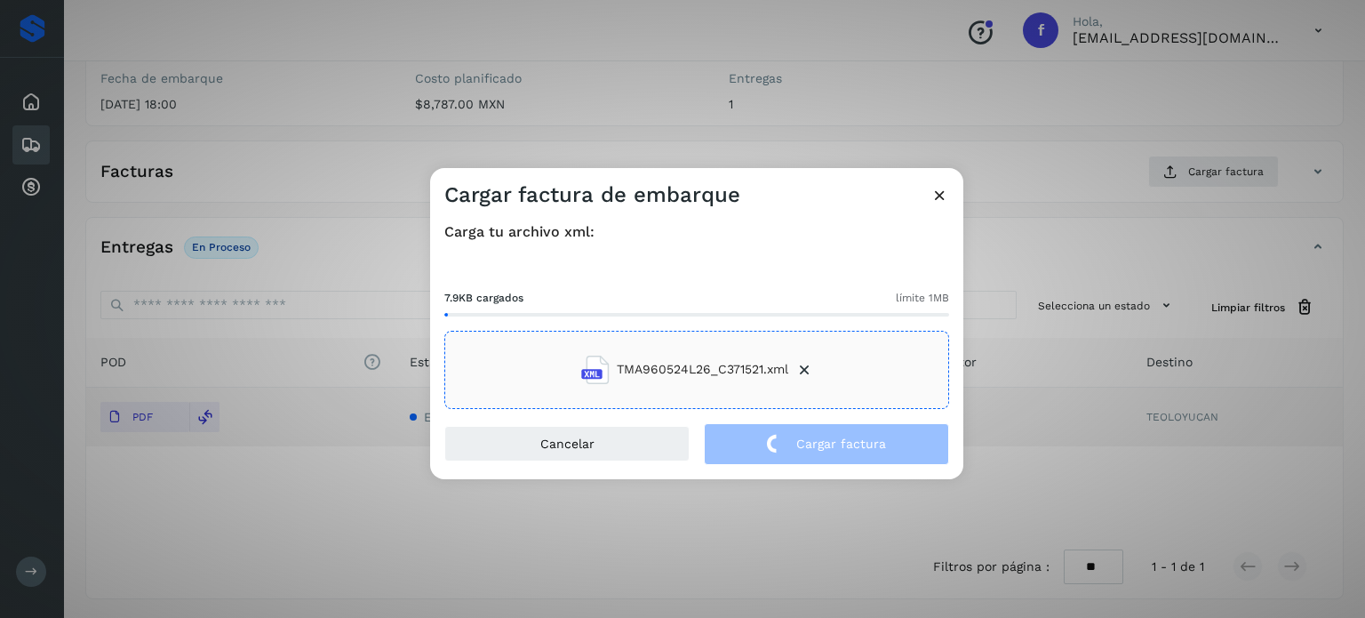
click at [384, 124] on div "Cargar factura de embarque Carga tu archivo xml: 7.9KB cargados límite 1MB TMA9…" at bounding box center [682, 309] width 1365 height 618
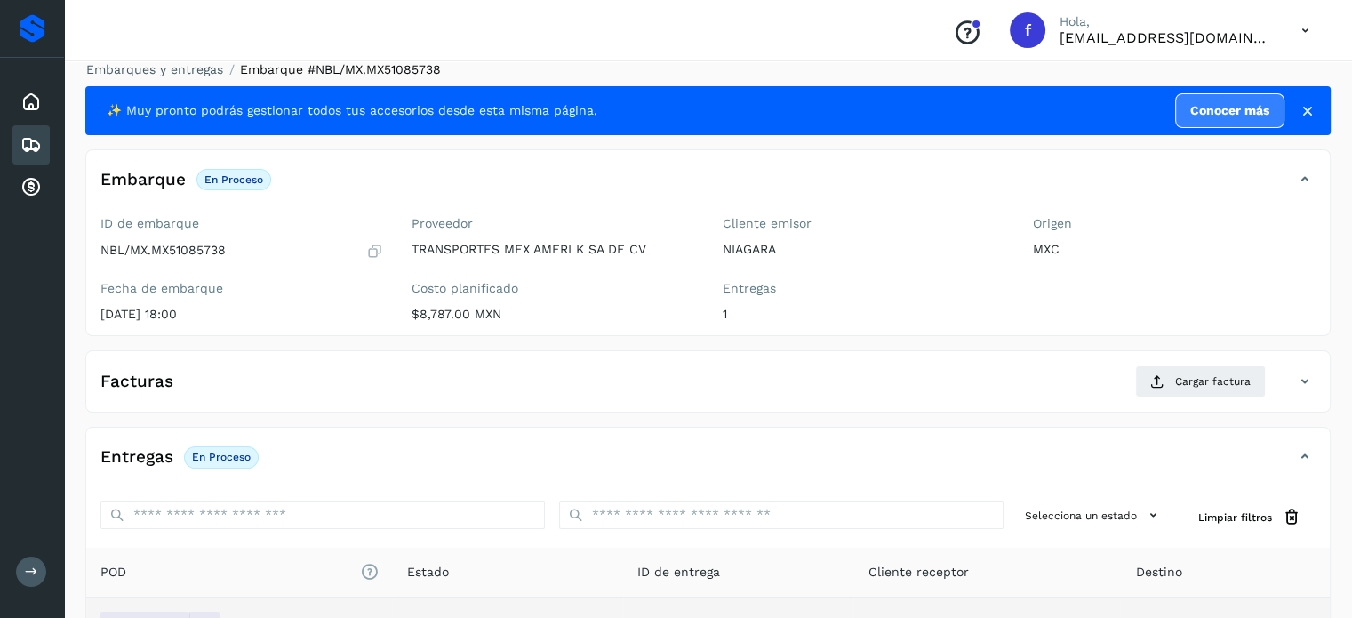
scroll to position [0, 0]
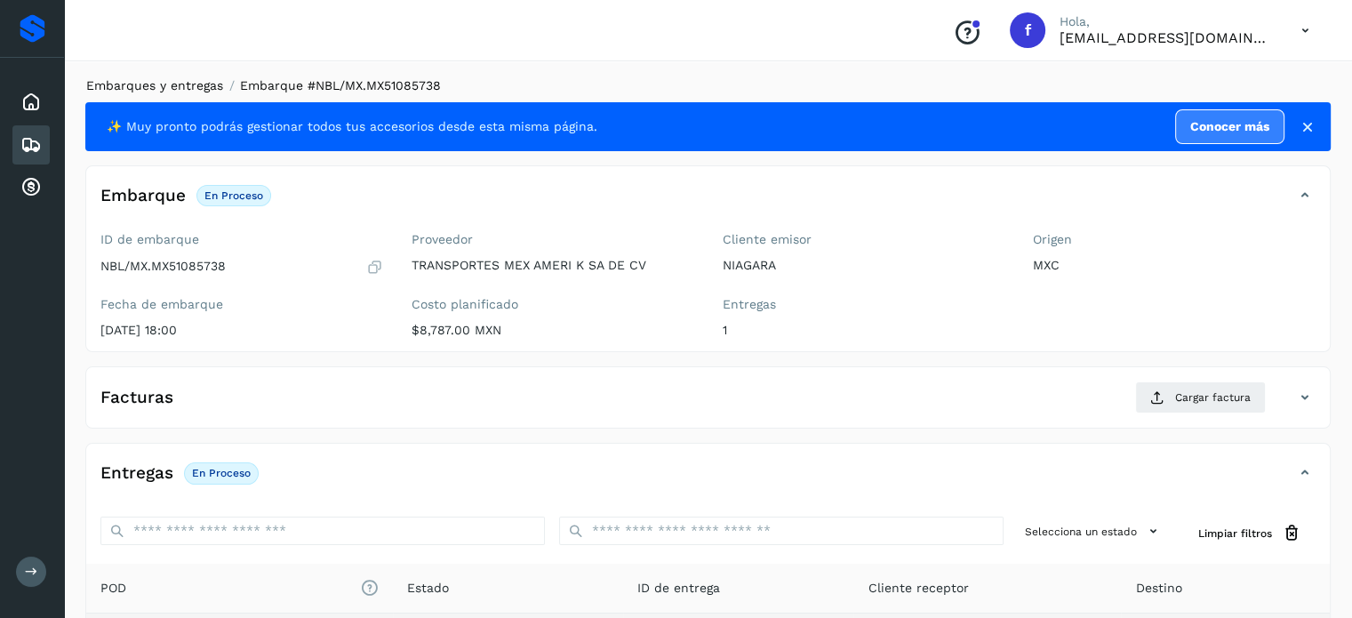
click at [173, 84] on link "Embarques y entregas" at bounding box center [154, 85] width 137 height 14
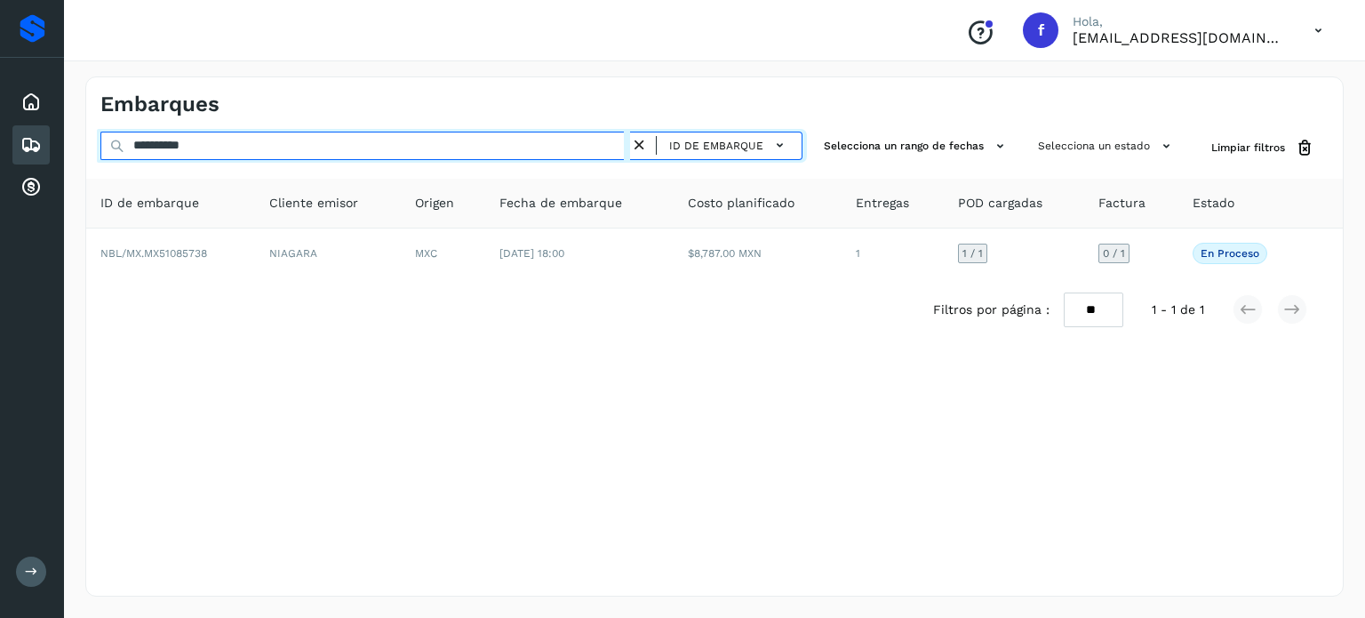
click at [191, 140] on input "**********" at bounding box center [365, 146] width 530 height 28
paste input "text"
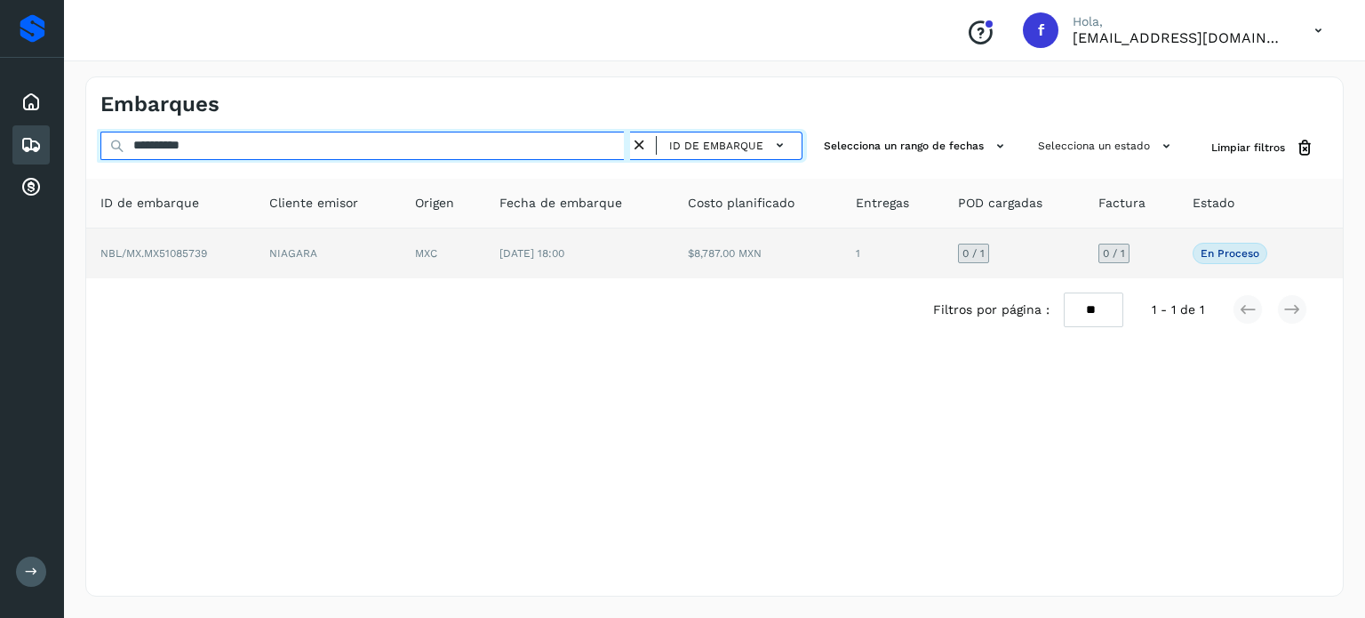
type input "**********"
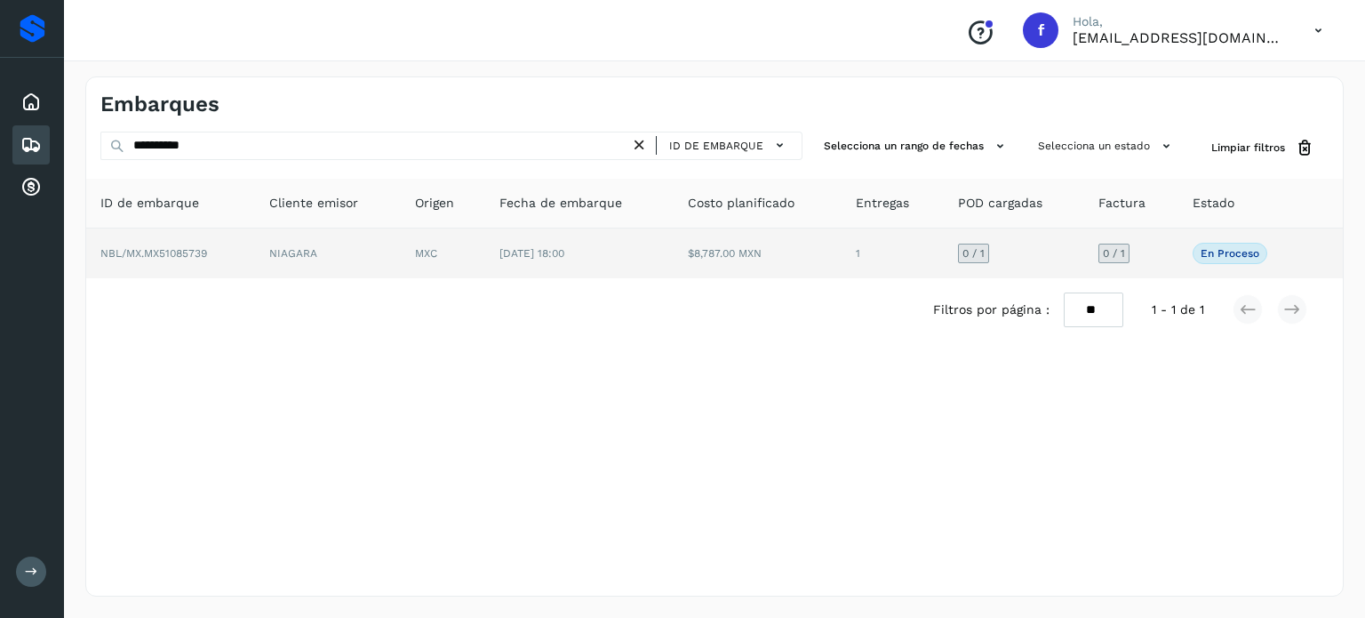
click at [862, 244] on td "1" at bounding box center [893, 253] width 102 height 50
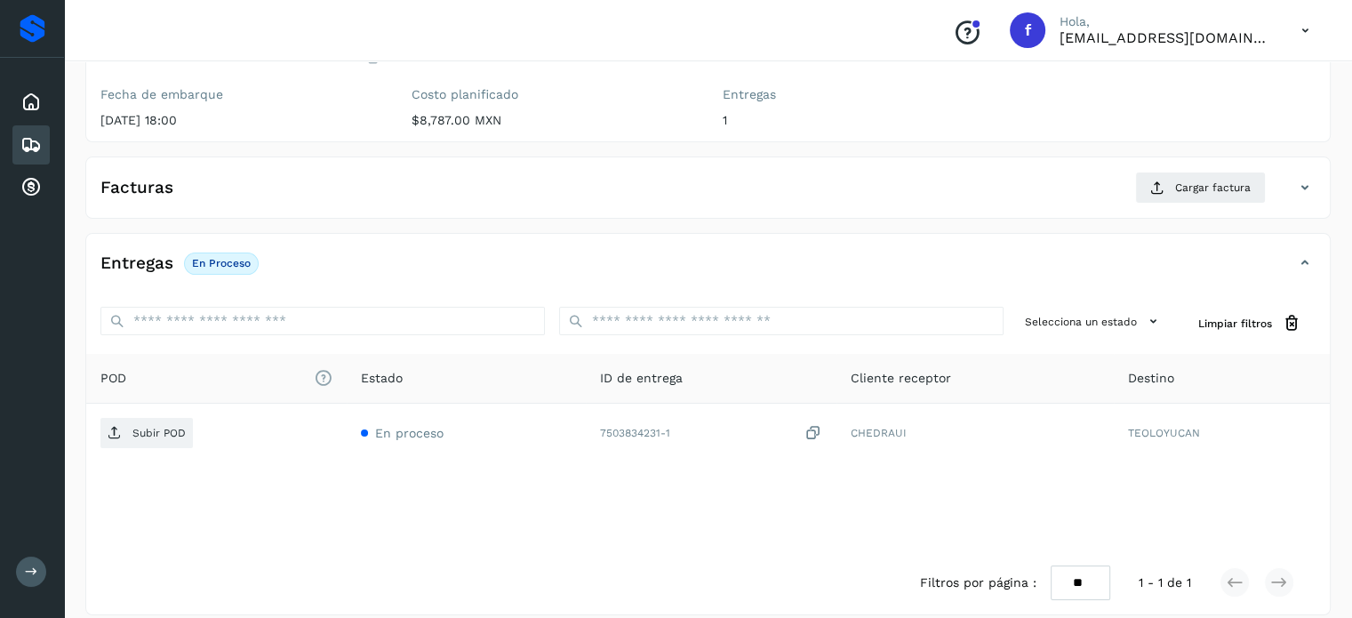
scroll to position [226, 0]
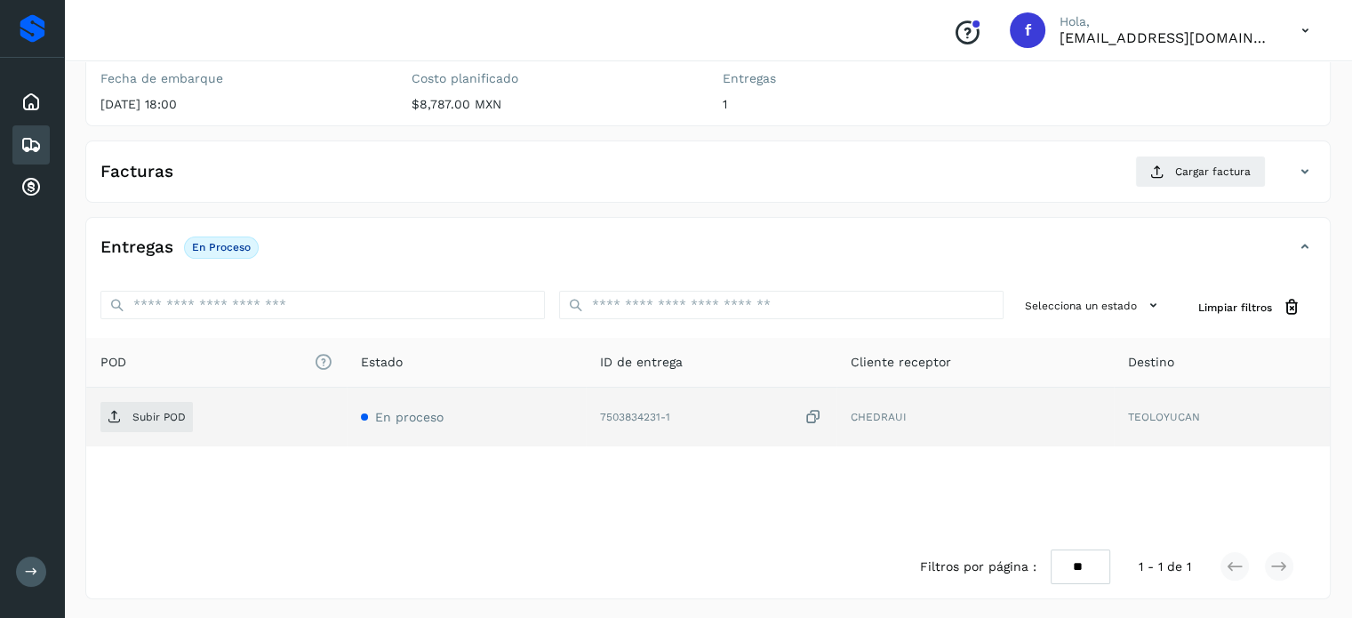
click at [812, 418] on icon at bounding box center [814, 417] width 18 height 19
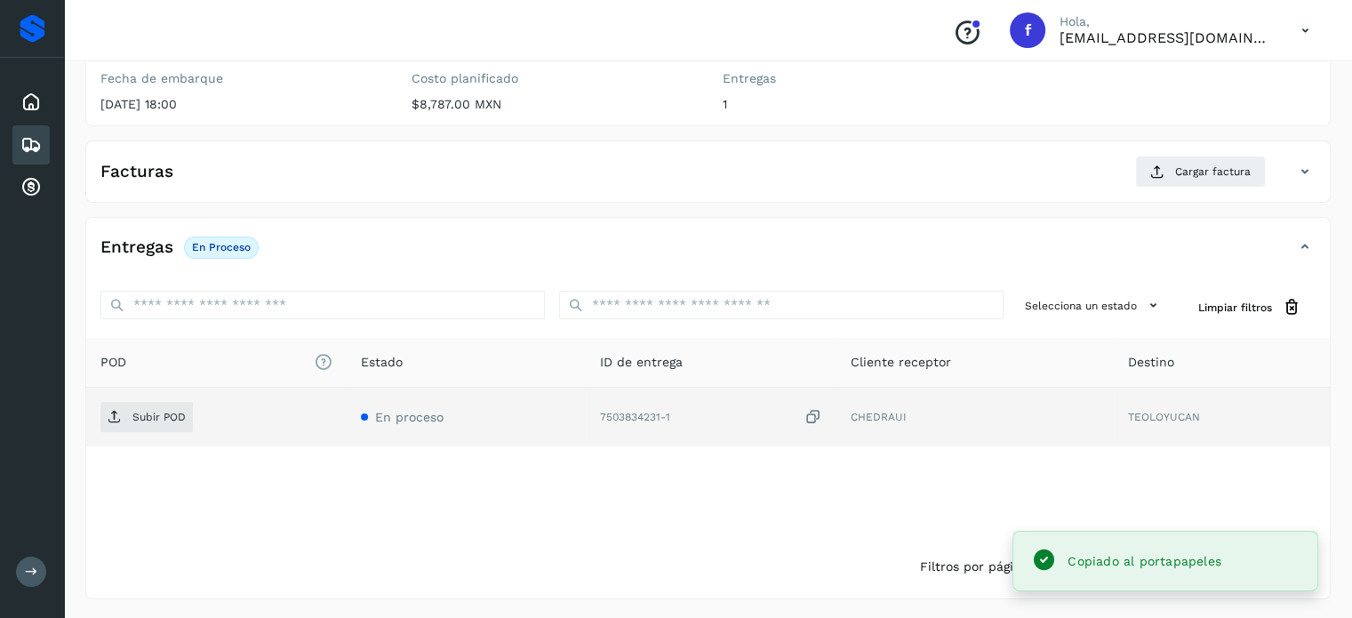
click at [813, 414] on icon at bounding box center [814, 417] width 18 height 19
click at [135, 428] on span "Subir POD" at bounding box center [146, 417] width 92 height 28
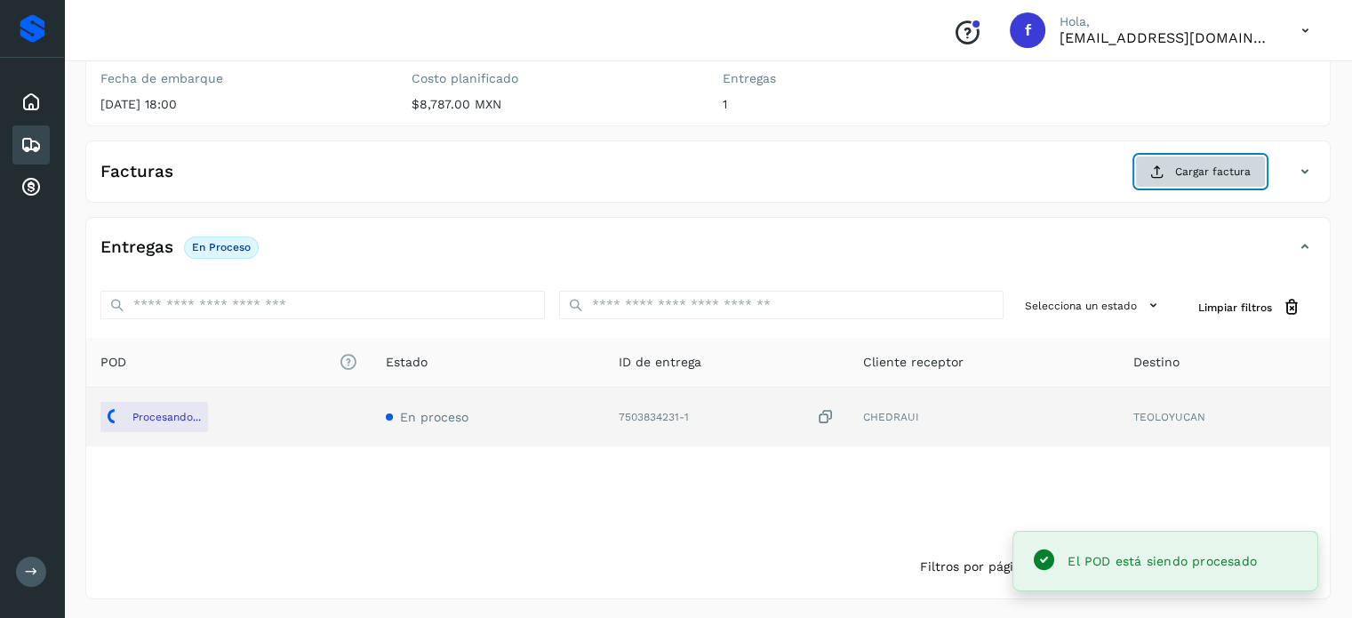
click at [1188, 175] on span "Cargar factura" at bounding box center [1213, 172] width 76 height 16
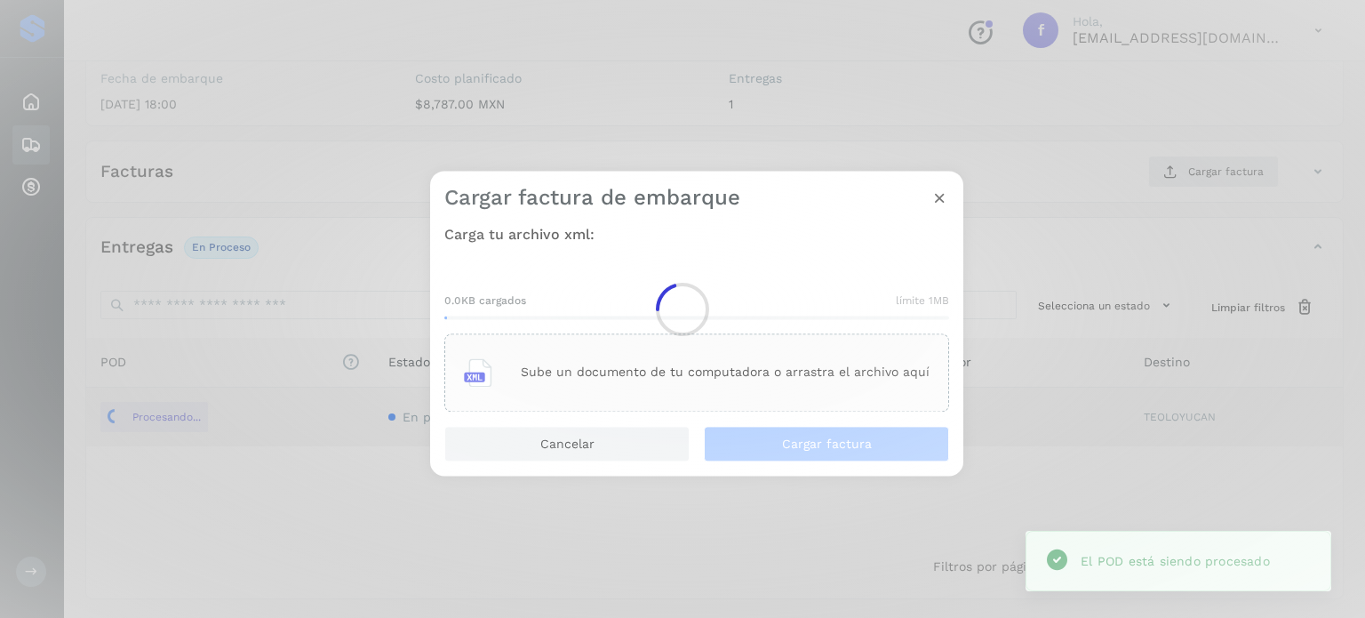
click at [678, 364] on div at bounding box center [682, 309] width 1365 height 618
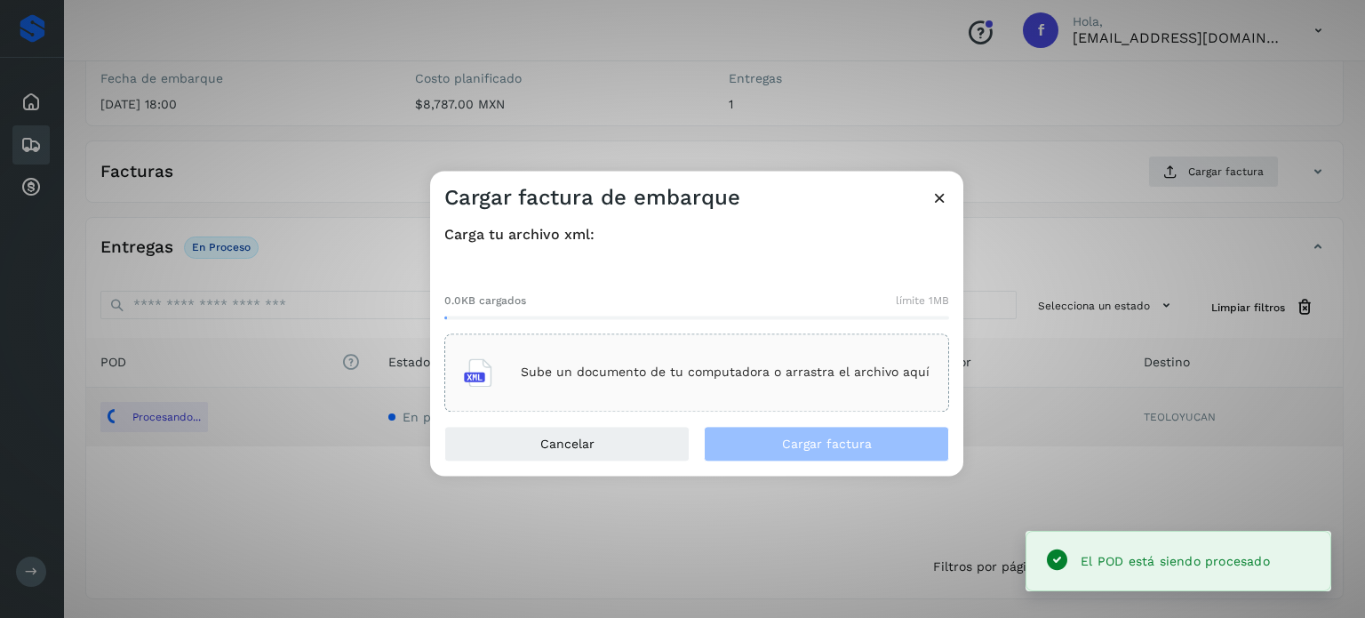
click at [679, 358] on div "Sube un documento de tu computadora o arrastra el archivo aquí" at bounding box center [697, 372] width 466 height 48
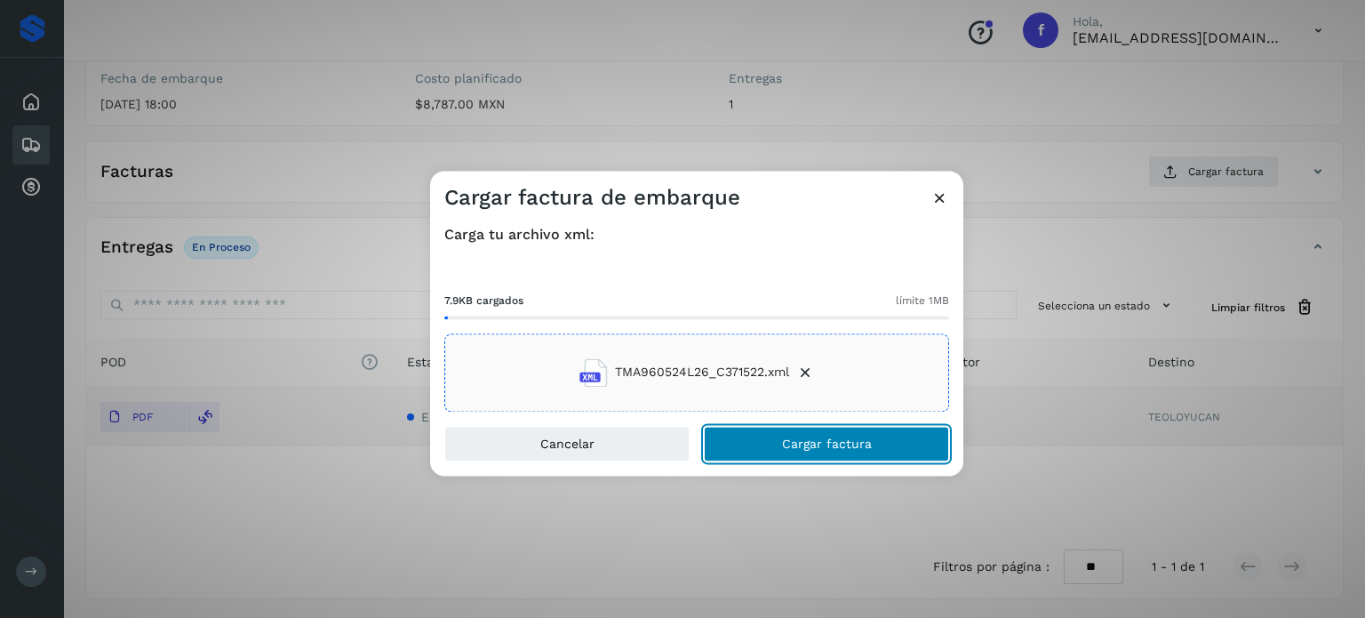
click at [803, 440] on span "Cargar factura" at bounding box center [827, 443] width 90 height 12
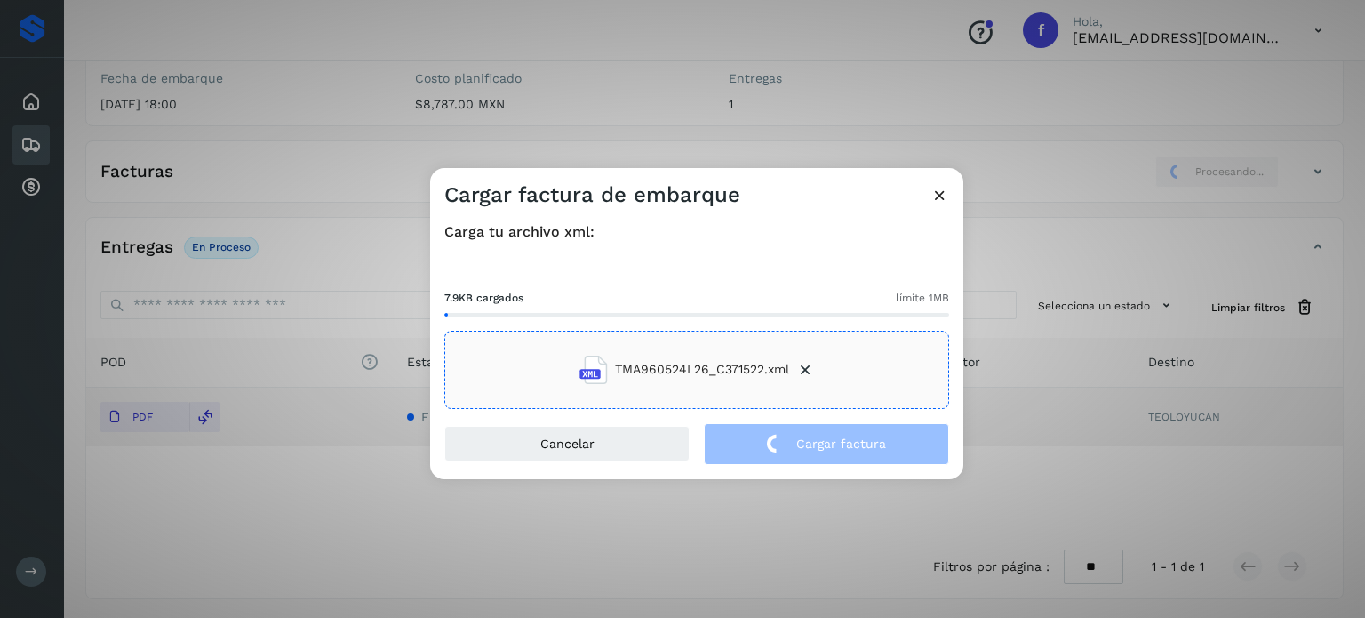
click at [342, 198] on div "Cargar factura de embarque Carga tu archivo xml: 7.9KB cargados límite 1MB TMA9…" at bounding box center [682, 309] width 1365 height 618
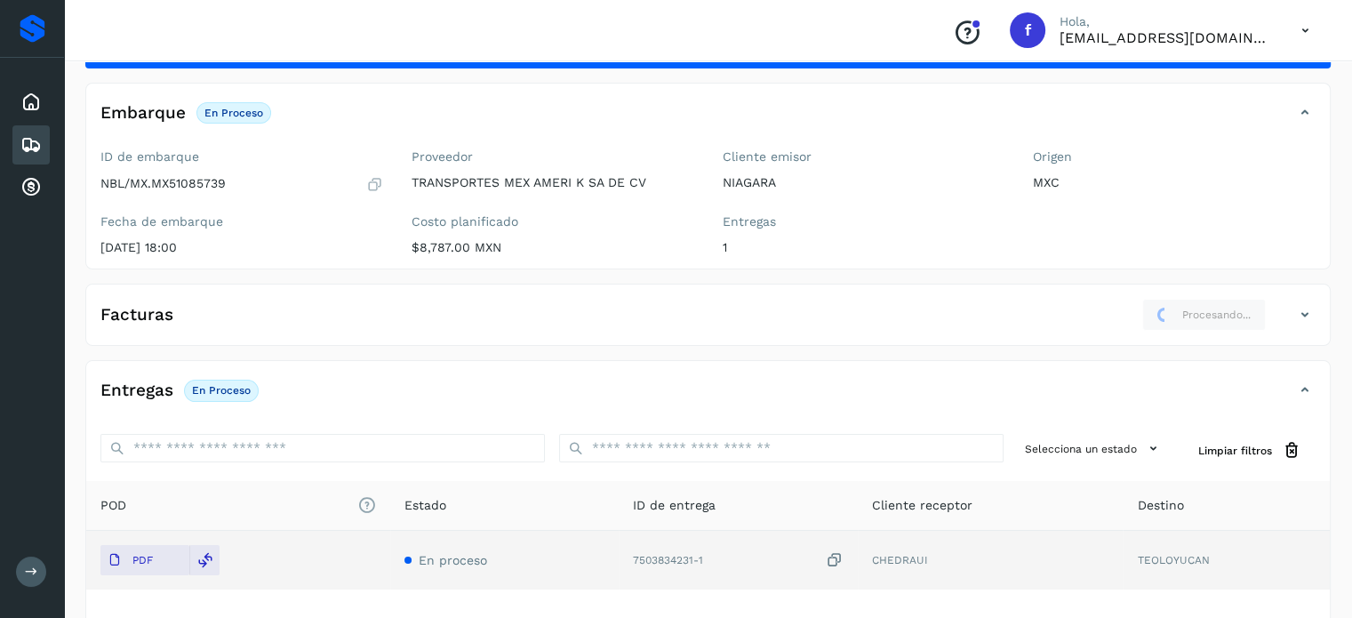
scroll to position [0, 0]
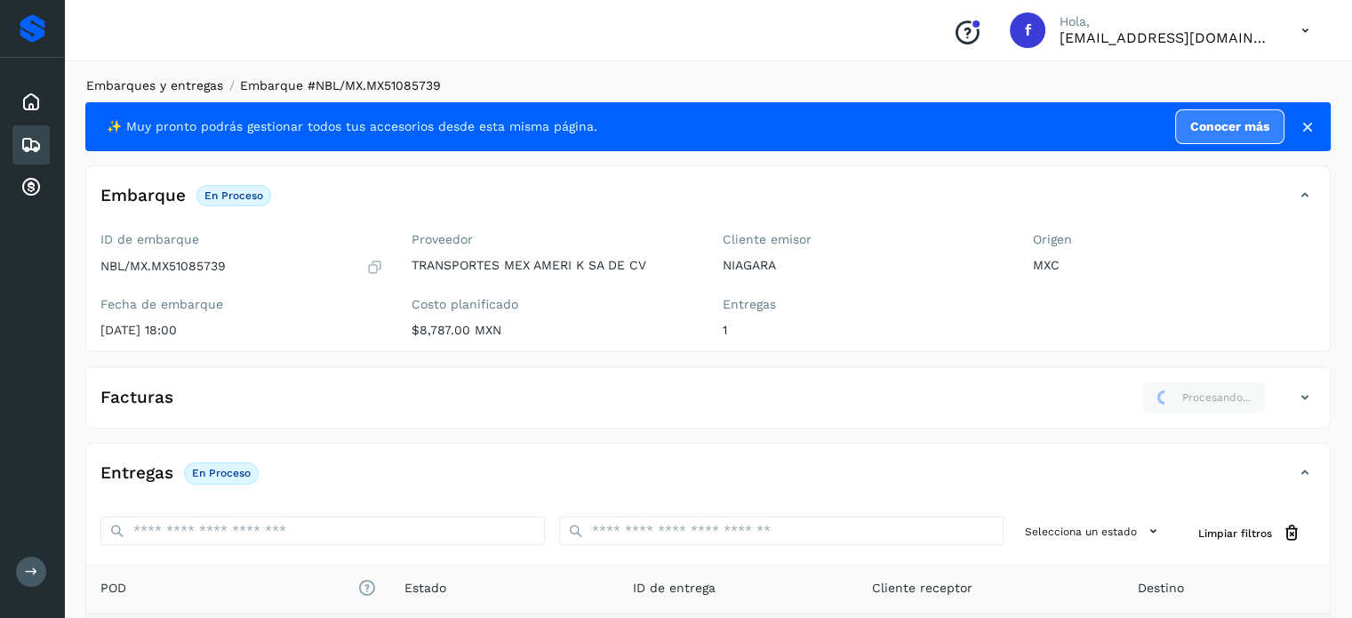
click at [185, 85] on link "Embarques y entregas" at bounding box center [154, 85] width 137 height 14
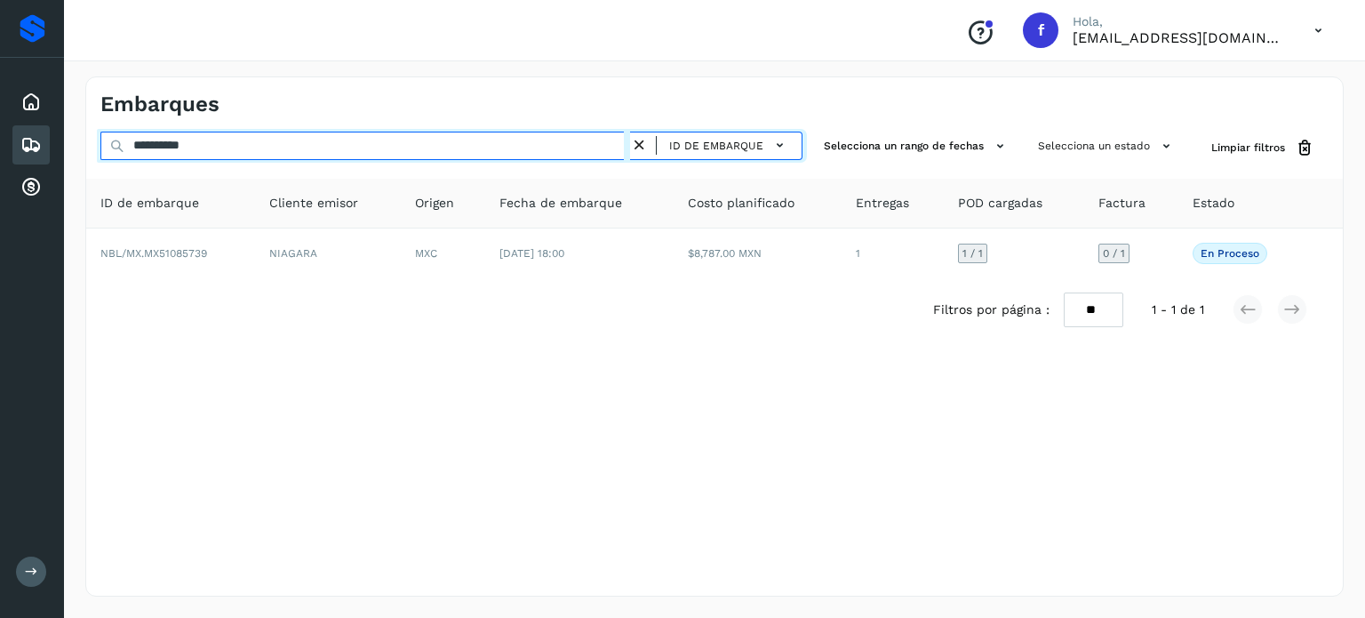
click at [196, 147] on input "**********" at bounding box center [365, 146] width 530 height 28
paste input "text"
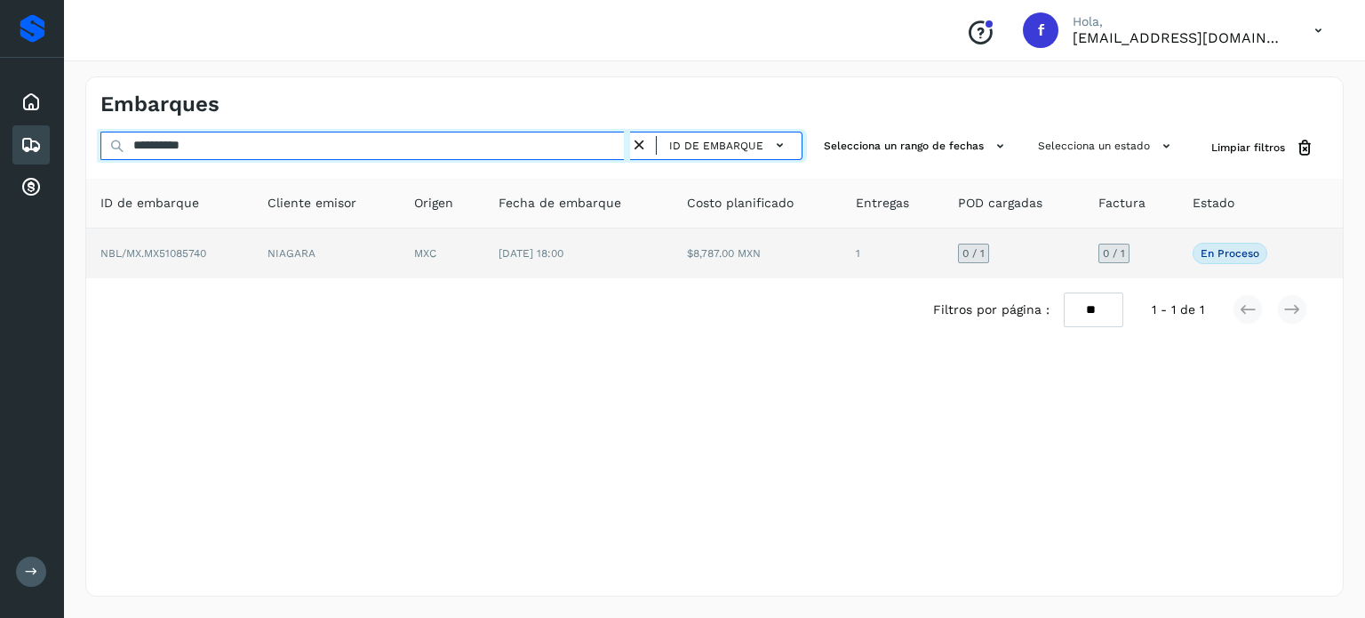
type input "**********"
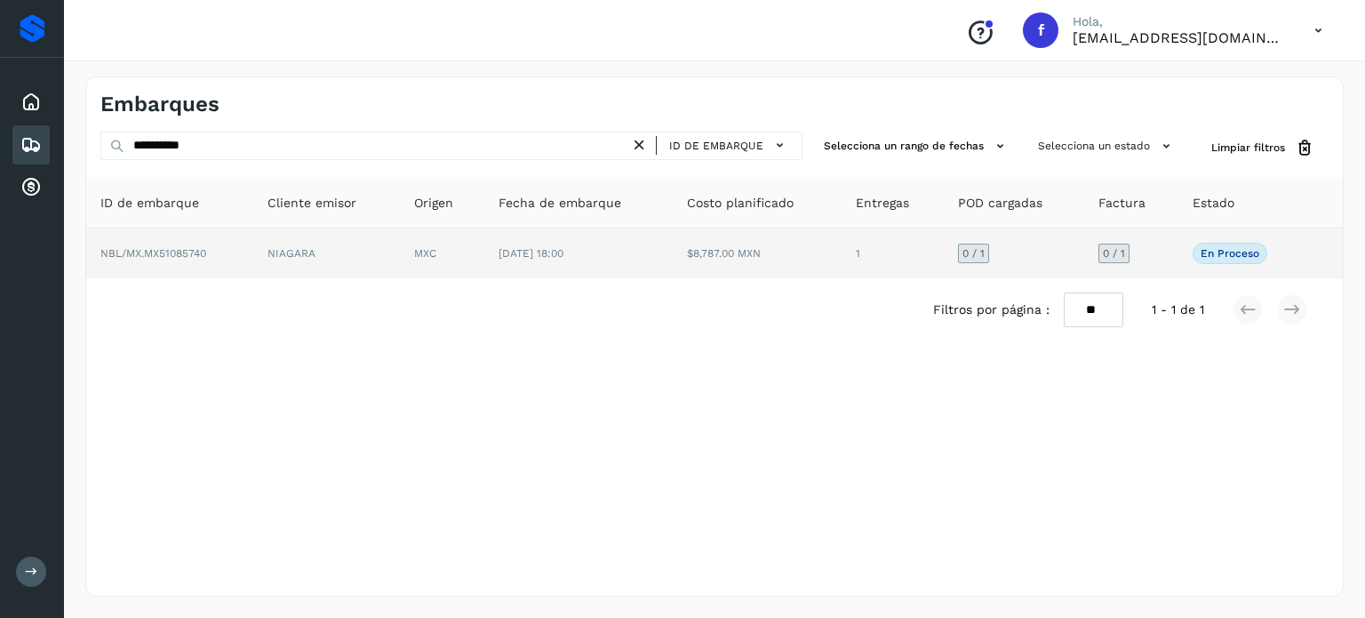
click at [430, 261] on td "MXC" at bounding box center [442, 253] width 84 height 50
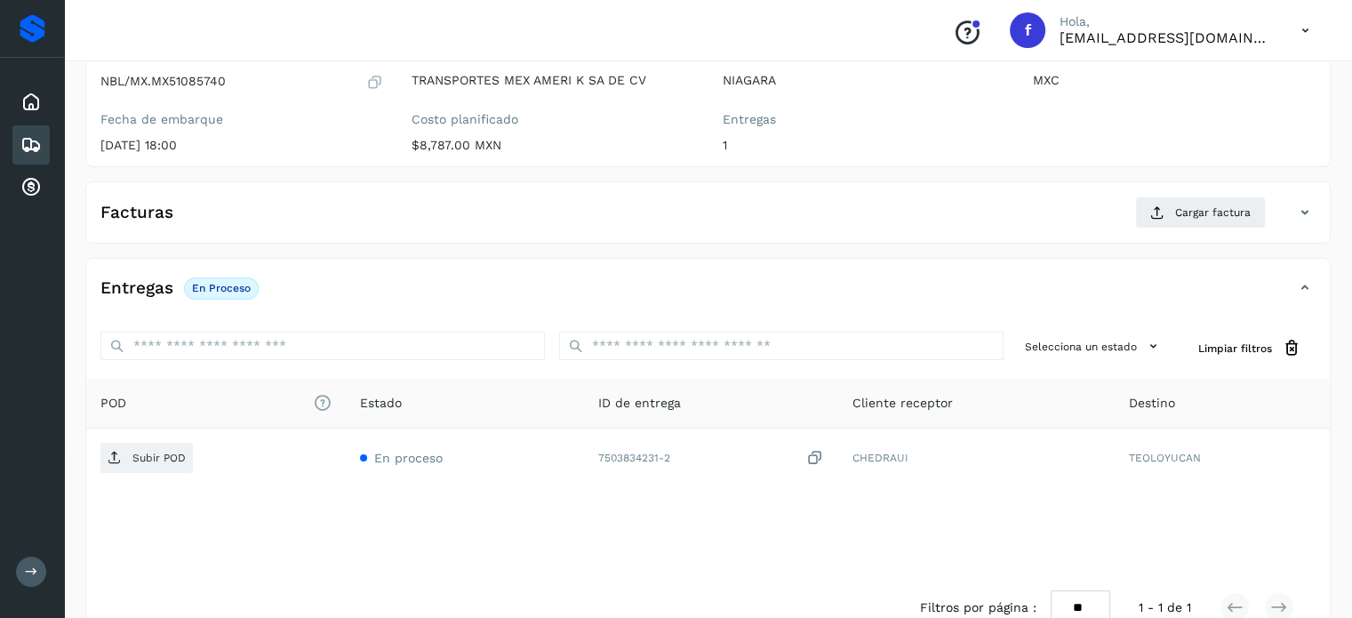
scroll to position [226, 0]
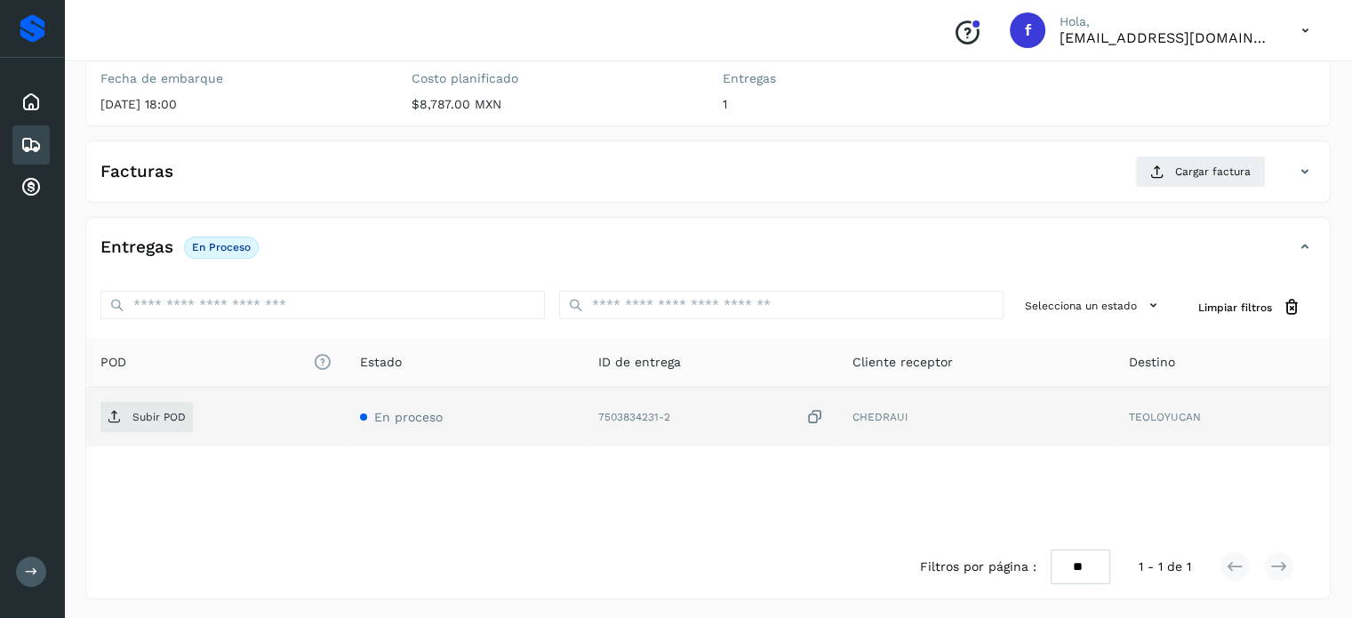
click at [821, 412] on icon at bounding box center [814, 417] width 18 height 19
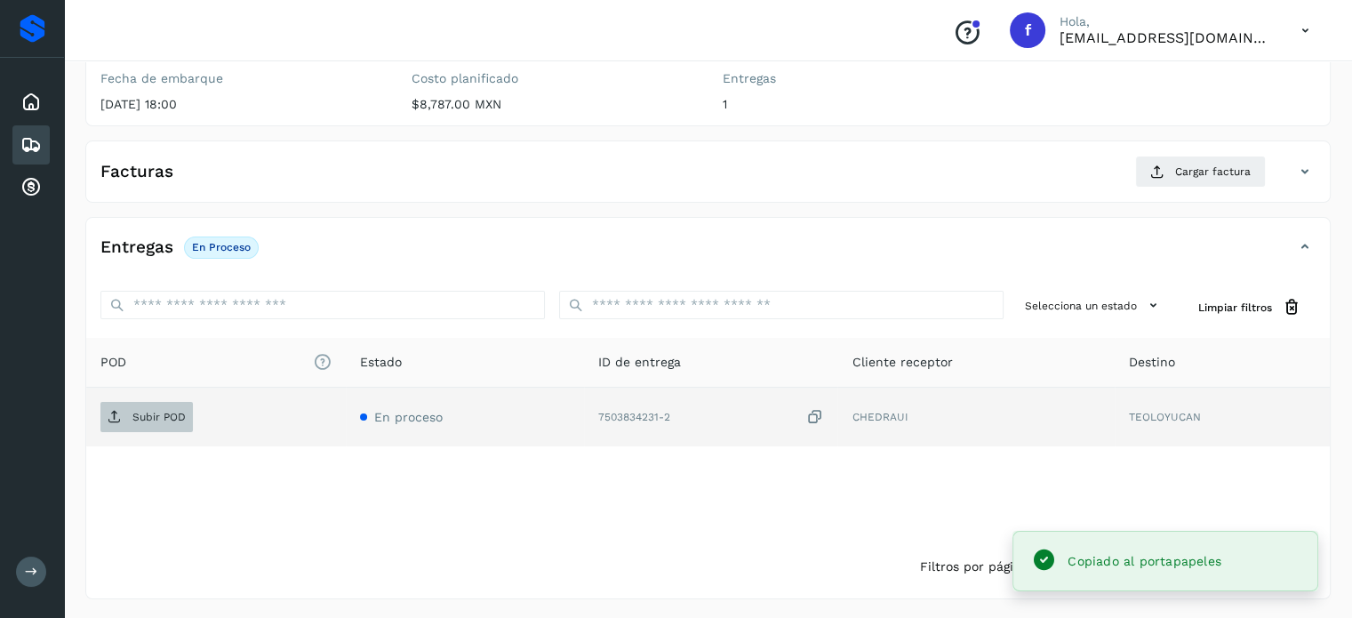
click at [149, 418] on p "Subir POD" at bounding box center [158, 417] width 53 height 12
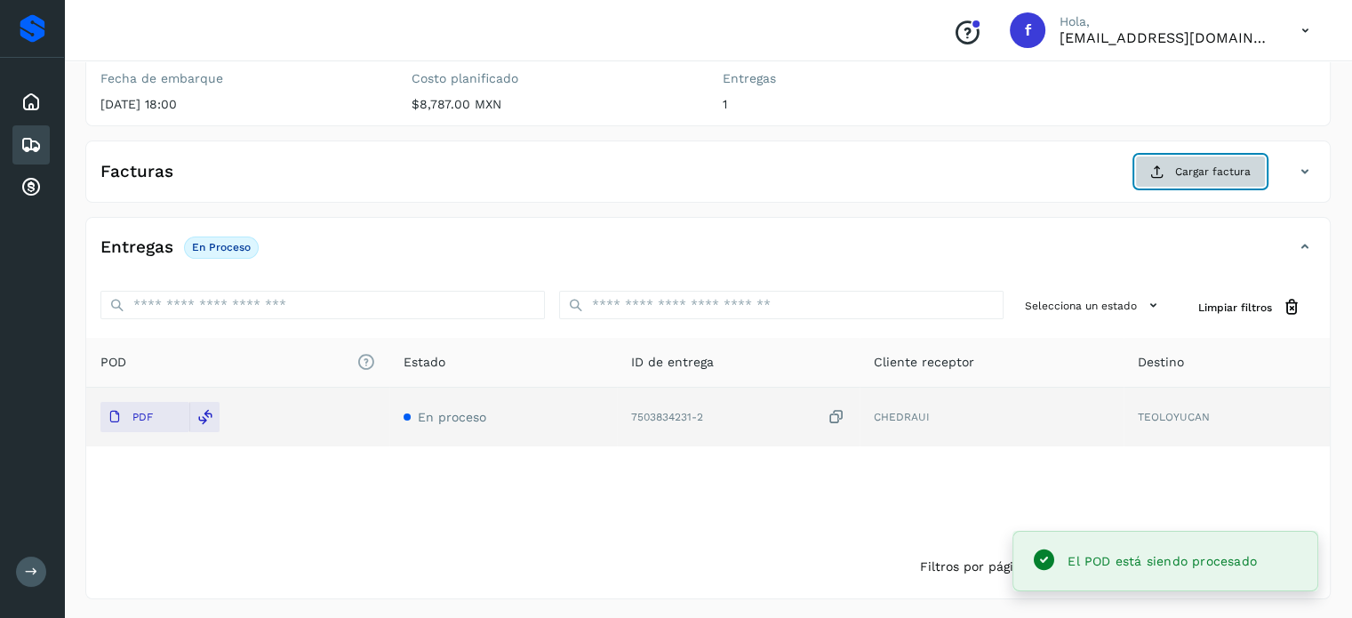
click at [1193, 165] on span "Cargar factura" at bounding box center [1213, 172] width 76 height 16
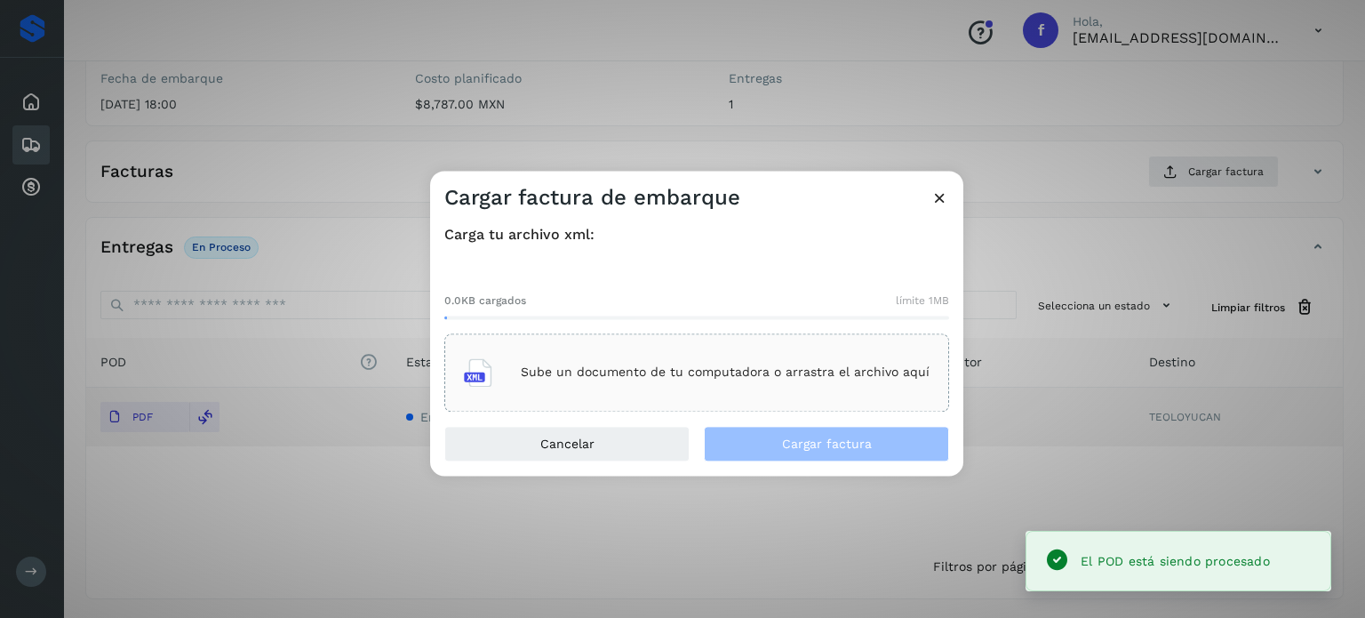
click at [774, 369] on p "Sube un documento de tu computadora o arrastra el archivo aquí" at bounding box center [725, 372] width 409 height 15
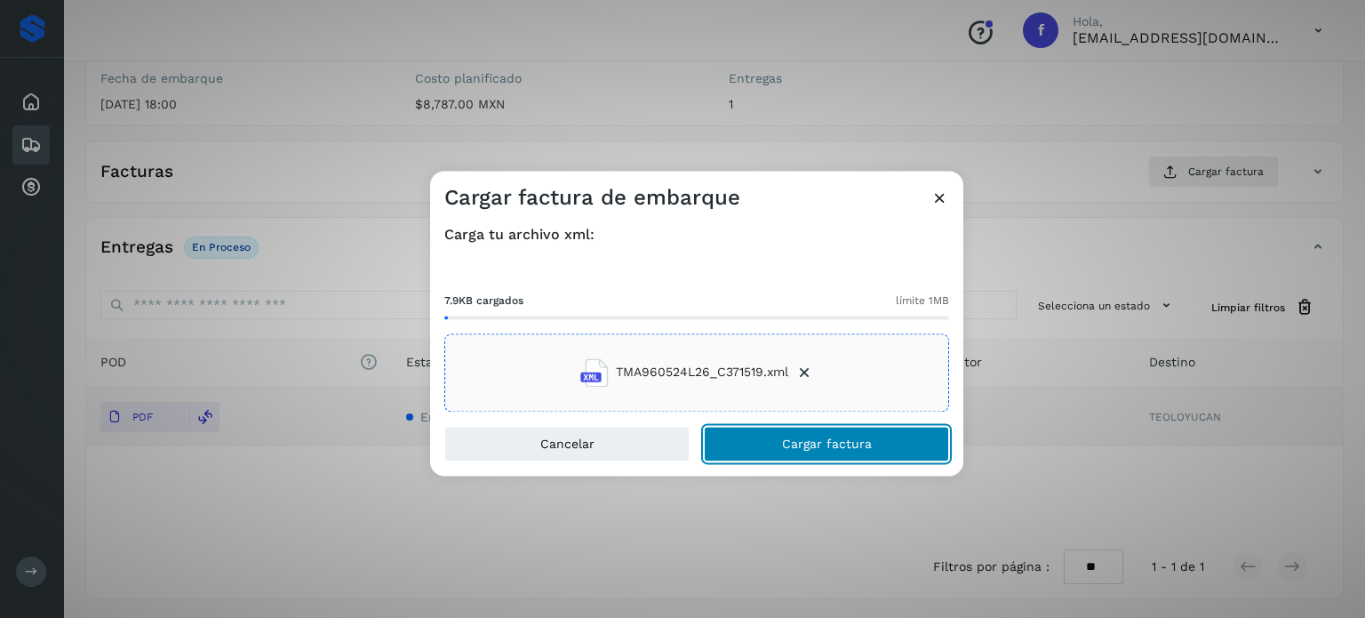
click at [759, 436] on button "Cargar factura" at bounding box center [826, 444] width 245 height 36
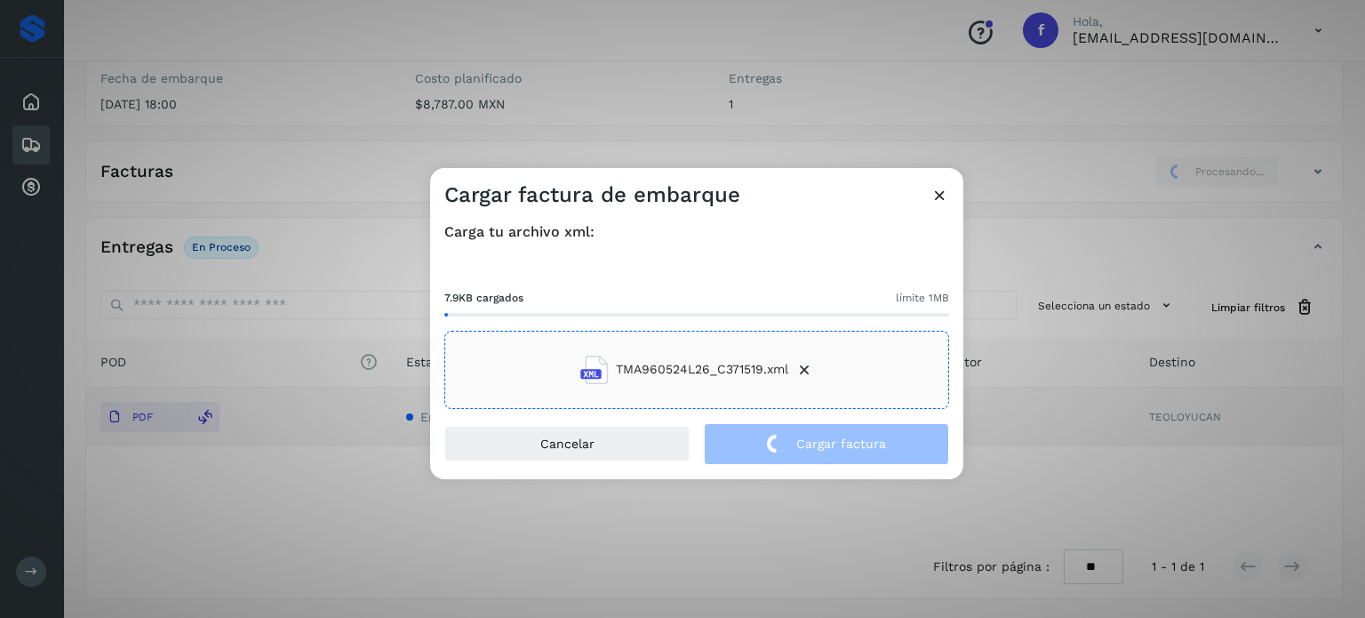
click at [306, 135] on div "Cargar factura de embarque Carga tu archivo xml: 7.9KB cargados límite 1MB TMA9…" at bounding box center [682, 309] width 1365 height 618
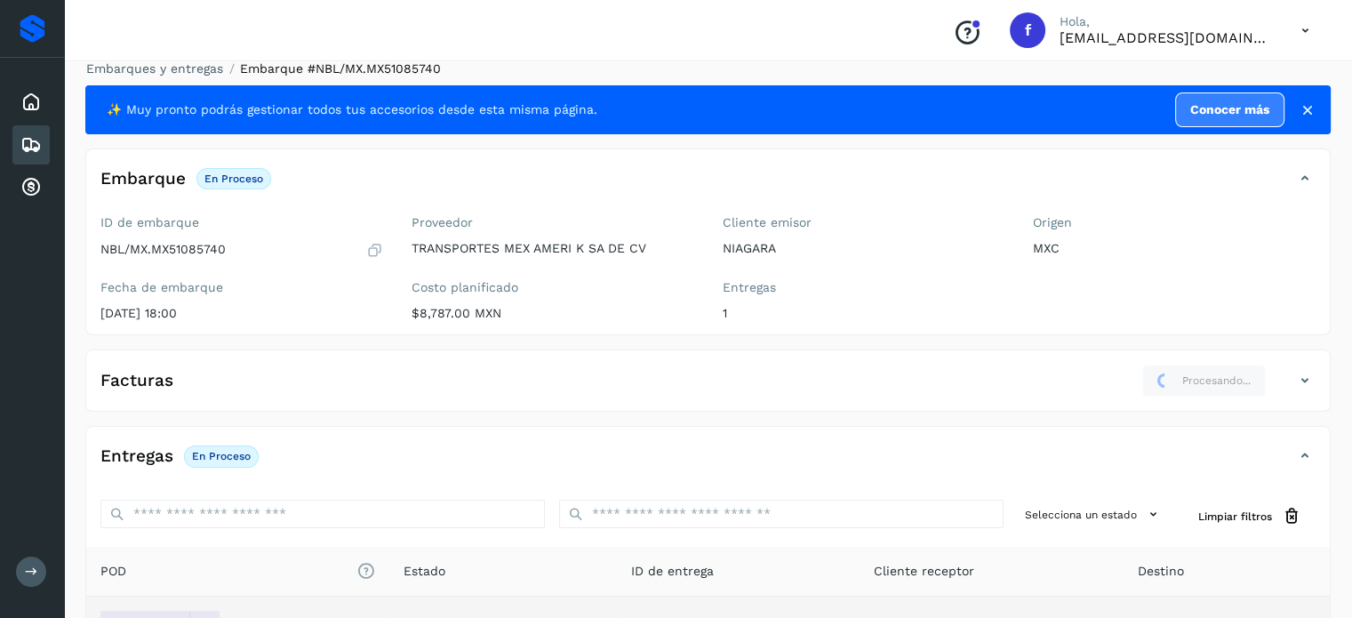
scroll to position [0, 0]
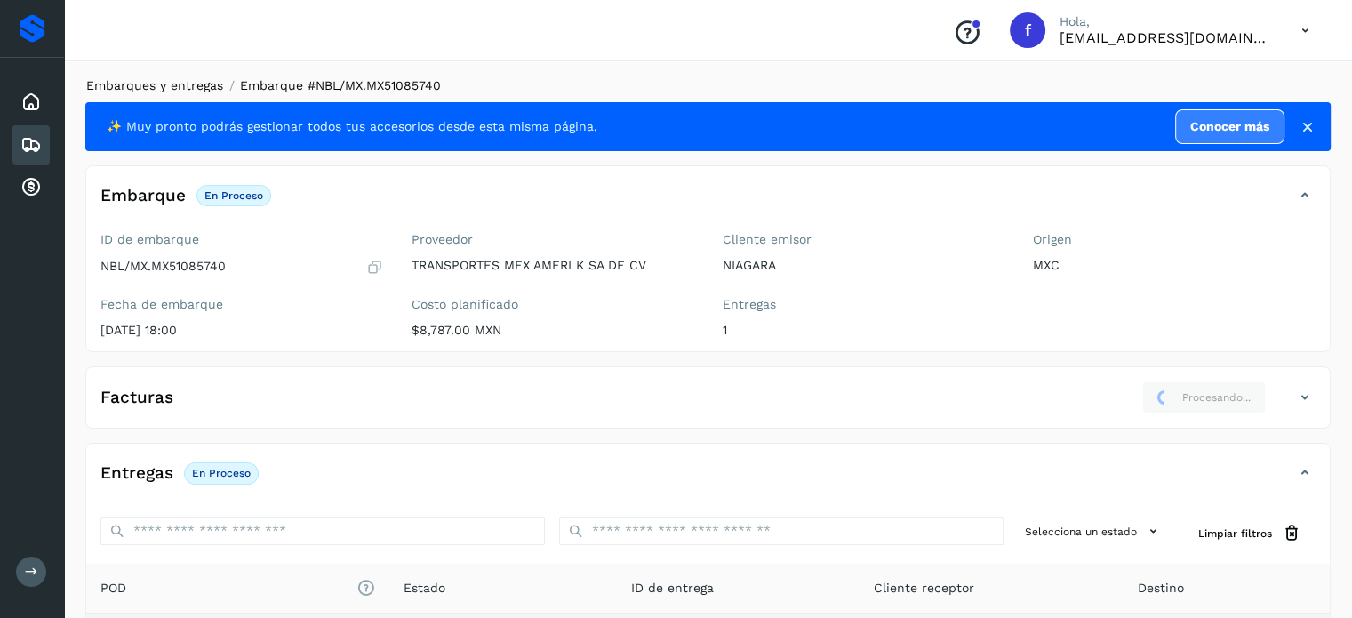
click at [201, 88] on link "Embarques y entregas" at bounding box center [154, 85] width 137 height 14
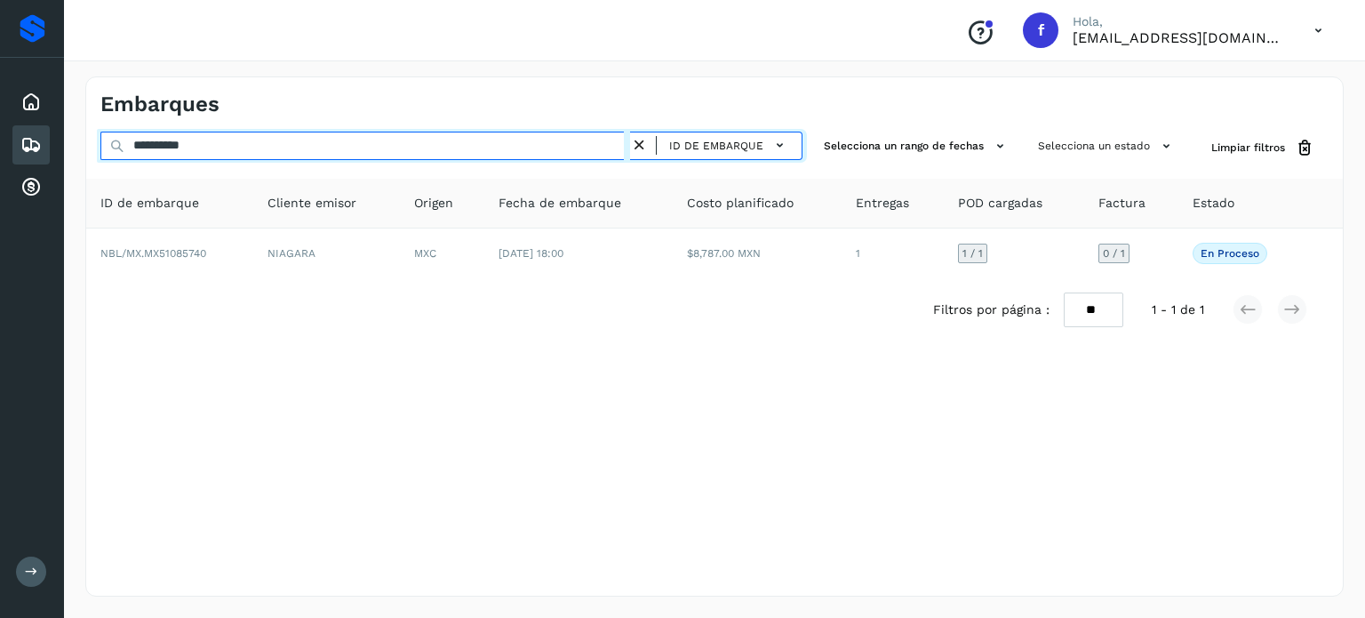
click at [201, 140] on input "**********" at bounding box center [365, 146] width 530 height 28
paste input "text"
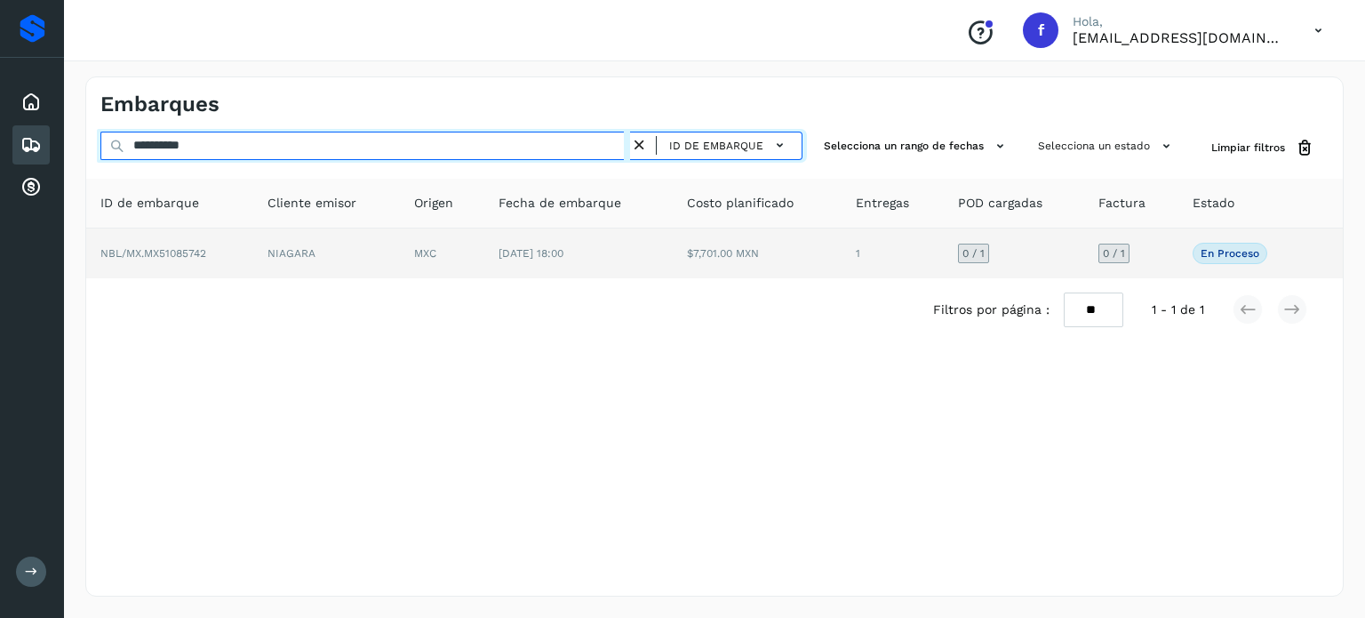
type input "**********"
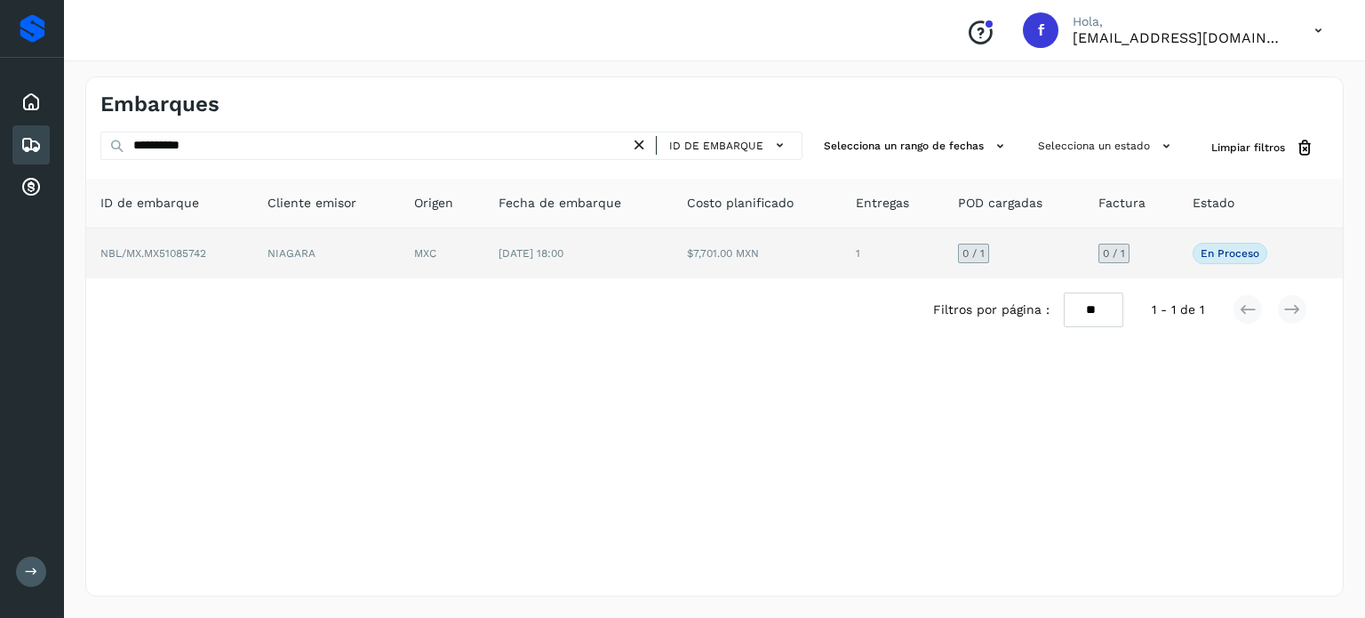
click at [566, 260] on td "[DATE] 18:00" at bounding box center [578, 253] width 188 height 50
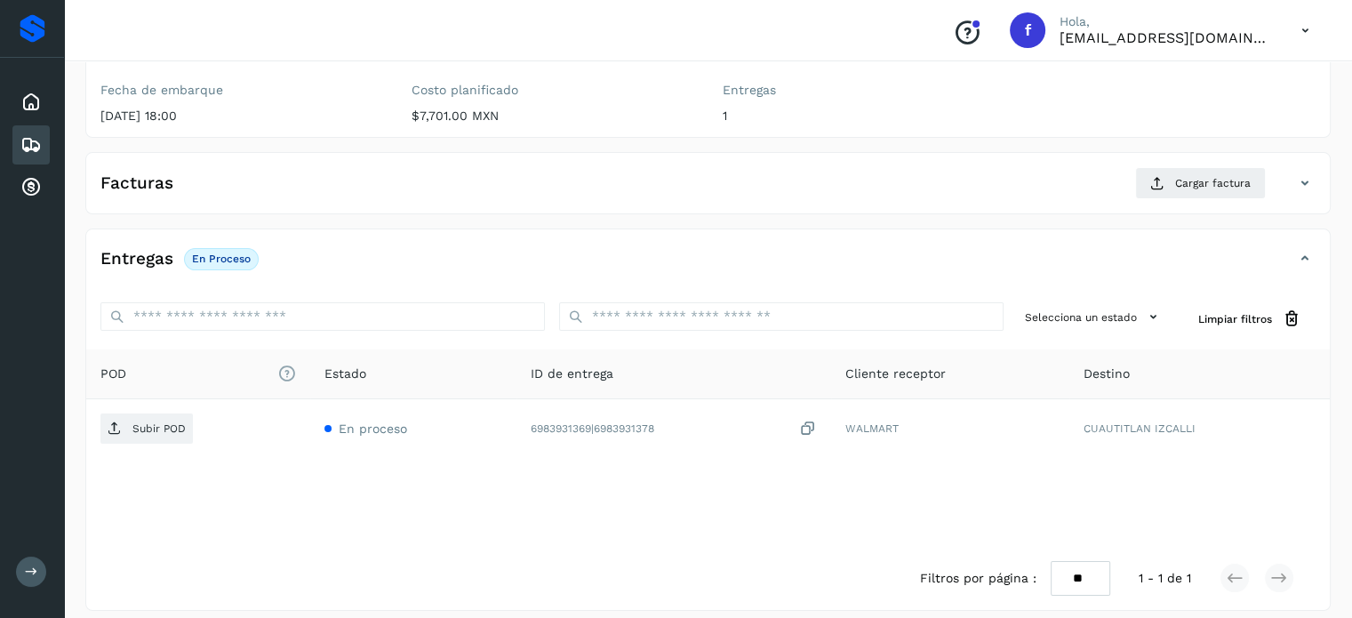
scroll to position [226, 0]
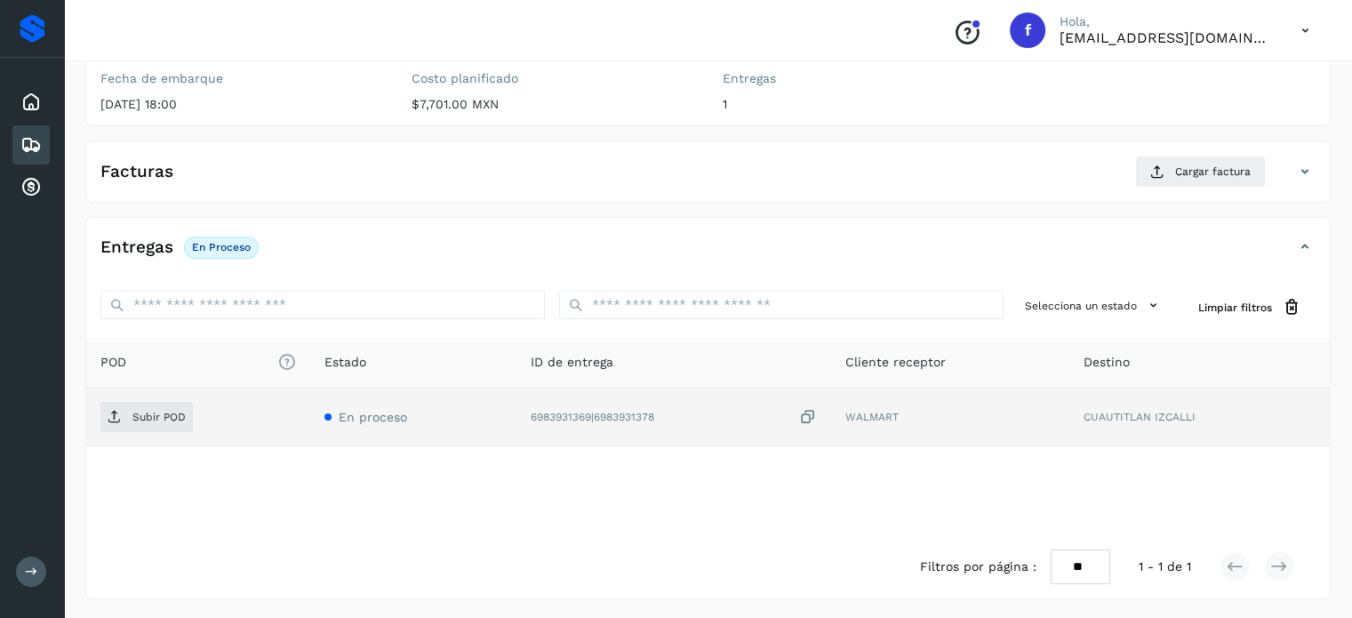
click at [812, 413] on icon at bounding box center [808, 417] width 18 height 19
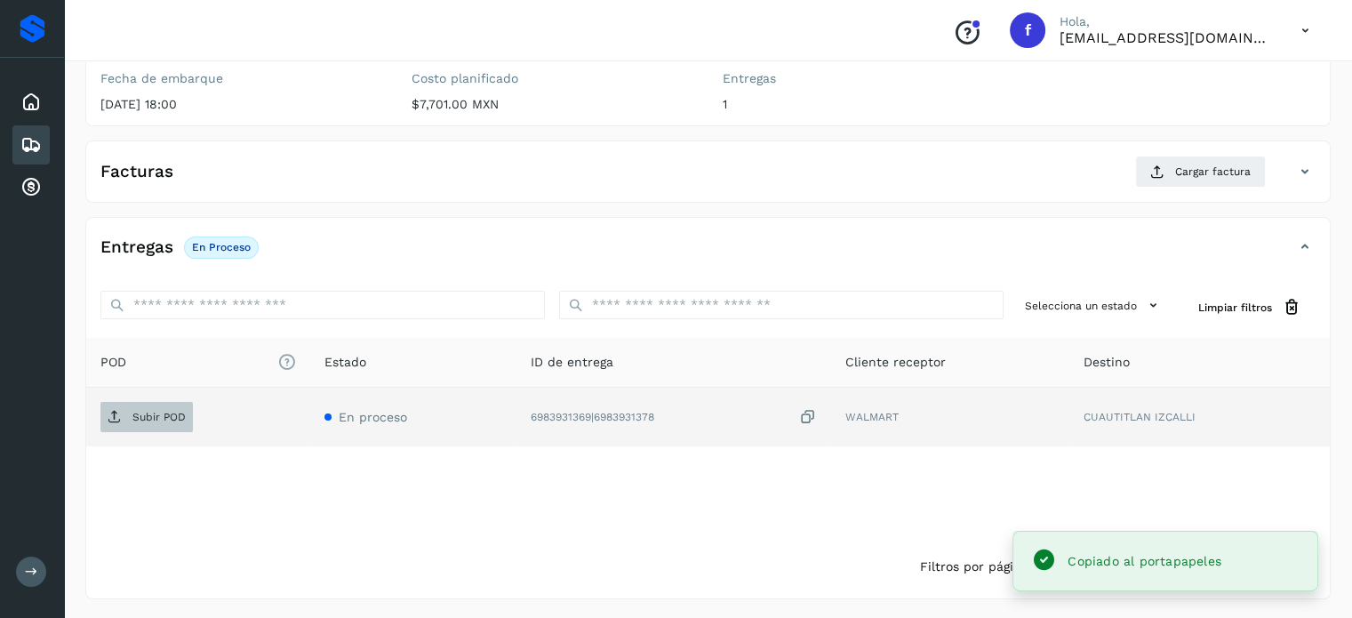
click at [158, 423] on span "Subir POD" at bounding box center [146, 417] width 92 height 28
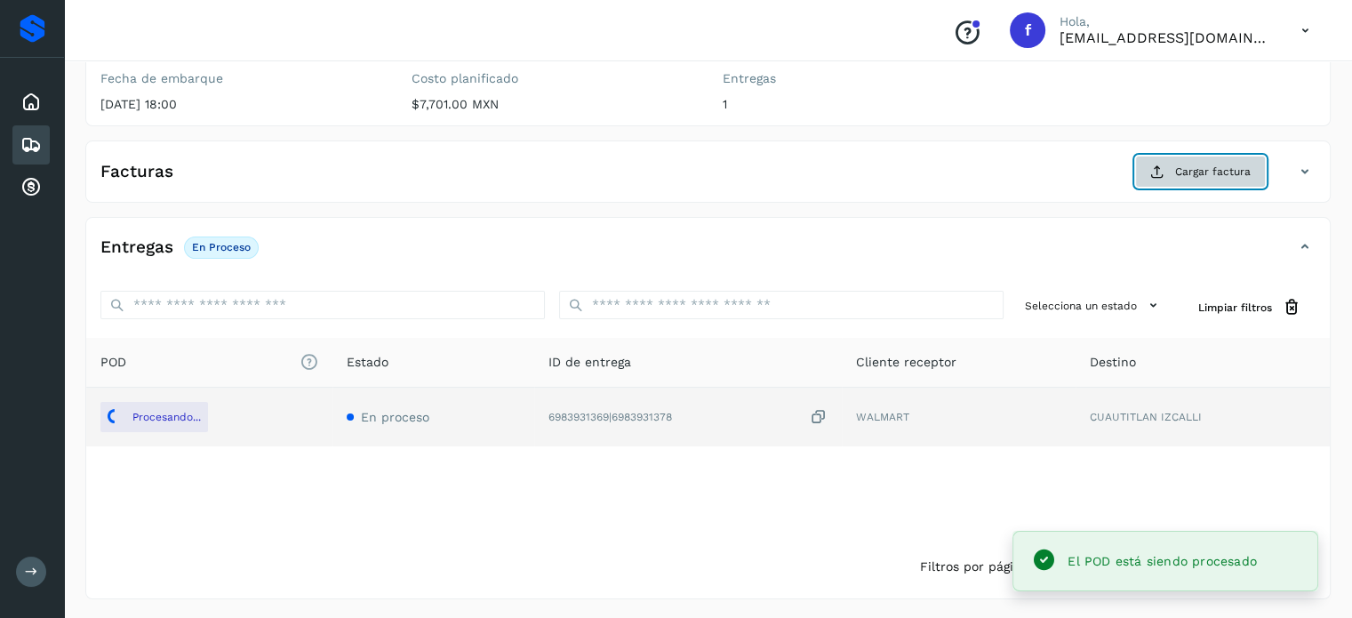
click at [1173, 183] on main "Proveedores Inicio Embarques Cuentas por cobrar Salir Conoce nuestros beneficio…" at bounding box center [676, 197] width 1352 height 846
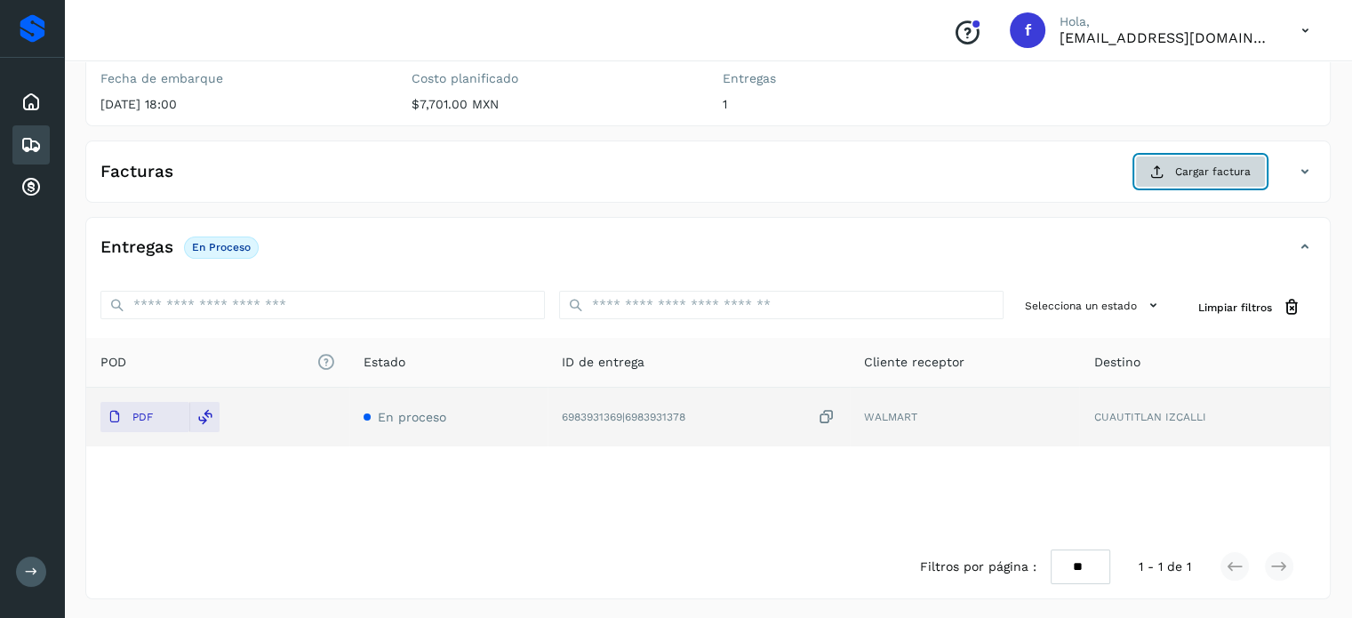
click at [1181, 171] on span "Cargar factura" at bounding box center [1213, 172] width 76 height 16
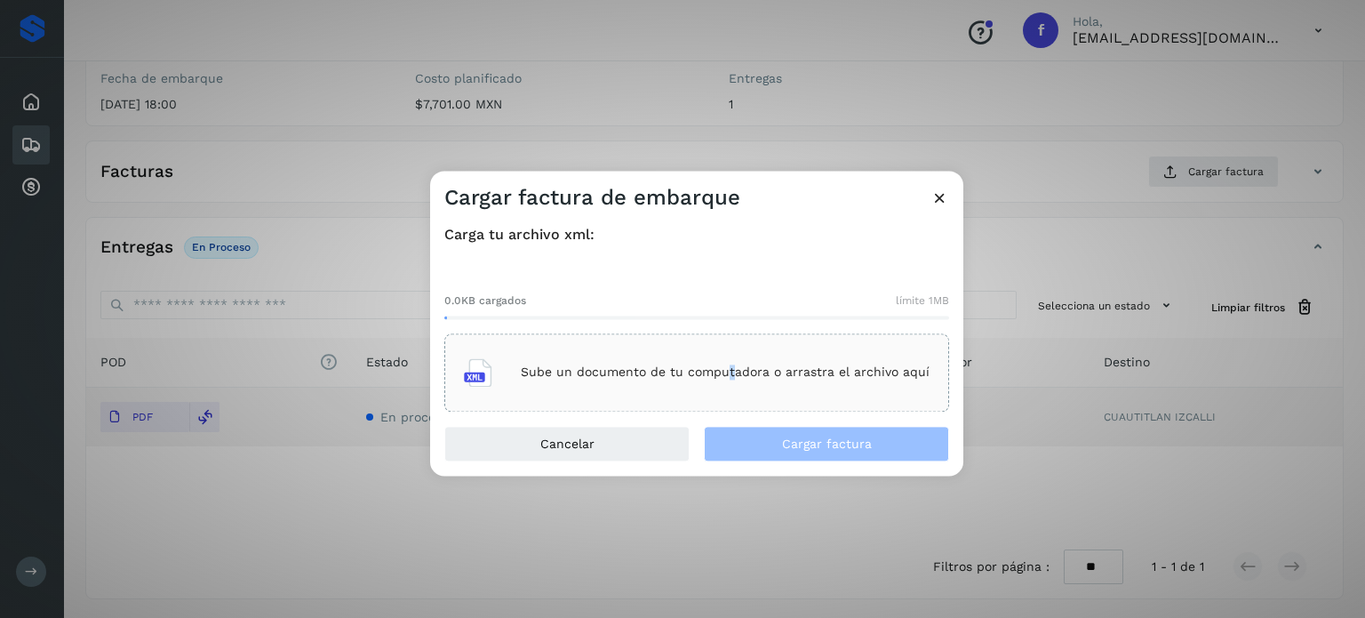
click at [732, 397] on div "Sube un documento de tu computadora o arrastra el archivo aquí" at bounding box center [696, 372] width 505 height 78
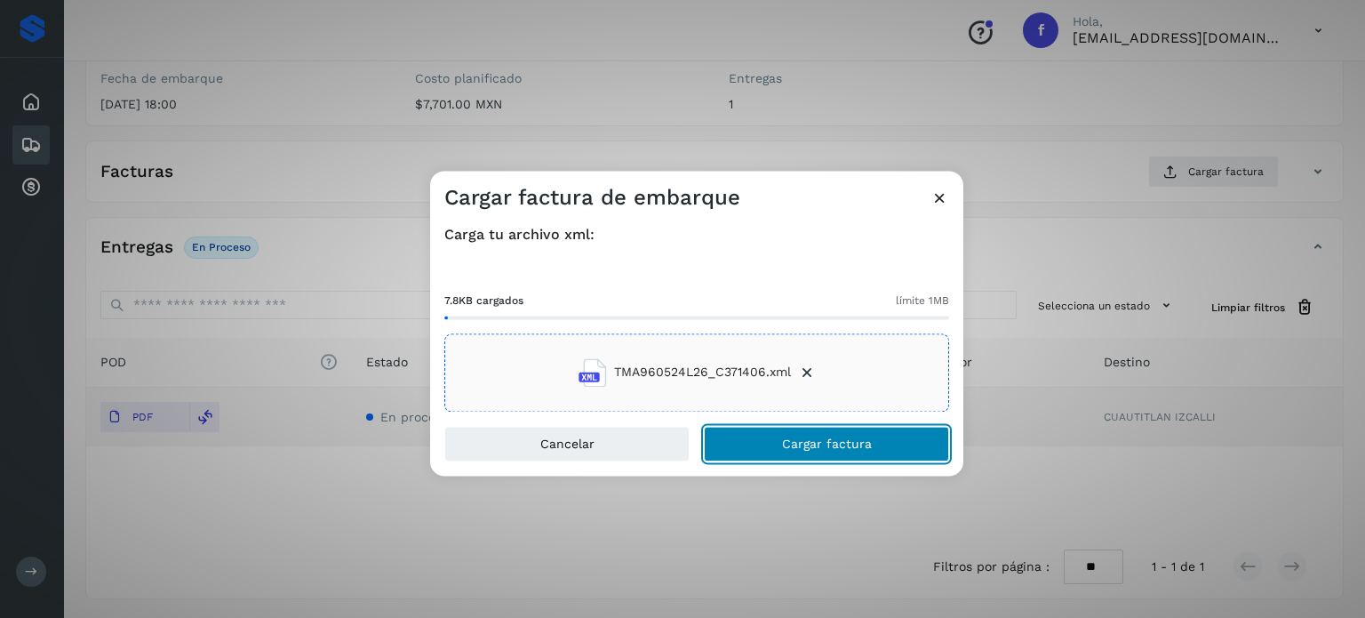
click at [799, 430] on button "Cargar factura" at bounding box center [826, 444] width 245 height 36
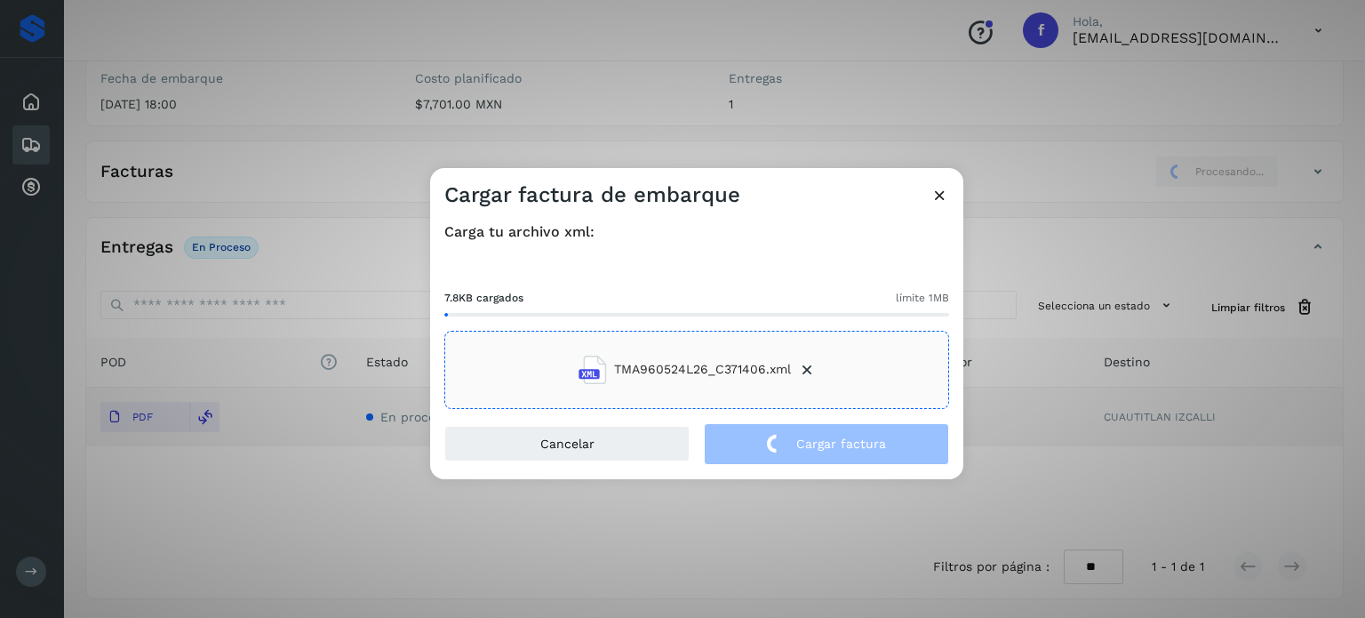
click at [356, 155] on div "Cargar factura de embarque Carga tu archivo xml: 7.8KB cargados límite 1MB TMA9…" at bounding box center [682, 309] width 1365 height 618
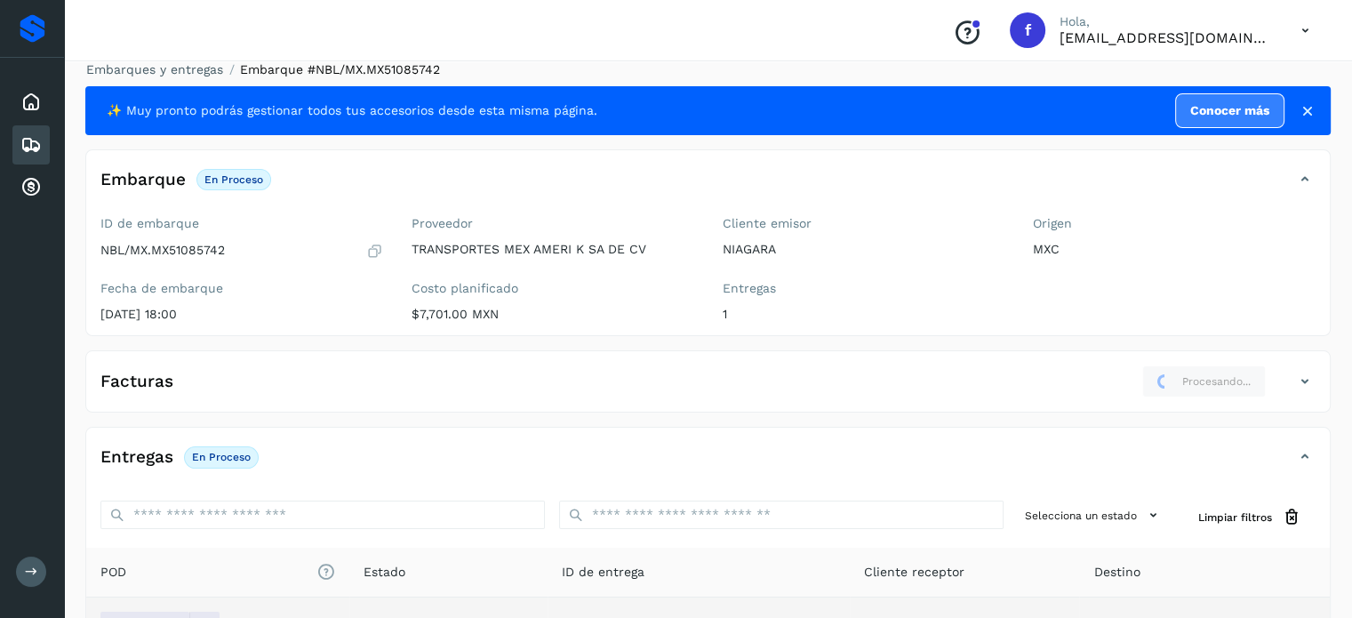
scroll to position [0, 0]
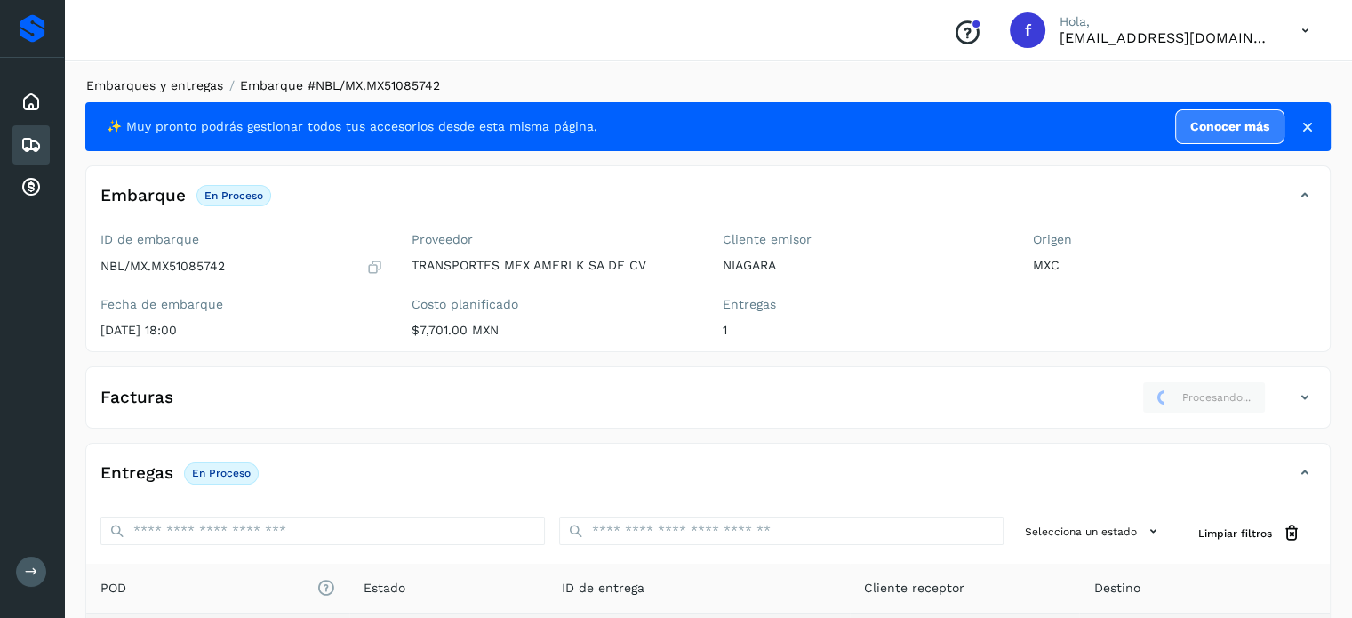
click at [153, 84] on link "Embarques y entregas" at bounding box center [154, 85] width 137 height 14
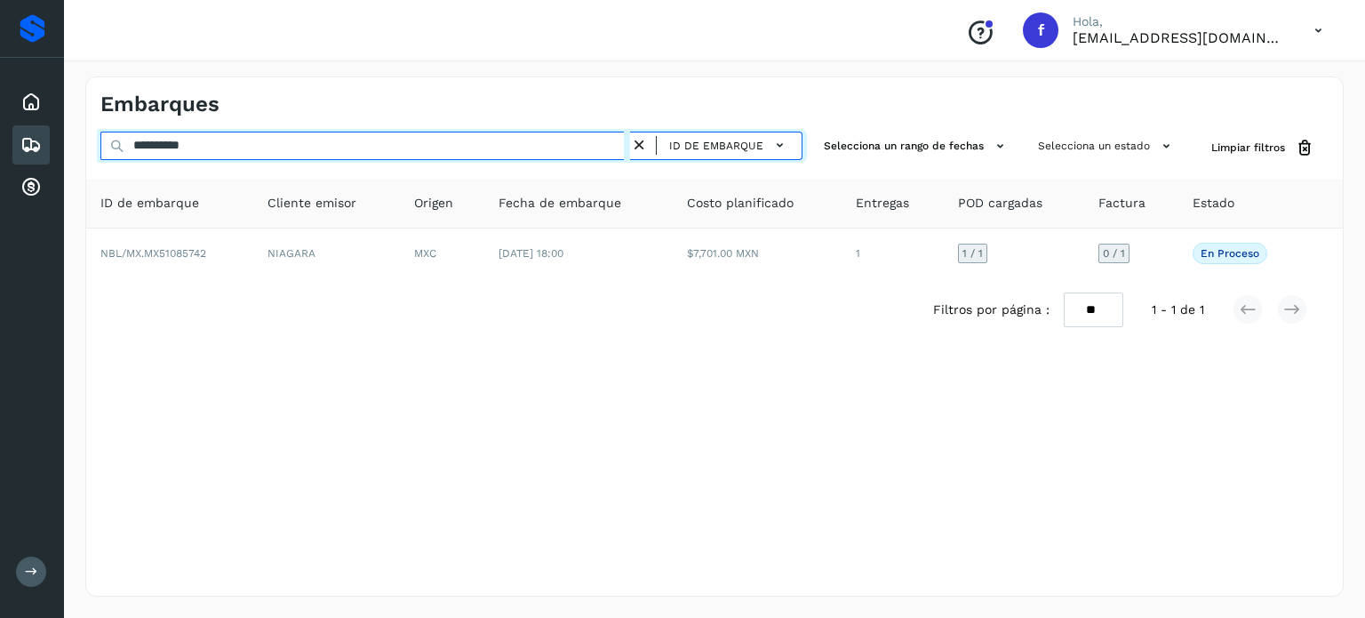
click at [184, 143] on input "**********" at bounding box center [365, 146] width 530 height 28
click at [184, 142] on input "**********" at bounding box center [365, 146] width 530 height 28
paste input "text"
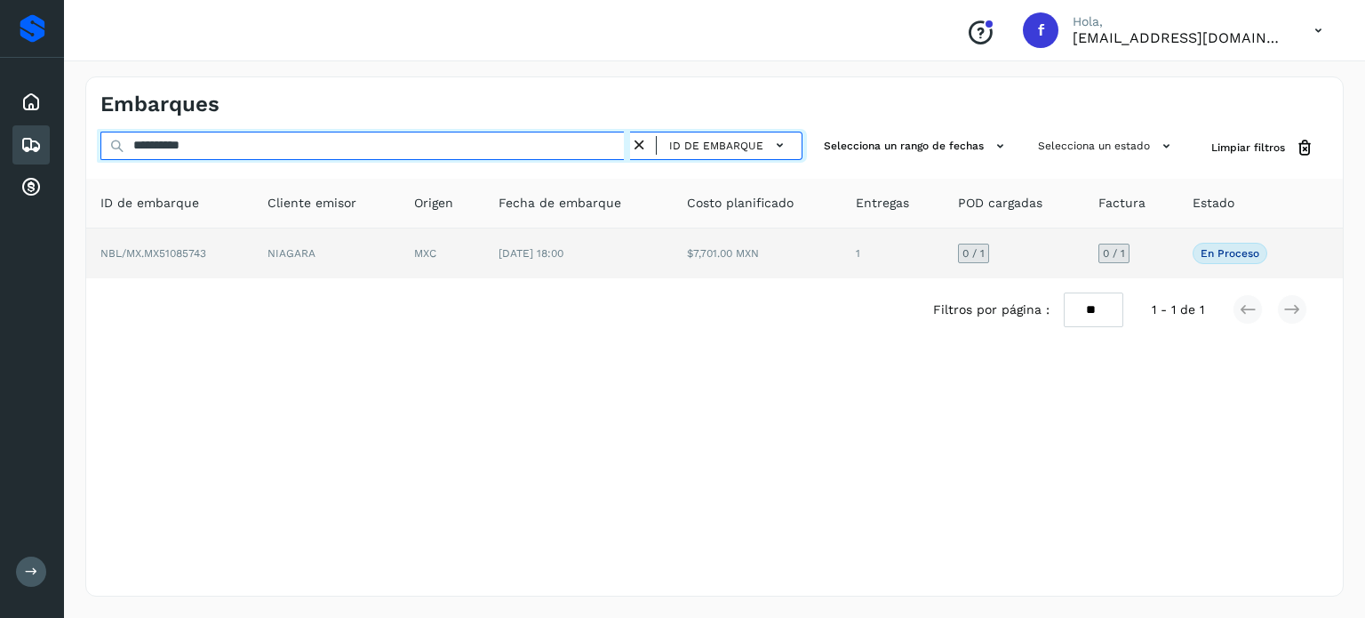
type input "**********"
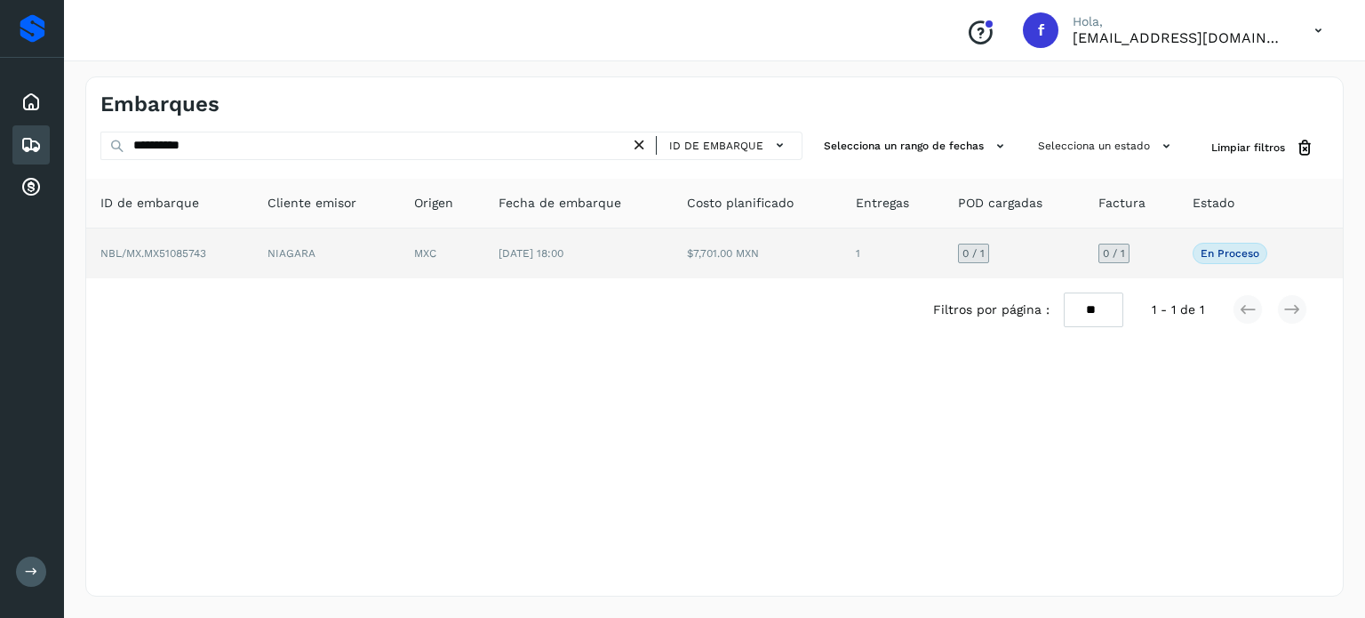
click at [683, 268] on td "$7,701.00 MXN" at bounding box center [757, 253] width 169 height 50
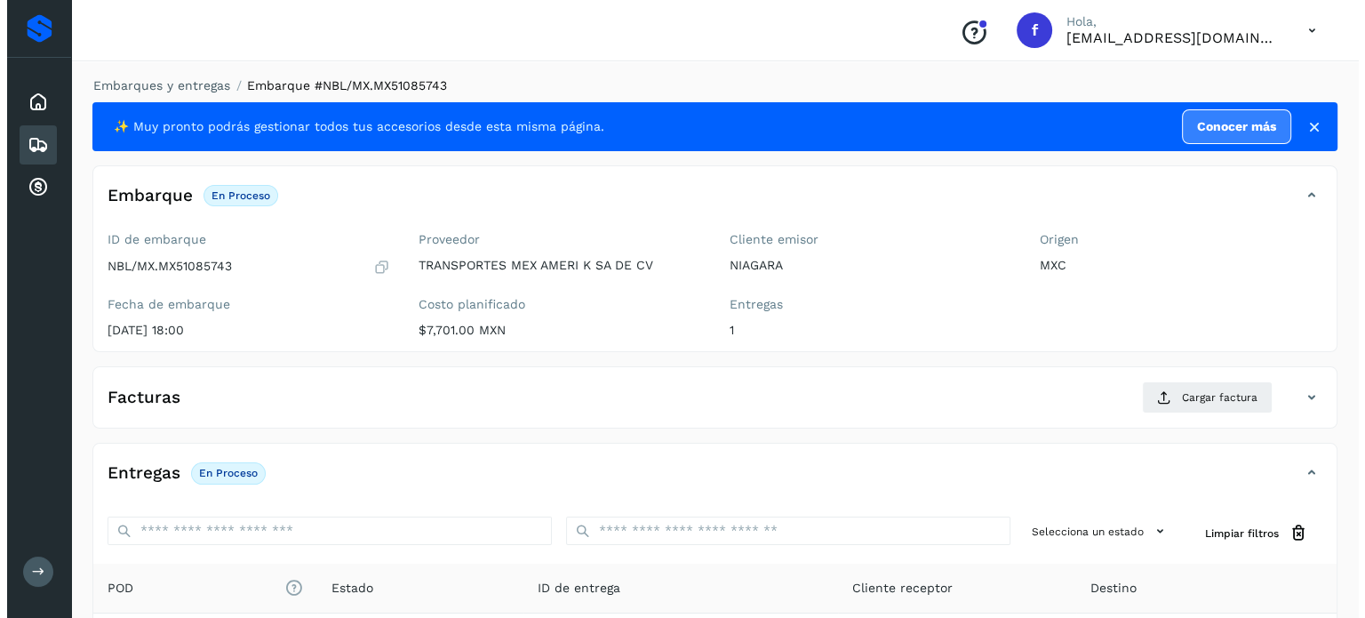
scroll to position [226, 0]
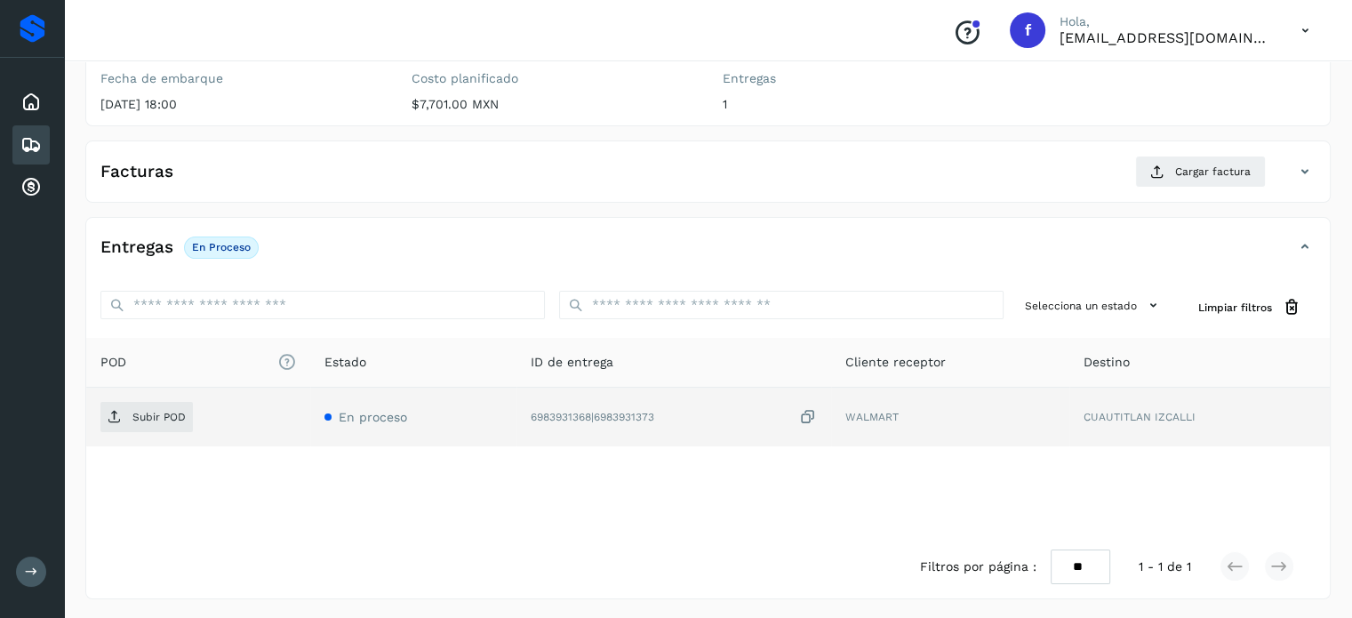
click at [814, 419] on icon at bounding box center [808, 417] width 18 height 19
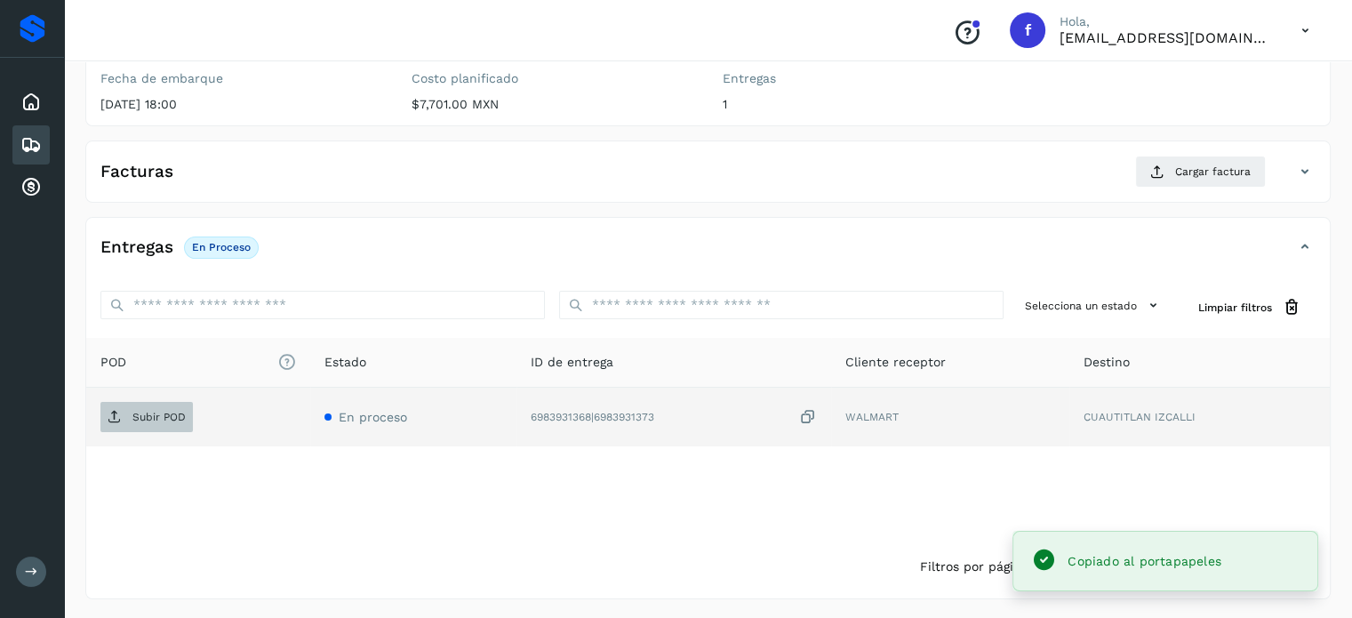
click at [125, 419] on span "Subir POD" at bounding box center [146, 417] width 92 height 28
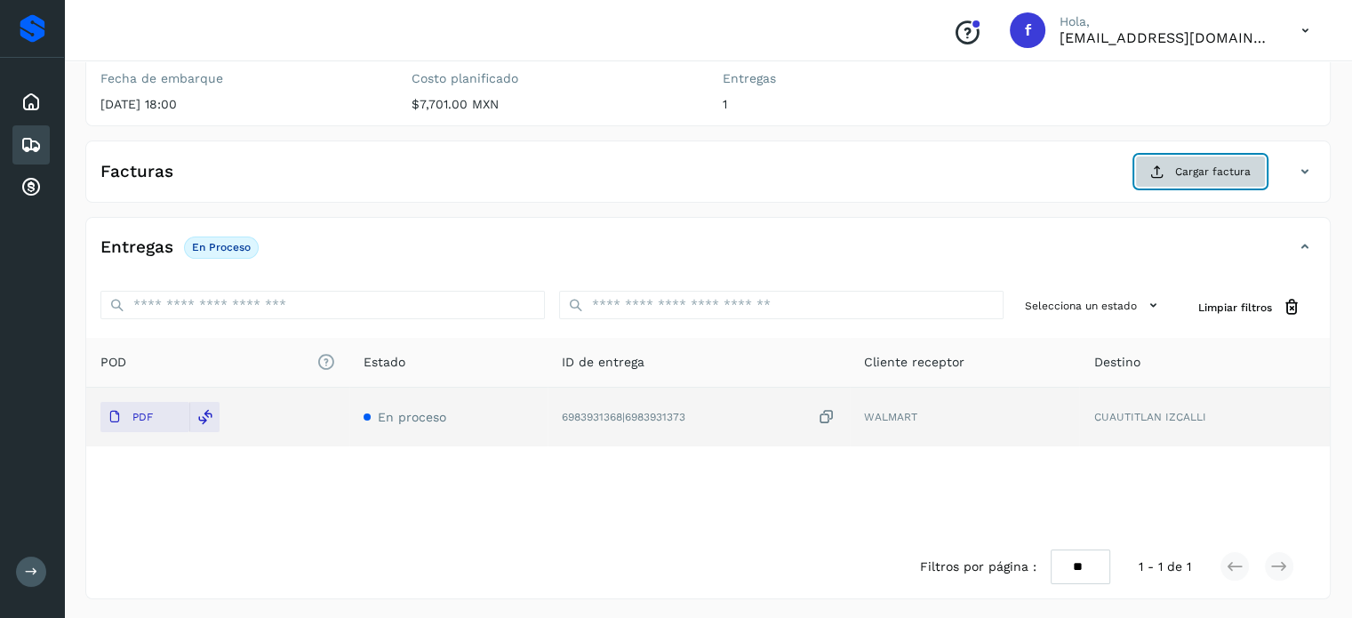
click at [1193, 172] on span "Cargar factura" at bounding box center [1213, 172] width 76 height 16
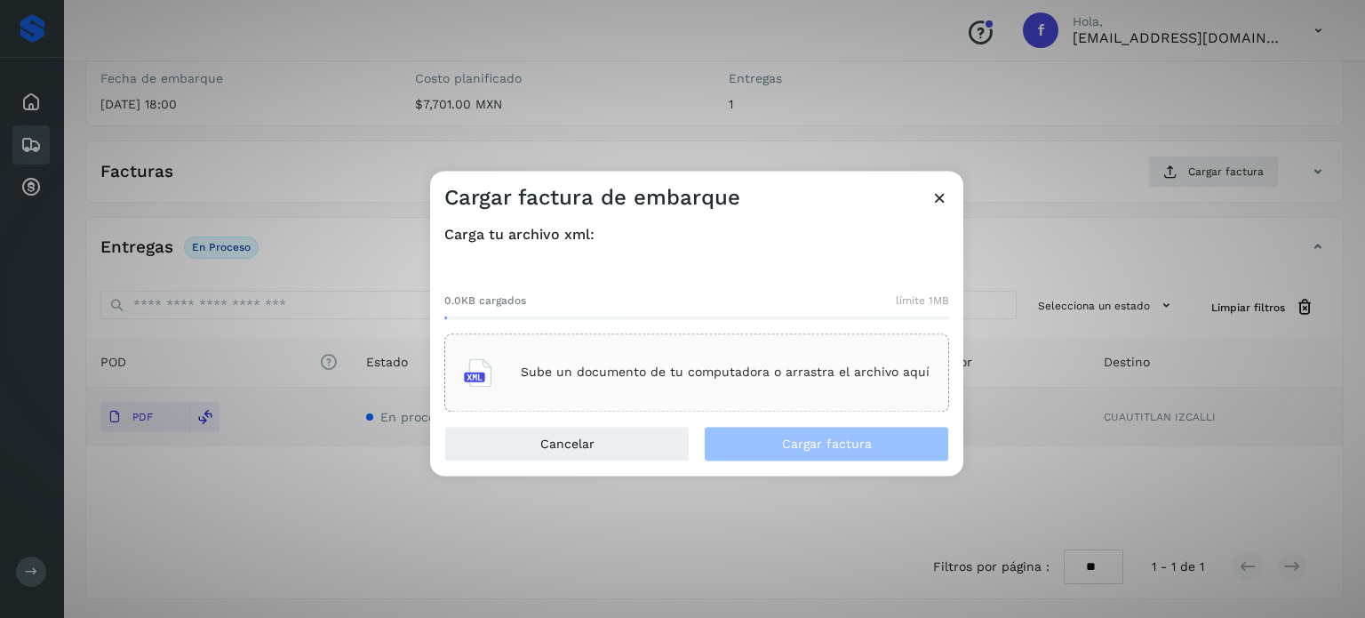
click at [736, 370] on p "Sube un documento de tu computadora o arrastra el archivo aquí" at bounding box center [725, 372] width 409 height 15
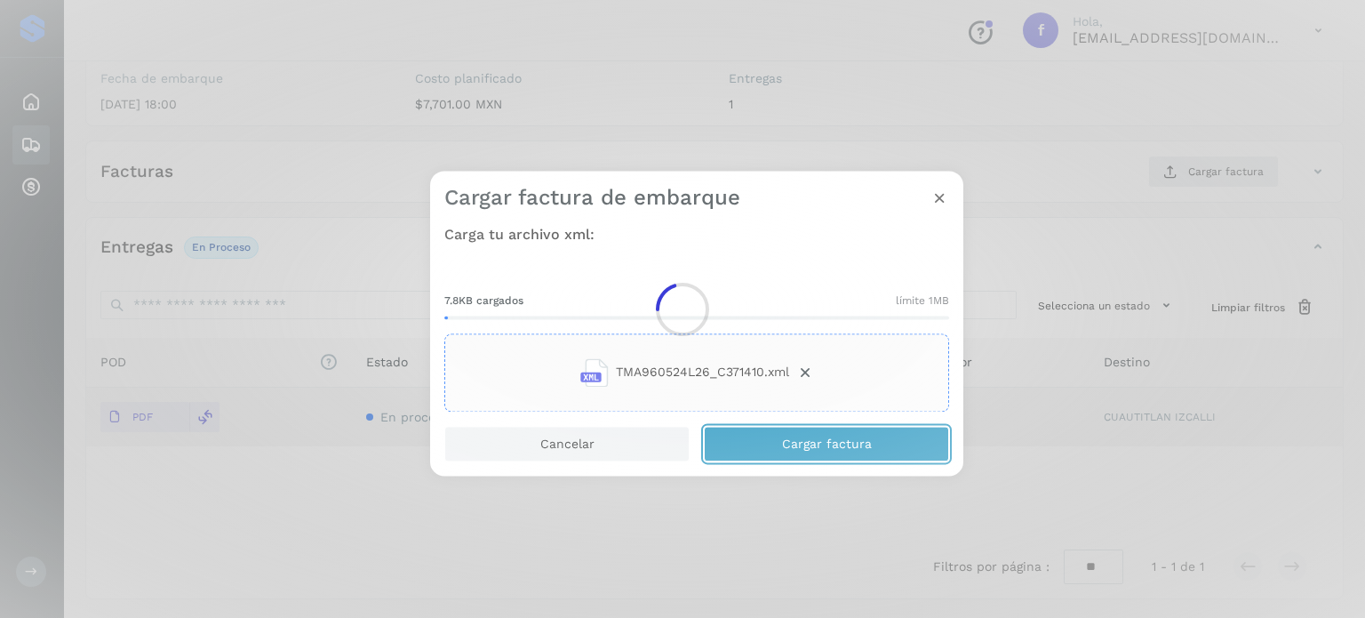
drag, startPoint x: 810, startPoint y: 390, endPoint x: 812, endPoint y: 454, distance: 64.0
click at [814, 454] on button "Cargar factura" at bounding box center [826, 444] width 245 height 36
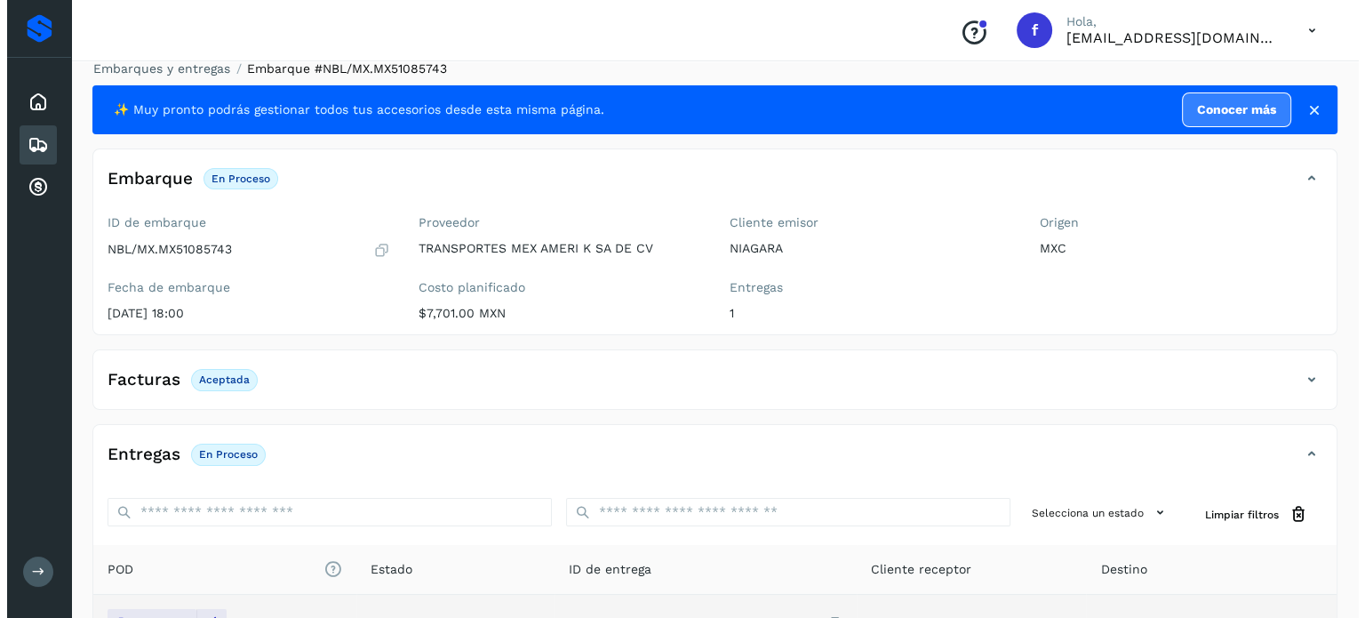
scroll to position [0, 0]
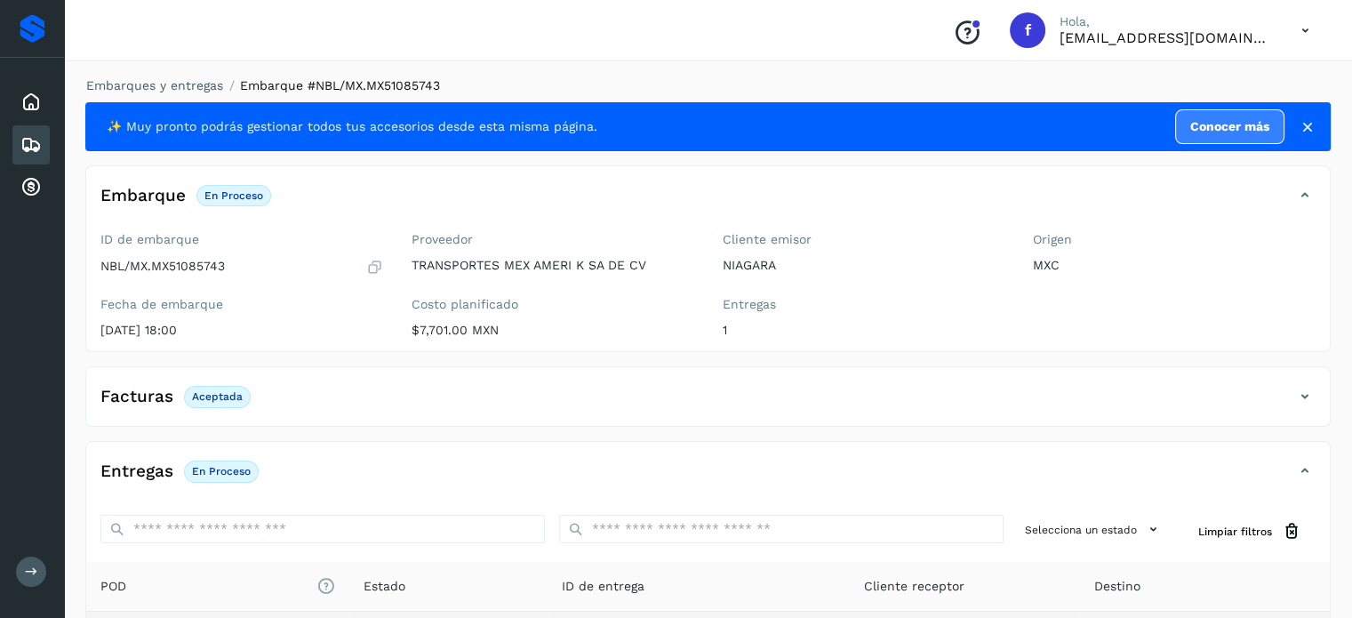
click at [180, 95] on div "Embarques y entregas Embarque #NBL/MX.MX51085743 ✨ Muy pronto podrás gestionar …" at bounding box center [707, 449] width 1245 height 747
click at [186, 87] on link "Embarques y entregas" at bounding box center [154, 85] width 137 height 14
